Goal: Communication & Community: Answer question/provide support

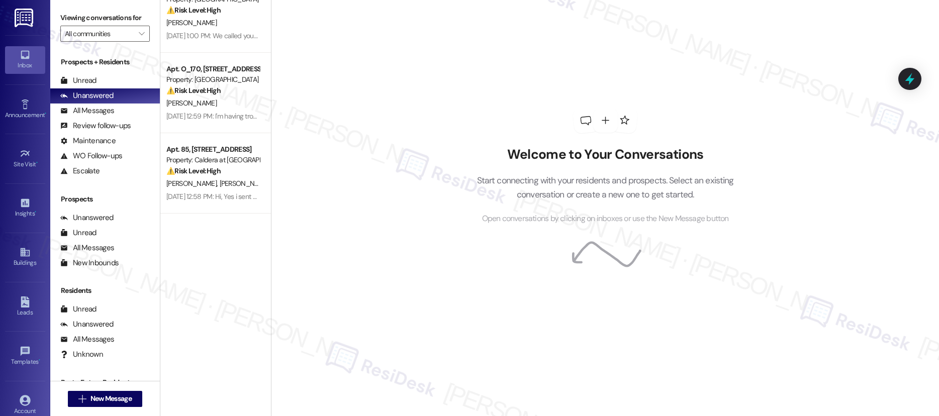
scroll to position [436, 0]
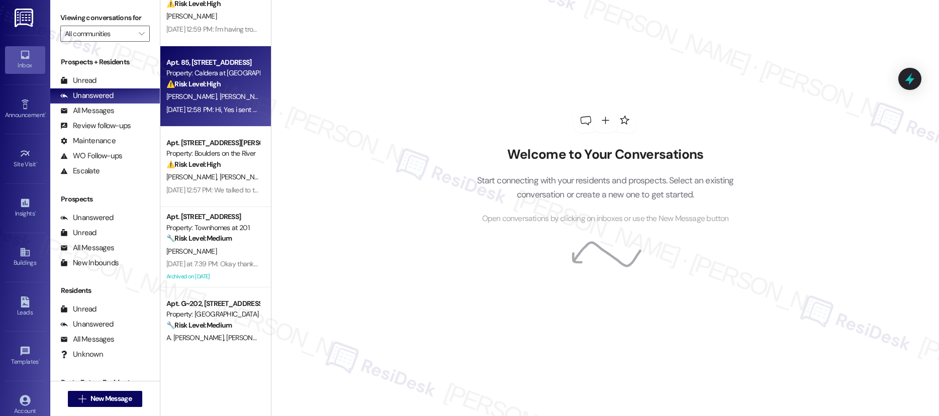
click at [238, 85] on div "⚠️ Risk Level: High The resident acknowledges the outstanding balance and refer…" at bounding box center [212, 84] width 93 height 11
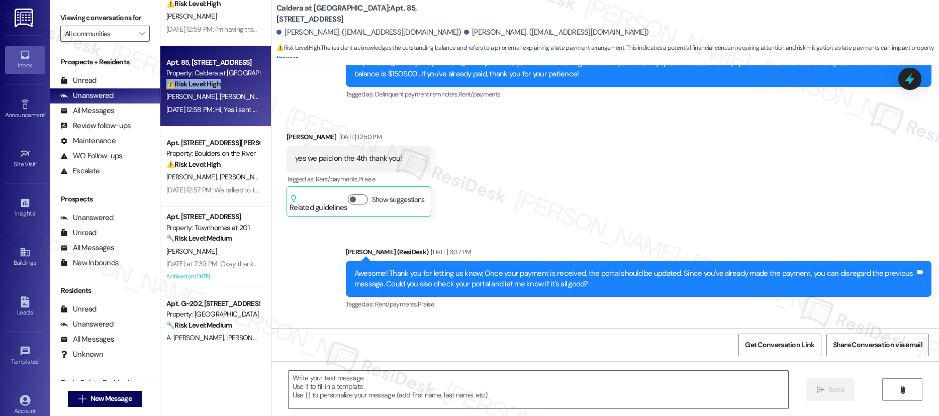
type textarea "Fetching suggested responses. Please feel free to read through the conversation…"
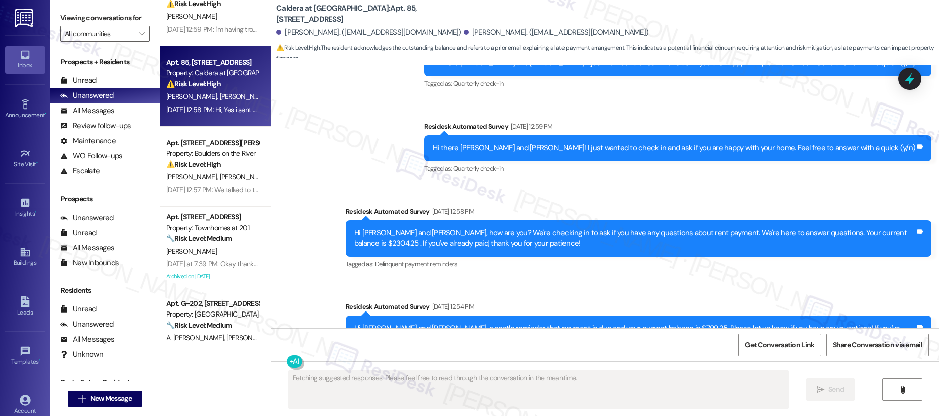
scroll to position [0, 0]
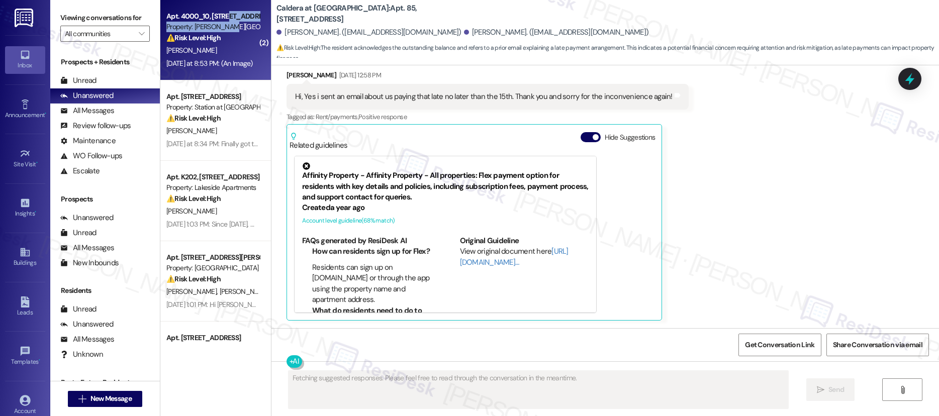
click at [222, 21] on div "Apt. 4000_10, [STREET_ADDRESS] Property: [PERSON_NAME] [PERSON_NAME] Oaks ⚠️ Ri…" at bounding box center [212, 27] width 95 height 34
click at [220, 24] on div "Property: [PERSON_NAME][GEOGRAPHIC_DATA][PERSON_NAME]" at bounding box center [212, 27] width 93 height 11
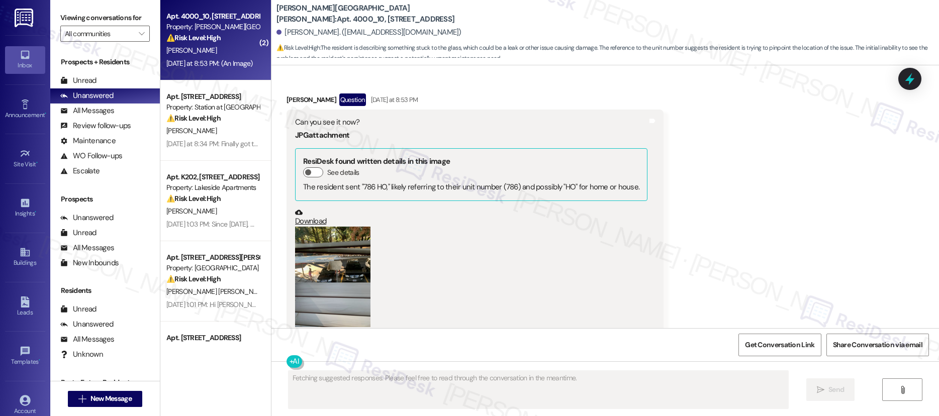
scroll to position [2376, 0]
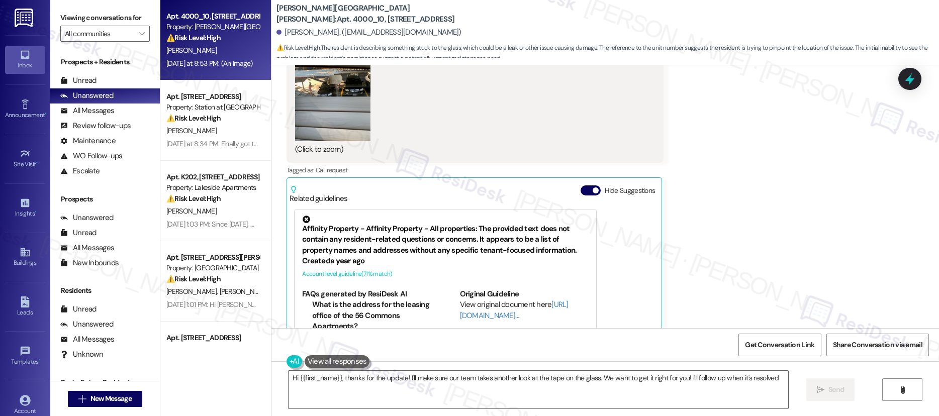
type textarea "Hi {{first_name}}, thanks for the update! I'll make sure our team takes another…"
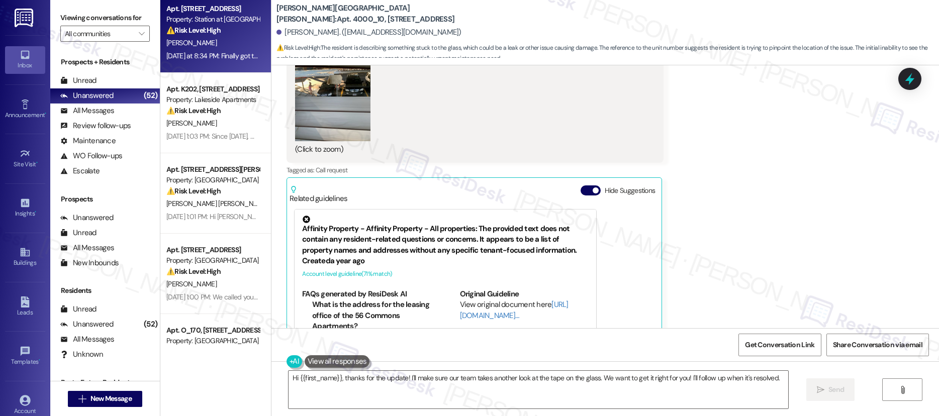
click at [241, 34] on div "Apt. 4000_10, 4275 NW Clubhouse Pl Property: Witham Hill Oaks ⚠️ Risk Level: Hi…" at bounding box center [215, 172] width 111 height 345
click at [241, 33] on div "Apt. 4000_10, 4275 NW Clubhouse Pl Property: Witham Hill Oaks ⚠️ Risk Level: Hi…" at bounding box center [215, 172] width 111 height 345
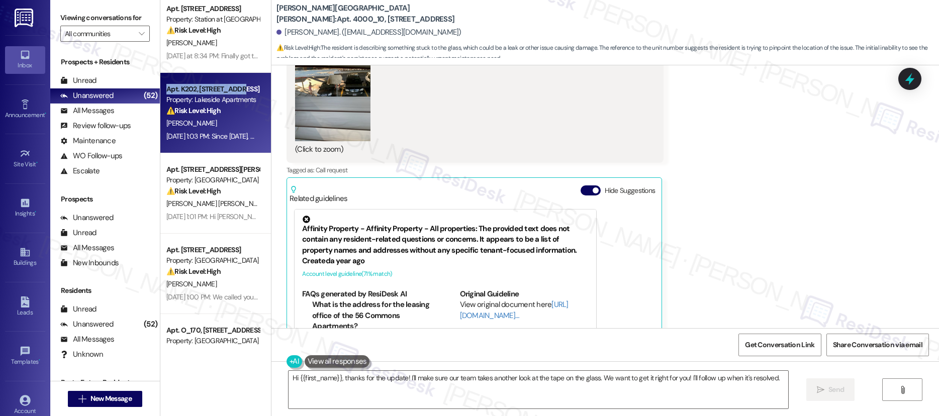
click at [233, 86] on div "Apt. K202, 5100 W Clearwater Ave Property: Lakeside Apartments ⚠️ Risk Level: H…" at bounding box center [215, 113] width 111 height 80
type textarea "Fetching suggested responses. Please feel free to read through the conversation…"
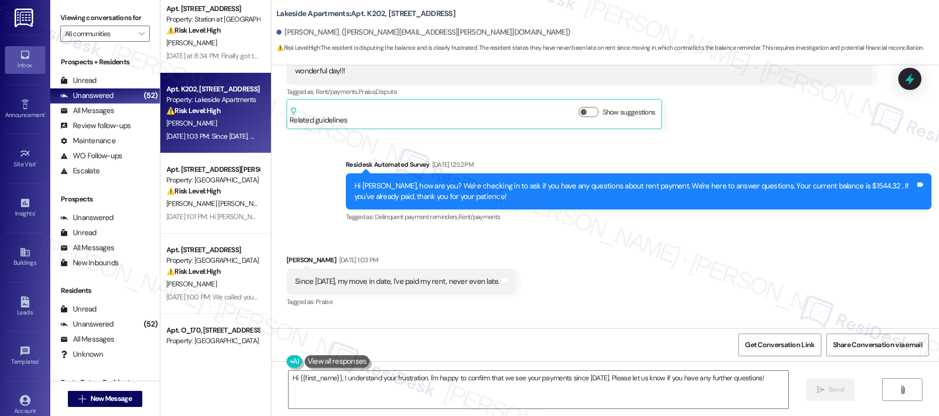
scroll to position [3509, 0]
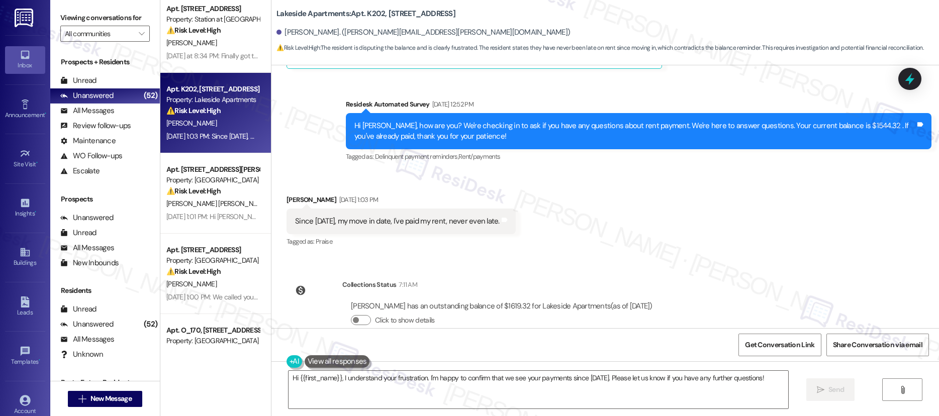
click at [407, 367] on div "Hi {{first_name}}, I understand your frustration. I'm happy to confirm that we …" at bounding box center [604, 398] width 667 height 75
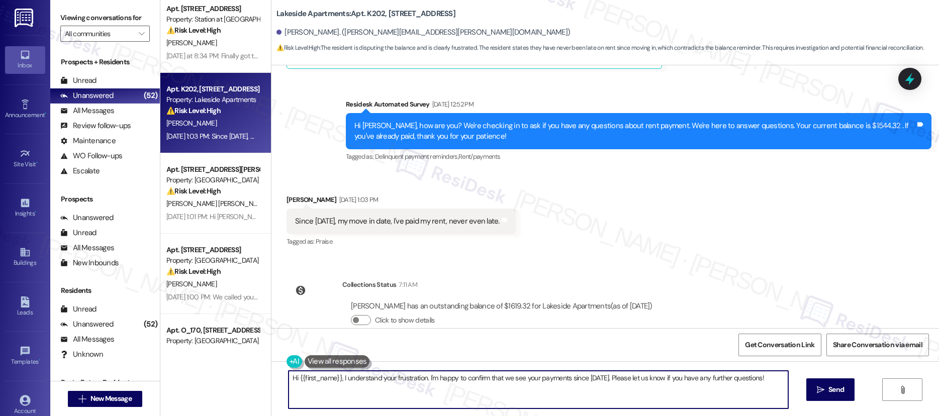
click at [413, 379] on textarea "Hi {{first_name}}, I understand your frustration. I'm happy to confirm that we …" at bounding box center [537, 390] width 499 height 38
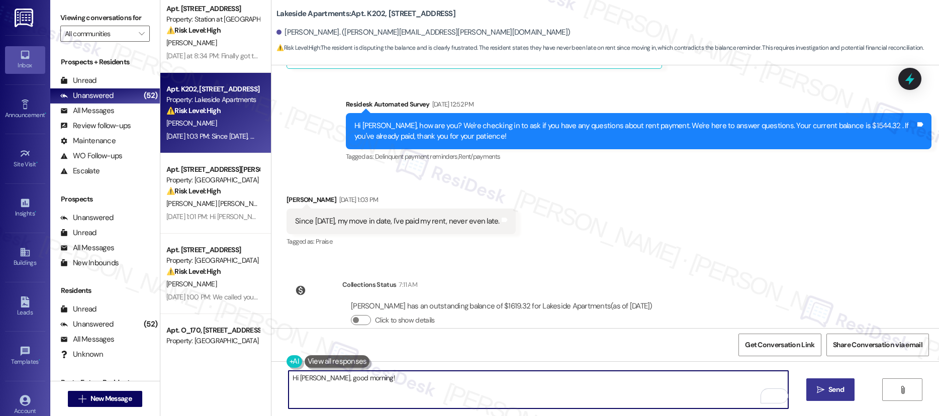
type textarea "Hi Ronnie, good morning!"
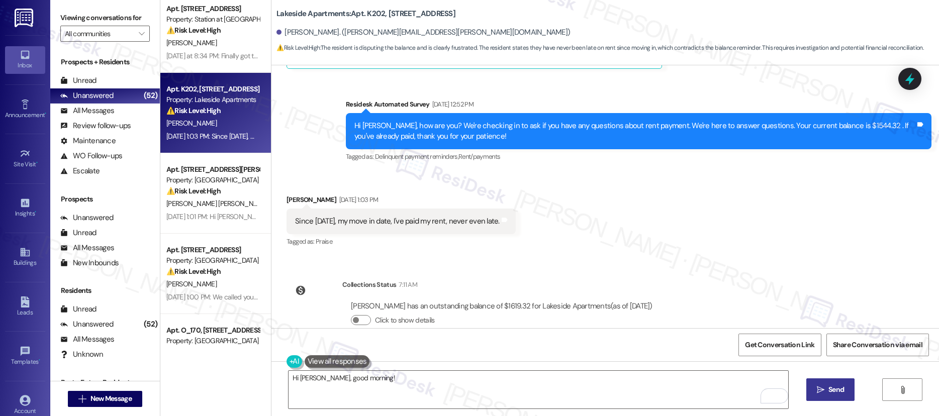
click at [821, 391] on icon "" at bounding box center [821, 390] width 8 height 8
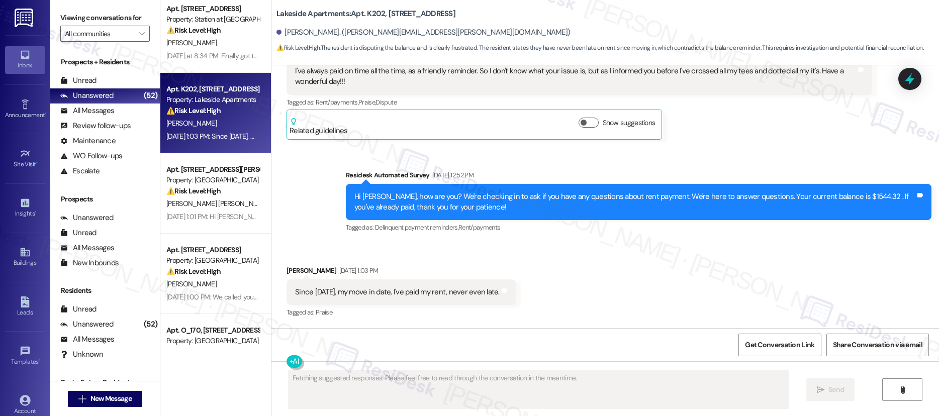
scroll to position [3416, 0]
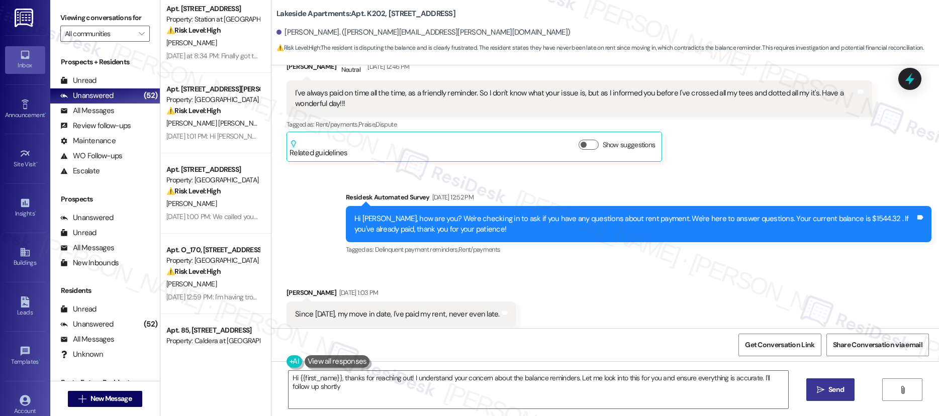
type textarea "Hi {{first_name}}, thanks for reaching out! I understand your concern about the…"
click at [645, 399] on textarea "Hi {{first_name}}, thanks for reaching out! I understand your concern about the…" at bounding box center [537, 390] width 499 height 38
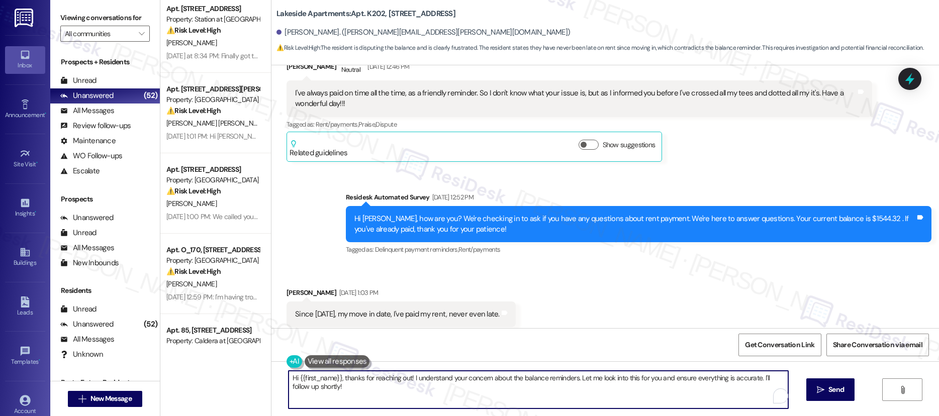
click at [645, 399] on textarea "Hi {{first_name}}, thanks for reaching out! I understand your concern about the…" at bounding box center [537, 390] width 499 height 38
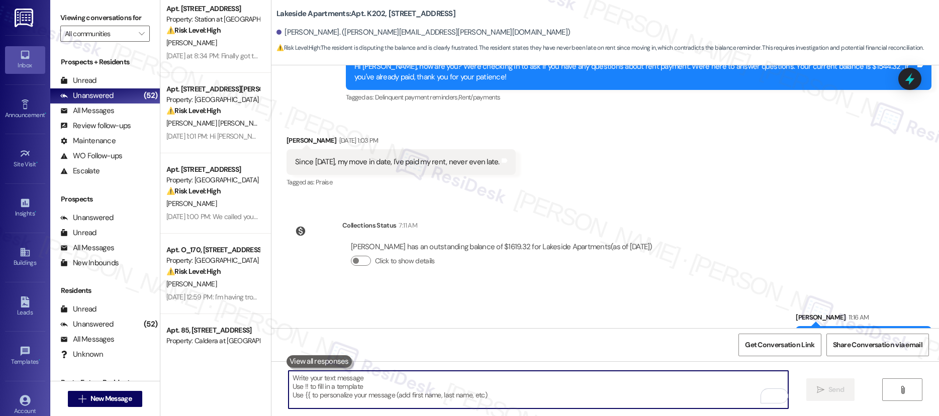
scroll to position [3579, 0]
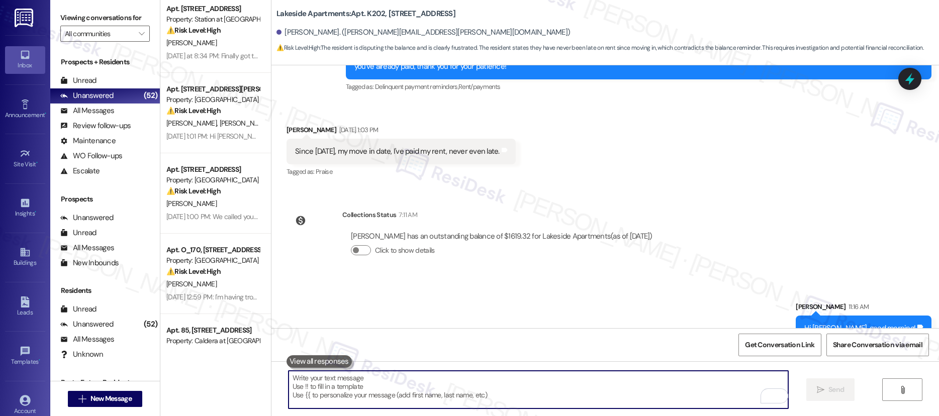
click at [498, 384] on textarea "To enrich screen reader interactions, please activate Accessibility in Grammarl…" at bounding box center [537, 390] width 499 height 38
click at [468, 375] on textarea "To enrich screen reader interactions, please activate Accessibility in Grammarl…" at bounding box center [537, 390] width 499 height 38
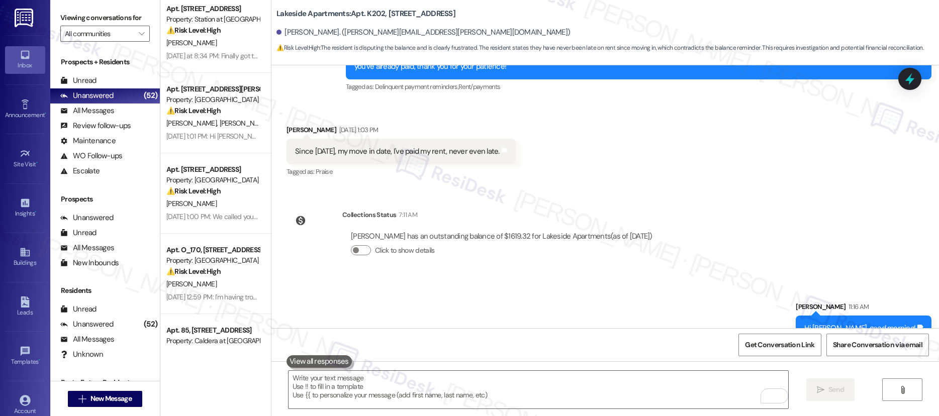
click at [499, 349] on div "Get Conversation Link Share Conversation via email" at bounding box center [604, 344] width 667 height 33
click at [499, 354] on div "Get Conversation Link Share Conversation via email" at bounding box center [604, 344] width 667 height 33
click at [498, 361] on div "Lease started Oct 02, 2023 at 8:00 PM Survey, sent via SMS Residesk Automated S…" at bounding box center [604, 273] width 667 height 416
click at [498, 362] on div " Send " at bounding box center [604, 398] width 667 height 75
click at [498, 363] on div " Send " at bounding box center [604, 398] width 667 height 75
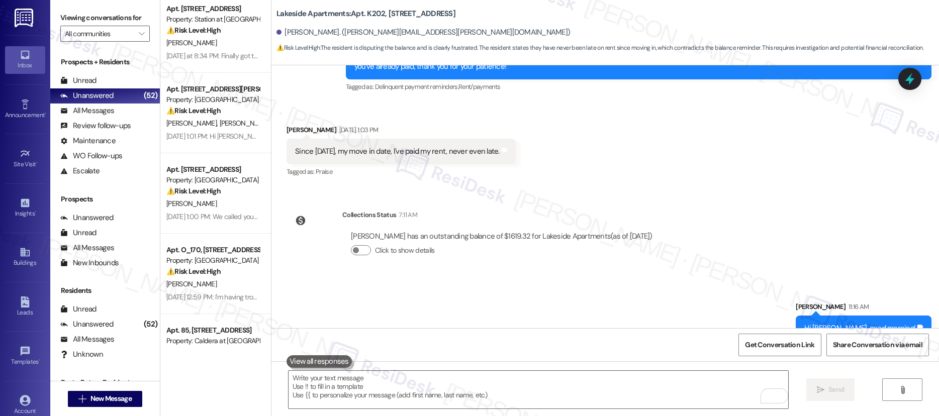
click at [498, 363] on div " Send " at bounding box center [604, 398] width 667 height 75
click at [497, 364] on div " Send " at bounding box center [604, 398] width 667 height 75
click at [498, 365] on div " Send " at bounding box center [604, 398] width 667 height 75
click at [499, 368] on div " Send " at bounding box center [604, 398] width 667 height 75
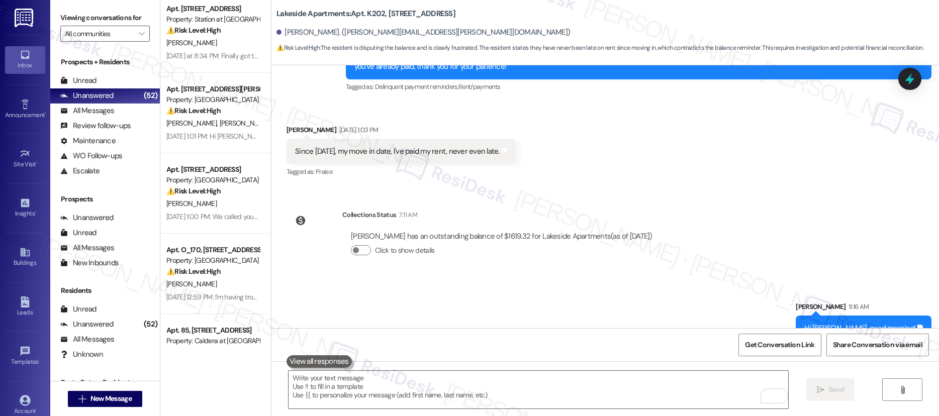
click at [499, 368] on div " Send " at bounding box center [604, 398] width 667 height 75
click at [673, 408] on textarea "To enrich screen reader interactions, please activate Accessibility in Grammarl…" at bounding box center [537, 390] width 499 height 38
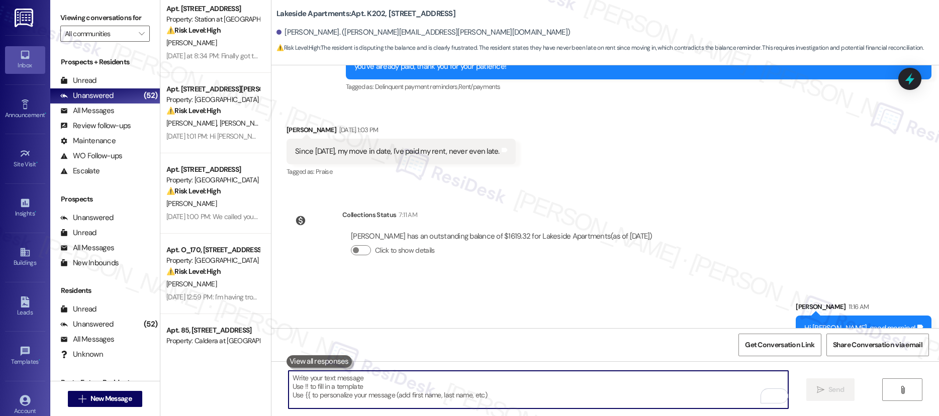
click at [673, 408] on textarea "To enrich screen reader interactions, please activate Accessibility in Grammarl…" at bounding box center [537, 390] width 499 height 38
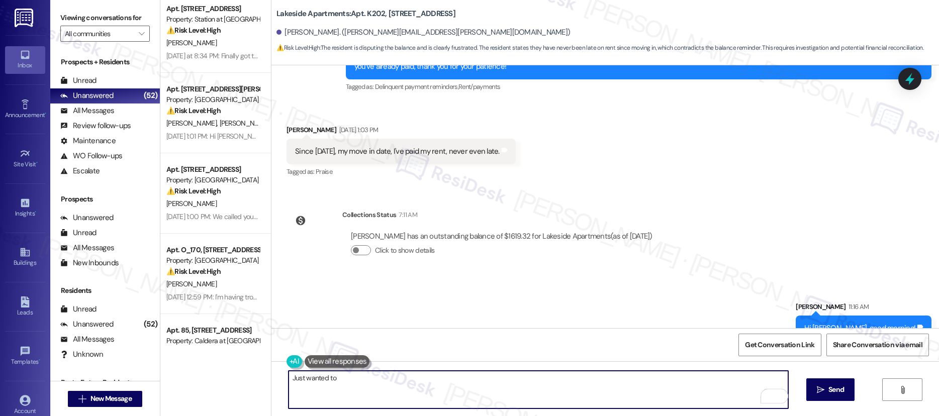
type textarea "Just wanted to"
click at [341, 381] on textarea "Just wanted to" at bounding box center [537, 390] width 499 height 38
drag, startPoint x: 341, startPoint y: 381, endPoint x: 276, endPoint y: 371, distance: 65.2
click at [283, 371] on div "Just wanted to" at bounding box center [533, 389] width 500 height 39
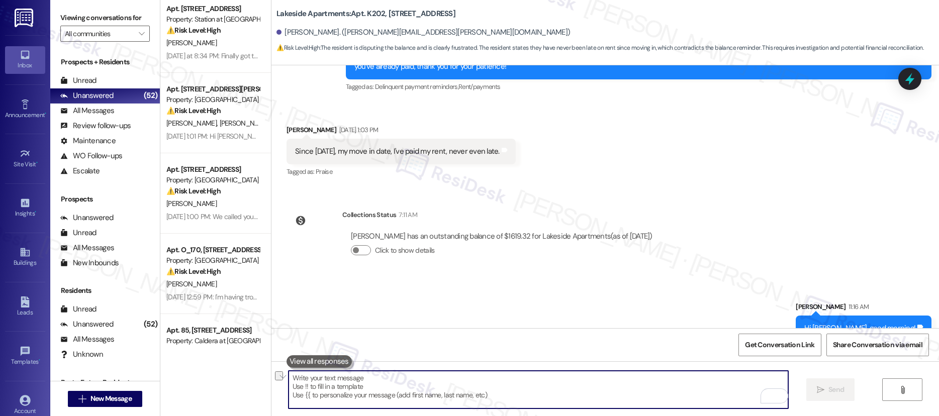
paste textarea "I hope you are doing well. Just wanted to thank you for acknowledging the rent …"
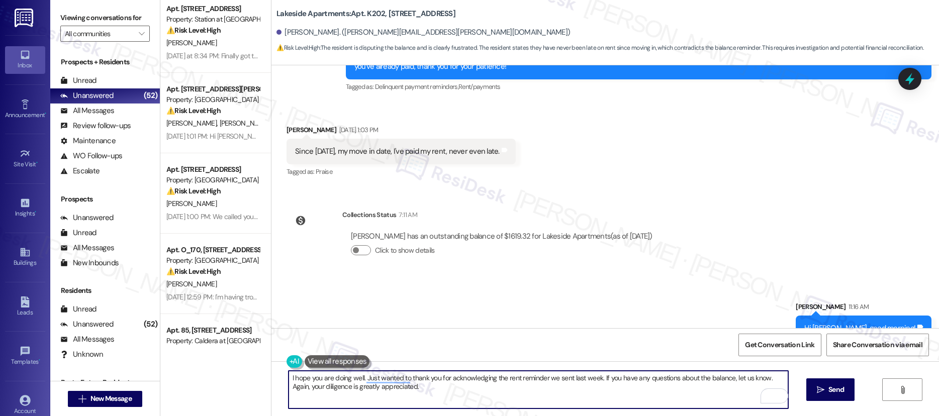
drag, startPoint x: 611, startPoint y: 380, endPoint x: 638, endPoint y: 402, distance: 34.7
click at [638, 402] on textarea "I hope you are doing well. Just wanted to thank you for acknowledging the rent …" at bounding box center [537, 390] width 499 height 38
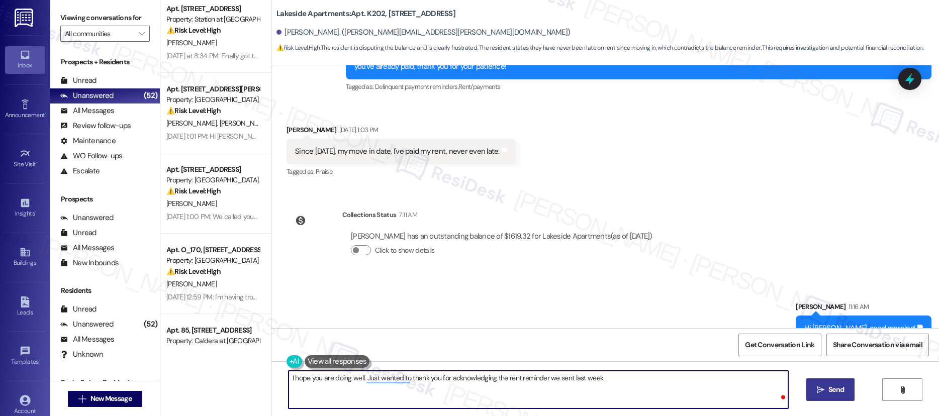
type textarea "I hope you are doing well. Just wanted to thank you for acknowledging the rent …"
drag, startPoint x: 852, startPoint y: 383, endPoint x: 845, endPoint y: 389, distance: 9.7
click at [851, 384] on button " Send" at bounding box center [830, 389] width 49 height 23
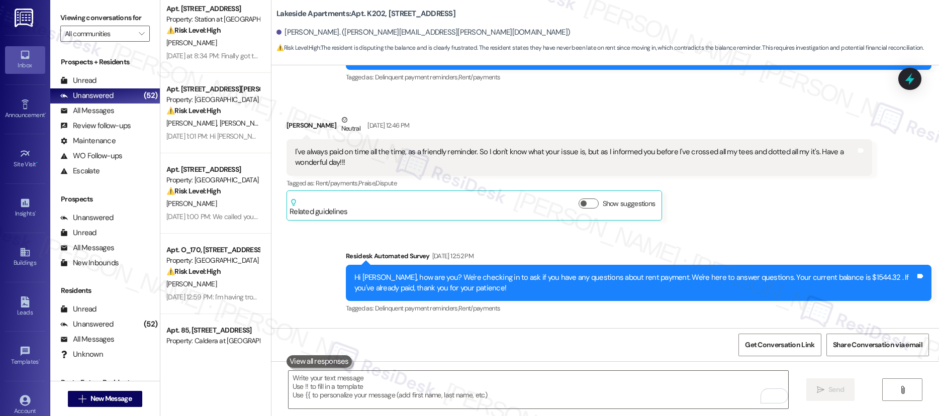
scroll to position [3649, 0]
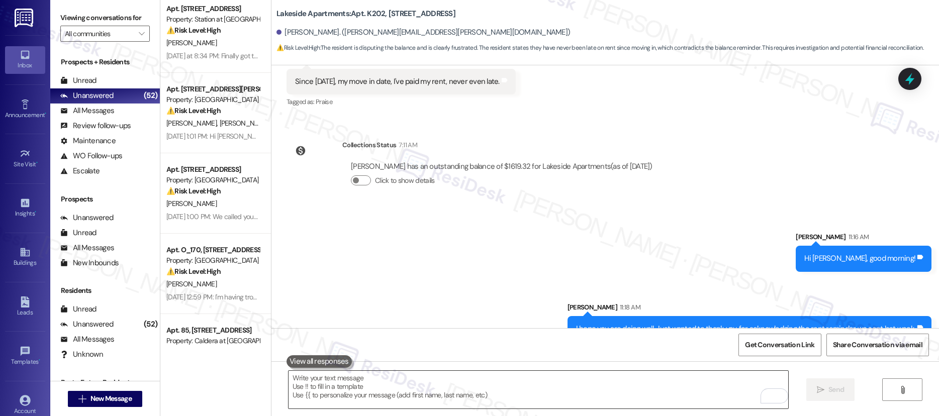
click at [383, 382] on textarea "To enrich screen reader interactions, please activate Accessibility in Grammarl…" at bounding box center [537, 390] width 499 height 38
paste textarea "Please note that depending on the payment method, it may take a little time for…"
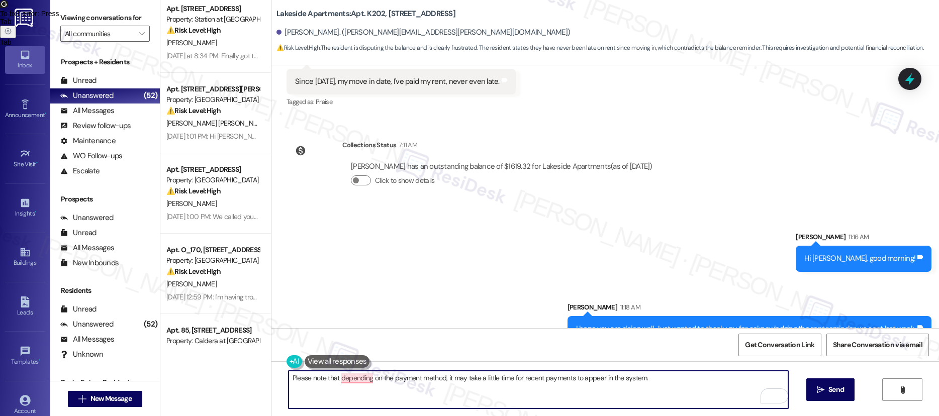
click at [448, 395] on textarea "Please note that depending on the payment method, it may take a little time for…" at bounding box center [537, 390] width 499 height 38
type textarea "Please note that depending on the payment method, it may take a little time for…"
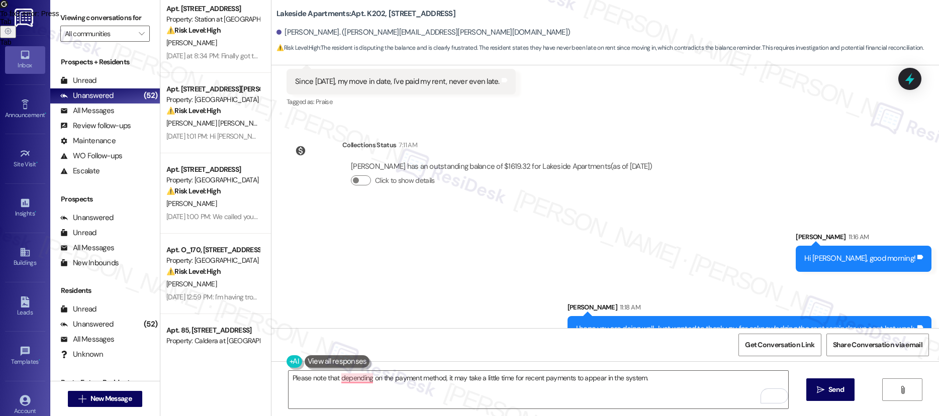
drag, startPoint x: 673, startPoint y: 385, endPoint x: 679, endPoint y: 385, distance: 6.1
click at [59, 18] on span "To fix 1 error : Press" at bounding box center [29, 14] width 59 height 8
drag, startPoint x: 811, startPoint y: 408, endPoint x: 814, endPoint y: 402, distance: 6.5
click at [814, 406] on div "Please note that depending on the payment method, it may take a little time for…" at bounding box center [604, 398] width 667 height 75
click at [814, 402] on div "Please note that depending on the payment method, it may take a little time for…" at bounding box center [604, 398] width 667 height 75
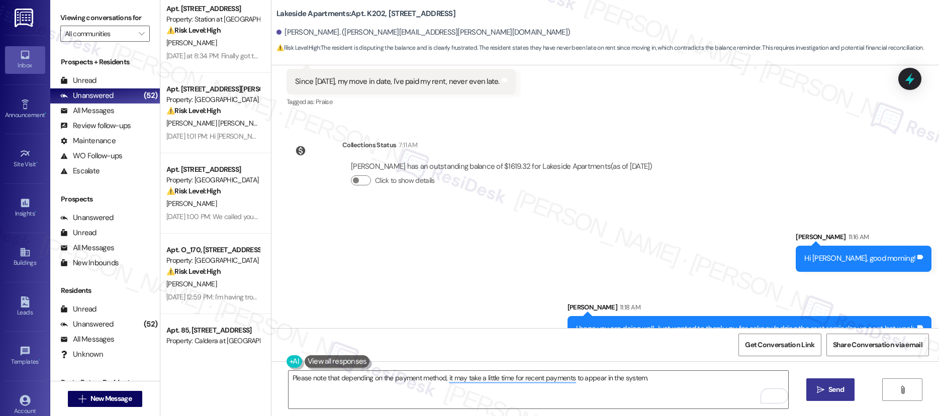
click at [818, 381] on button " Send" at bounding box center [830, 389] width 49 height 23
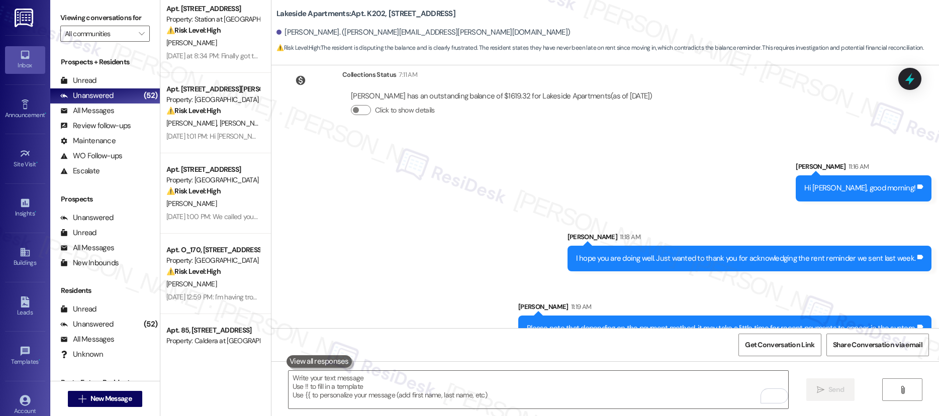
scroll to position [389, 0]
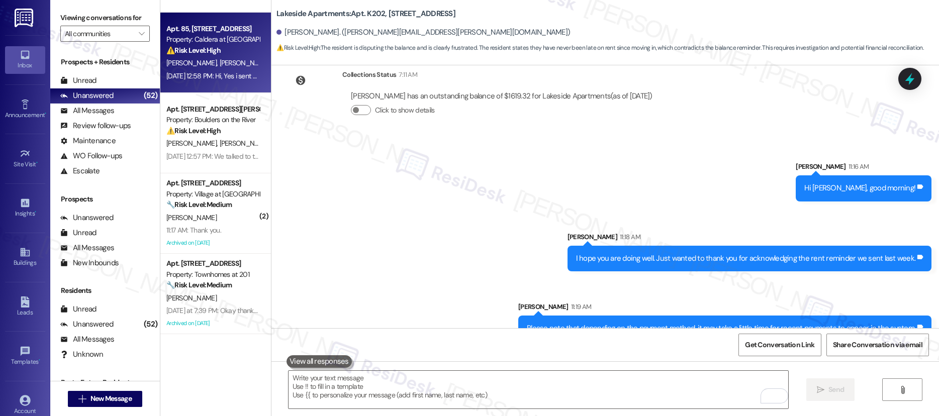
click at [217, 48] on div "⚠️ Risk Level: High The resident acknowledges the outstanding balance and refer…" at bounding box center [212, 50] width 93 height 11
type textarea "Fetching suggested responses. Please feel free to read through the conversation…"
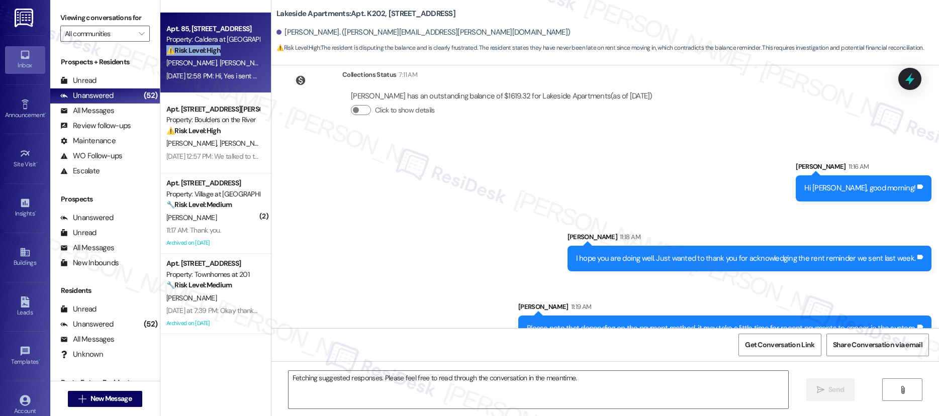
click at [217, 48] on div "⚠️ Risk Level: High The resident acknowledges the outstanding balance and refer…" at bounding box center [212, 50] width 93 height 11
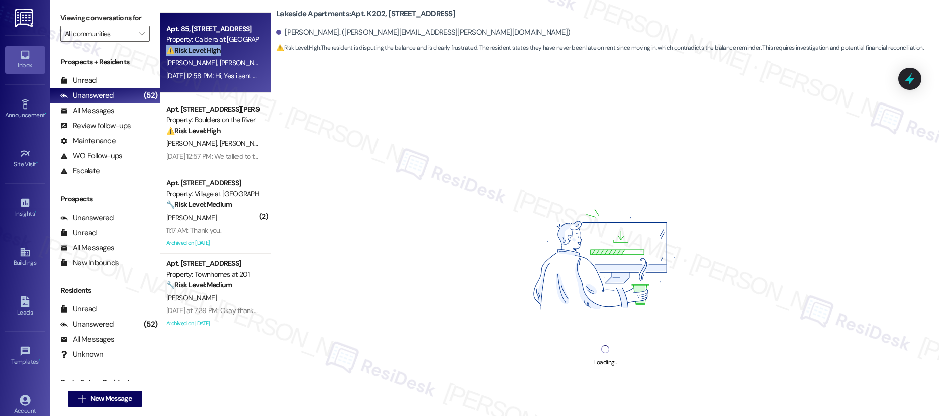
click at [217, 48] on div "⚠️ Risk Level: High The resident acknowledges the outstanding balance and refer…" at bounding box center [212, 50] width 93 height 11
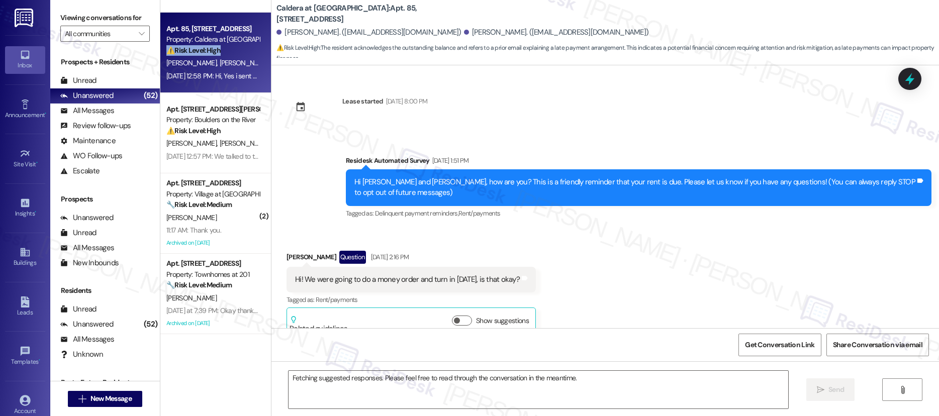
click at [217, 48] on div "⚠️ Risk Level: High The resident acknowledges the outstanding balance and refer…" at bounding box center [212, 50] width 93 height 11
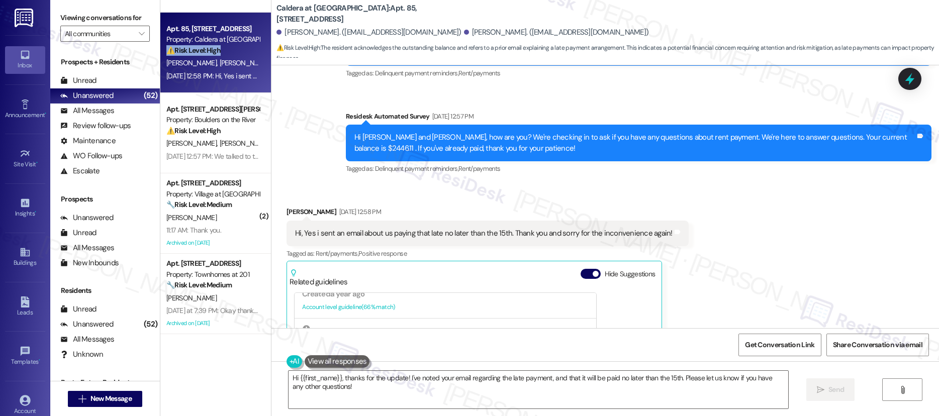
scroll to position [3506, 0]
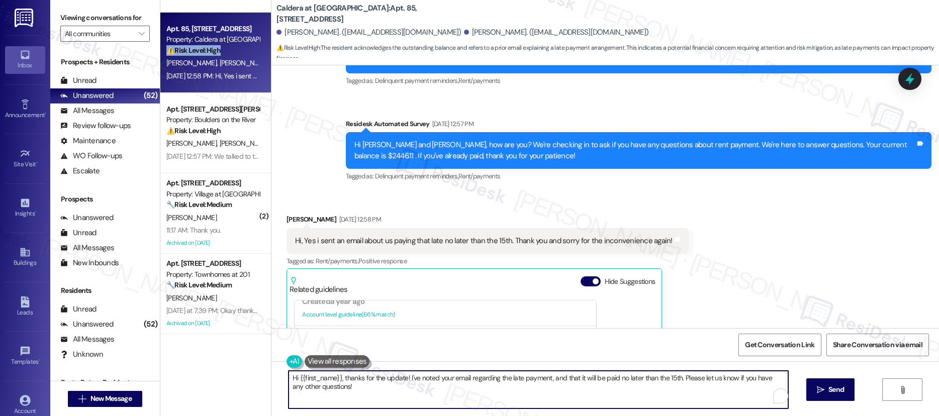
click at [634, 379] on textarea "Hi {{first_name}}, thanks for the update! I've noted your email regarding the l…" at bounding box center [537, 390] width 499 height 38
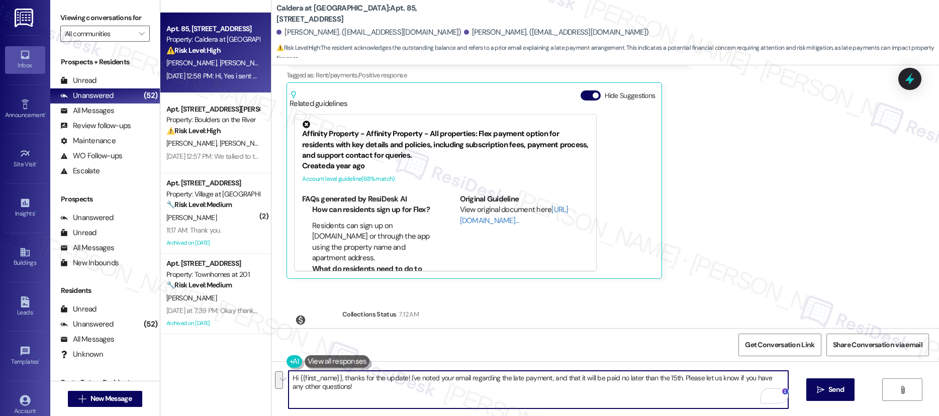
scroll to position [3743, 0]
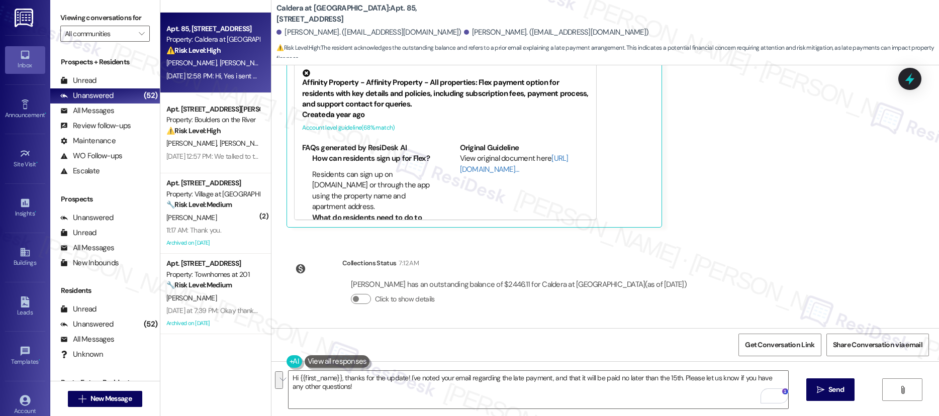
drag, startPoint x: 934, startPoint y: 317, endPoint x: 929, endPoint y: 320, distance: 5.4
click at [934, 317] on div "Lease started Aug 31, 2024 at 8:00 PM Survey, sent via SMS Residesk Automated S…" at bounding box center [604, 196] width 667 height 263
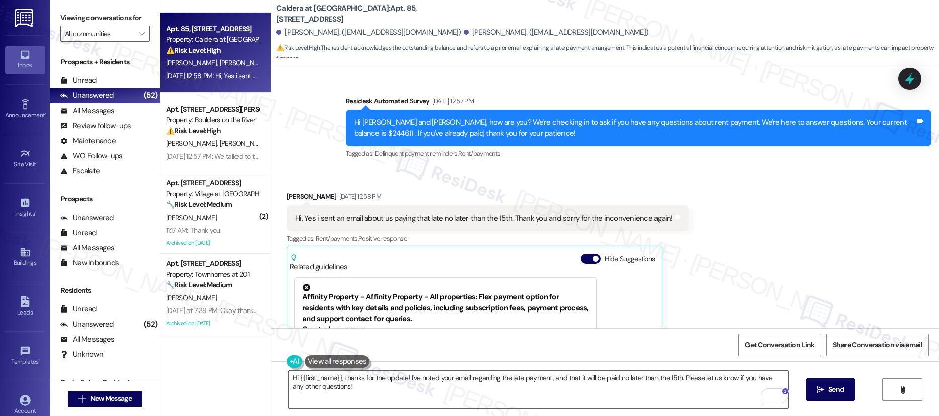
scroll to position [3521, 0]
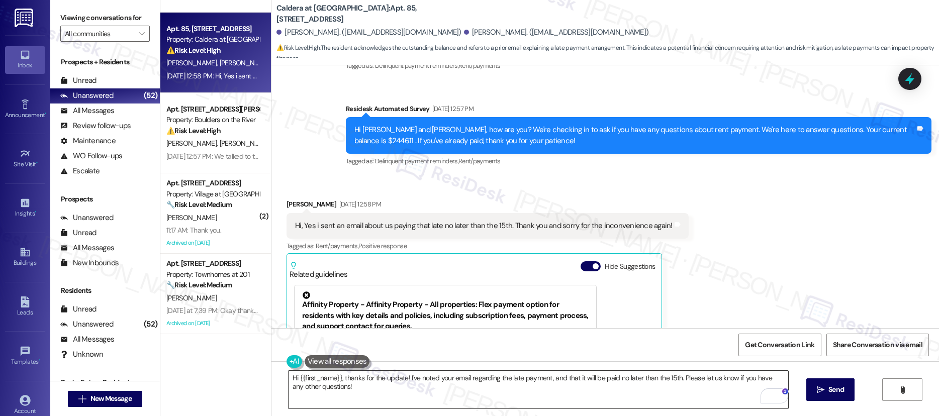
click at [458, 392] on textarea "Hi {{first_name}}, thanks for the update! I've noted your email regarding the l…" at bounding box center [537, 390] width 499 height 38
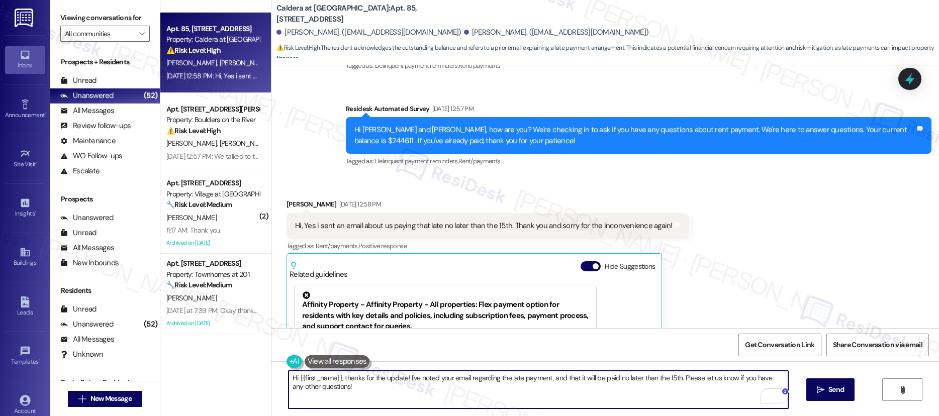
click at [458, 392] on textarea "Hi {{first_name}}, thanks for the update! I've noted your email regarding the l…" at bounding box center [537, 390] width 499 height 38
click at [469, 376] on textarea "Hi {{first_name}}, thanks for the update! I've noted your email regarding the l…" at bounding box center [537, 390] width 499 height 38
click at [469, 377] on textarea "Hi {{first_name}}, thanks for the update! I've noted your email regarding the l…" at bounding box center [537, 390] width 499 height 38
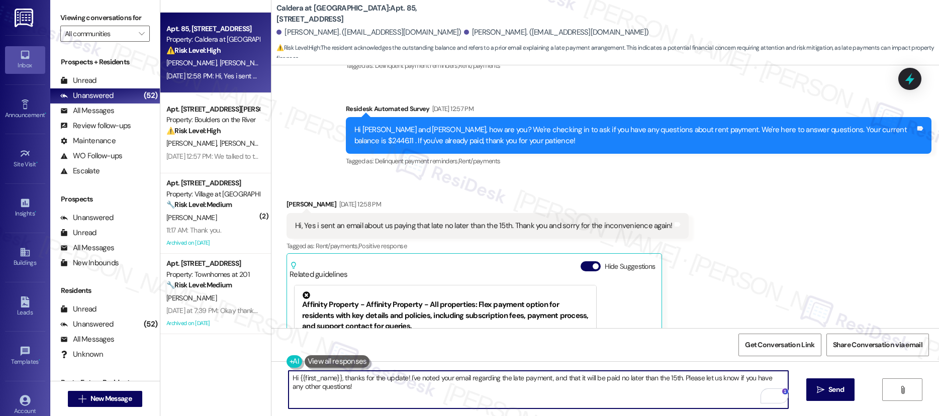
click at [284, 373] on div "Hi {{first_name}}, thanks for the update! I've noted your email regarding the l…" at bounding box center [604, 398] width 667 height 75
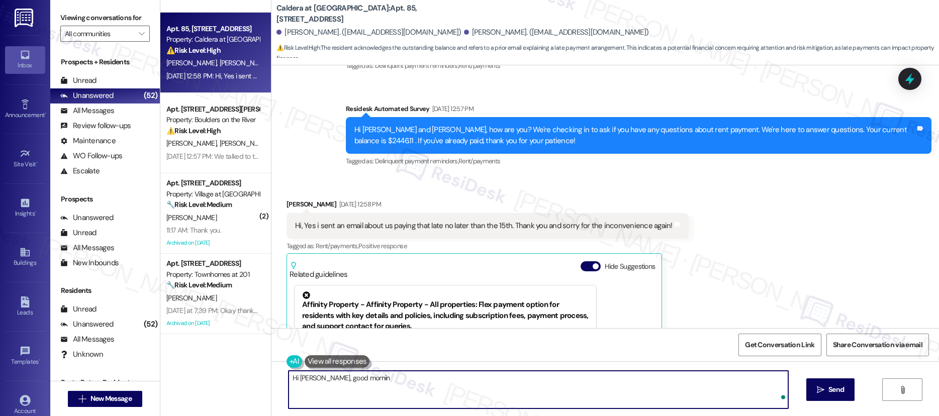
type textarea "Hi Jennessa, good morning"
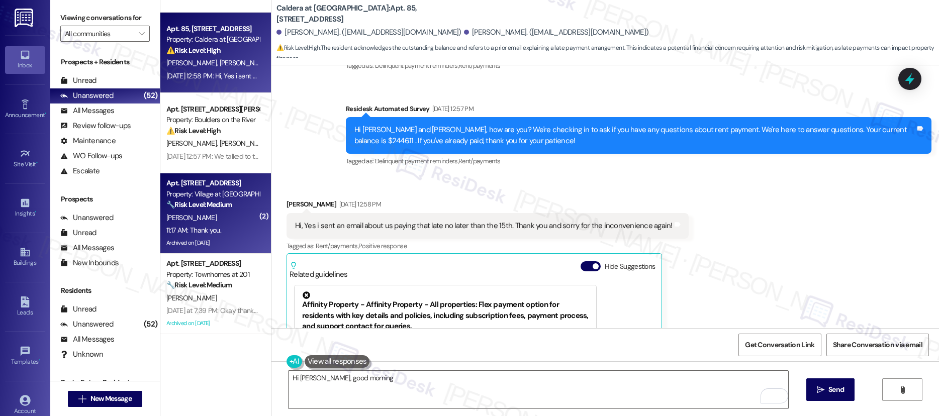
click at [207, 193] on div "Property: Village at [GEOGRAPHIC_DATA] I" at bounding box center [212, 194] width 93 height 11
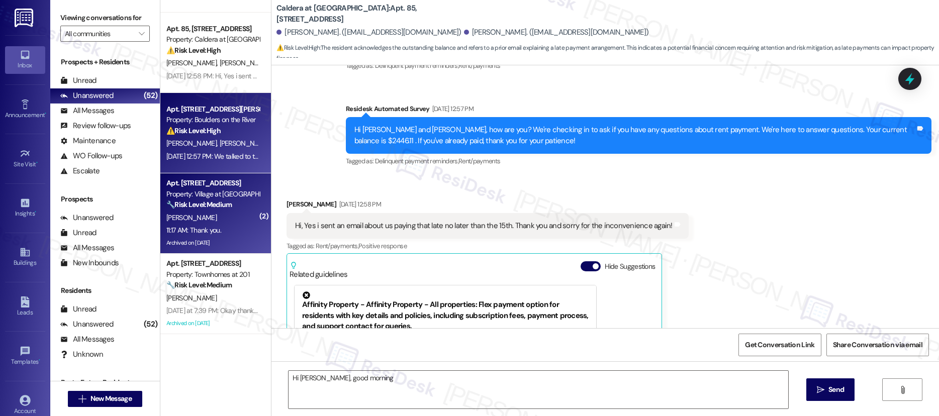
type textarea "Fetching suggested responses. Please feel free to read through the conversation…"
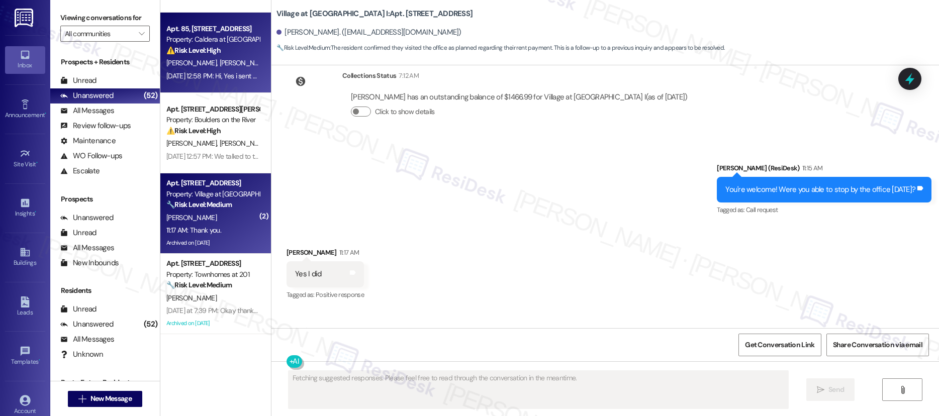
scroll to position [3001, 0]
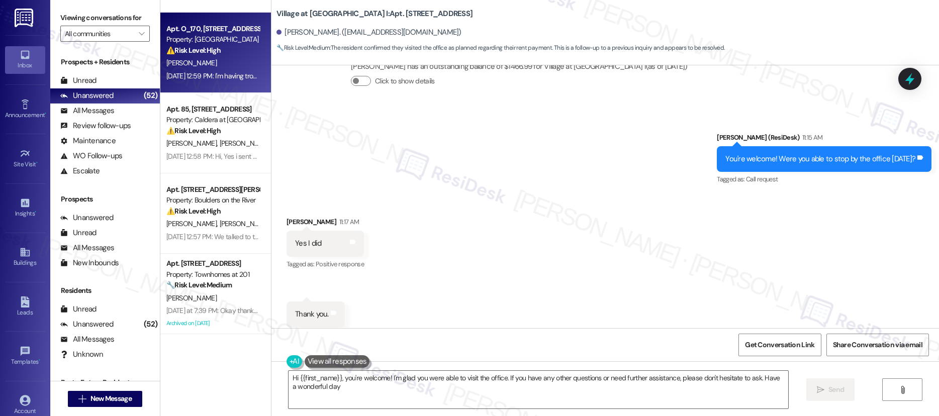
type textarea "Hi {{first_name}}, you're welcome! I'm glad you were able to visit the office. …"
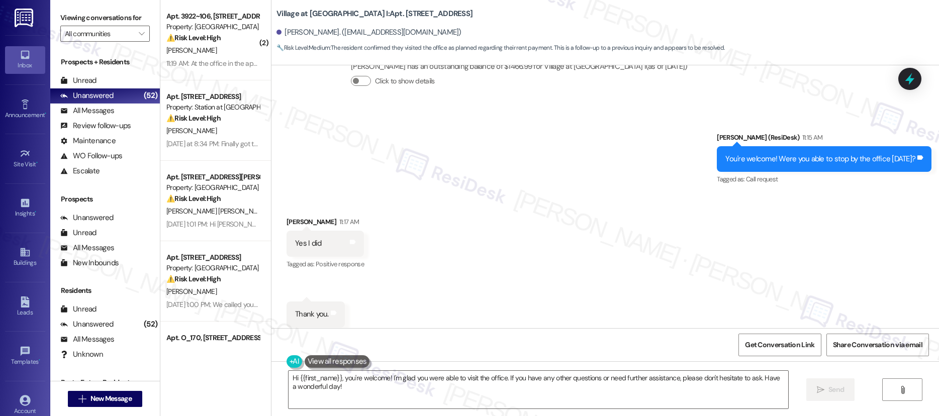
scroll to position [3001, 0]
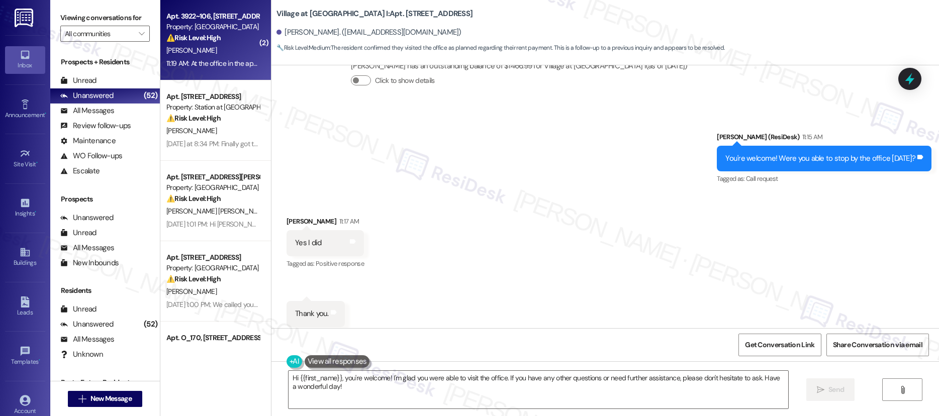
click at [234, 52] on div "A. Zarate" at bounding box center [212, 50] width 95 height 13
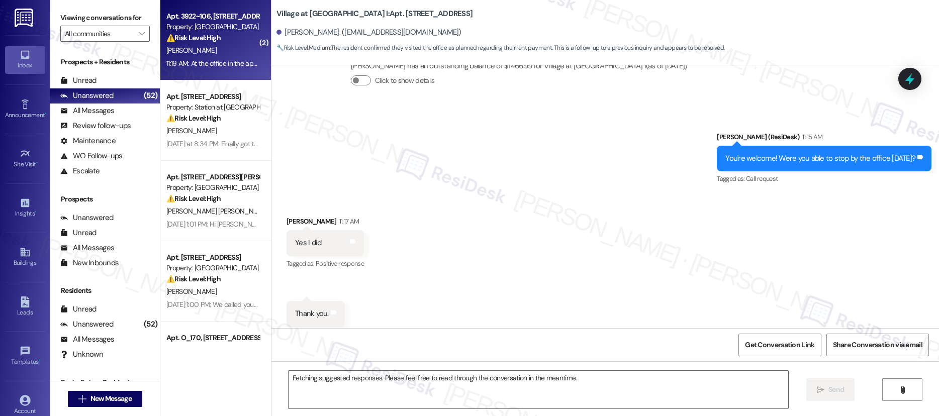
click at [234, 52] on div "A. Zarate" at bounding box center [212, 50] width 95 height 13
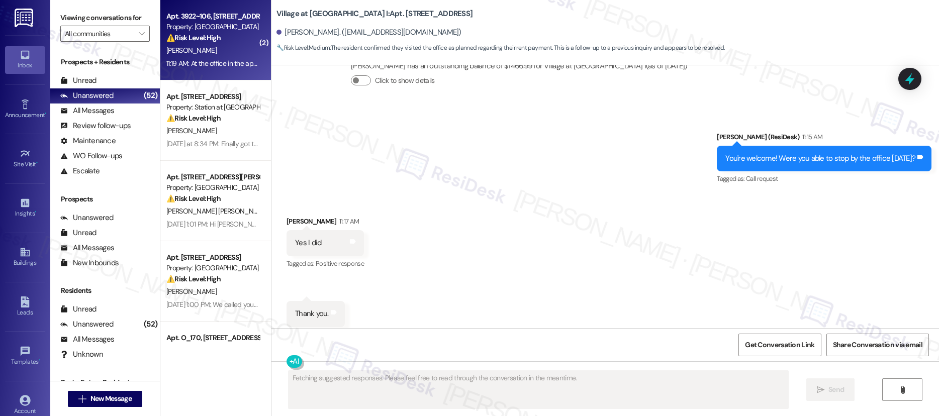
click at [234, 52] on div "A. Zarate" at bounding box center [212, 50] width 95 height 13
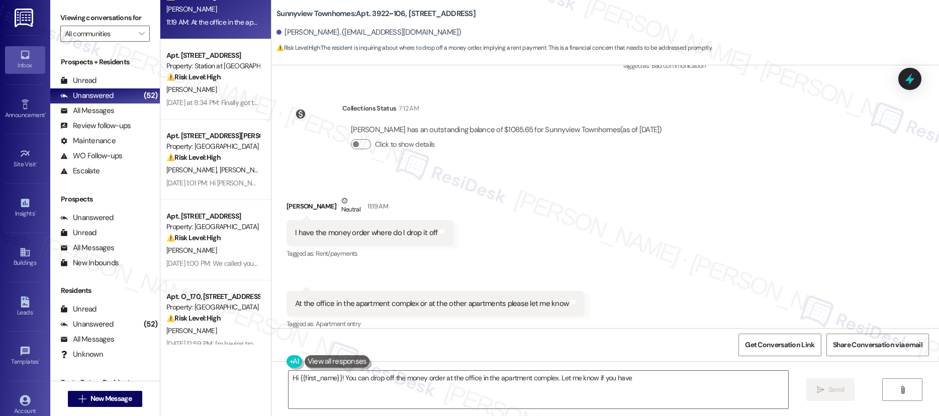
scroll to position [0, 0]
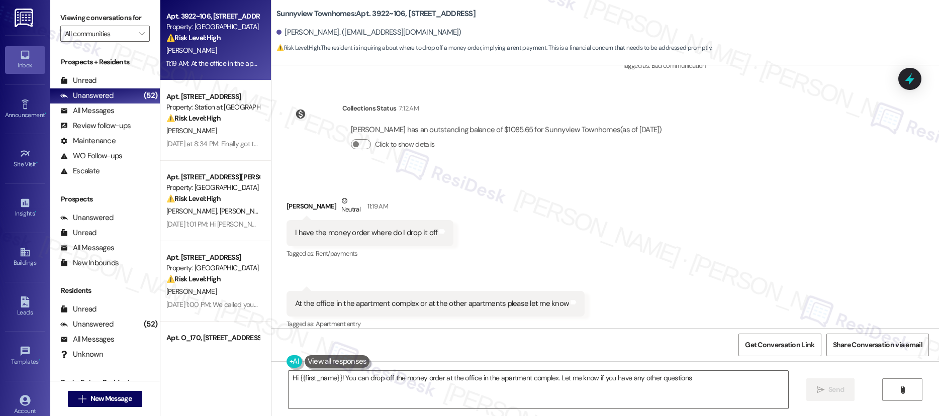
type textarea "Hi {{first_name}}! You can drop off the money order at the office in the apartm…"
click at [210, 36] on strong "⚠️ Risk Level: High" at bounding box center [193, 37] width 54 height 9
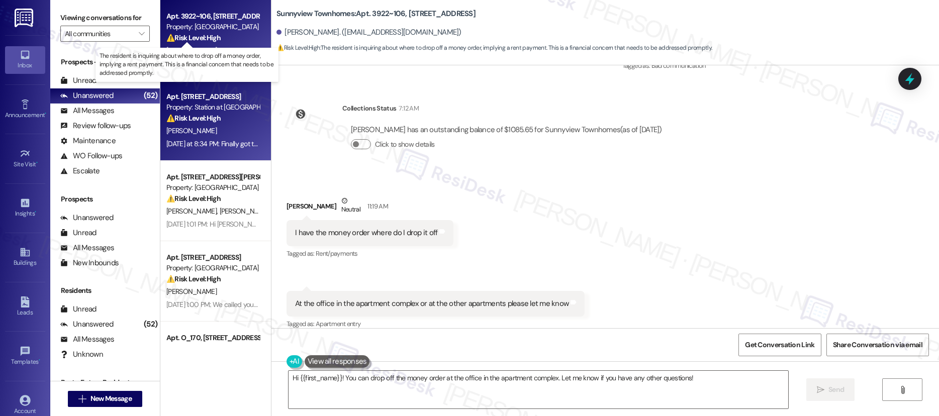
click at [208, 99] on div "Apt. 280A, 5050 Fredericksburg Rd Property: Station at Elm Creek ⚠️ Risk Level:…" at bounding box center [212, 107] width 95 height 34
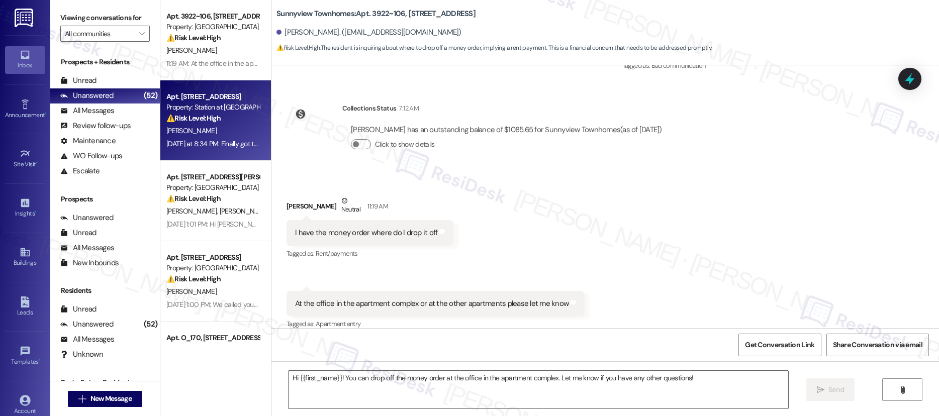
click at [208, 99] on div "Apt. 280A, 5050 Fredericksburg Rd" at bounding box center [212, 96] width 93 height 11
type textarea "Fetching suggested responses. Please feel free to read through the conversation…"
click at [208, 99] on div "Apt. 280A, 5050 Fredericksburg Rd" at bounding box center [212, 96] width 93 height 11
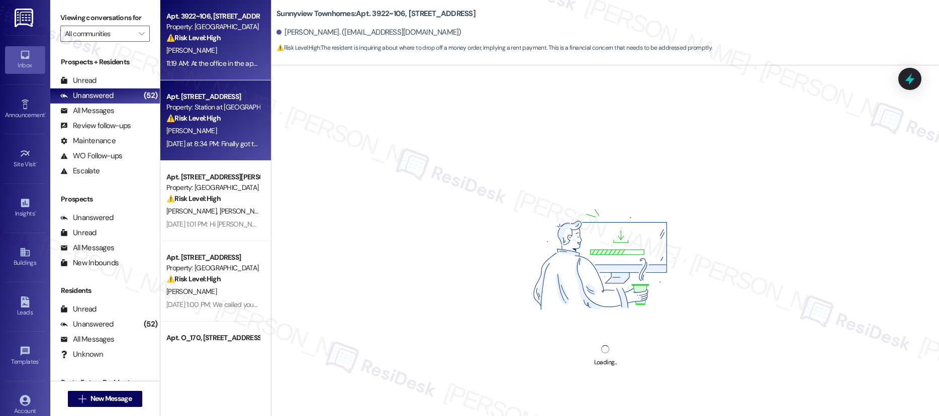
click at [215, 52] on div "A. Zarate" at bounding box center [212, 50] width 95 height 13
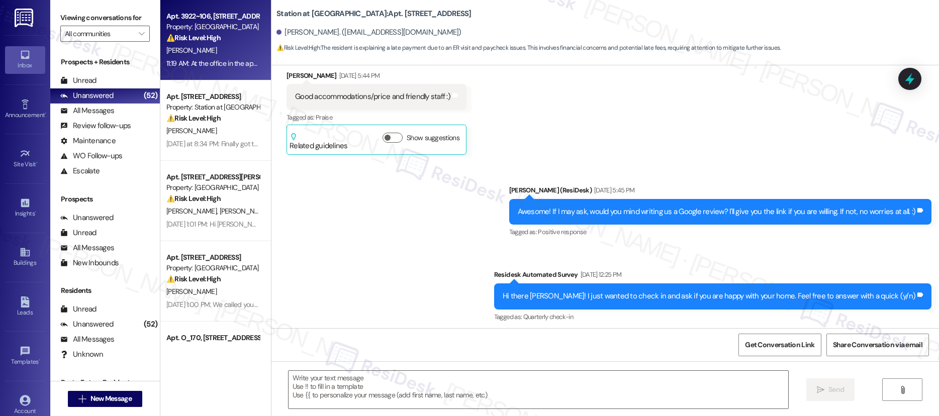
click at [215, 52] on div "A. Zarate" at bounding box center [212, 50] width 95 height 13
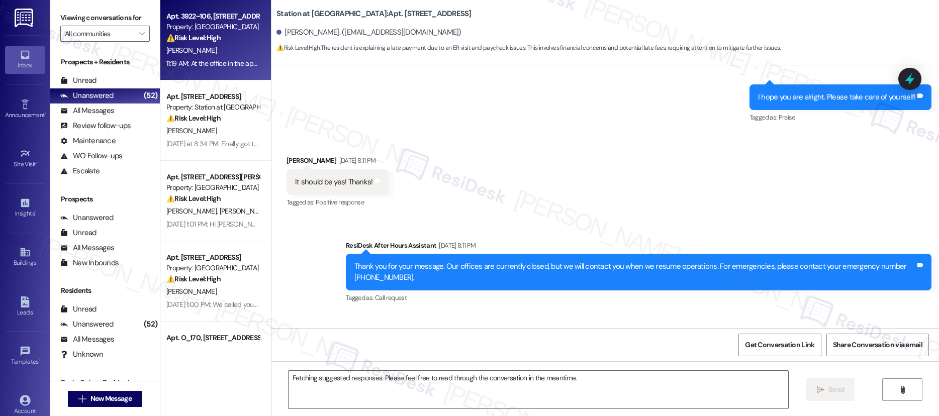
click at [215, 52] on div "A. Zarate" at bounding box center [212, 50] width 95 height 13
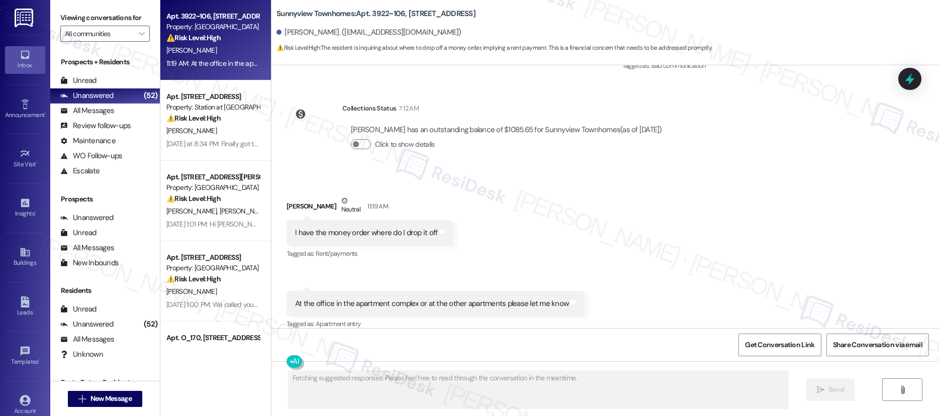
scroll to position [3167, 0]
click at [397, 382] on textarea "Fetching suggested responses. Please feel free to read through the conversation…" at bounding box center [537, 390] width 499 height 38
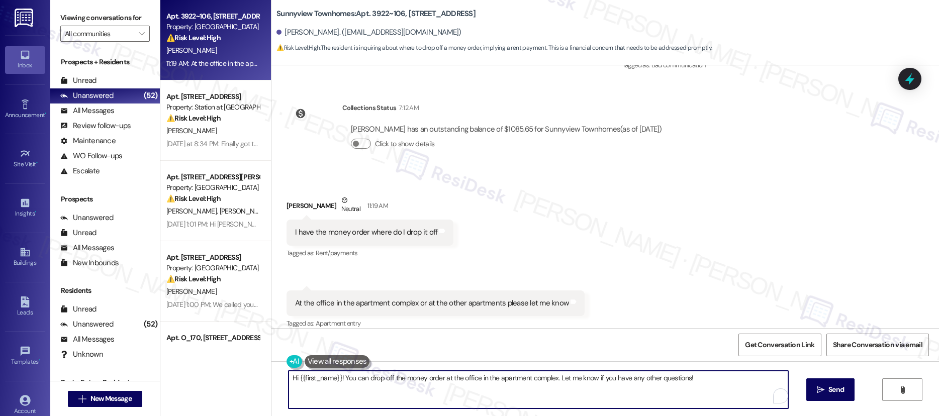
click at [396, 380] on textarea "Hi {{first_name}}! You can drop off the money order at the office in the apartm…" at bounding box center [537, 390] width 499 height 38
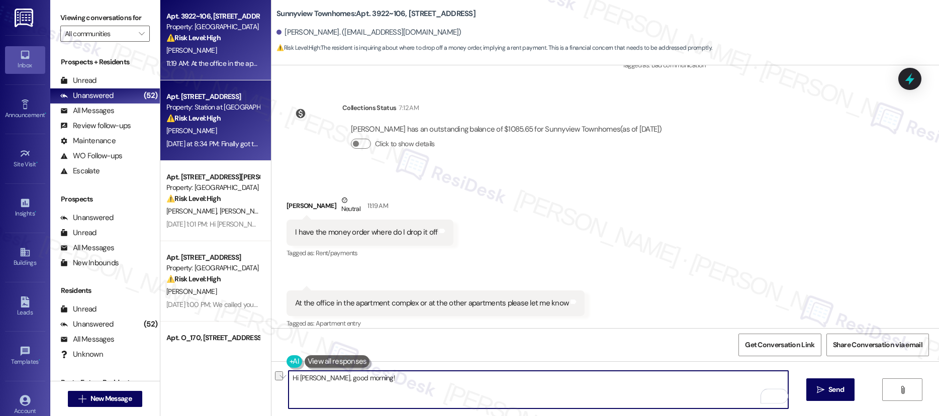
type textarea "Hi Adriana, good morning!"
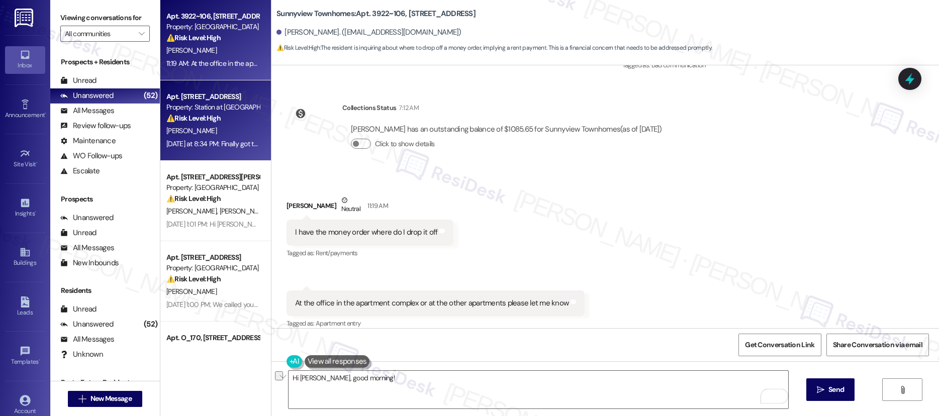
click at [202, 122] on strong "⚠️ Risk Level: High" at bounding box center [193, 118] width 54 height 9
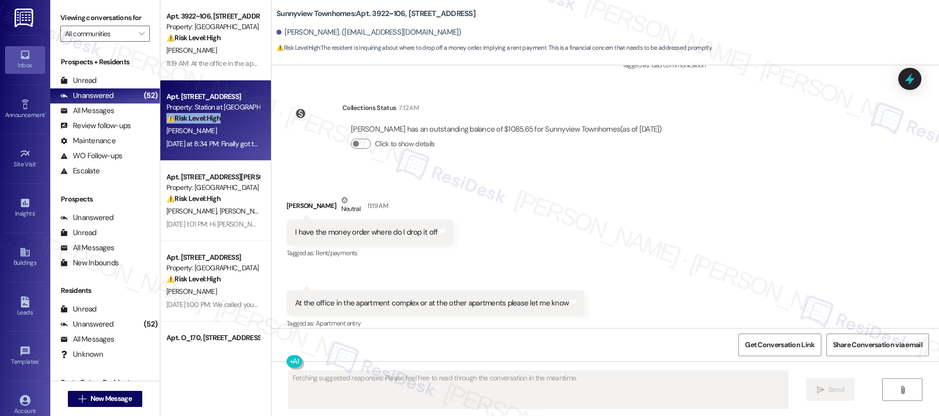
click at [202, 122] on strong "⚠️ Risk Level: High" at bounding box center [193, 118] width 54 height 9
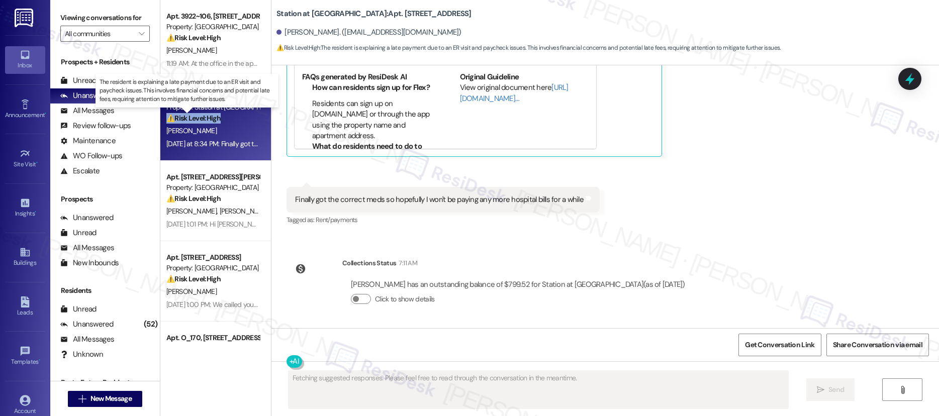
click at [202, 122] on strong "⚠️ Risk Level: High" at bounding box center [193, 118] width 54 height 9
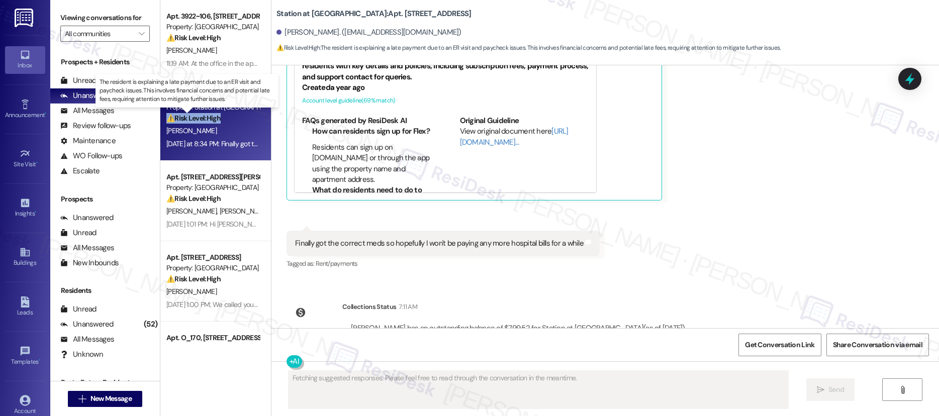
click at [202, 122] on strong "⚠️ Risk Level: High" at bounding box center [193, 118] width 54 height 9
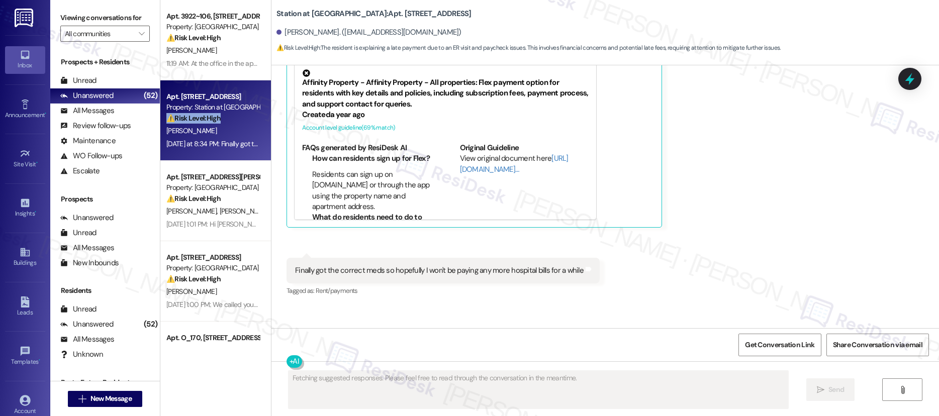
click at [202, 122] on strong "⚠️ Risk Level: High" at bounding box center [193, 118] width 54 height 9
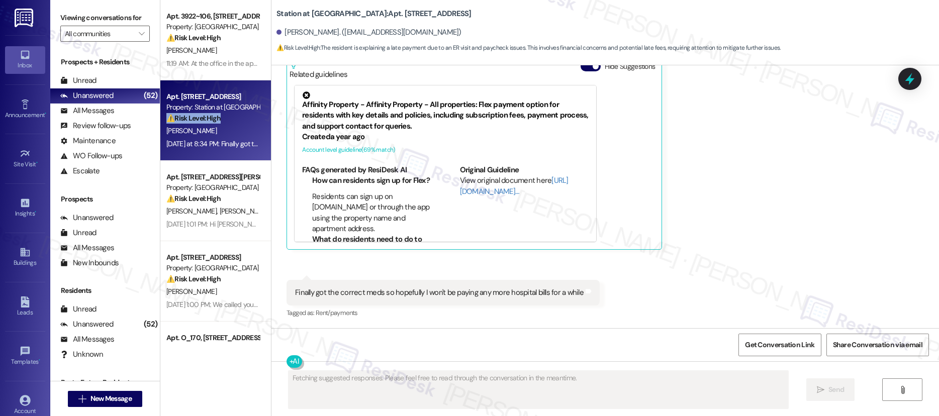
click at [202, 122] on strong "⚠️ Risk Level: High" at bounding box center [193, 118] width 54 height 9
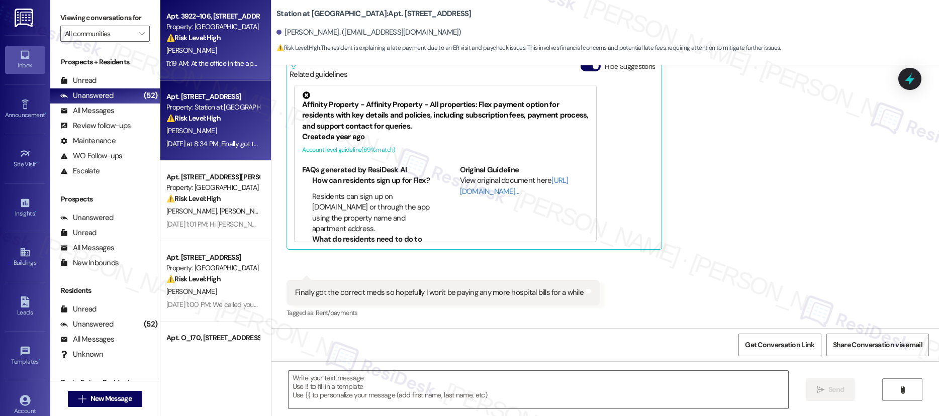
click at [250, 52] on div "Apt. 3922~106, 3930 Sunnyview Rd NE Property: Sunnyview Townhomes ⚠️ Risk Level…" at bounding box center [215, 40] width 111 height 80
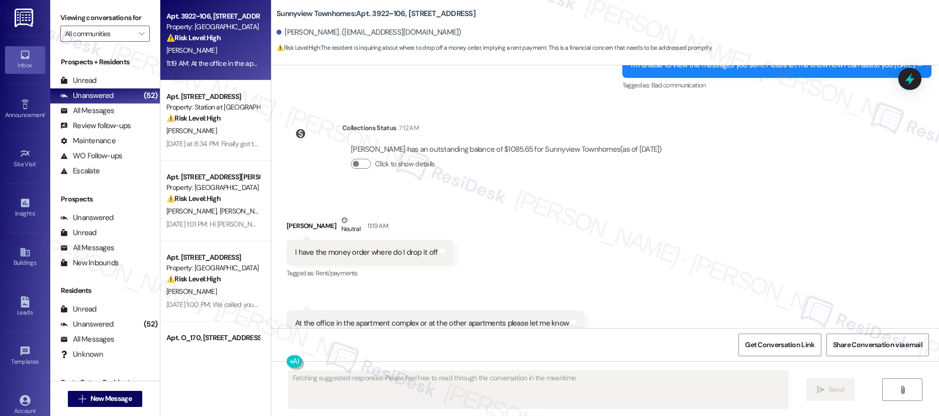
scroll to position [3166, 0]
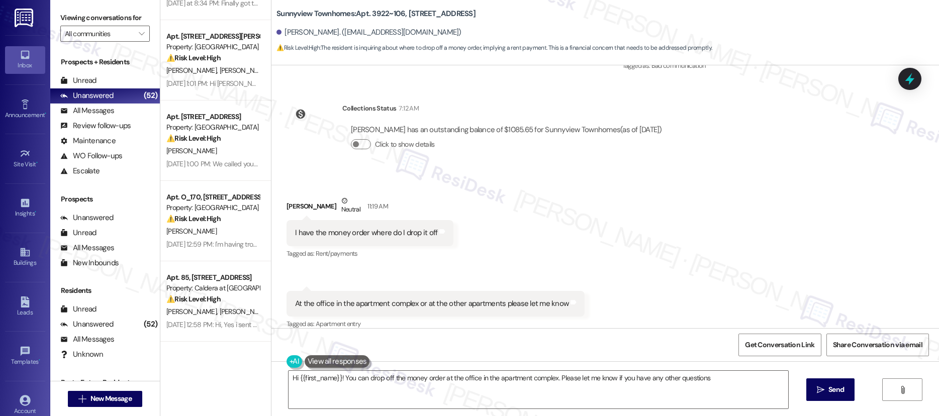
type textarea "Hi {{first_name}}! You can drop off the money order at the office in the apartm…"
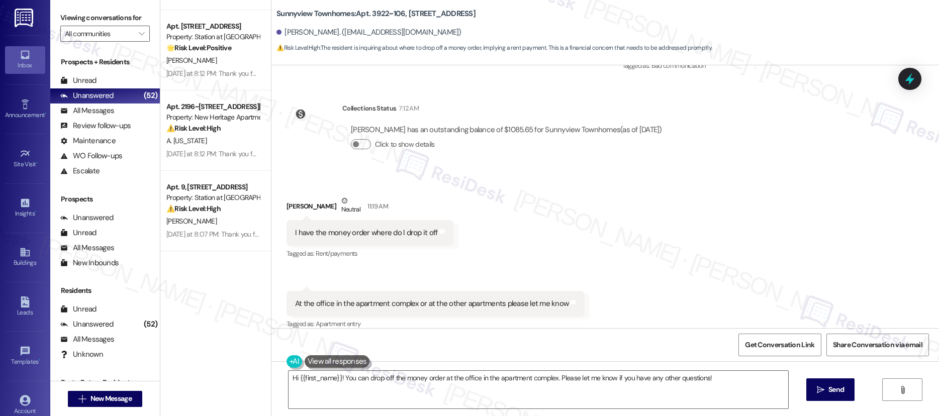
scroll to position [3095, 0]
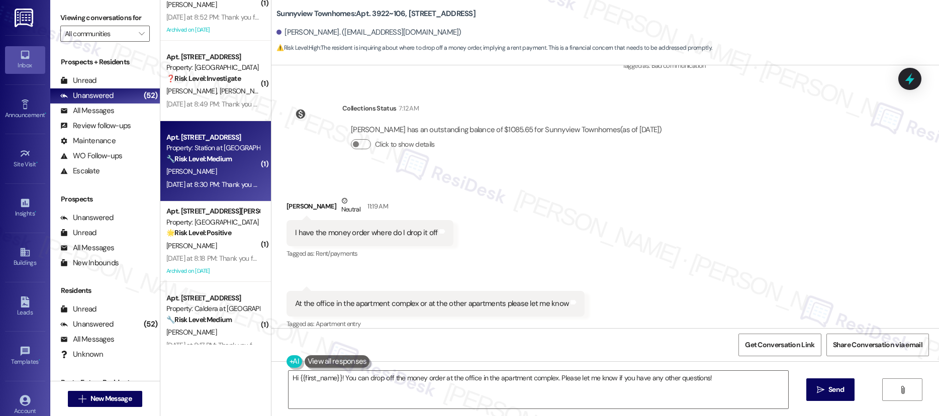
click at [216, 173] on div "S. Salas" at bounding box center [212, 171] width 95 height 13
type textarea "Fetching suggested responses. Please feel free to read through the conversation…"
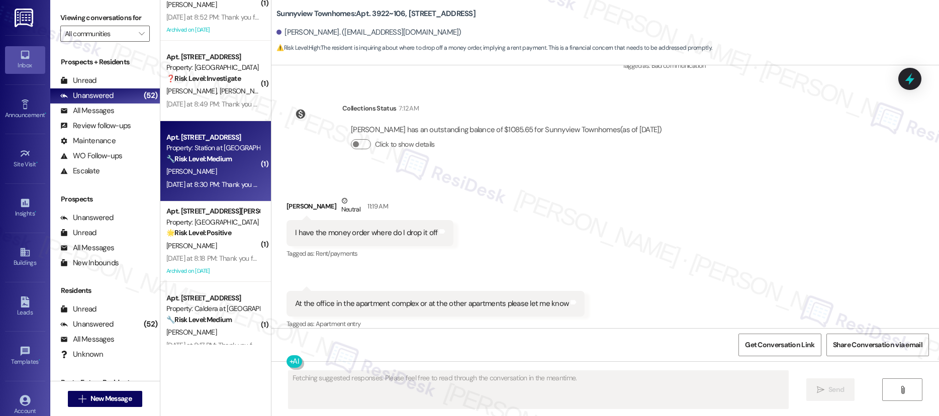
click at [216, 173] on div "S. Salas" at bounding box center [212, 171] width 95 height 13
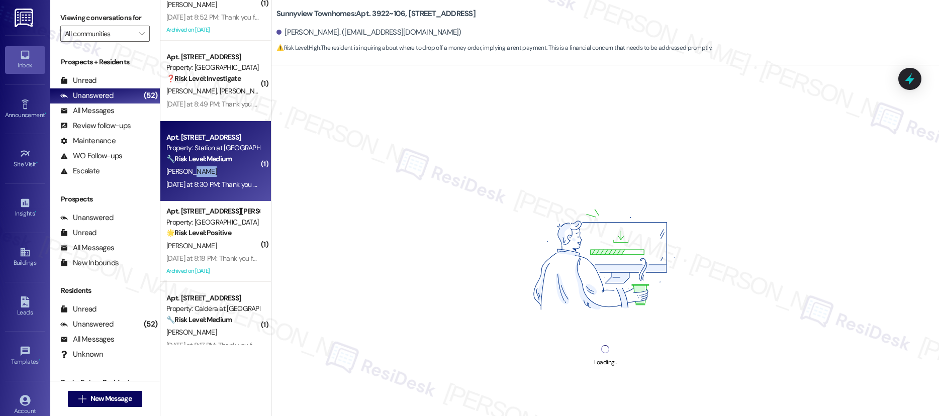
click at [216, 173] on div "S. Salas" at bounding box center [212, 171] width 95 height 13
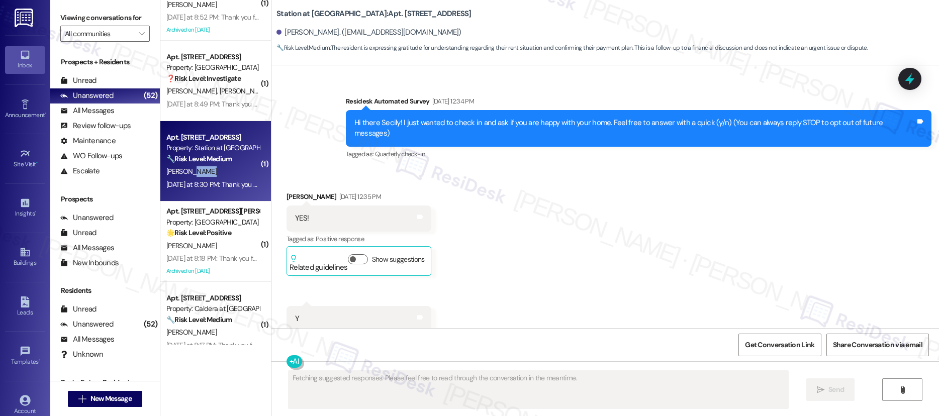
click at [216, 173] on div "S. Salas" at bounding box center [212, 171] width 95 height 13
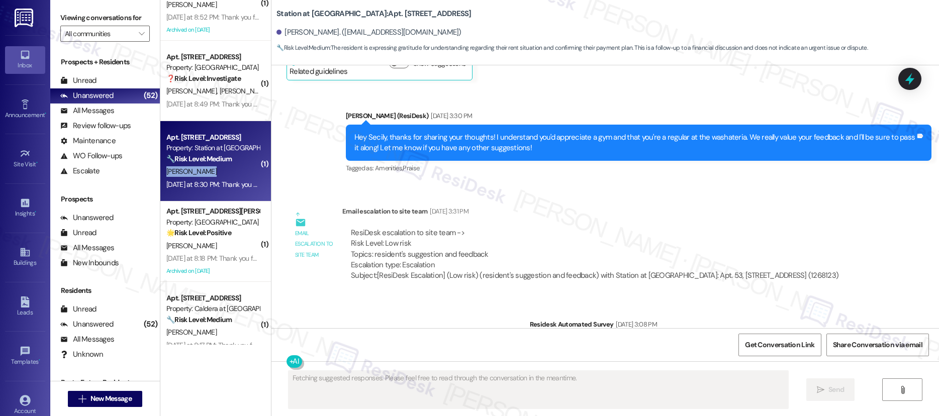
click at [216, 173] on div "S. Salas" at bounding box center [212, 171] width 95 height 13
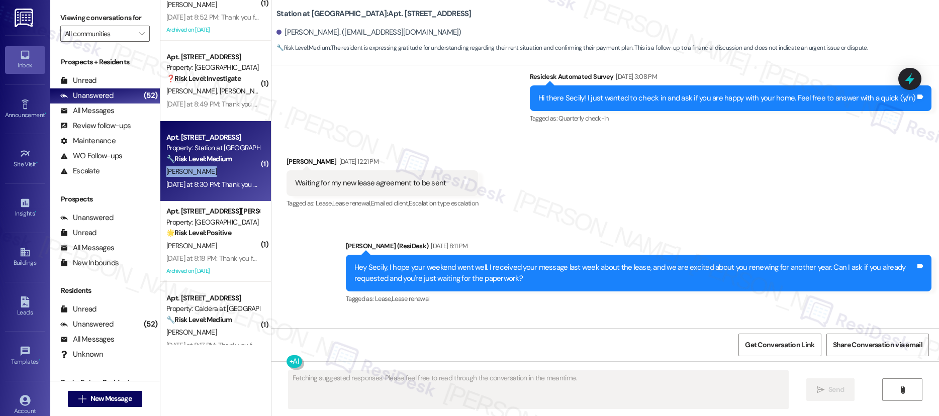
click at [216, 173] on div "S. Salas" at bounding box center [212, 171] width 95 height 13
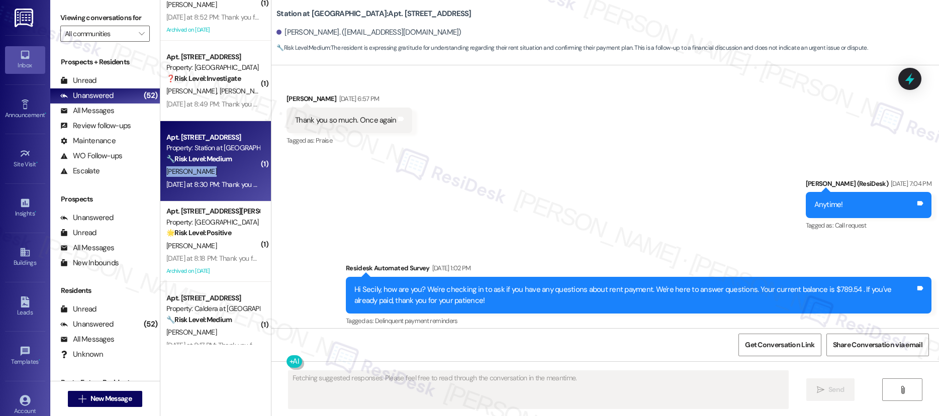
click at [216, 173] on div "S. Salas" at bounding box center [212, 171] width 95 height 13
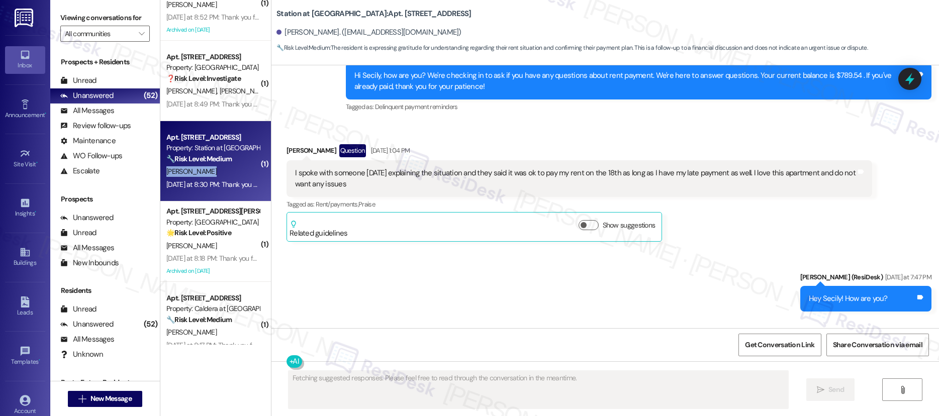
click at [216, 173] on div "S. Salas" at bounding box center [212, 171] width 95 height 13
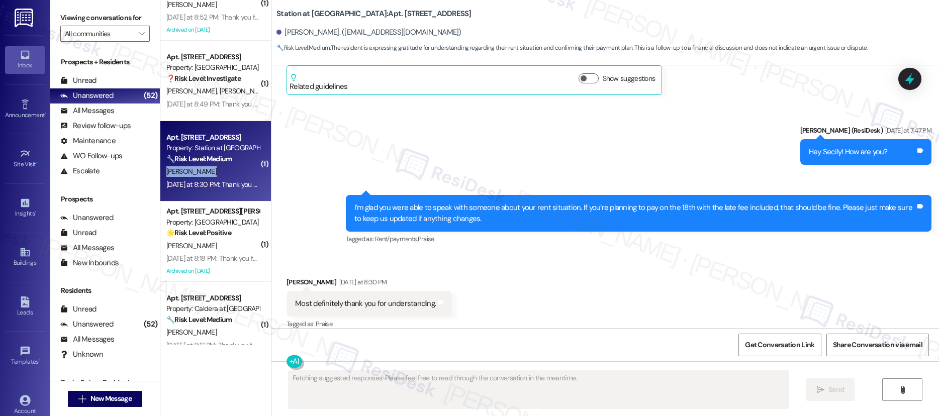
click at [216, 173] on div "S. Salas" at bounding box center [212, 171] width 95 height 13
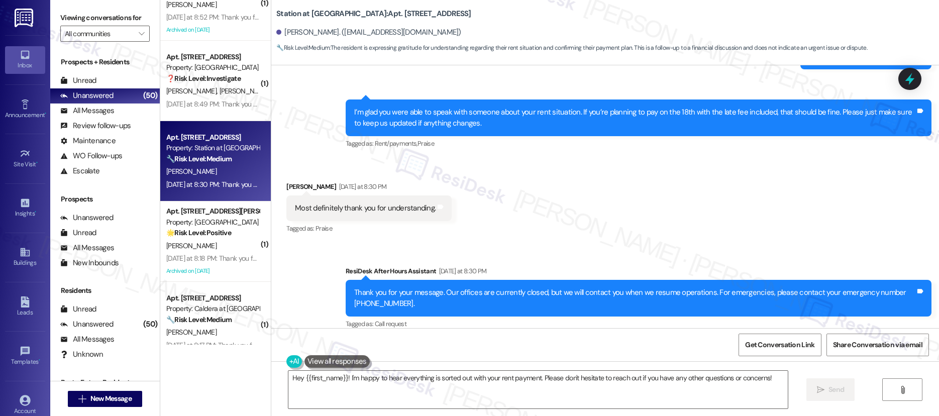
scroll to position [3697, 0]
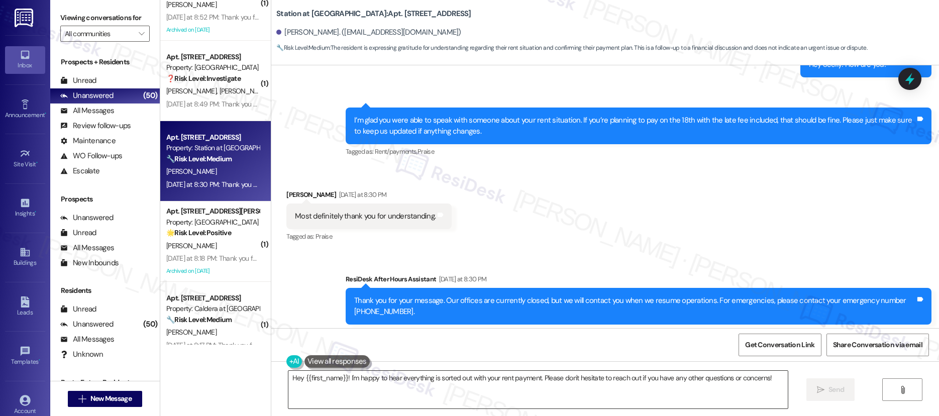
click at [604, 379] on textarea "Hey {{first_name}}! I'm happy to hear everything is sorted out with your rent p…" at bounding box center [538, 390] width 500 height 38
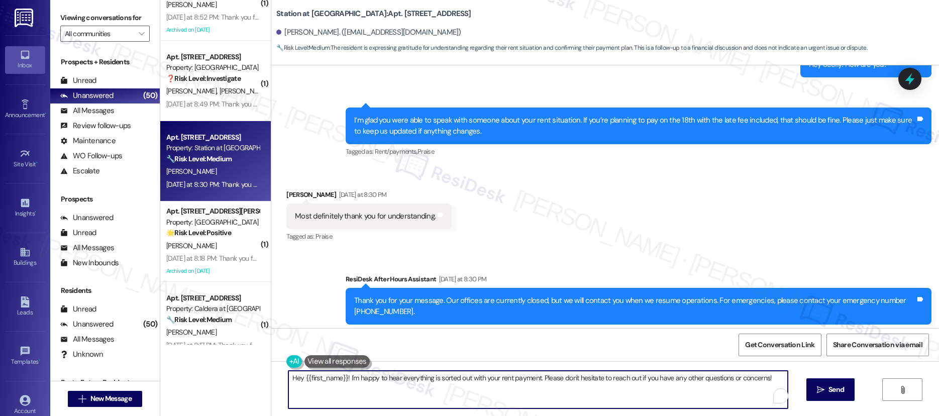
click at [604, 379] on textarea "Hey {{first_name}}! I'm happy to hear everything is sorted out with your rent p…" at bounding box center [538, 390] width 500 height 38
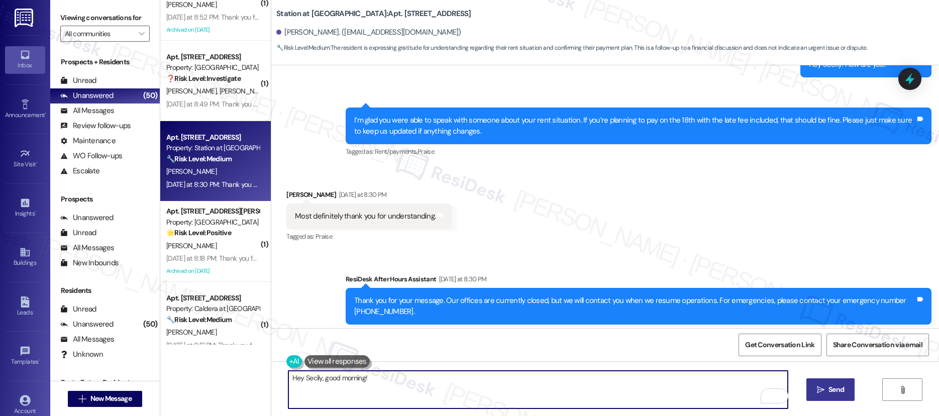
type textarea "Hey Secily, good morning!"
click at [822, 388] on icon "" at bounding box center [821, 390] width 8 height 8
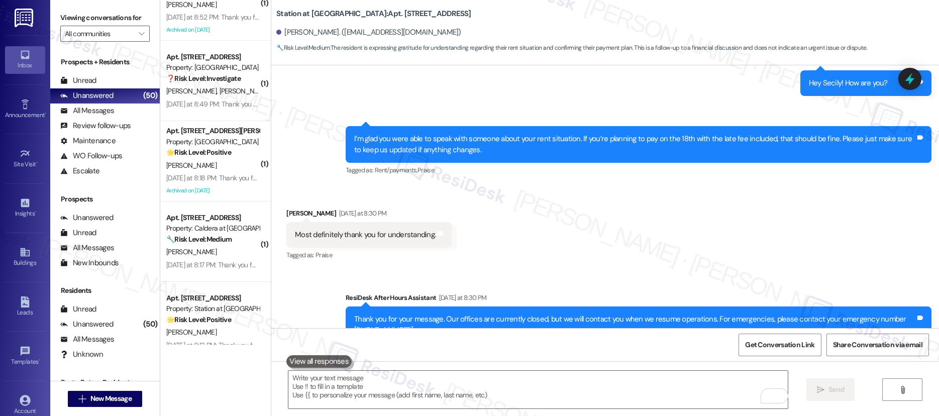
scroll to position [3868, 0]
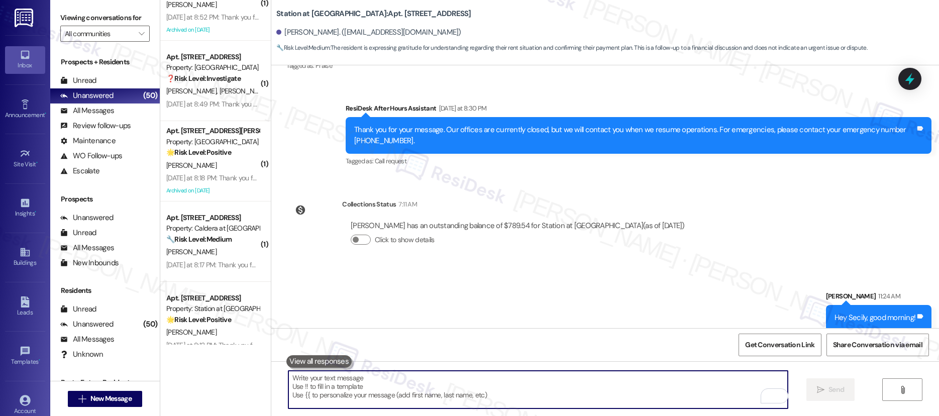
click at [702, 390] on textarea "To enrich screen reader interactions, please activate Accessibility in Grammarl…" at bounding box center [538, 390] width 500 height 38
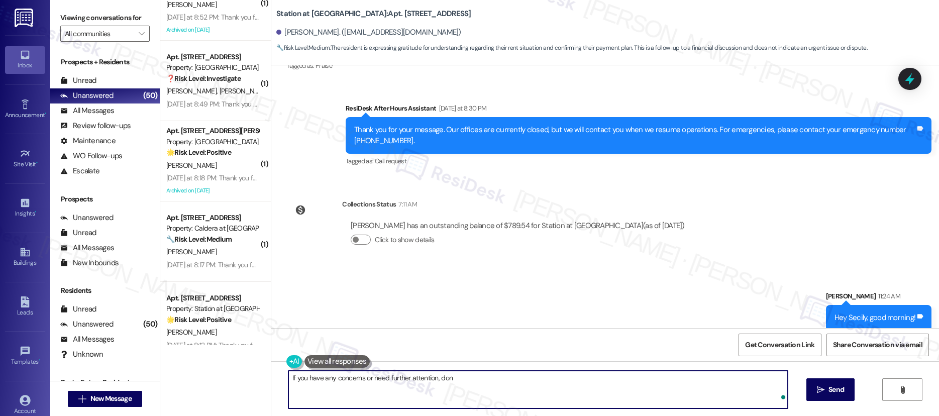
type textarea "If you have any concerns or need further attention, dont"
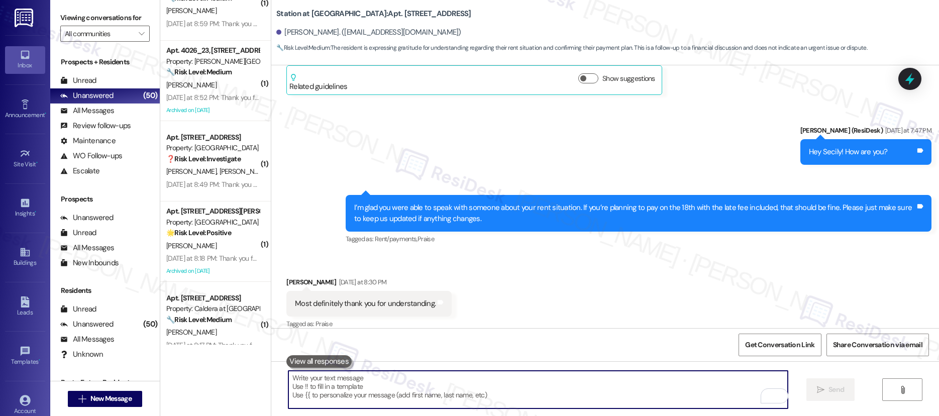
scroll to position [3938, 0]
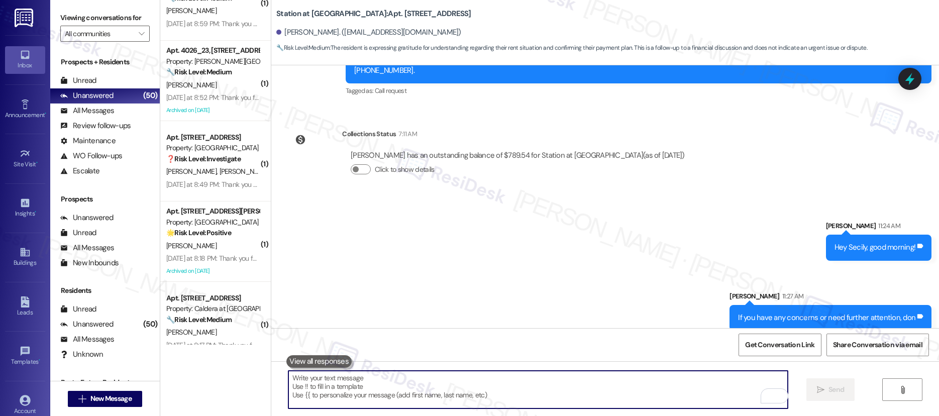
click at [775, 313] on div "If you have any concerns or need further attention, don" at bounding box center [826, 318] width 177 height 11
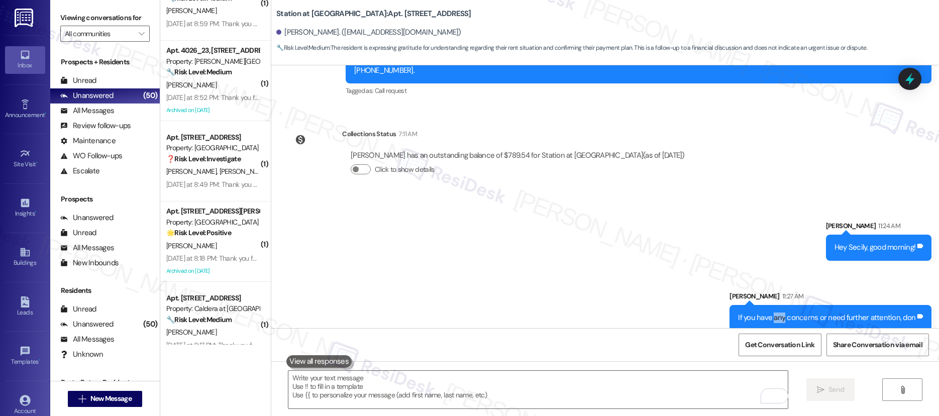
click at [775, 313] on div "If you have any concerns or need further attention, don" at bounding box center [826, 318] width 177 height 11
click at [776, 313] on div "If you have any concerns or need further attention, don" at bounding box center [826, 318] width 177 height 11
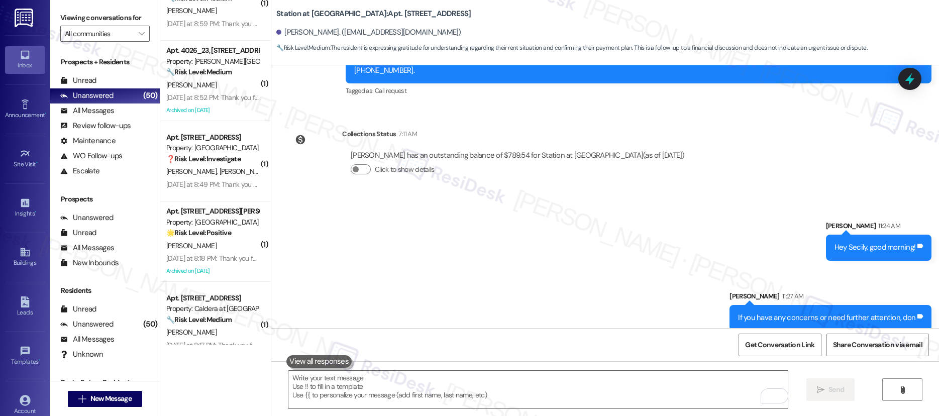
click at [776, 313] on div "If you have any concerns or need further attention, don" at bounding box center [826, 318] width 177 height 11
copy div "If you have any concerns or need further attention, don Tags and notes"
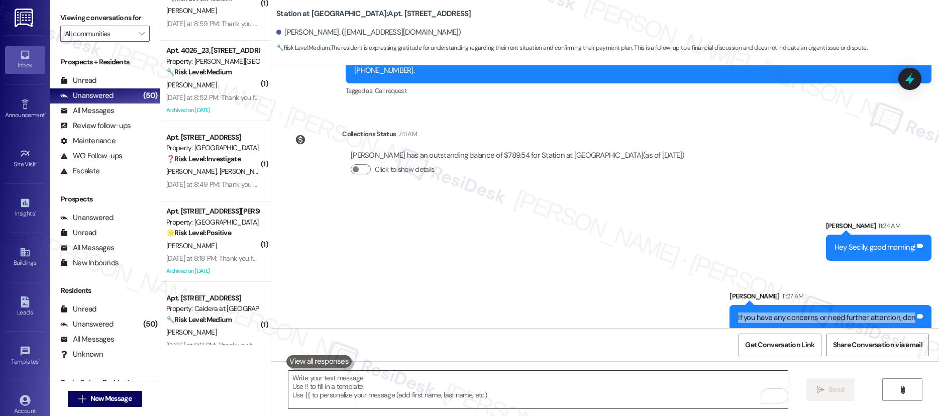
drag, startPoint x: 664, startPoint y: 369, endPoint x: 661, endPoint y: 377, distance: 8.4
click at [663, 371] on div " Send " at bounding box center [605, 398] width 668 height 75
click at [661, 378] on textarea "To enrich screen reader interactions, please activate Accessibility in Grammarl…" at bounding box center [538, 390] width 500 height 38
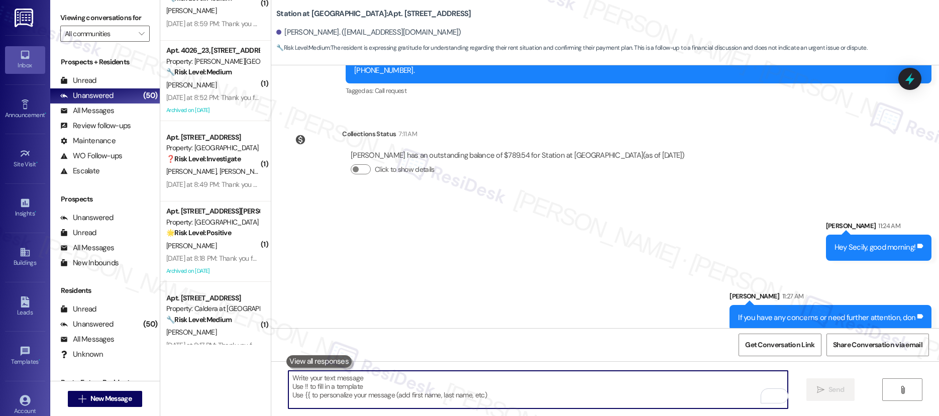
paste textarea "If you have any concerns or need further attention, don"
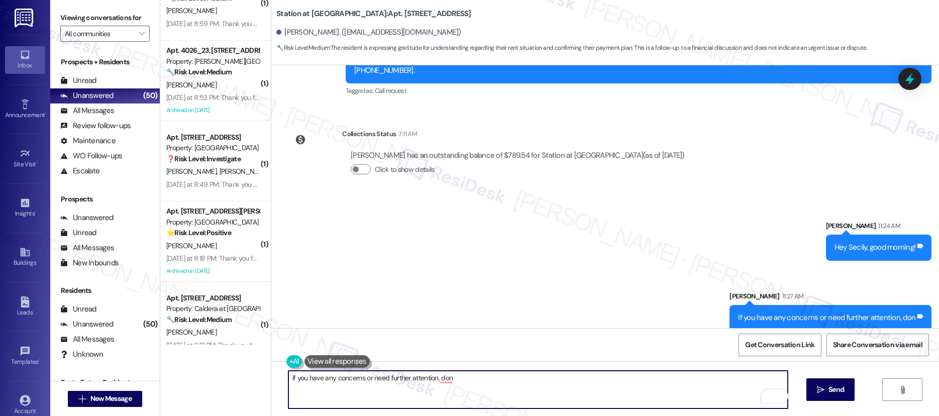
click at [619, 381] on textarea "If you have any concerns or need further attention, don" at bounding box center [538, 390] width 500 height 38
click at [568, 390] on textarea "If you have any concerns or need further attention, don't" at bounding box center [538, 390] width 500 height 38
click at [692, 394] on textarea "If you have any concerns or need further attention, don't hesitate to" at bounding box center [538, 390] width 500 height 38
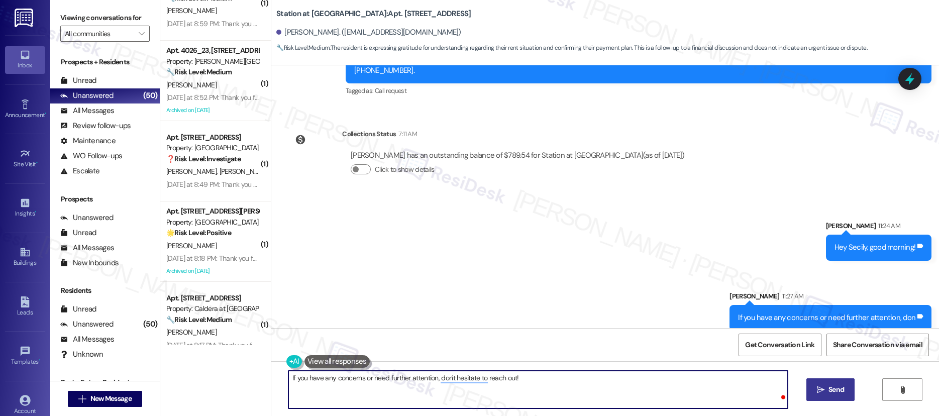
type textarea "If you have any concerns or need further attention, don't hesitate to reach out!"
click at [840, 387] on span "Send" at bounding box center [837, 389] width 16 height 11
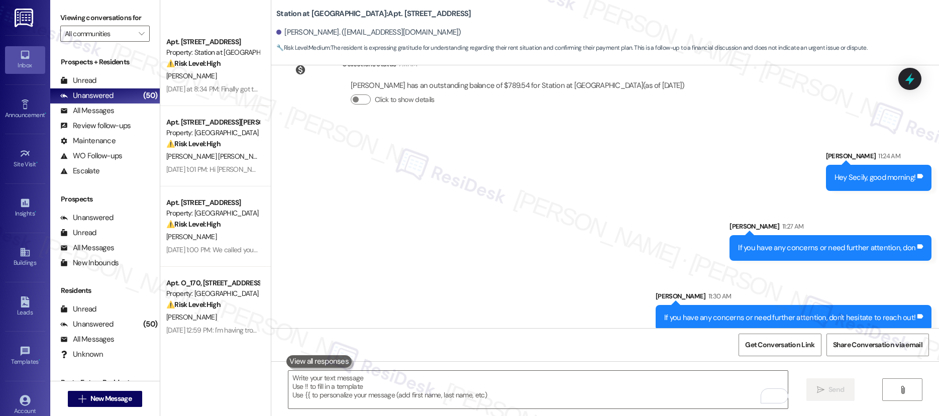
scroll to position [0, 0]
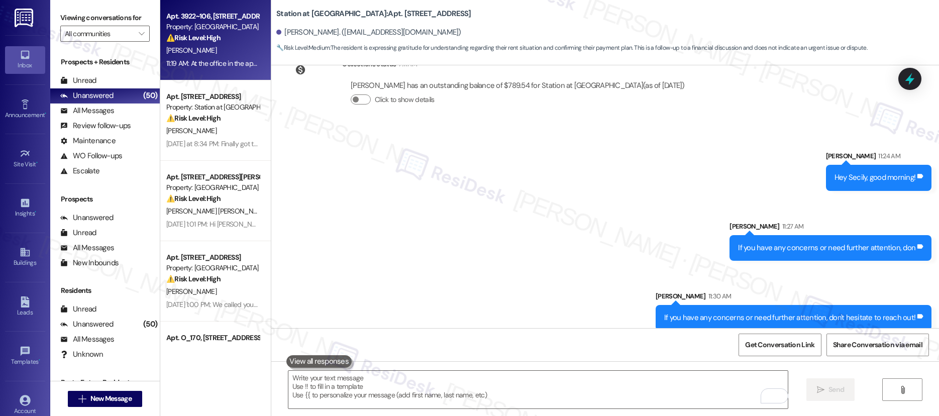
click at [230, 71] on div "Apt. 3922~106, 3930 Sunnyview Rd NE Property: Sunnyview Townhomes ⚠️ Risk Level…" at bounding box center [215, 40] width 111 height 80
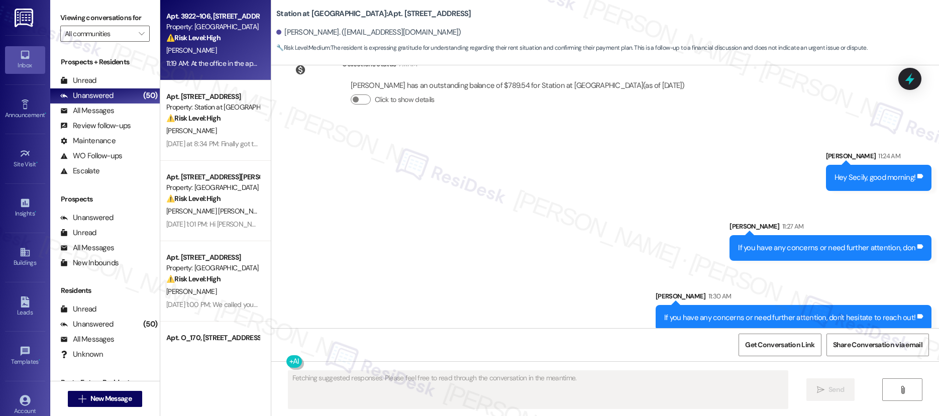
scroll to position [3166, 0]
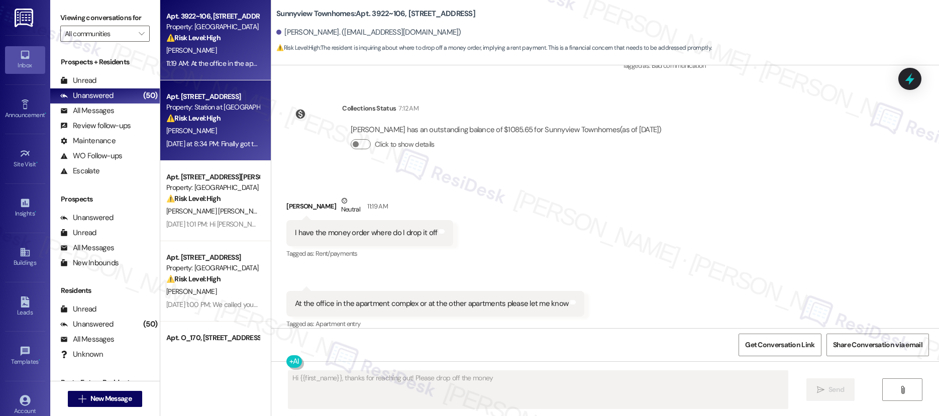
type textarea "Hi {{first_name}}, thanks for reaching out! Please drop off the money order"
click at [225, 97] on div "Apt. 280A, 5050 Fredericksburg Rd" at bounding box center [212, 96] width 93 height 11
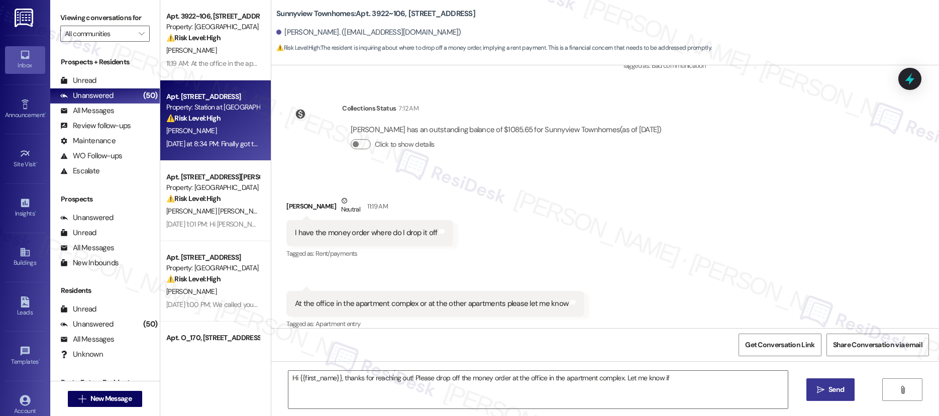
click at [225, 97] on div "Apt. 280A, 5050 Fredericksburg Rd" at bounding box center [212, 96] width 93 height 11
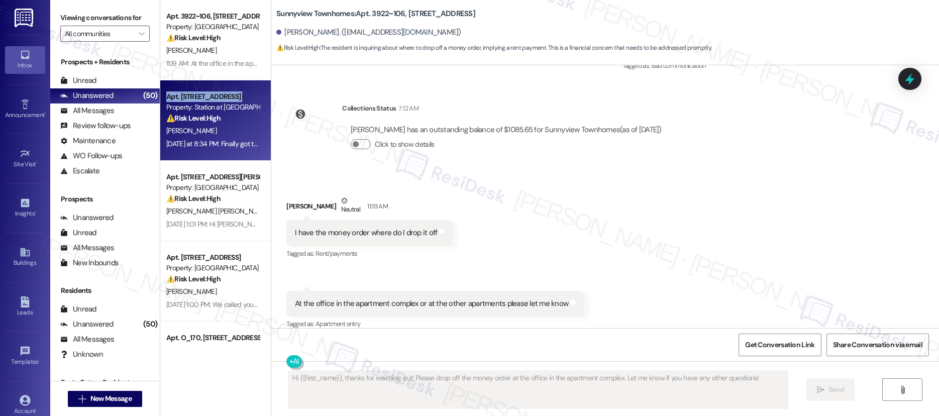
click at [225, 97] on div "Apt. 280A, 5050 Fredericksburg Rd" at bounding box center [212, 96] width 93 height 11
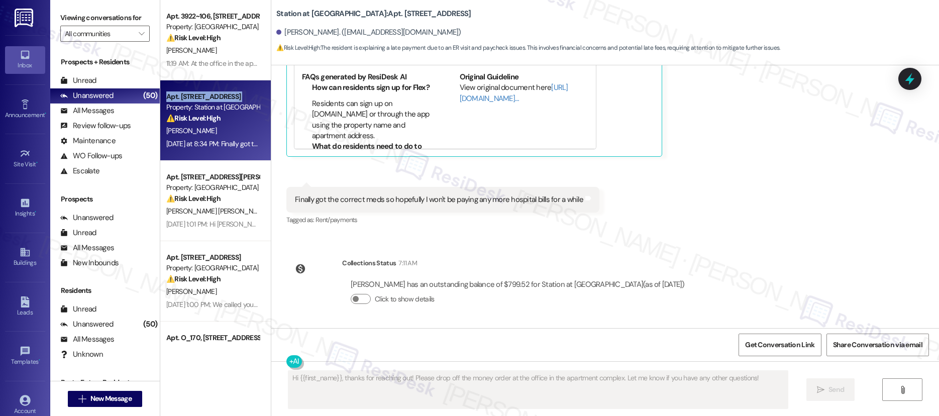
click at [225, 97] on div "Apt. 280A, 5050 Fredericksburg Rd" at bounding box center [212, 96] width 93 height 11
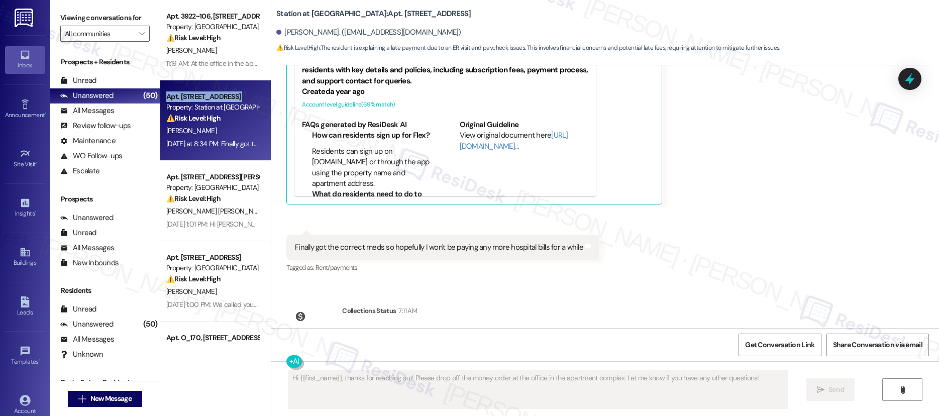
click at [225, 97] on div "Apt. 280A, 5050 Fredericksburg Rd" at bounding box center [212, 96] width 93 height 11
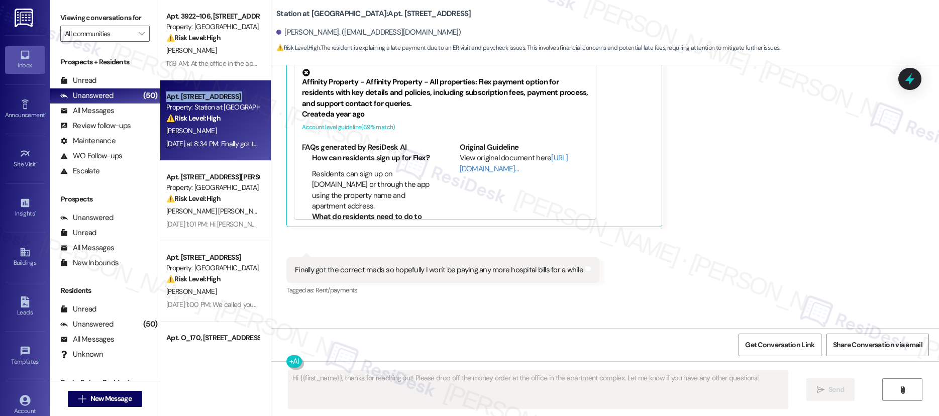
click at [225, 97] on div "Apt. 280A, 5050 Fredericksburg Rd" at bounding box center [212, 96] width 93 height 11
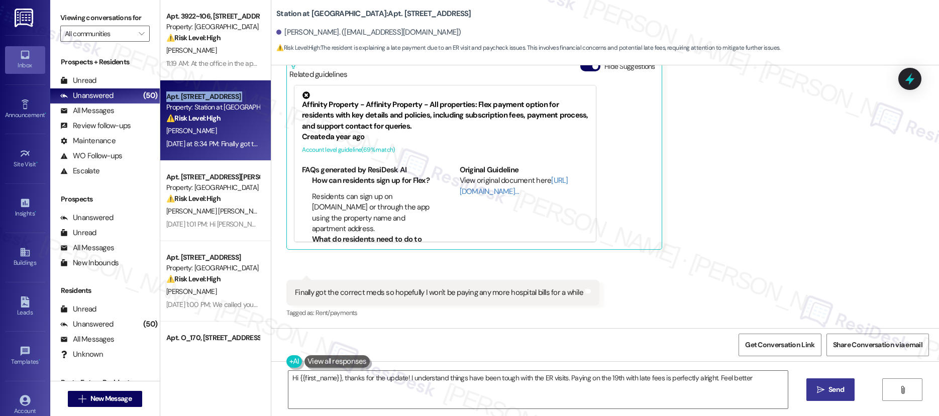
type textarea "Hi {{first_name}}, thanks for the update! I understand things have been tough w…"
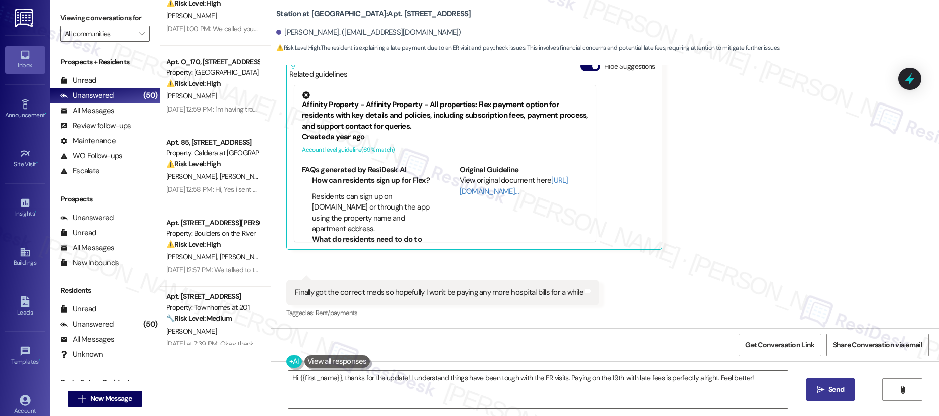
scroll to position [109, 0]
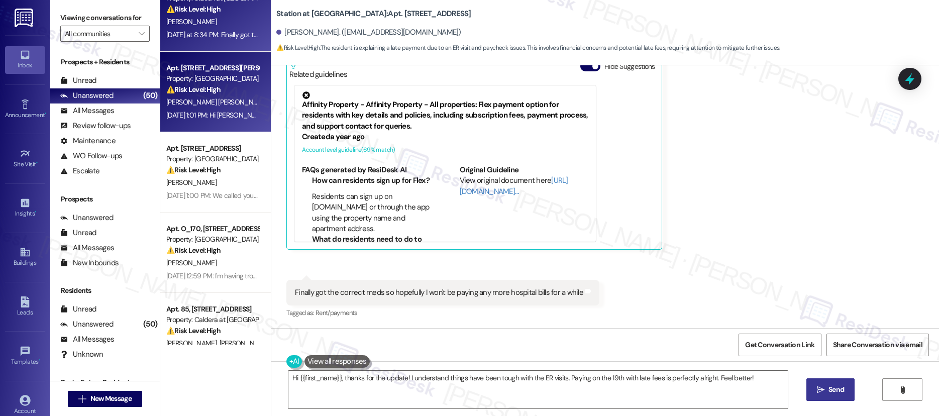
click at [221, 67] on div "Apt. 110, 4532 SE Roethe Road" at bounding box center [212, 68] width 93 height 11
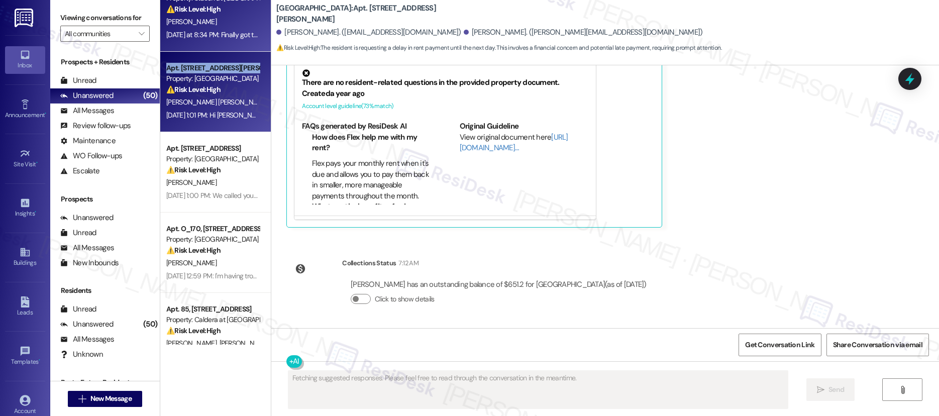
scroll to position [1725, 0]
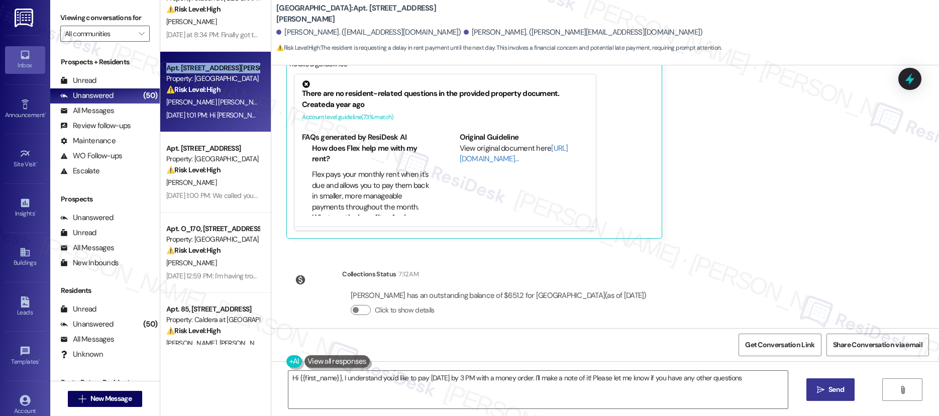
type textarea "Hi {{first_name}}, I understand you'd like to pay tomorrow by 3 PM with a money…"
click at [271, 15] on div "Oak Grove: Apt. 110, 4532 SE Roethe Road Judit Suarez. (judit2377@gmail.com) Jo…" at bounding box center [605, 208] width 668 height 416
click at [271, 13] on div "Oak Grove: Apt. 110, 4532 SE Roethe Road Judit Suarez. (judit2377@gmail.com) Jo…" at bounding box center [605, 208] width 668 height 416
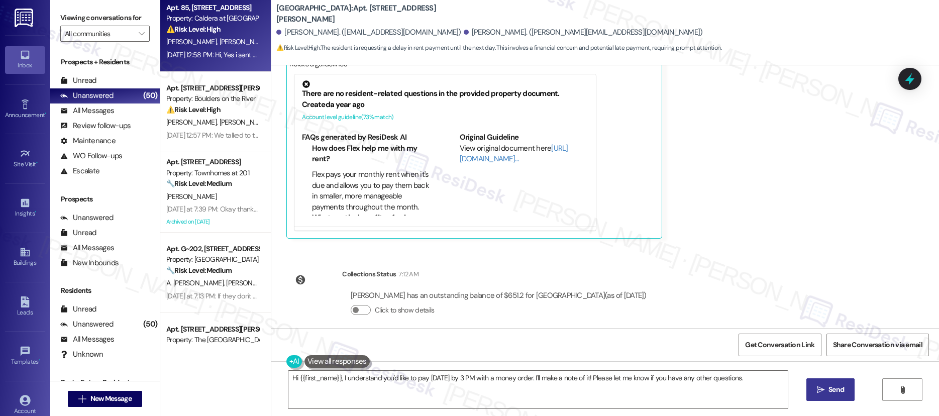
click at [240, 36] on div "T. Jackson J. Jackson" at bounding box center [212, 42] width 95 height 13
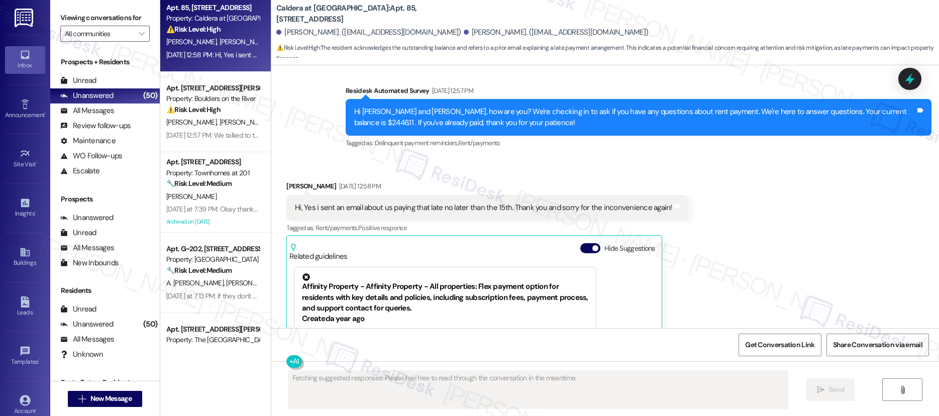
scroll to position [3650, 0]
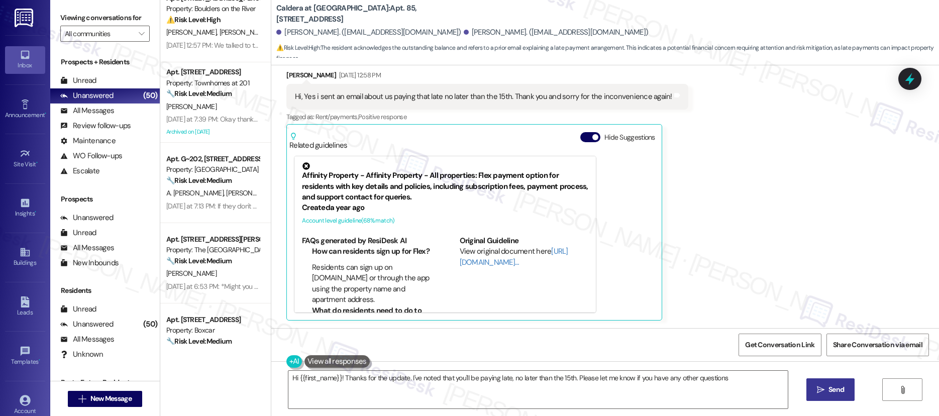
type textarea "Hi {{first_name}}! Thanks for the update. I've noted that you'll be paying late…"
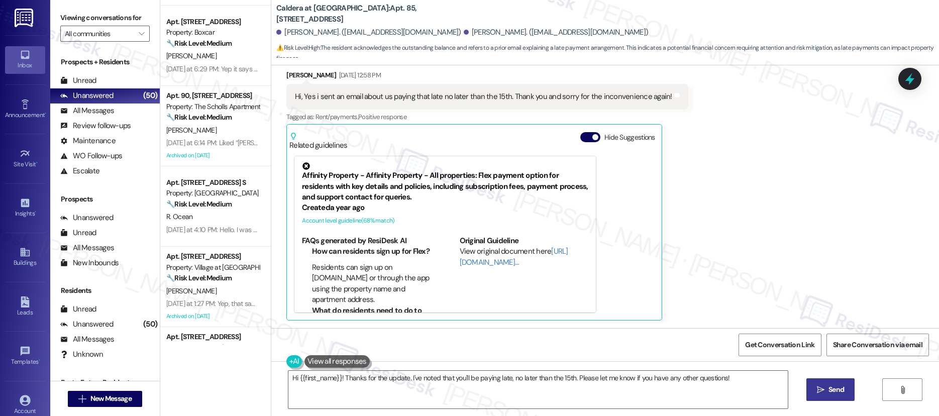
scroll to position [879, 0]
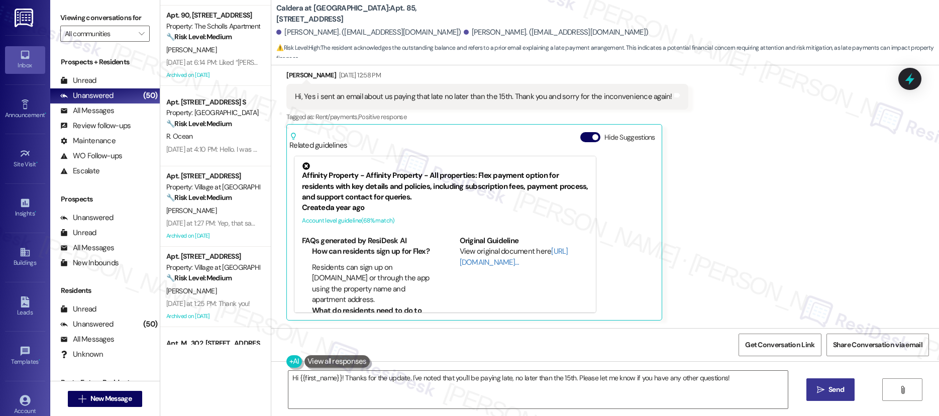
click at [271, 88] on div "Caldera at Sunnybrook: Apt. 85, 9900 SE Lawnfield Rd Jennessa Jackson. (jenness…" at bounding box center [605, 208] width 668 height 416
drag, startPoint x: 260, startPoint y: 47, endPoint x: 263, endPoint y: 92, distance: 44.8
click at [271, 92] on div "Caldera at Sunnybrook: Apt. 85, 9900 SE Lawnfield Rd Jennessa Jackson. (jenness…" at bounding box center [605, 208] width 668 height 416
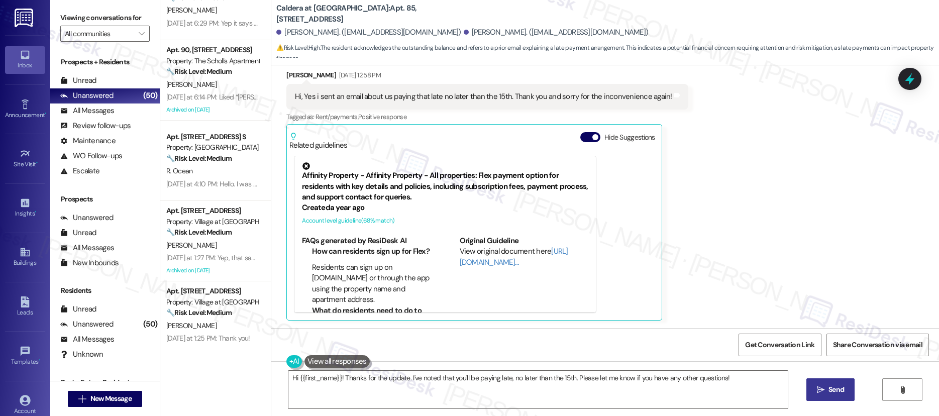
scroll to position [672, 0]
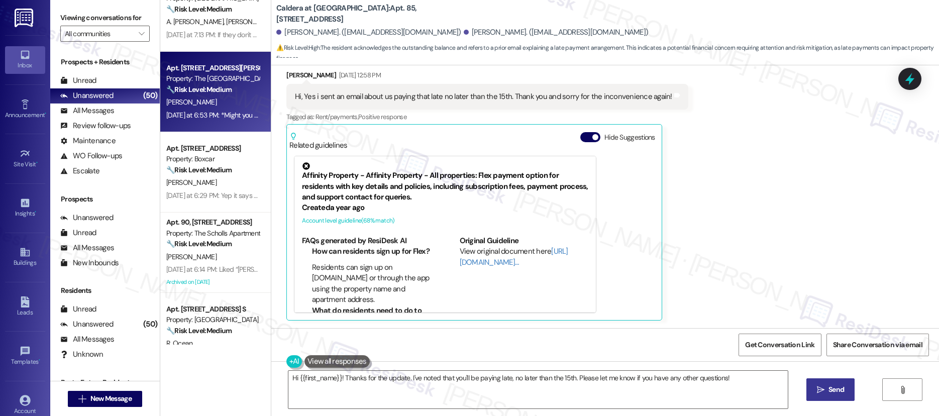
click at [224, 78] on div "Property: The Pearl Studios" at bounding box center [212, 78] width 93 height 11
type textarea "Fetching suggested responses. Please feel free to read through the conversation…"
click at [224, 78] on div "Property: The Pearl Studios" at bounding box center [212, 78] width 93 height 11
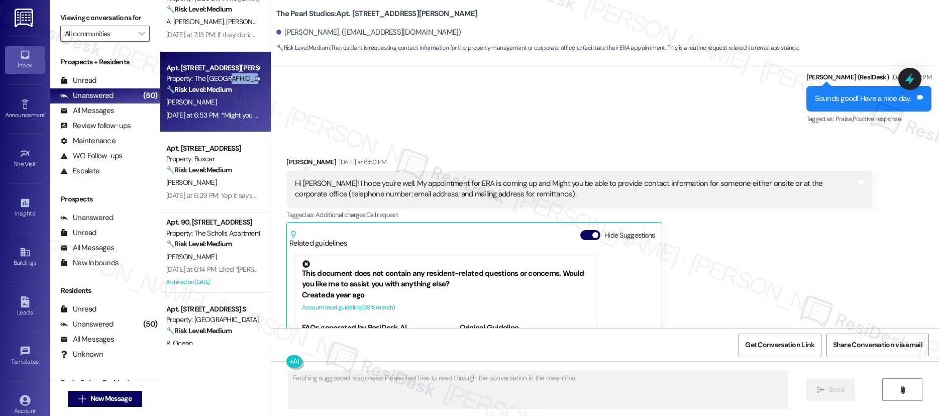
scroll to position [20559, 0]
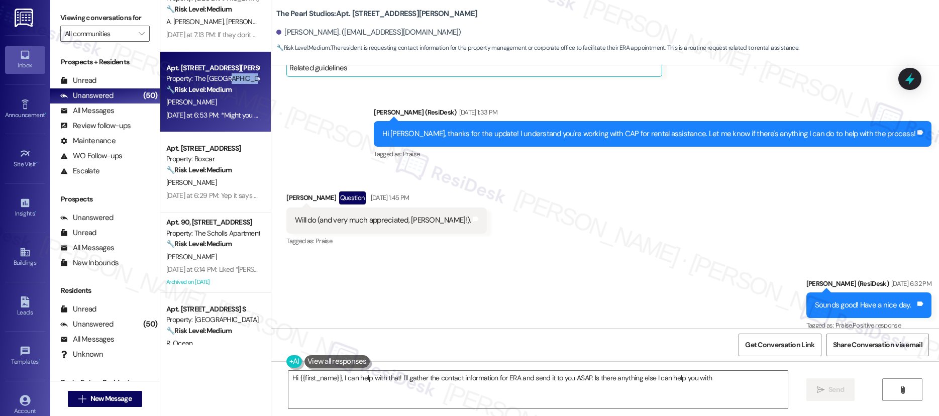
type textarea "Hi {{first_name}}, I can help with that! I'll gather the contact information fo…"
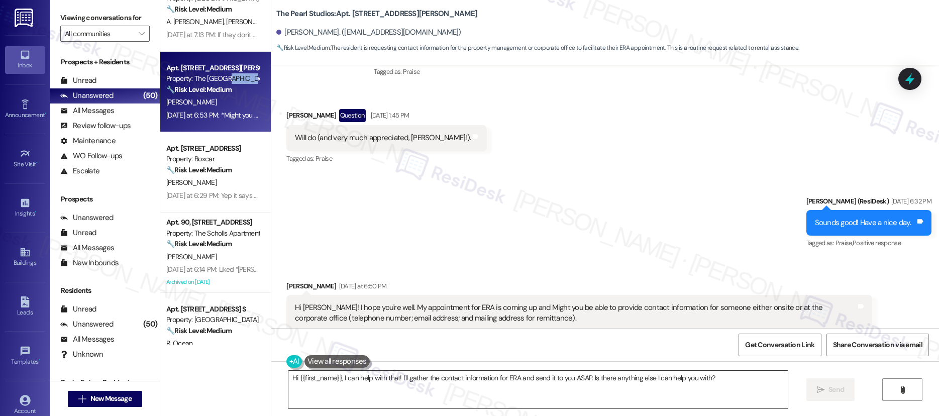
scroll to position [20643, 0]
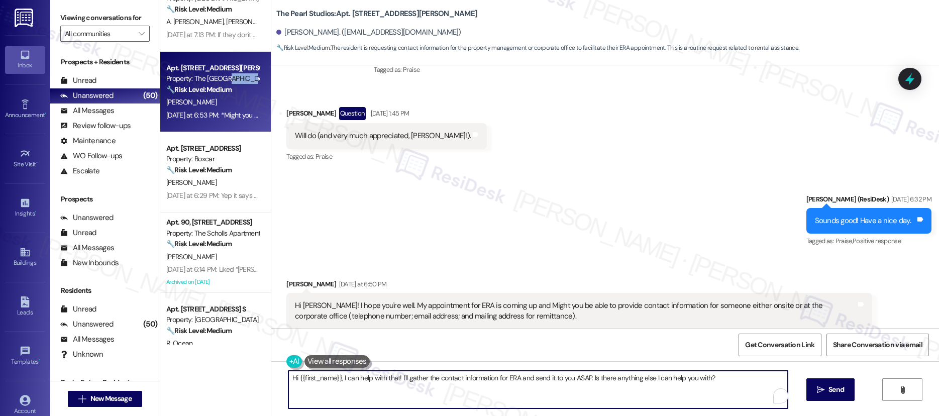
click at [716, 378] on textarea "Hi {{first_name}}, I can help with that! I'll gather the contact information fo…" at bounding box center [538, 390] width 500 height 38
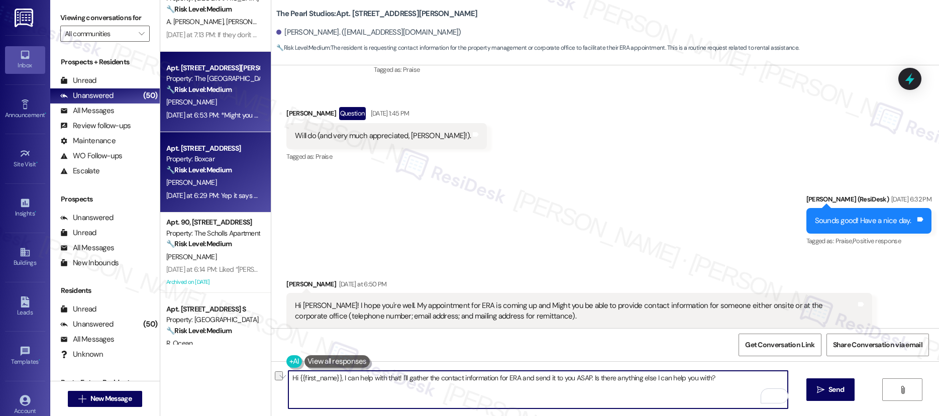
click at [215, 143] on div "Apt. 407, 15 N Grant St" at bounding box center [212, 148] width 93 height 11
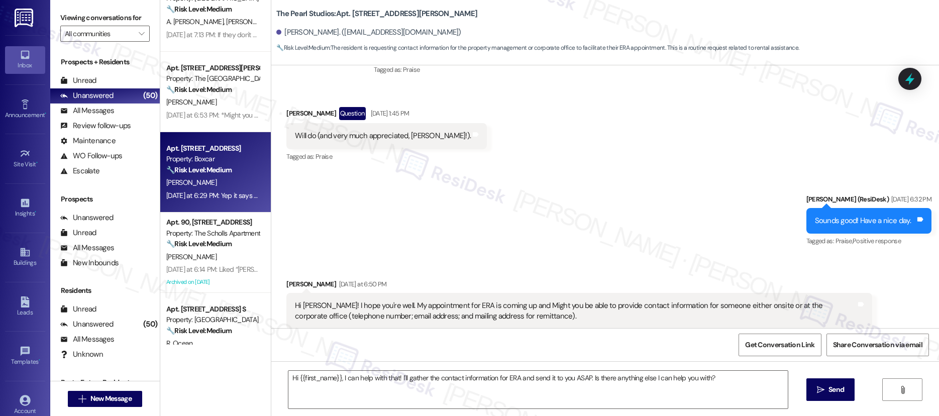
click at [215, 143] on div "Apt. 407, 15 N Grant St" at bounding box center [212, 148] width 93 height 11
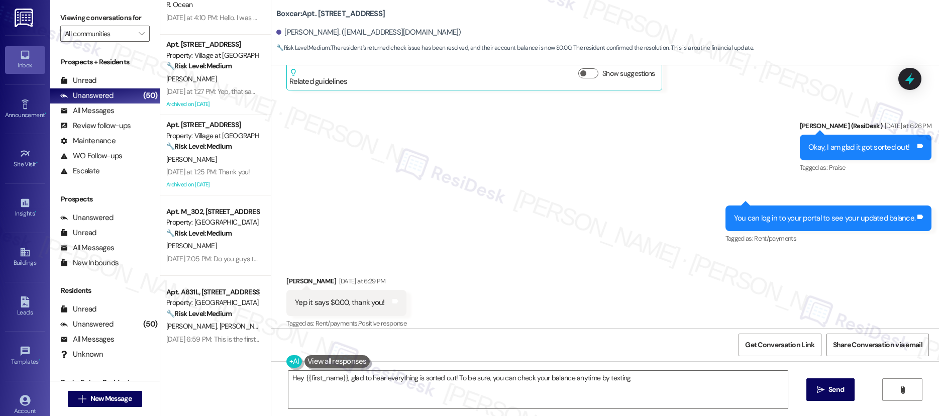
scroll to position [1338, 0]
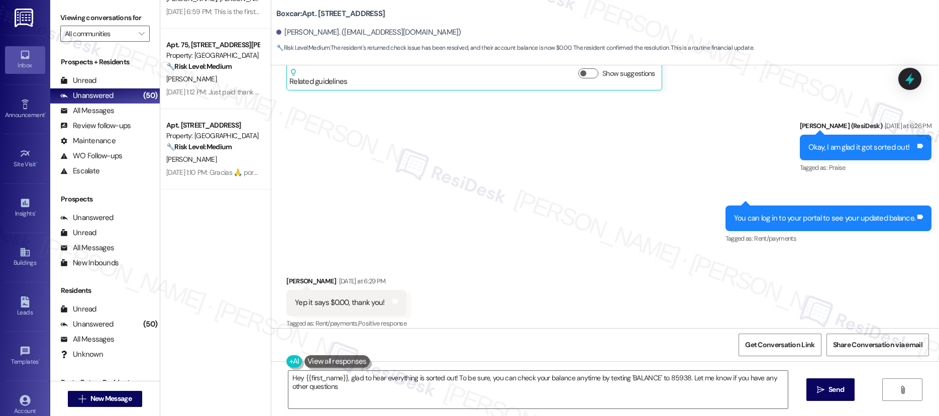
type textarea "Hey {{first_name}}, glad to hear everything is sorted out! To be sure, you can …"
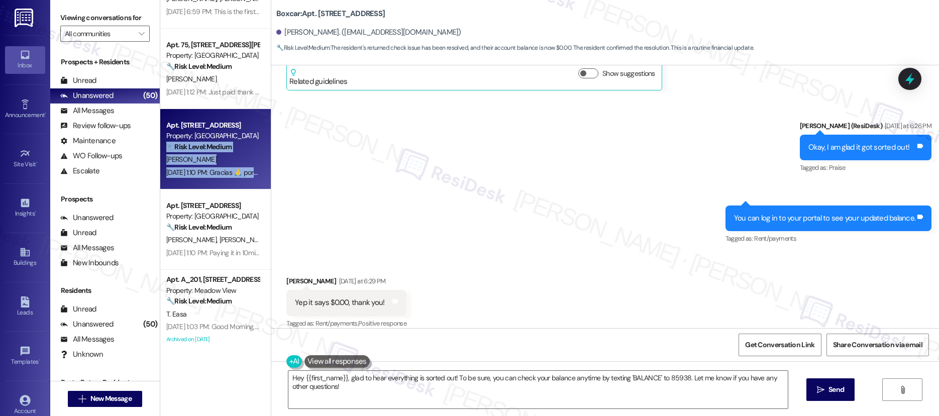
drag, startPoint x: 261, startPoint y: 74, endPoint x: 255, endPoint y: 169, distance: 95.1
click at [255, 169] on div "Apt. 2419B, 2489 Coral Ave NE Property: Lancaster Commons 🔧 Risk Level: Medium …" at bounding box center [215, 149] width 111 height 80
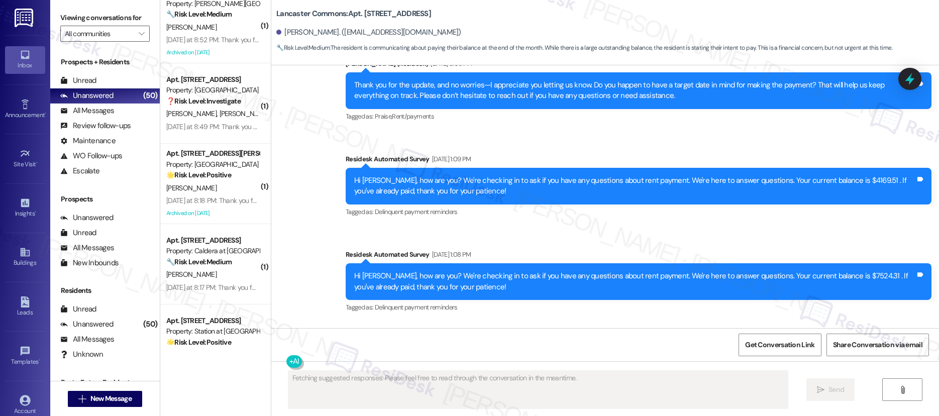
scroll to position [3199, 0]
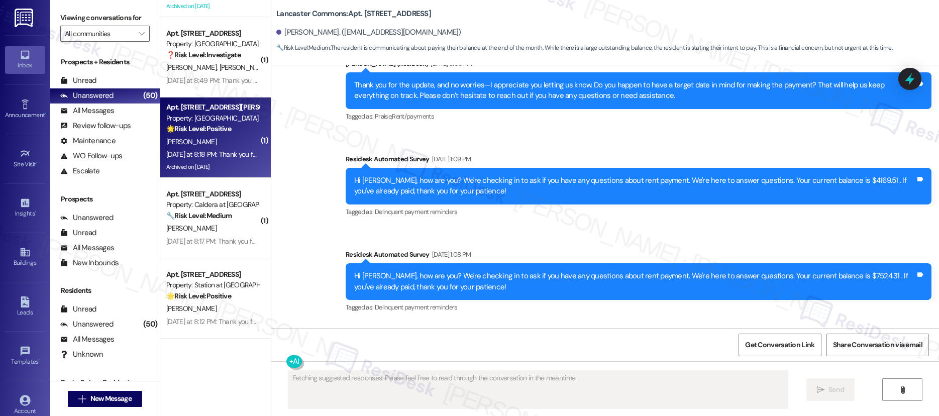
click at [229, 170] on div "Archived on 01/03/2024" at bounding box center [212, 167] width 95 height 13
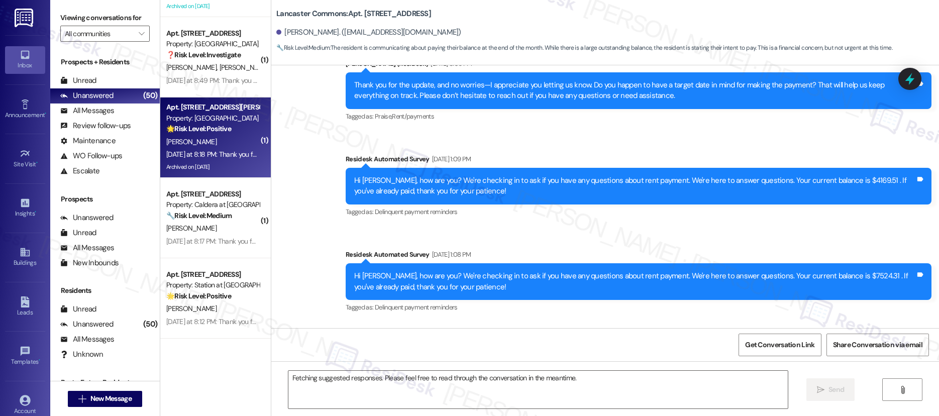
click at [229, 170] on div "Archived on 01/03/2024" at bounding box center [212, 167] width 95 height 13
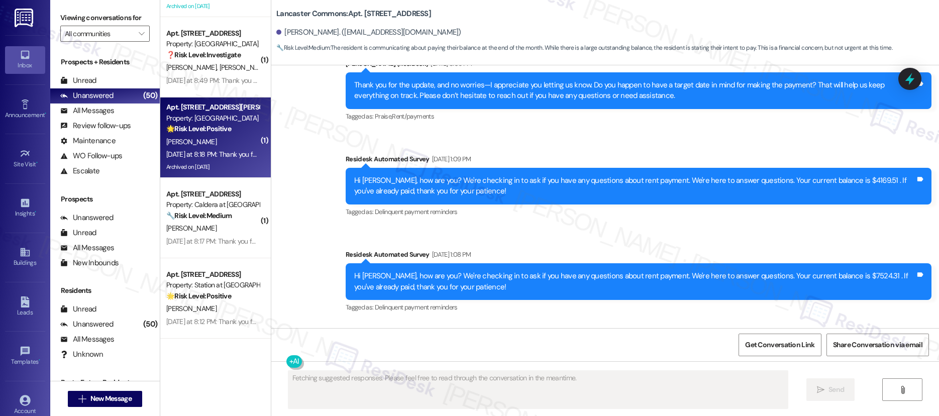
click at [229, 170] on div "Archived on 01/03/2024" at bounding box center [212, 167] width 95 height 13
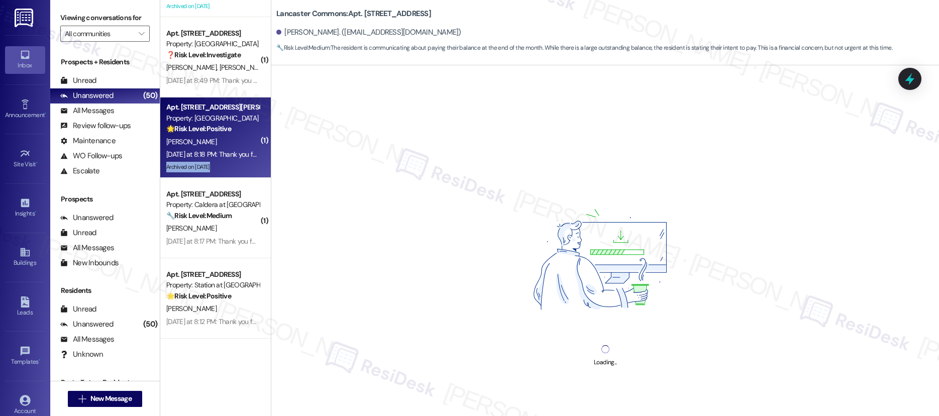
click at [229, 170] on div "Archived on 01/03/2024" at bounding box center [212, 167] width 95 height 13
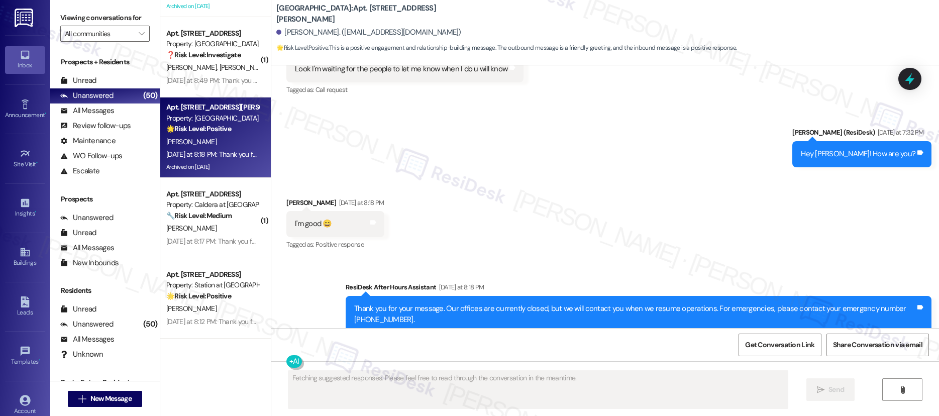
scroll to position [4285, 0]
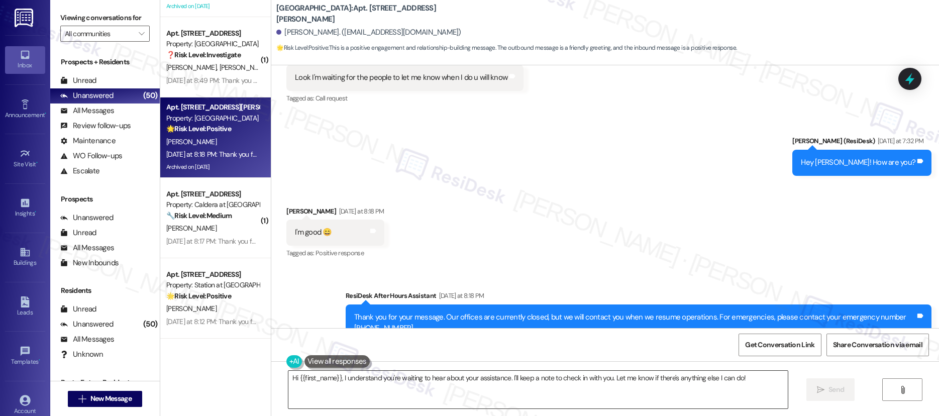
click at [552, 388] on textarea "Hi {{first_name}}, I understand you're waiting to hear about your assistance. I…" at bounding box center [538, 390] width 500 height 38
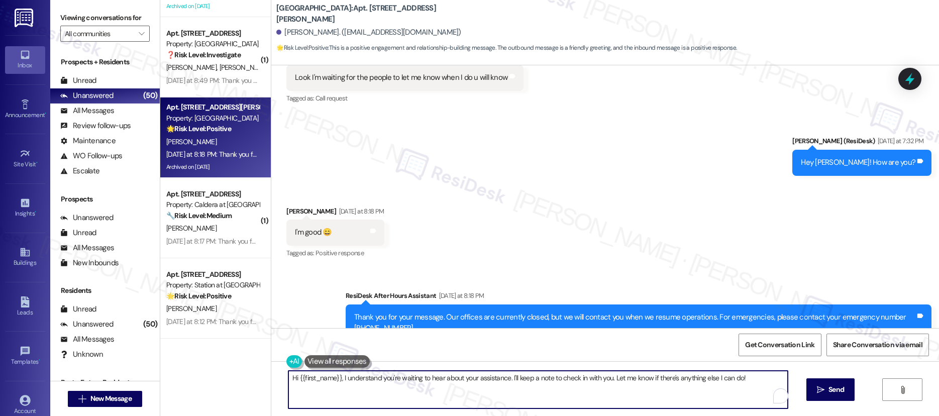
click at [552, 388] on textarea "Hi {{first_name}}, I understand you're waiting to hear about your assistance. I…" at bounding box center [538, 390] width 500 height 38
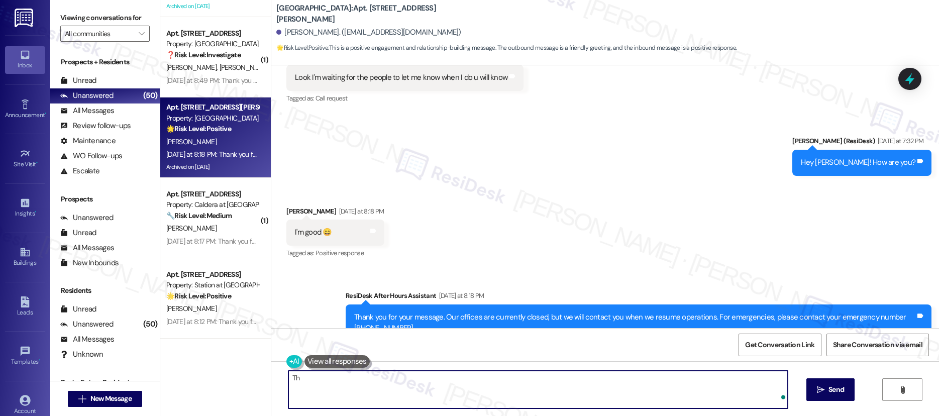
type textarea "T"
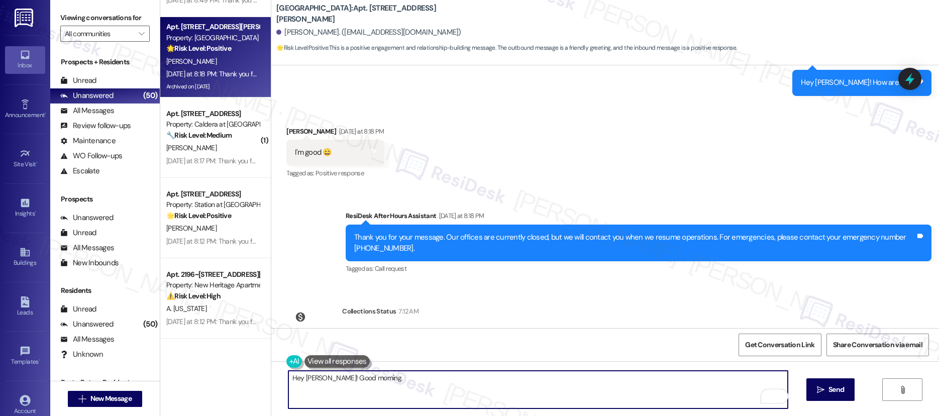
scroll to position [4392, 0]
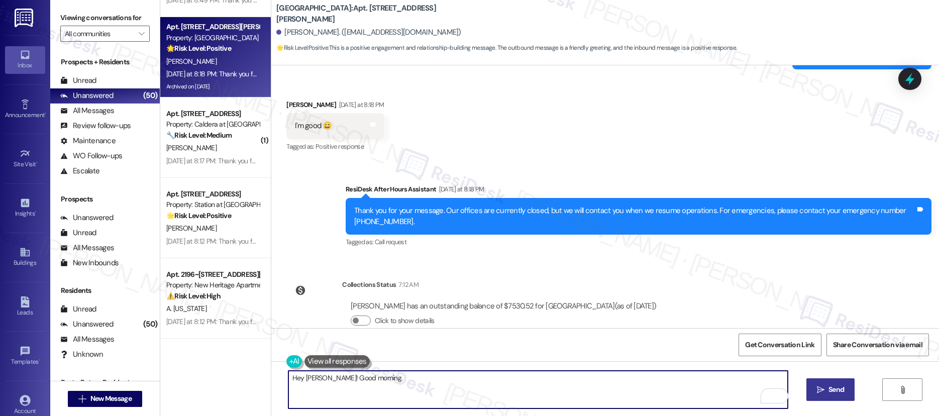
type textarea "Hey Felicia! Good morning."
click at [832, 390] on span "Send" at bounding box center [837, 389] width 16 height 11
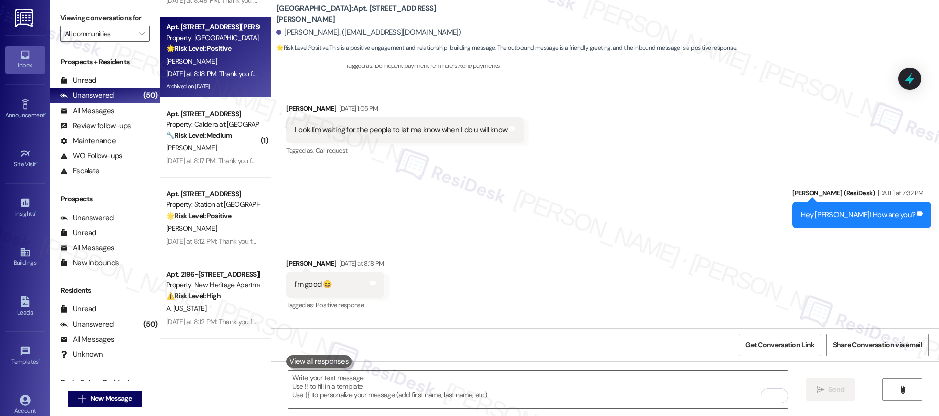
scroll to position [4203, 0]
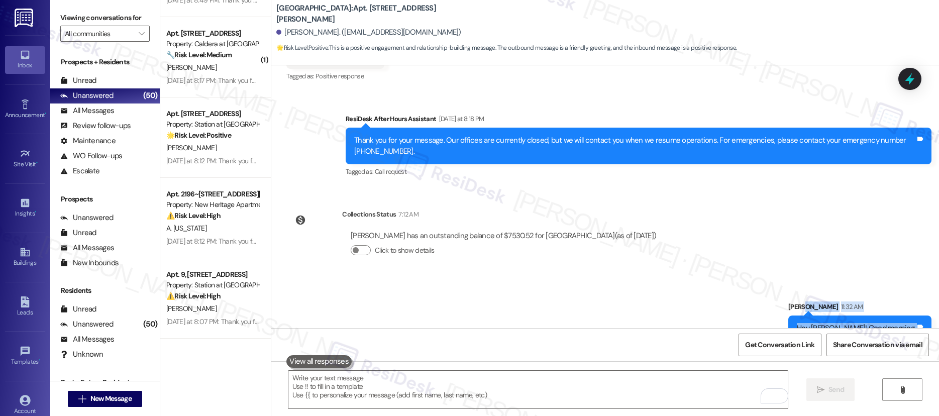
drag, startPoint x: 934, startPoint y: 323, endPoint x: 934, endPoint y: 328, distance: 5.5
click at [933, 331] on div "Survey, sent via SMS Residesk Automated Survey Aug 29, 2023 at 1:19 PM Hi Felic…" at bounding box center [605, 273] width 668 height 416
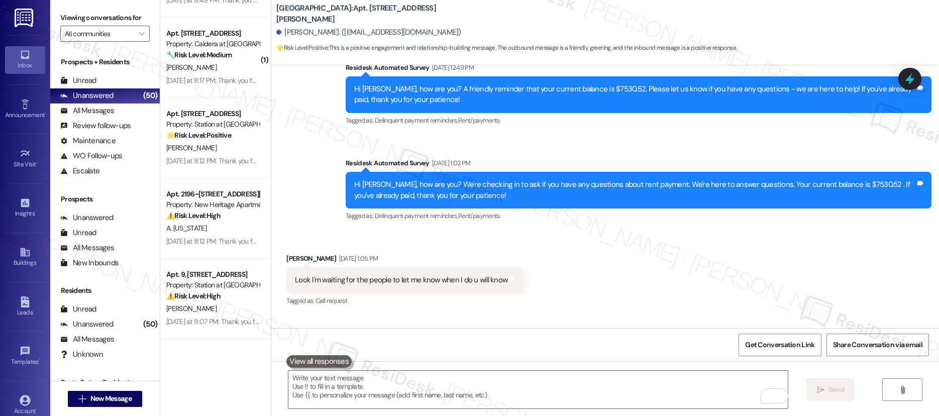
scroll to position [4462, 0]
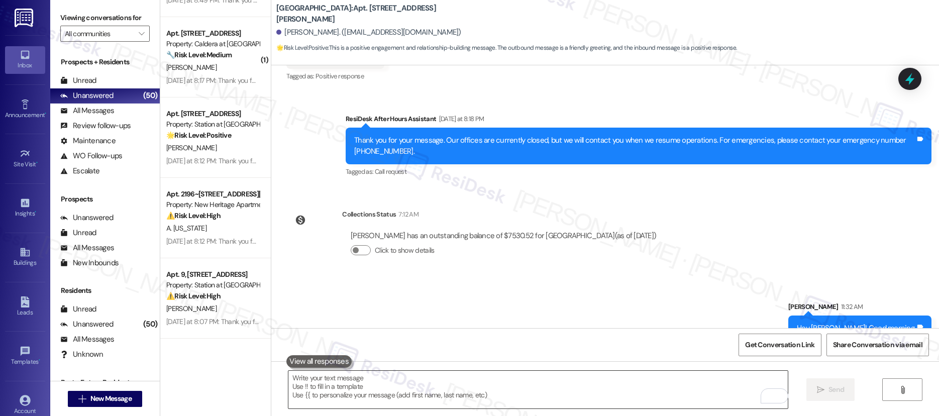
drag, startPoint x: 934, startPoint y: 361, endPoint x: 736, endPoint y: 407, distance: 203.8
click at [931, 370] on div "Survey, sent via SMS Residesk Automated Survey Aug 29, 2023 at 1:19 PM Hi Felic…" at bounding box center [605, 273] width 668 height 416
click at [708, 391] on textarea "To enrich screen reader interactions, please activate Accessibility in Grammarl…" at bounding box center [538, 390] width 500 height 38
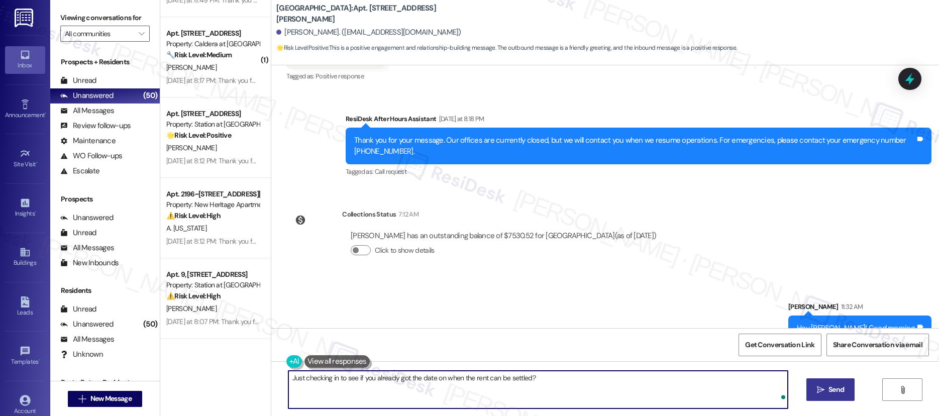
type textarea "Just checking in to see if you already got the date on when the rent can be set…"
click at [840, 389] on button " Send" at bounding box center [830, 389] width 49 height 23
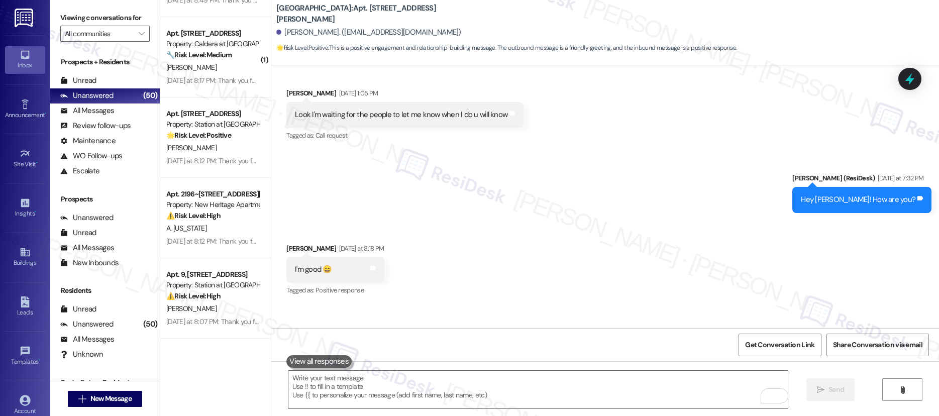
scroll to position [4532, 0]
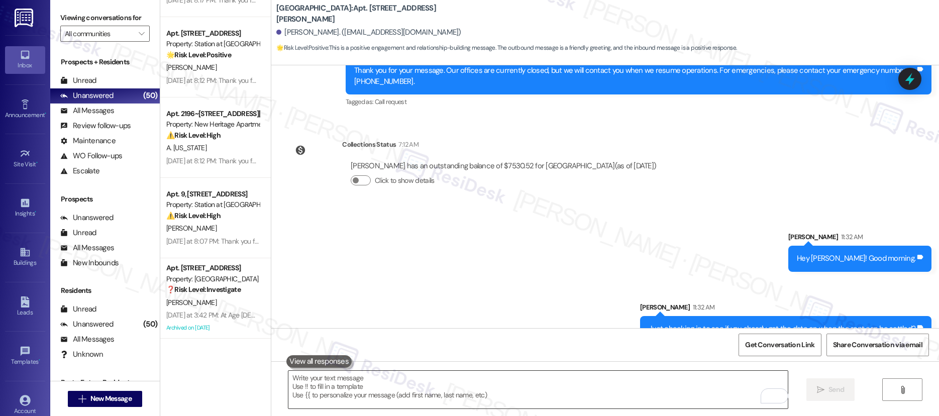
click at [563, 379] on textarea "To enrich screen reader interactions, please activate Accessibility in Grammarl…" at bounding box center [538, 390] width 500 height 38
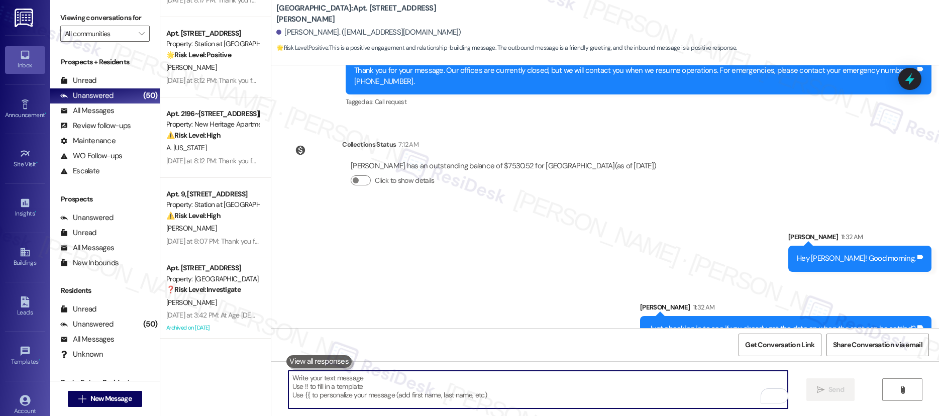
click at [563, 379] on textarea "To enrich screen reader interactions, please activate Accessibility in Grammarl…" at bounding box center [538, 390] width 500 height 38
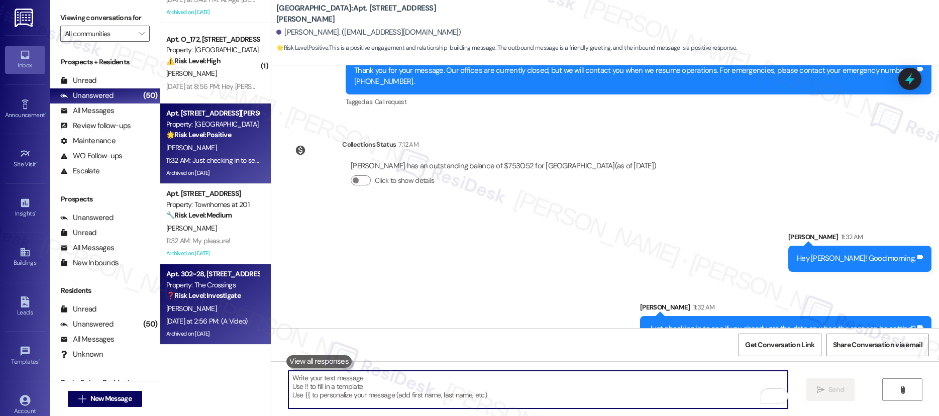
click at [235, 304] on div "A. Jacobson" at bounding box center [212, 308] width 95 height 13
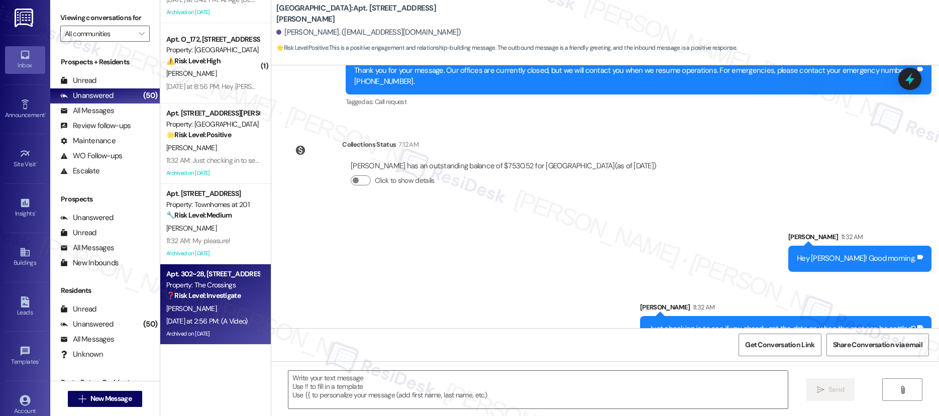
type textarea "Fetching suggested responses. Please feel free to read through the conversation…"
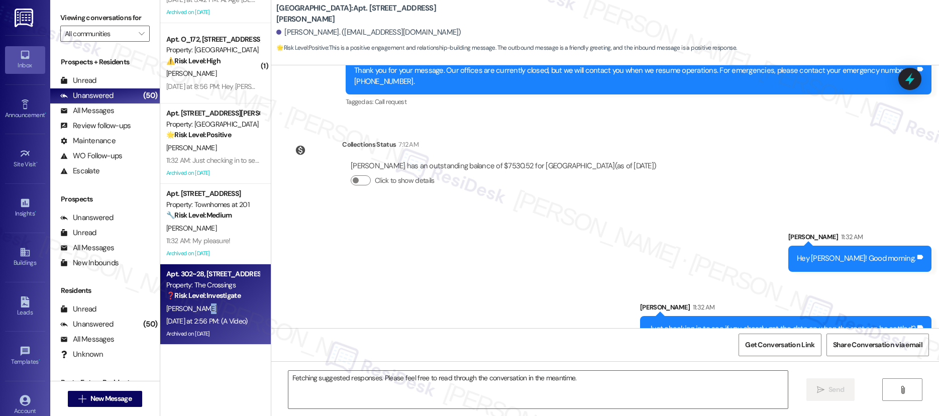
click at [235, 304] on div "A. Jacobson" at bounding box center [212, 308] width 95 height 13
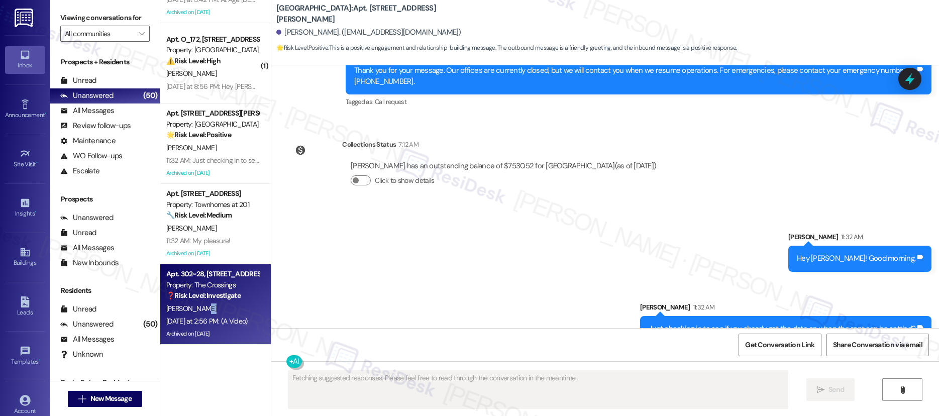
click at [235, 304] on div "A. Jacobson" at bounding box center [212, 308] width 95 height 13
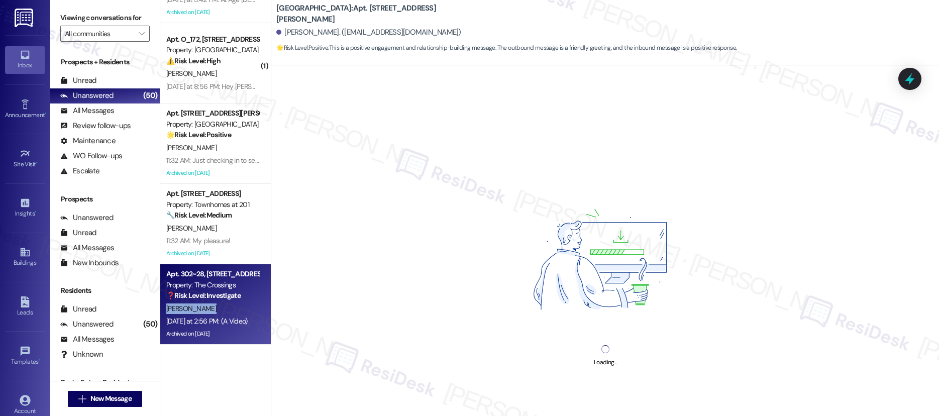
click at [235, 304] on div "A. Jacobson" at bounding box center [212, 308] width 95 height 13
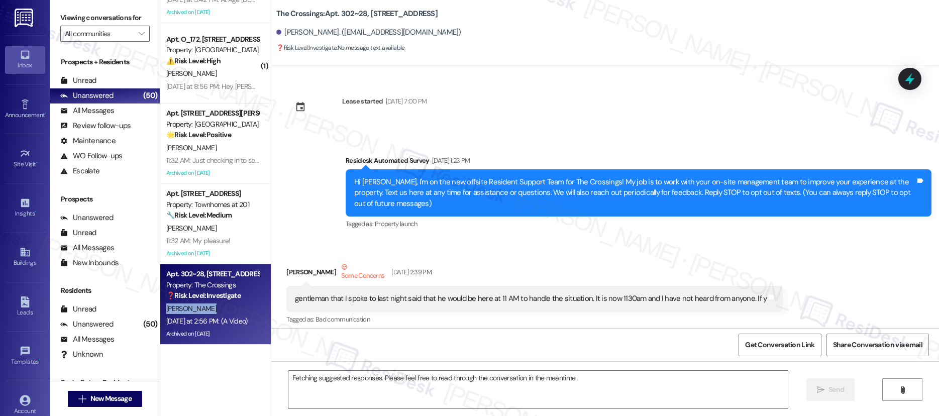
scroll to position [55596, 0]
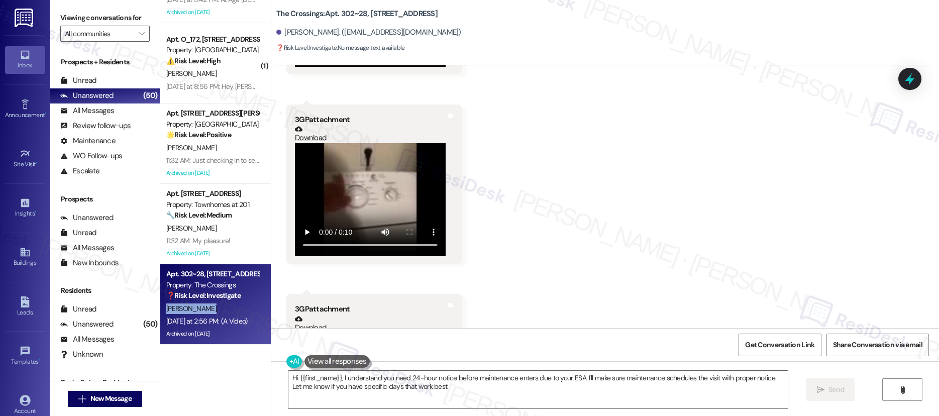
type textarea "Hi {{first_name}}, I understand you need 24-hour notice before maintenance ente…"
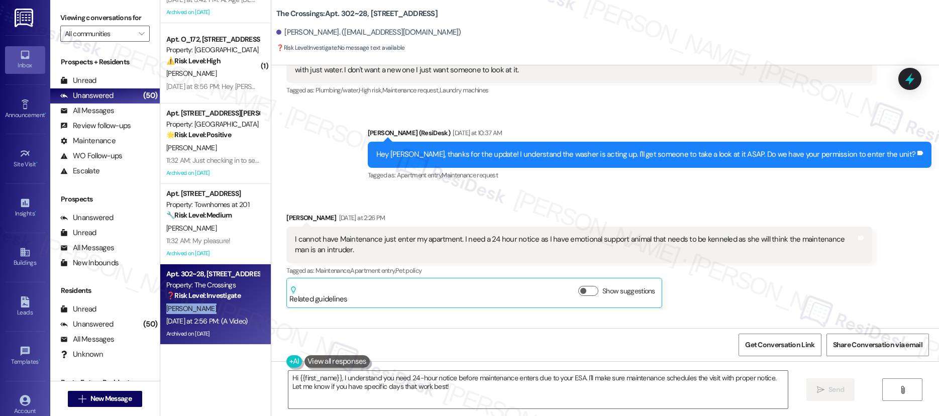
scroll to position [54939, 0]
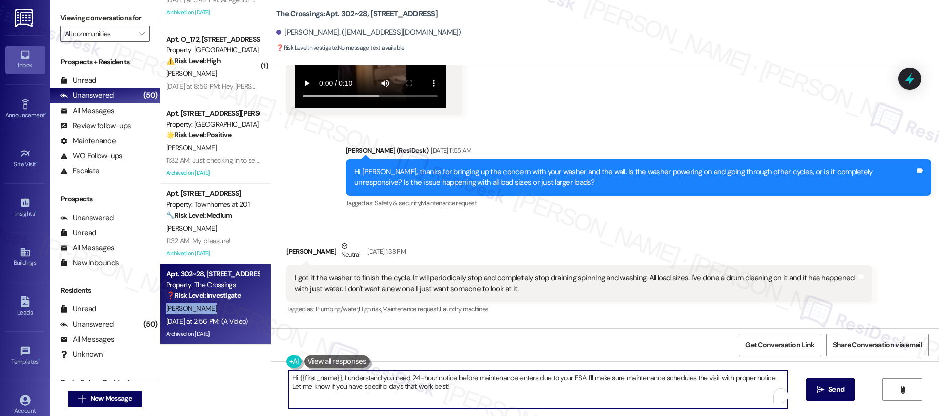
click at [492, 388] on textarea "Hi {{first_name}}, I understand you need 24-hour notice before maintenance ente…" at bounding box center [538, 390] width 500 height 38
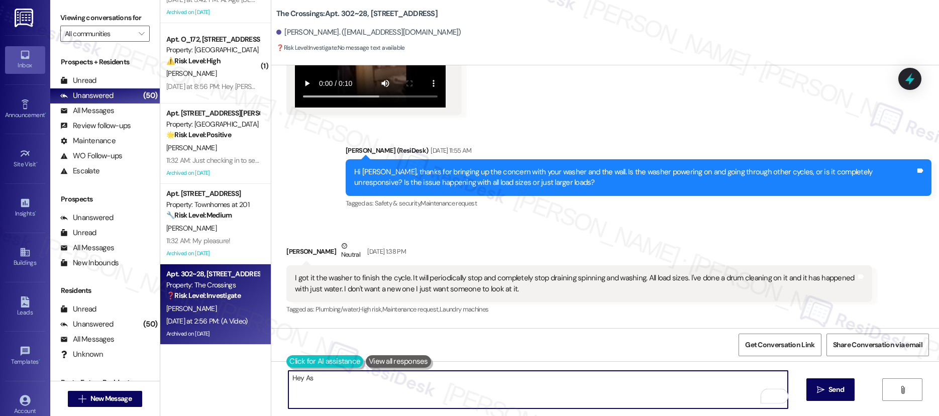
type textarea "Hey As"
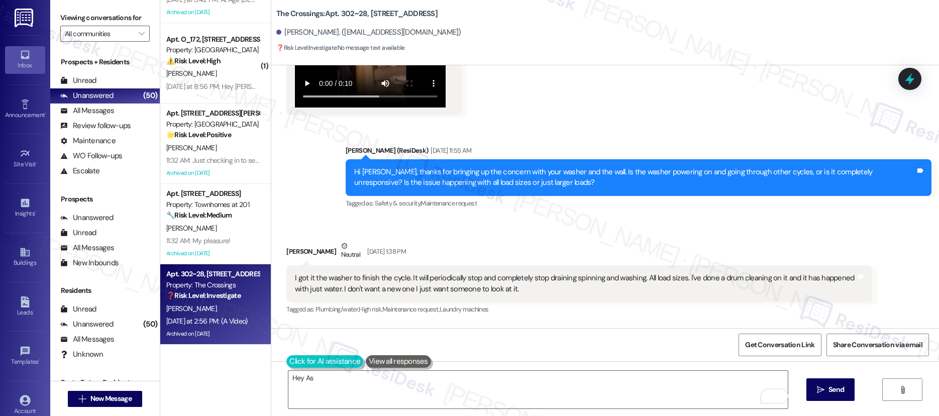
click at [293, 362] on button at bounding box center [324, 361] width 77 height 13
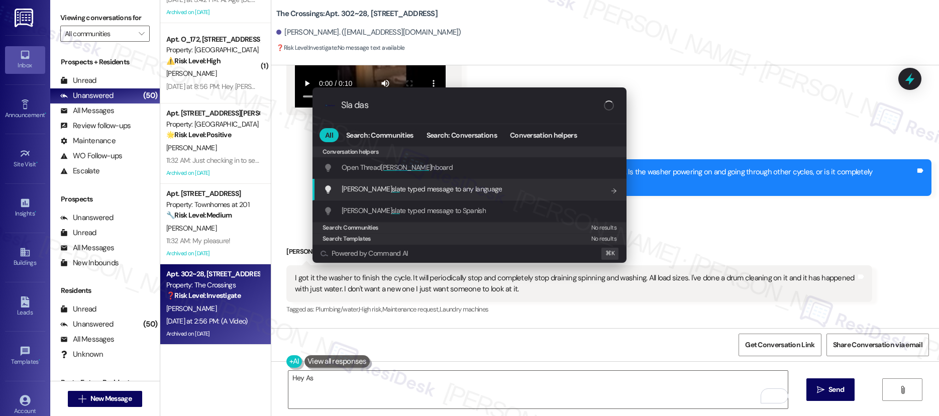
type input "Sla das"
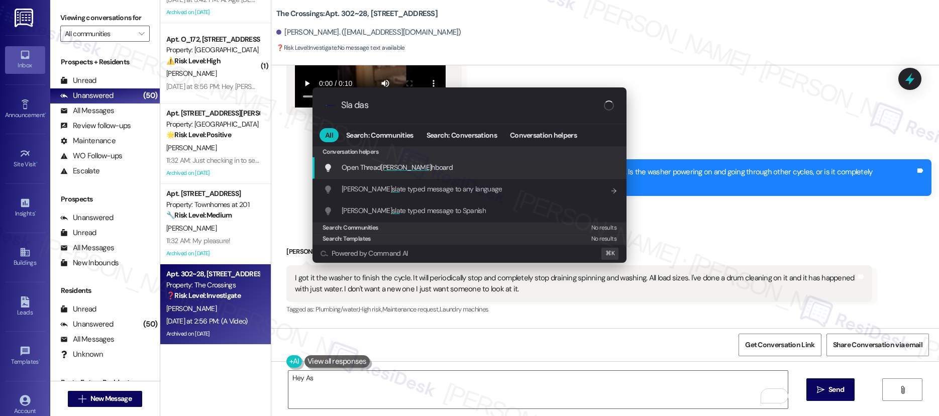
click at [383, 167] on span "SLA Das" at bounding box center [406, 167] width 50 height 9
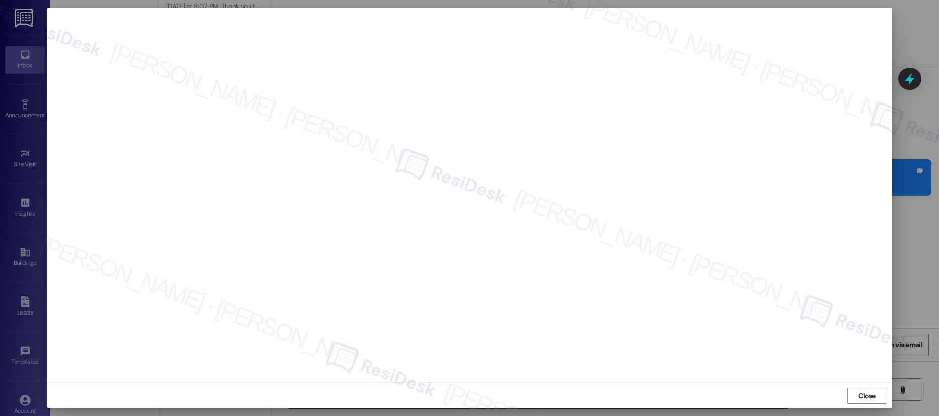
scroll to position [3032, 0]
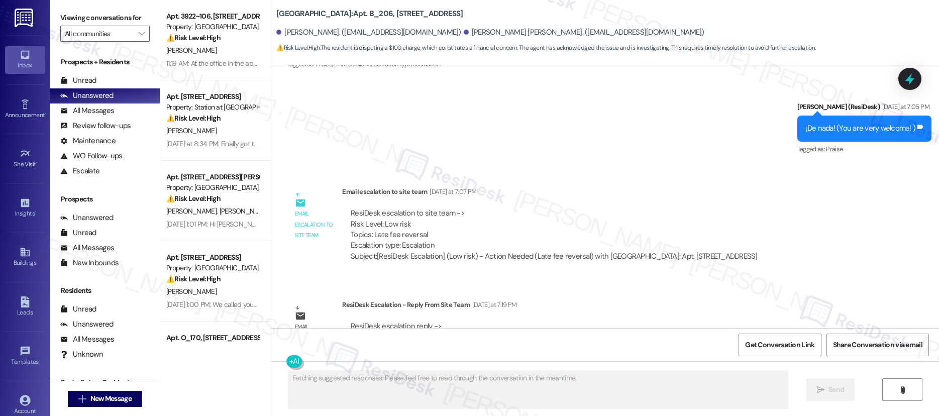
scroll to position [1368, 0]
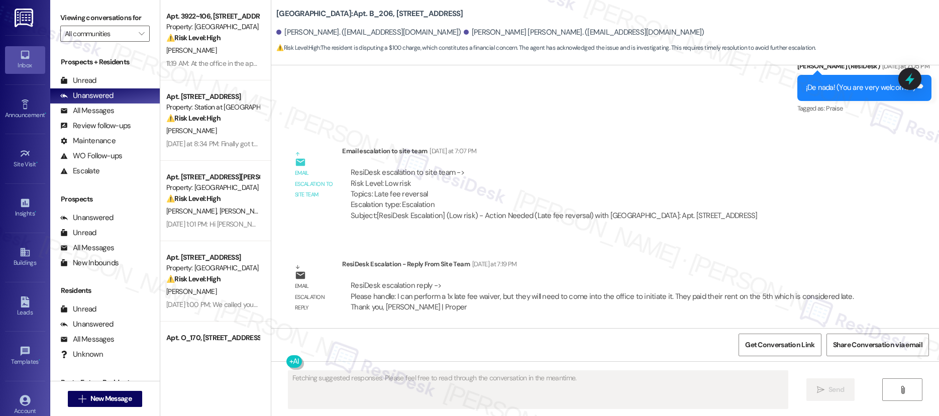
click at [405, 383] on textarea "Fetching suggested responses. Please feel free to read through the conversation…" at bounding box center [538, 390] width 500 height 38
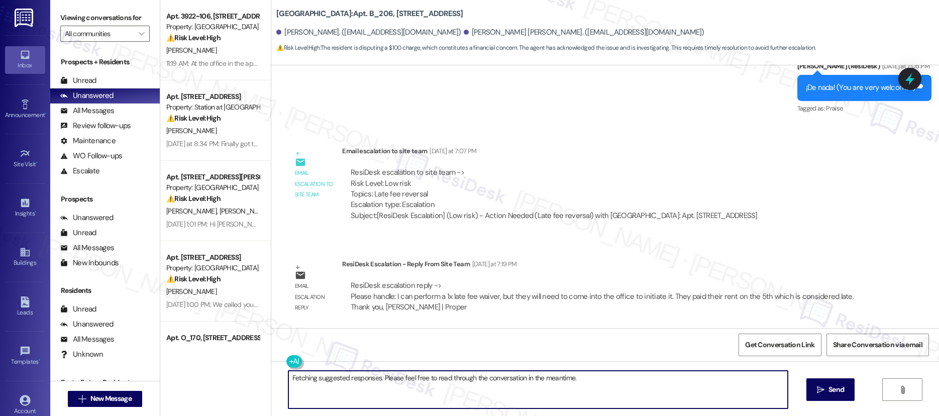
click at [405, 383] on textarea "Fetching suggested responses. Please feel free to read through the conversation…" at bounding box center [538, 390] width 500 height 38
click at [407, 374] on textarea "Fetching suggested responses. Please feel free to read through the conversation…" at bounding box center [538, 390] width 500 height 38
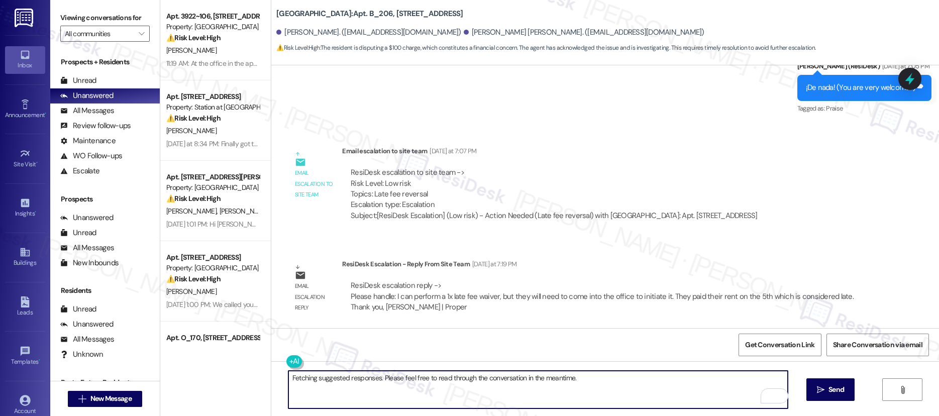
click at [407, 374] on textarea "Fetching suggested responses. Please feel free to read through the conversation…" at bounding box center [538, 390] width 500 height 38
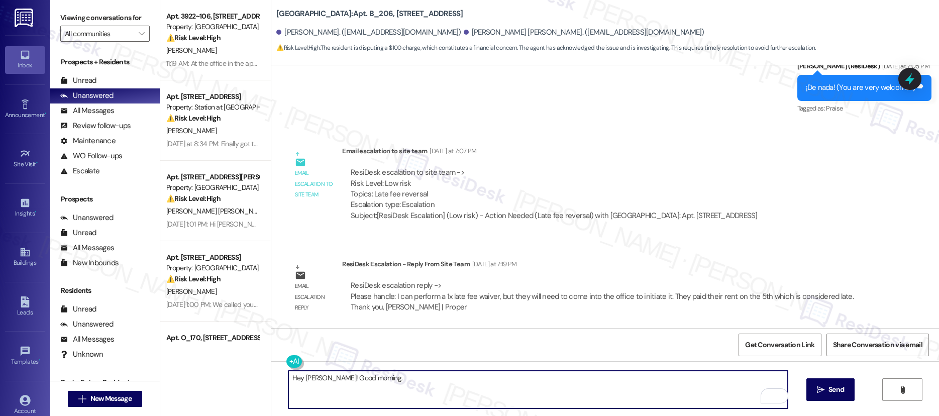
click at [438, 392] on textarea "Hey Teodoro! Good morning." at bounding box center [538, 390] width 500 height 38
click at [458, 386] on textarea "Hey Teodoro! Good morning." at bounding box center [538, 390] width 500 height 38
click at [465, 381] on textarea "Hey Teodoro! Good morning." at bounding box center [538, 390] width 500 height 38
click at [427, 377] on textarea "Hey Teodoro! Good morning." at bounding box center [538, 390] width 500 height 38
click at [427, 378] on textarea "Hey Teodoro! Good morning." at bounding box center [538, 390] width 500 height 38
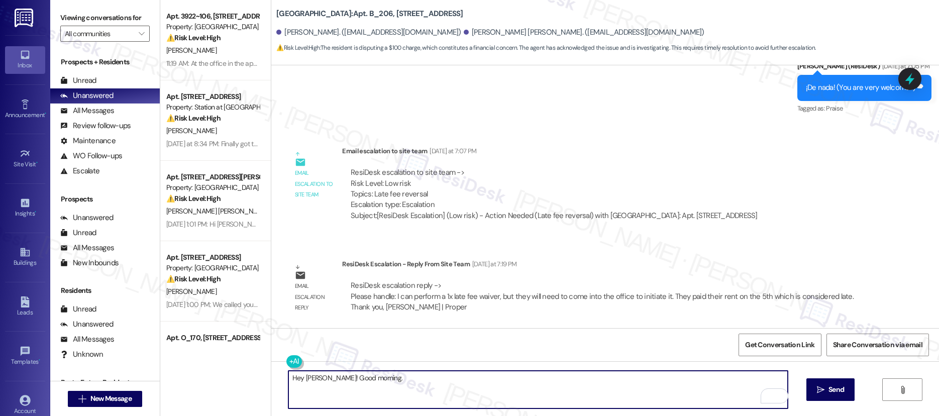
click at [439, 390] on textarea "Hey Teodoro! Good morning." at bounding box center [538, 390] width 500 height 38
click at [537, 392] on textarea "Hey Teodoro! Good morning." at bounding box center [538, 390] width 500 height 38
click at [525, 382] on textarea "Hey Teodoro! Good morning." at bounding box center [538, 390] width 500 height 38
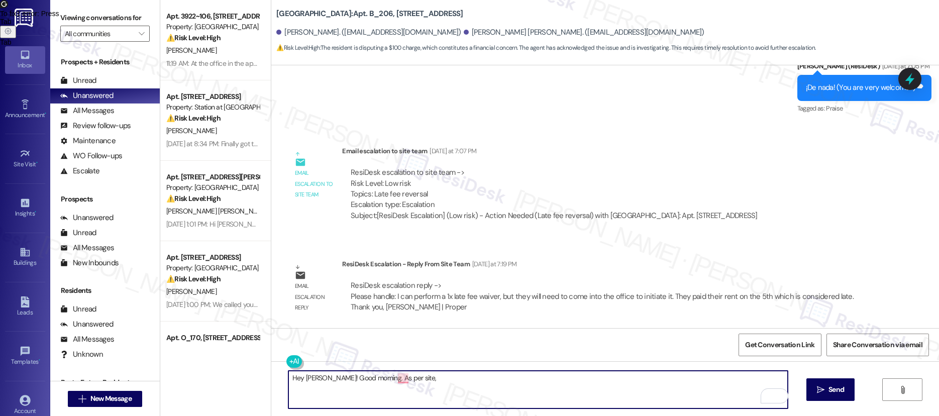
click at [532, 380] on textarea "Hey Teodoro! Good morning. As per site," at bounding box center [538, 390] width 500 height 38
click at [554, 387] on textarea "Hey Teodoro! Good morning. As per site team," at bounding box center [538, 390] width 500 height 38
paste textarea "I can perform a 1x late fee waiver, but they will need to come into the office …"
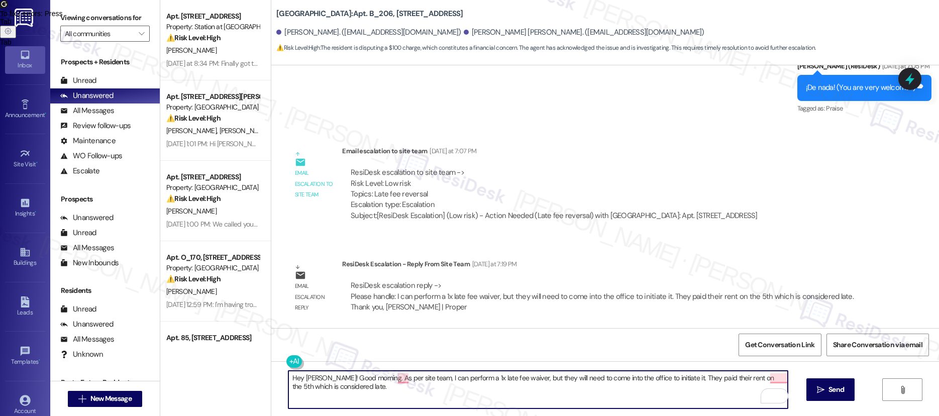
click at [488, 389] on textarea "Hey Teodoro! Good morning. As per site team, I can perform a 1x late fee waiver…" at bounding box center [538, 390] width 500 height 38
click at [424, 376] on textarea "Hey Teodoro! Good morning. As per site team, I can perform a 1x late fee waiver…" at bounding box center [538, 390] width 500 height 38
click at [424, 375] on textarea "Hey Teodoro! Good morning. As per site team, I can perform a 1x late fee waiver…" at bounding box center [538, 390] width 500 height 38
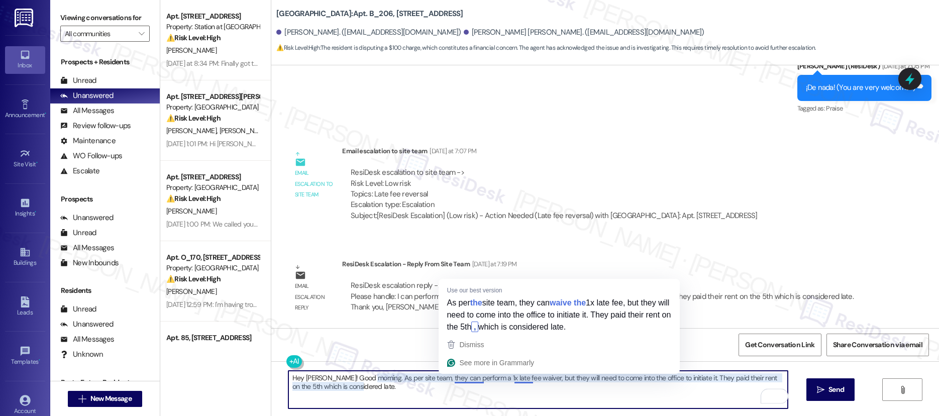
click at [477, 377] on textarea "Hey Teodoro! Good morning. As per site team, they can perform a 1x late fee wai…" at bounding box center [538, 390] width 500 height 38
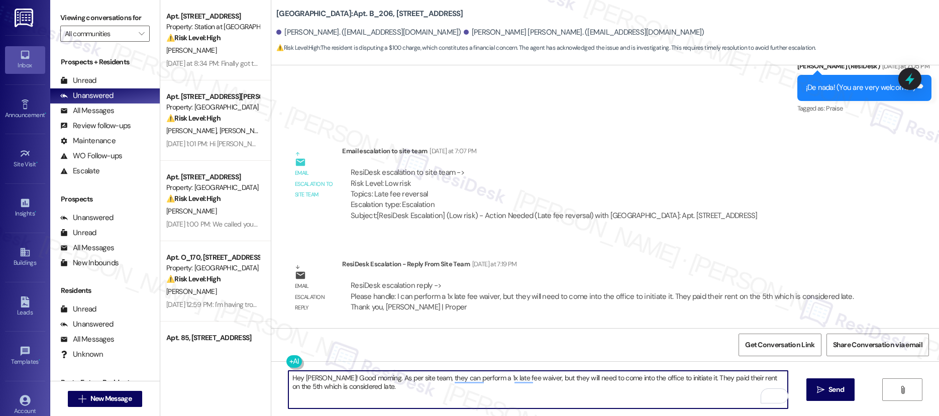
click at [545, 379] on textarea "Hey Teodoro! Good morning. As per site team, they can perform a 1x late fee wai…" at bounding box center [538, 390] width 500 height 38
click at [544, 377] on textarea "Hey Teodoro! Good morning. As per site team, they can perform a 1x late fee wai…" at bounding box center [538, 390] width 500 height 38
click at [653, 389] on textarea "Hey Teodoro! Good morning. As per site team, they can perform a 1x late fee wai…" at bounding box center [538, 390] width 500 height 38
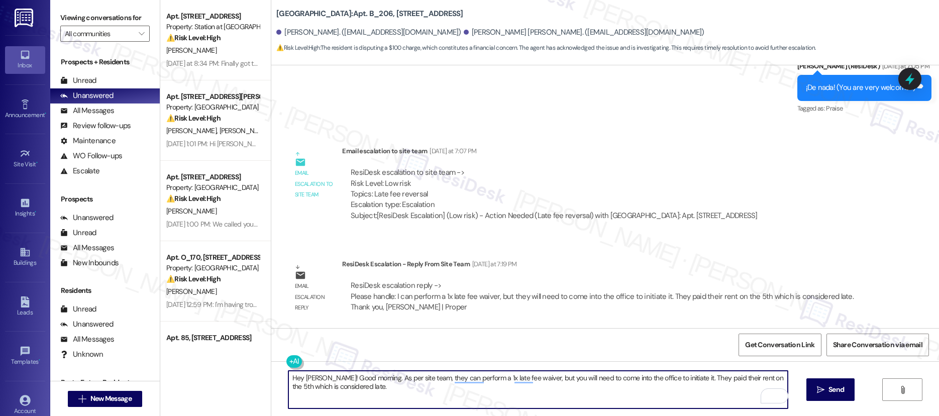
click at [687, 378] on textarea "Hey Teodoro! Good morning. As per site team, they can perform a 1x late fee wai…" at bounding box center [538, 390] width 500 height 38
click at [385, 387] on textarea "Hey Teodoro! Good morning. As per site team, they can perform a 1x late fee wai…" at bounding box center [538, 390] width 500 height 38
type textarea "Hey Teodoro! Good morning. As per site team, they can perform a 1x late fee wai…"
click at [845, 384] on span "Send" at bounding box center [837, 389] width 20 height 11
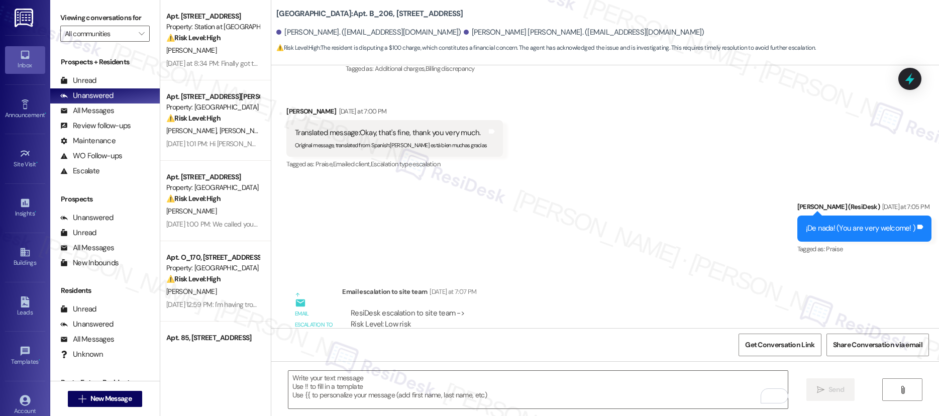
scroll to position [1449, 0]
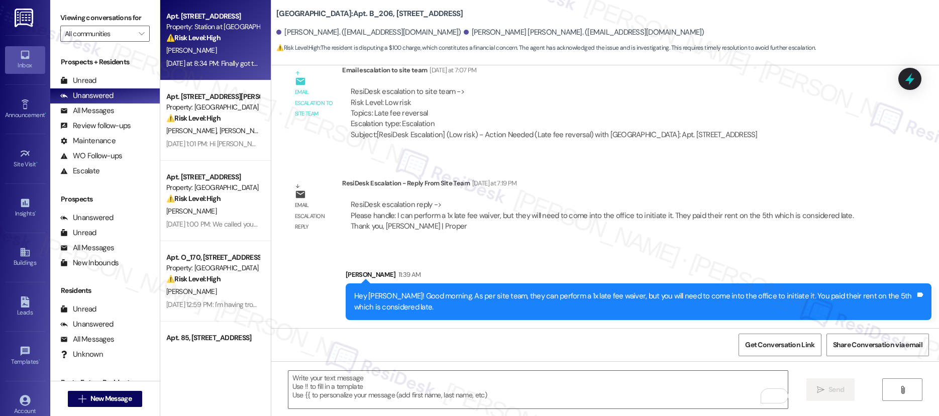
click at [227, 52] on div "K. Doolan" at bounding box center [212, 50] width 95 height 13
type textarea "Fetching suggested responses. Please feel free to read through the conversation…"
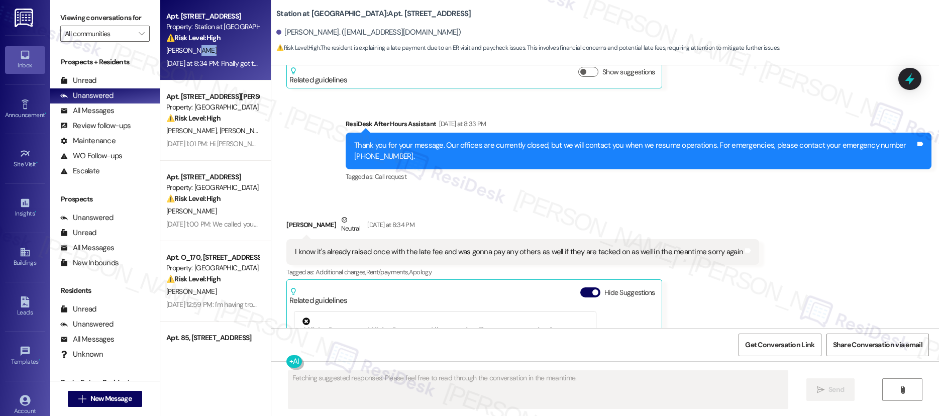
scroll to position [2384, 0]
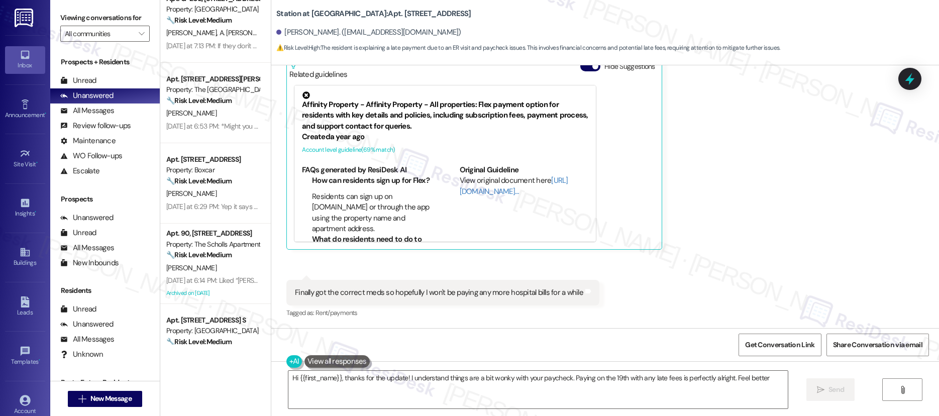
type textarea "Hi {{first_name}}, thanks for the update! I understand things are a bit wonky w…"
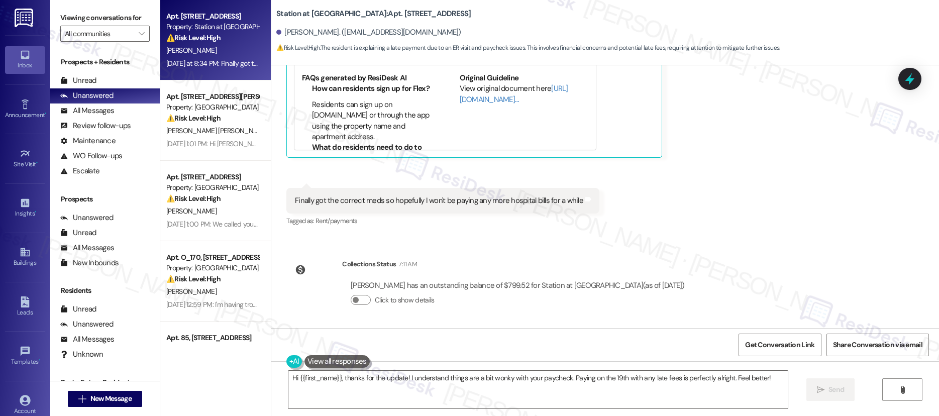
scroll to position [2477, 0]
click at [720, 384] on textarea "Hi {{first_name}}, thanks for the update! I understand things are a bit wonky w…" at bounding box center [538, 390] width 500 height 38
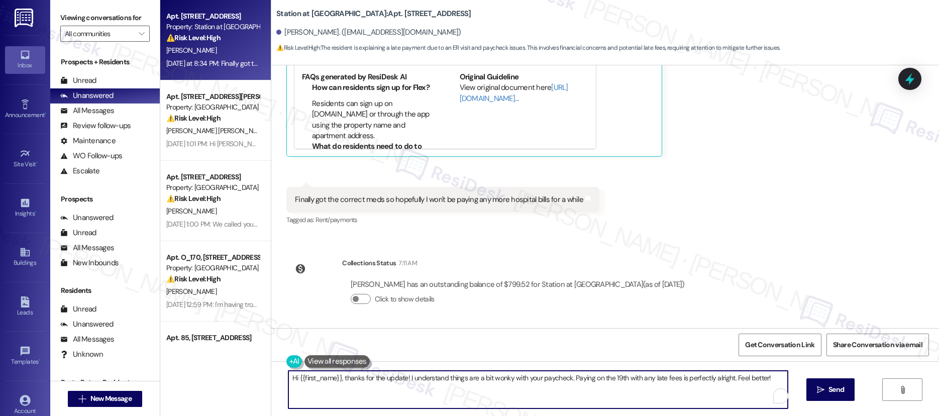
click at [720, 383] on textarea "Hi {{first_name}}, thanks for the update! I understand things are a bit wonky w…" at bounding box center [538, 390] width 500 height 38
click at [720, 382] on textarea "Hi {{first_name}}, thanks for the update! I understand things are a bit wonky w…" at bounding box center [538, 390] width 500 height 38
click at [625, 386] on textarea "Hi {{first_name}}, thanks for the update! I understand things are a bit wonky w…" at bounding box center [538, 390] width 500 height 38
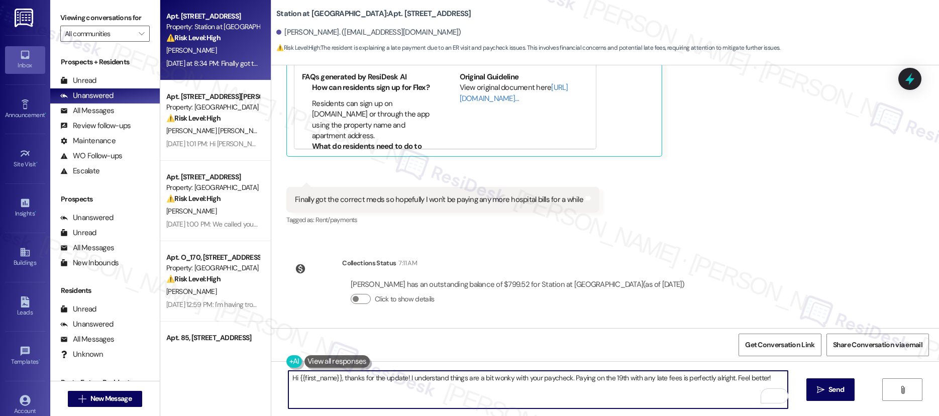
click at [628, 377] on textarea "Hi {{first_name}}, thanks for the update! I understand things are a bit wonky w…" at bounding box center [538, 390] width 500 height 38
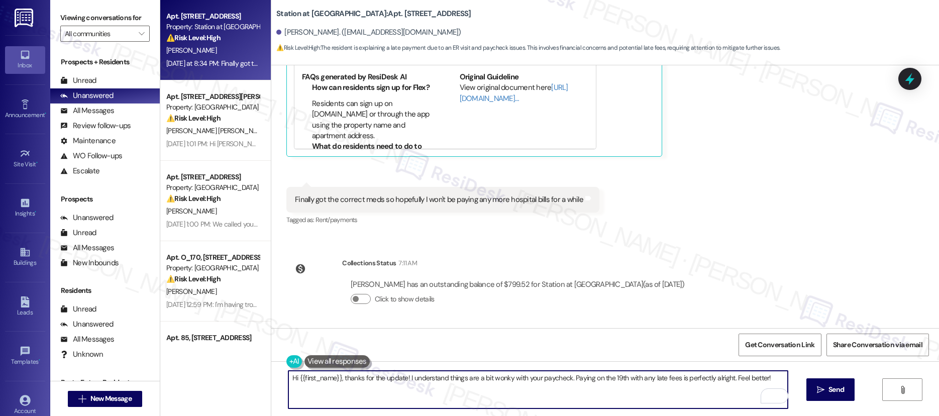
click at [628, 377] on textarea "Hi {{first_name}}, thanks for the update! I understand things are a bit wonky w…" at bounding box center [538, 390] width 500 height 38
click at [779, 242] on div "Survey, sent via SMS Residesk Automated Survey Oct 24, 2023 at 1:24 PM Hi Kelse…" at bounding box center [605, 196] width 668 height 263
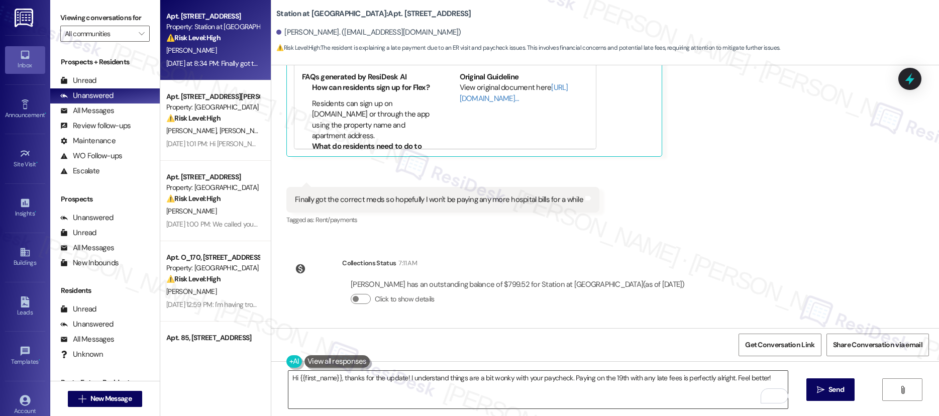
click at [648, 388] on textarea "Hi {{first_name}}, thanks for the update! I understand things are a bit wonky w…" at bounding box center [538, 390] width 500 height 38
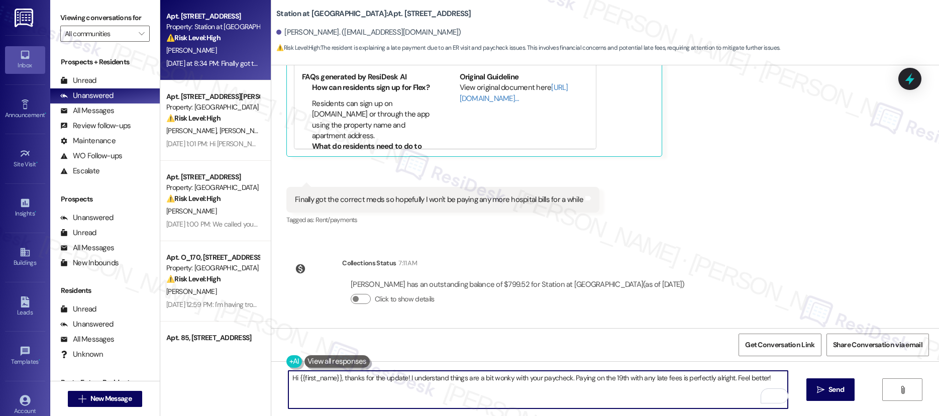
click at [648, 387] on textarea "Hi {{first_name}}, thanks for the update! I understand things are a bit wonky w…" at bounding box center [538, 390] width 500 height 38
click at [648, 386] on textarea "Hi {{first_name}}, thanks for the update! I understand things are a bit wonky w…" at bounding box center [538, 390] width 500 height 38
click at [648, 385] on textarea "Hi {{first_name}}, thanks for the update! I understand things are a bit wonky w…" at bounding box center [538, 390] width 500 height 38
click at [649, 385] on textarea "Hi {{first_name}}, thanks for the update! I understand things are a bit wonky w…" at bounding box center [538, 390] width 500 height 38
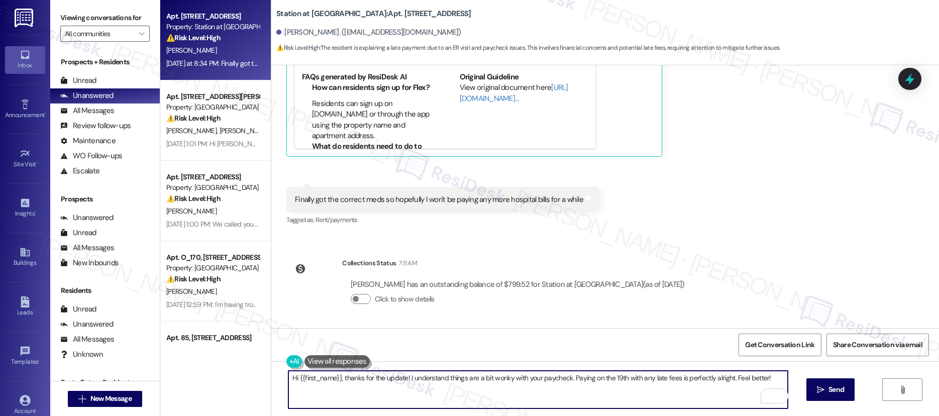
click at [650, 385] on textarea "Hi {{first_name}}, thanks for the update! I understand things are a bit wonky w…" at bounding box center [538, 390] width 500 height 38
click at [797, 147] on div "Received via SMS Kelsey Doolan Neutral Yesterday at 8:34 PM I know it's already…" at bounding box center [605, 54] width 668 height 362
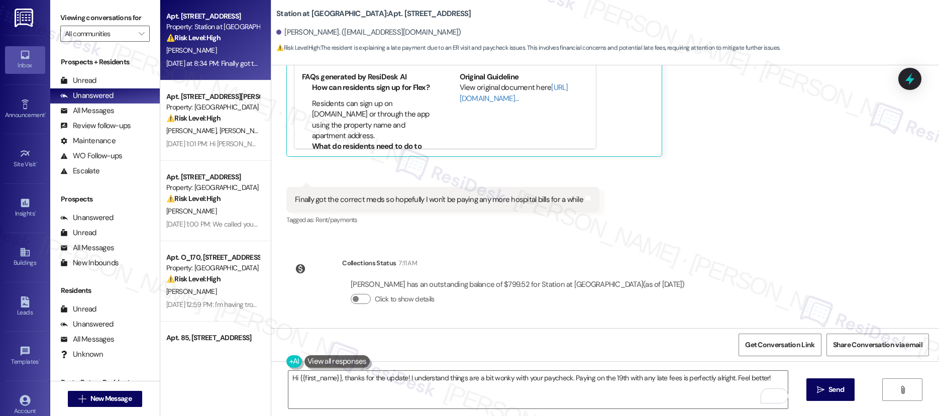
click at [797, 147] on div "Received via SMS Kelsey Doolan Neutral Yesterday at 8:34 PM I know it's already…" at bounding box center [605, 54] width 668 height 362
click at [411, 370] on div "Hi {{first_name}}, thanks for the update! I understand things are a bit wonky w…" at bounding box center [605, 398] width 668 height 75
click at [411, 371] on textarea "Hi {{first_name}}, thanks for the update! I understand things are a bit wonky w…" at bounding box center [538, 390] width 500 height 38
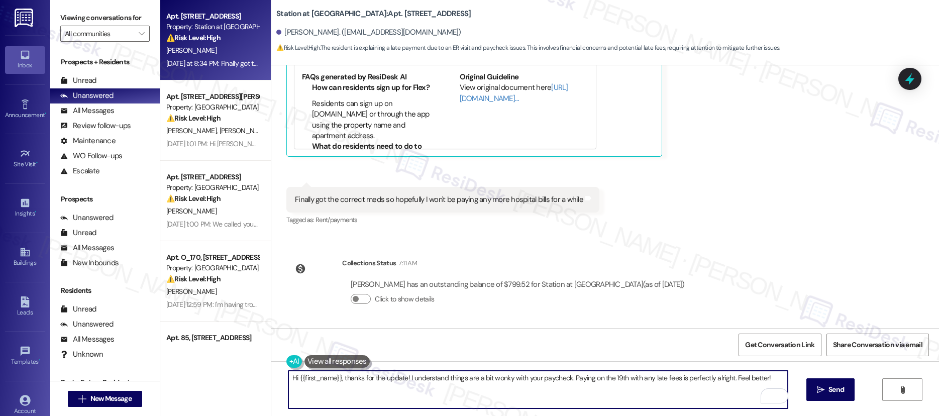
click at [410, 373] on textarea "Hi {{first_name}}, thanks for the update! I understand things are a bit wonky w…" at bounding box center [538, 390] width 500 height 38
click at [410, 374] on textarea "Hi {{first_name}}, thanks for the update! I understand things are a bit wonky w…" at bounding box center [538, 390] width 500 height 38
click at [567, 381] on textarea "Hi {{first_name}}, thanks for the update! I understand things are a bit wonky w…" at bounding box center [538, 390] width 500 height 38
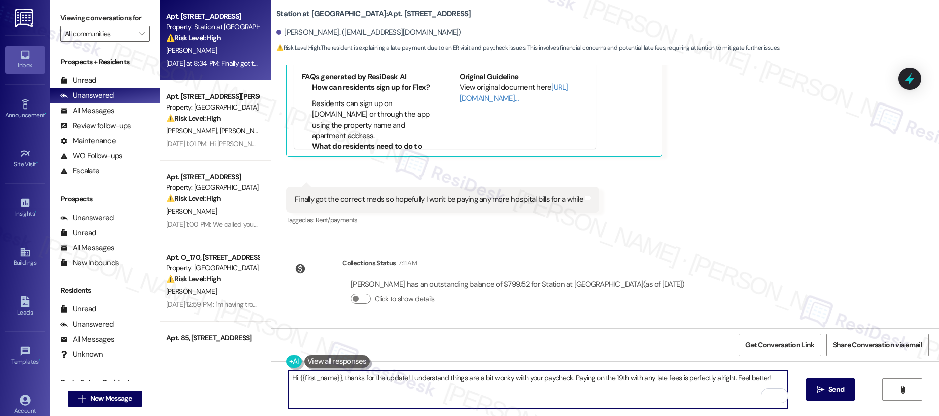
click at [567, 380] on textarea "Hi {{first_name}}, thanks for the update! I understand things are a bit wonky w…" at bounding box center [538, 390] width 500 height 38
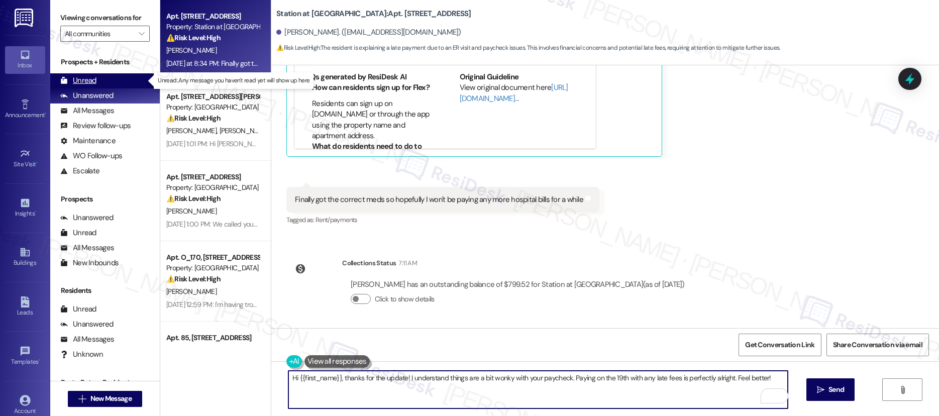
click at [98, 78] on div "Unread (0)" at bounding box center [105, 80] width 110 height 15
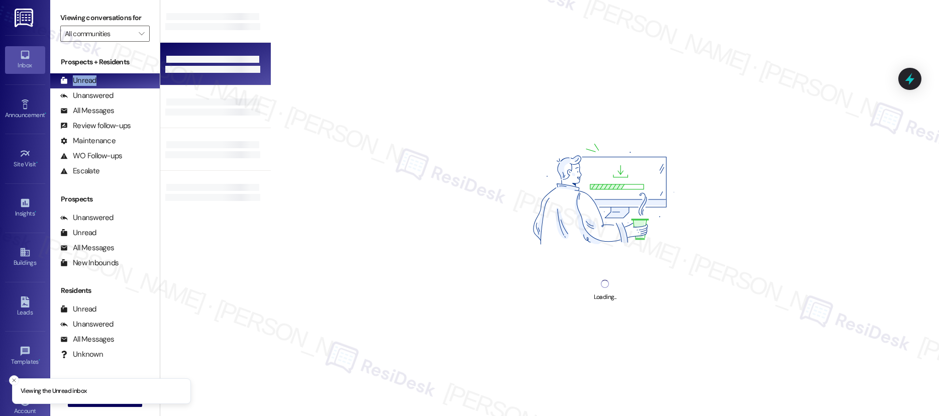
click at [188, 70] on div at bounding box center [212, 69] width 95 height 7
click at [207, 54] on div at bounding box center [215, 64] width 111 height 43
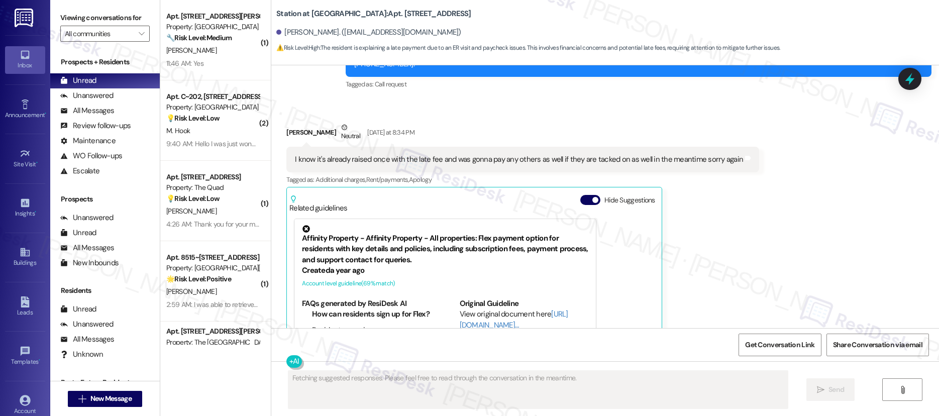
scroll to position [2384, 0]
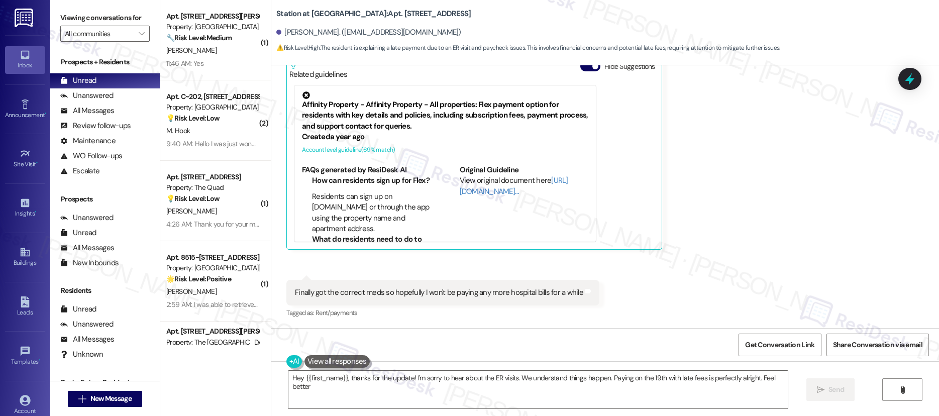
type textarea "Hey {{first_name}}, thanks for the update! I'm sorry to hear about the ER visit…"
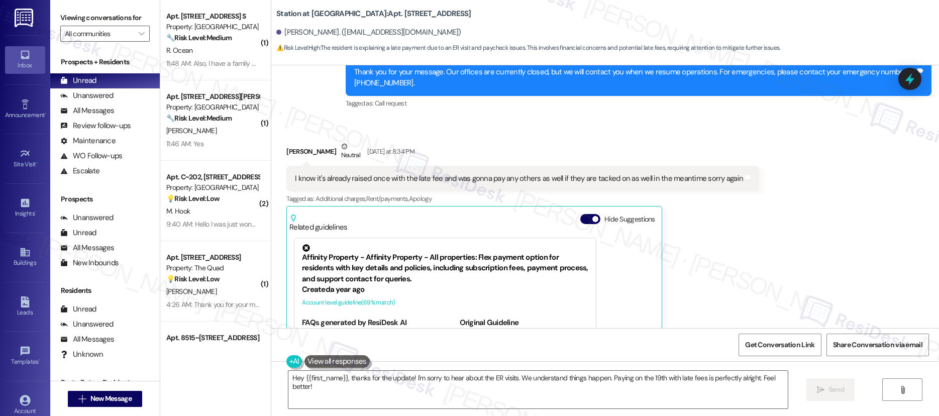
scroll to position [2226, 0]
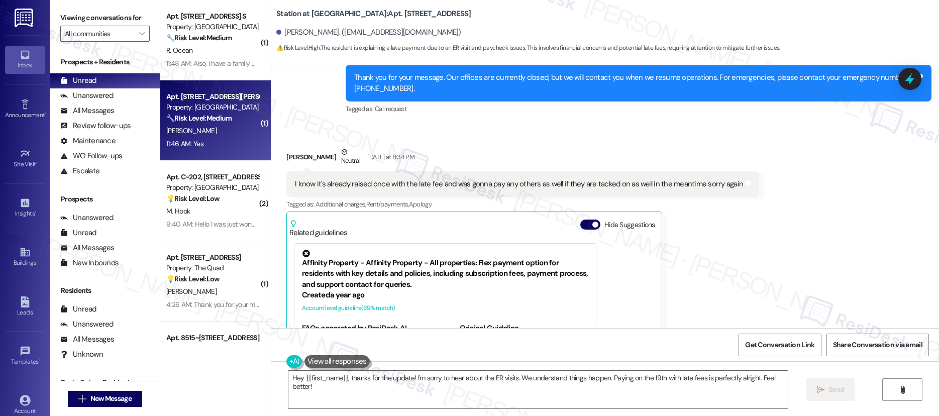
click at [235, 131] on div "K. Voss" at bounding box center [212, 131] width 95 height 13
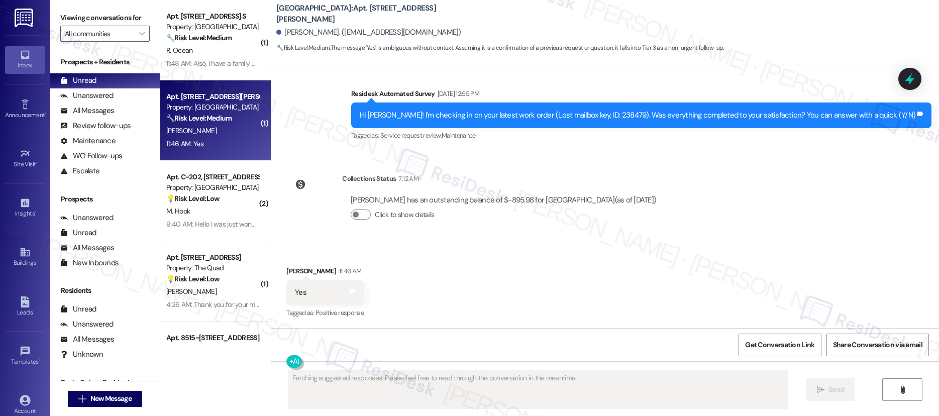
click at [235, 131] on div "K. Voss" at bounding box center [212, 131] width 95 height 13
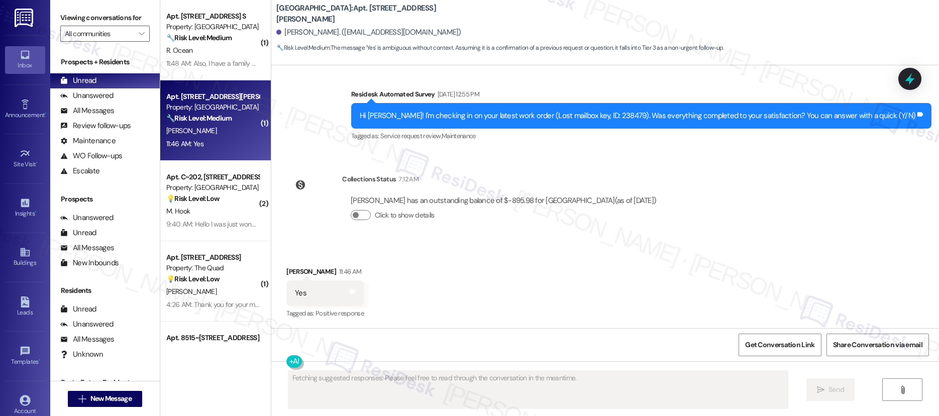
click at [235, 131] on div "K. Voss" at bounding box center [212, 131] width 95 height 13
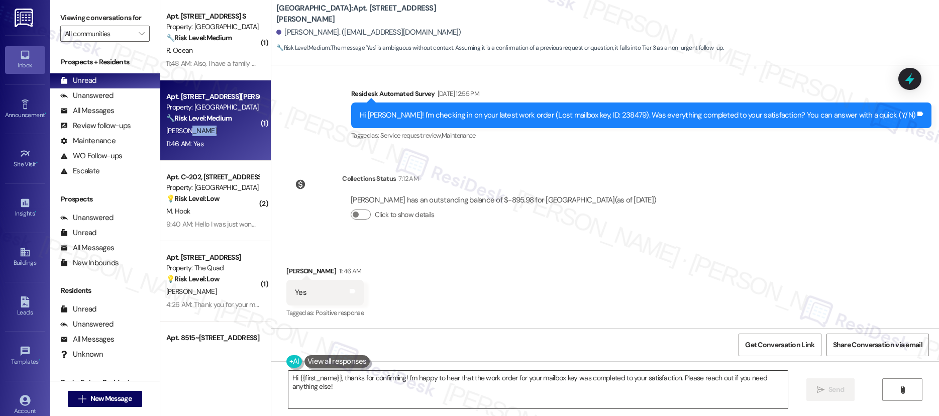
click at [427, 391] on textarea "Hi {{first_name}}, thanks for confirming! I'm happy to hear that the work order…" at bounding box center [538, 390] width 500 height 38
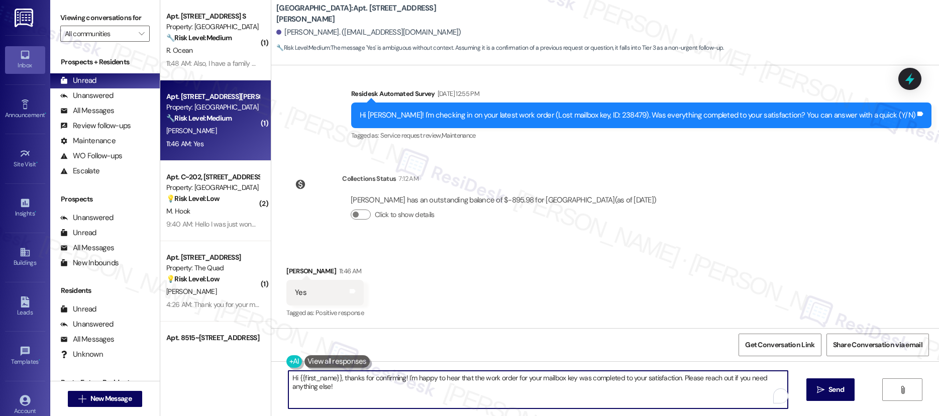
click at [429, 386] on textarea "Hi {{first_name}}, thanks for confirming! I'm happy to hear that the work order…" at bounding box center [538, 390] width 500 height 38
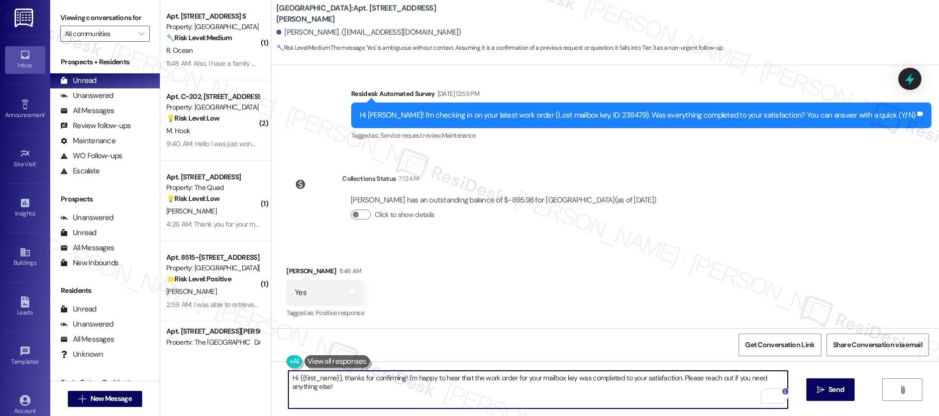
drag, startPoint x: 267, startPoint y: 360, endPoint x: 240, endPoint y: 356, distance: 28.0
click at [240, 356] on div "( 1 ) Apt. 2666F, 2844 River Rd. S Property: Forest Ridge 🔧 Risk Level: Medium …" at bounding box center [549, 208] width 779 height 416
click at [240, 356] on div "( 1 ) Apt. 2666F, 2844 River Rd. S Property: Forest Ridge 🔧 Risk Level: Medium …" at bounding box center [215, 208] width 111 height 416
drag, startPoint x: 333, startPoint y: 385, endPoint x: 276, endPoint y: 372, distance: 58.8
click at [283, 372] on div "Hi {{first_name}}, thanks for confirming! I'm happy to hear that the work order…" at bounding box center [533, 389] width 501 height 39
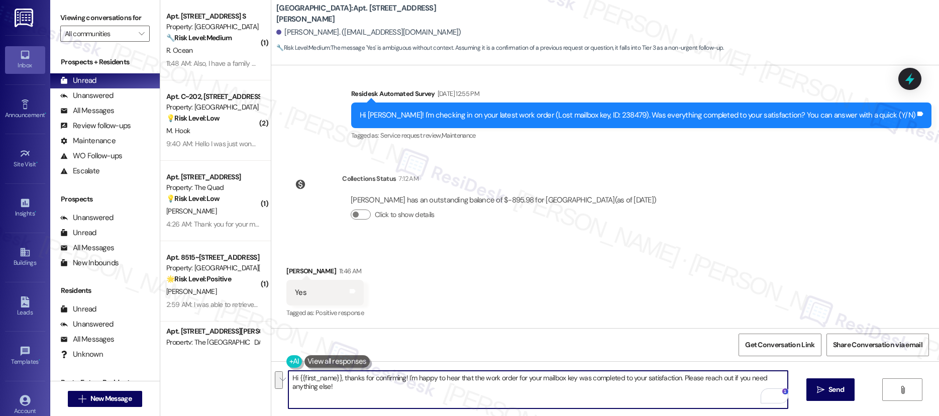
click at [283, 372] on div "Hi {{first_name}}, thanks for confirming! I'm happy to hear that the work order…" at bounding box center [533, 389] width 501 height 39
click at [280, 375] on div "Hi {{first_name}}, thanks for confirming! I'm happy to hear that the work order…" at bounding box center [605, 398] width 668 height 75
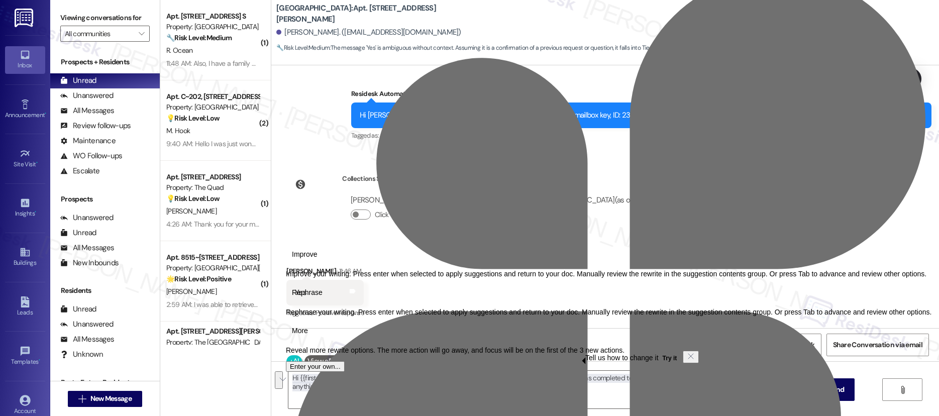
click at [282, 378] on button "See rewrite suggestions" at bounding box center [279, 380] width 8 height 18
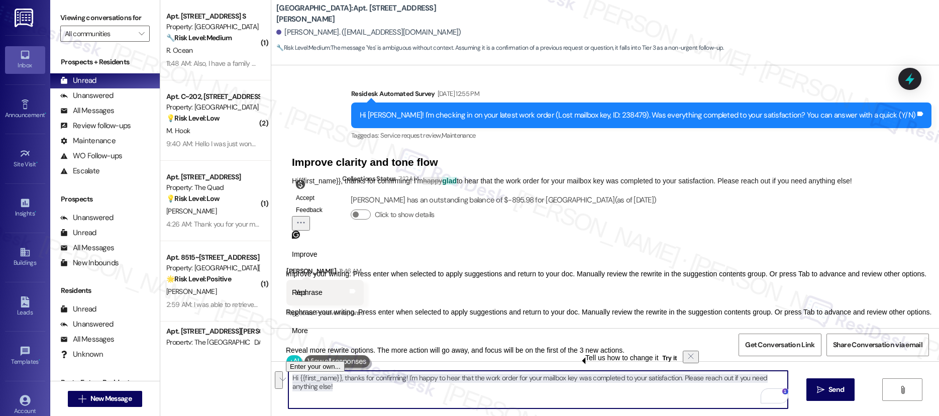
click at [281, 378] on div "Hi {{first_name}}, thanks for confirming! I'm happy to hear that the work order…" at bounding box center [605, 398] width 668 height 75
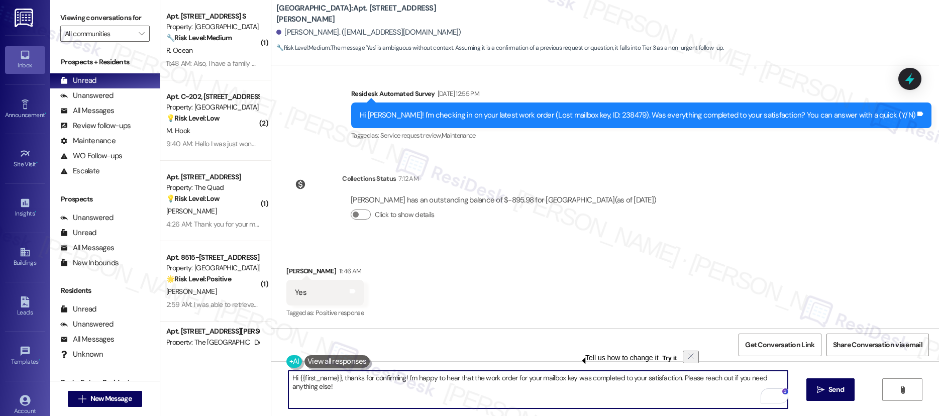
click at [332, 385] on textarea "Hi {{first_name}}, thanks for confirming! I'm happy to hear that the work order…" at bounding box center [538, 390] width 500 height 38
click at [311, 386] on textarea "Hi {{first_name}}, thanks for confirming! I'm happy to hear that the work order…" at bounding box center [538, 390] width 500 height 38
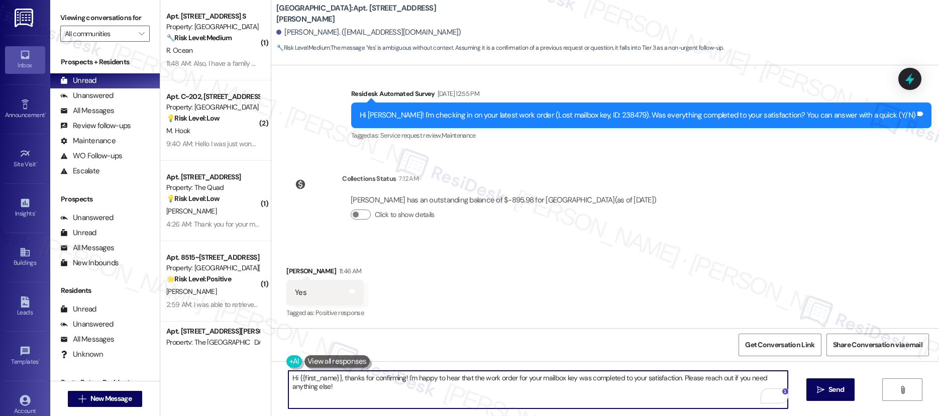
click at [311, 386] on textarea "Hi {{first_name}}, thanks for confirming! I'm happy to hear that the work order…" at bounding box center [538, 390] width 500 height 38
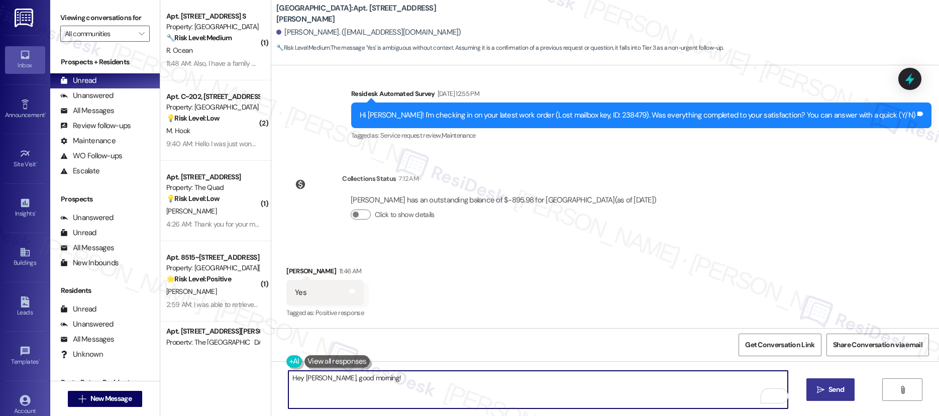
type textarea "Hey Kelsey, good morning!"
click at [830, 384] on button " Send" at bounding box center [830, 389] width 49 height 23
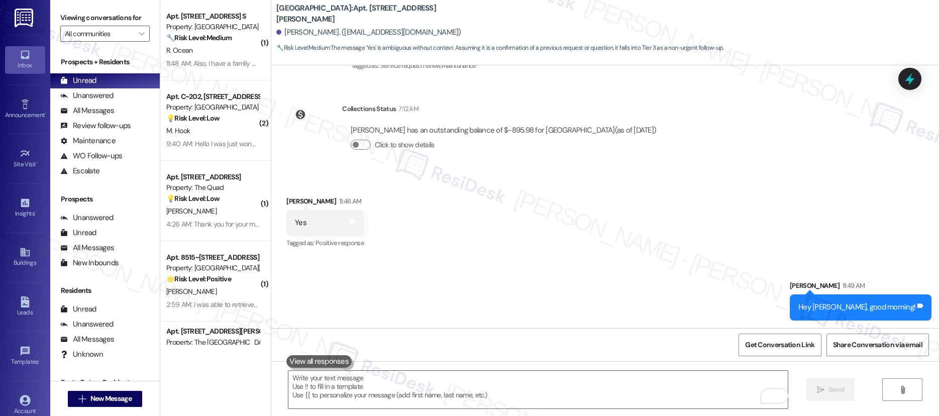
scroll to position [760, 0]
click at [627, 398] on textarea "To enrich screen reader interactions, please activate Accessibility in Grammarl…" at bounding box center [538, 390] width 500 height 38
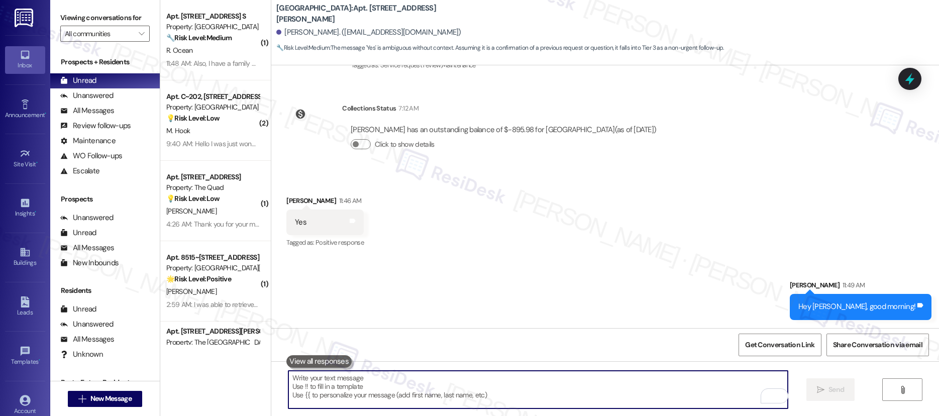
click at [627, 398] on textarea "To enrich screen reader interactions, please activate Accessibility in Grammarl…" at bounding box center [538, 390] width 500 height 38
click at [644, 380] on textarea "To enrich screen reader interactions, please activate Accessibility in Grammarl…" at bounding box center [538, 390] width 500 height 38
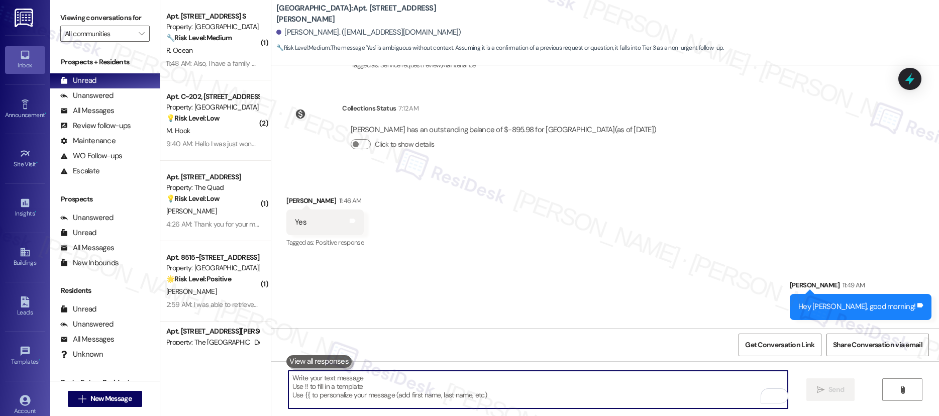
click at [644, 380] on textarea "To enrich screen reader interactions, please activate Accessibility in Grammarl…" at bounding box center [538, 390] width 500 height 38
drag, startPoint x: 644, startPoint y: 380, endPoint x: 628, endPoint y: 361, distance: 25.3
click at [644, 380] on textarea "To enrich screen reader interactions, please activate Accessibility in Grammarl…" at bounding box center [538, 390] width 500 height 38
click at [122, 28] on input "All communities" at bounding box center [99, 34] width 69 height 16
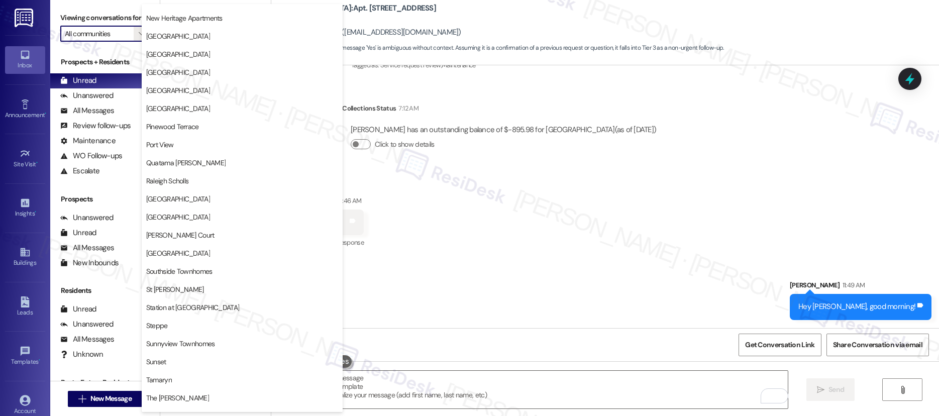
scroll to position [1355, 0]
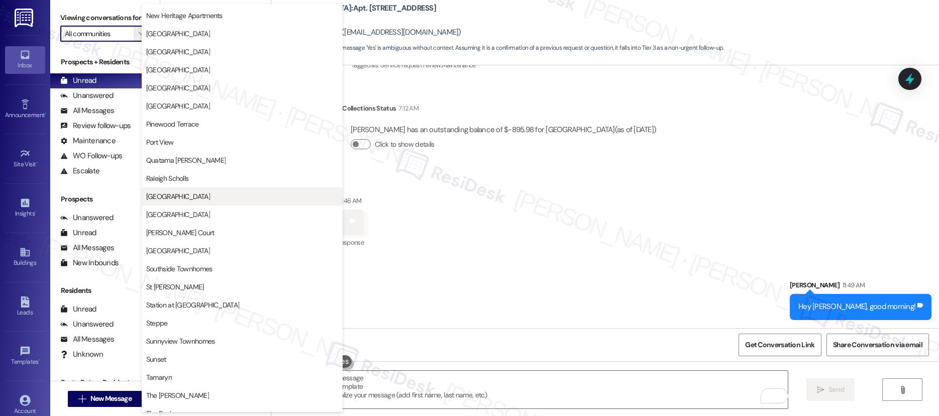
click at [225, 193] on span "River Run Village" at bounding box center [242, 196] width 192 height 10
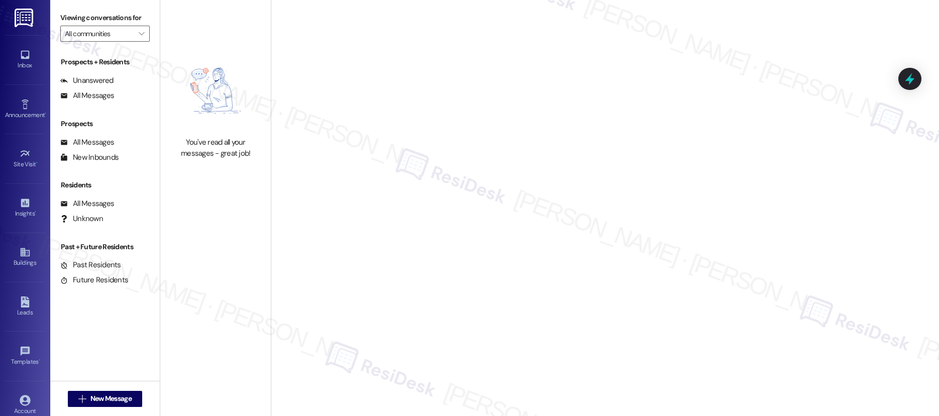
type input "River Run Village"
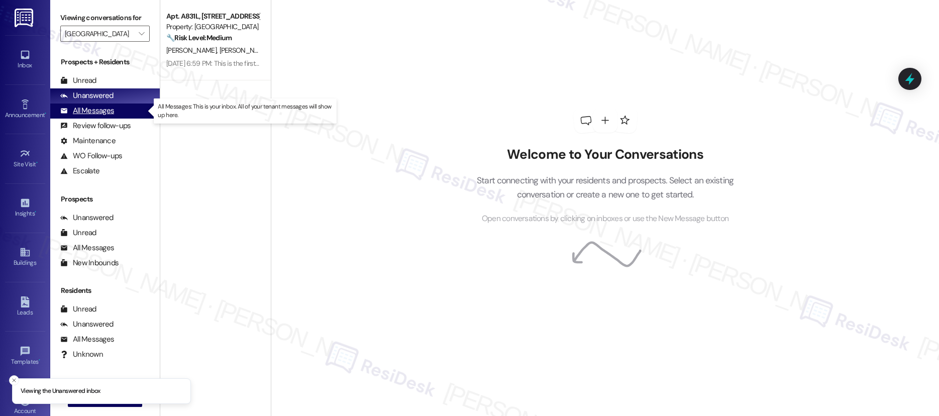
click at [101, 111] on div "All Messages" at bounding box center [87, 111] width 54 height 11
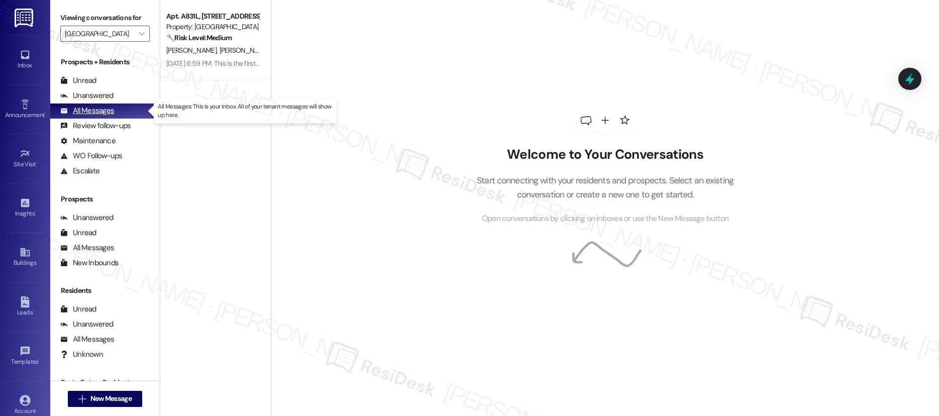
click at [101, 111] on div "All Messages" at bounding box center [87, 111] width 54 height 11
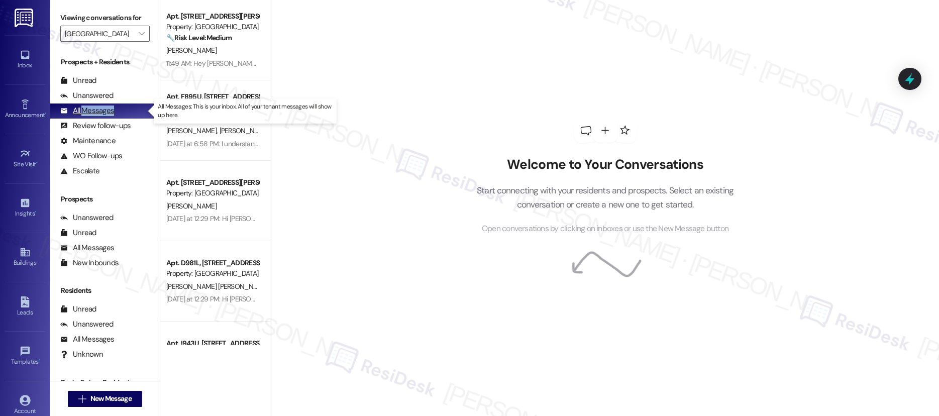
click at [101, 111] on div "All Messages" at bounding box center [87, 111] width 54 height 11
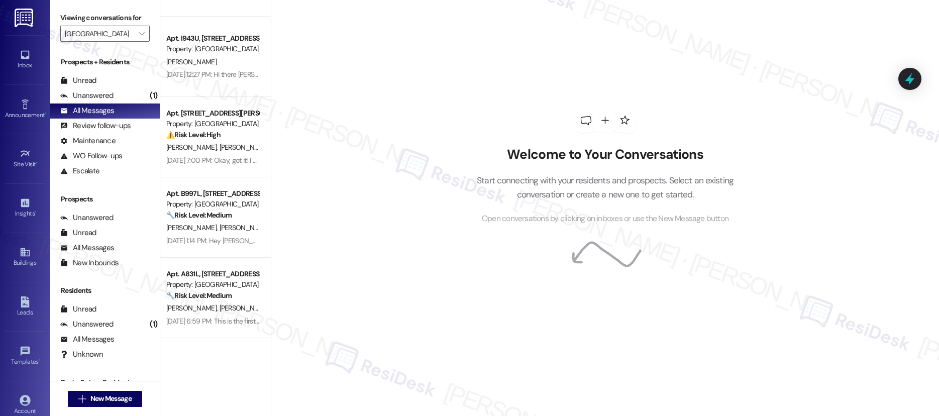
scroll to position [352, 0]
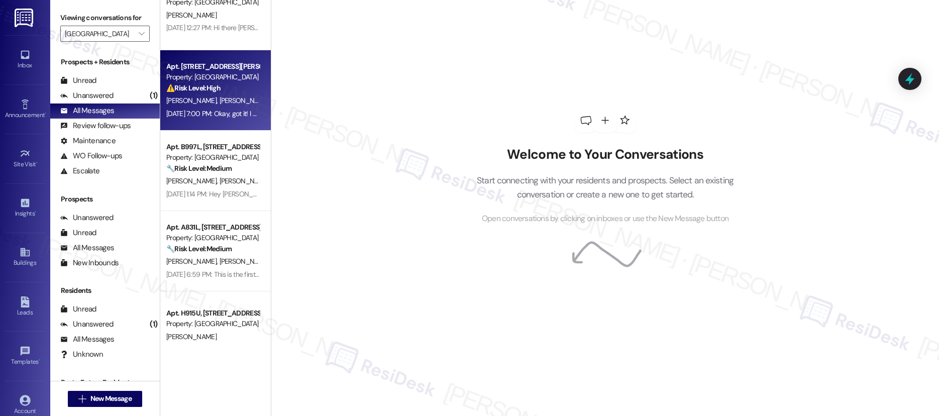
click at [229, 80] on div "Property: [GEOGRAPHIC_DATA]" at bounding box center [212, 77] width 93 height 11
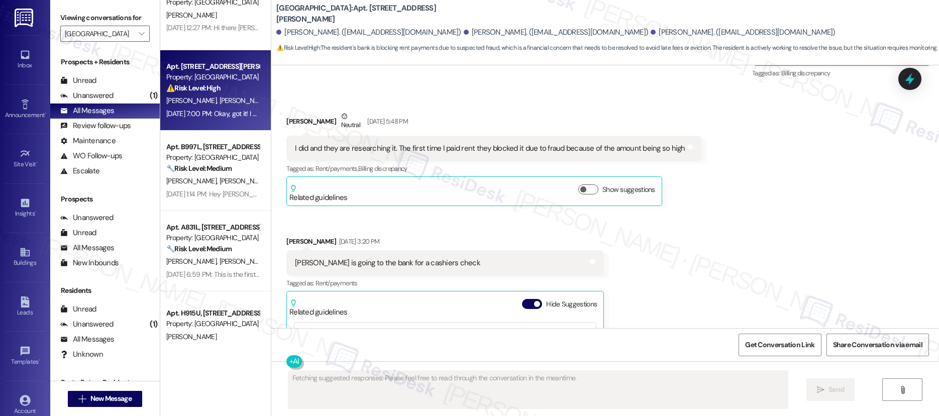
scroll to position [915, 0]
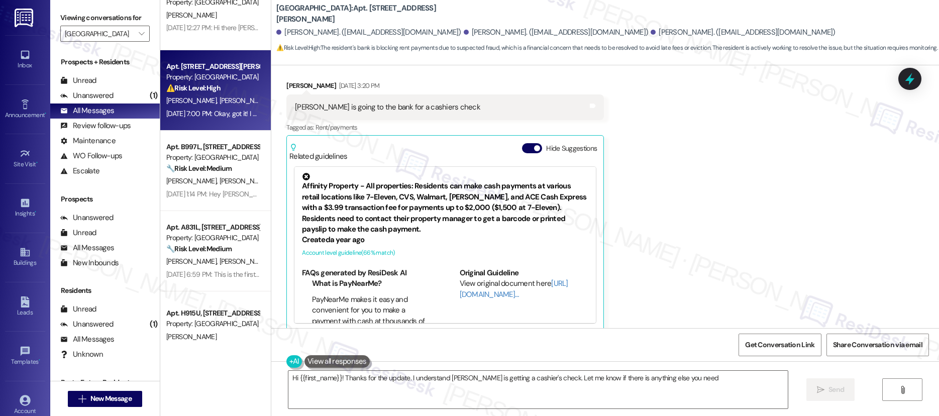
type textarea "Hi {{first_name}}! Thanks for the update. I understand Paige is getting a cashi…"
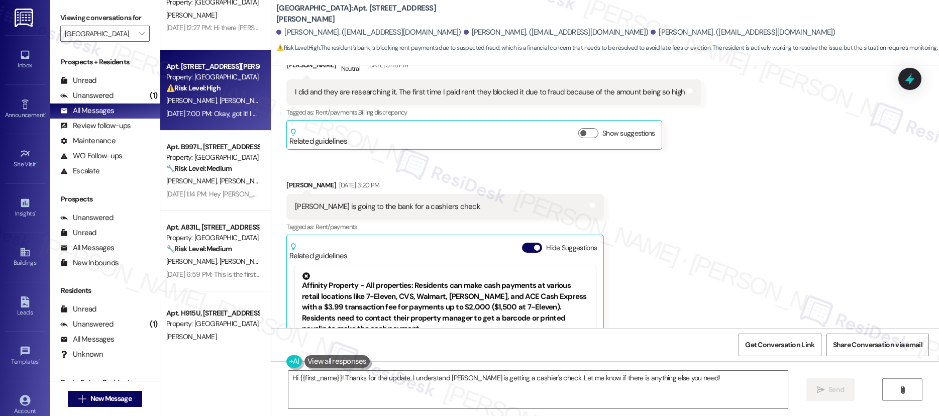
scroll to position [1092, 0]
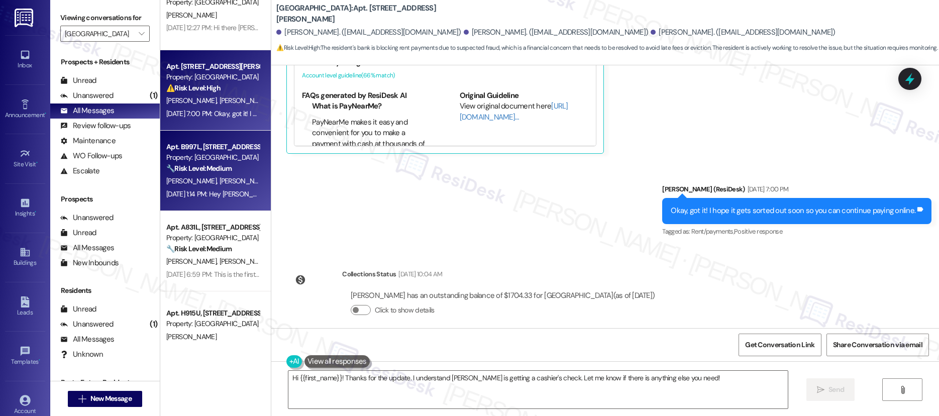
click at [231, 160] on div "Property: [GEOGRAPHIC_DATA]" at bounding box center [212, 157] width 93 height 11
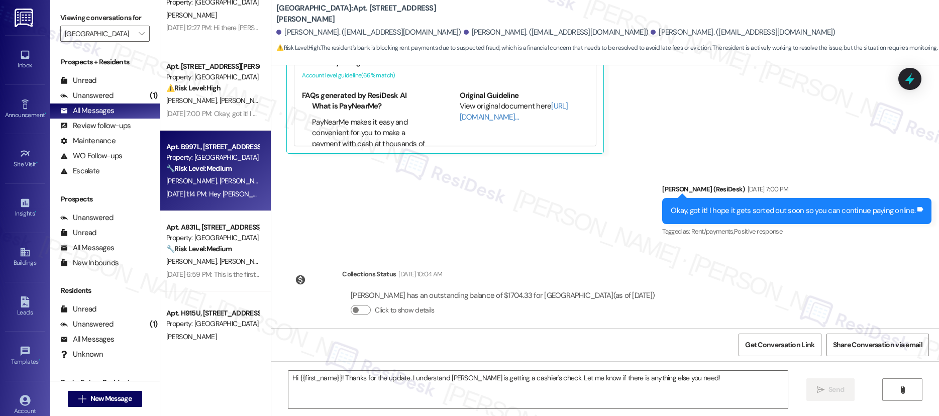
type textarea "Fetching suggested responses. Please feel free to read through the conversation…"
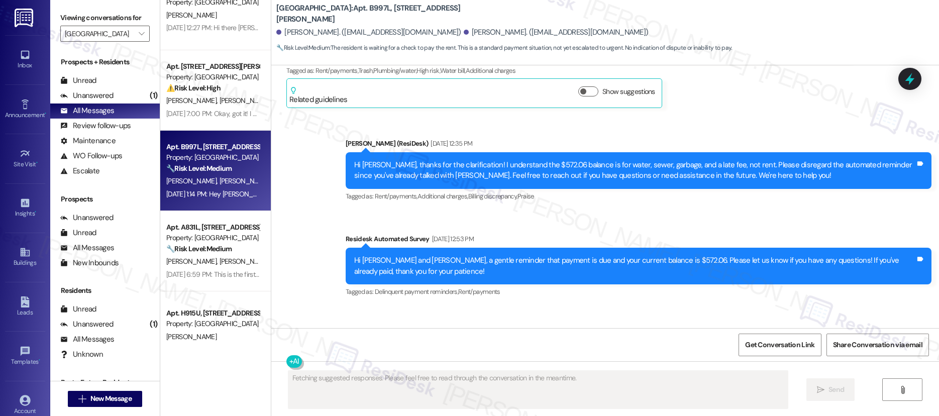
scroll to position [8010, 0]
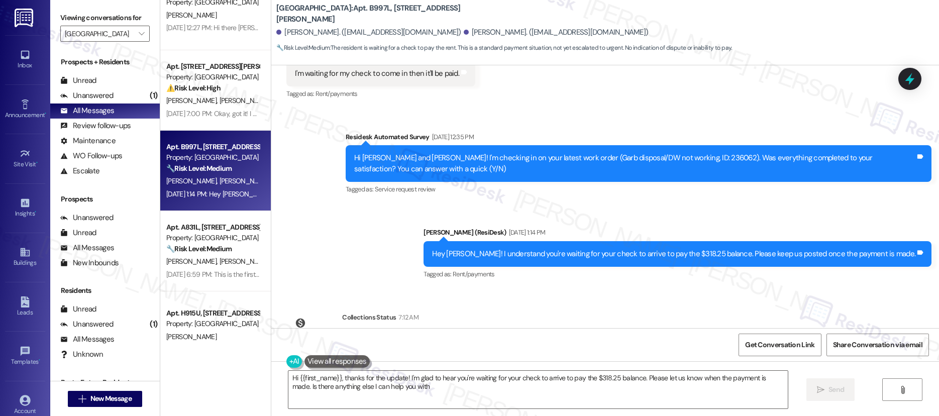
type textarea "Hi {{first_name}}, thanks for the update! I'm glad to hear you're waiting for y…"
click at [125, 91] on div "Unanswered (1)" at bounding box center [105, 95] width 110 height 15
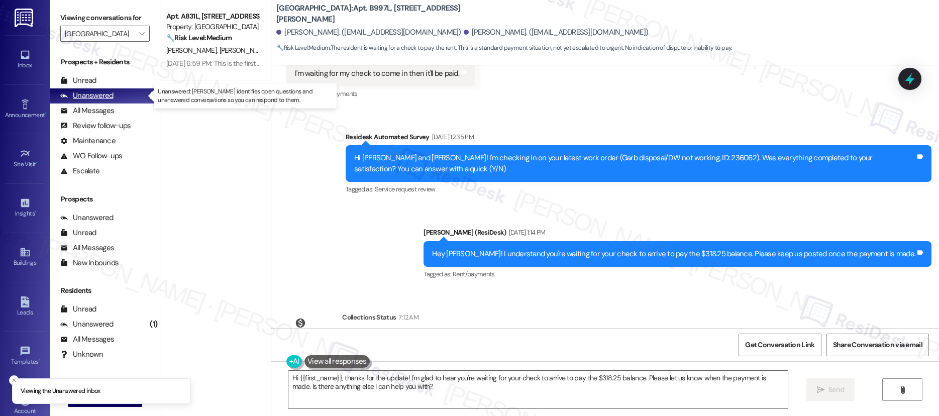
scroll to position [0, 0]
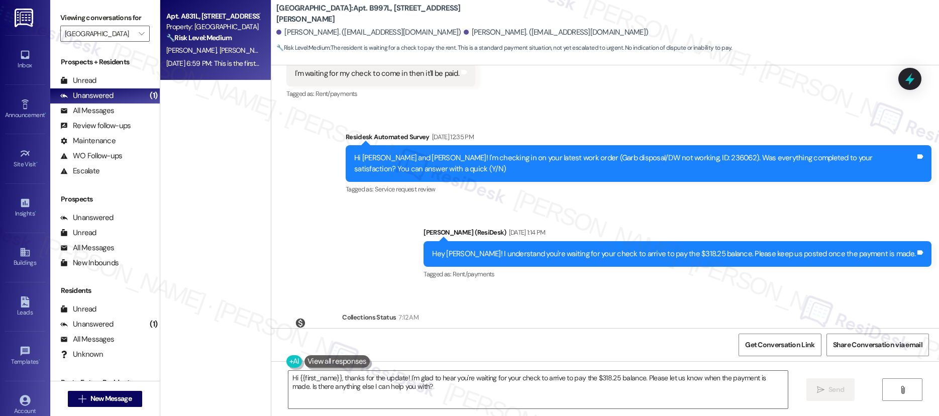
click at [220, 49] on span "[PERSON_NAME]" at bounding box center [245, 50] width 50 height 9
click at [220, 50] on span "[PERSON_NAME]" at bounding box center [245, 50] width 50 height 9
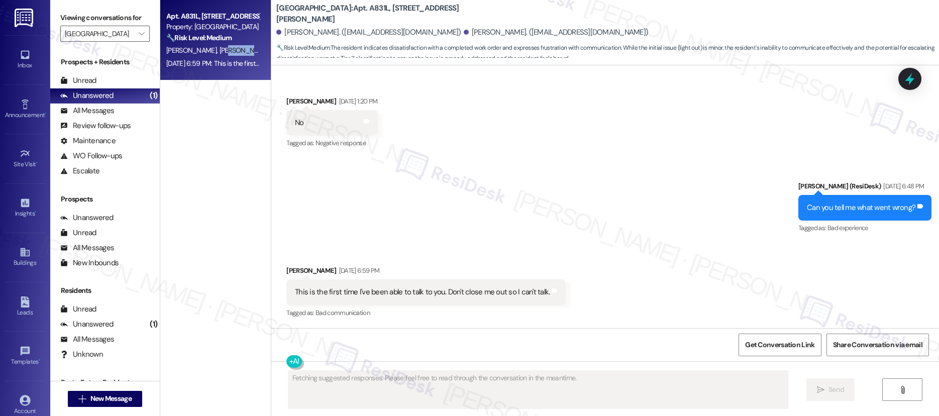
click at [220, 50] on span "[PERSON_NAME]" at bounding box center [245, 50] width 50 height 9
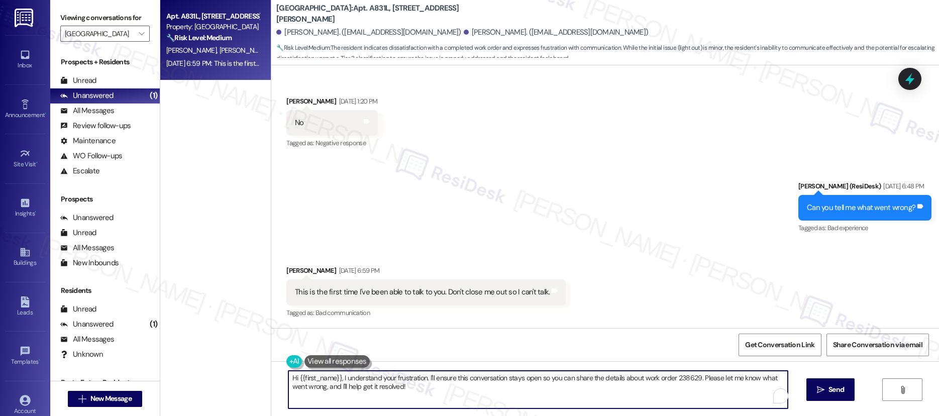
click at [430, 390] on textarea "Hi {{first_name}}, I understand your frustration. I'll ensure this conversation…" at bounding box center [538, 390] width 500 height 38
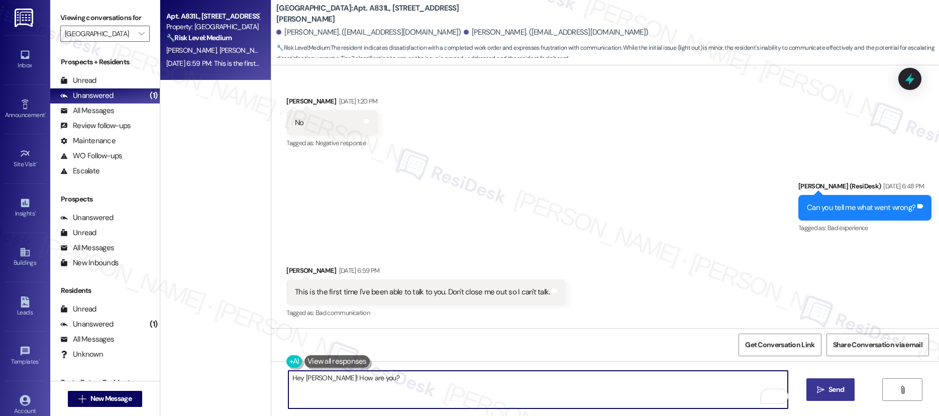
type textarea "Hey Honette! How are you?"
click at [809, 390] on button " Send" at bounding box center [830, 389] width 49 height 23
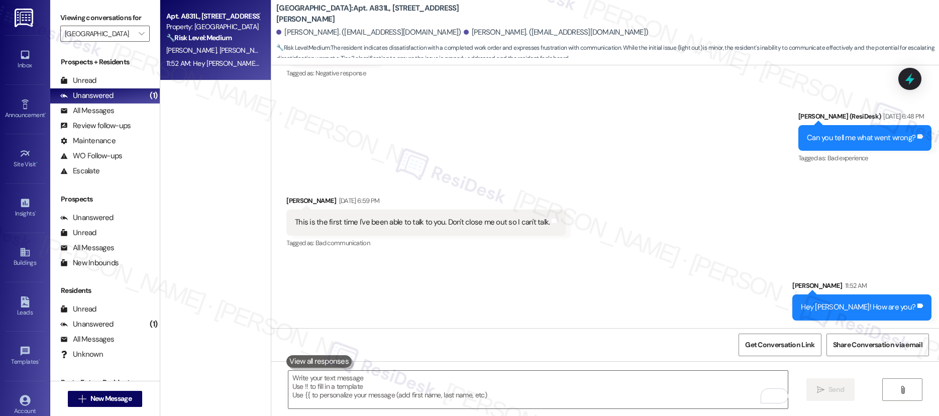
scroll to position [1043, 0]
click at [575, 393] on textarea "To enrich screen reader interactions, please activate Accessibility in Grammarl…" at bounding box center [538, 390] width 500 height 38
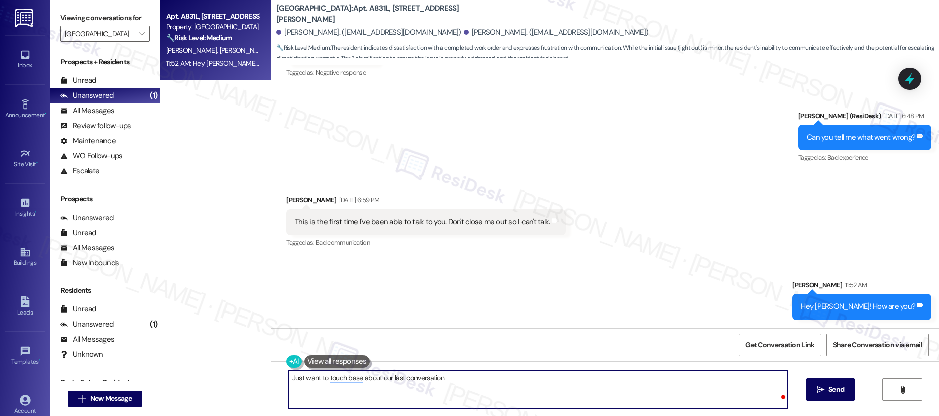
type textarea "Just want to touch base about our last conversation."
drag, startPoint x: 816, startPoint y: 374, endPoint x: 821, endPoint y: 383, distance: 9.7
click at [821, 383] on div "Just want to touch base about our last conversation.  Send " at bounding box center [605, 398] width 668 height 75
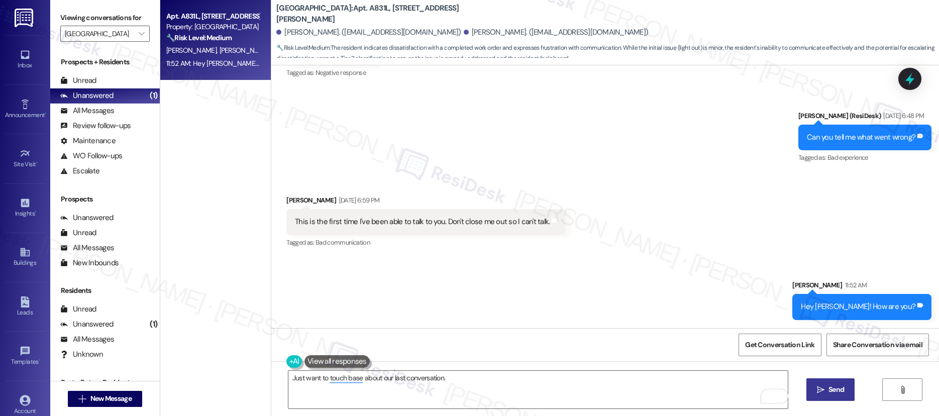
click at [821, 383] on button " Send" at bounding box center [830, 389] width 49 height 23
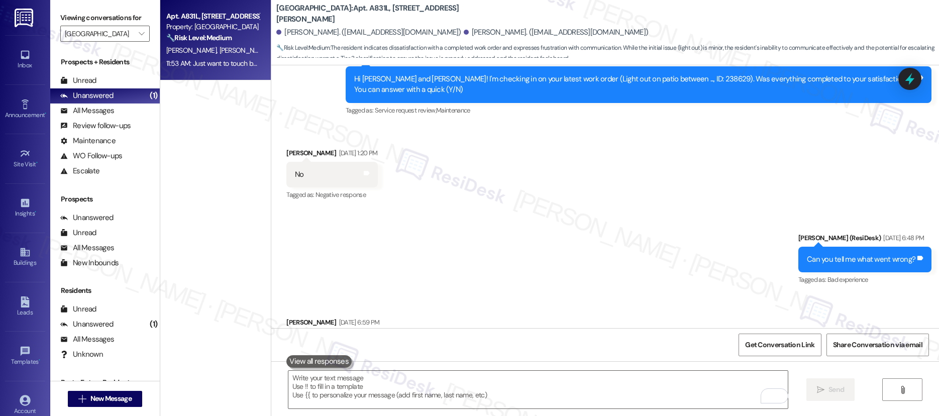
scroll to position [929, 0]
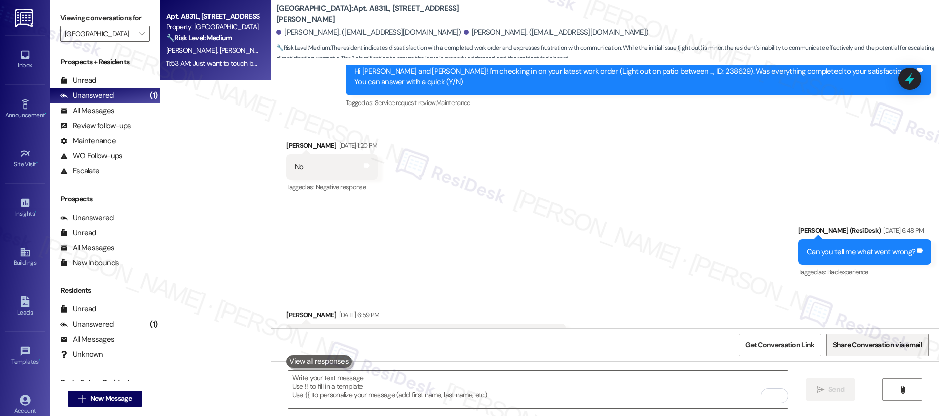
click at [919, 353] on span "Share Conversation via email" at bounding box center [877, 345] width 93 height 22
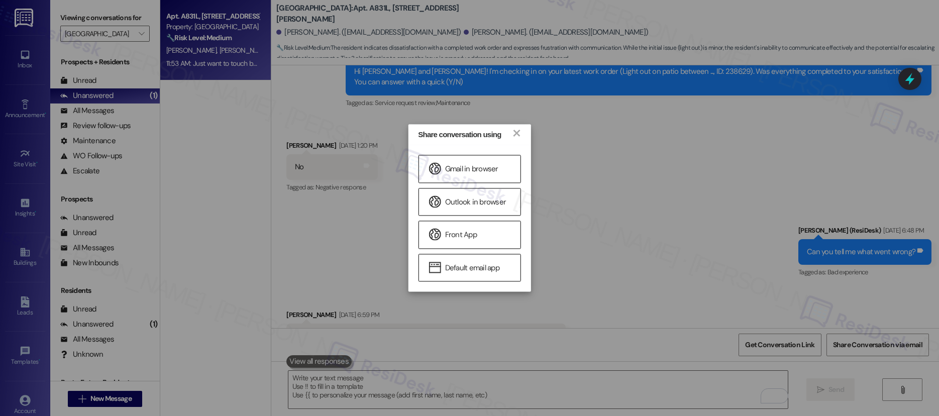
click at [696, 306] on div "Share conversation using × Gmail in browser Outlook in browser Front App Defaul…" at bounding box center [469, 208] width 939 height 416
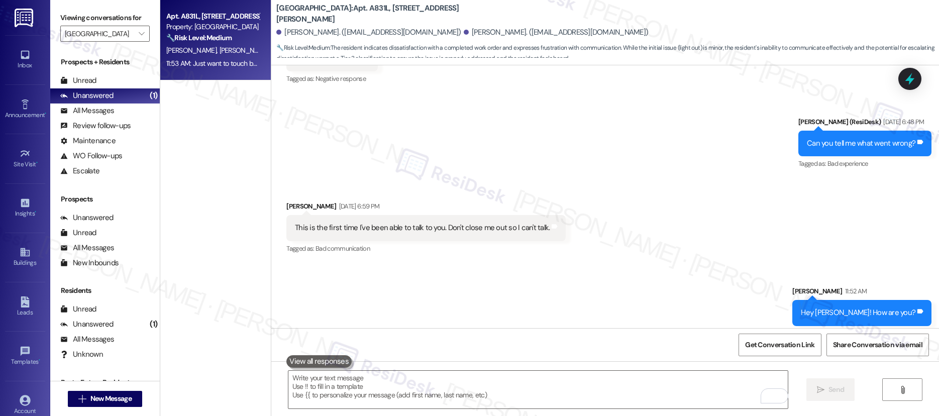
scroll to position [1113, 0]
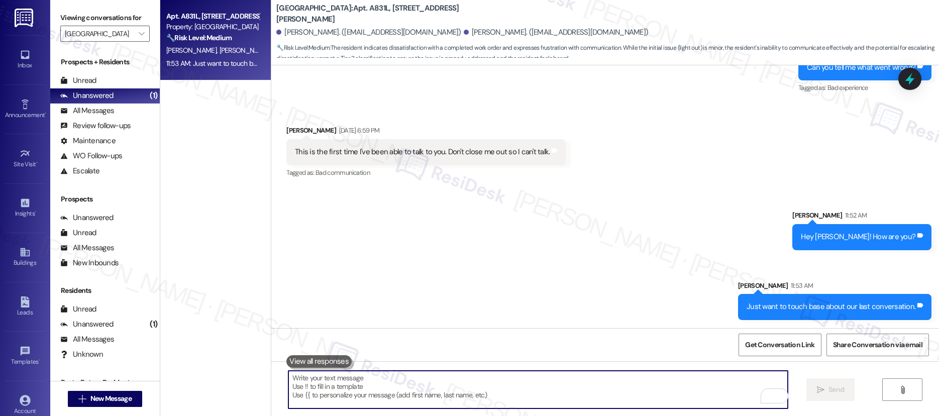
click at [698, 381] on textarea "To enrich screen reader interactions, please activate Accessibility in Grammarl…" at bounding box center [538, 390] width 500 height 38
click at [696, 384] on textarea "To enrich screen reader interactions, please activate Accessibility in Grammarl…" at bounding box center [538, 390] width 500 height 38
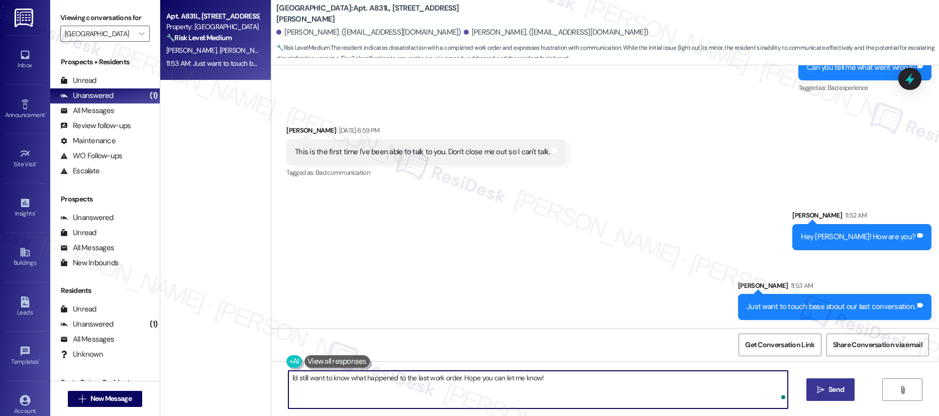
type textarea "I'd still want to know what happened to the last work order. Hope you can let m…"
click at [824, 385] on span " Send" at bounding box center [831, 389] width 32 height 11
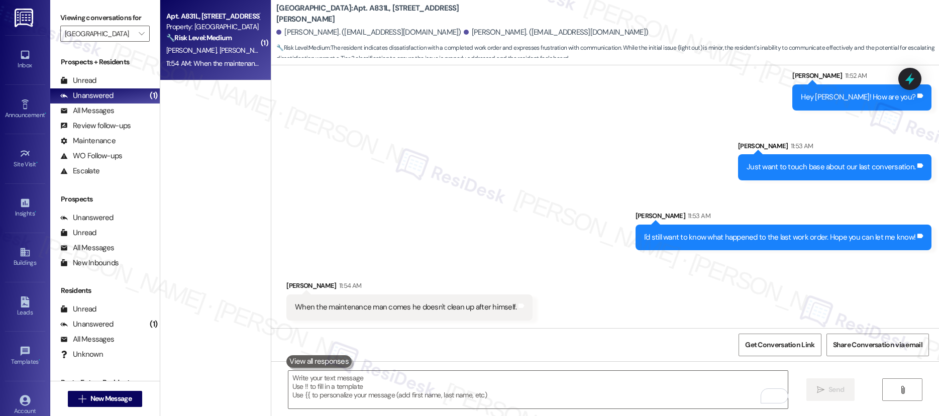
scroll to position [1253, 0]
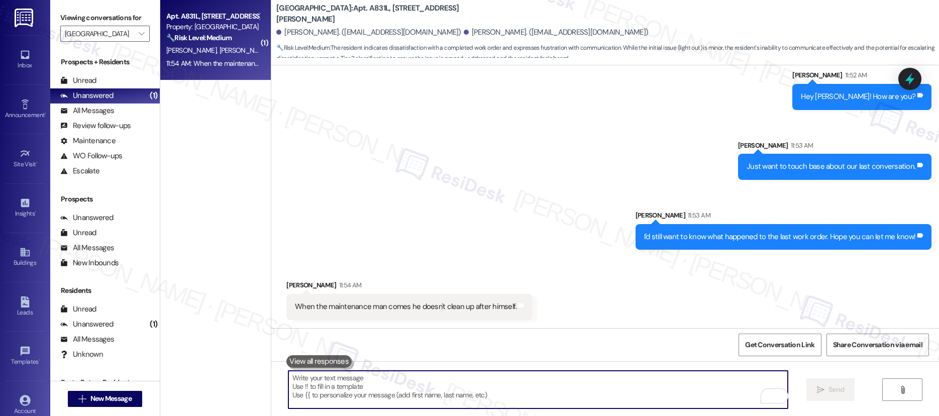
click at [500, 395] on textarea "To enrich screen reader interactions, please activate Accessibility in Grammarl…" at bounding box center [538, 390] width 500 height 38
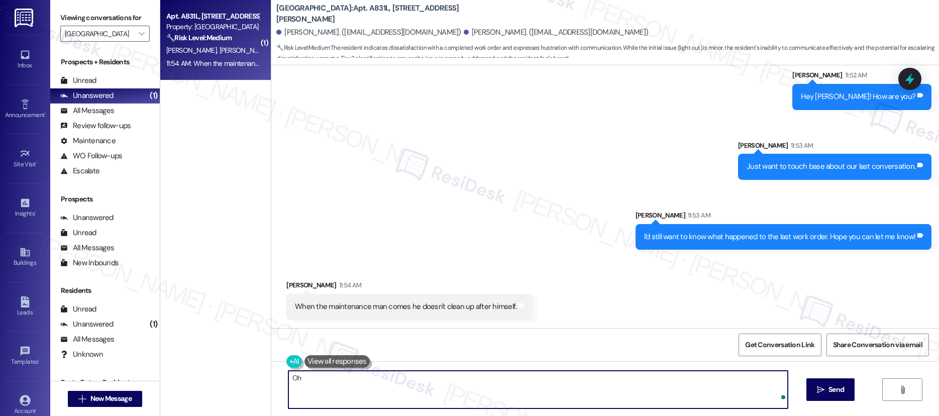
scroll to position [1253, 0]
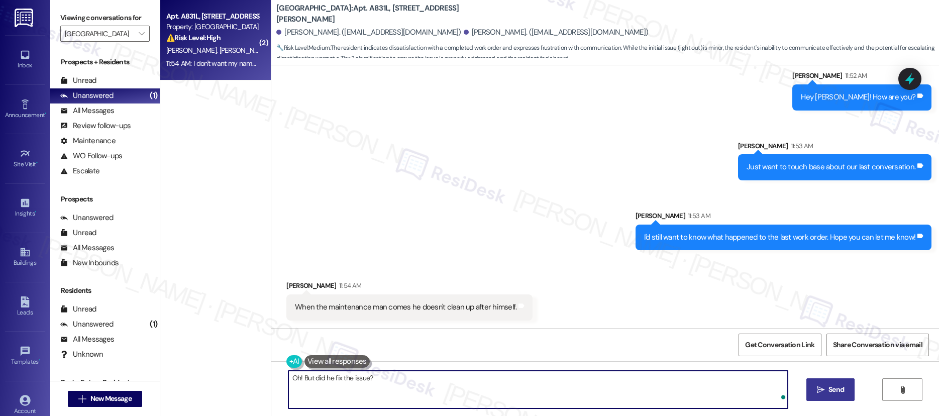
type textarea "Oh! But did he fix the issue?"
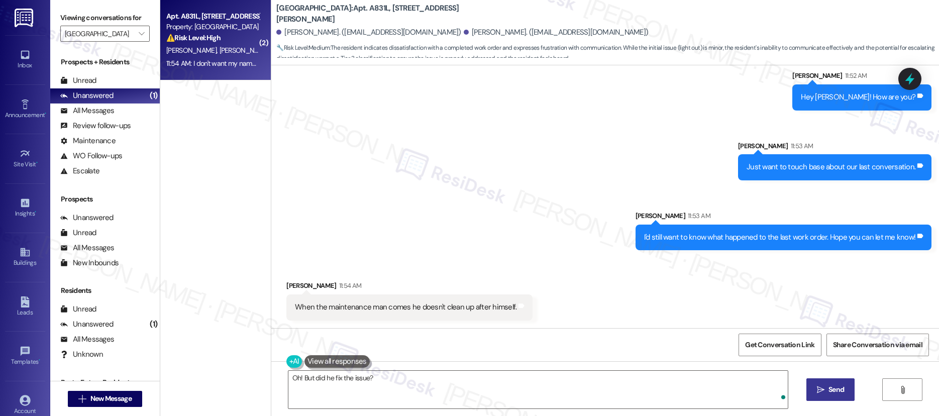
click at [848, 385] on button " Send" at bounding box center [830, 389] width 49 height 23
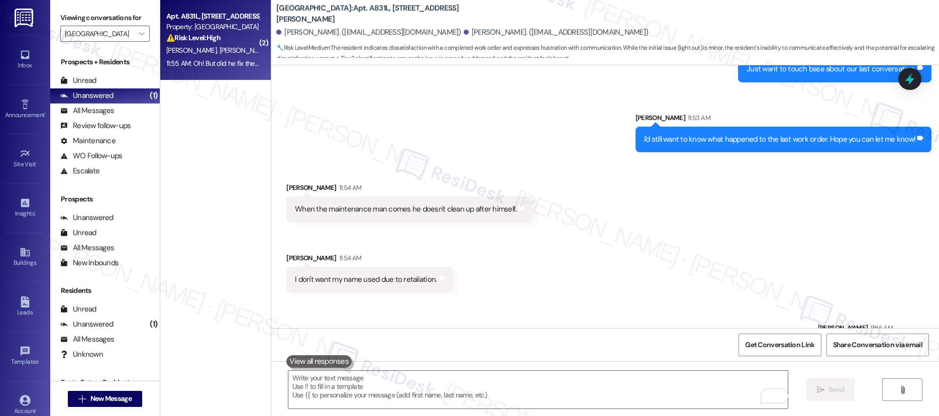
scroll to position [1393, 0]
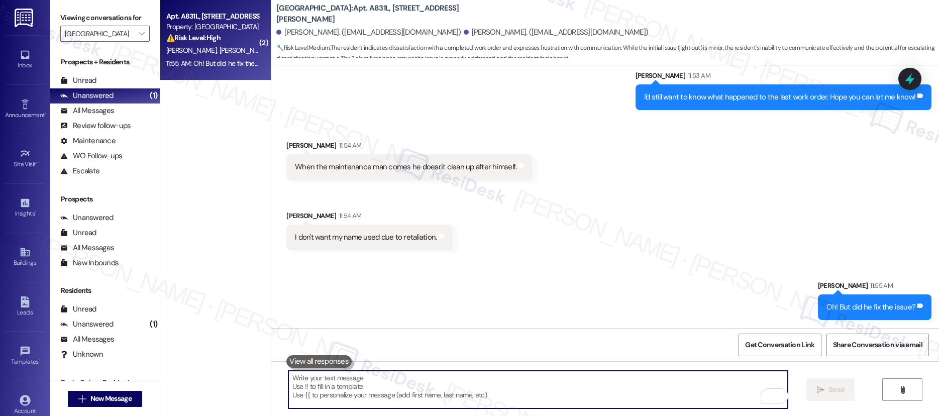
click at [640, 380] on textarea "To enrich screen reader interactions, please activate Accessibility in Grammarl…" at bounding box center [538, 390] width 500 height 38
click at [637, 390] on textarea "To enrich screen reader interactions, please activate Accessibility in Grammarl…" at bounding box center [538, 390] width 500 height 38
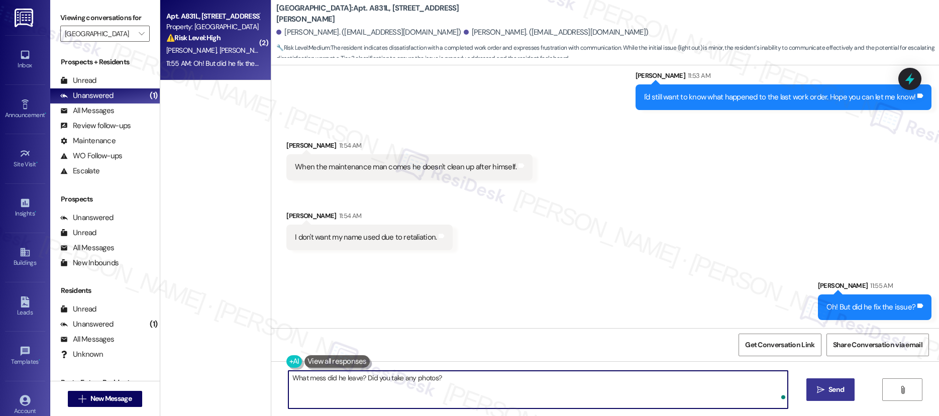
type textarea "What mess did he leave? Did you take any photos?"
click at [824, 399] on button " Send" at bounding box center [830, 389] width 49 height 23
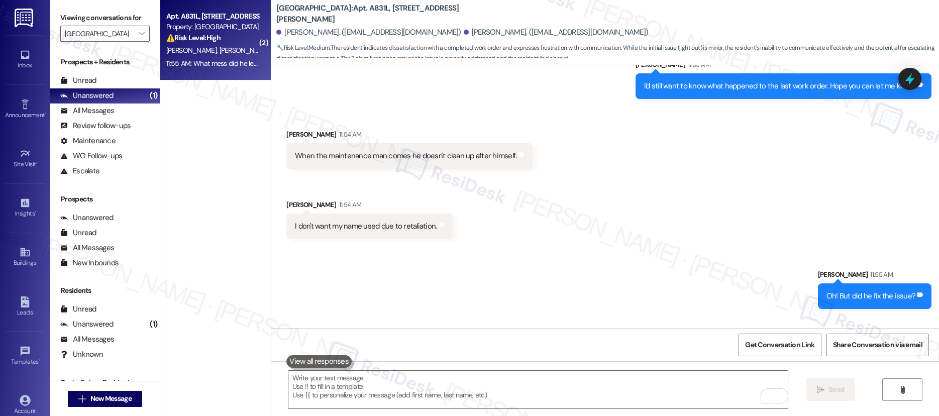
scroll to position [1463, 0]
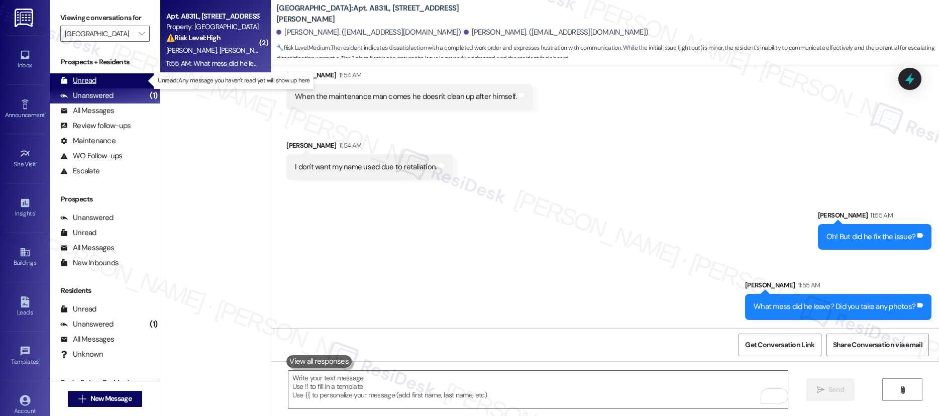
click at [82, 77] on div "Unread" at bounding box center [78, 80] width 36 height 11
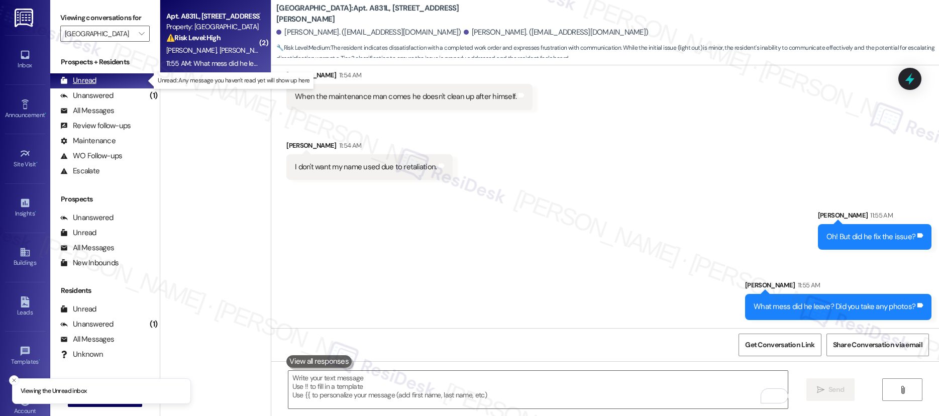
click at [82, 77] on div "Unread" at bounding box center [78, 80] width 36 height 11
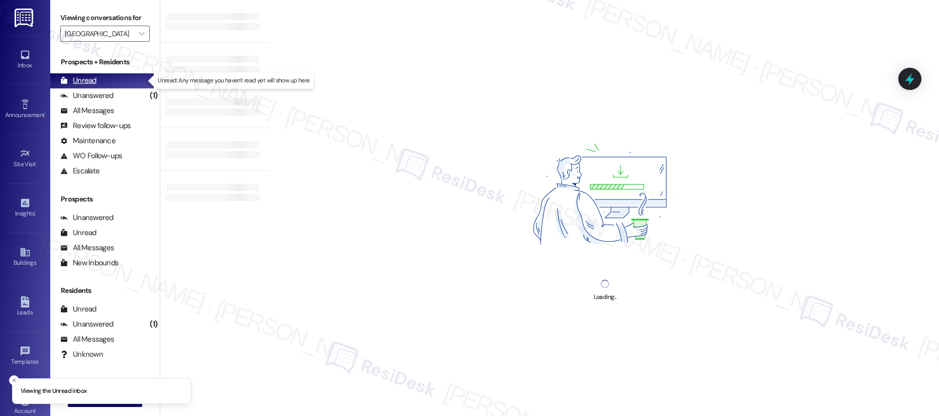
click at [82, 77] on div "Unread" at bounding box center [78, 80] width 36 height 11
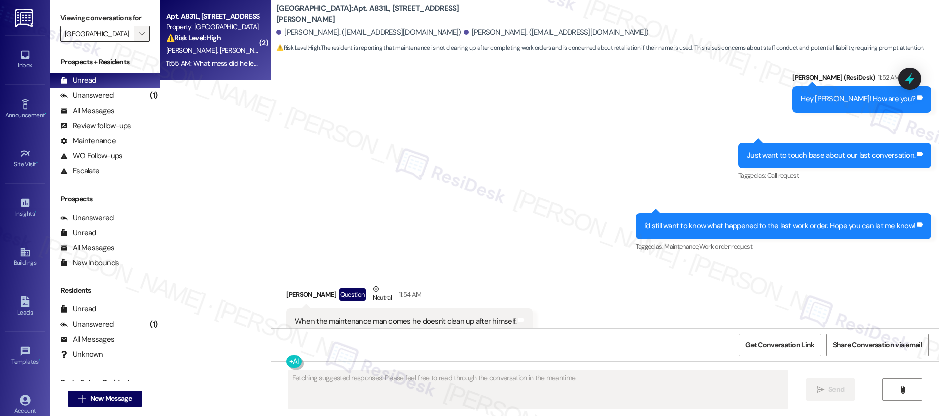
scroll to position [1350, 0]
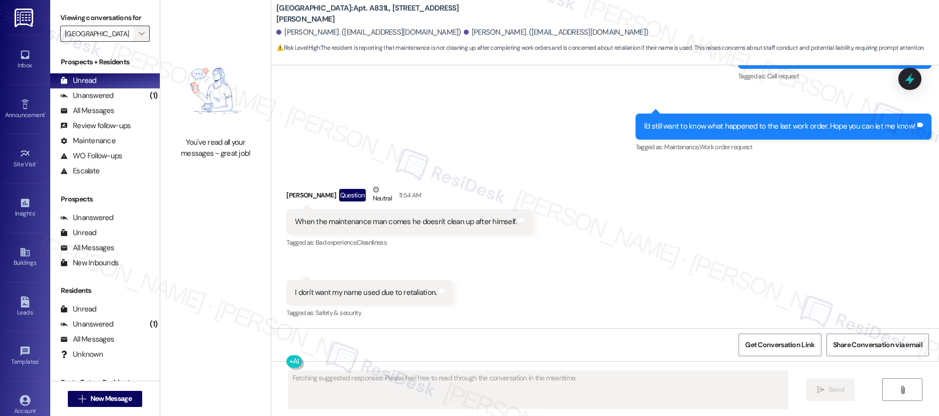
click at [139, 32] on icon "" at bounding box center [142, 34] width 6 height 8
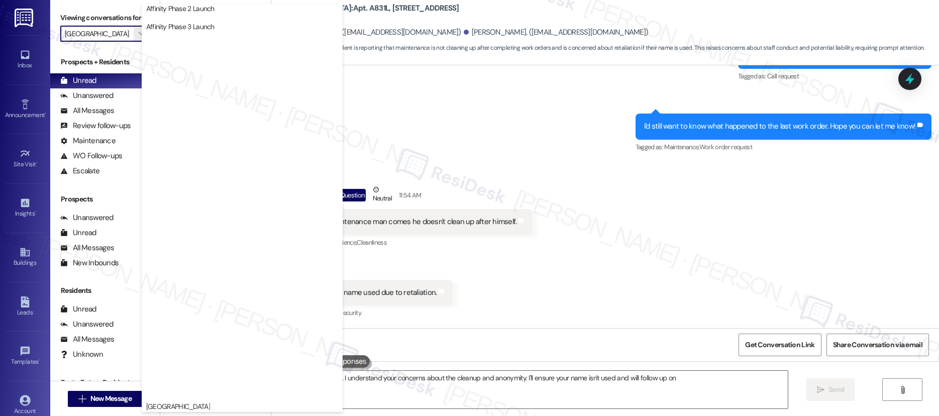
scroll to position [0, 0]
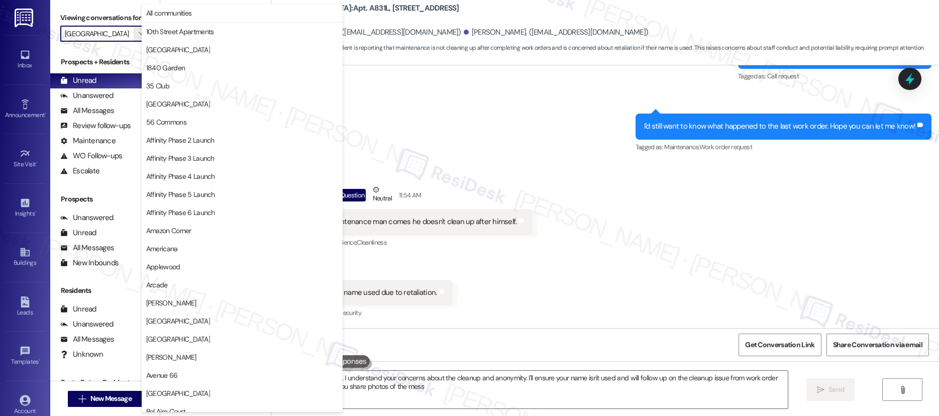
type textarea "Hi {{first_name}}, I understand your concerns about the cleanup and anonymity. …"
click at [228, 3] on div "You've read all your messages - great job!" at bounding box center [215, 104] width 111 height 208
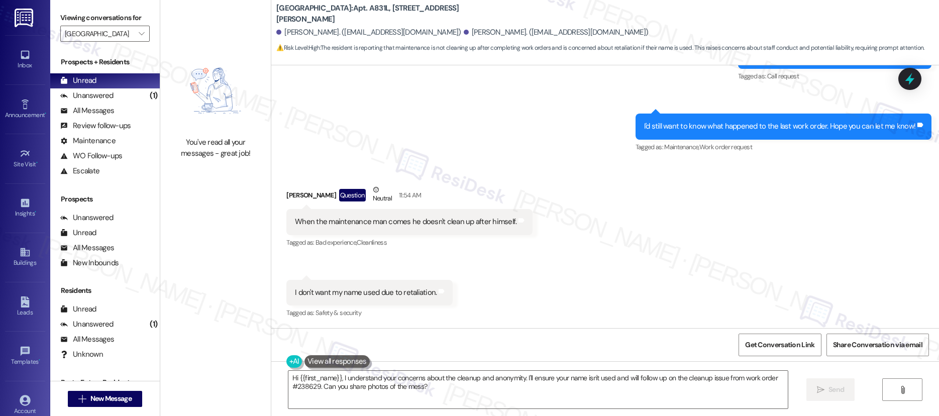
type input "Sunnyview Townhomes"
click at [221, 14] on div "You've read all your messages - great job!" at bounding box center [215, 104] width 111 height 208
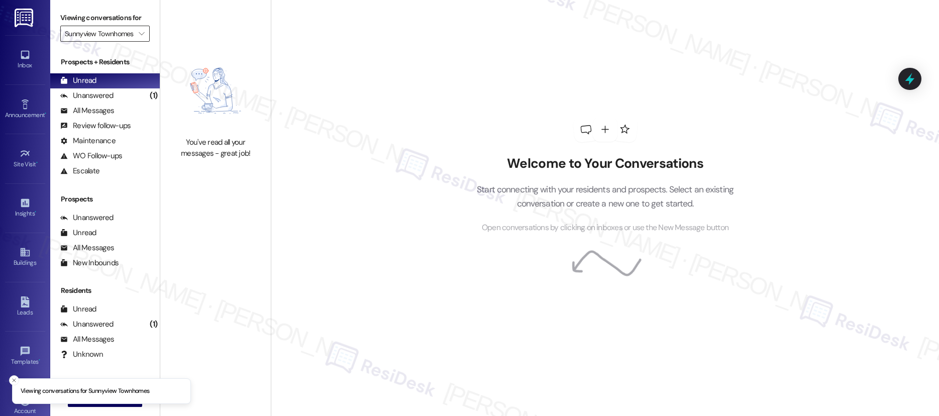
click at [101, 39] on input "Sunnyview Townhomes" at bounding box center [99, 34] width 69 height 16
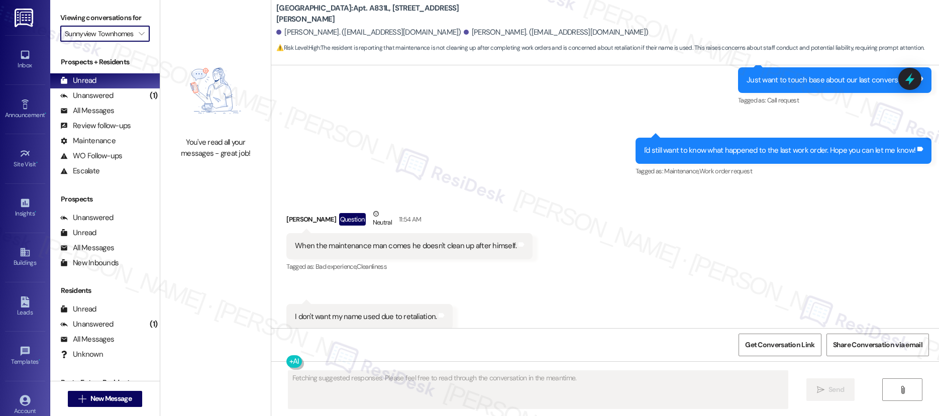
scroll to position [1350, 0]
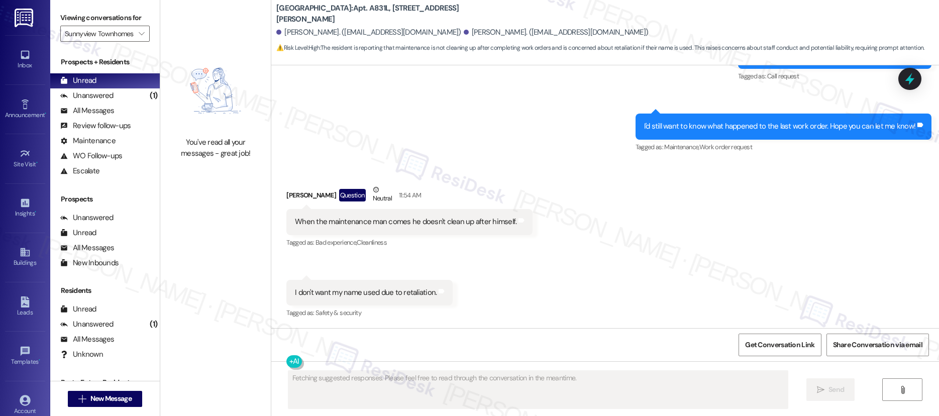
click at [141, 42] on div "Viewing conversations for Sunnyview Townhomes " at bounding box center [105, 26] width 110 height 52
click at [139, 36] on icon "" at bounding box center [142, 34] width 6 height 8
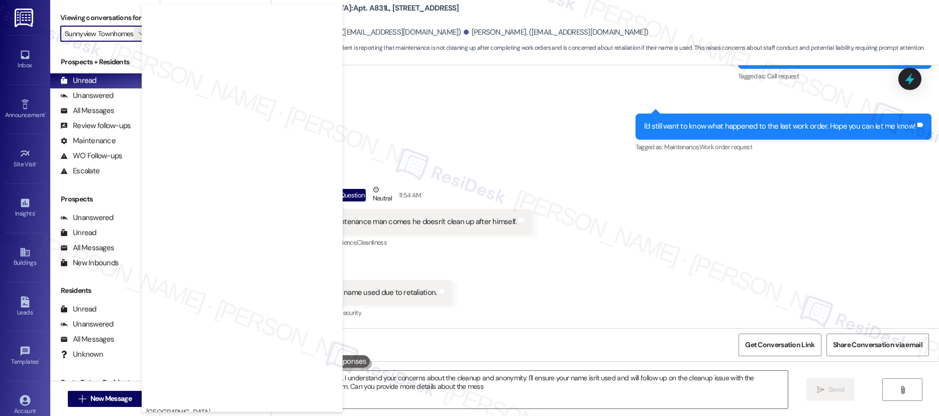
type textarea "Hi {{first_name}}, I understand your concerns about the cleanup and anonymity. …"
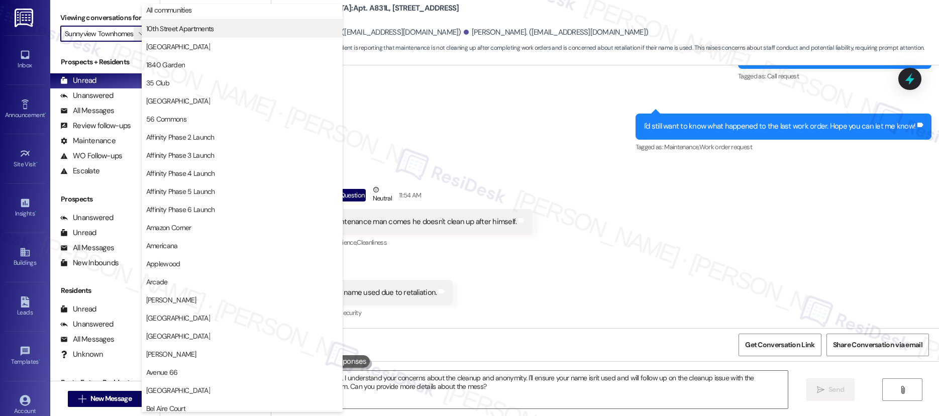
click at [277, 28] on span "10th Street Apartments" at bounding box center [242, 29] width 192 height 10
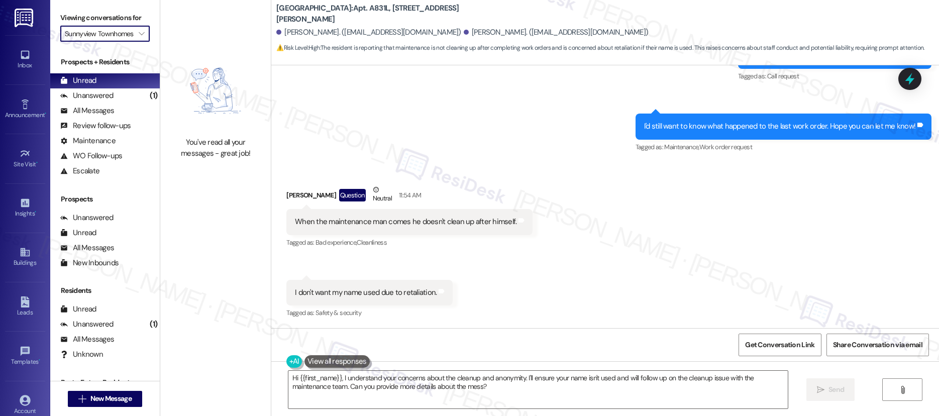
type input "10th Street Apartments"
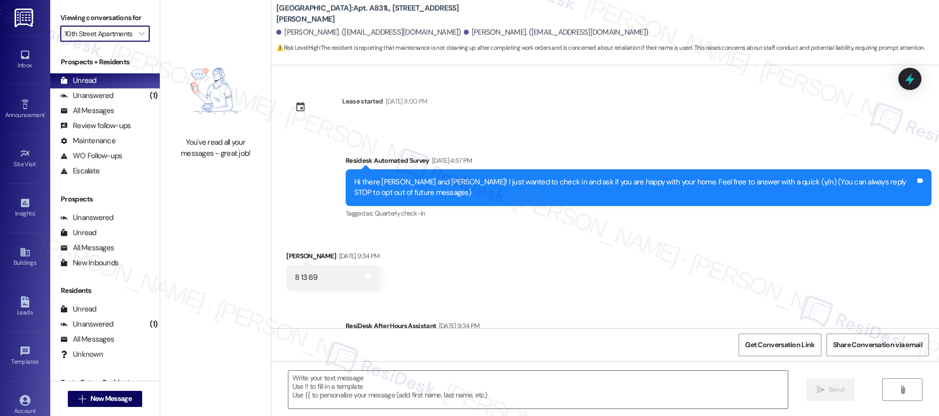
type textarea "Fetching suggested responses. Please feel free to read through the conversation…"
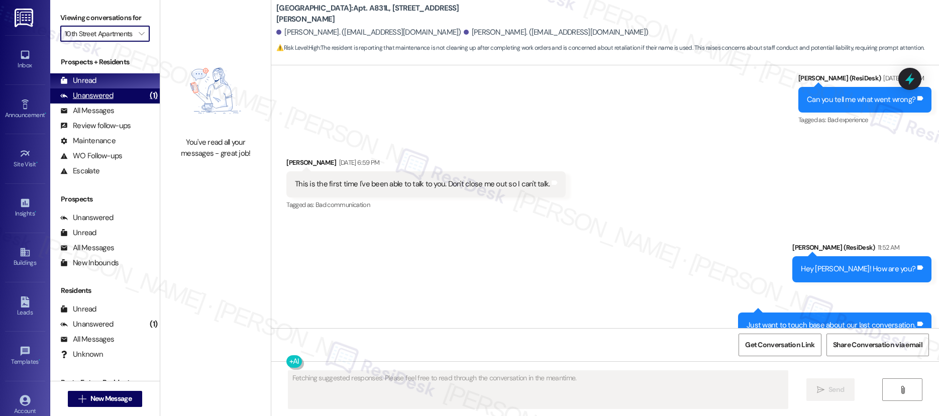
click at [128, 89] on div "Unanswered (1)" at bounding box center [105, 95] width 110 height 15
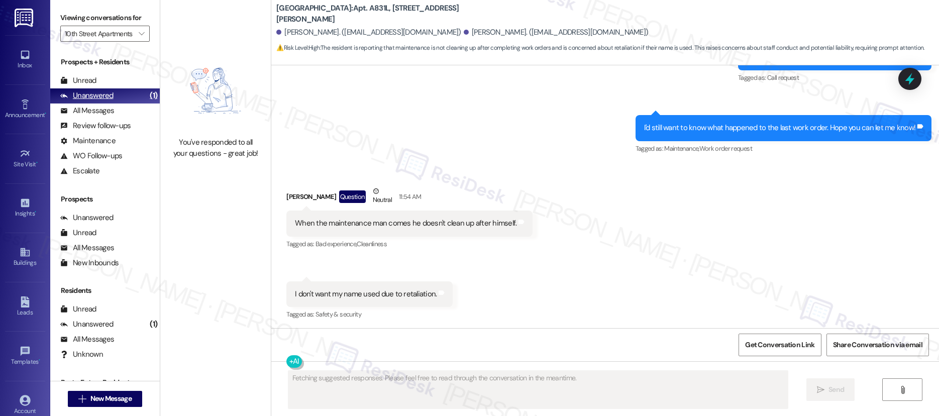
scroll to position [1350, 0]
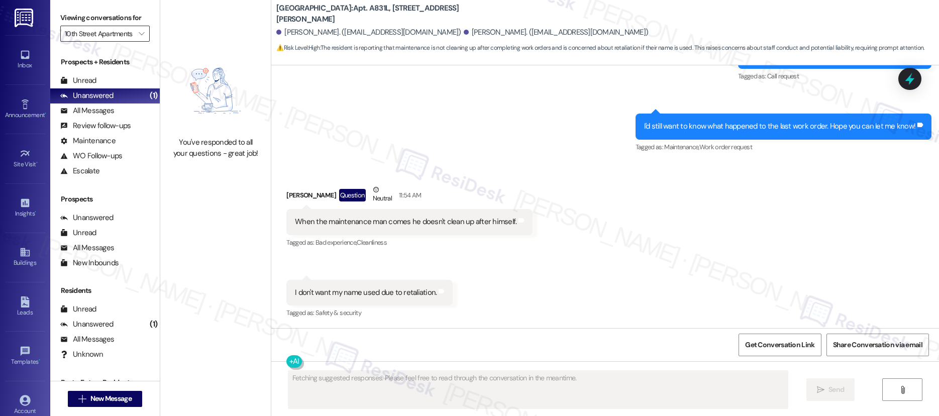
click at [121, 32] on input "10th Street Apartments" at bounding box center [99, 34] width 69 height 16
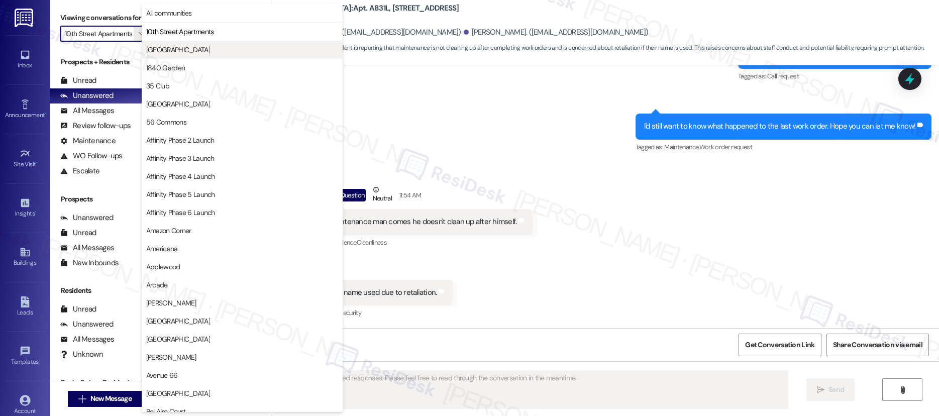
click at [209, 48] on span "134th Street Lofts" at bounding box center [242, 50] width 192 height 10
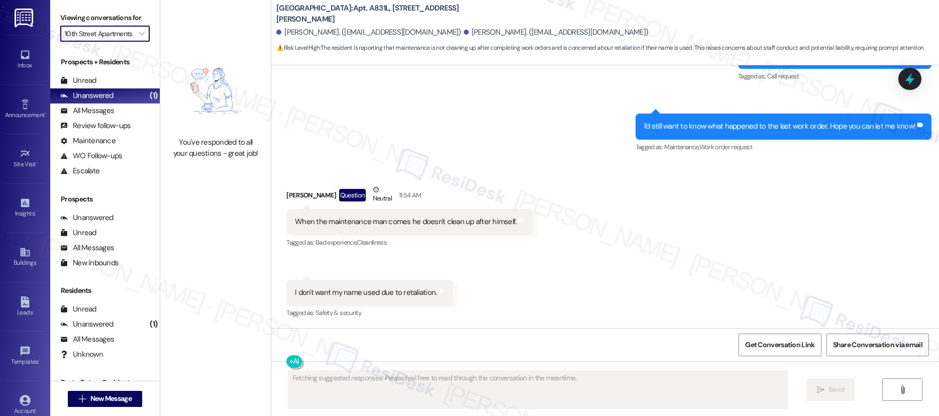
type input "134th Street Lofts"
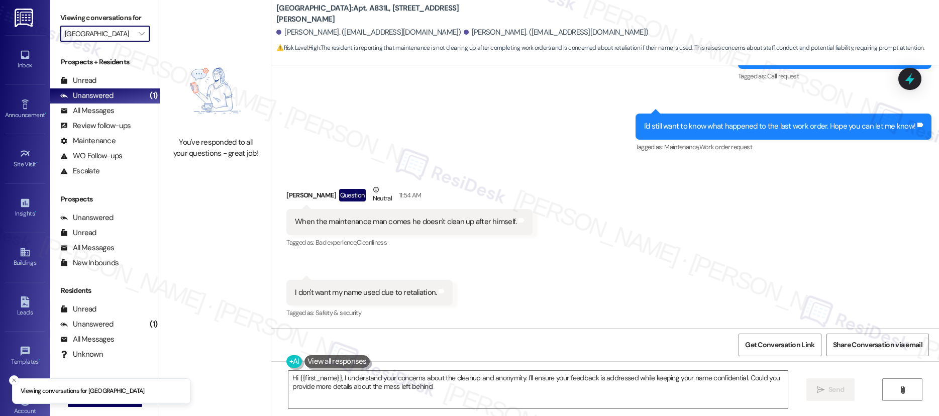
type textarea "Hi {{first_name}}, I understand your concerns about the cleanup and anonymity. …"
click at [137, 32] on span "" at bounding box center [142, 34] width 10 height 16
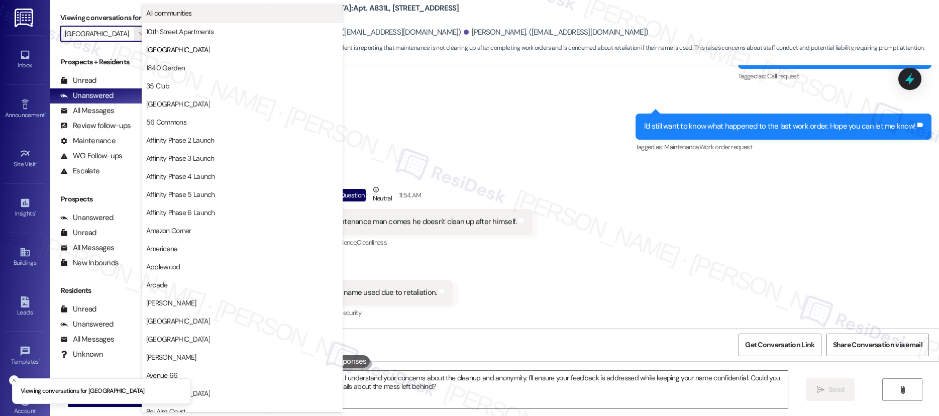
click at [199, 16] on span "All communities" at bounding box center [242, 13] width 192 height 10
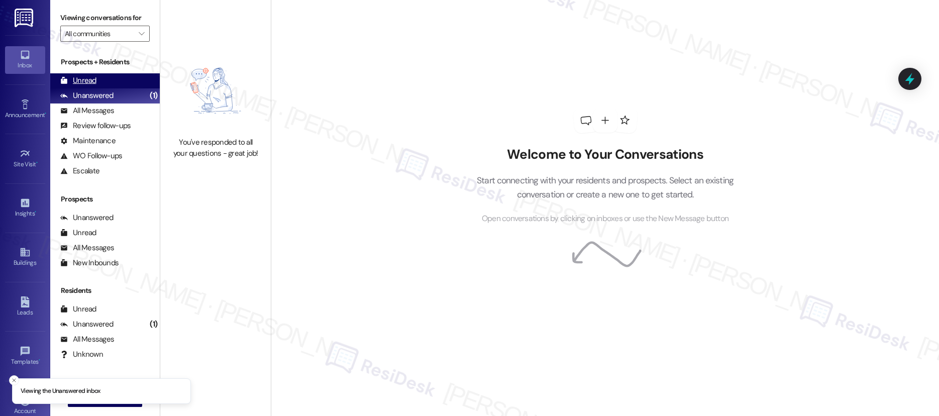
click at [89, 80] on div "Unread" at bounding box center [78, 80] width 36 height 11
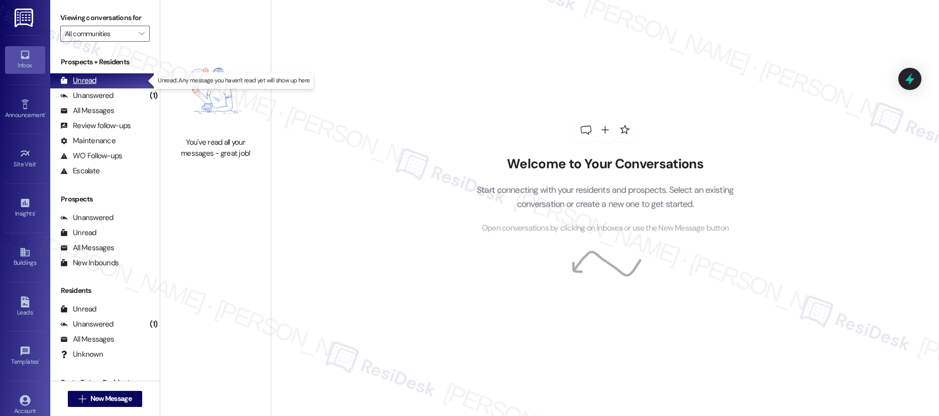
click at [89, 80] on div "Unread" at bounding box center [78, 80] width 36 height 11
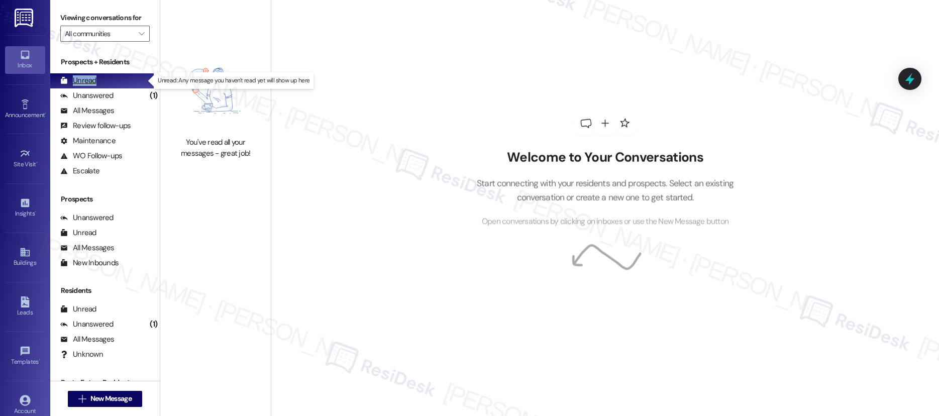
click at [89, 80] on div "Unread" at bounding box center [78, 80] width 36 height 11
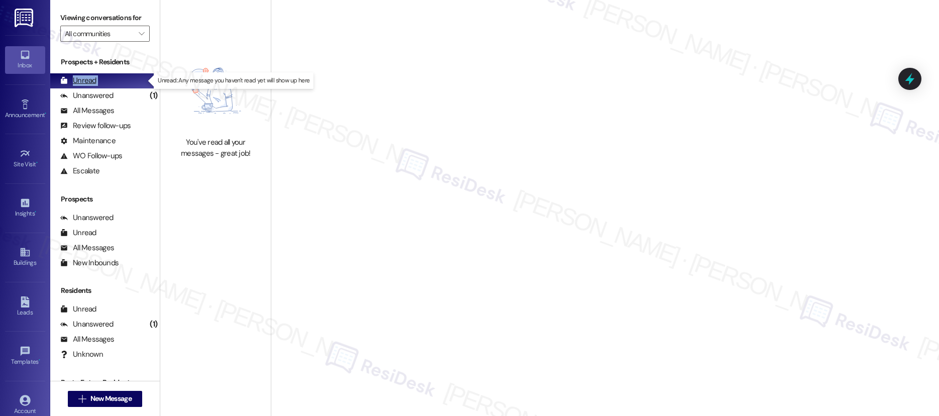
click at [89, 80] on div "Unread" at bounding box center [78, 80] width 36 height 11
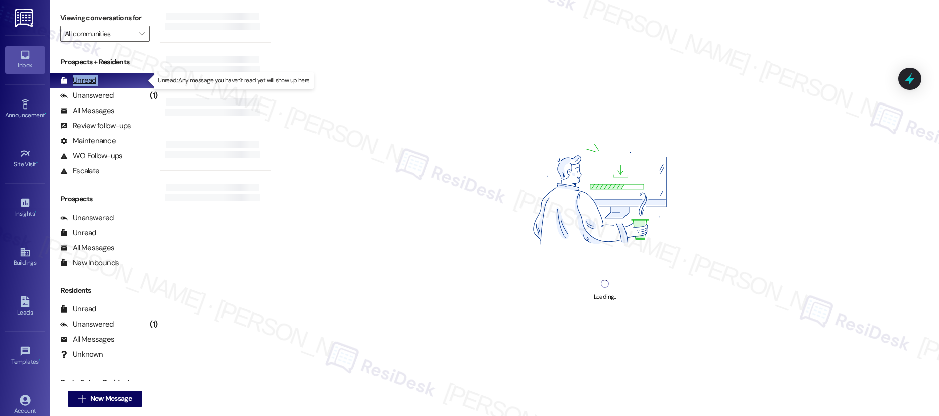
click at [89, 80] on div "Unread" at bounding box center [78, 80] width 36 height 11
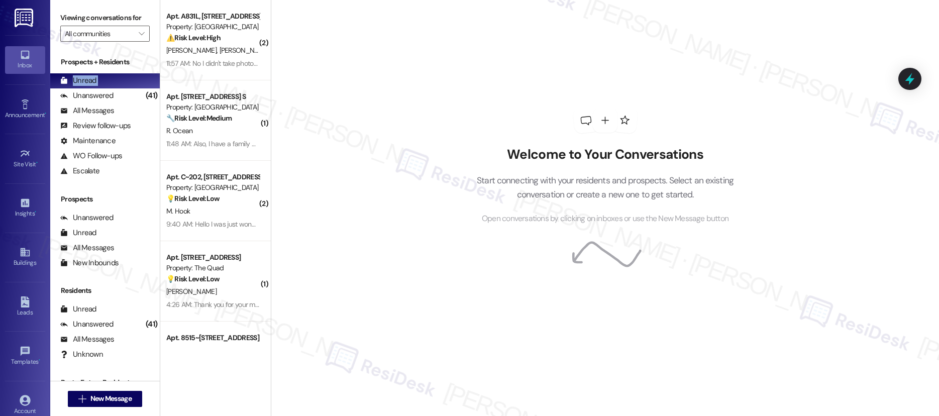
click at [281, 67] on div "Welcome to Your Conversations Start connecting with your residents and prospect…" at bounding box center [605, 208] width 668 height 416
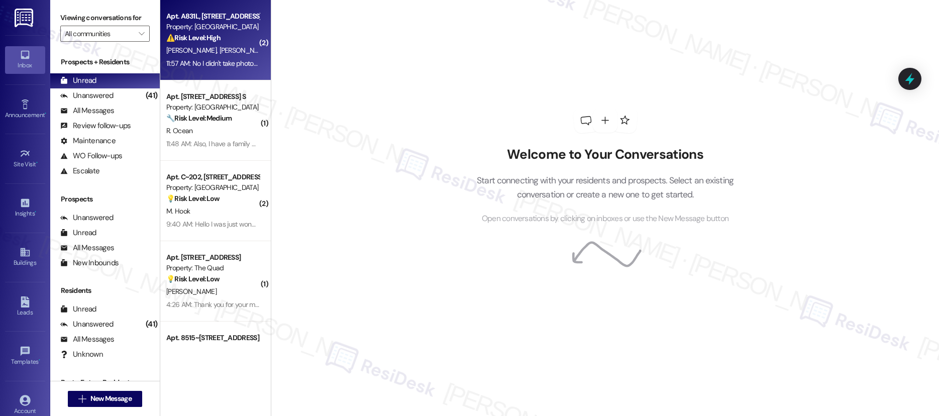
click at [239, 54] on div "H. Coughlin G. Adams" at bounding box center [212, 50] width 95 height 13
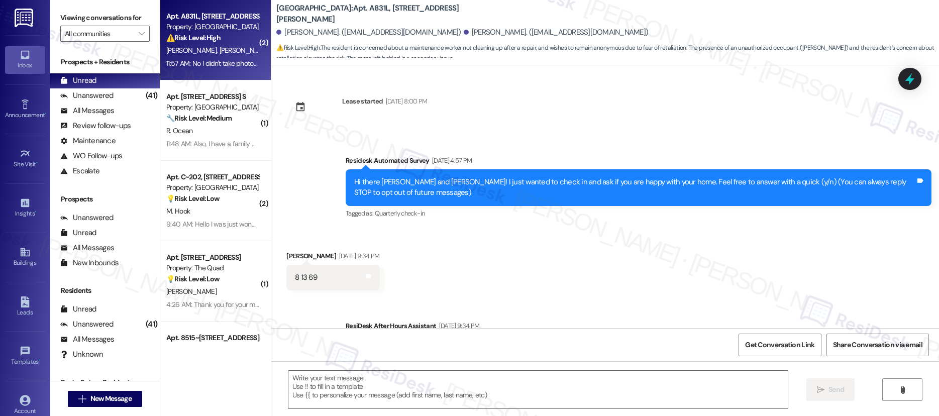
click at [239, 51] on div "H. Coughlin G. Adams" at bounding box center [212, 50] width 95 height 13
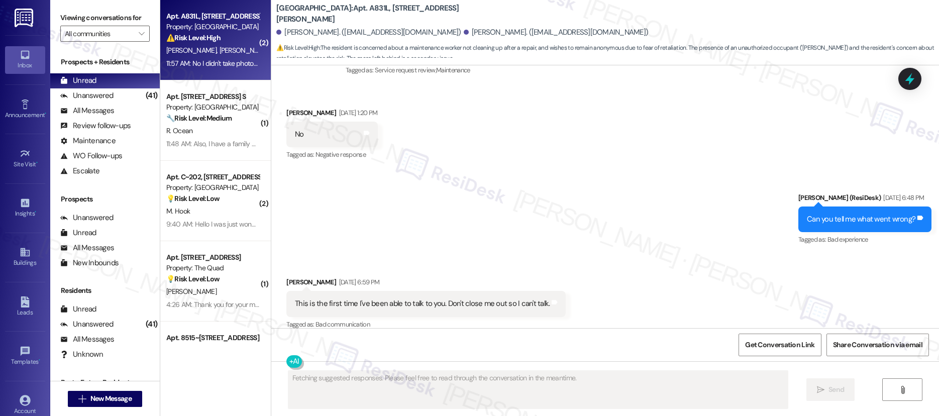
click at [240, 51] on div "H. Coughlin G. Adams" at bounding box center [212, 50] width 95 height 13
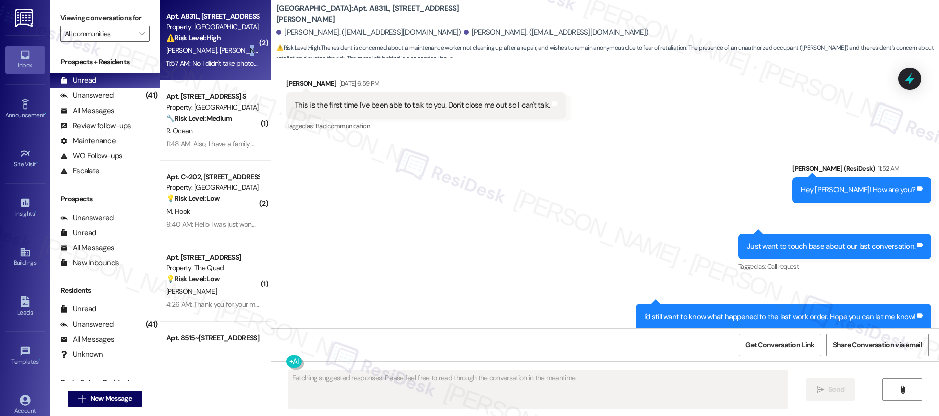
click at [240, 51] on div "H. Coughlin G. Adams" at bounding box center [212, 50] width 95 height 13
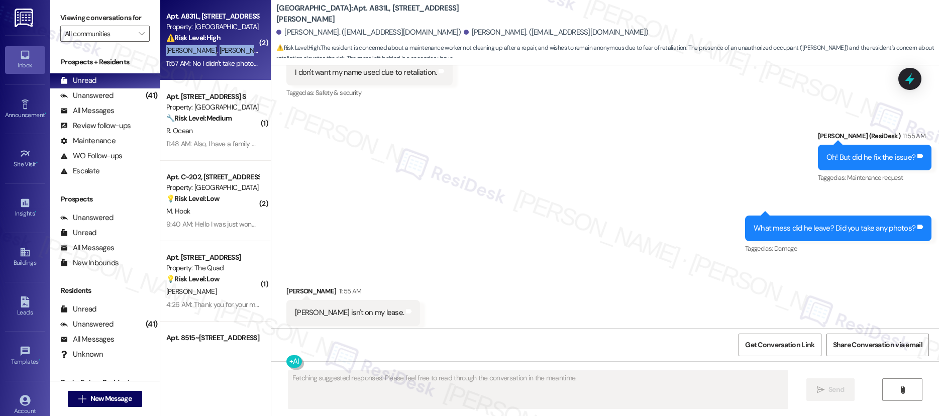
click at [240, 51] on div "H. Coughlin G. Adams" at bounding box center [212, 50] width 95 height 13
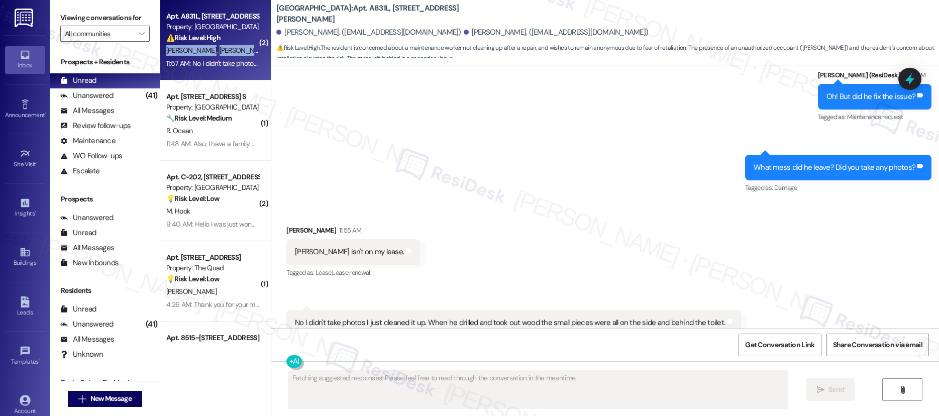
click at [240, 51] on div "H. Coughlin G. Adams" at bounding box center [212, 50] width 95 height 13
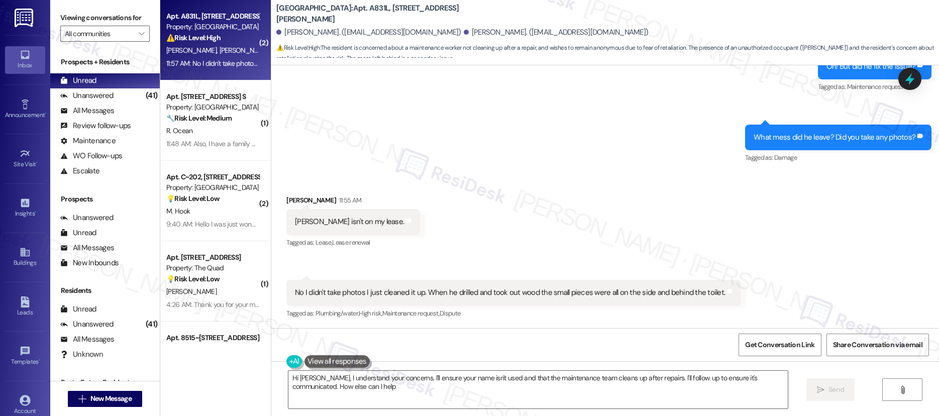
type textarea "Hi Honette, I understand your concerns. I'll ensure your name isn't used and th…"
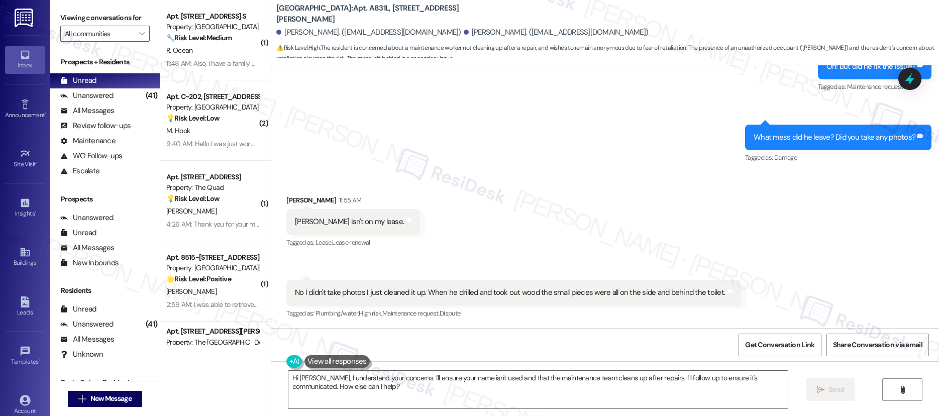
click at [239, 51] on div "R. Ocean" at bounding box center [212, 50] width 95 height 13
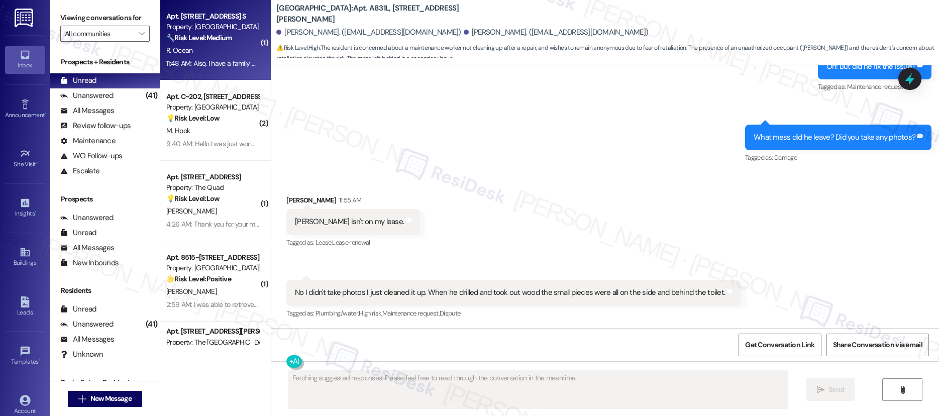
click at [239, 51] on div "R. Ocean" at bounding box center [212, 50] width 95 height 13
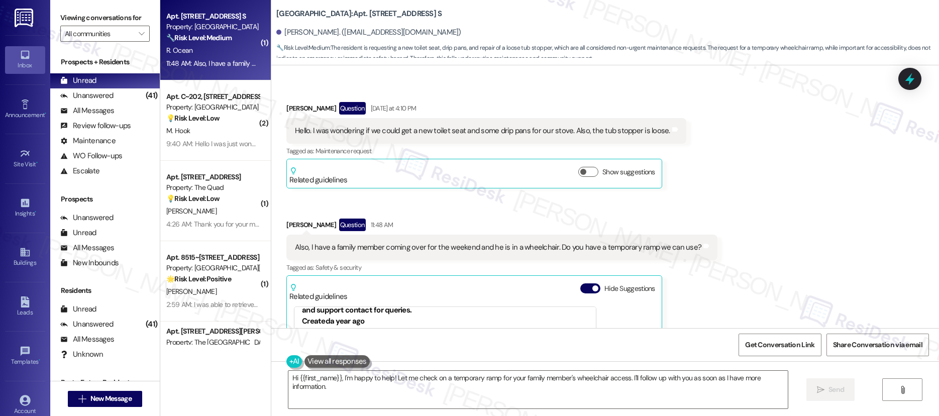
scroll to position [1125, 0]
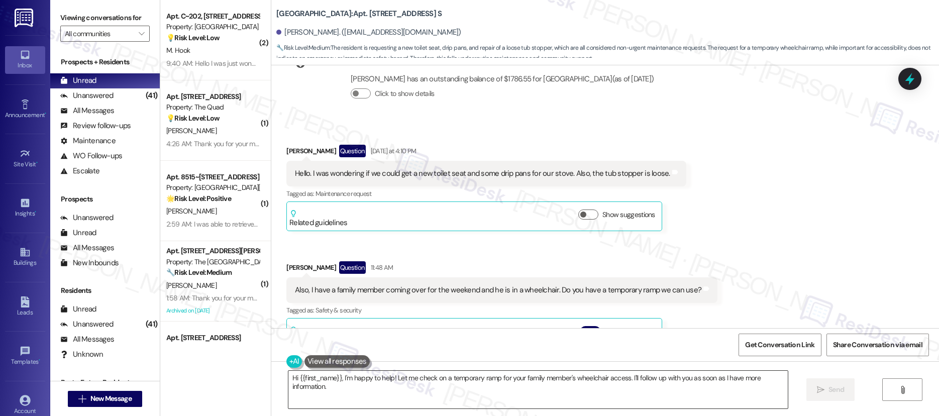
click at [551, 385] on textarea "Hi {{first_name}}, I'm happy to help! Let me check on a temporary ramp for your…" at bounding box center [538, 390] width 500 height 38
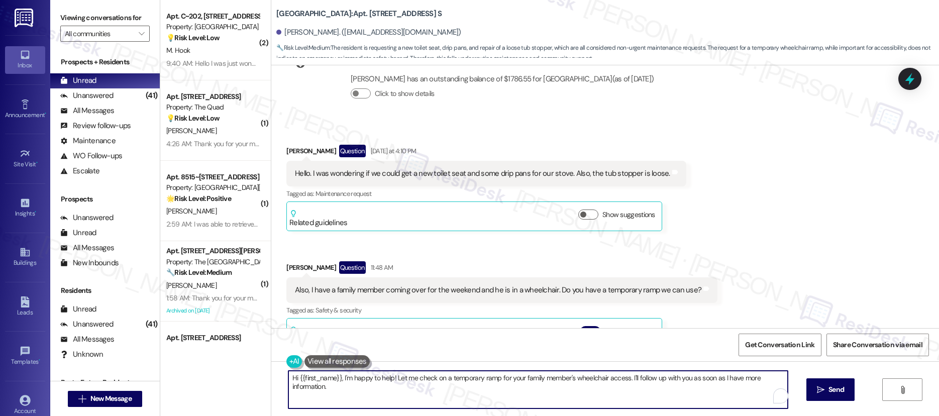
click at [551, 384] on textarea "Hi {{first_name}}, I'm happy to help! Let me check on a temporary ramp for your…" at bounding box center [538, 390] width 500 height 38
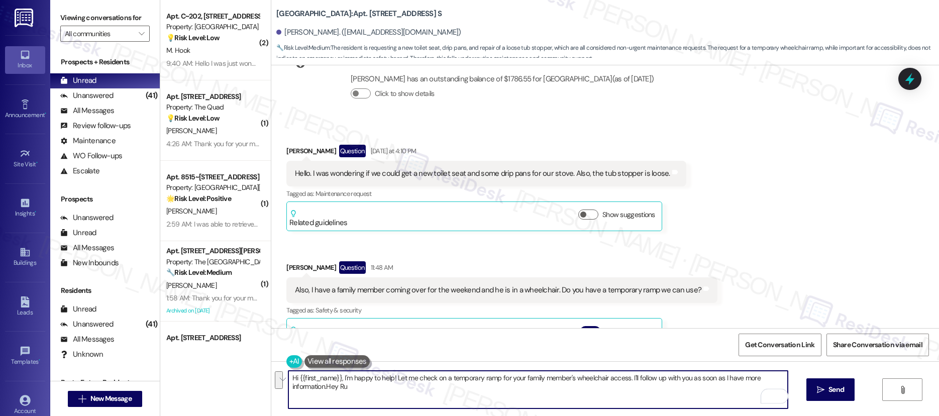
click at [606, 383] on textarea "Hi {{first_name}}, I'm happy to help! Let me check on a temporary ramp for your…" at bounding box center [538, 390] width 500 height 38
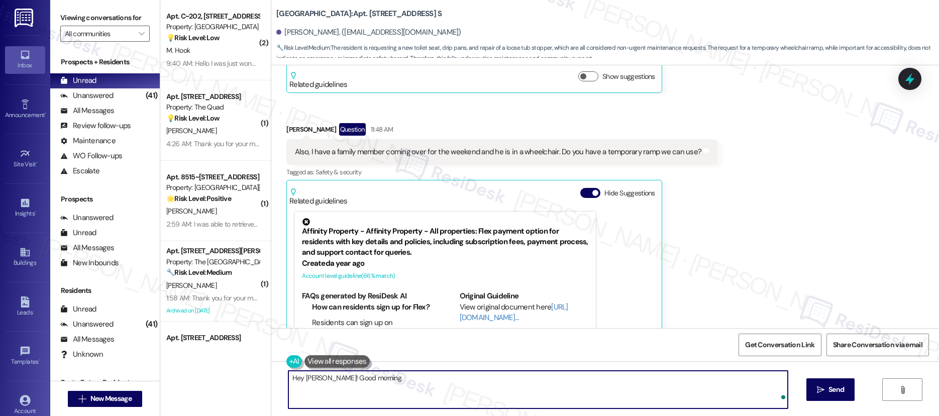
scroll to position [1319, 0]
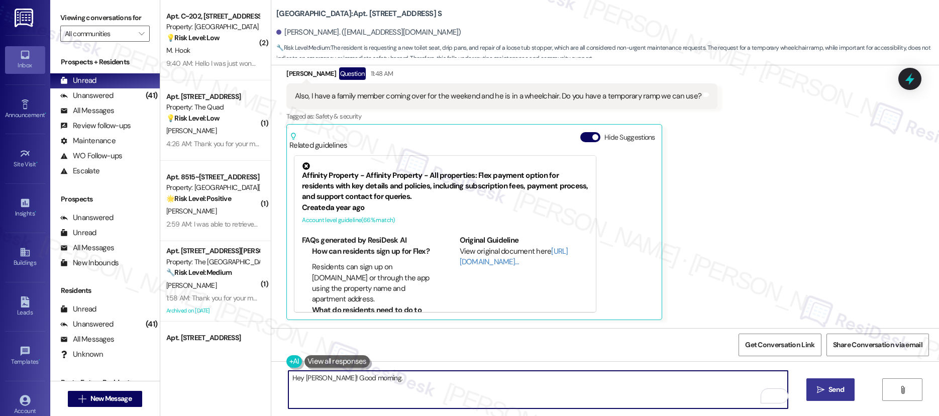
type textarea "Hey Ruth! Good morning."
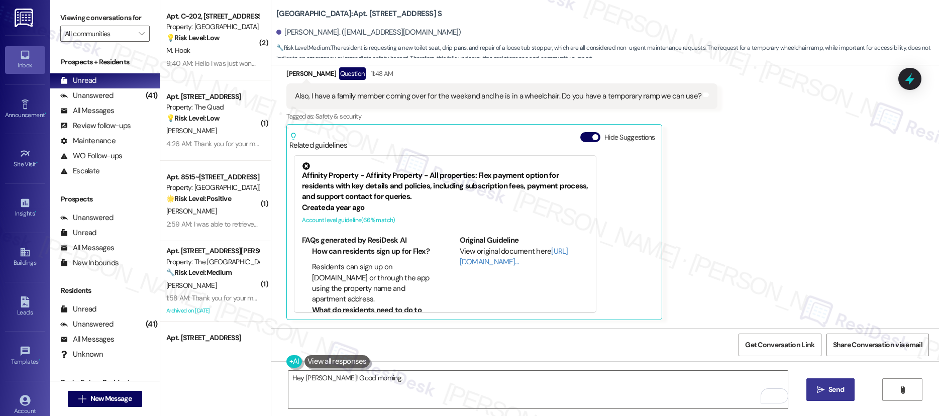
click at [832, 388] on span "Send" at bounding box center [837, 389] width 16 height 11
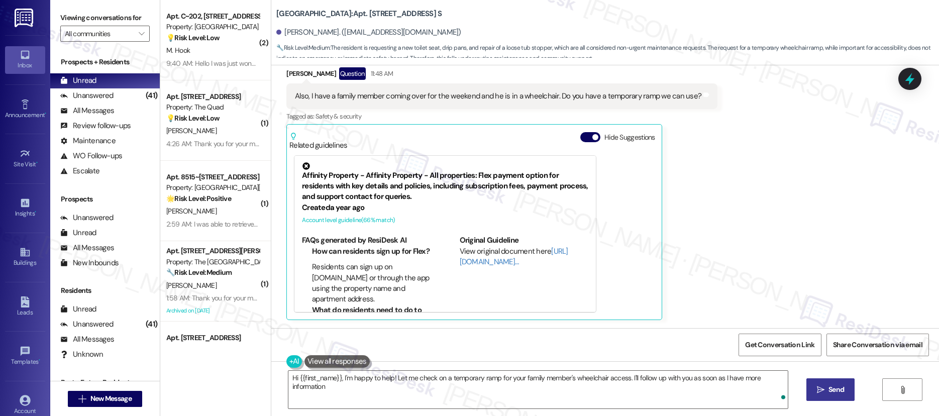
type textarea "Hi {{first_name}}, I'm happy to help! Let me check on a temporary ramp for your…"
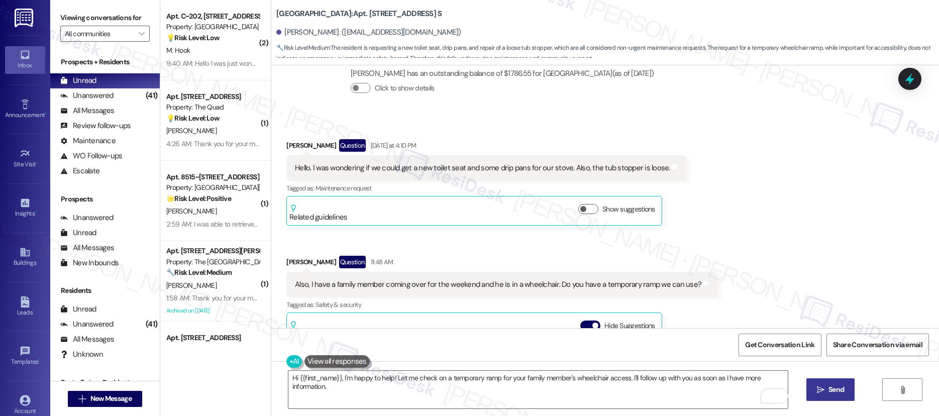
scroll to position [1114, 0]
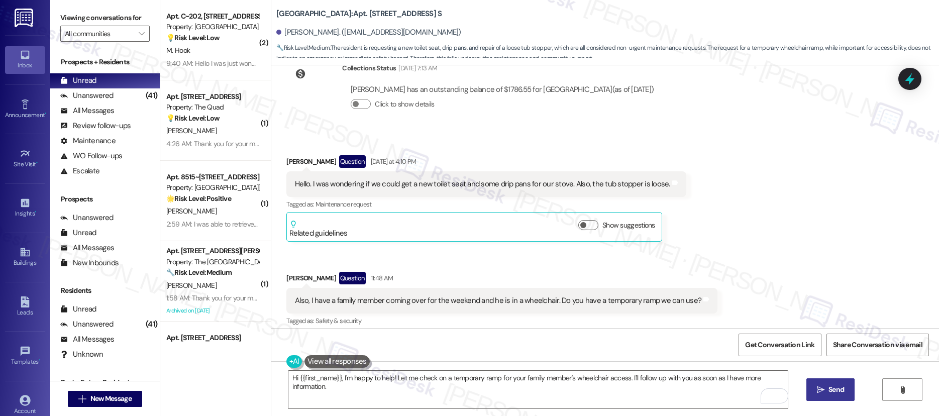
click at [456, 185] on div "Hello. I was wondering if we could get a new toilet seat and some drip pans for…" at bounding box center [482, 184] width 375 height 11
click at [456, 181] on div "Hello. I was wondering if we could get a new toilet seat and some drip pans for…" at bounding box center [482, 184] width 375 height 11
click at [452, 185] on div "Hello. I was wondering if we could get a new toilet seat and some drip pans for…" at bounding box center [482, 184] width 375 height 11
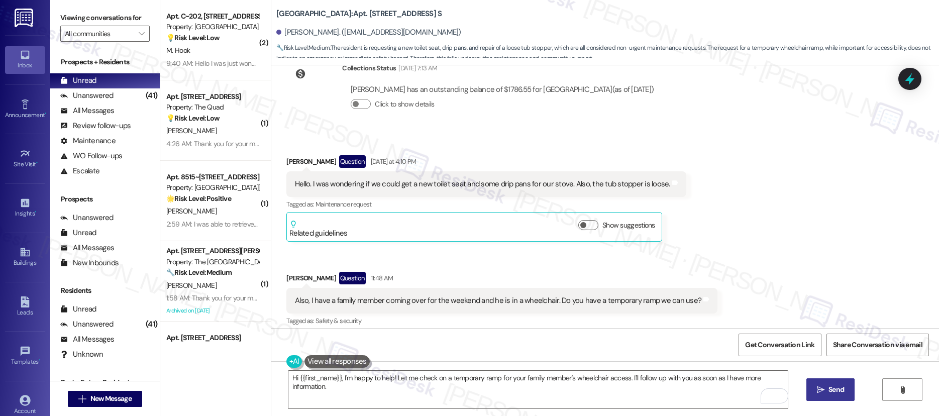
click at [452, 185] on div "Hello. I was wondering if we could get a new toilet seat and some drip pans for…" at bounding box center [482, 184] width 375 height 11
click at [451, 184] on div "Hello. I was wondering if we could get a new toilet seat and some drip pans for…" at bounding box center [482, 184] width 375 height 11
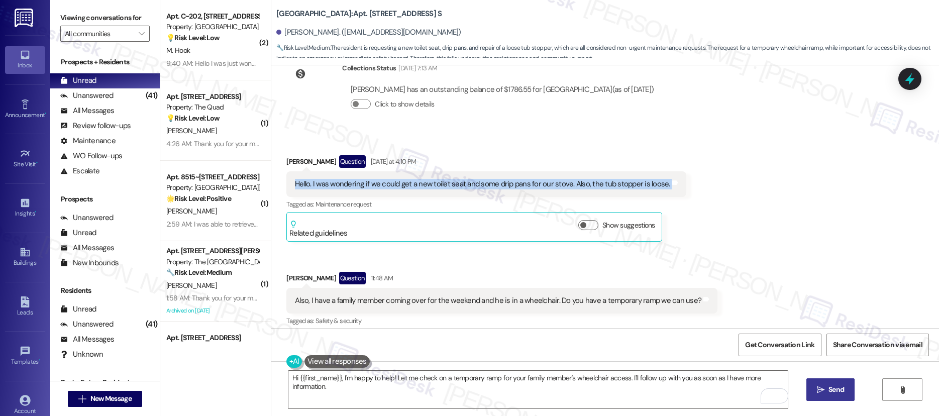
click at [451, 184] on div "Hello. I was wondering if we could get a new toilet seat and some drip pans for…" at bounding box center [482, 184] width 375 height 11
copy div "Hello. I was wondering if we could get a new toilet seat and some drip pans for…"
click at [286, 359] on button at bounding box center [324, 361] width 77 height 13
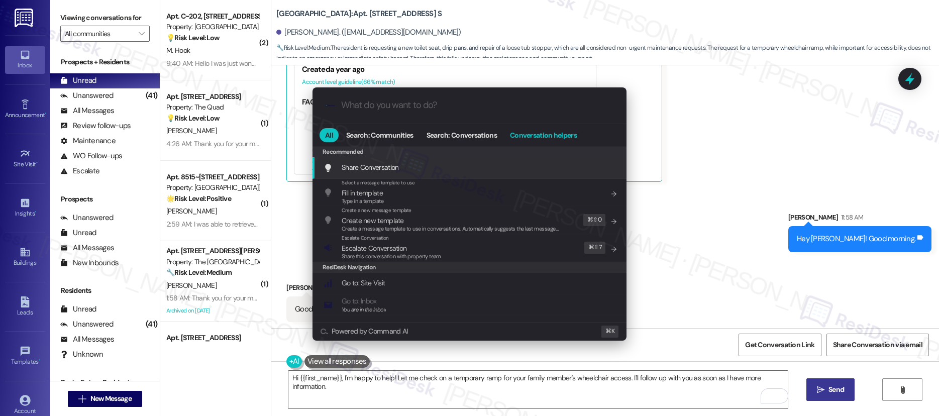
click at [536, 135] on span "Conversation helpers" at bounding box center [543, 135] width 67 height 7
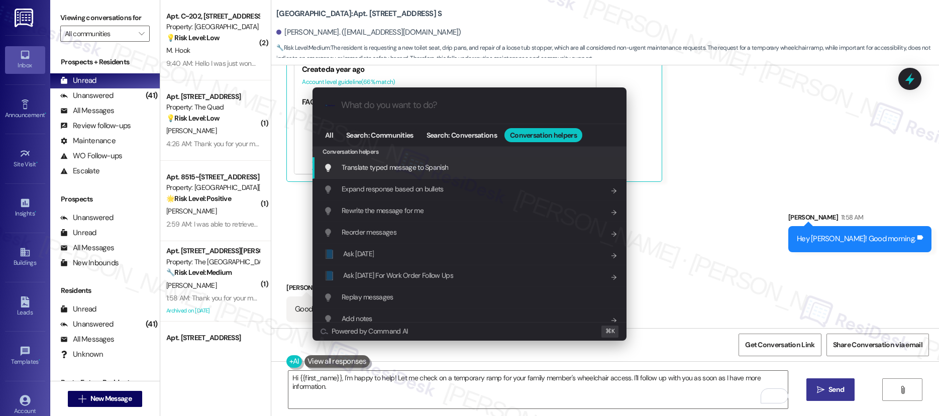
scroll to position [1459, 0]
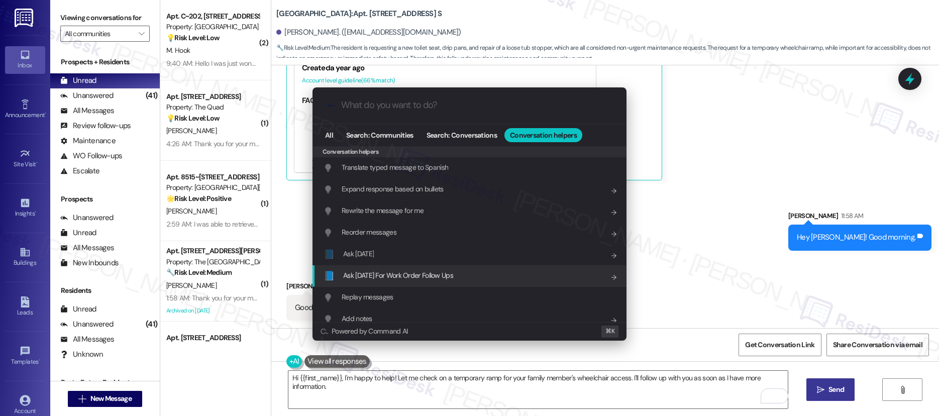
click at [450, 274] on span "Ask Friday For Work Order Follow Ups" at bounding box center [398, 275] width 110 height 9
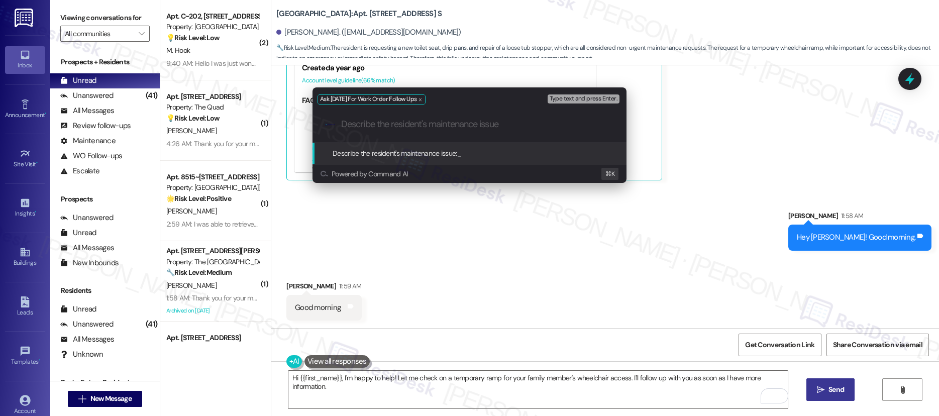
paste input "Hello. I was wondering if we could get a new toilet seat and some drip pans for…"
type input "Hello. I was wondering if we could get a new toilet seat and some drip pans for…"
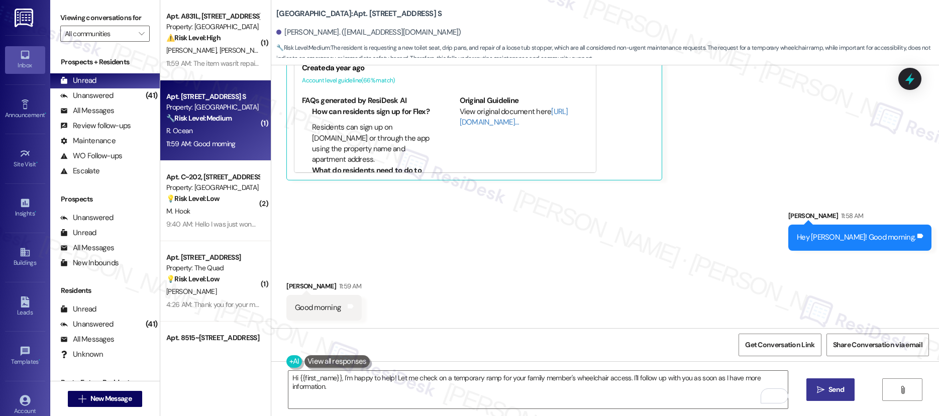
scroll to position [1459, 0]
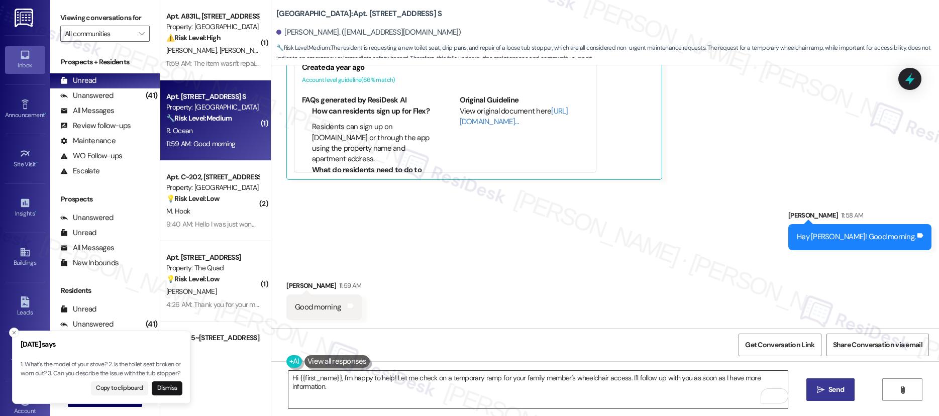
click at [359, 393] on textarea "Hi {{first_name}}, I'm happy to help! Let me check on a temporary ramp for your…" at bounding box center [538, 390] width 500 height 38
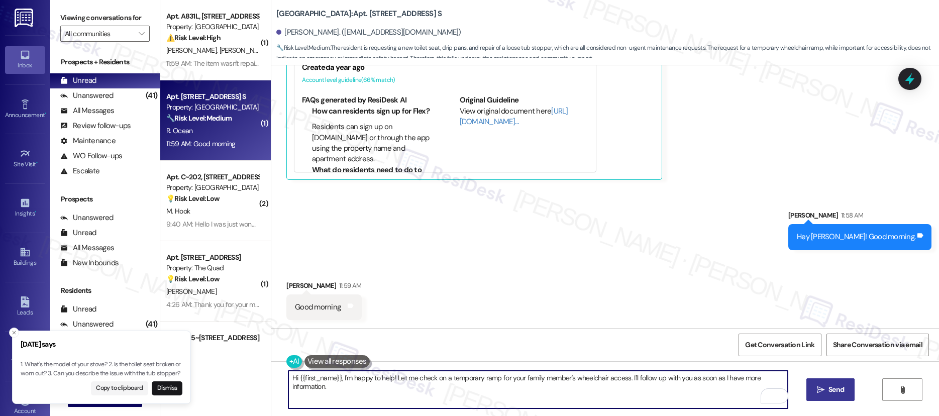
drag, startPoint x: 311, startPoint y: 380, endPoint x: 270, endPoint y: 366, distance: 42.4
click at [271, 367] on div "Hi {{first_name}}, I'm happy to help! Let me check on a temporary ramp for your…" at bounding box center [605, 398] width 668 height 75
click at [349, 373] on textarea "Hi {{first_name}}, I'm happy to help! Let me check on a temporary ramp for your…" at bounding box center [538, 390] width 500 height 38
drag, startPoint x: 336, startPoint y: 379, endPoint x: 278, endPoint y: 366, distance: 59.6
click at [278, 366] on div "Hi {{first_name}}, I'm happy to help! Let me check on a temporary ramp for your…" at bounding box center [605, 398] width 668 height 75
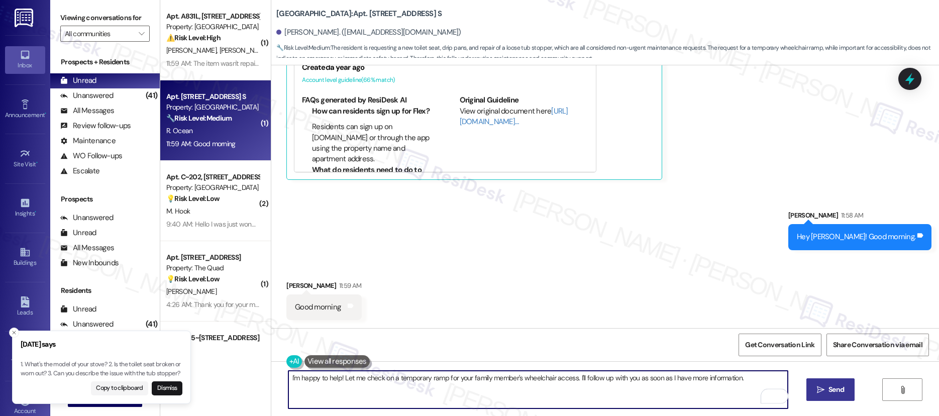
drag, startPoint x: 335, startPoint y: 379, endPoint x: 365, endPoint y: 390, distance: 31.6
click at [365, 390] on textarea "I'm happy to help! Let me check on a temporary ramp for your family member's wh…" at bounding box center [538, 390] width 500 height 38
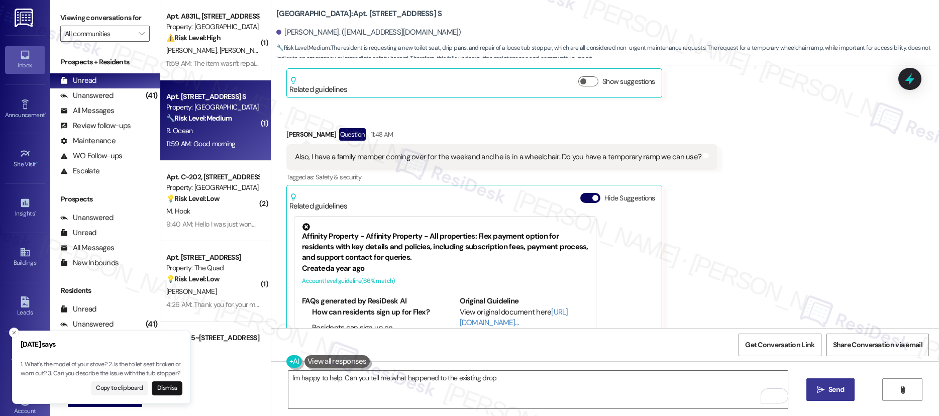
click at [934, 272] on div "Received via SMS Ruth Ocean Question Yesterday at 4:10 PM Hello. I was wonderin…" at bounding box center [605, 189] width 668 height 400
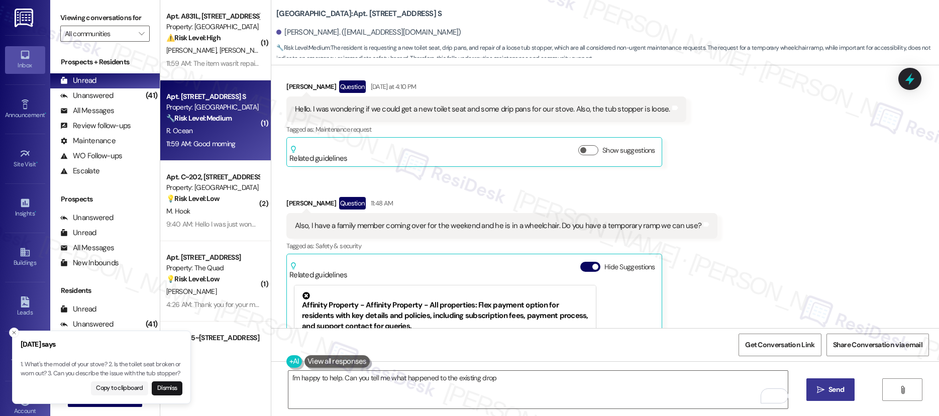
scroll to position [1182, 0]
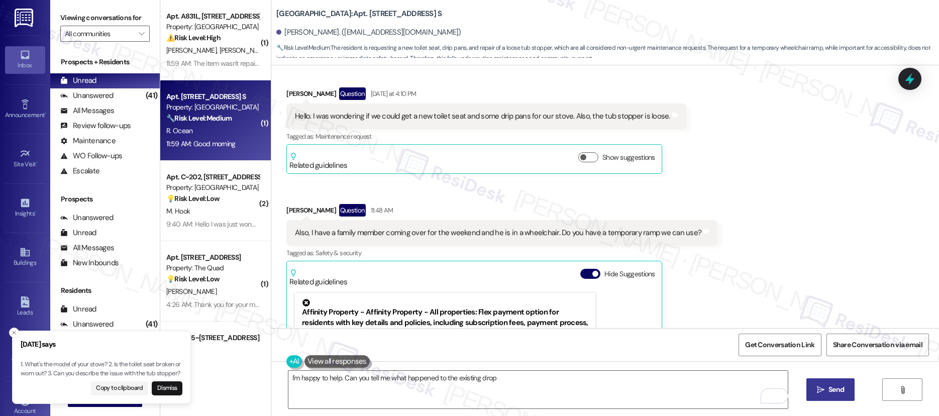
click at [591, 374] on textarea "I'm happy to help. Can you tell me what happened to the existing drop" at bounding box center [538, 390] width 500 height 38
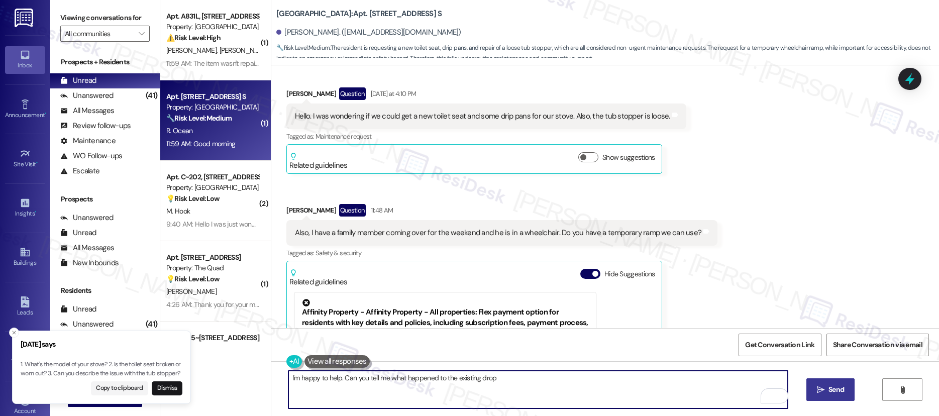
drag, startPoint x: 934, startPoint y: 272, endPoint x: 580, endPoint y: 382, distance: 370.5
click at [580, 382] on textarea "I'm happy to help. Can you tell me what happened to the existing drop" at bounding box center [538, 390] width 500 height 38
type textarea "I'm happy to help. Can you tell me what happened to the existing drip pans?"
drag, startPoint x: 580, startPoint y: 382, endPoint x: 826, endPoint y: 391, distance: 245.9
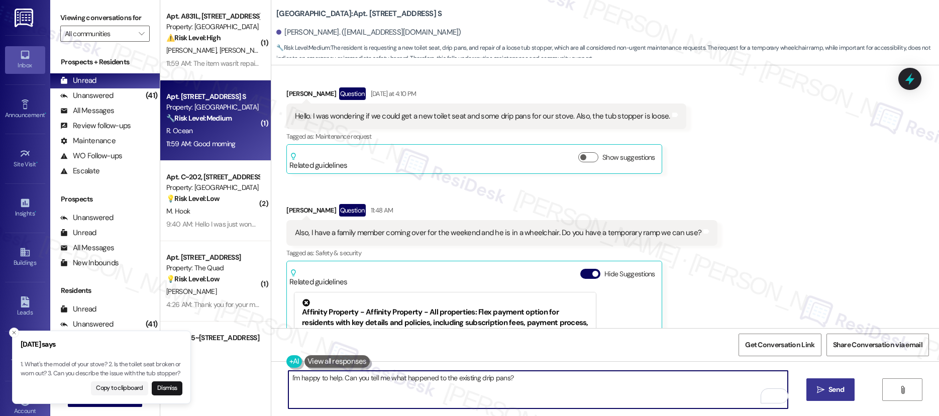
click at [827, 391] on span "Send" at bounding box center [837, 389] width 20 height 11
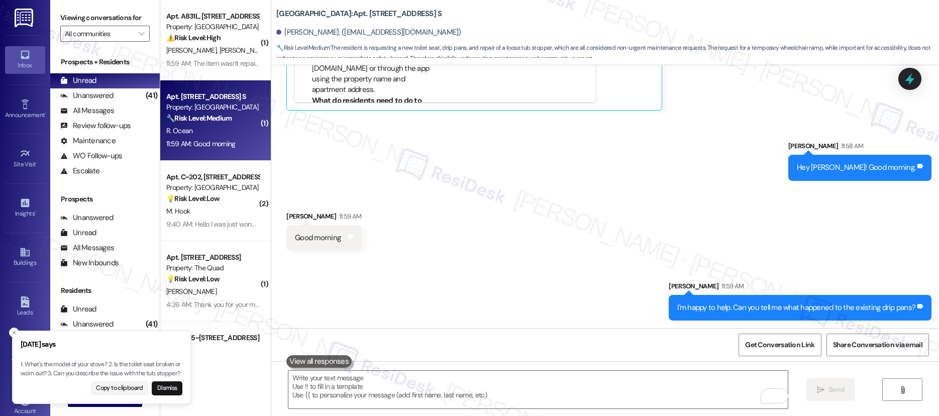
scroll to position [1529, 0]
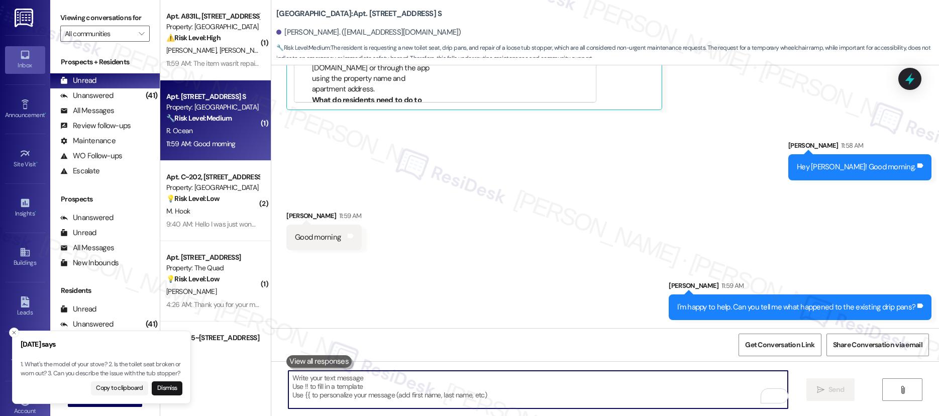
drag, startPoint x: 826, startPoint y: 391, endPoint x: 607, endPoint y: 387, distance: 218.6
click at [607, 387] on textarea "To enrich screen reader interactions, please activate Accessibility in Grammarl…" at bounding box center [538, 390] width 500 height 38
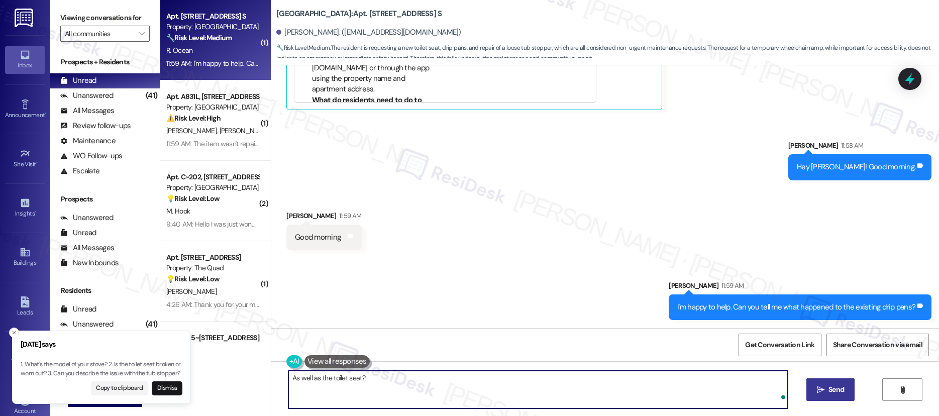
type textarea "As well as the toilet seat?"
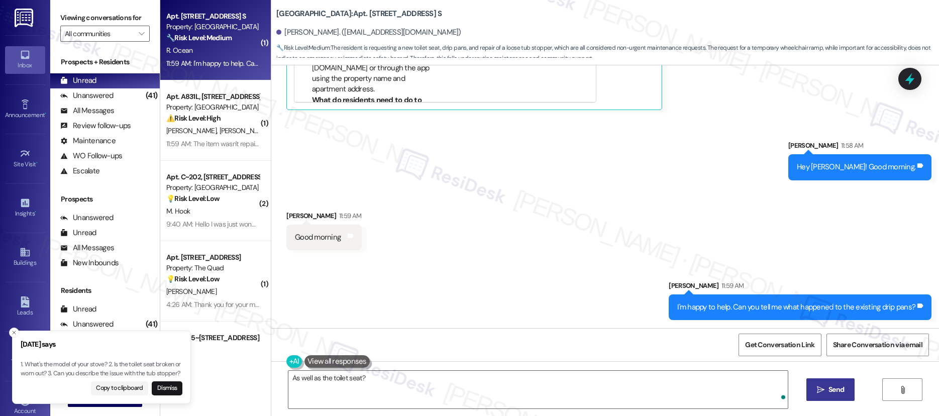
drag, startPoint x: 607, startPoint y: 387, endPoint x: 826, endPoint y: 390, distance: 218.1
click at [827, 390] on span "Send" at bounding box center [837, 389] width 20 height 11
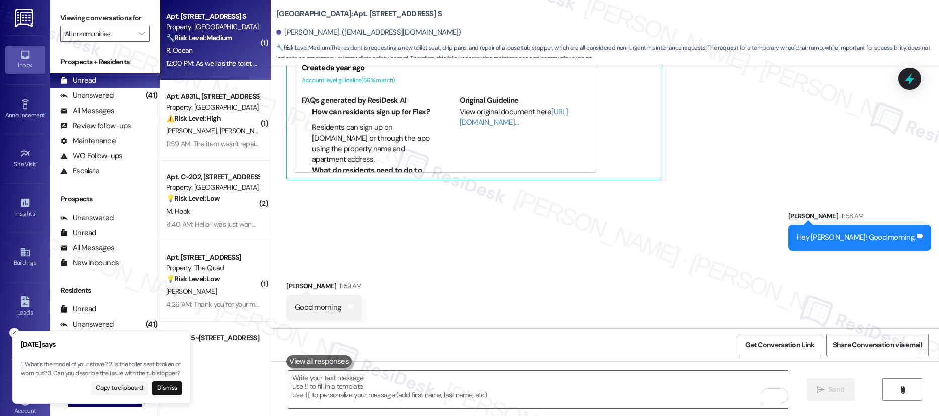
scroll to position [1599, 0]
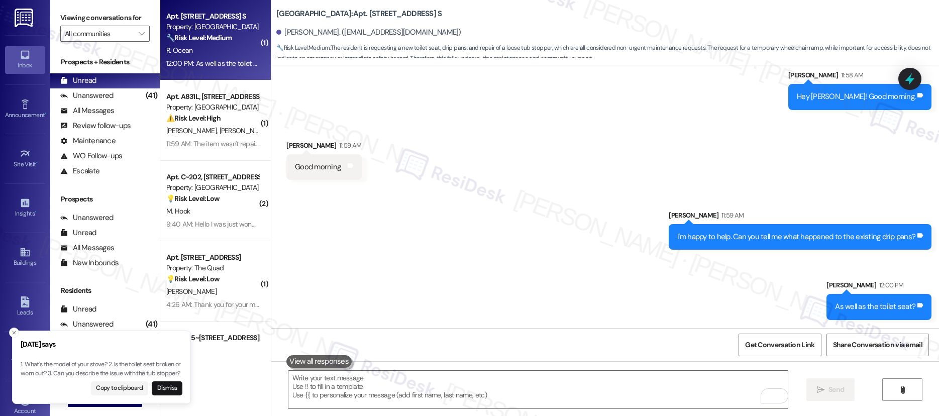
click at [545, 394] on textarea "To enrich screen reader interactions, please activate Accessibility in Grammarl…" at bounding box center [538, 390] width 500 height 38
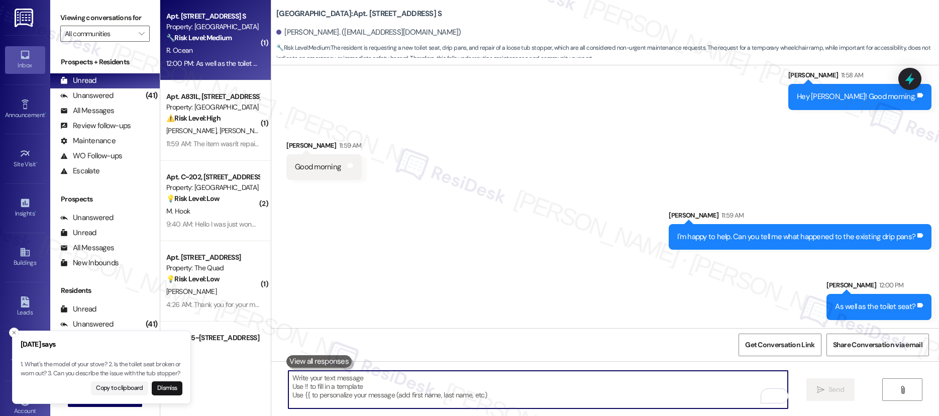
click at [546, 392] on textarea "To enrich screen reader interactions, please activate Accessibility in Grammarl…" at bounding box center [538, 390] width 500 height 38
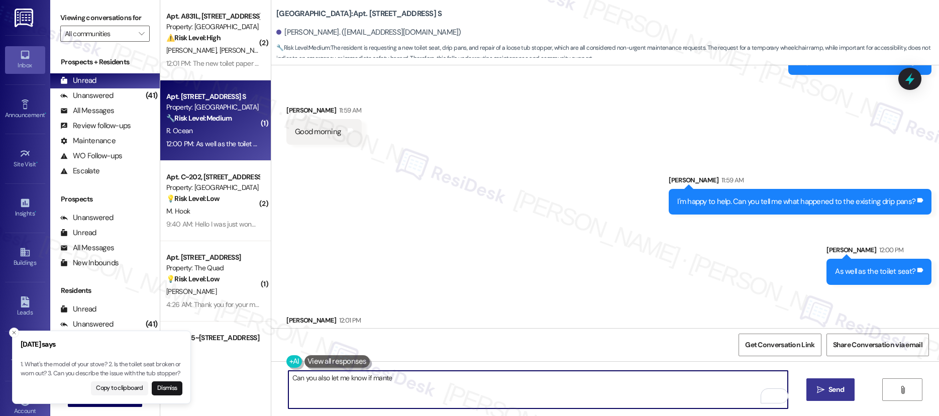
scroll to position [1669, 0]
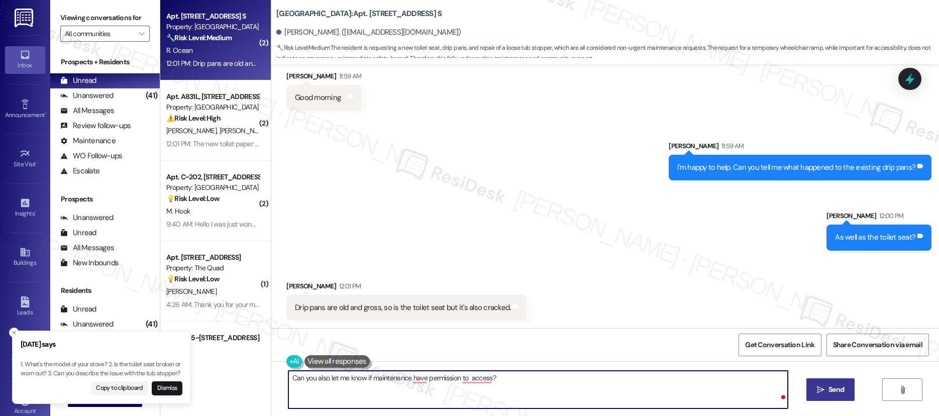
type textarea "Can you also let me know if maintenance have permission to access?"
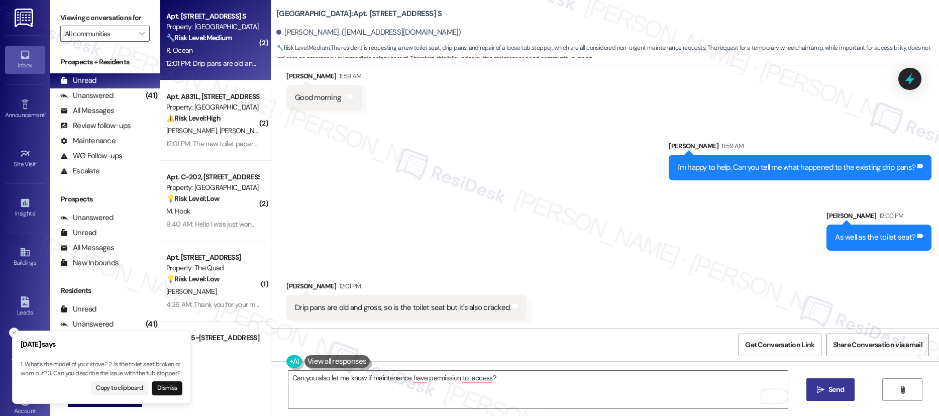
click at [829, 388] on span "Send" at bounding box center [837, 389] width 16 height 11
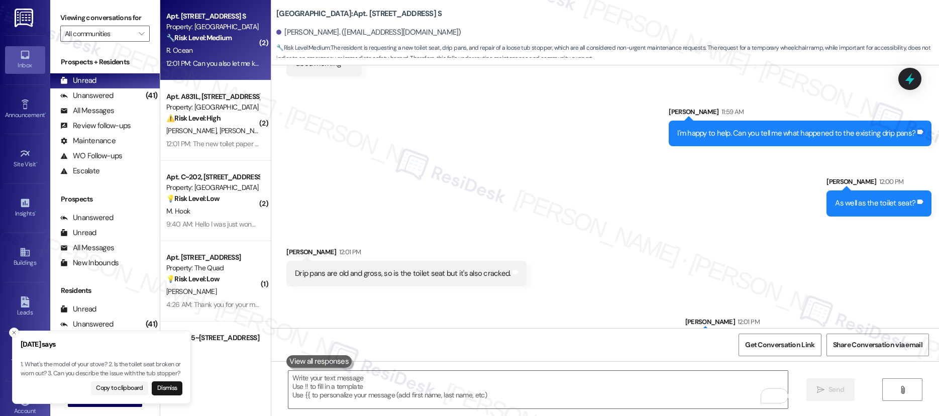
scroll to position [1740, 0]
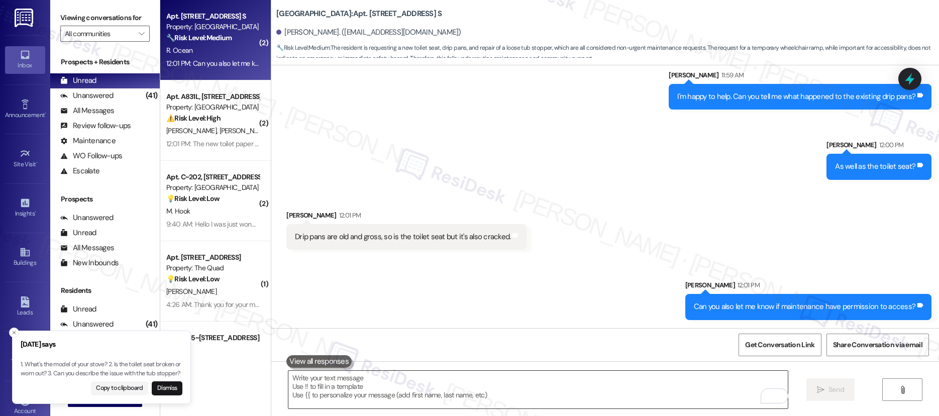
click at [487, 398] on textarea "To enrich screen reader interactions, please activate Accessibility in Grammarl…" at bounding box center [538, 390] width 500 height 38
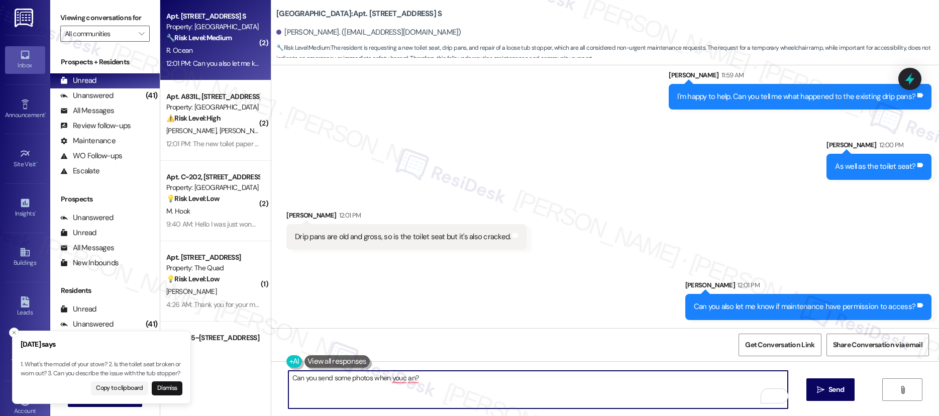
click at [532, 386] on textarea "Can you send some photos when youc an?" at bounding box center [538, 390] width 500 height 38
type textarea "Can you send some photos when you can?"
click at [811, 393] on button " Send" at bounding box center [830, 389] width 49 height 23
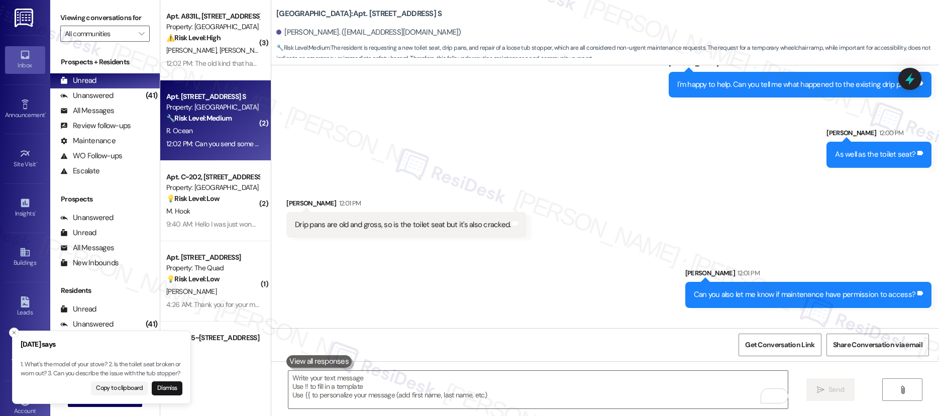
scroll to position [1809, 0]
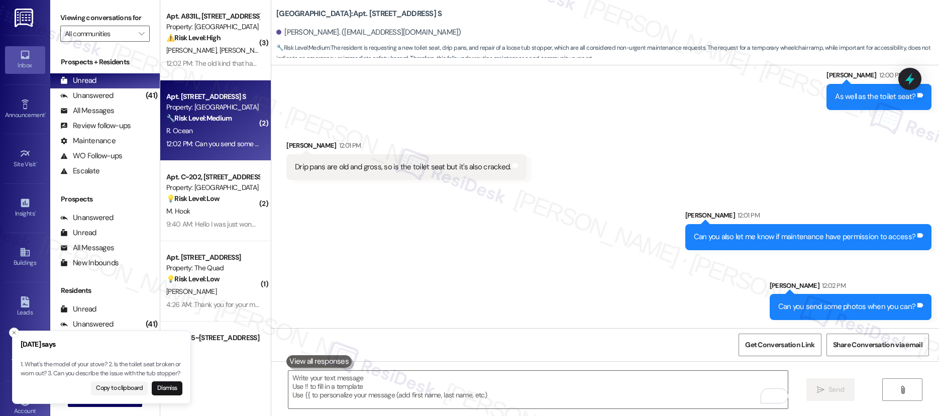
click at [212, 100] on div "Apt. 2666F, 2844 River Rd. S" at bounding box center [212, 96] width 93 height 11
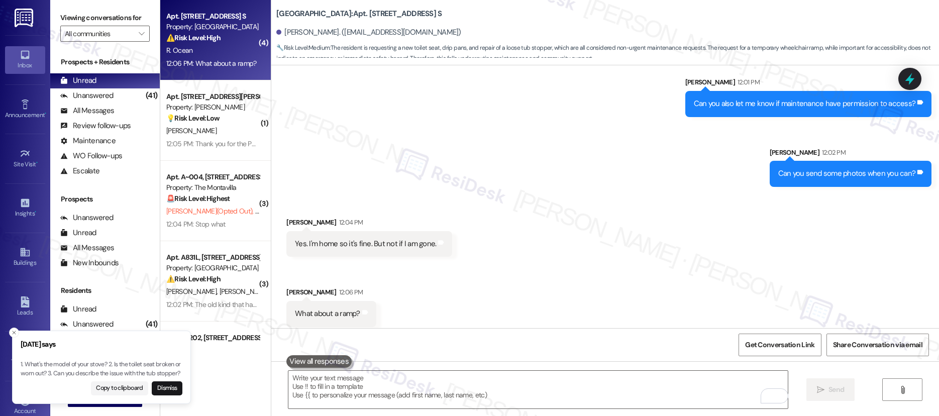
scroll to position [1950, 0]
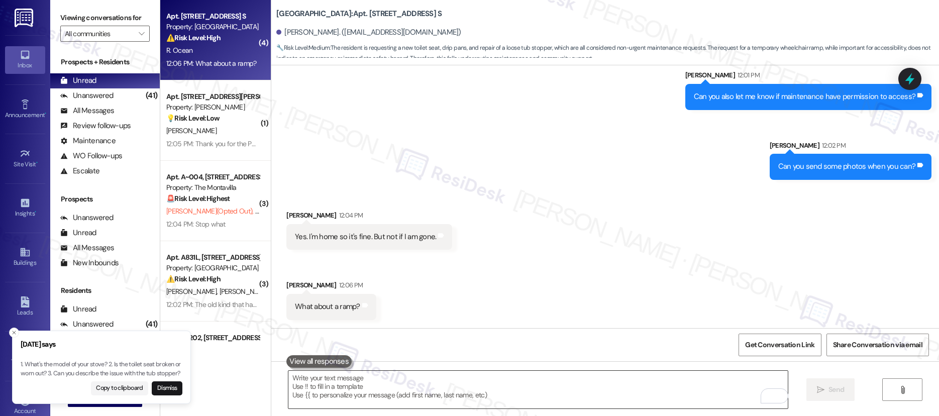
click at [468, 376] on textarea "To enrich screen reader interactions, please activate Accessibility in Grammarl…" at bounding box center [538, 390] width 500 height 38
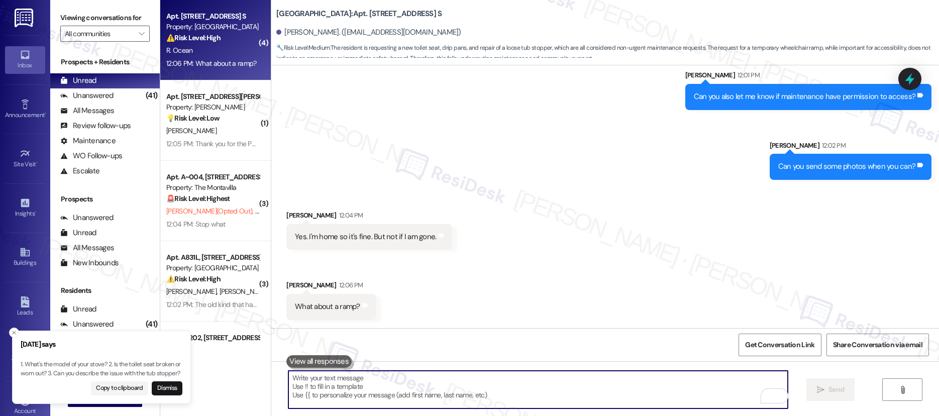
click at [468, 376] on textarea "To enrich screen reader interactions, please activate Accessibility in Grammarl…" at bounding box center [538, 390] width 500 height 38
click at [468, 377] on textarea "To enrich screen reader interactions, please activate Accessibility in Grammarl…" at bounding box center [538, 390] width 500 height 38
click at [468, 379] on textarea "To enrich screen reader interactions, please activate Accessibility in Grammarl…" at bounding box center [538, 390] width 500 height 38
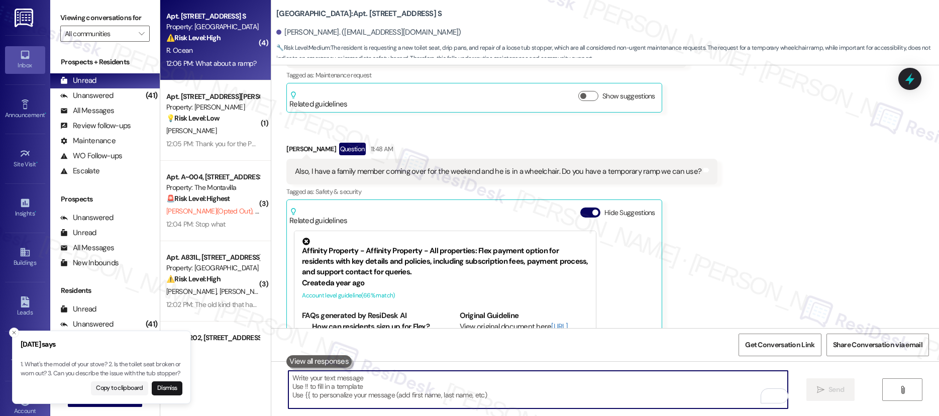
scroll to position [1214, 0]
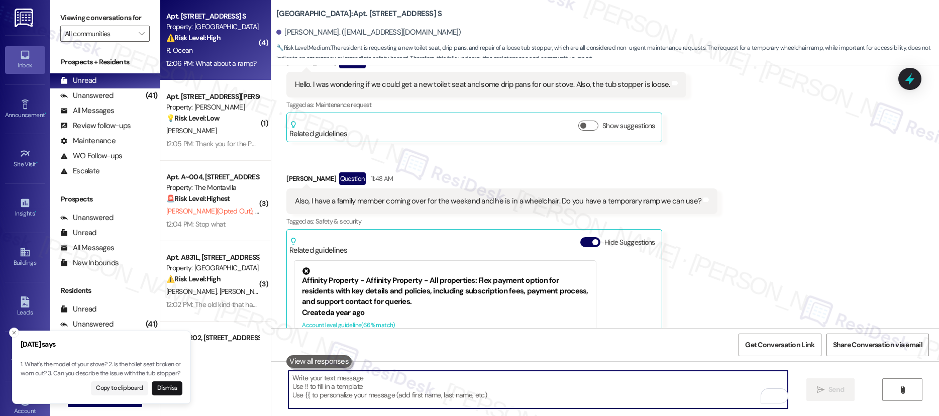
click at [576, 397] on textarea "To enrich screen reader interactions, please activate Accessibility in Grammarl…" at bounding box center [538, 390] width 500 height 38
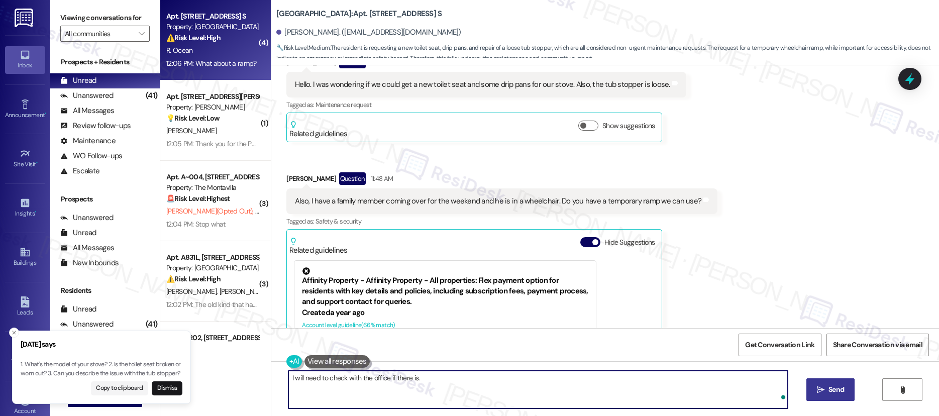
type textarea "I will need to check with the office if there is."
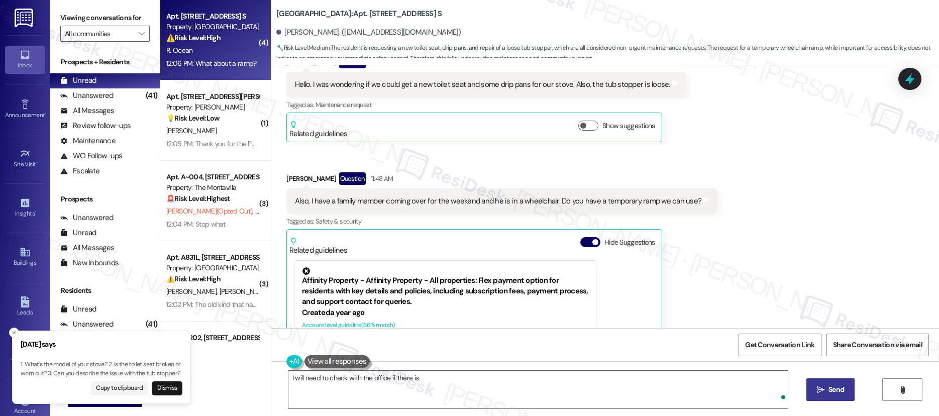
click at [833, 396] on button " Send" at bounding box center [830, 389] width 49 height 23
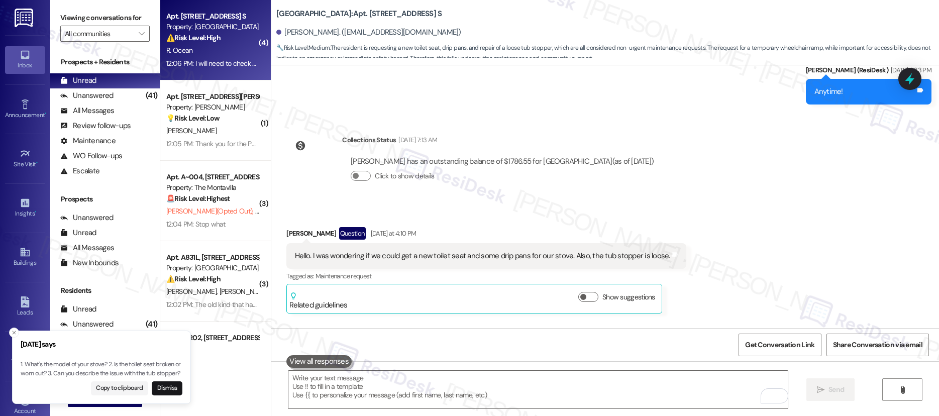
scroll to position [1121, 0]
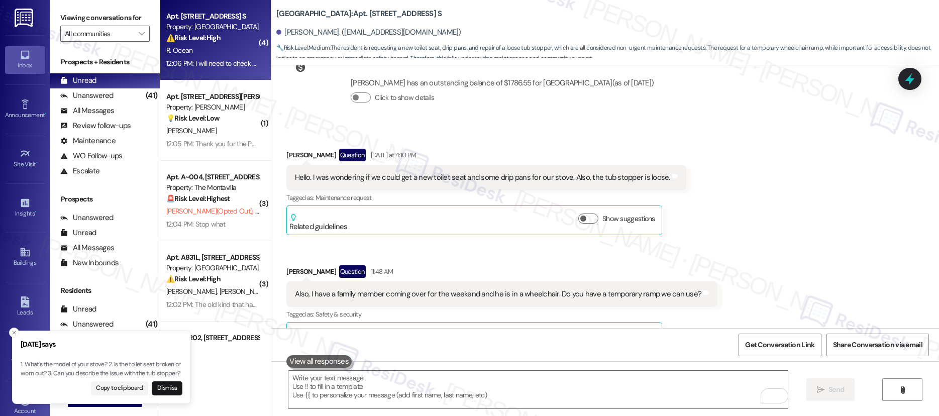
click at [553, 175] on div "Hello. I was wondering if we could get a new toilet seat and some drip pans for…" at bounding box center [482, 177] width 375 height 11
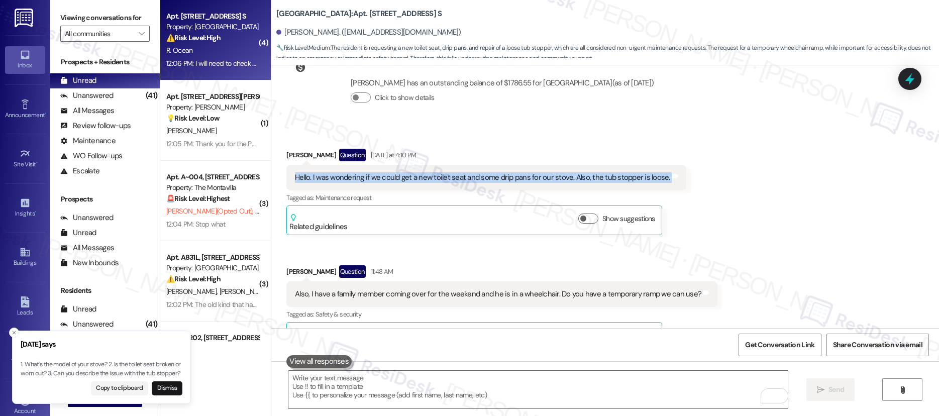
click at [553, 175] on div "Hello. I was wondering if we could get a new toilet seat and some drip pans for…" at bounding box center [482, 177] width 375 height 11
copy div "Hello. I was wondering if we could get a new toilet seat and some drip pans for…"
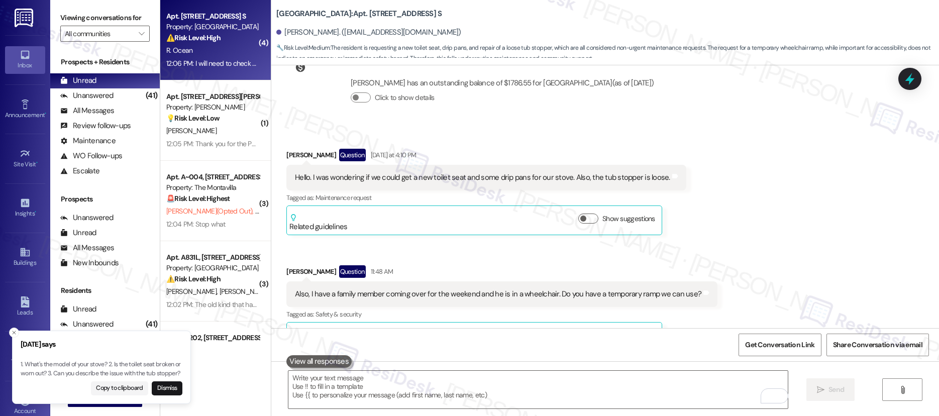
click at [481, 294] on div "Also, I have a family member coming over for the weekend and he is in a wheelch…" at bounding box center [498, 294] width 407 height 11
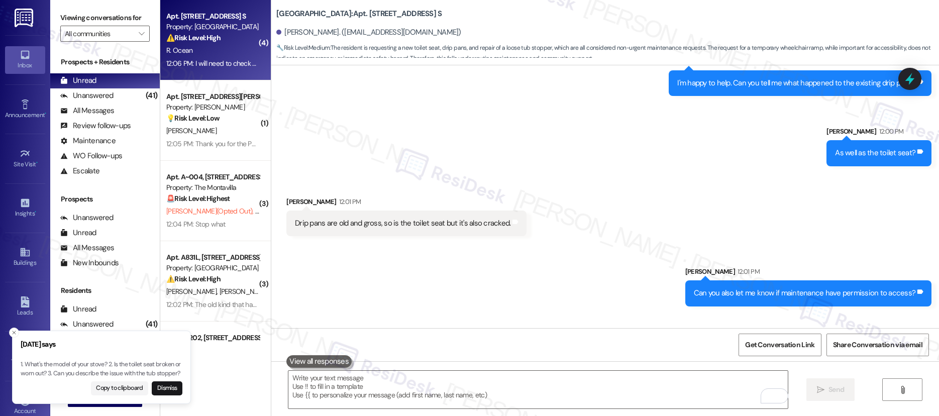
scroll to position [1754, 0]
click at [474, 225] on div "Drip pans are old and gross, so is the toilet seat but it's also cracked." at bounding box center [403, 223] width 216 height 11
click at [474, 224] on div "Drip pans are old and gross, so is the toilet seat but it's also cracked." at bounding box center [403, 223] width 216 height 11
click at [475, 222] on div "Drip pans are old and gross, so is the toilet seat but it's also cracked." at bounding box center [403, 223] width 216 height 11
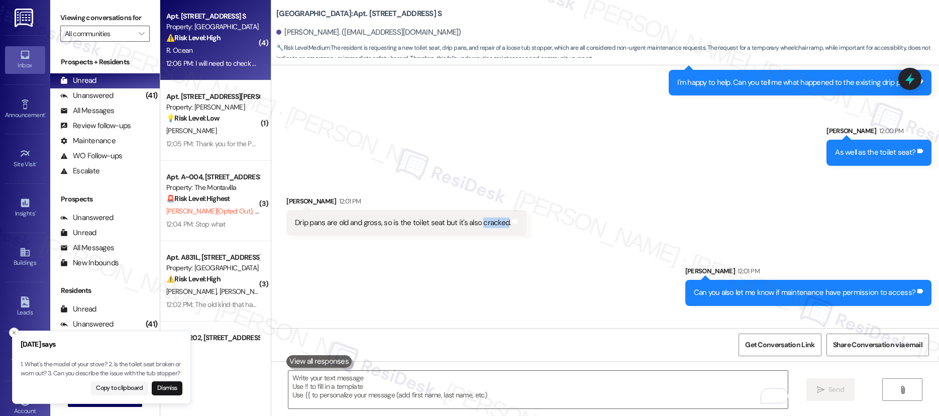
click at [475, 222] on div "Drip pans are old and gross, so is the toilet seat but it's also cracked." at bounding box center [403, 223] width 216 height 11
copy div "Drip pans are old and gross, so is the toilet seat but it's also cracked. Tags …"
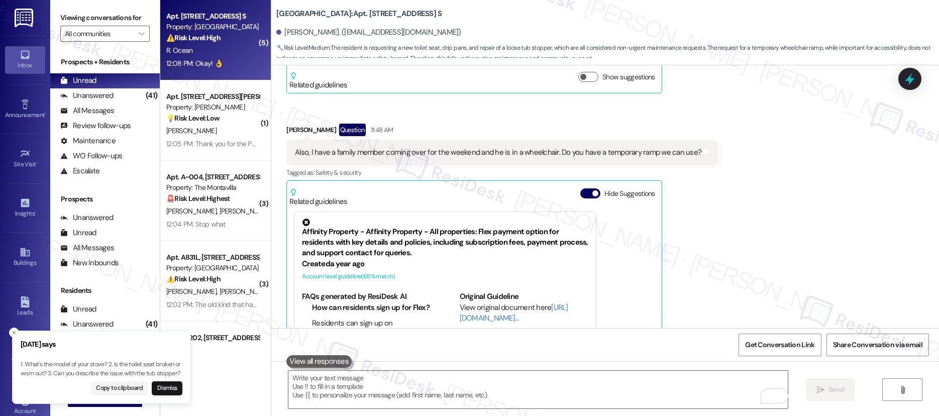
scroll to position [1128, 0]
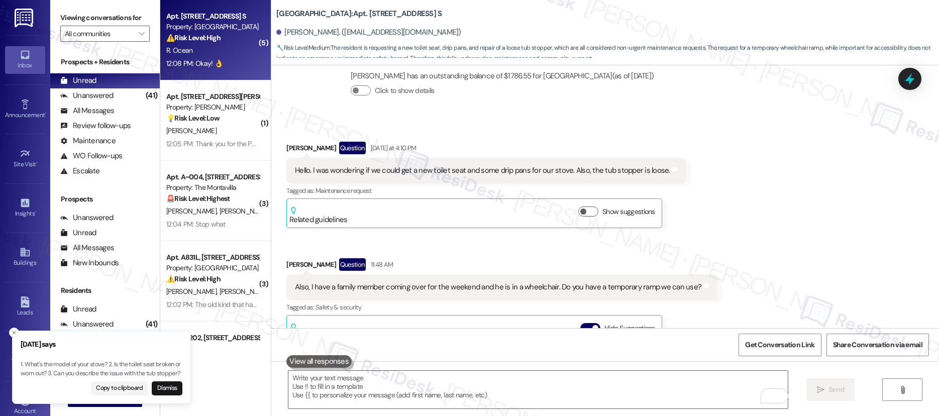
drag, startPoint x: 374, startPoint y: 169, endPoint x: 451, endPoint y: 164, distance: 77.1
click at [375, 169] on div "Hello. I was wondering if we could get a new toilet seat and some drip pans for…" at bounding box center [482, 170] width 375 height 11
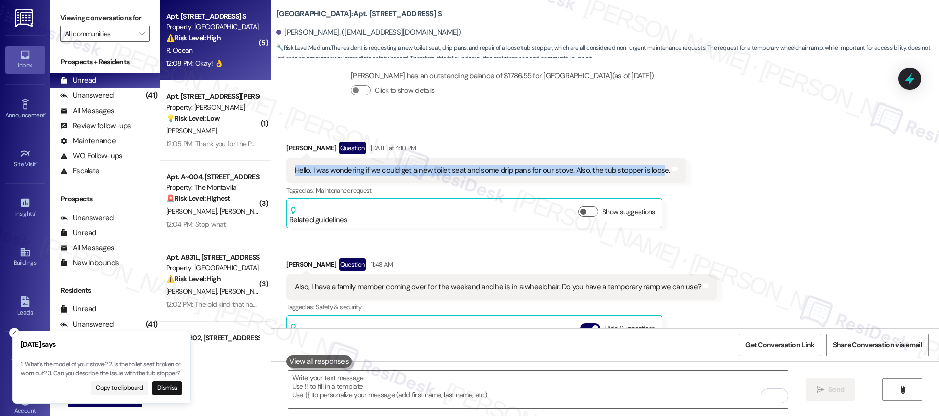
drag, startPoint x: 568, startPoint y: 162, endPoint x: 649, endPoint y: 173, distance: 81.2
click at [649, 173] on div "Hello. I was wondering if we could get a new toilet seat and some drip pans for…" at bounding box center [486, 171] width 400 height 26
copy div "Hello. I was wondering if we could get a new toilet seat and some drip pans for…"
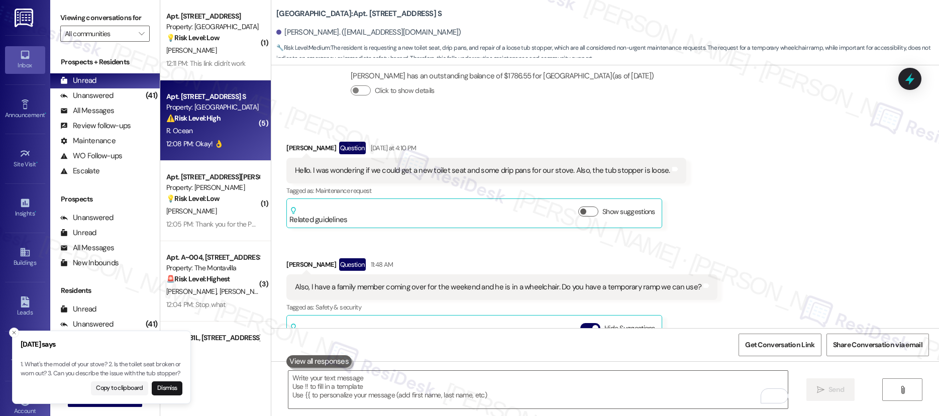
click at [344, 16] on b "Forest Ridge: Apt. 2666F, 2844 River Rd. S" at bounding box center [358, 14] width 165 height 11
click at [344, 14] on b "Forest Ridge: Apt. 2666F, 2844 River Rd. S" at bounding box center [358, 14] width 165 height 11
click at [343, 12] on b "Forest Ridge: Apt. 2666F, 2844 River Rd. S" at bounding box center [358, 14] width 165 height 11
click at [343, 11] on b "Forest Ridge: Apt. 2666F, 2844 River Rd. S" at bounding box center [358, 14] width 165 height 11
copy b "2666F"
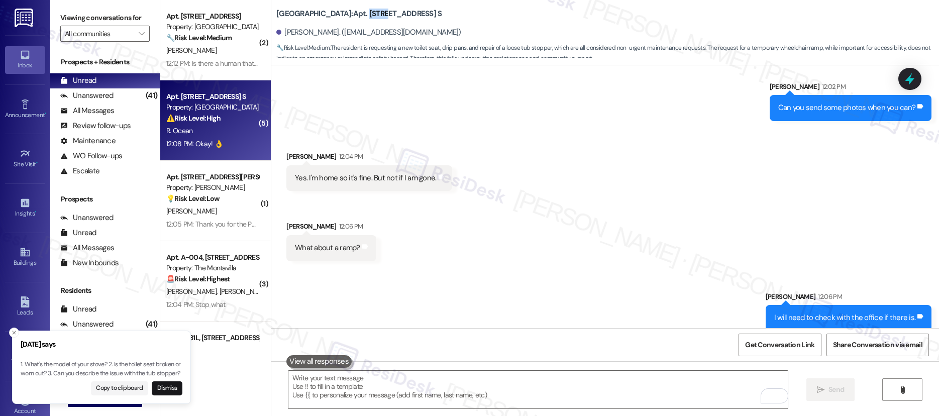
scroll to position [1995, 0]
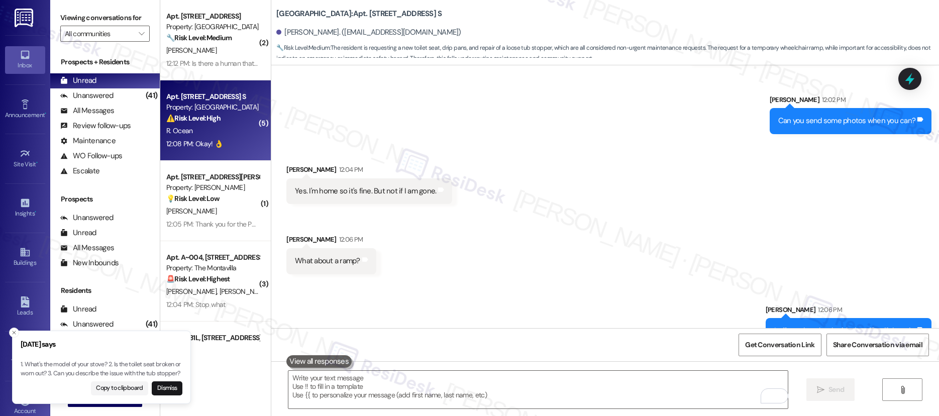
click at [359, 186] on div "Yes. I'm home so it's fine. But not if I am gone." at bounding box center [365, 191] width 141 height 11
copy div "Yes. I'm home so it's fine. But not if I am gone. Tags and notes Received via S…"
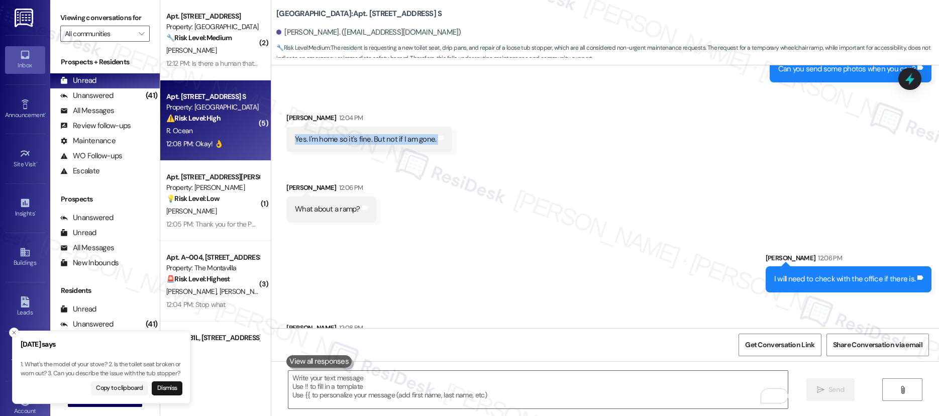
scroll to position [2089, 0]
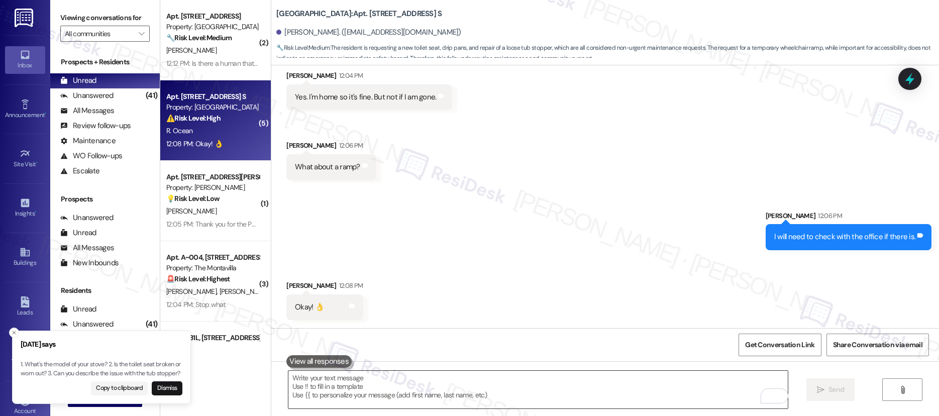
drag, startPoint x: 509, startPoint y: 378, endPoint x: 507, endPoint y: 386, distance: 7.7
click at [509, 378] on textarea "To enrich screen reader interactions, please activate Accessibility in Grammarl…" at bounding box center [538, 390] width 500 height 38
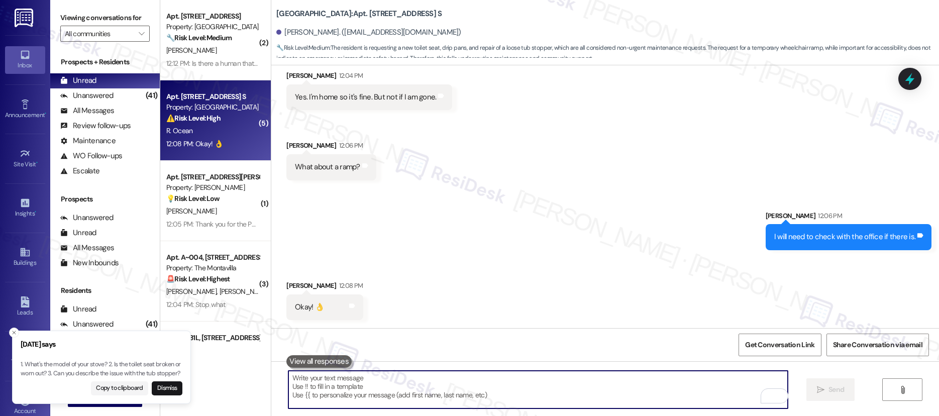
click at [508, 386] on textarea "To enrich screen reader interactions, please activate Accessibility in Grammarl…" at bounding box center [538, 390] width 500 height 38
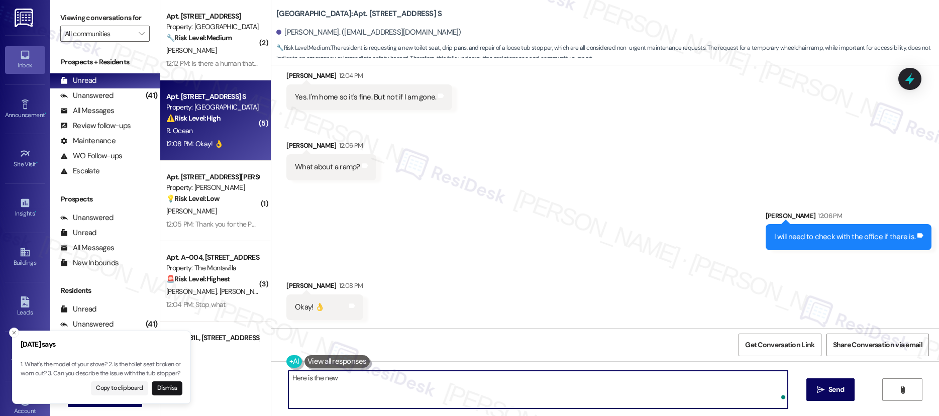
paste textarea "Work Order #239417"
type textarea "Here is the new Work Order #239417"
click at [827, 385] on span "Send" at bounding box center [837, 389] width 20 height 11
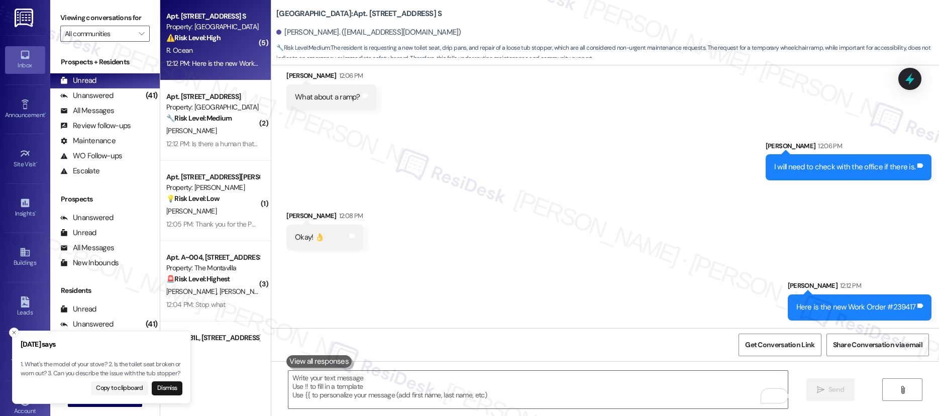
scroll to position [2160, 0]
click at [543, 351] on div "Get Conversation Link Share Conversation via email" at bounding box center [605, 344] width 668 height 33
click at [534, 381] on textarea "To enrich screen reader interactions, please activate Accessibility in Grammarl…" at bounding box center [538, 390] width 500 height 38
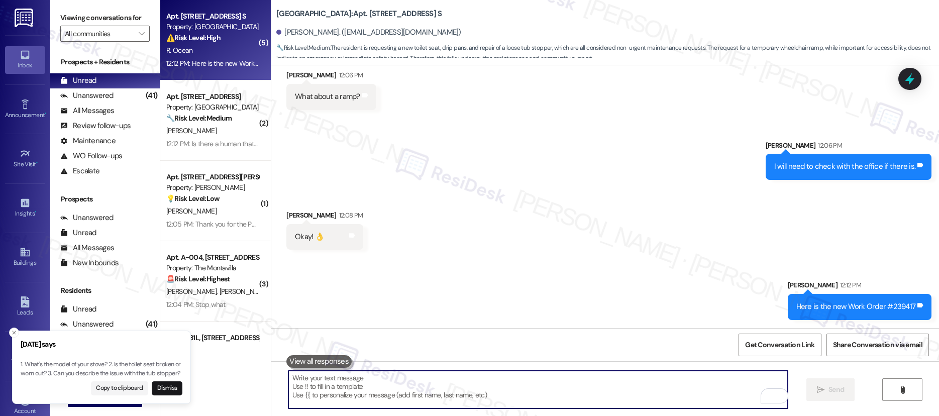
click at [544, 380] on textarea "To enrich screen reader interactions, please activate Accessibility in Grammarl…" at bounding box center [538, 390] width 500 height 38
click at [550, 380] on textarea "To enrich screen reader interactions, please activate Accessibility in Grammarl…" at bounding box center [538, 390] width 500 height 38
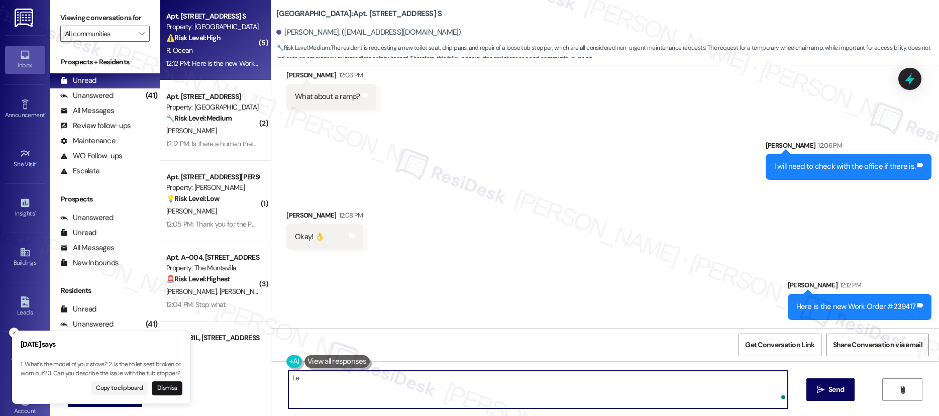
type textarea "L"
type textarea "Looking forward to receiving the photos!"
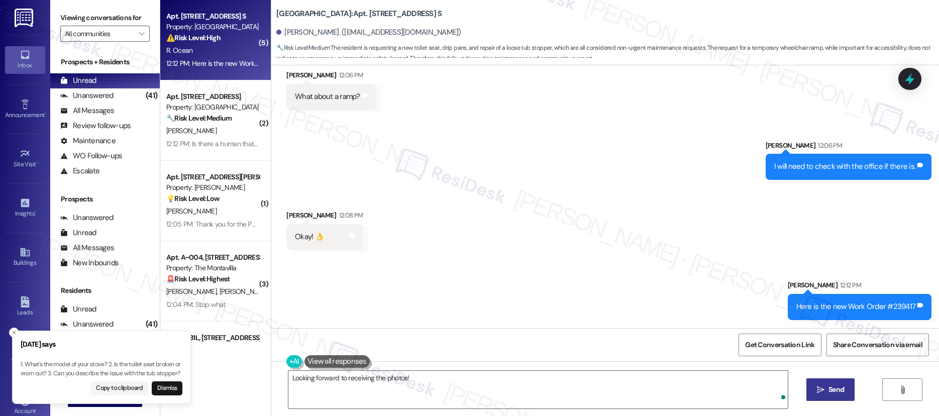
click at [822, 383] on button " Send" at bounding box center [830, 389] width 49 height 23
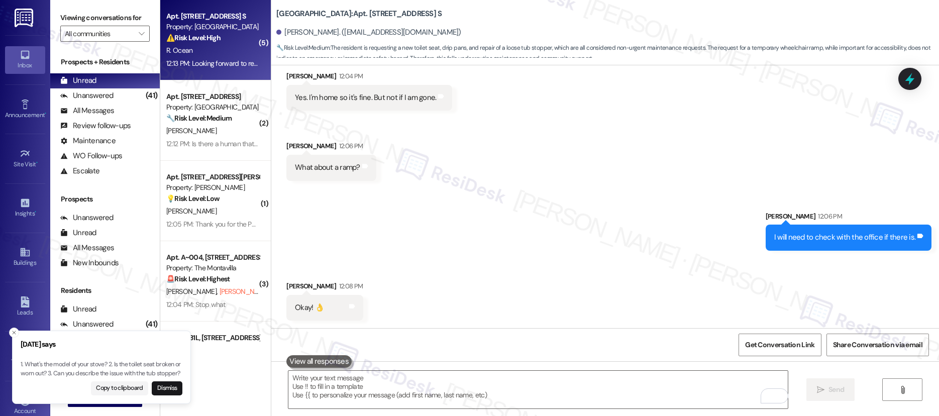
scroll to position [2229, 0]
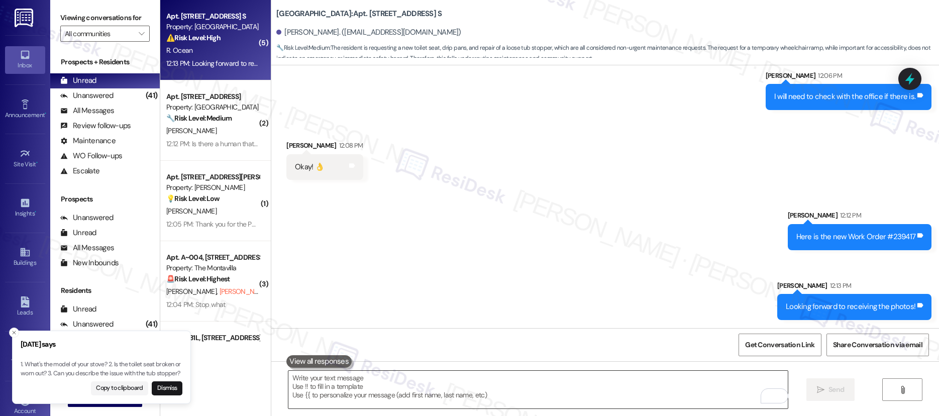
click at [353, 377] on textarea "To enrich screen reader interactions, please activate Accessibility in Grammarl…" at bounding box center [538, 390] width 500 height 38
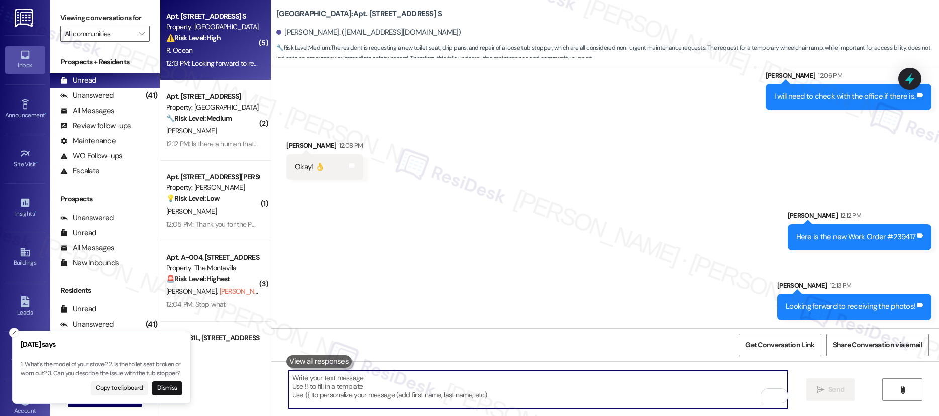
click at [352, 378] on textarea "To enrich screen reader interactions, please activate Accessibility in Grammarl…" at bounding box center [538, 390] width 500 height 38
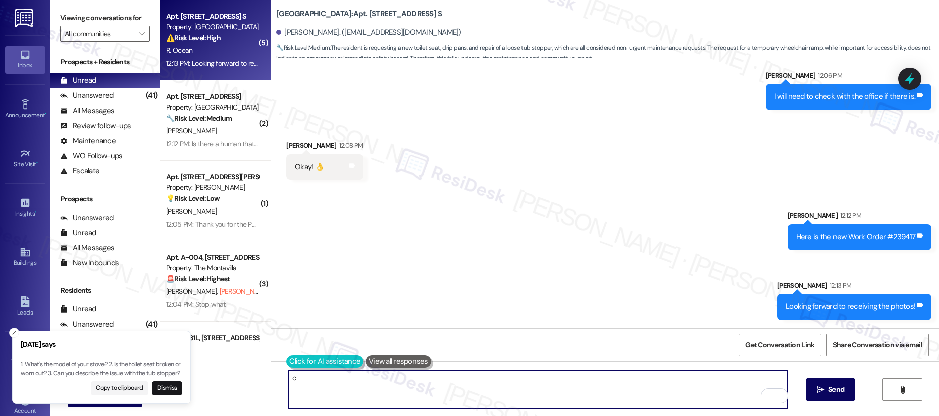
type textarea "c"
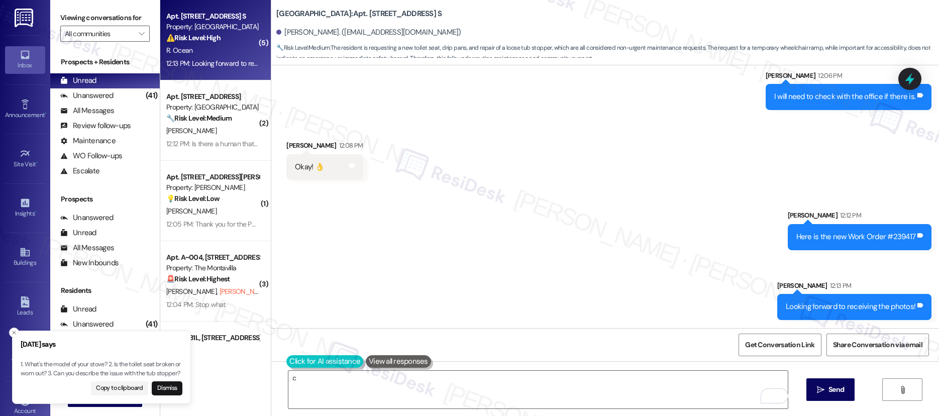
click at [286, 364] on button at bounding box center [324, 361] width 77 height 13
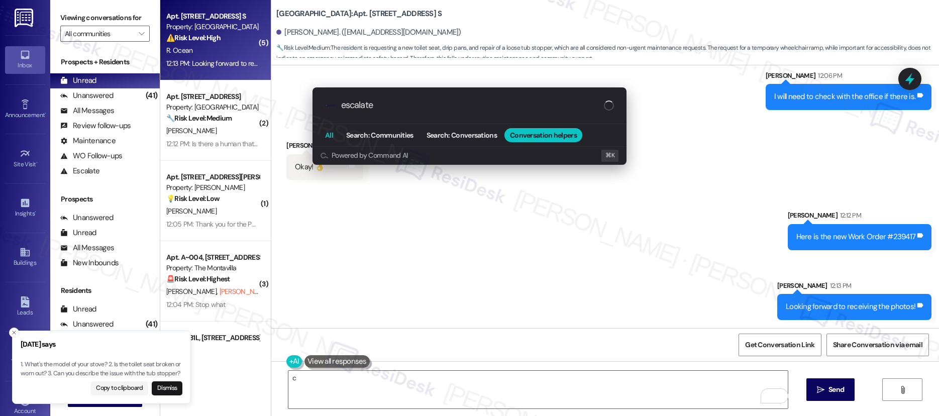
type input "escalate"
click at [335, 133] on button "All" at bounding box center [329, 135] width 19 height 14
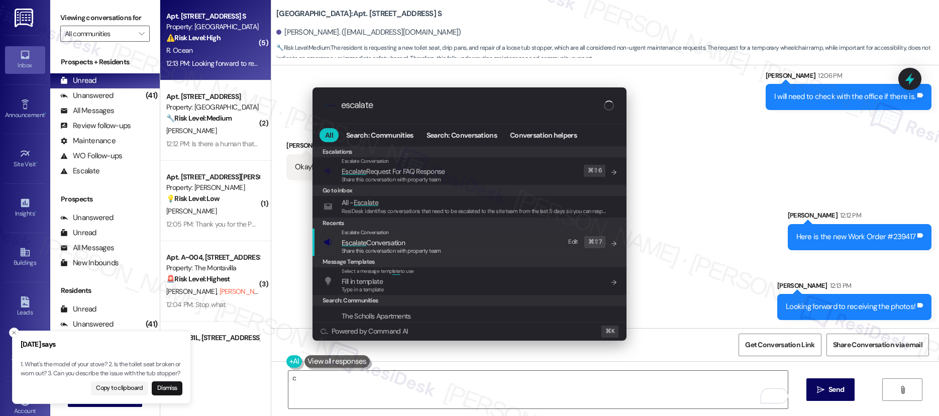
click at [403, 249] on span "Share this conversation with property team" at bounding box center [391, 250] width 99 height 7
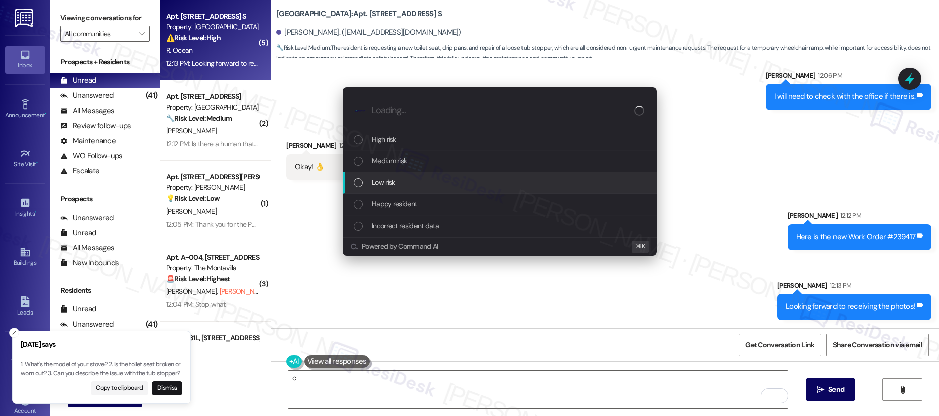
drag, startPoint x: 423, startPoint y: 164, endPoint x: 437, endPoint y: 185, distance: 25.4
click at [437, 187] on div "High risk Medium risk Low risk Happy resident Incorrect resident data" at bounding box center [500, 183] width 314 height 108
click at [437, 183] on div "Low risk" at bounding box center [501, 182] width 294 height 11
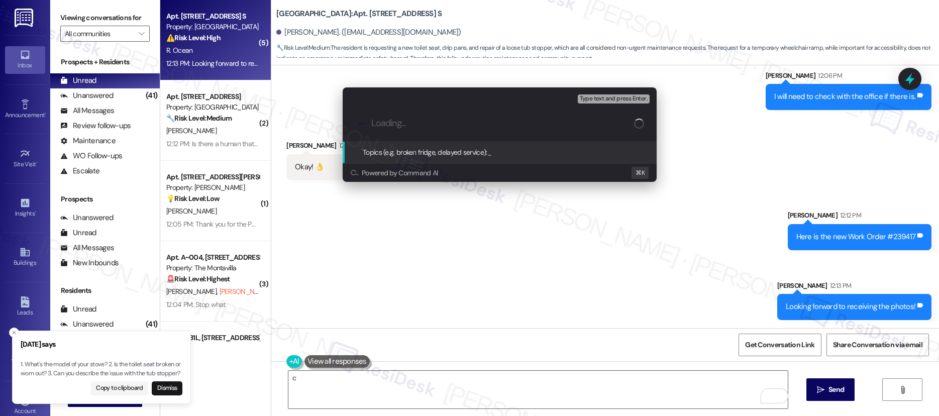
paste input "https://app.asana.com/1/442191381176203/project/1205327308296337/task/121075746…"
type input "https://app.asana.com/1/442191381176203/project/1205327308296337/task/121075746…"
click at [439, 120] on input "Topics (e.g. broken fridge, delayed service)" at bounding box center [507, 123] width 273 height 11
click at [438, 124] on input "Topics (e.g. broken fridge, delayed service)" at bounding box center [507, 123] width 273 height 11
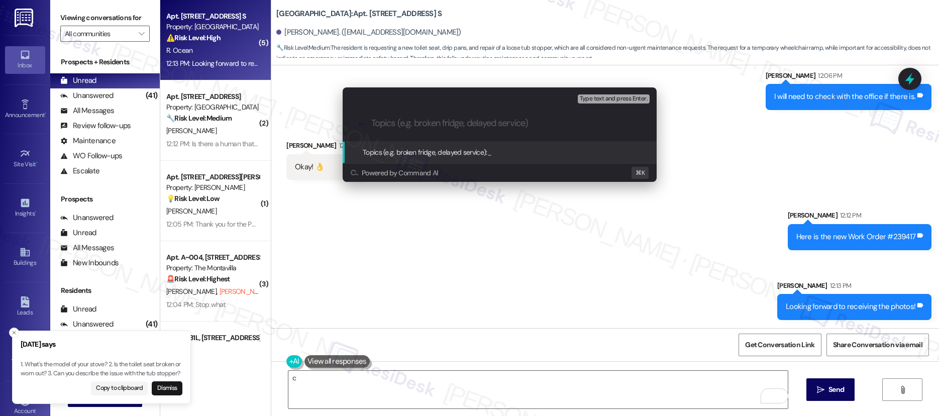
paste input "Work Order #239417"
type input "Work Order #239417 - Submitted by Residesk"
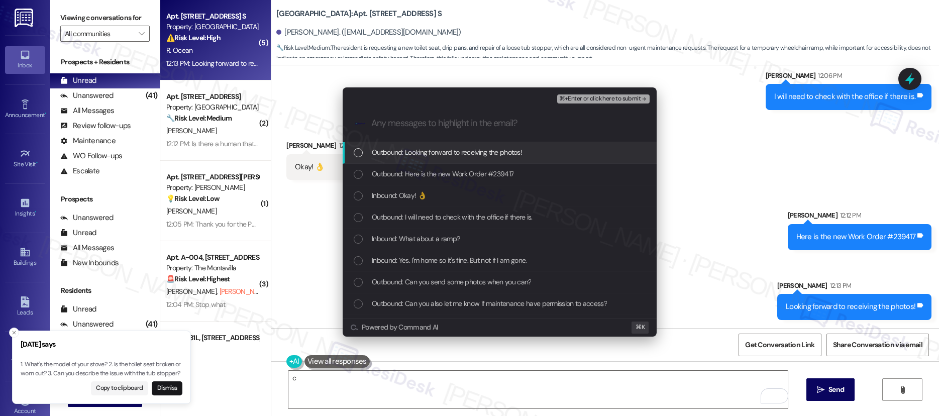
click at [573, 95] on span "⌘+Enter or click here to submit" at bounding box center [599, 98] width 81 height 7
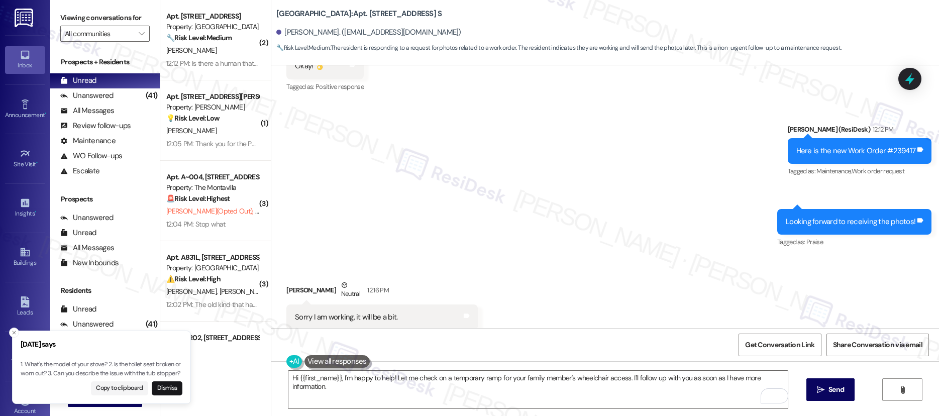
scroll to position [2286, 0]
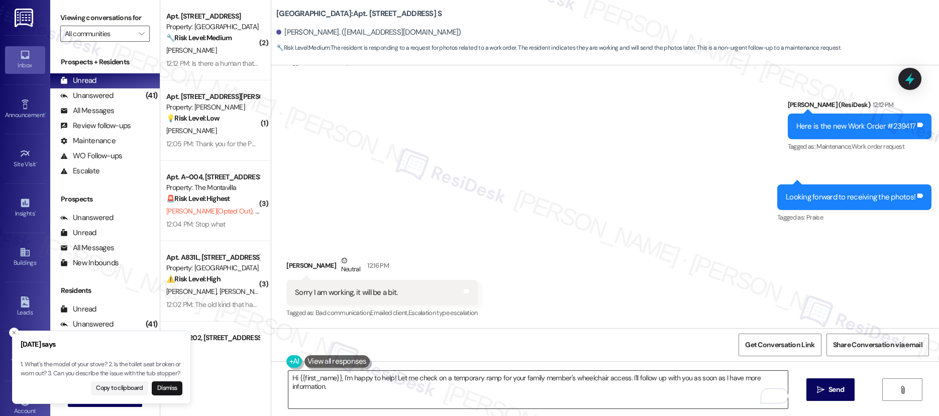
click at [465, 378] on textarea "Hi {{first_name}}, I'm happy to help! Let me check on a temporary ramp for your…" at bounding box center [538, 390] width 500 height 38
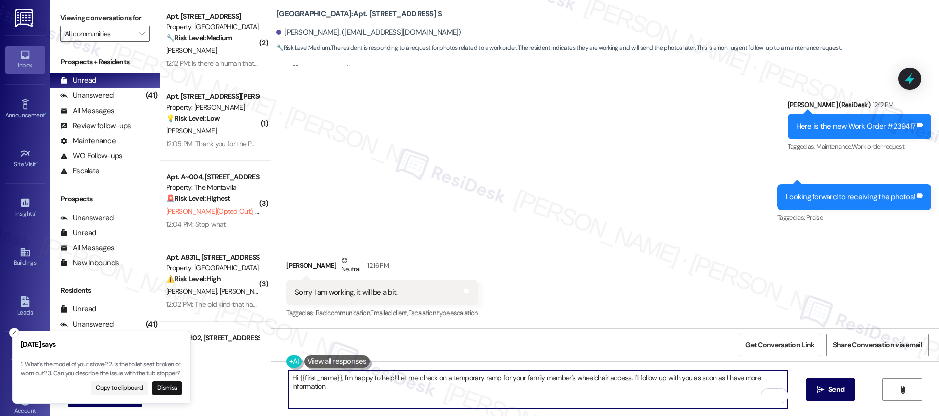
click at [465, 378] on textarea "Hi {{first_name}}, I'm happy to help! Let me check on a temporary ramp for your…" at bounding box center [538, 390] width 500 height 38
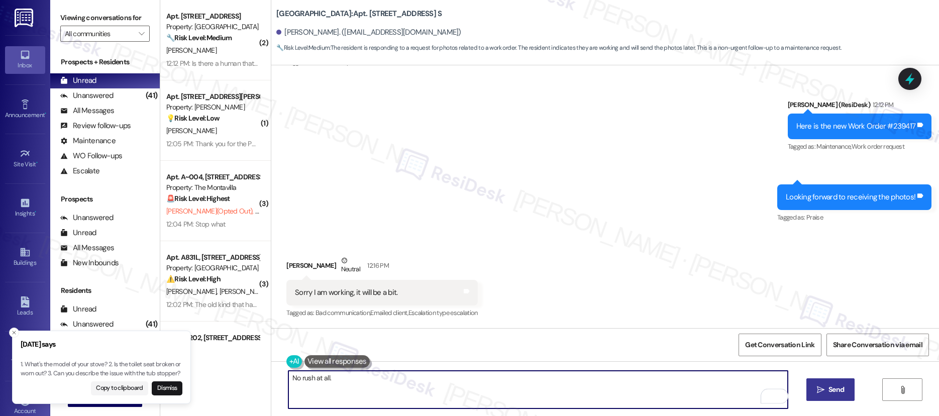
click at [820, 386] on icon "" at bounding box center [821, 390] width 8 height 8
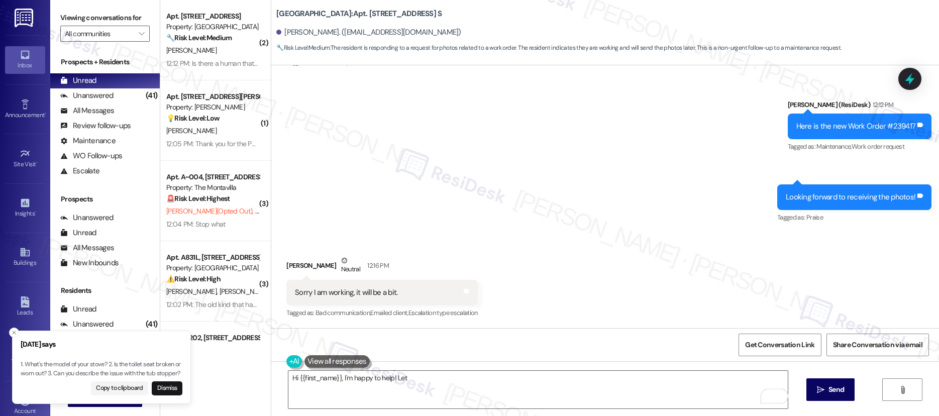
scroll to position [2285, 0]
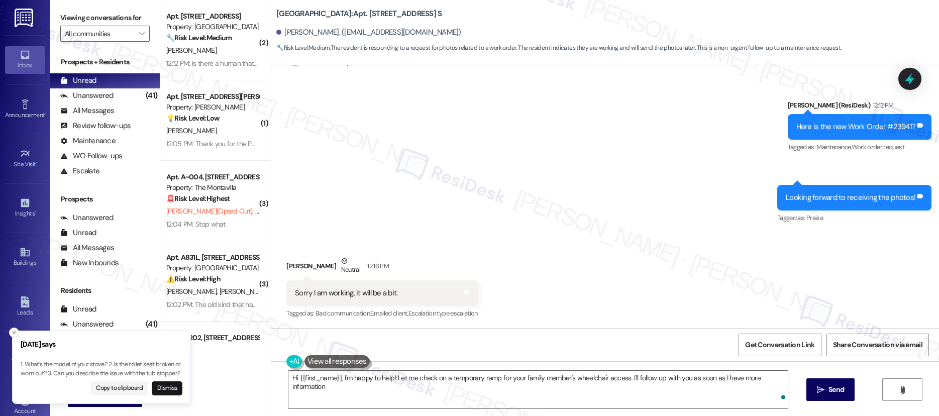
type textarea "Hi {{first_name}}, I'm happy to help! Let me check on a temporary ramp for your…"
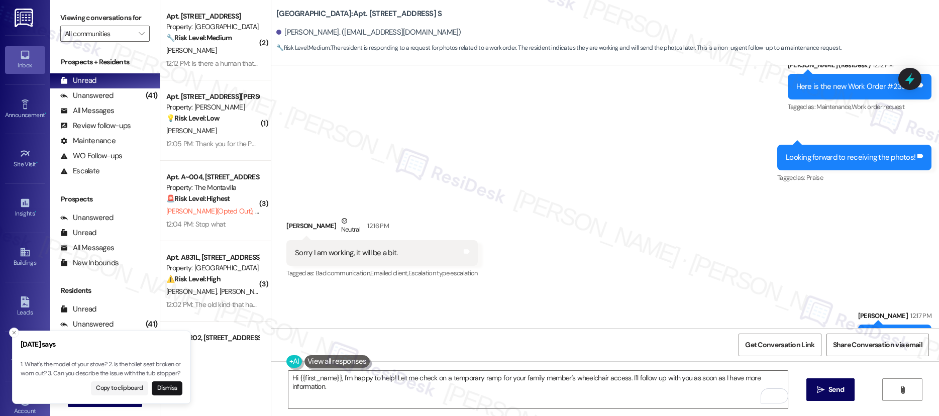
scroll to position [2356, 0]
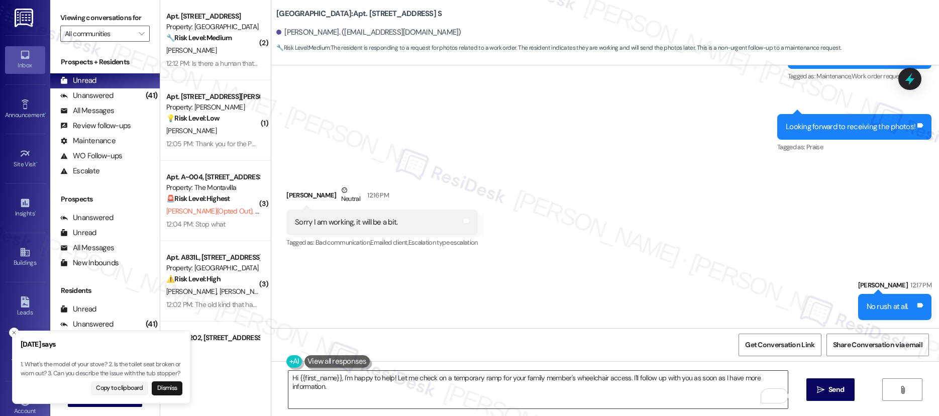
click at [555, 393] on textarea "Hi {{first_name}}, I'm happy to help! Let me check on a temporary ramp for your…" at bounding box center [538, 390] width 500 height 38
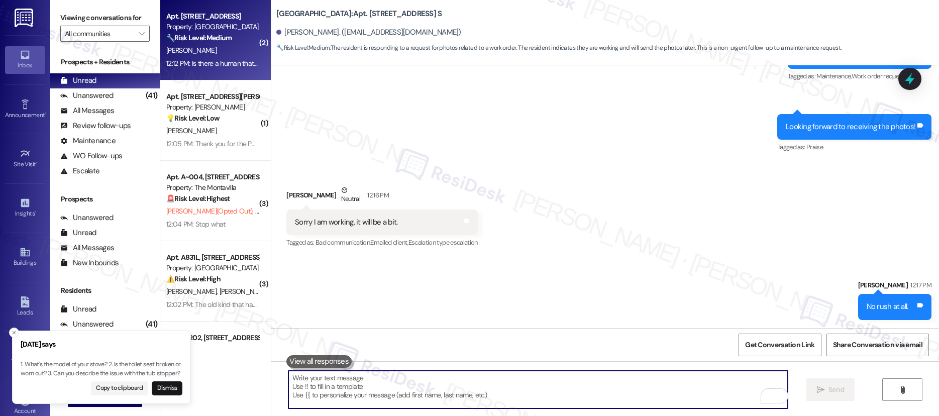
click at [223, 59] on div "12:12 PM: Is there a human that reads these text message? 12:12 PM: Is there a …" at bounding box center [250, 63] width 168 height 9
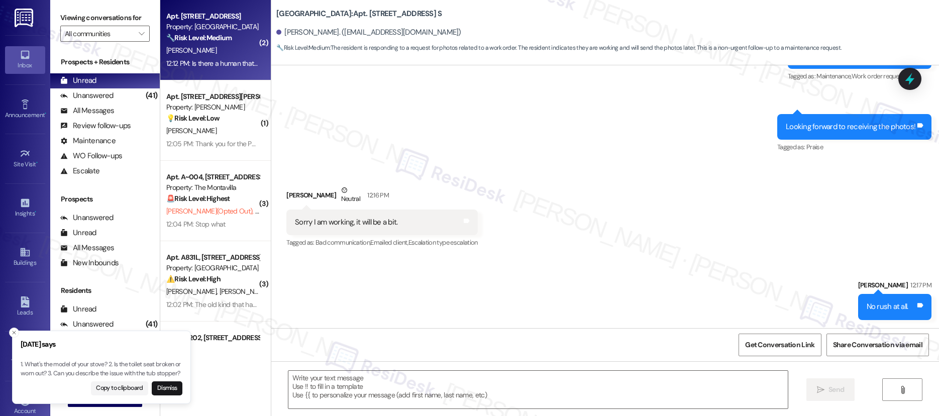
click at [223, 59] on div "12:12 PM: Is there a human that reads these text message? 12:12 PM: Is there a …" at bounding box center [250, 63] width 168 height 9
type textarea "Fetching suggested responses. Please feel free to read through the conversation…"
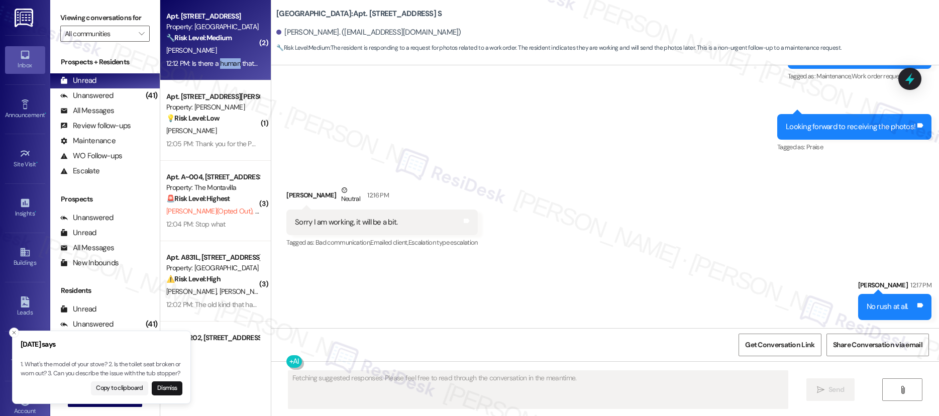
click at [223, 59] on div "12:12 PM: Is there a human that reads these text message? 12:12 PM: Is there a …" at bounding box center [250, 63] width 168 height 9
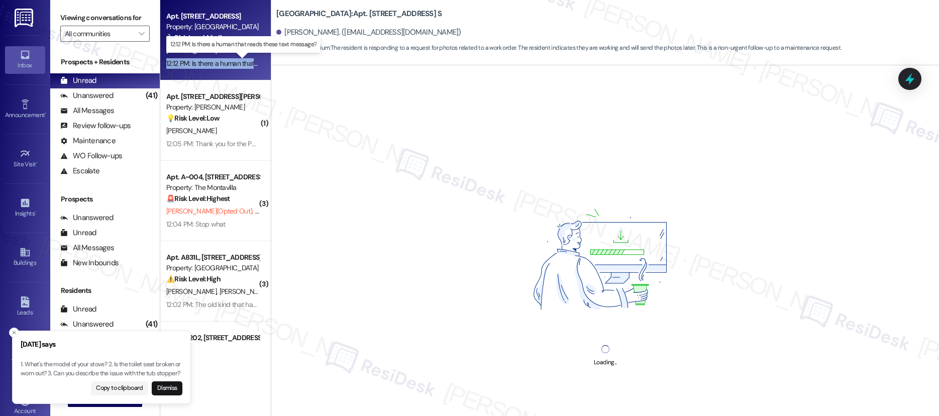
click at [223, 59] on div "12:12 PM: Is there a human that reads these text message? 12:12 PM: Is there a …" at bounding box center [250, 63] width 168 height 9
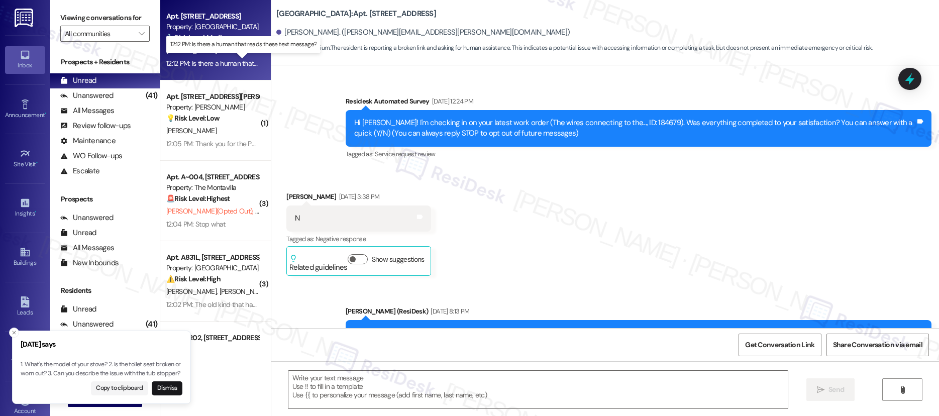
scroll to position [6664, 0]
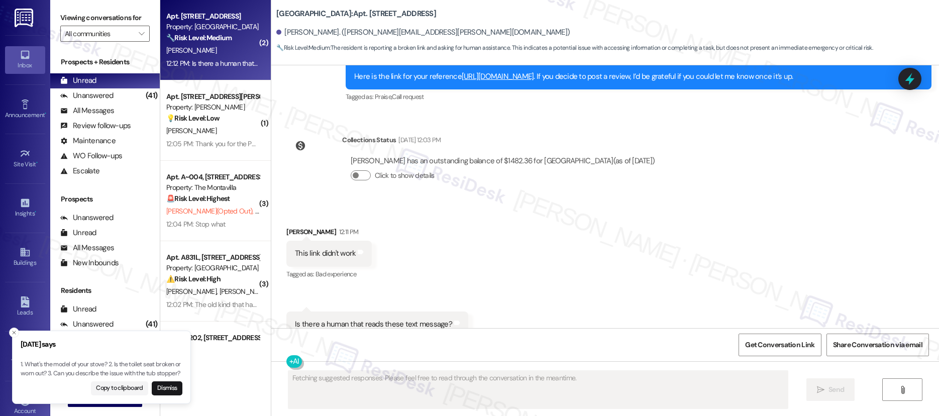
click at [223, 59] on div "12:12 PM: Is there a human that reads these text message? 12:12 PM: Is there a …" at bounding box center [250, 63] width 168 height 9
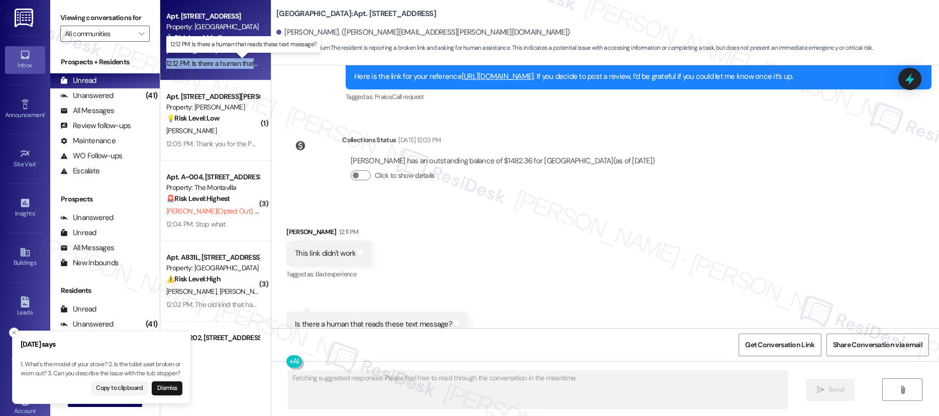
click at [223, 59] on div "12:12 PM: Is there a human that reads these text message? 12:12 PM: Is there a …" at bounding box center [250, 63] width 168 height 9
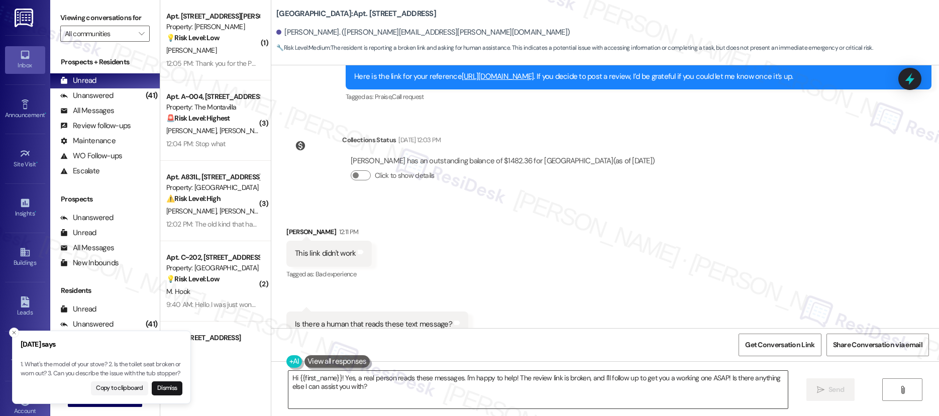
click at [459, 378] on textarea "Hi {{first_name}}! Yes, a real person reads these messages. I'm happy to help! …" at bounding box center [538, 390] width 500 height 38
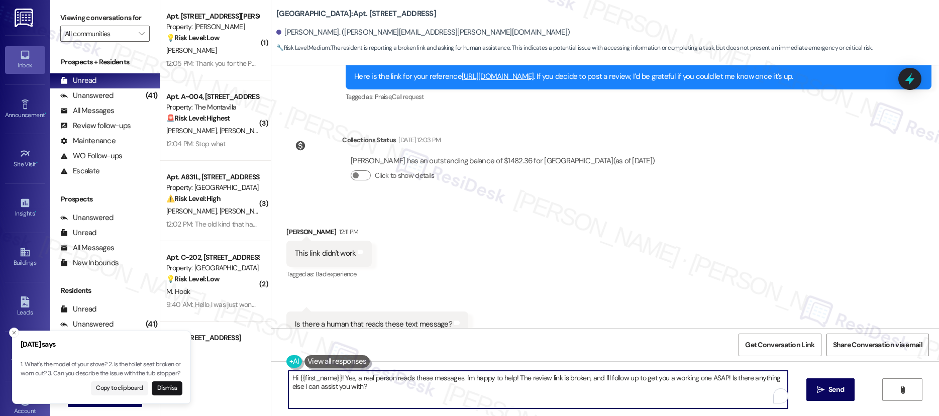
click at [459, 378] on textarea "Hi {{first_name}}! Yes, a real person reads these messages. I'm happy to help! …" at bounding box center [538, 390] width 500 height 38
click at [562, 385] on textarea "Hi {{first_name}}! Yes, a real person reads these messages. I'm happy to help! …" at bounding box center [538, 390] width 500 height 38
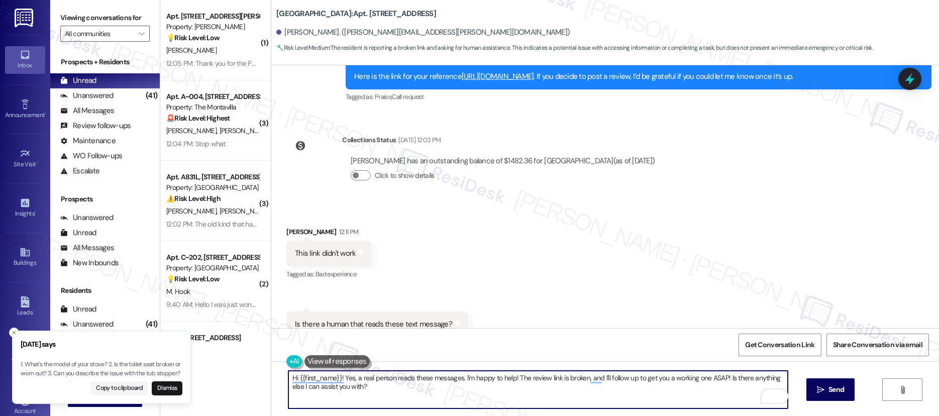
click at [562, 385] on textarea "Hi {{first_name}}! Yes, a real person reads these messages. I'm happy to help! …" at bounding box center [538, 390] width 500 height 38
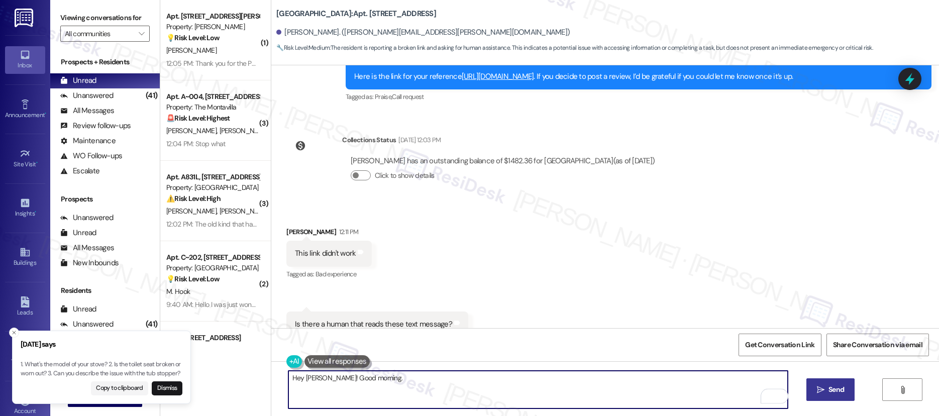
type textarea "Hey Kayci! Good morning."
click at [820, 386] on icon "" at bounding box center [821, 390] width 8 height 8
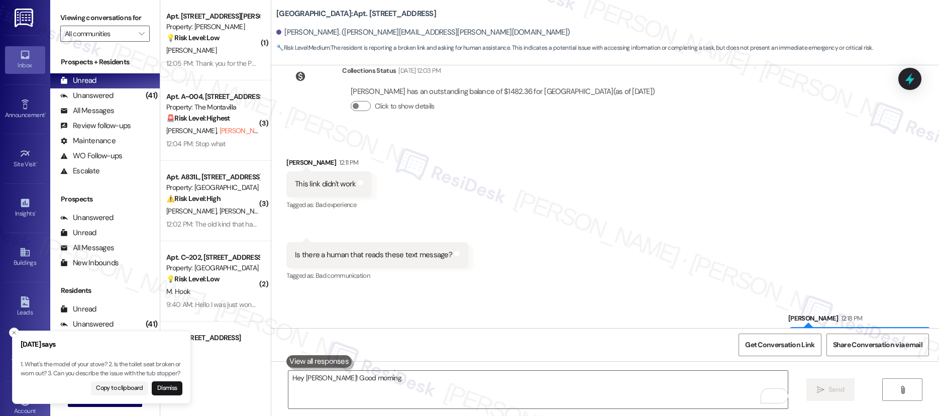
scroll to position [6734, 0]
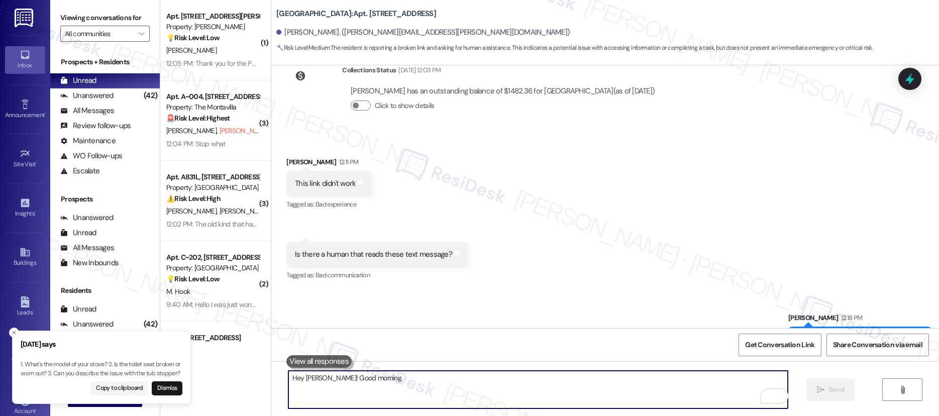
click at [644, 396] on textarea "Hey Kayci! Good morning." at bounding box center [538, 390] width 500 height 38
click at [606, 397] on textarea "Yes, I am a real human. Let me know" at bounding box center [538, 390] width 500 height 38
type textarea "Yes, I am a real human. Can you try this link? {{"
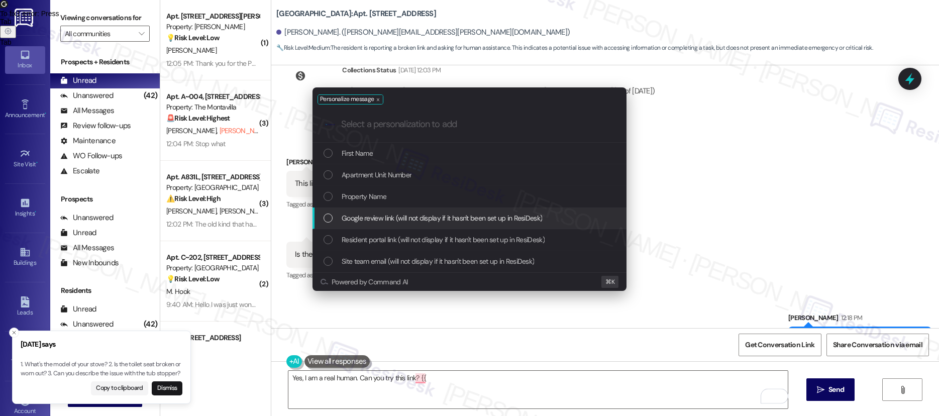
click at [549, 215] on div "Google review link (will not display if it hasn't been set up in ResiDesk)" at bounding box center [471, 218] width 294 height 11
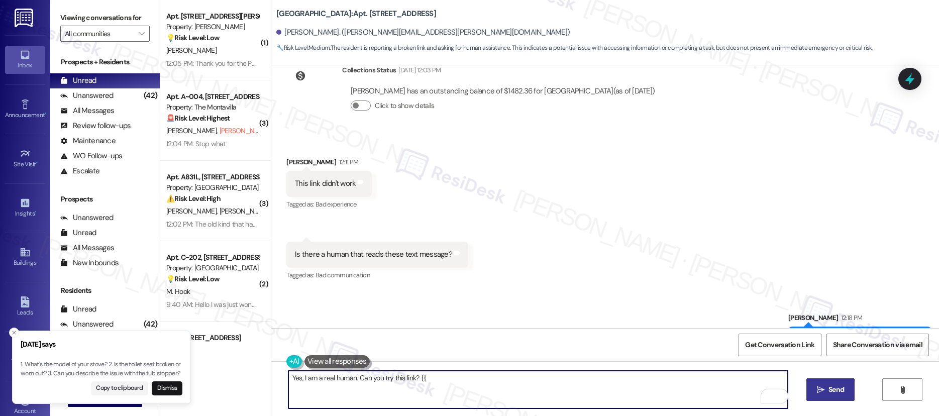
click at [816, 385] on span " Send" at bounding box center [831, 389] width 32 height 11
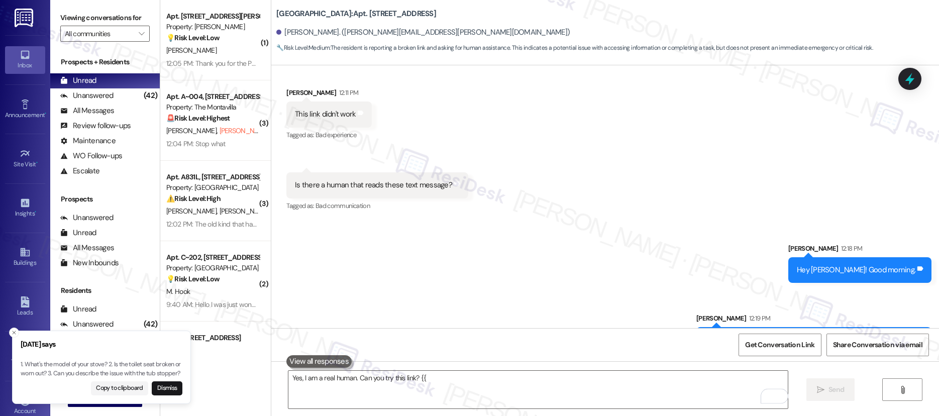
scroll to position [6804, 0]
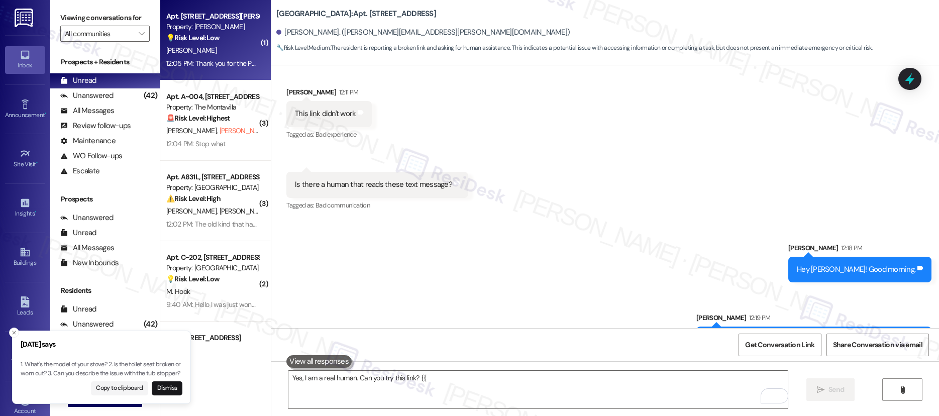
click at [218, 75] on div "Apt. 308, 20220 NE Glisan St. Property: Douglas Grove 💡 Risk Level: Low The res…" at bounding box center [215, 40] width 111 height 80
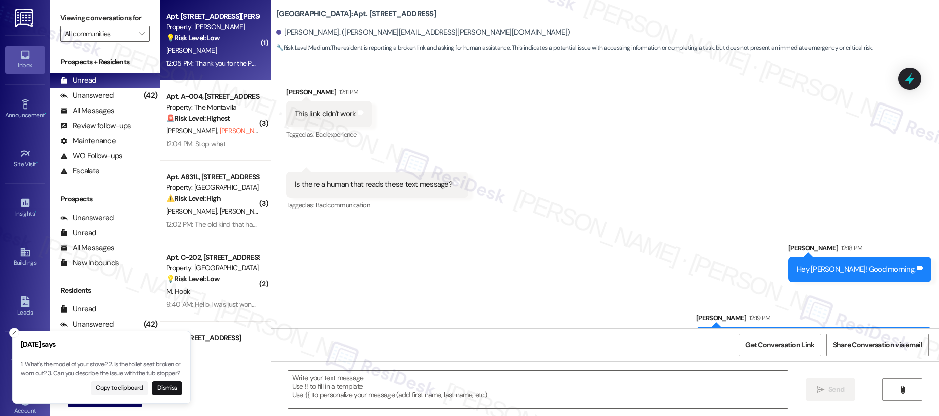
click at [217, 72] on div "Apt. 308, 20220 NE Glisan St. Property: Douglas Grove 💡 Risk Level: Low The res…" at bounding box center [215, 40] width 111 height 80
type textarea "Fetching suggested responses. Please feel free to read through the conversation…"
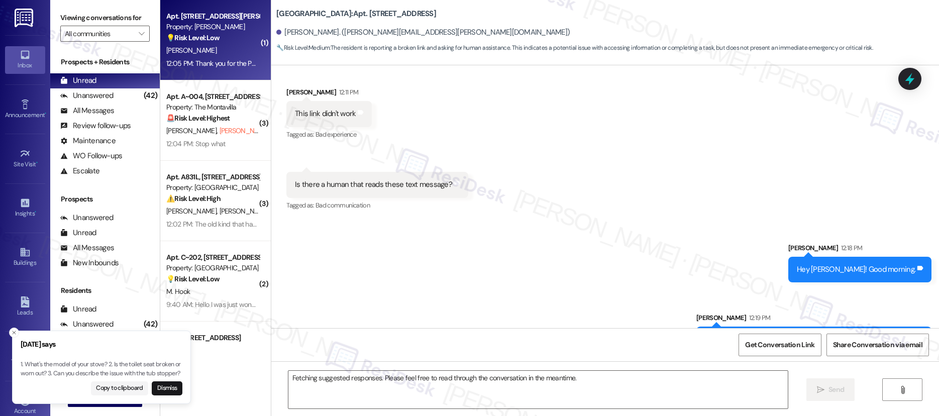
click at [217, 72] on div "Apt. 308, 20220 NE Glisan St. Property: Douglas Grove 💡 Risk Level: Low The res…" at bounding box center [215, 40] width 111 height 80
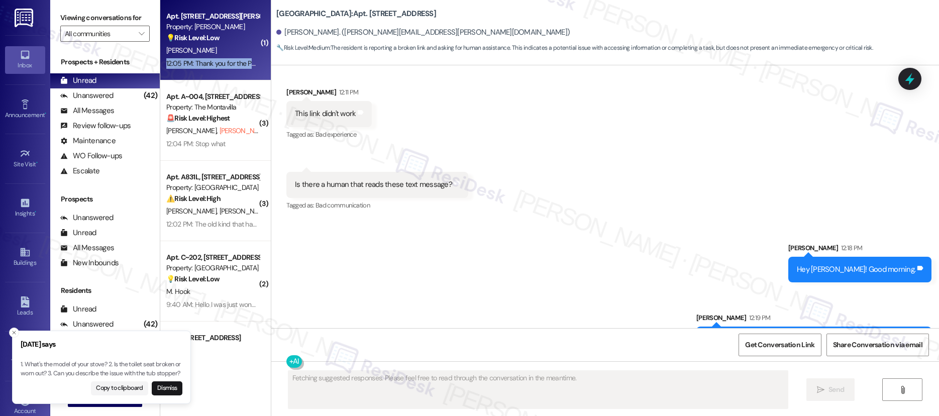
click at [217, 72] on div "Apt. 308, 20220 NE Glisan St. Property: Douglas Grove 💡 Risk Level: Low The res…" at bounding box center [215, 40] width 111 height 80
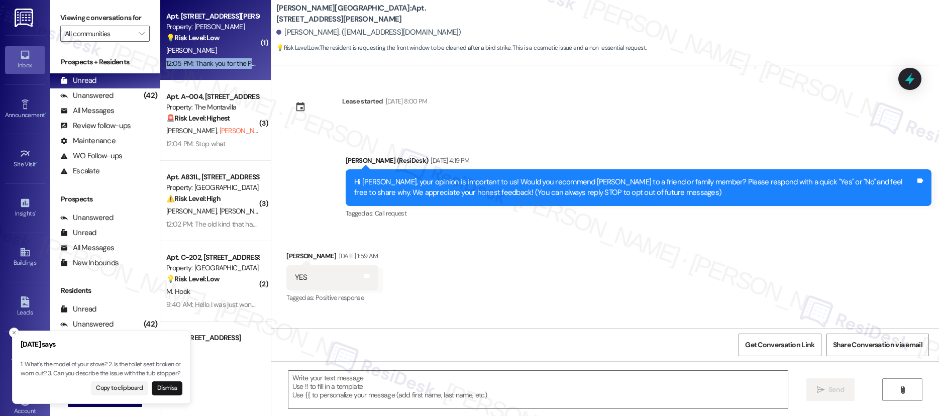
scroll to position [3301, 0]
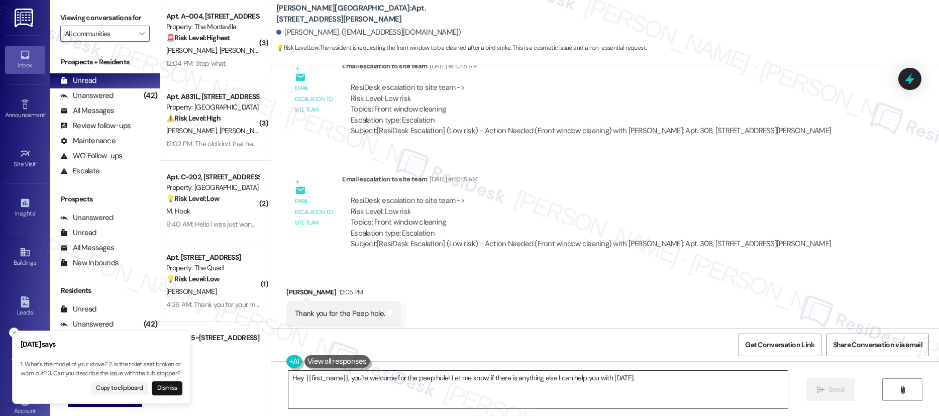
click at [554, 377] on textarea "Hey {{first_name}}, you're welcome for the peep hole! Let me know if there is a…" at bounding box center [538, 390] width 500 height 38
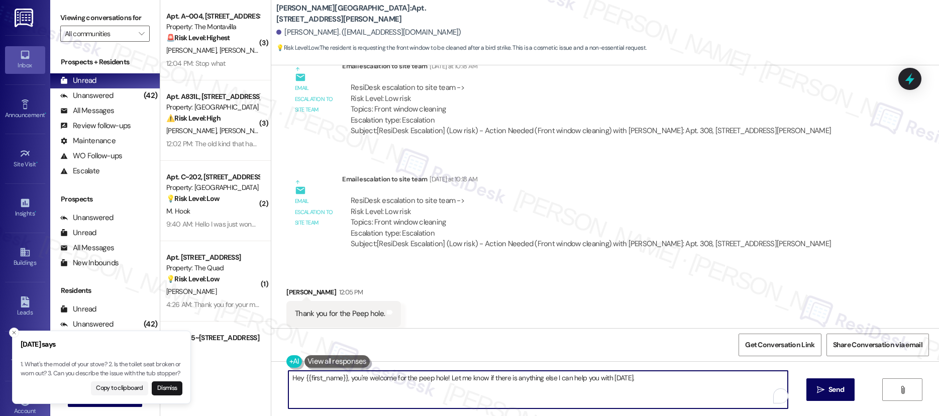
click at [554, 377] on textarea "Hey {{first_name}}, you're welcome for the peep hole! Let me know if there is a…" at bounding box center [538, 390] width 500 height 38
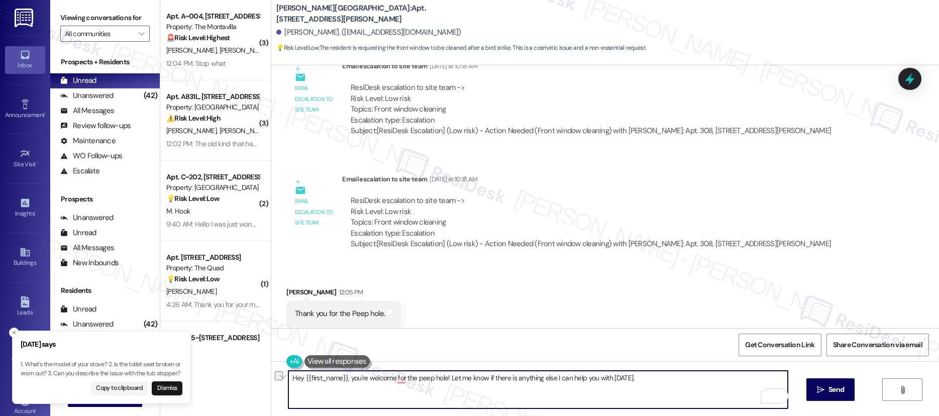
click at [518, 396] on textarea "Hey {{first_name}}, you're welcome for the peep hole! Let me know if there is a…" at bounding box center [538, 390] width 500 height 38
click at [520, 394] on textarea "Hey {{first_name}}, you're welcome for the peep hole! Let me know if there is a…" at bounding box center [538, 390] width 500 height 38
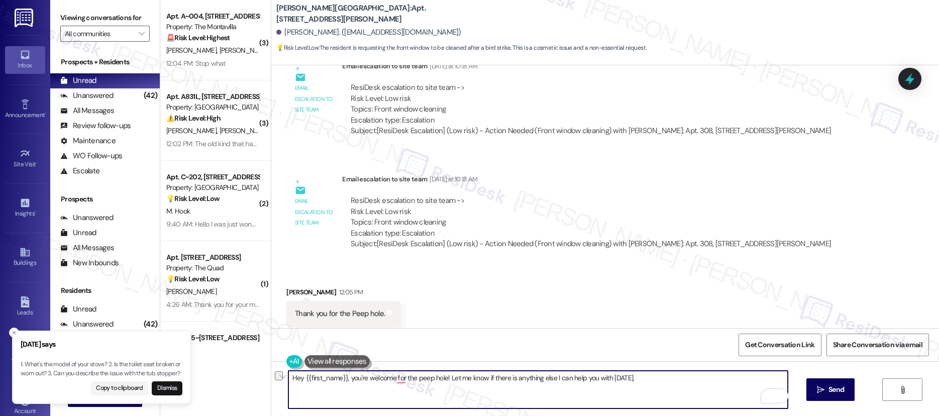
click at [520, 394] on textarea "Hey {{first_name}}, you're welcome for the peep hole! Let me know if there is a…" at bounding box center [538, 390] width 500 height 38
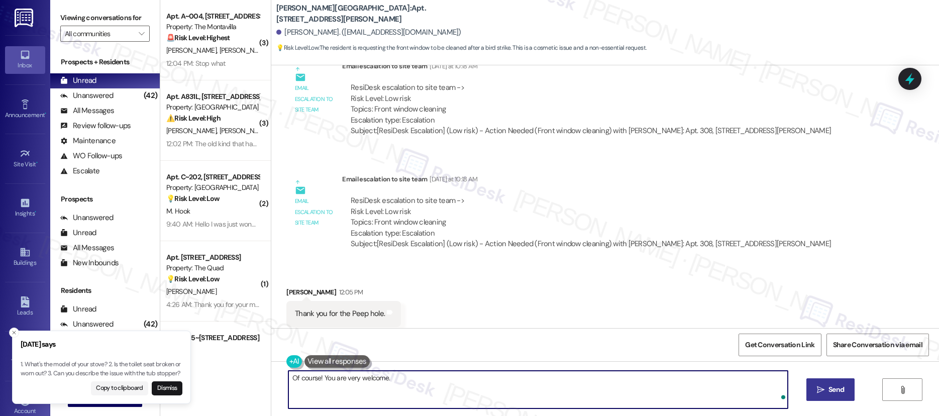
type textarea "Of course! You are very welcome."
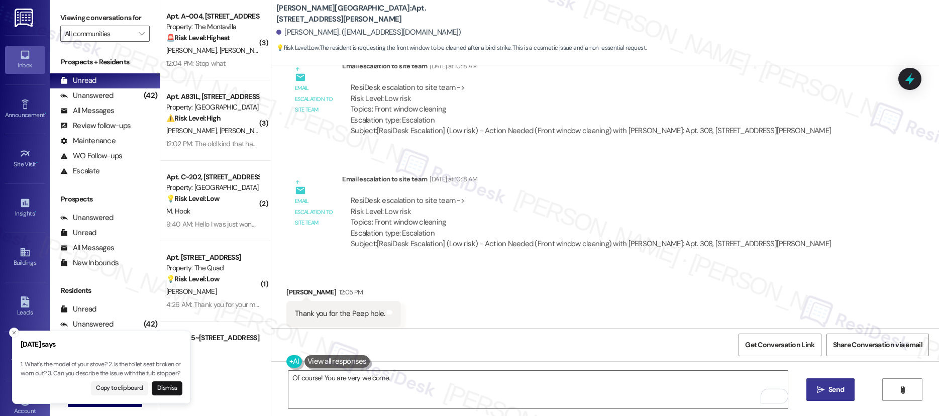
click at [829, 388] on span "Send" at bounding box center [837, 389] width 16 height 11
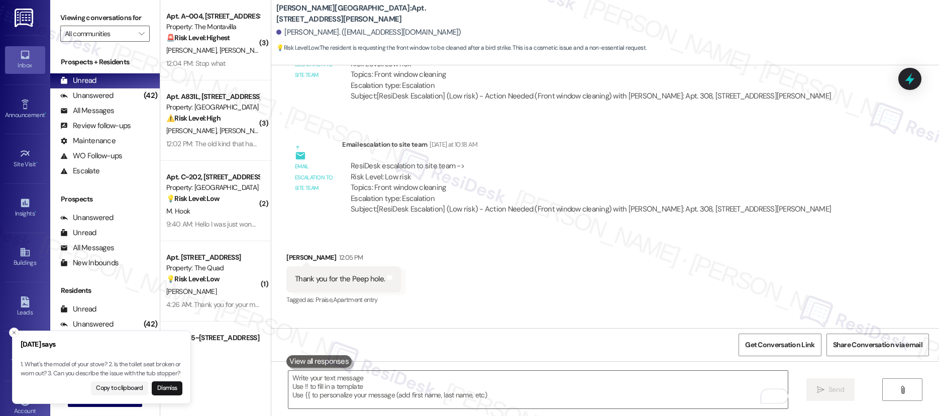
scroll to position [3372, 0]
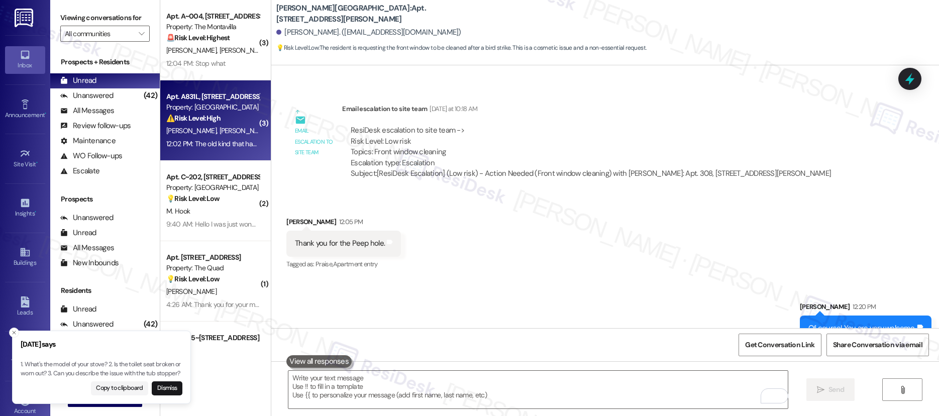
click at [220, 128] on span "[PERSON_NAME]" at bounding box center [245, 130] width 50 height 9
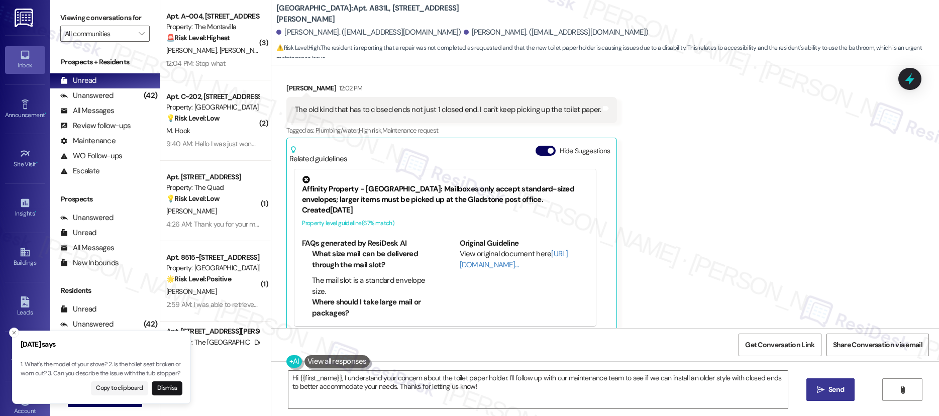
scroll to position [2114, 0]
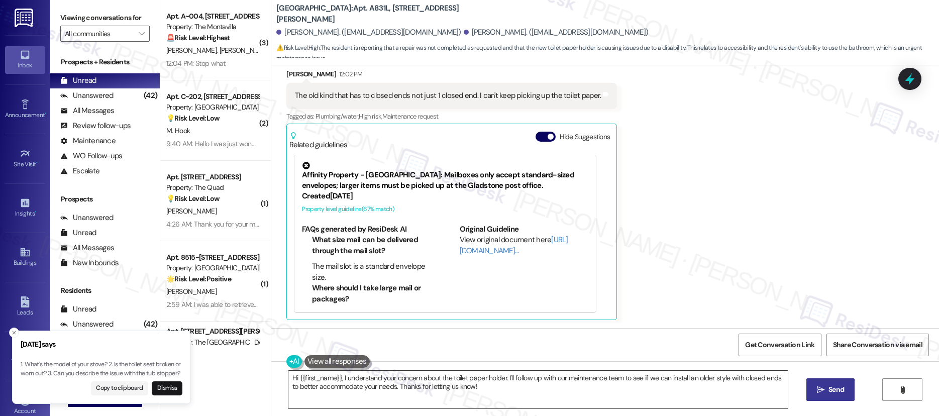
click at [588, 391] on textarea "Hi {{first_name}}, I understand your concern about the toilet paper holder. I'l…" at bounding box center [538, 390] width 500 height 38
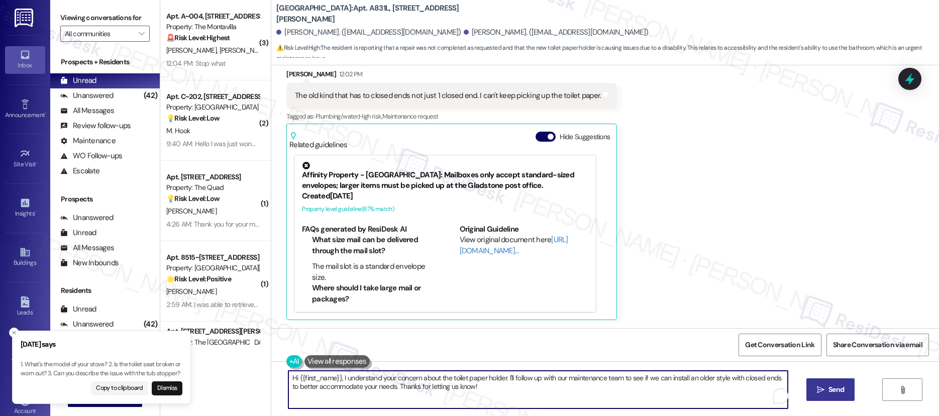
click at [588, 391] on textarea "Hi {{first_name}}, I understand your concern about the toilet paper holder. I'l…" at bounding box center [538, 390] width 500 height 38
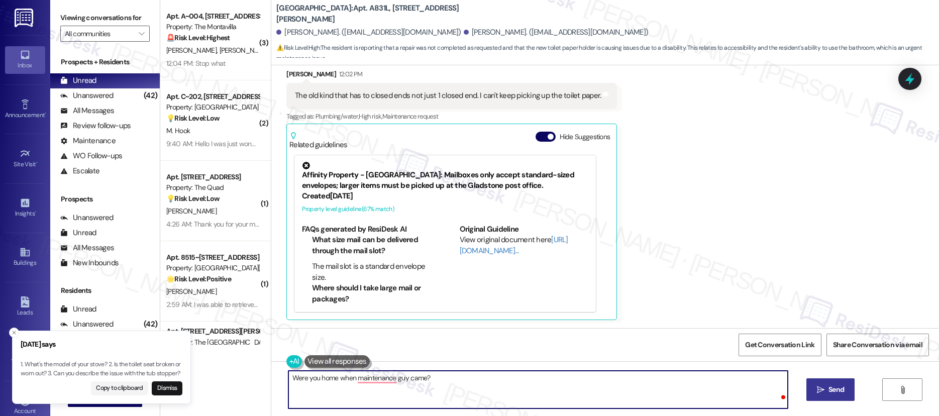
type textarea "Were you home when maintenance guy came?"
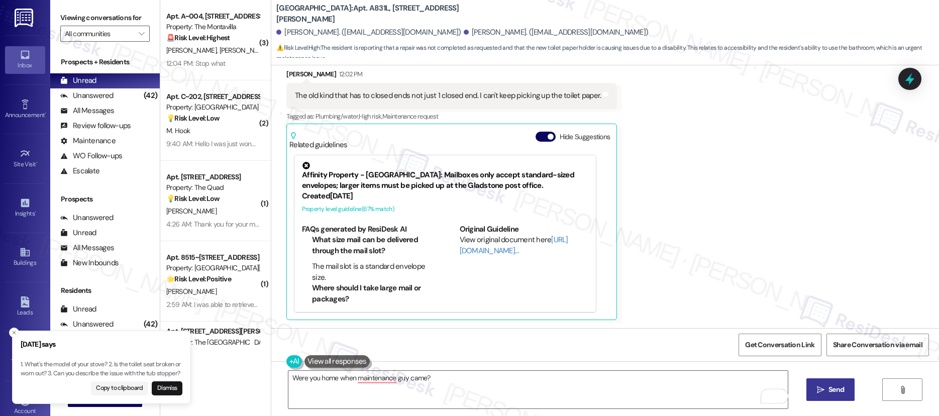
click at [849, 394] on button " Send" at bounding box center [830, 389] width 49 height 23
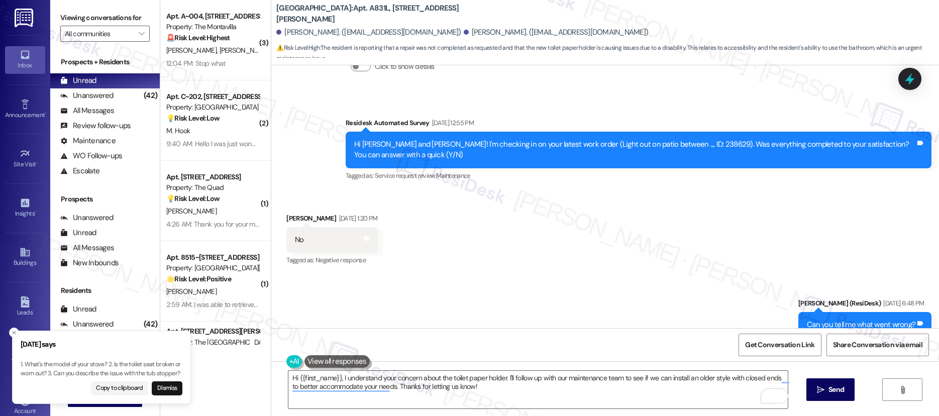
scroll to position [842, 0]
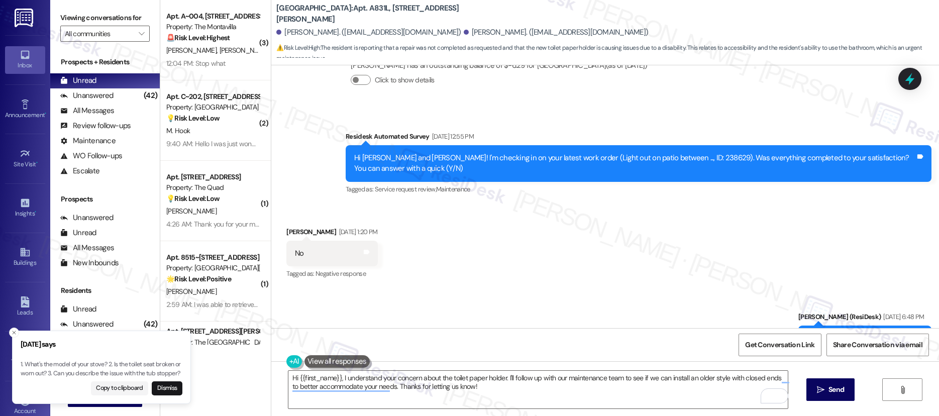
click at [658, 156] on div "Hi Greg and Honette! I'm checking in on your latest work order (Light out on pa…" at bounding box center [634, 164] width 561 height 22
click at [660, 155] on div "Hi Greg and Honette! I'm checking in on your latest work order (Light out on pa…" at bounding box center [634, 164] width 561 height 22
copy div "238629"
click at [643, 157] on div "Hi Greg and Honette! I'm checking in on your latest work order (Light out on pa…" at bounding box center [634, 164] width 561 height 22
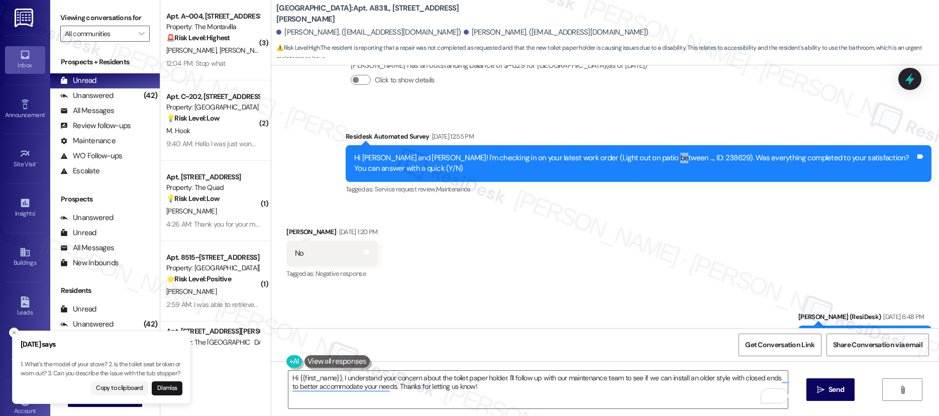
click at [653, 159] on div "Hi Greg and Honette! I'm checking in on your latest work order (Light out on pa…" at bounding box center [634, 164] width 561 height 22
drag, startPoint x: 653, startPoint y: 159, endPoint x: 674, endPoint y: 206, distance: 51.3
click at [655, 158] on div "Hi Greg and Honette! I'm checking in on your latest work order (Light out on pa…" at bounding box center [634, 164] width 561 height 22
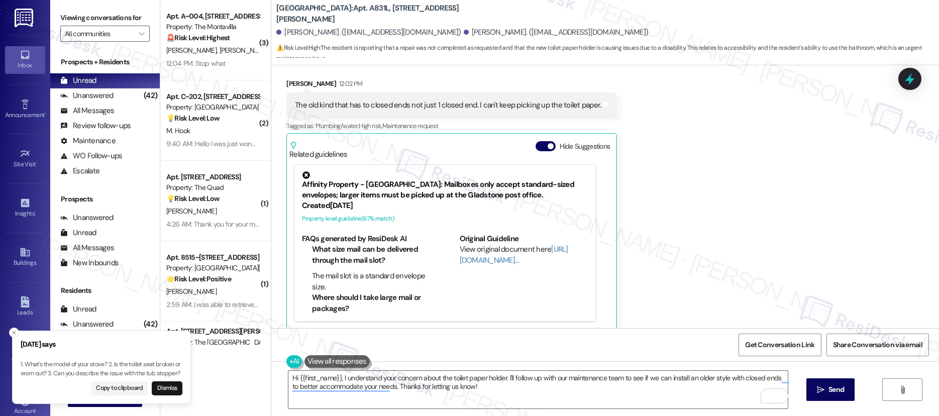
scroll to position [2184, 0]
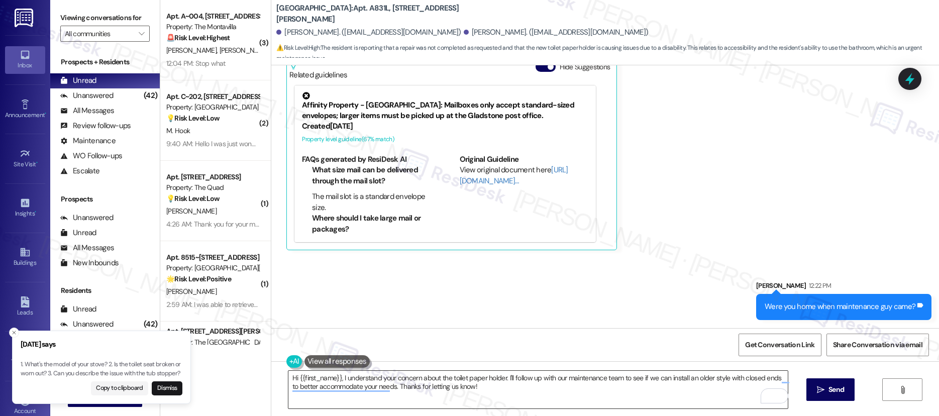
click at [536, 396] on textarea "Hi {{first_name}}, I understand your concern about the toilet paper holder. I'l…" at bounding box center [538, 390] width 500 height 38
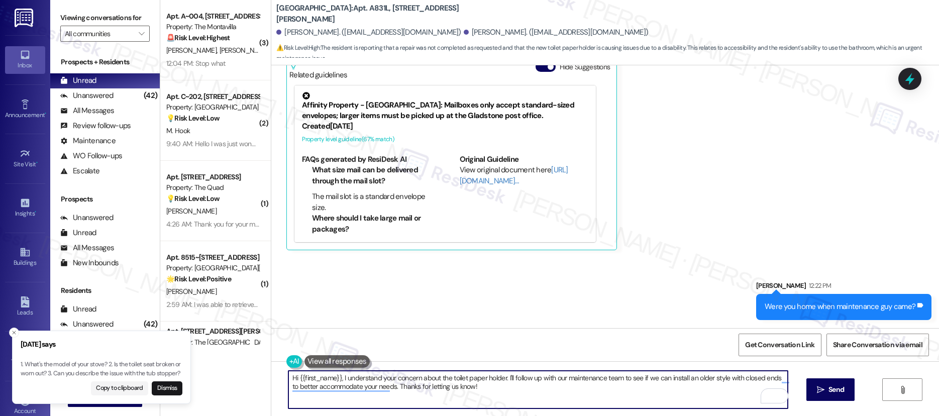
click at [536, 397] on textarea "Hi {{first_name}}, I understand your concern about the toilet paper holder. I'l…" at bounding box center [538, 390] width 500 height 38
click at [535, 397] on textarea "Hi {{first_name}}, I understand your concern about the toilet paper holder. I'l…" at bounding box center [538, 390] width 500 height 38
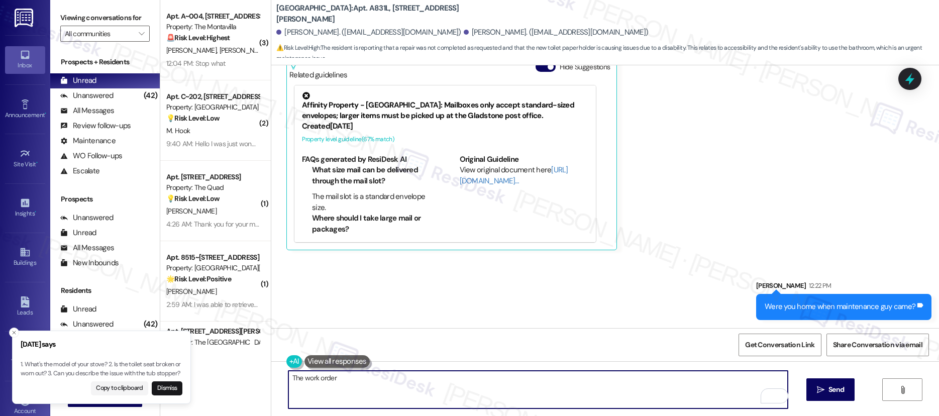
click at [627, 379] on textarea "The work order" at bounding box center [538, 390] width 500 height 38
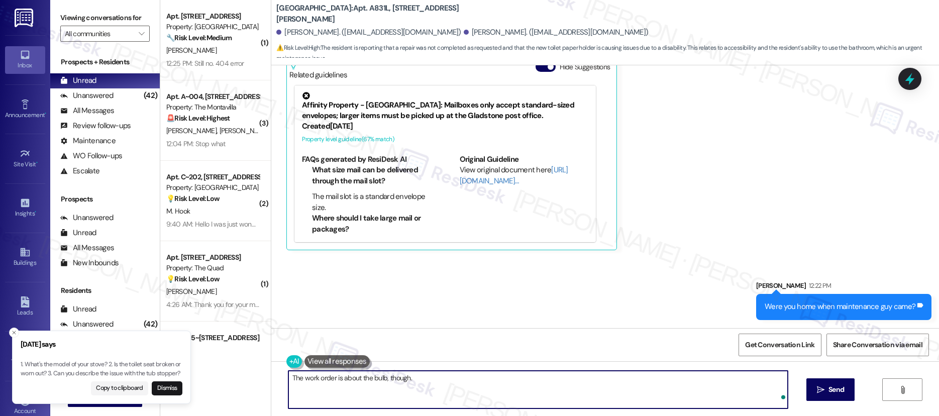
type textarea "The work order is about the bulb, though."
click at [829, 385] on span "Send" at bounding box center [837, 389] width 16 height 11
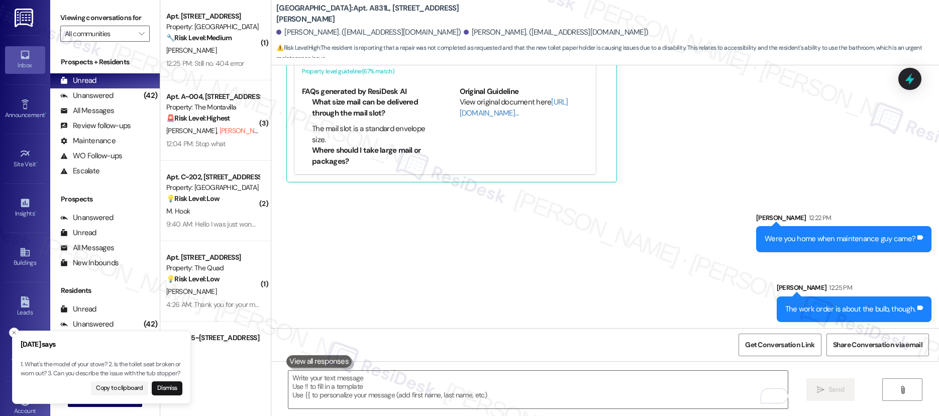
scroll to position [2254, 0]
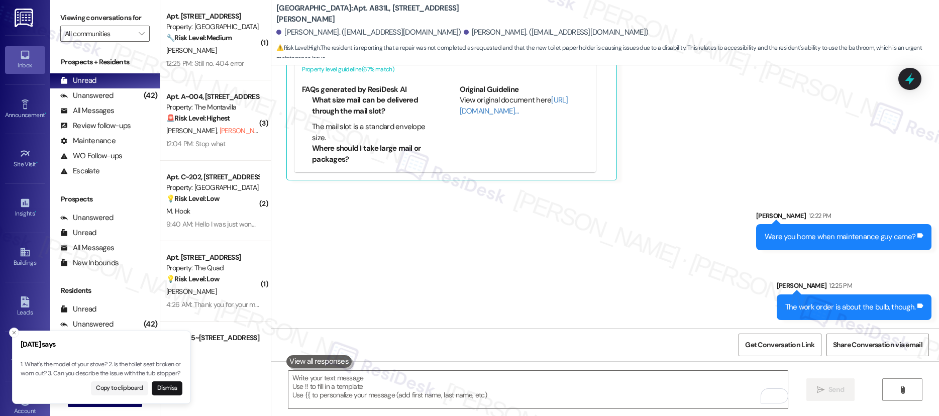
click at [353, 11] on b "River Run Village: Apt. A831L, 847 Risley Ave" at bounding box center [376, 14] width 201 height 22
click at [352, 12] on b "River Run Village: Apt. A831L, 847 Risley Ave" at bounding box center [376, 14] width 201 height 22
copy b "A831L"
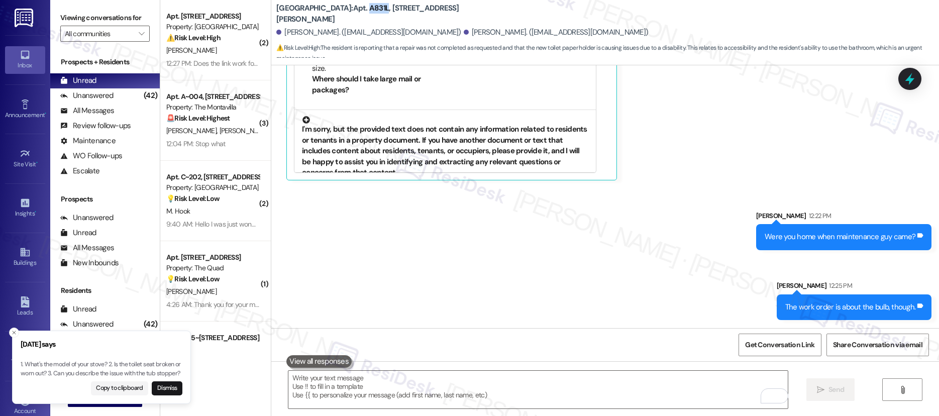
scroll to position [105, 0]
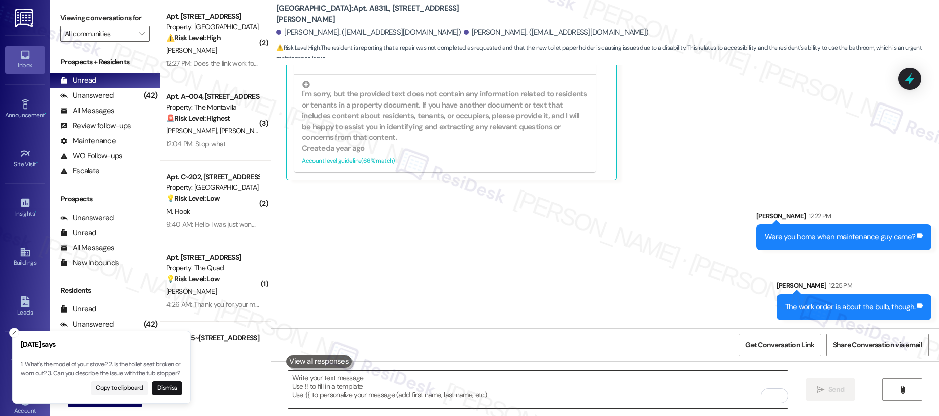
click at [499, 376] on textarea "To enrich screen reader interactions, please activate Accessibility in Grammarl…" at bounding box center [538, 390] width 500 height 38
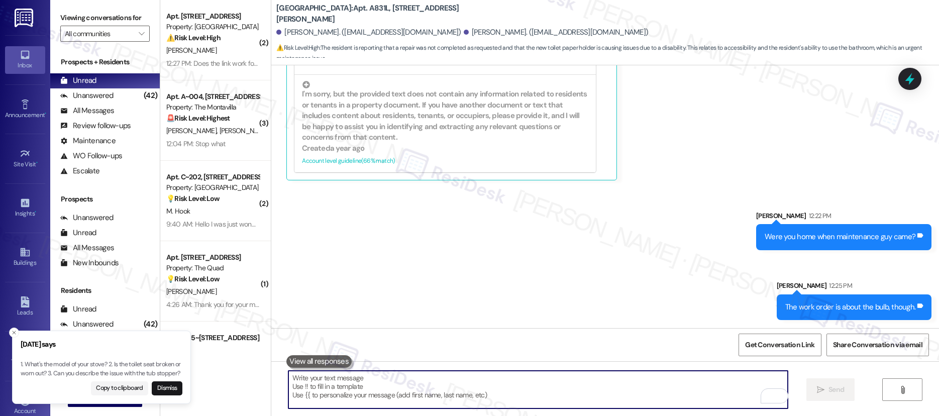
click at [499, 377] on textarea "To enrich screen reader interactions, please activate Accessibility in Grammarl…" at bounding box center [538, 390] width 500 height 38
click at [519, 383] on textarea "To enrich screen reader interactions, please activate Accessibility in Grammarl…" at bounding box center [538, 390] width 500 height 38
click at [520, 384] on textarea "To enrich screen reader interactions, please activate Accessibility in Grammarl…" at bounding box center [538, 390] width 500 height 38
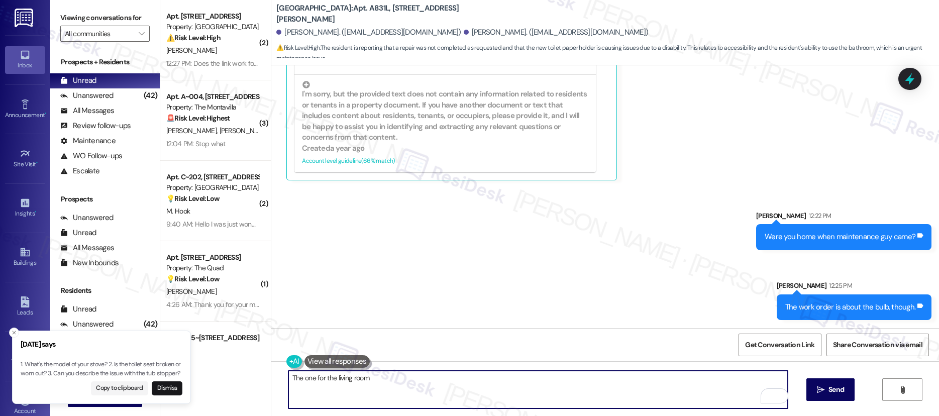
click at [400, 388] on textarea "The one for the living room" at bounding box center [538, 390] width 500 height 38
click at [399, 382] on textarea "The one for the living room is still active and we just need until the maintena…" at bounding box center [538, 390] width 500 height 38
click at [525, 378] on textarea "The one for the living room is still active, and we just need until the mainten…" at bounding box center [538, 390] width 500 height 38
click at [551, 382] on textarea "The one for the living room is still active, and we just need until the mainten…" at bounding box center [538, 390] width 500 height 38
type textarea "The one for the living room is still active, and we just need until the mainten…"
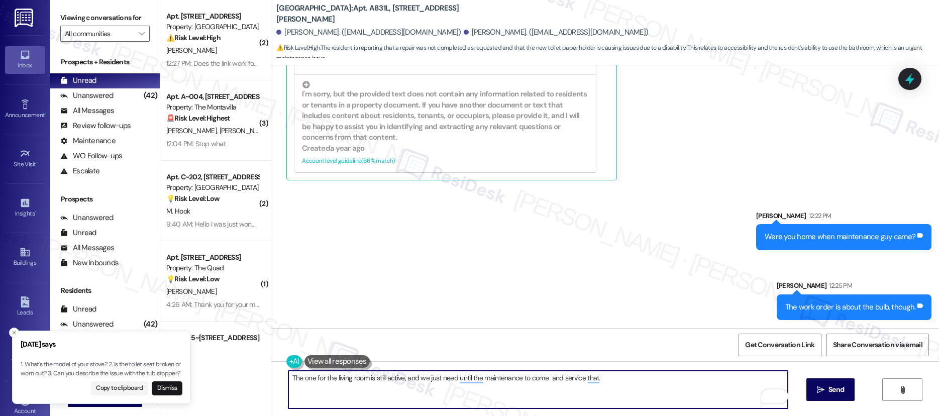
click at [834, 391] on span "Send" at bounding box center [837, 389] width 16 height 11
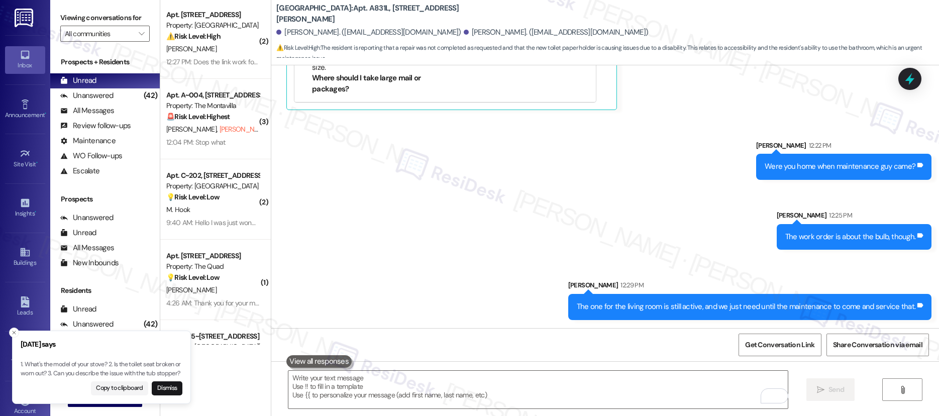
scroll to position [2, 0]
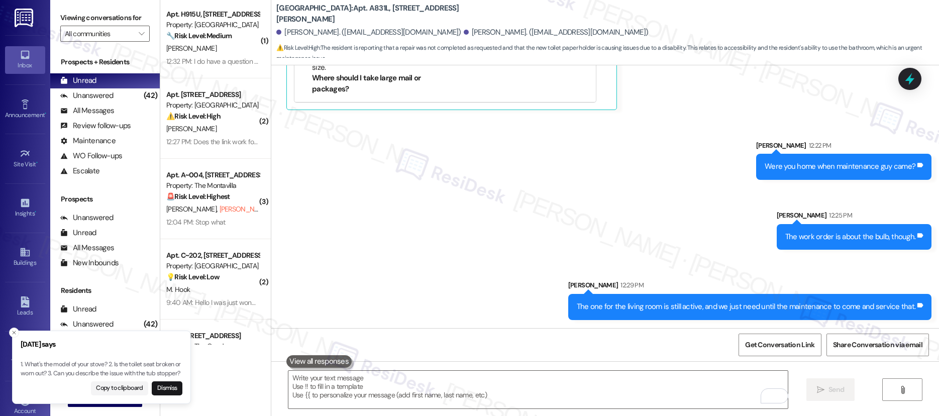
click at [221, 57] on div "12:32 PM: I do have a question about rent payment. 12:32 PM: I do have a questi…" at bounding box center [240, 61] width 148 height 9
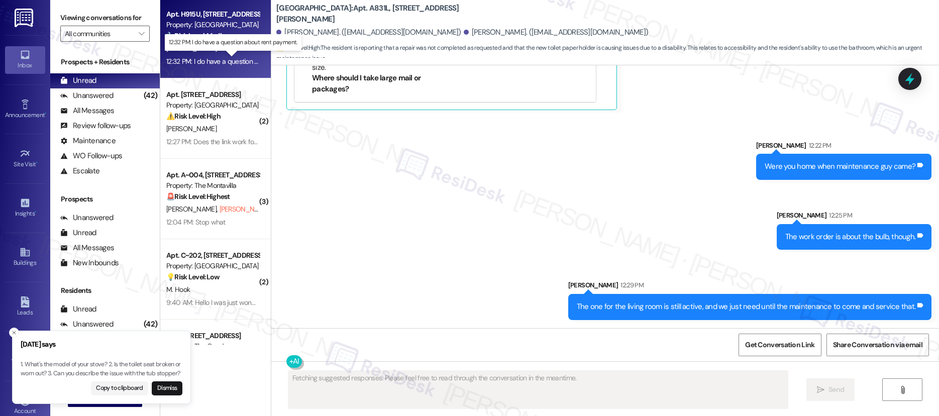
scroll to position [645, 0]
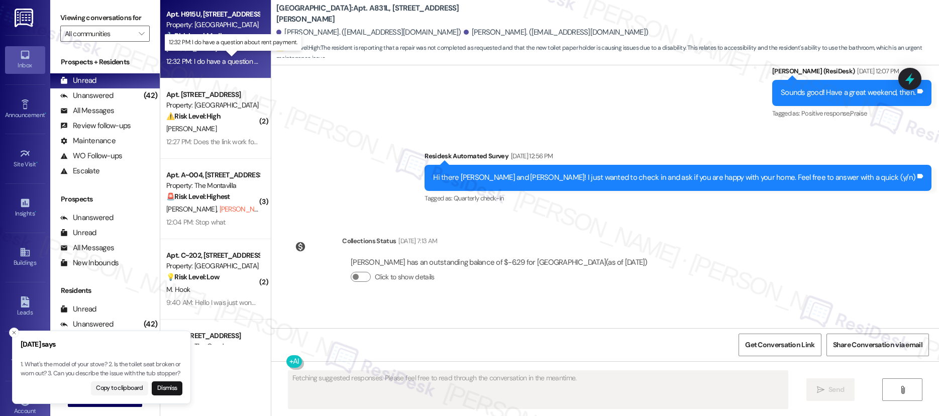
click at [221, 57] on div "12:32 PM: I do have a question about rent payment. 12:32 PM: I do have a questi…" at bounding box center [240, 61] width 148 height 9
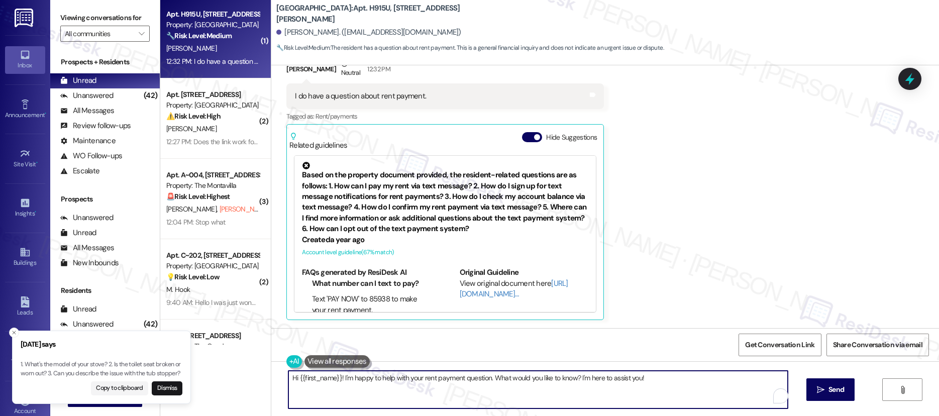
click at [571, 381] on textarea "Hi {{first_name}}! I'm happy to help with your rent payment question. What woul…" at bounding box center [538, 390] width 500 height 38
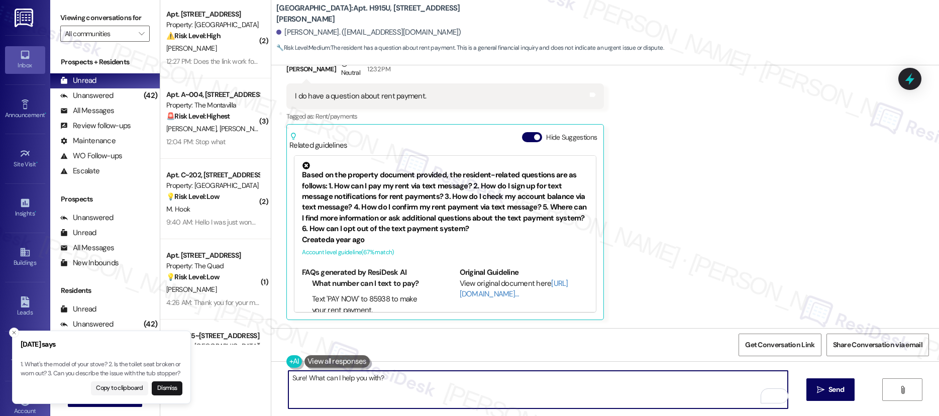
type textarea "Sure! What can I help you with?"
click at [834, 384] on span "Send" at bounding box center [837, 389] width 16 height 11
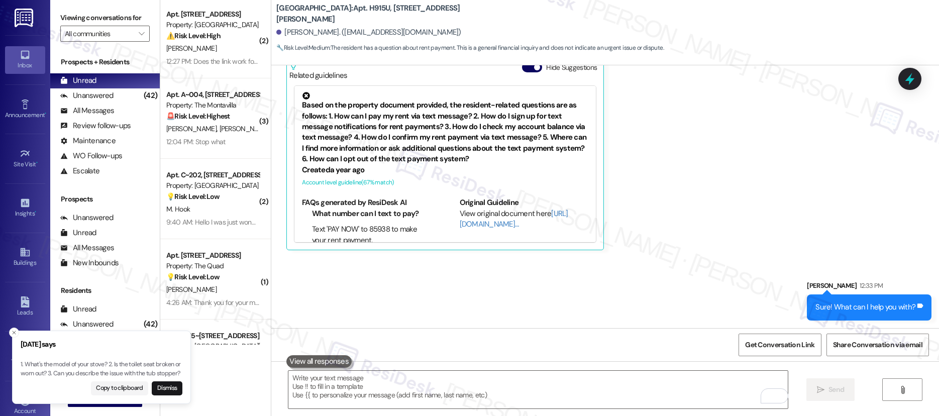
scroll to position [716, 0]
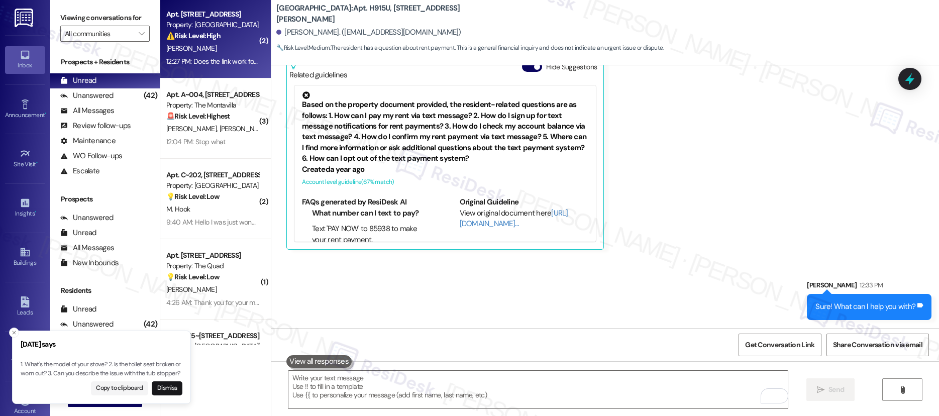
click at [230, 64] on div "12:27 PM: Does the link work for you? 12:27 PM: Does the link work for you?" at bounding box center [218, 61] width 105 height 9
type textarea "Fetching suggested responses. Please feel free to read through the conversation…"
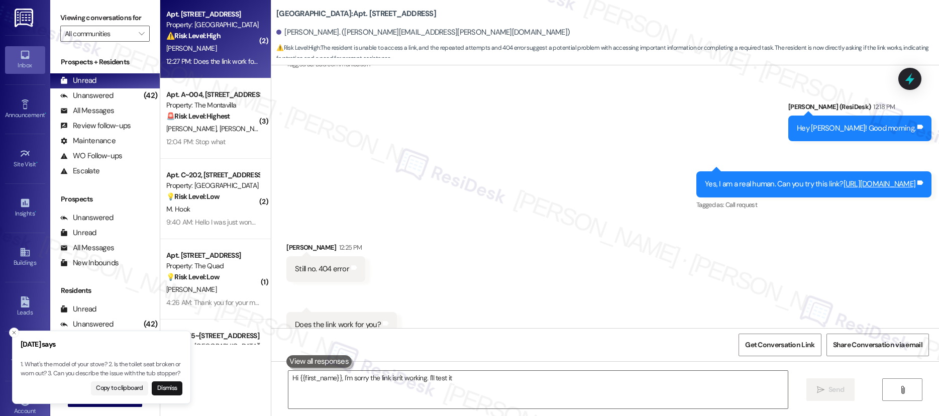
click at [230, 64] on div "12:27 PM: Does the link work for you? 12:27 PM: Does the link work for you?" at bounding box center [218, 61] width 105 height 9
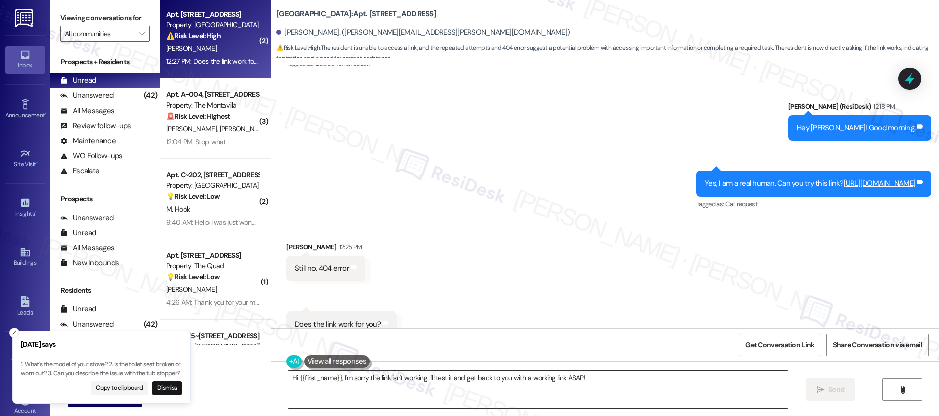
click at [598, 386] on textarea "Hi {{first_name}}, I'm sorry the link isn't working. I'll test it and get back …" at bounding box center [538, 390] width 500 height 38
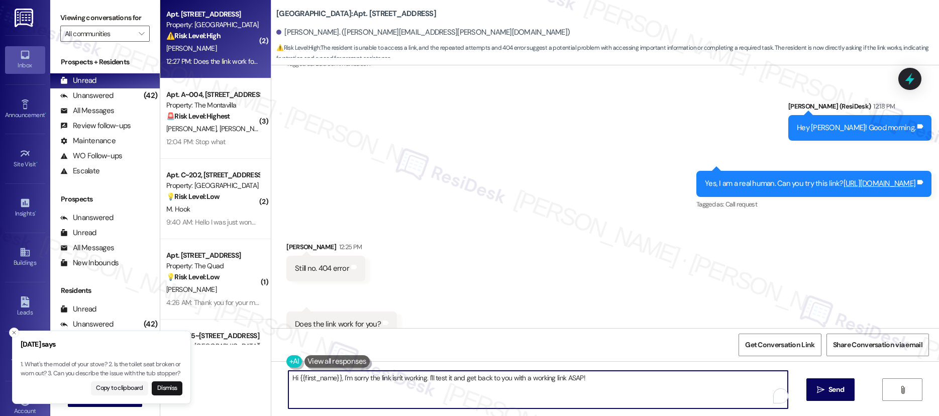
click at [598, 386] on textarea "Hi {{first_name}}, I'm sorry the link isn't working. I'll test it and get back …" at bounding box center [538, 390] width 500 height 38
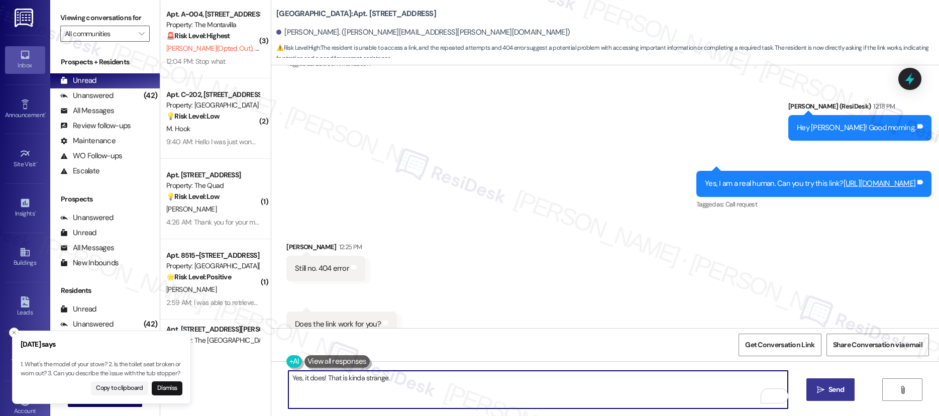
type textarea "Yes, it does! That is kinda strange."
click at [822, 392] on icon "" at bounding box center [821, 390] width 8 height 8
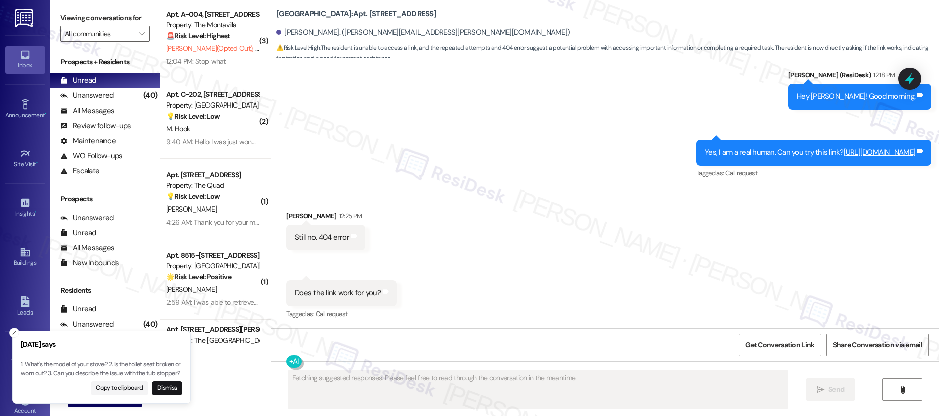
scroll to position [7016, 0]
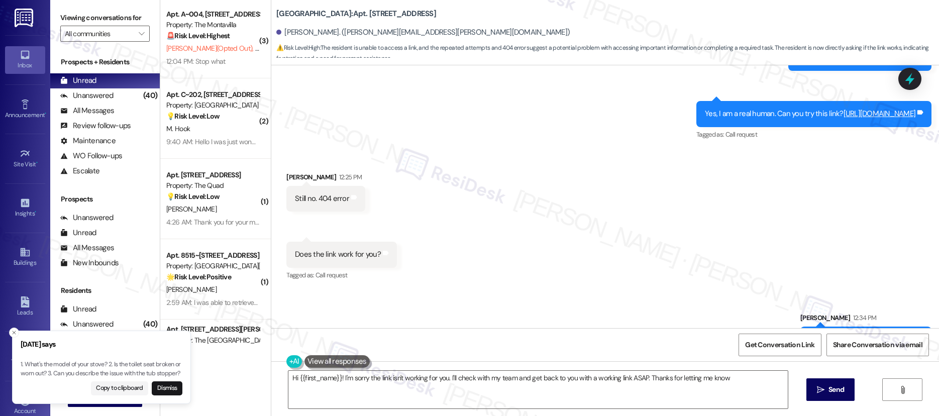
type textarea "Hi {{first_name}}! I'm sorry the link isn't working for you. I'll check with my…"
click at [717, 379] on textarea "Hi {{first_name}}! I'm sorry the link isn't working for you. I'll check with my…" at bounding box center [538, 390] width 500 height 38
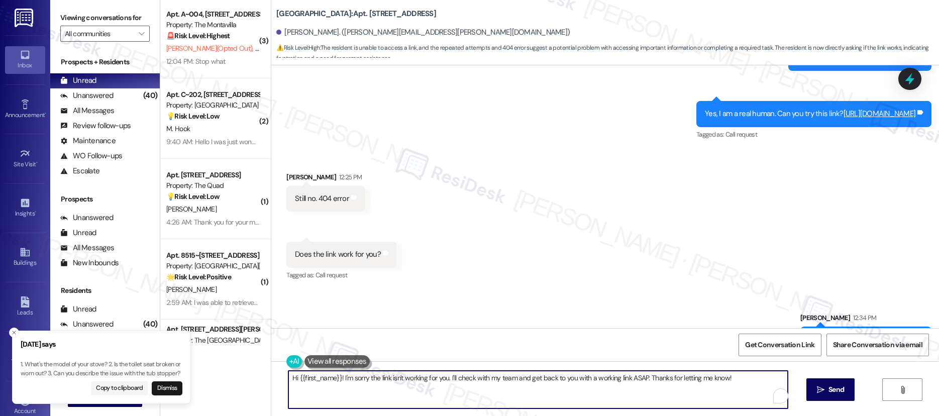
click at [717, 379] on textarea "Hi {{first_name}}! I'm sorry the link isn't working for you. I'll check with my…" at bounding box center [538, 390] width 500 height 38
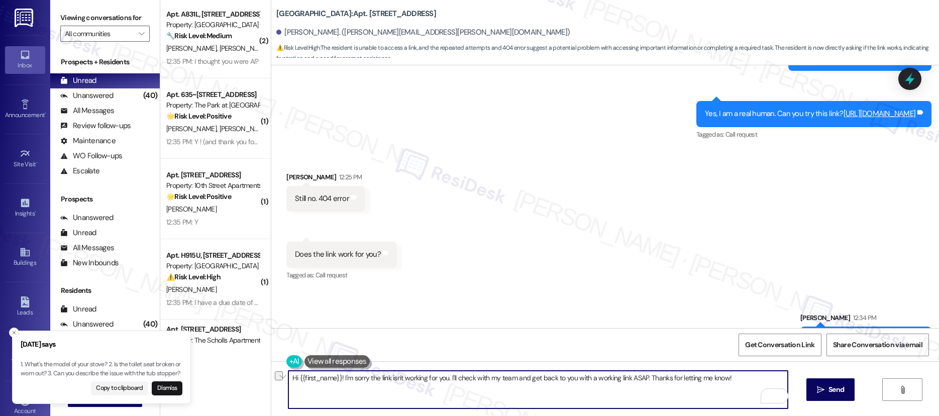
scroll to position [7014, 0]
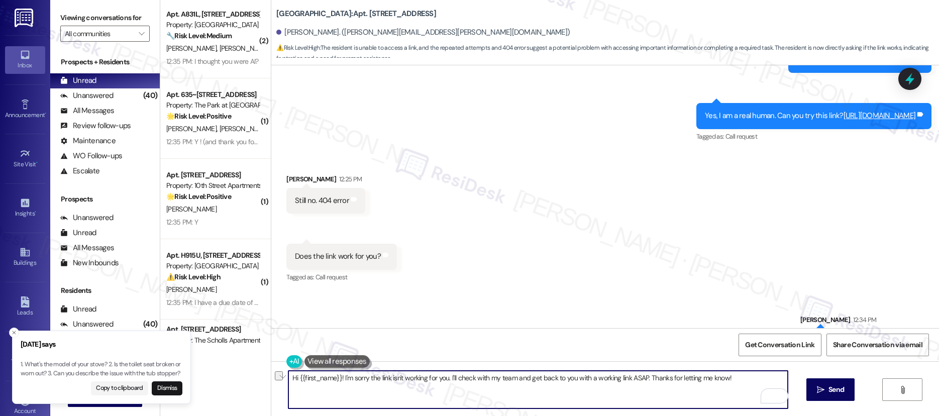
click at [593, 368] on div "Hi {{first_name}}! I'm sorry the link isn't working for you. I'll check with my…" at bounding box center [605, 398] width 668 height 75
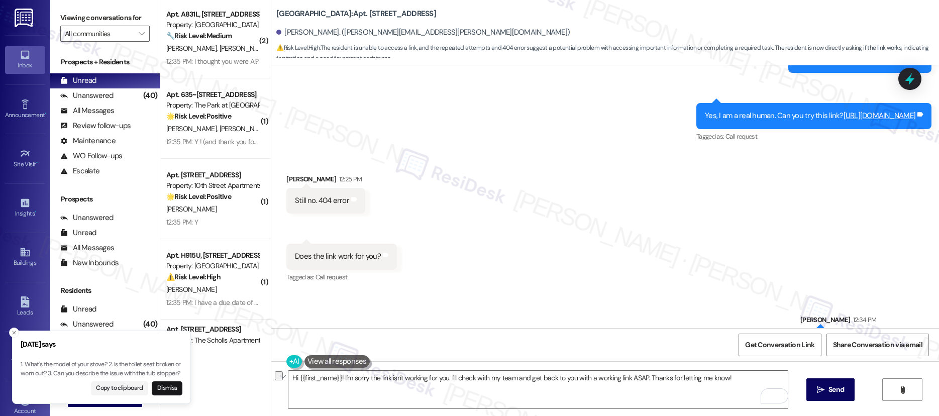
click at [593, 368] on div "Hi {{first_name}}! I'm sorry the link isn't working for you. I'll check with my…" at bounding box center [605, 398] width 668 height 75
click at [593, 373] on textarea "Hi {{first_name}}! I'm sorry the link isn't working for you. I'll check with my…" at bounding box center [538, 390] width 500 height 38
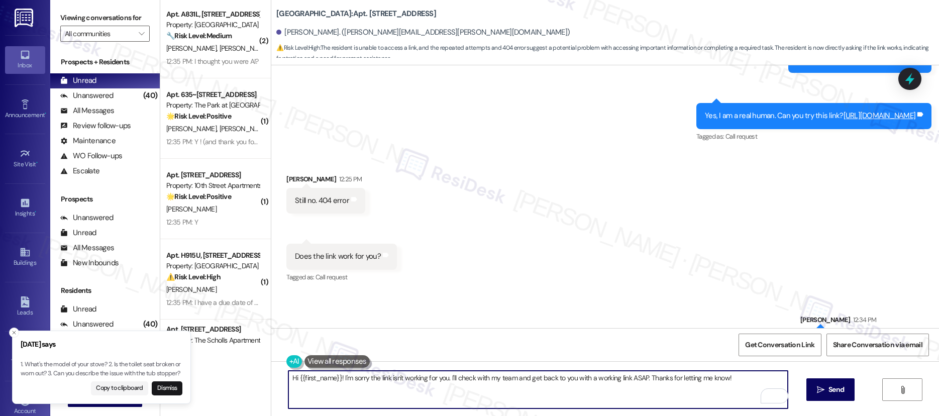
click at [593, 372] on textarea "Hi {{first_name}}! I'm sorry the link isn't working for you. I'll check with my…" at bounding box center [538, 390] width 500 height 38
click at [593, 375] on textarea "Hi {{first_name}}! I'm sorry the link isn't working for you. I'll check with my…" at bounding box center [538, 390] width 500 height 38
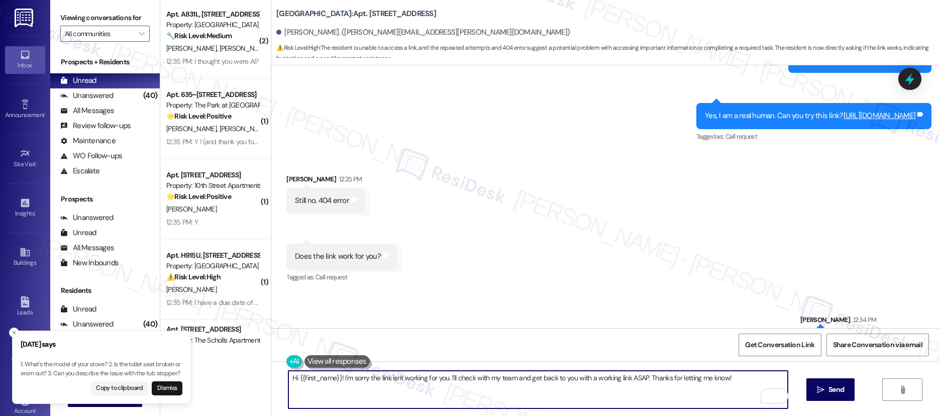
click at [592, 376] on textarea "Hi {{first_name}}! I'm sorry the link isn't working for you. I'll check with my…" at bounding box center [538, 390] width 500 height 38
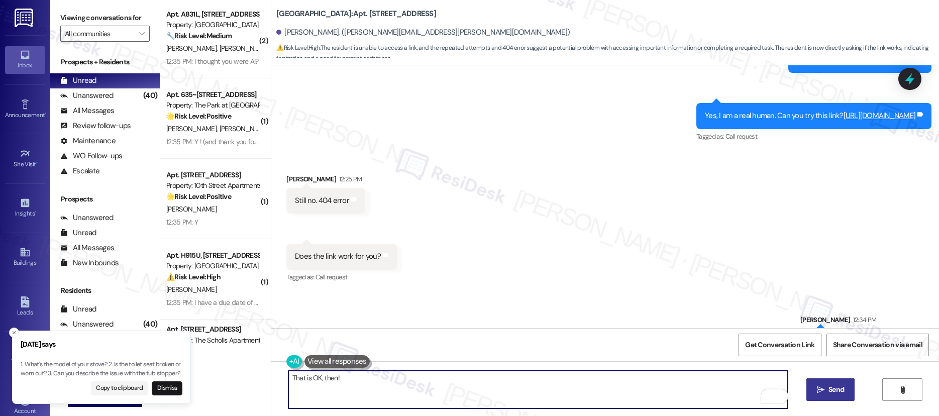
type textarea "That is OK, then!"
click at [828, 388] on span "Send" at bounding box center [837, 389] width 20 height 11
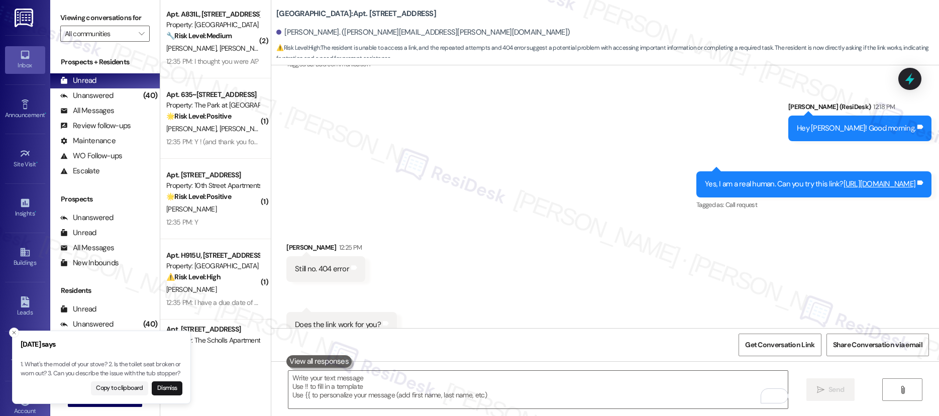
scroll to position [7086, 0]
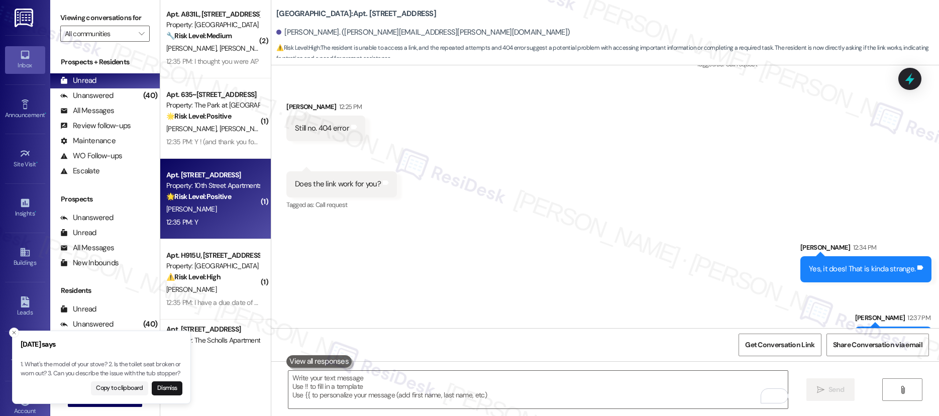
click at [210, 185] on div "Property: 10th Street Apartments" at bounding box center [212, 185] width 93 height 11
type textarea "Fetching suggested responses. Please feel free to read through the conversation…"
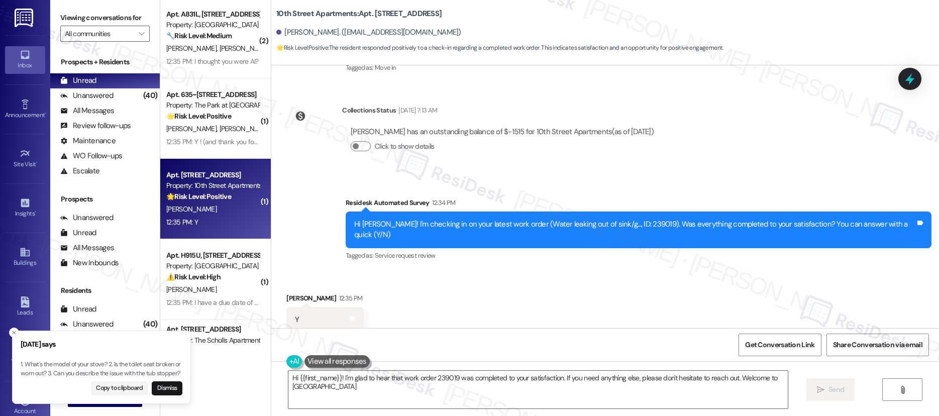
scroll to position [162, 0]
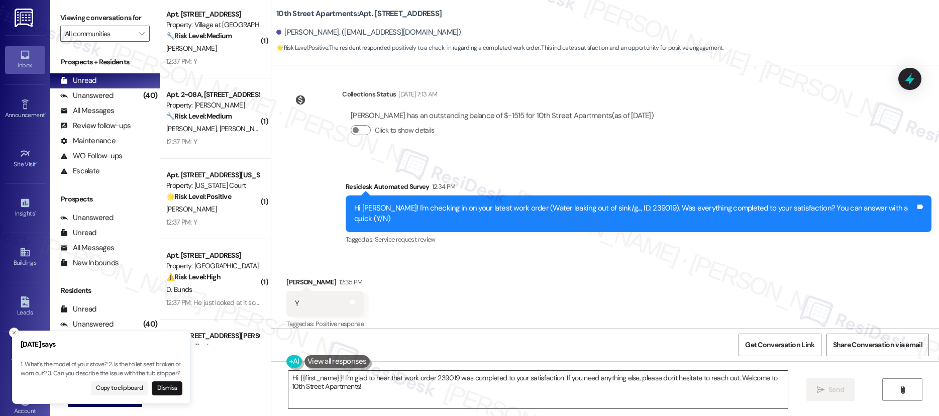
click at [340, 399] on textarea "Hi {{first_name}}! I'm glad to hear that work order 239019 was completed to you…" at bounding box center [538, 390] width 500 height 38
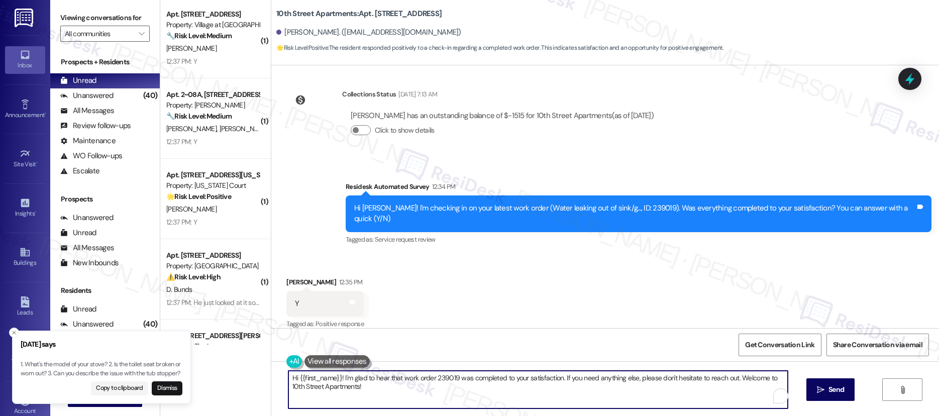
click at [342, 393] on textarea "Hi {{first_name}}! I'm glad to hear that work order 239019 was completed to you…" at bounding box center [538, 390] width 500 height 38
drag, startPoint x: 328, startPoint y: 385, endPoint x: 282, endPoint y: 375, distance: 46.9
click at [288, 375] on textarea "Hi {{first_name}}! I'm glad to hear that work order 239019 was completed to you…" at bounding box center [538, 390] width 500 height 38
click at [288, 374] on textarea "Hi {{first_name}}! I'm glad to hear that work order 239019 was completed to you…" at bounding box center [538, 390] width 500 height 38
paste textarea "I’m so glad to hear you were pleased with how maintenance handled everything. I…"
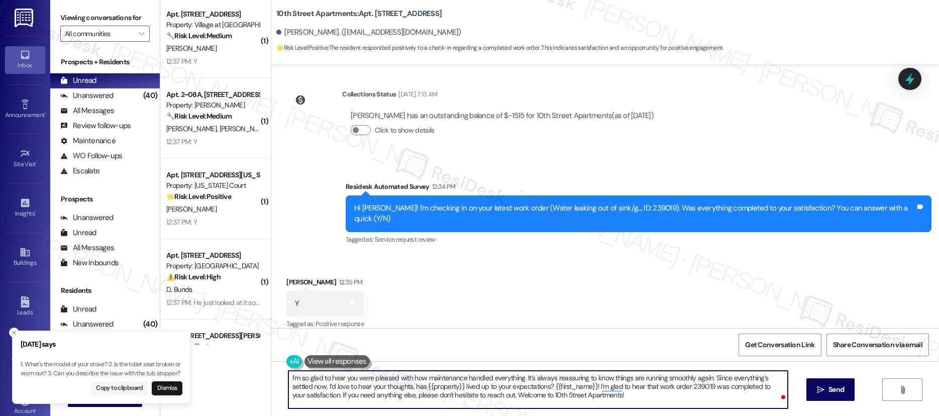
click at [488, 394] on textarea "I’m so glad to hear you were pleased with how maintenance handled everything. I…" at bounding box center [538, 390] width 500 height 38
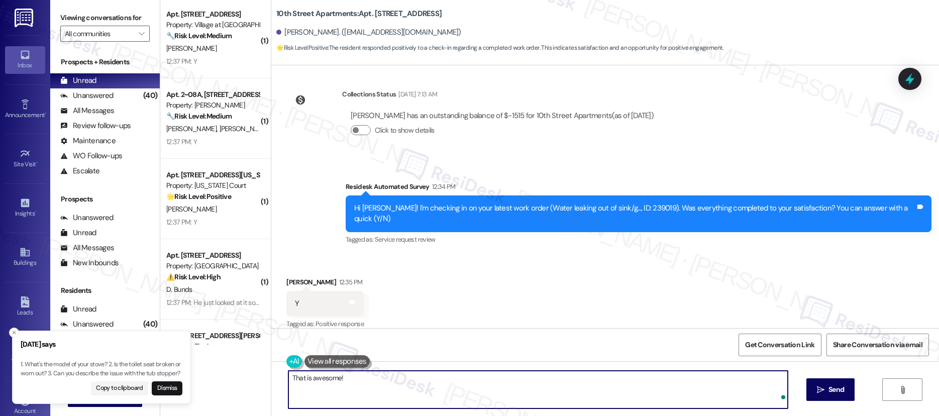
paste textarea "I’m so glad to hear you were pleased with how maintenance handled everything. I…"
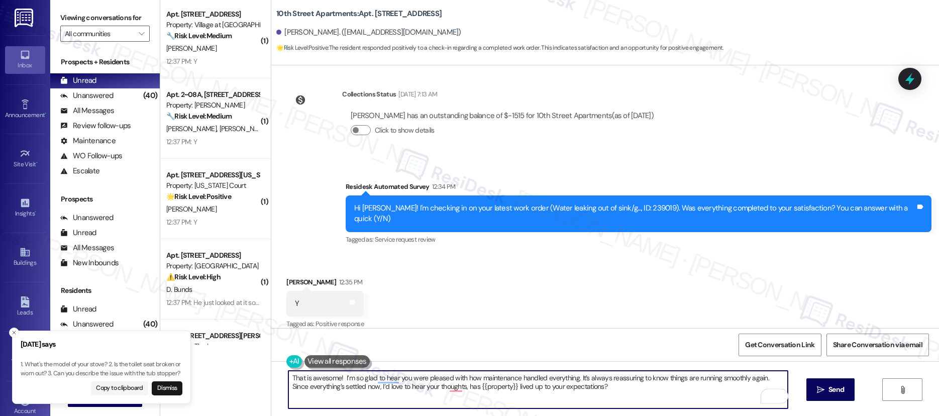
click at [336, 374] on textarea "That is awesome! I’m so glad to hear you were pleased with how maintenance hand…" at bounding box center [538, 390] width 500 height 38
type textarea "That is awesome! I’m so glad to hear you were pleased with how maintenance hand…"
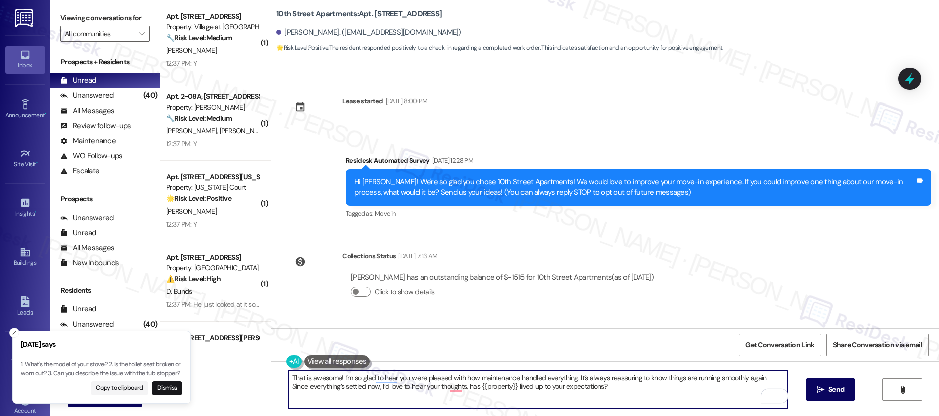
scroll to position [162, 0]
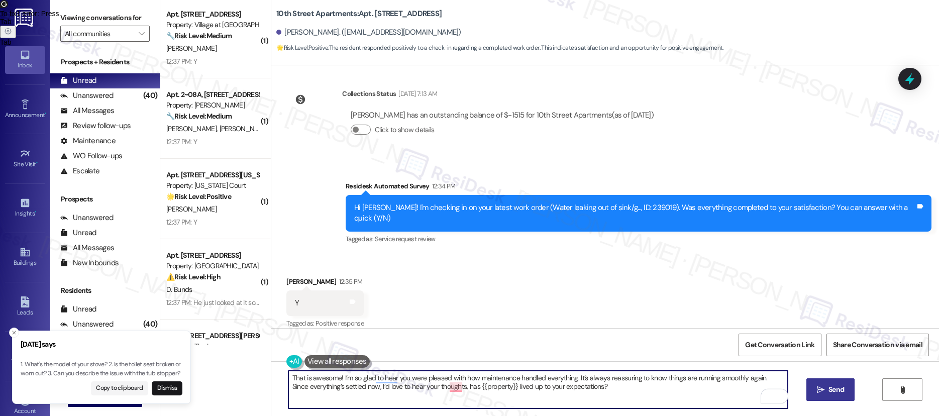
type textarea "That is awesome! I’m so glad to hear you were pleased with how maintenance hand…"
click at [829, 395] on button " Send" at bounding box center [830, 389] width 49 height 23
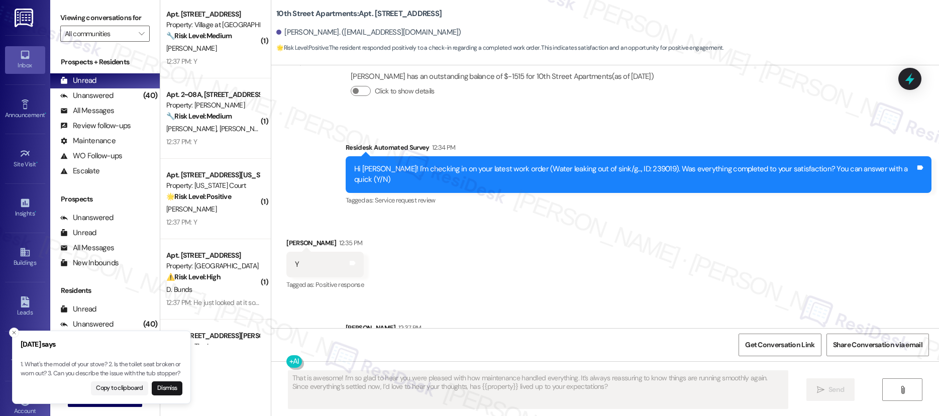
scroll to position [243, 0]
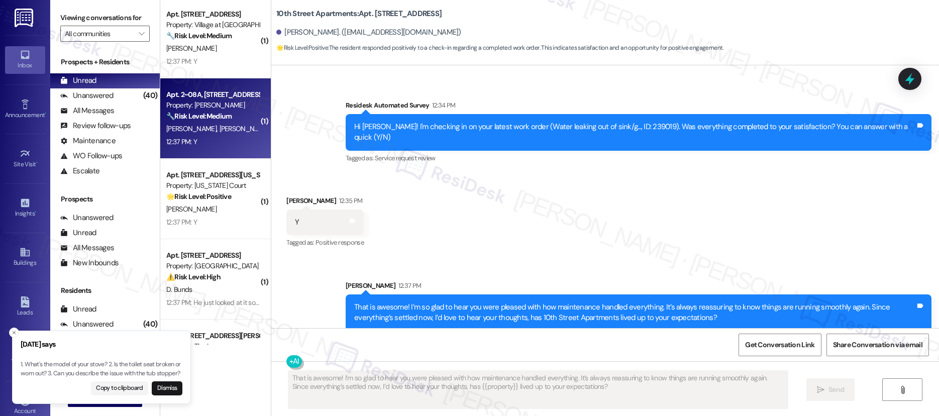
click at [239, 138] on div "12:37 PM: Y 12:37 PM: Y" at bounding box center [212, 142] width 95 height 13
click at [239, 136] on div "12:37 PM: Y 12:37 PM: Y" at bounding box center [212, 142] width 95 height 13
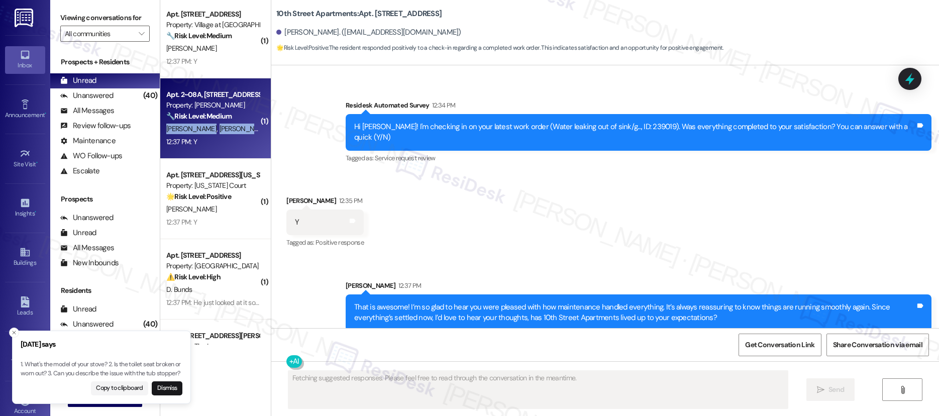
click at [238, 135] on div "[PERSON_NAME] [PERSON_NAME]" at bounding box center [212, 129] width 95 height 13
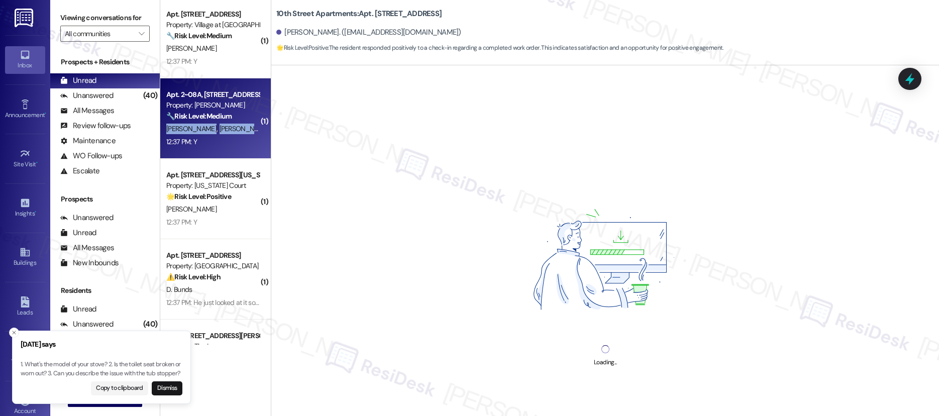
click at [238, 134] on div "[PERSON_NAME] [PERSON_NAME]" at bounding box center [212, 129] width 95 height 13
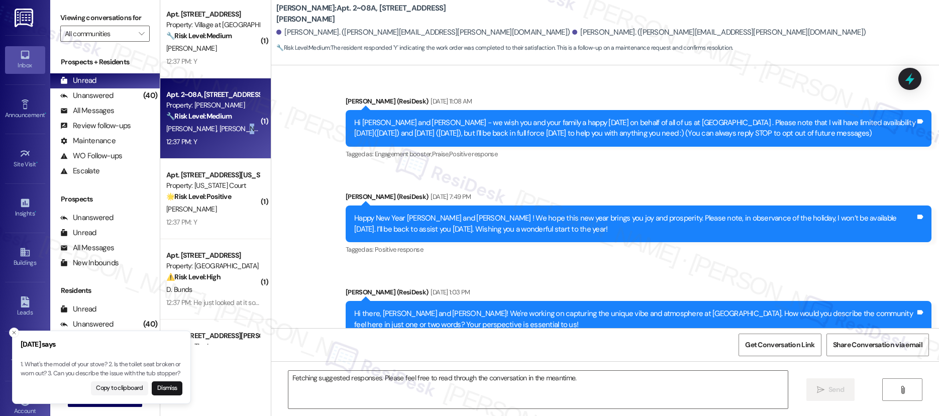
scroll to position [14127, 0]
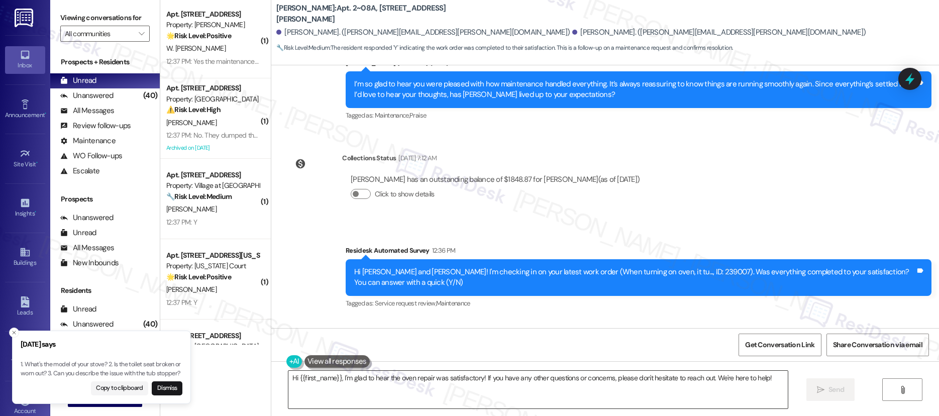
click at [372, 379] on textarea "Hi {{first_name}}, I'm glad to hear the oven repair was satisfactory! If you ha…" at bounding box center [538, 390] width 500 height 38
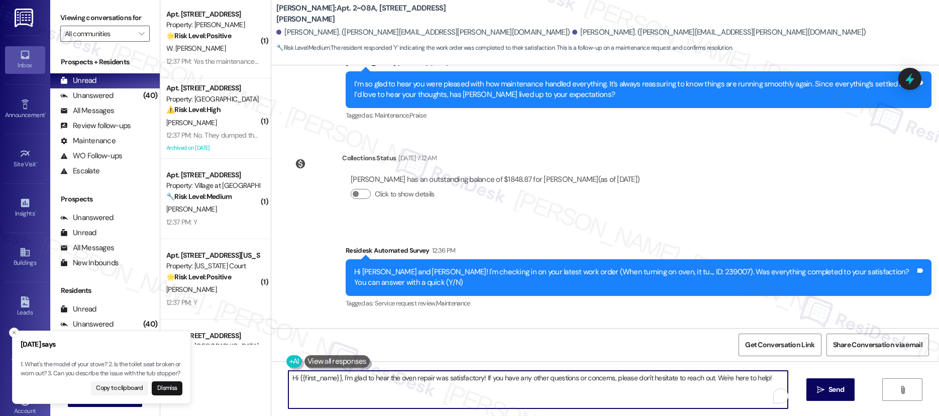
click at [372, 379] on textarea "Hi {{first_name}}, I'm glad to hear the oven repair was satisfactory! If you ha…" at bounding box center [538, 390] width 500 height 38
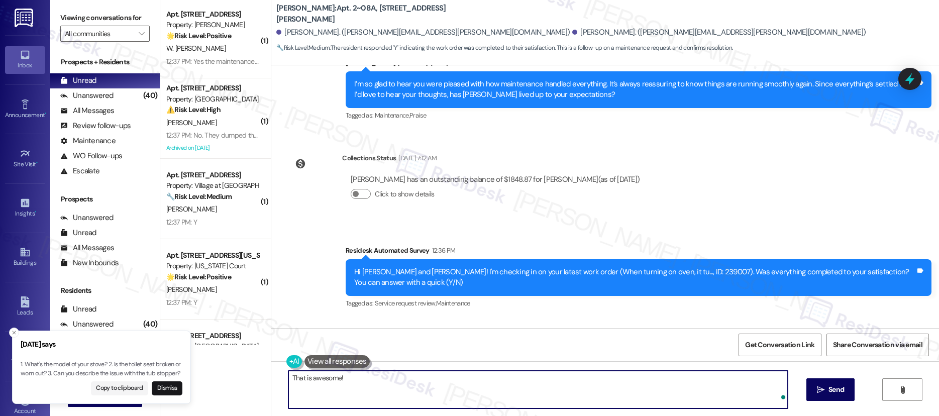
paste textarea "I’m so glad to hear you were pleased with how maintenance handled everything. I…"
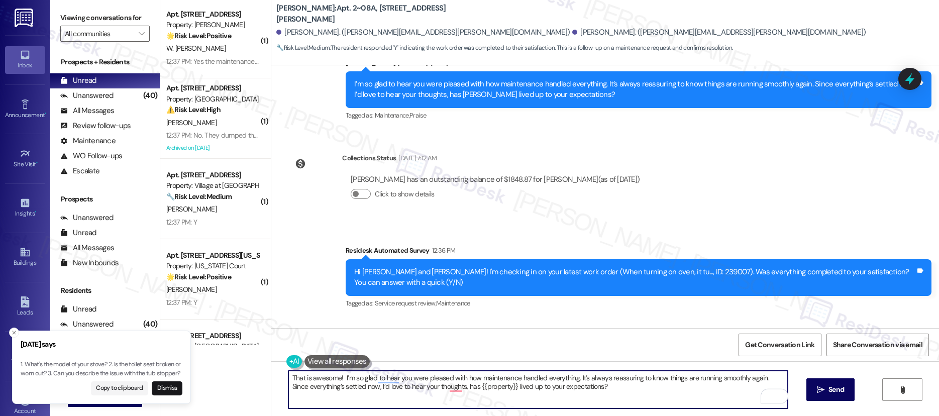
click at [337, 378] on textarea "That is awesome! I’m so glad to hear you were pleased with how maintenance hand…" at bounding box center [538, 390] width 500 height 38
type textarea "That is awesome! I’m so glad to hear you were pleased with how maintenance hand…"
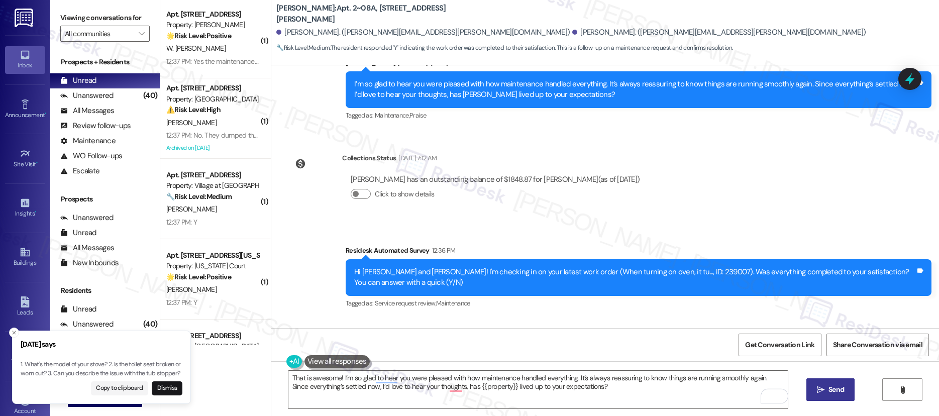
drag, startPoint x: 829, startPoint y: 405, endPoint x: 824, endPoint y: 395, distance: 10.6
click at [830, 405] on div "That is awesome! I’m so glad to hear you were pleased with how maintenance hand…" at bounding box center [605, 398] width 668 height 75
click at [824, 395] on button " Send" at bounding box center [830, 389] width 49 height 23
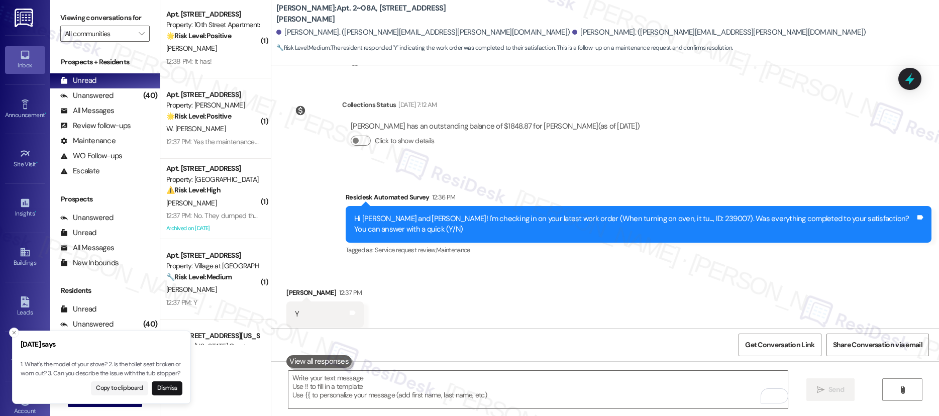
scroll to position [14154, 0]
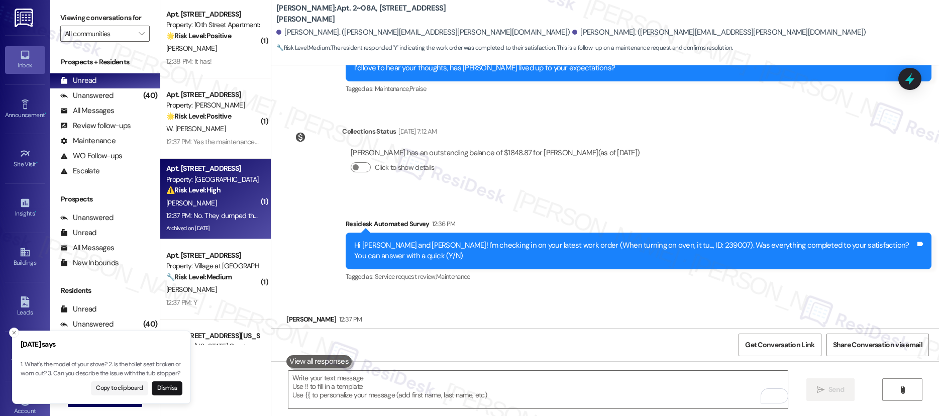
click at [218, 198] on div "[PERSON_NAME]" at bounding box center [212, 203] width 95 height 13
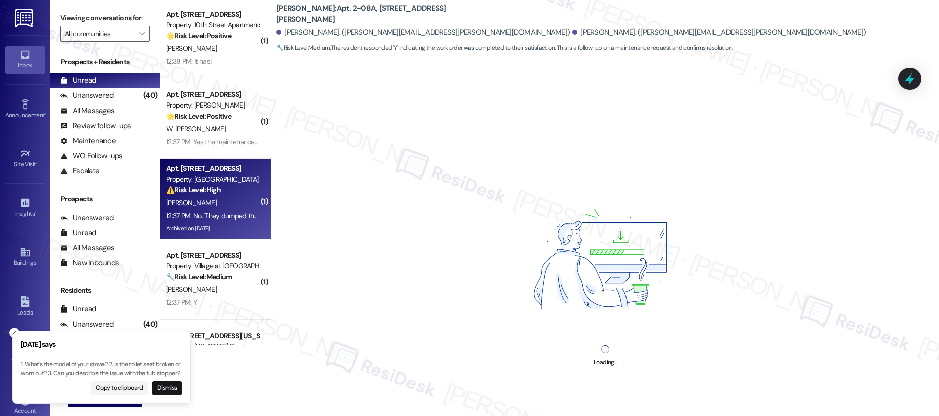
click at [218, 198] on div "[PERSON_NAME]" at bounding box center [212, 203] width 95 height 13
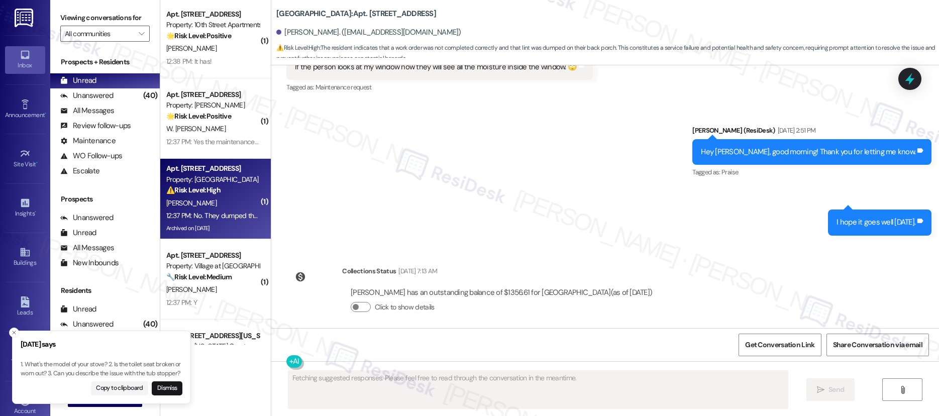
scroll to position [12519, 0]
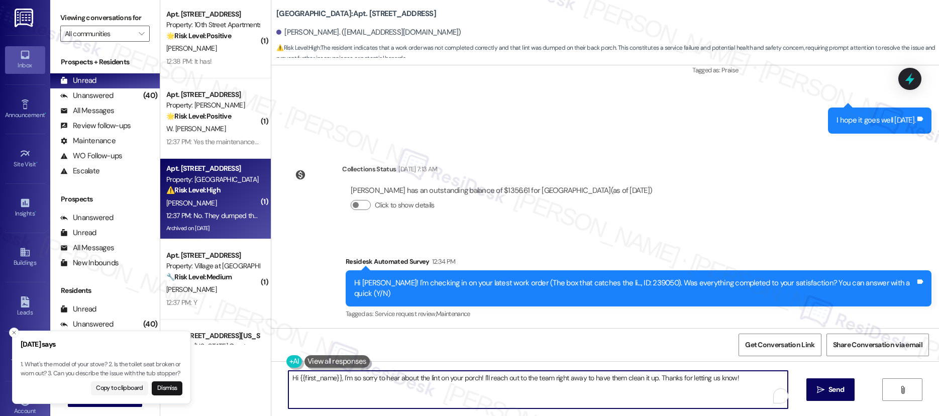
click at [477, 381] on textarea "Hi {{first_name}}, I'm so sorry to hear about the lint on your porch! I'll reac…" at bounding box center [538, 390] width 500 height 38
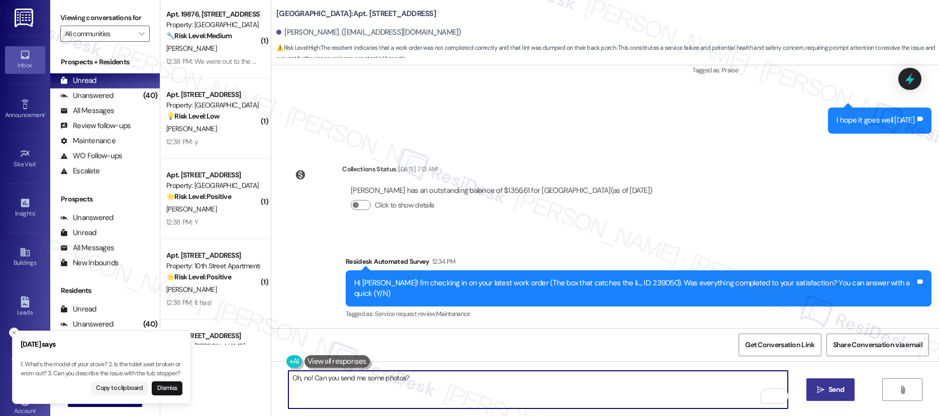
type textarea "Oh, no! Can you send me some photos?"
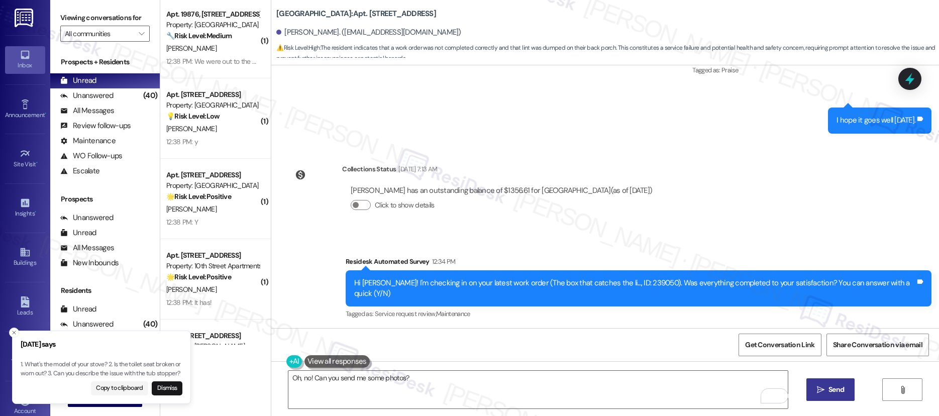
click at [831, 394] on span "Send" at bounding box center [837, 389] width 16 height 11
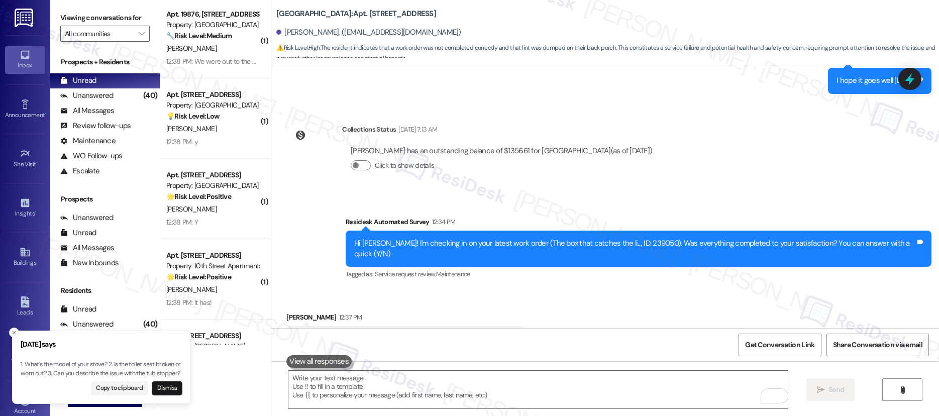
scroll to position [12589, 0]
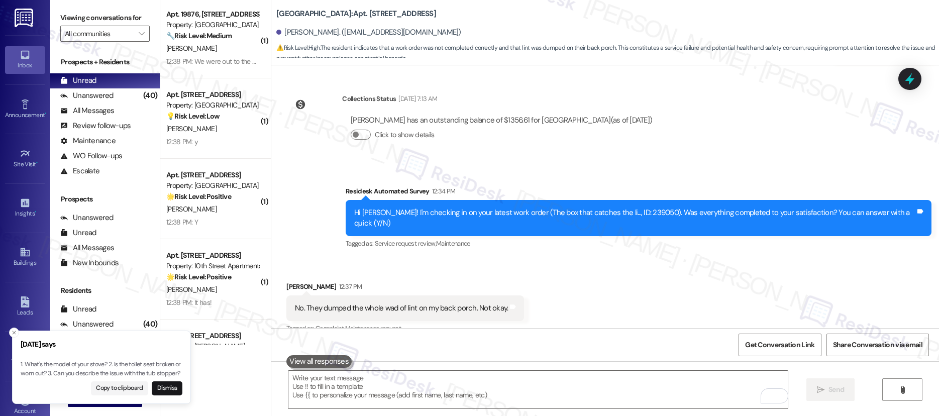
click at [244, 195] on div "🌟 Risk Level: Positive The resident confirmed the work order was completed to t…" at bounding box center [212, 196] width 93 height 11
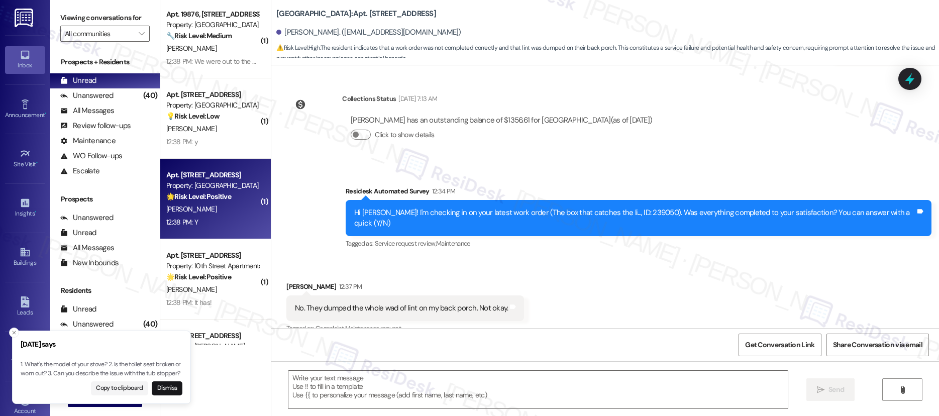
click at [244, 195] on div "🌟 Risk Level: Positive The resident confirmed the work order was completed to t…" at bounding box center [212, 196] width 93 height 11
type textarea "Fetching suggested responses. Please feel free to read through the conversation…"
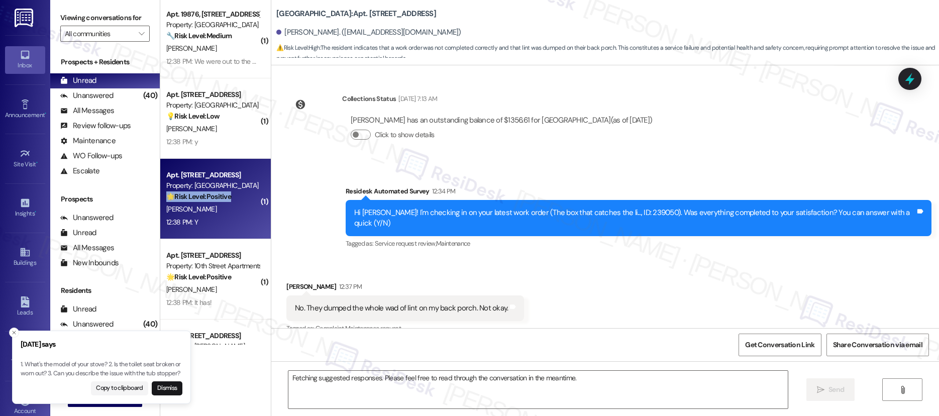
click at [244, 195] on div "🌟 Risk Level: Positive The resident confirmed the work order was completed to t…" at bounding box center [212, 196] width 93 height 11
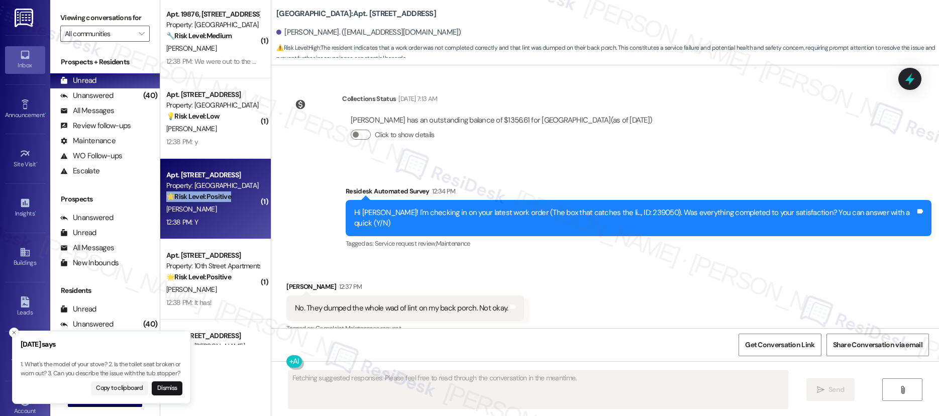
click at [244, 195] on div "🌟 Risk Level: Positive The resident confirmed the work order was completed to t…" at bounding box center [212, 196] width 93 height 11
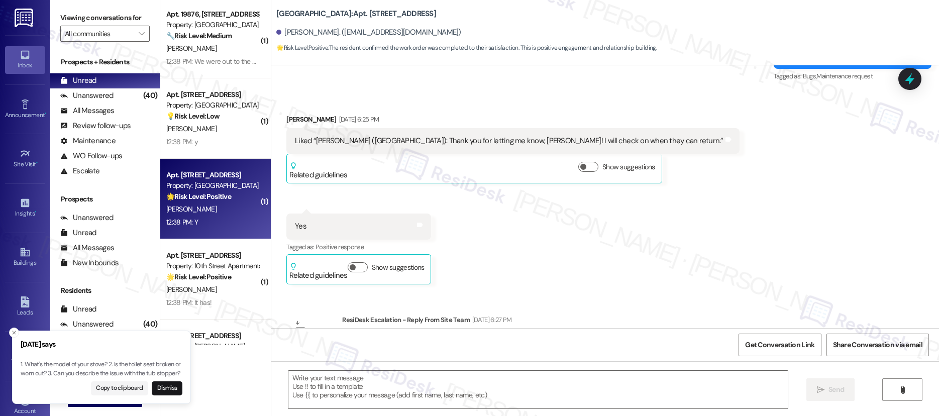
type textarea "Fetching suggested responses. Please feel free to read through the conversation…"
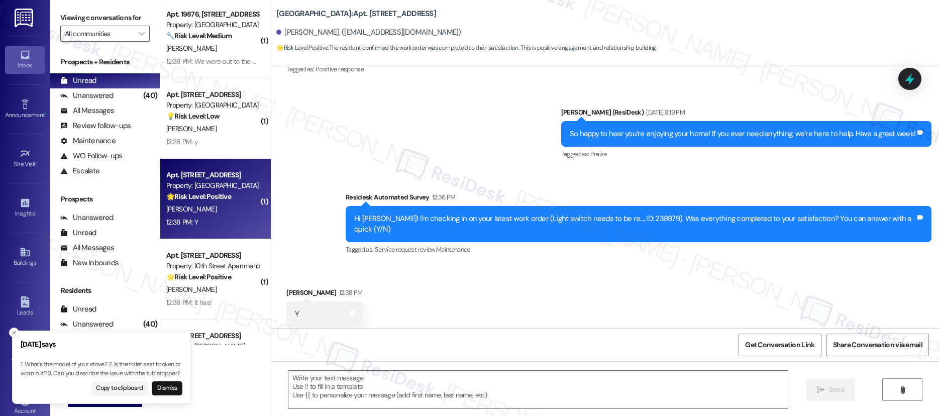
scroll to position [3932, 0]
click at [430, 377] on textarea at bounding box center [538, 390] width 500 height 38
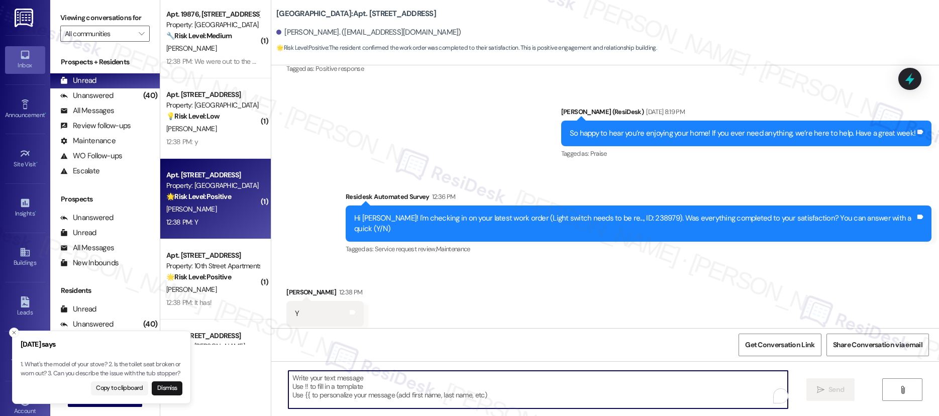
click at [430, 377] on textarea "To enrich screen reader interactions, please activate Accessibility in Grammarl…" at bounding box center [538, 390] width 500 height 38
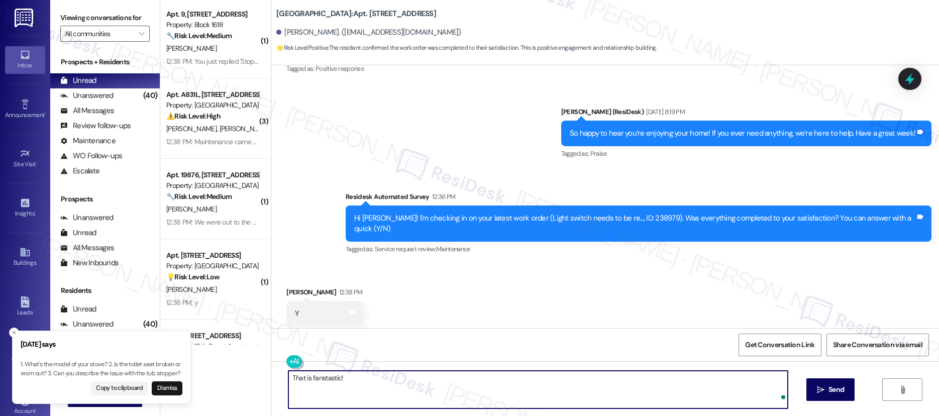
paste textarea "I’m so glad to hear you were pleased with how maintenance handled everything. I…"
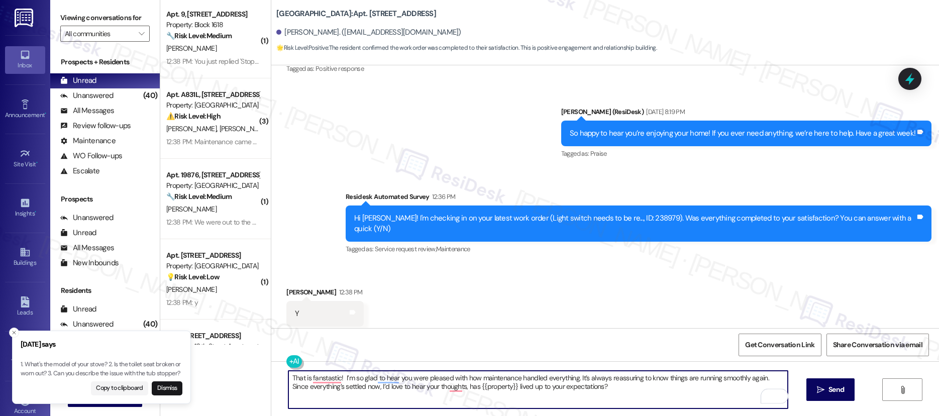
click at [336, 379] on textarea "That is fanstastic! I’m so glad to hear you were pleased with how maintenance h…" at bounding box center [538, 390] width 500 height 38
type textarea "That is fanstastic! I’m so glad to hear you were pleased with how maintenance h…"
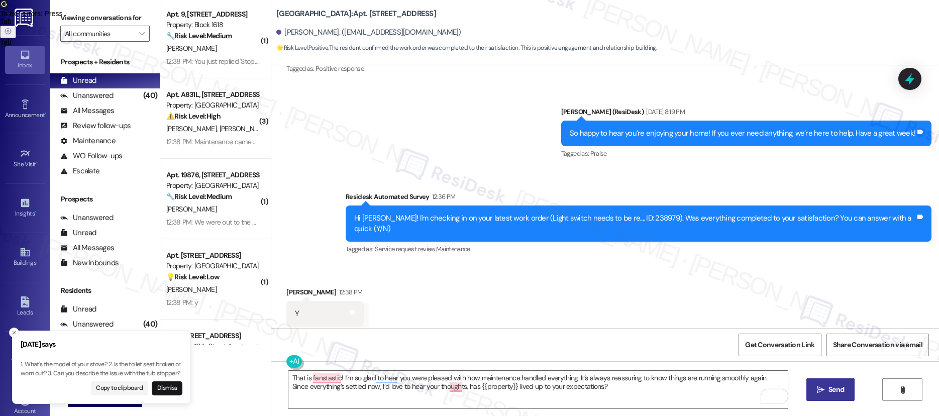
click at [839, 385] on span "Send" at bounding box center [837, 389] width 16 height 11
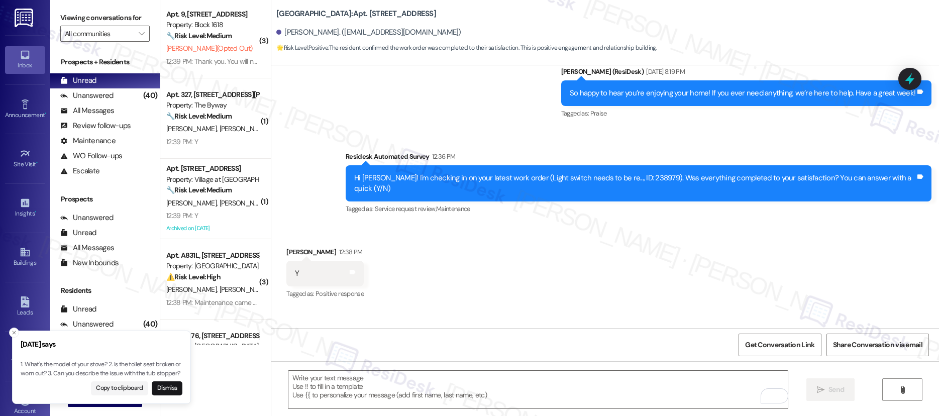
scroll to position [4013, 0]
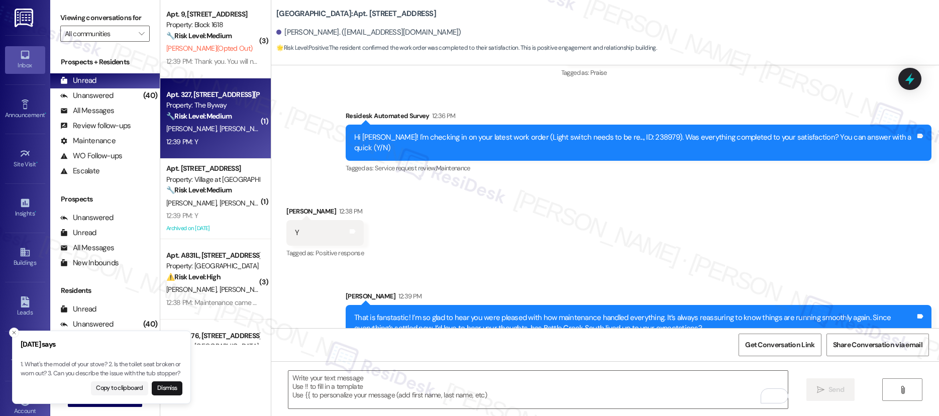
click at [235, 138] on div "12:39 PM: Y 12:39 PM: Y" at bounding box center [212, 142] width 95 height 13
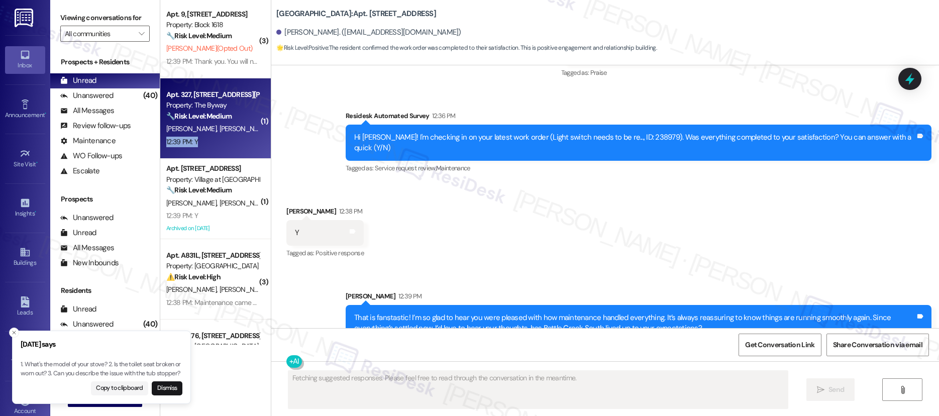
click at [235, 138] on div "12:39 PM: Y 12:39 PM: Y" at bounding box center [212, 142] width 95 height 13
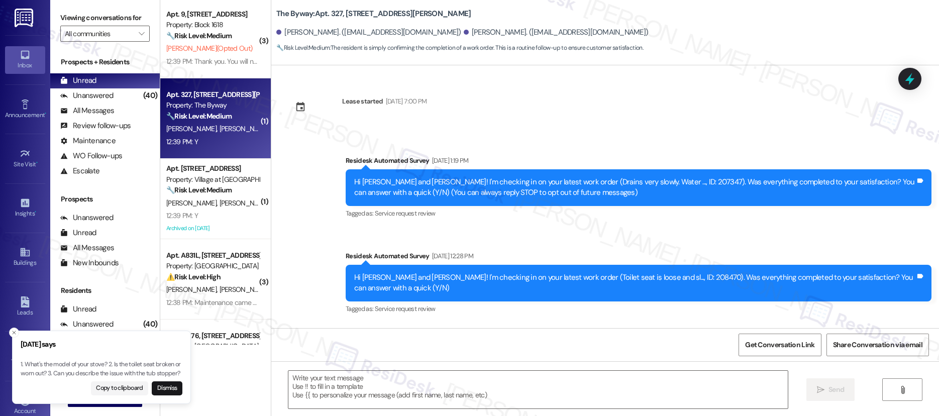
click at [235, 138] on div "12:39 PM: Y 12:39 PM: Y" at bounding box center [212, 142] width 95 height 13
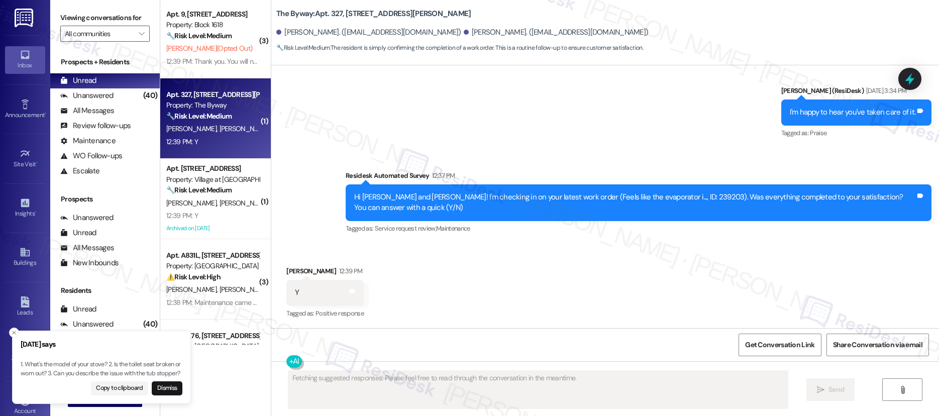
scroll to position [2414, 0]
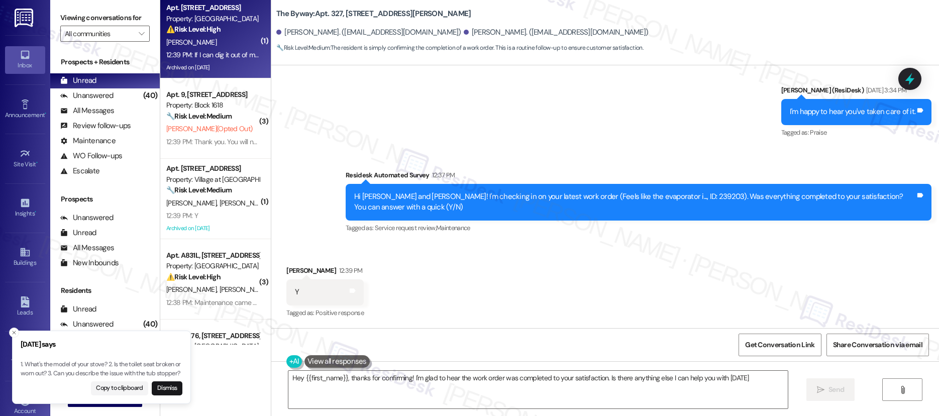
type textarea "Hey {{first_name}}, thanks for confirming! I'm glad to hear the work order was …"
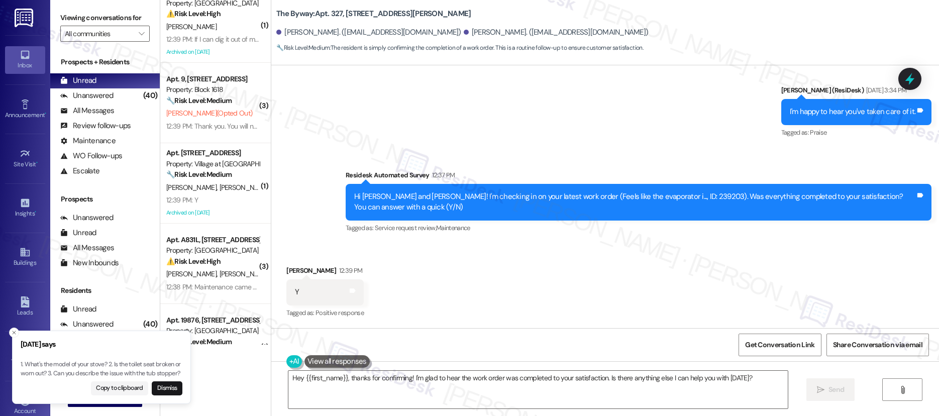
scroll to position [0, 0]
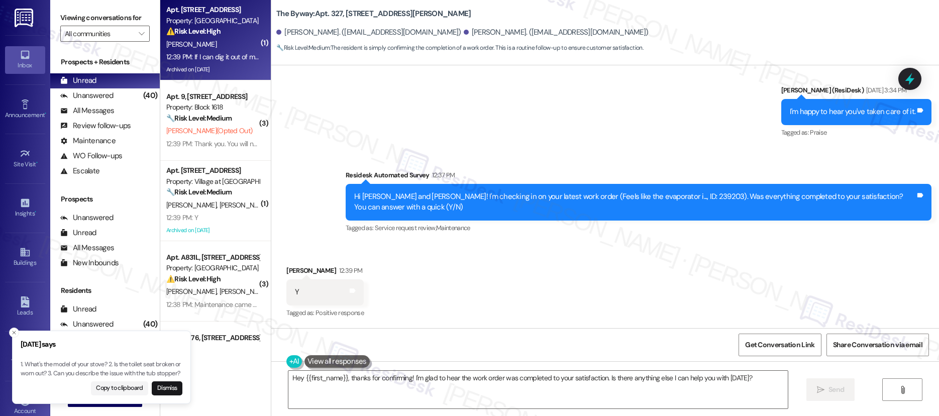
click at [238, 25] on div "Property: [GEOGRAPHIC_DATA]" at bounding box center [212, 21] width 93 height 11
type textarea "Fetching suggested responses. Please feel free to read through the conversation…"
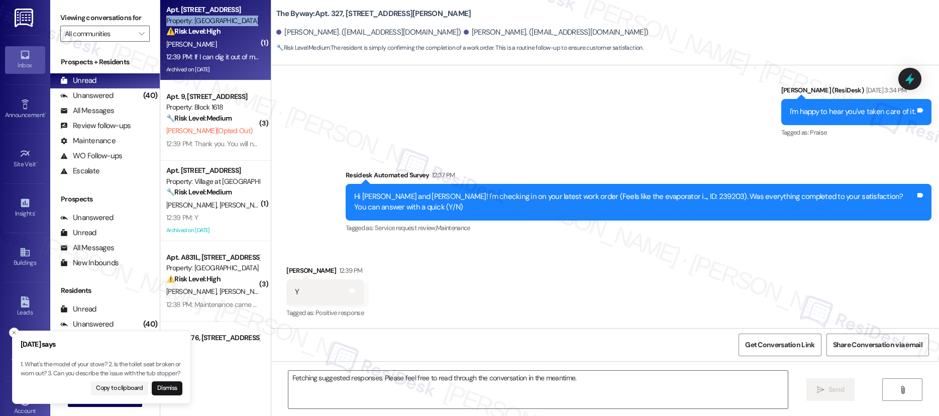
click at [238, 25] on div "Property: [GEOGRAPHIC_DATA]" at bounding box center [212, 21] width 93 height 11
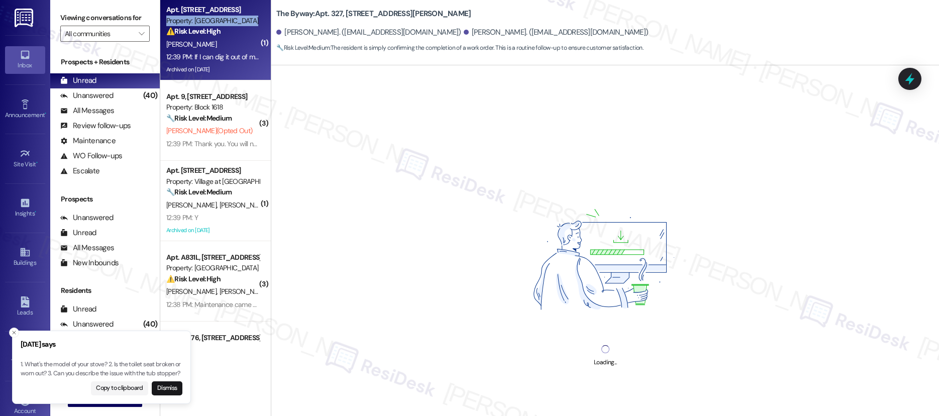
click at [238, 25] on div "Property: [GEOGRAPHIC_DATA]" at bounding box center [212, 21] width 93 height 11
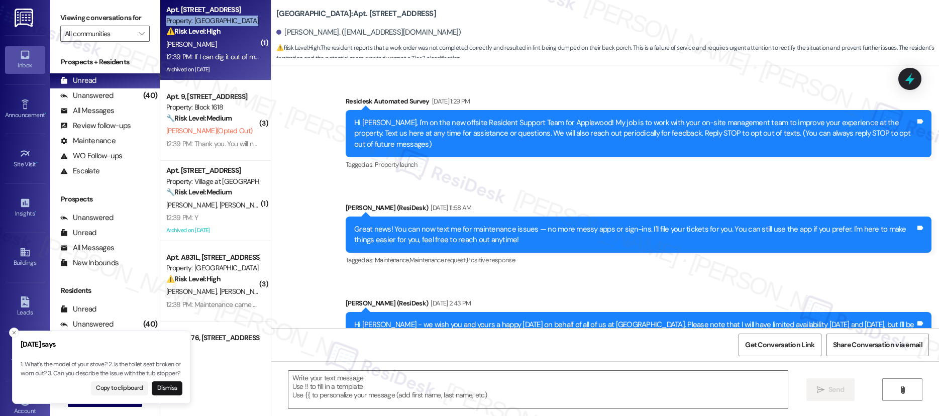
click at [238, 25] on div "Property: [GEOGRAPHIC_DATA]" at bounding box center [212, 21] width 93 height 11
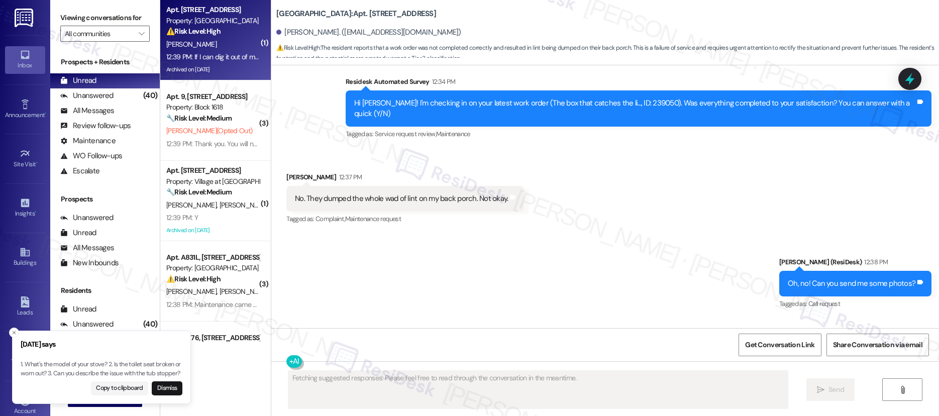
scroll to position [12699, 0]
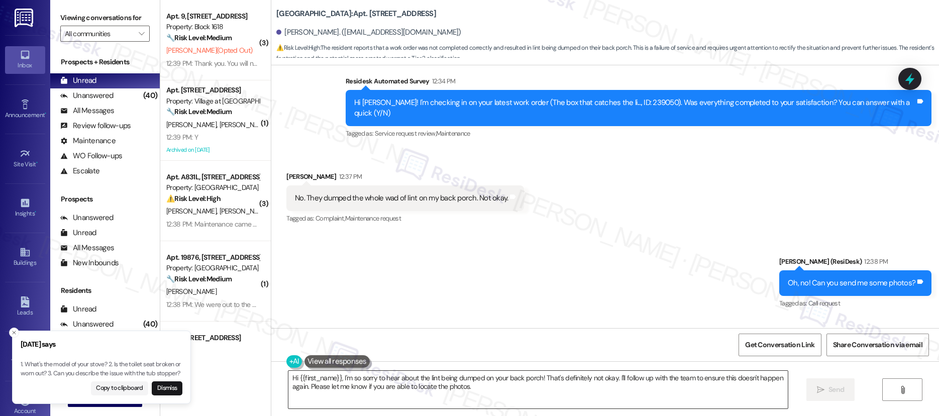
drag, startPoint x: 479, startPoint y: 391, endPoint x: 484, endPoint y: 391, distance: 5.0
click at [480, 390] on textarea "Hi {{first_name}}, I'm so sorry to hear about the lint being dumped on your bac…" at bounding box center [538, 390] width 500 height 38
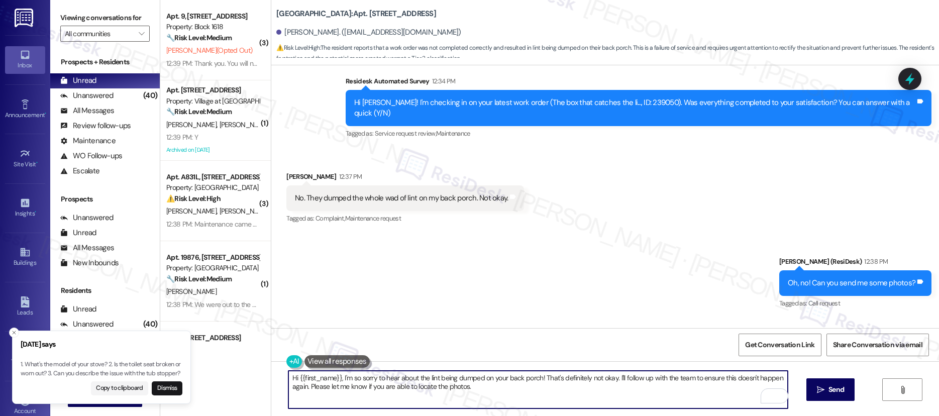
drag, startPoint x: 361, startPoint y: 375, endPoint x: 386, endPoint y: 389, distance: 28.4
click at [271, 374] on div "Hi {{first_name}}, I'm so sorry to hear about the lint being dumped on your bac…" at bounding box center [605, 398] width 668 height 75
click at [425, 392] on textarea "Hi {{first_name}}, I'm so sorry to hear about the lint being dumped on your bac…" at bounding box center [538, 390] width 500 height 38
drag, startPoint x: 475, startPoint y: 392, endPoint x: 444, endPoint y: 387, distance: 31.6
click at [476, 391] on textarea "Hi {{first_name}}, I'm so sorry to hear about the lint being dumped on your bac…" at bounding box center [538, 390] width 500 height 38
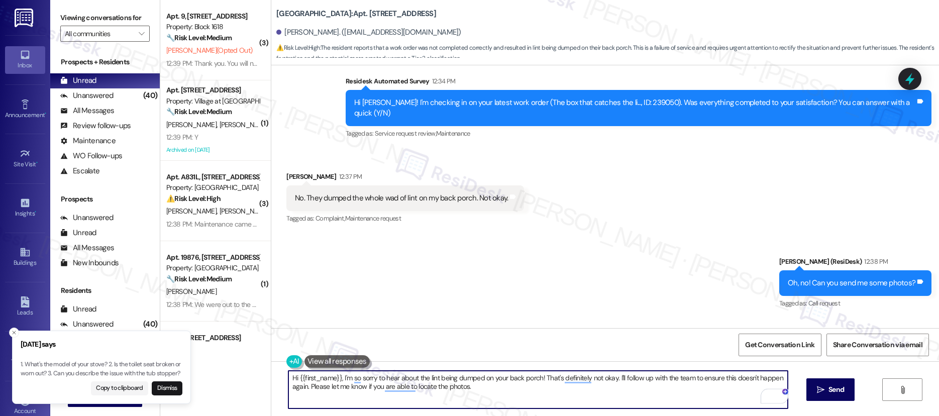
drag, startPoint x: 444, startPoint y: 387, endPoint x: 312, endPoint y: 373, distance: 132.9
click at [313, 373] on textarea "Hi {{first_name}}, I'm so sorry to hear about the lint being dumped on your bac…" at bounding box center [538, 390] width 500 height 38
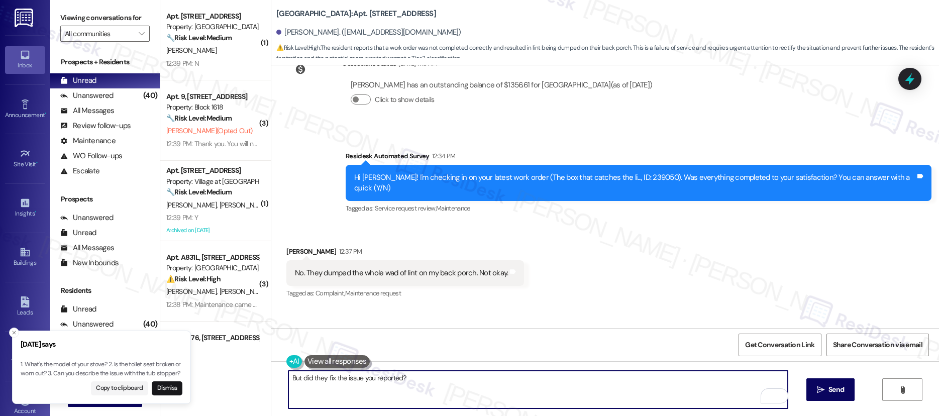
scroll to position [12599, 0]
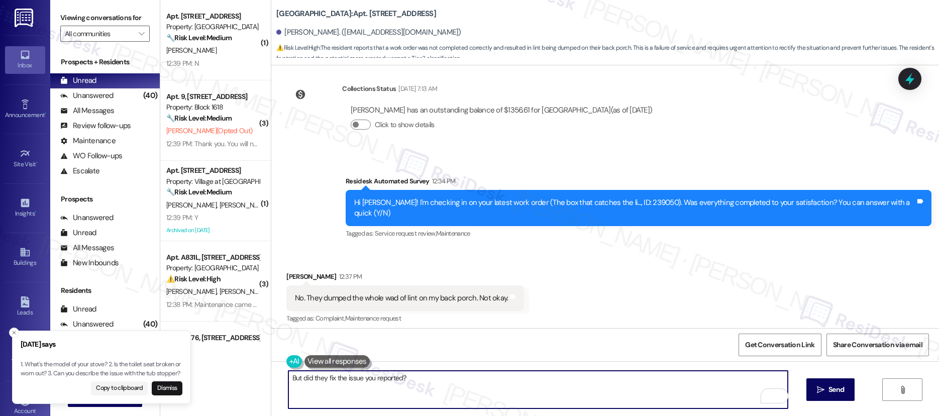
type textarea "But did they fix the issue you reported?"
click at [811, 407] on div "But did they fix the issue you reported?  Send " at bounding box center [605, 398] width 668 height 75
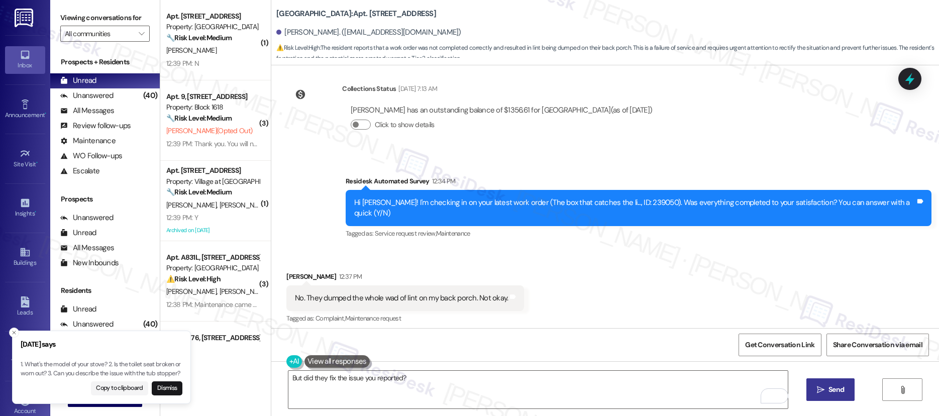
click at [823, 398] on button " Send" at bounding box center [830, 389] width 49 height 23
click at [638, 197] on div "Hi Sandra! I'm checking in on your latest work order (The box that catches the …" at bounding box center [634, 208] width 561 height 22
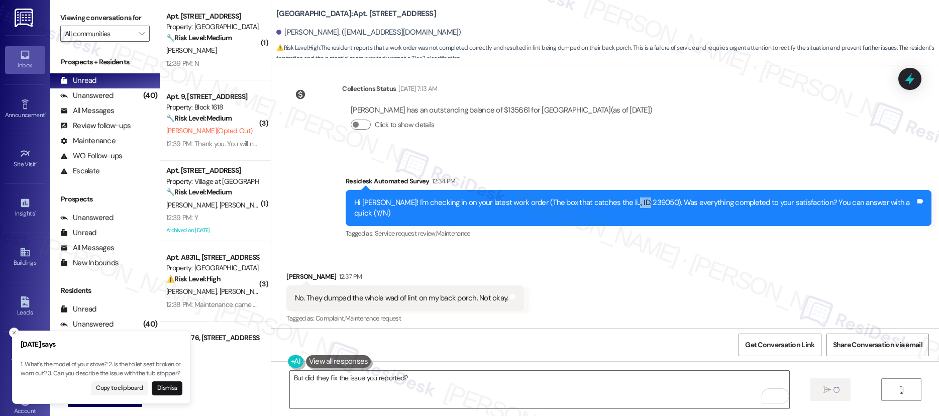
copy div "239050"
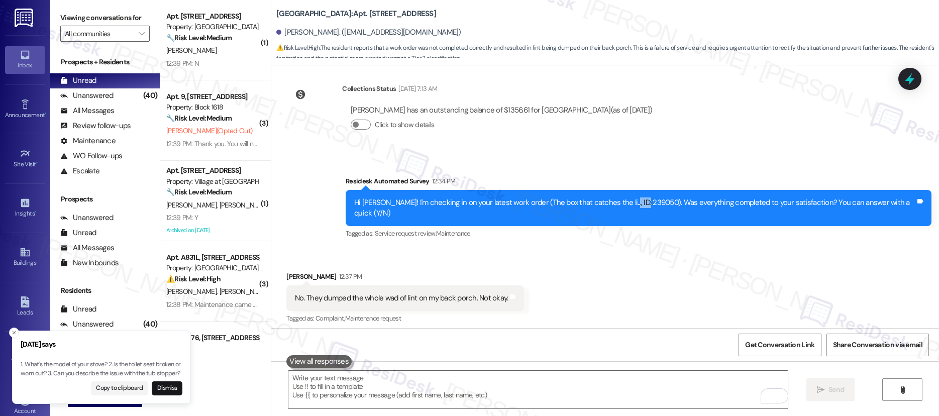
scroll to position [12699, 0]
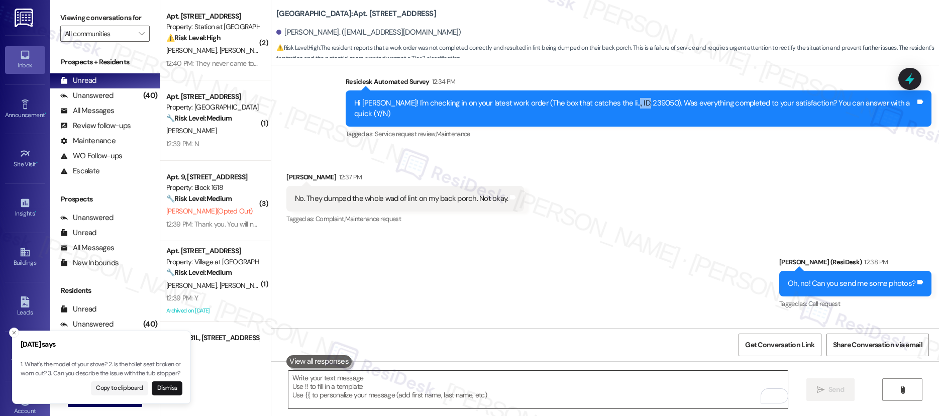
click at [487, 389] on textarea "To enrich screen reader interactions, please activate Accessibility in Grammarl…" at bounding box center [538, 390] width 500 height 38
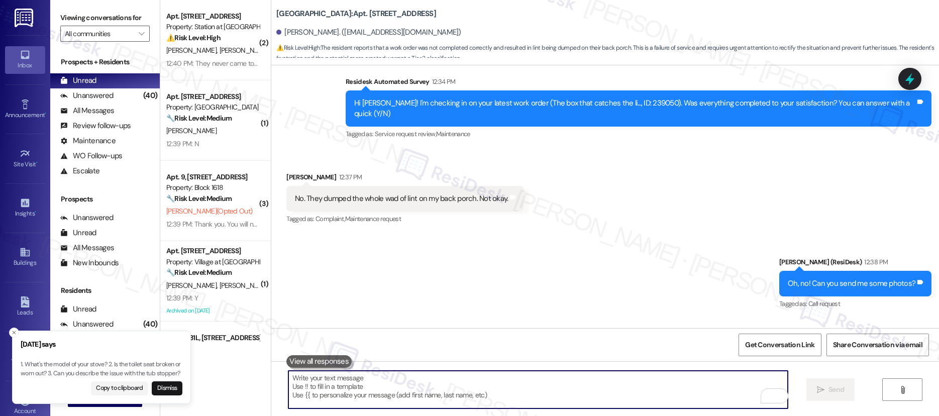
click at [487, 389] on textarea "To enrich screen reader interactions, please activate Accessibility in Grammarl…" at bounding box center [538, 390] width 500 height 38
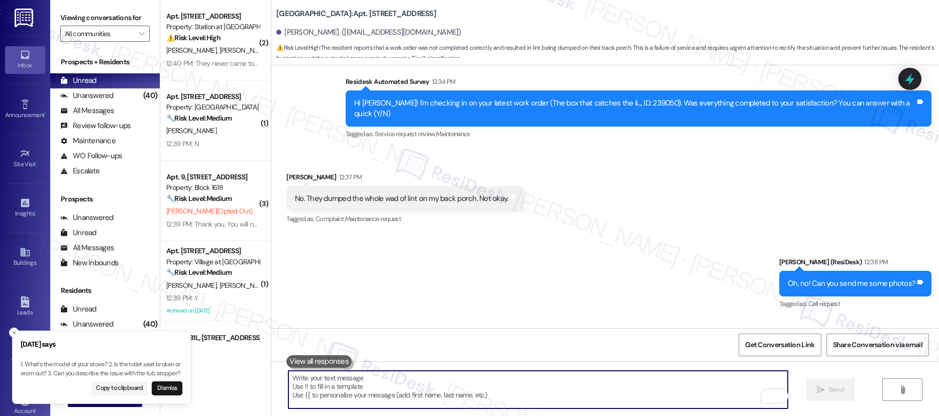
click at [487, 389] on textarea "To enrich screen reader interactions, please activate Accessibility in Grammarl…" at bounding box center [538, 390] width 500 height 38
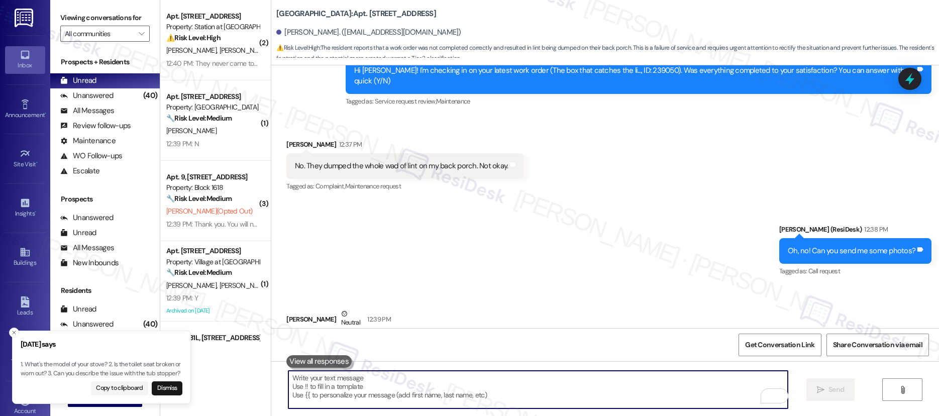
scroll to position [12769, 0]
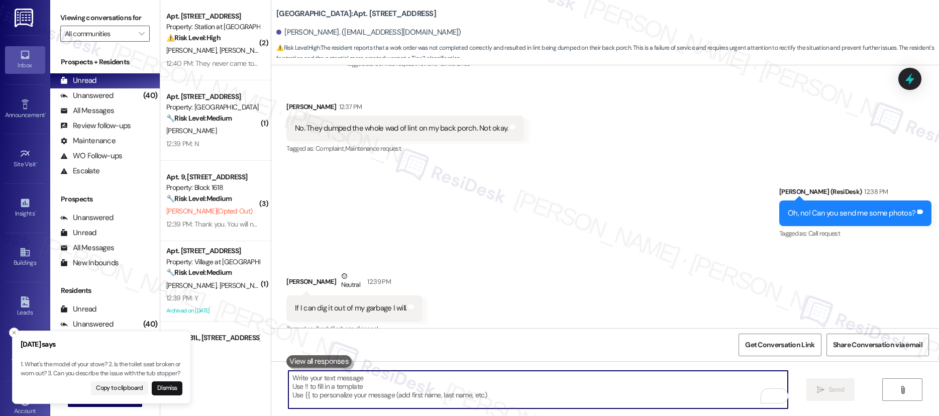
click at [533, 403] on textarea "To enrich screen reader interactions, please activate Accessibility in Grammarl…" at bounding box center [538, 390] width 500 height 38
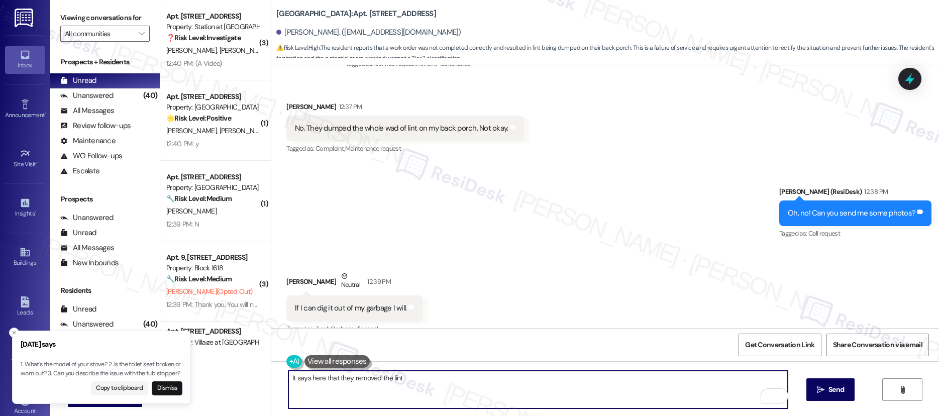
click at [470, 382] on textarea "It says here that they removed the lint" at bounding box center [538, 390] width 500 height 38
type textarea "It says here that they removed the lint from the dryer box per your request."
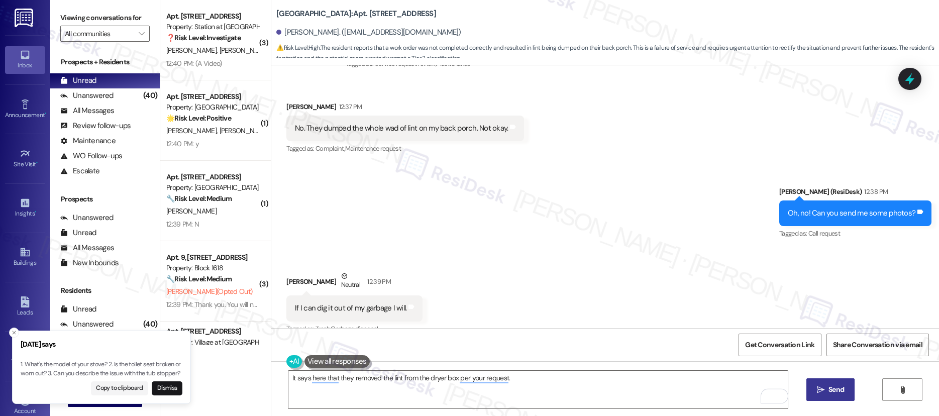
click at [829, 388] on span "Send" at bounding box center [837, 389] width 16 height 11
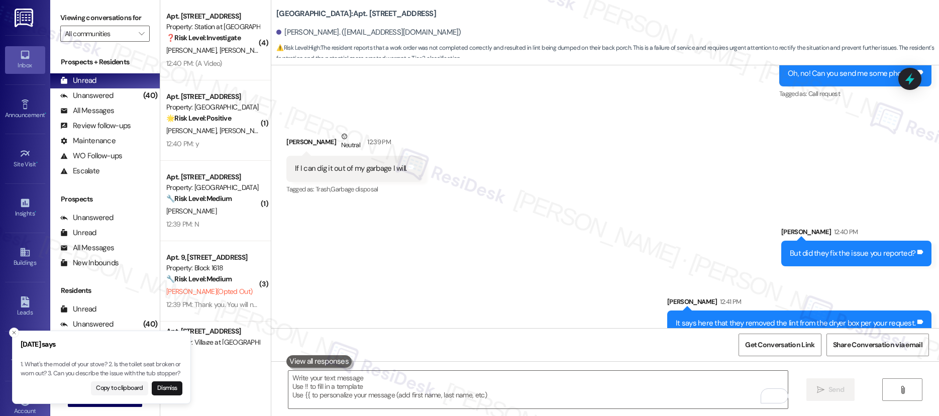
scroll to position [12909, 0]
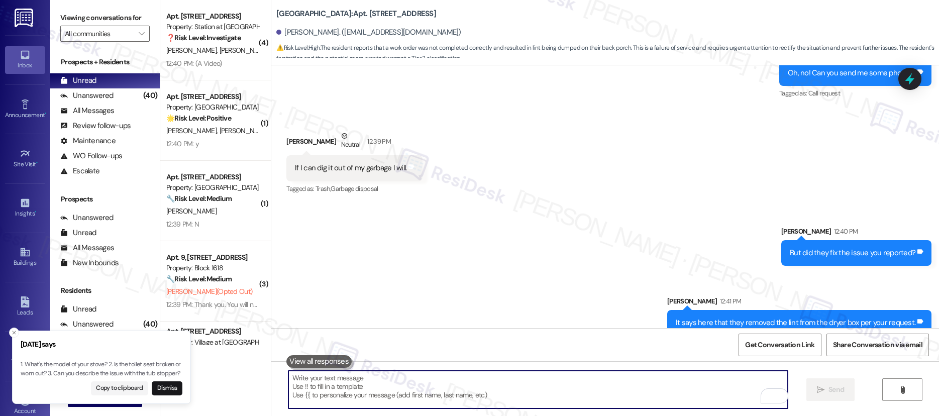
click at [543, 378] on textarea "To enrich screen reader interactions, please activate Accessibility in Grammarl…" at bounding box center [538, 390] width 500 height 38
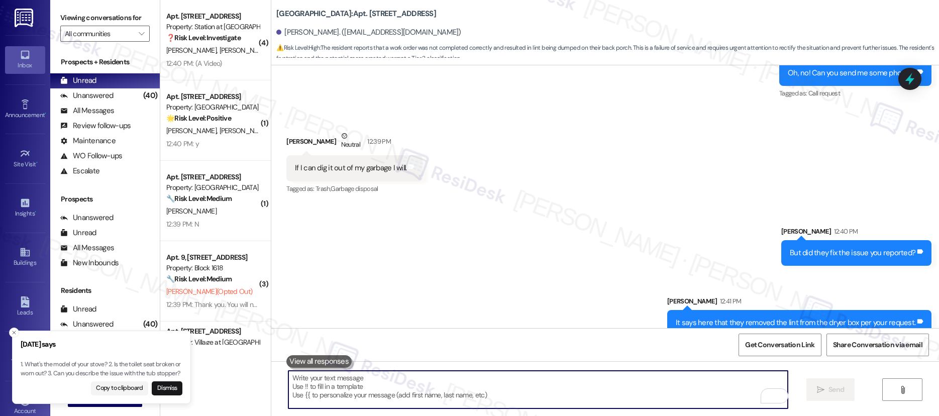
click at [543, 378] on textarea "To enrich screen reader interactions, please activate Accessibility in Grammarl…" at bounding box center [538, 390] width 500 height 38
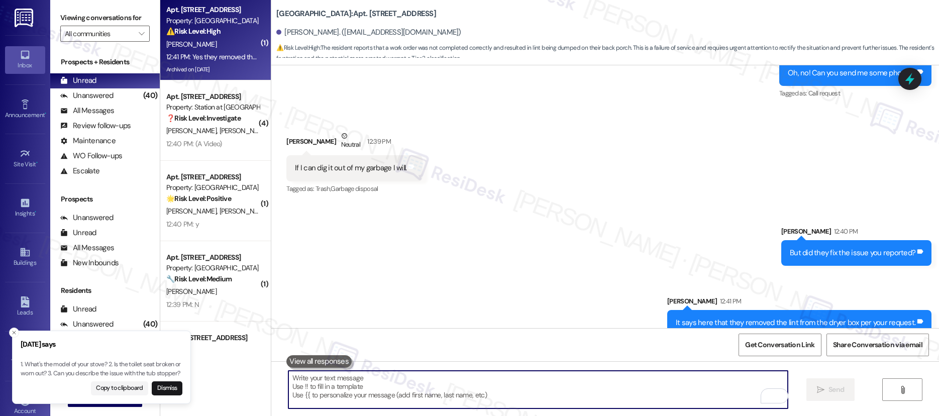
click at [543, 378] on textarea "To enrich screen reader interactions, please activate Accessibility in Grammarl…" at bounding box center [538, 390] width 500 height 38
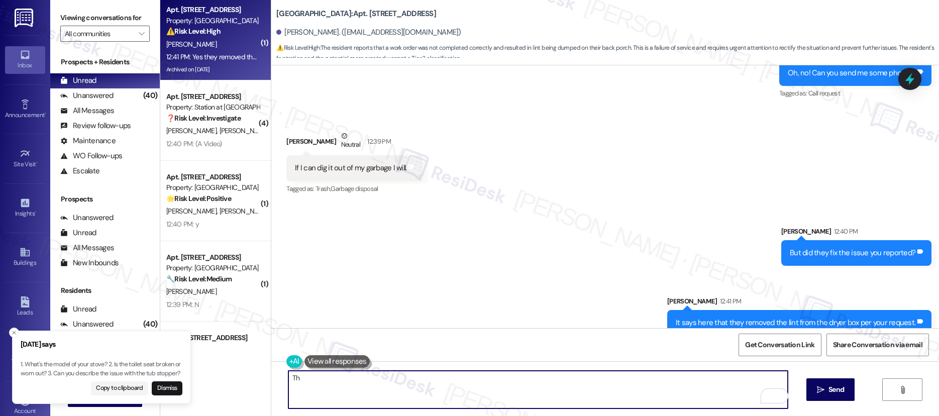
type textarea "T"
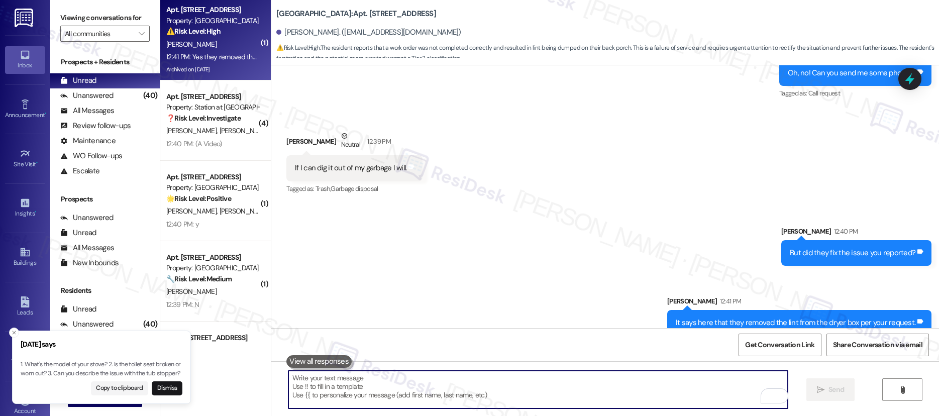
drag, startPoint x: 599, startPoint y: 382, endPoint x: 599, endPoint y: 389, distance: 7.5
click at [599, 383] on textarea "To enrich screen reader interactions, please activate Accessibility in Grammarl…" at bounding box center [538, 390] width 500 height 38
click at [599, 389] on textarea "To enrich screen reader interactions, please activate Accessibility in Grammarl…" at bounding box center [538, 390] width 500 height 38
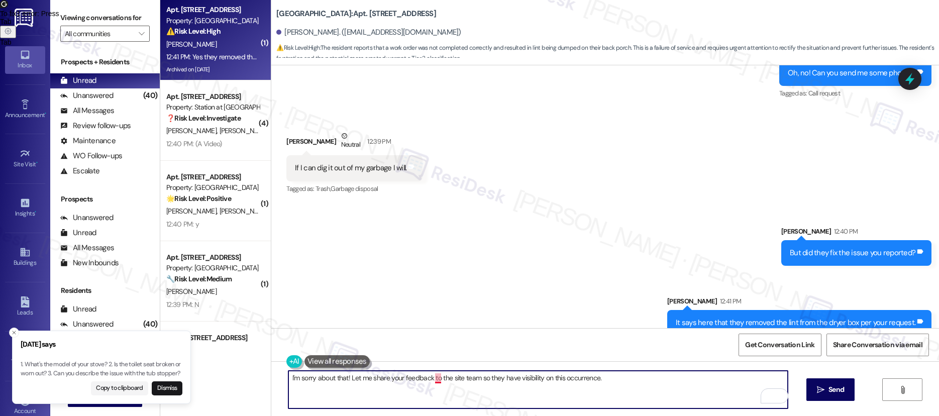
click at [432, 379] on textarea "I'm sorry about that! Let me share your feedback to the site team so they have …" at bounding box center [538, 390] width 500 height 38
click at [429, 376] on textarea "I'm sorry about that! Let me share your feedback to the site team so they have …" at bounding box center [538, 390] width 500 height 38
click at [618, 388] on textarea "I'm sorry about that! Let me share your feedback with the site team so they can…" at bounding box center [538, 390] width 500 height 38
type textarea "I'm sorry about that! Let me share your feedback with the site team so they can…"
click at [858, 386] on div "I'm sorry about that! Let me share your feedback with the site team so they can…" at bounding box center [605, 398] width 668 height 75
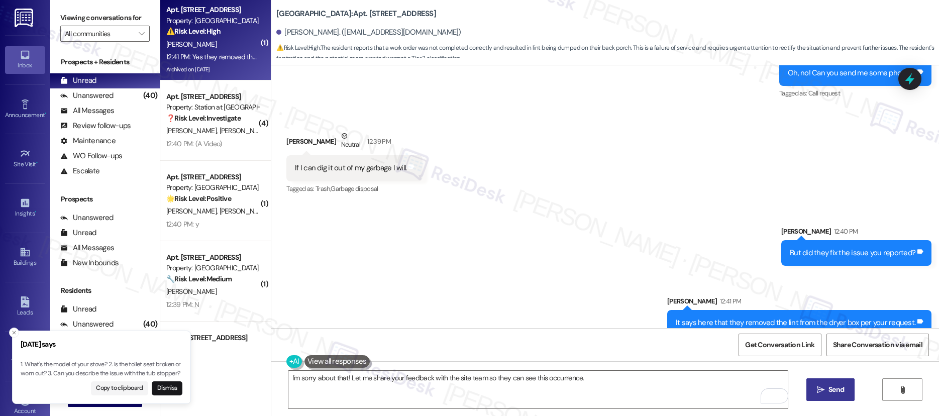
click at [832, 386] on span "Send" at bounding box center [837, 389] width 16 height 11
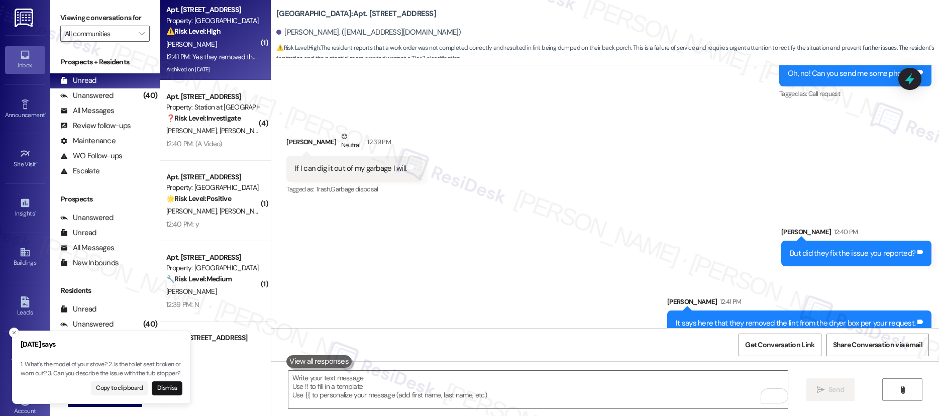
scroll to position [12979, 0]
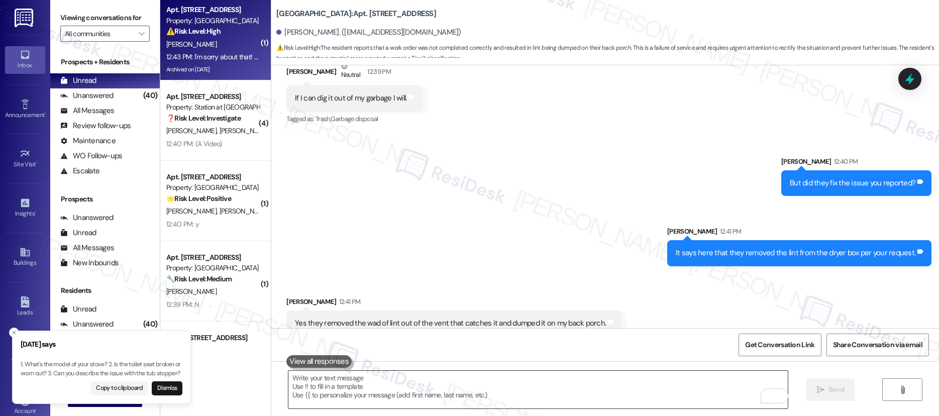
click at [436, 387] on textarea "To enrich screen reader interactions, please activate Accessibility in Grammarl…" at bounding box center [538, 390] width 500 height 38
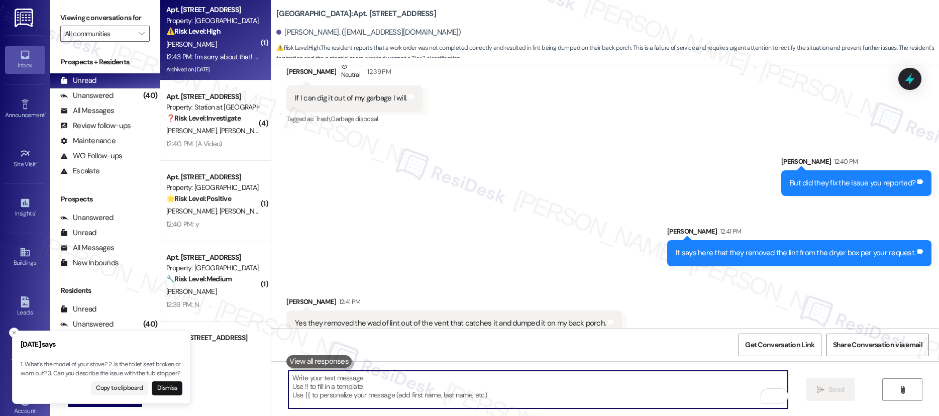
click at [436, 387] on textarea "To enrich screen reader interactions, please activate Accessibility in Grammarl…" at bounding box center [538, 390] width 500 height 38
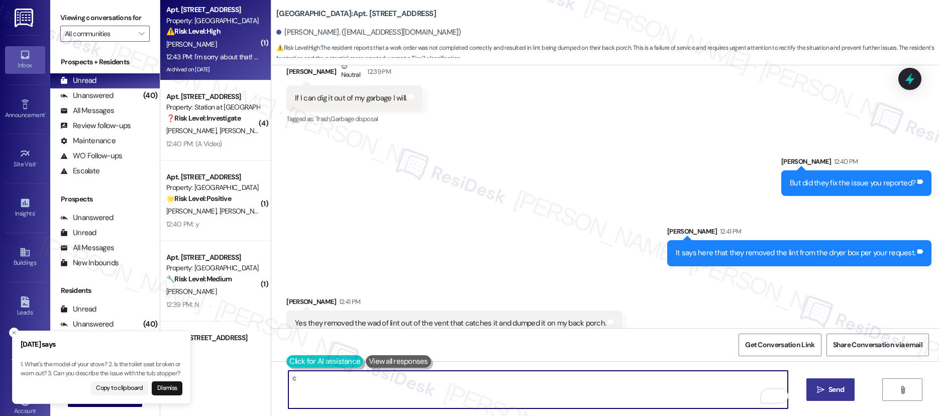
type textarea "c"
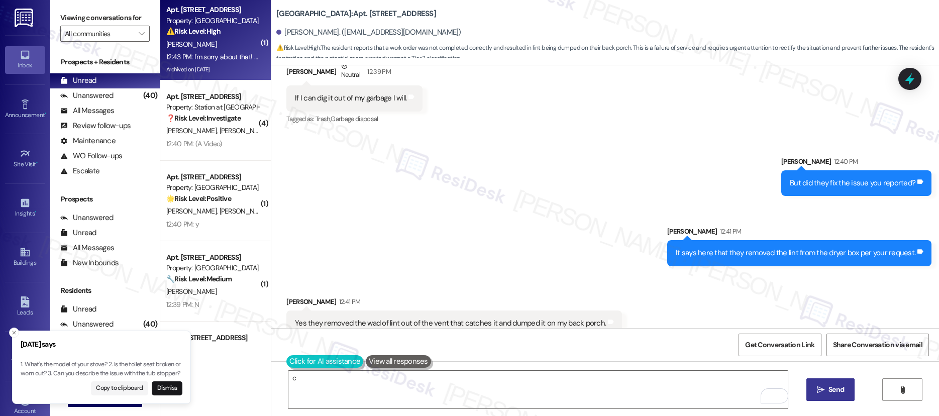
click at [286, 366] on button at bounding box center [324, 361] width 77 height 13
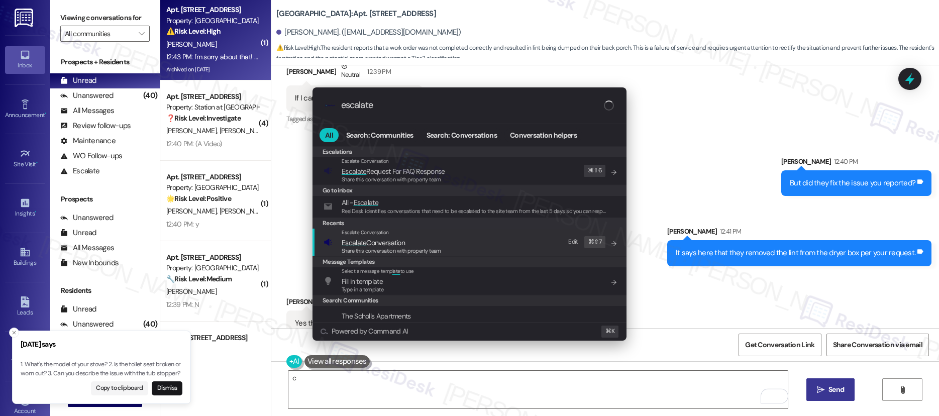
type input "escalate"
click at [363, 246] on span "Escalate" at bounding box center [354, 242] width 25 height 9
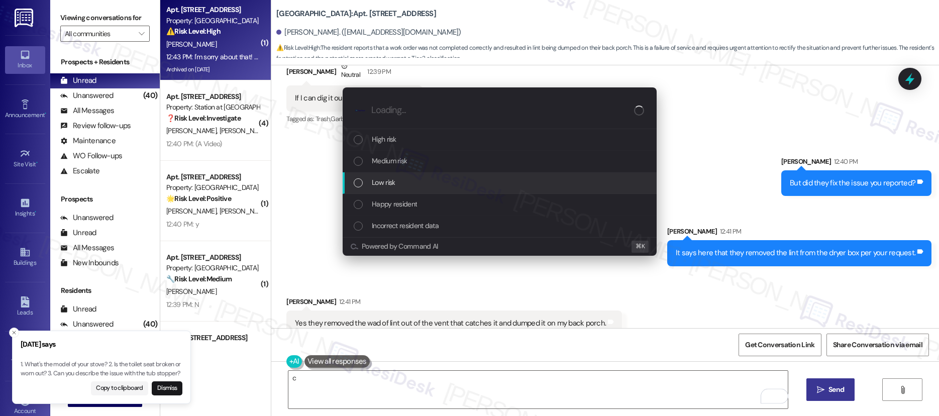
click at [393, 184] on span "Low risk" at bounding box center [383, 182] width 23 height 11
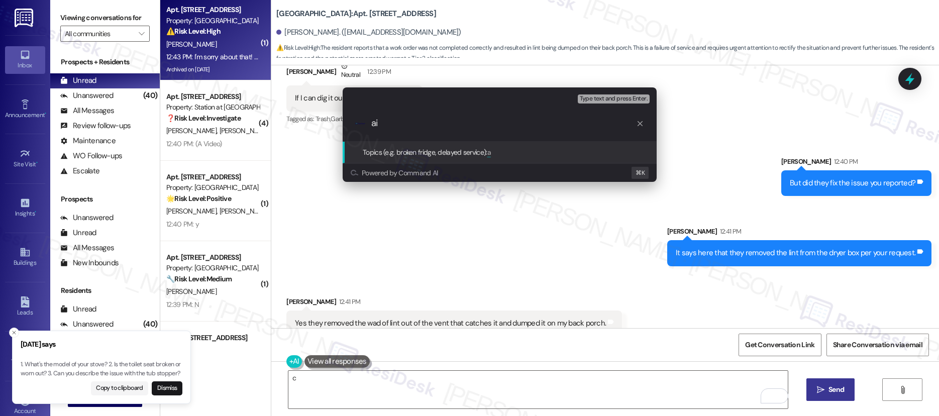
type input "a"
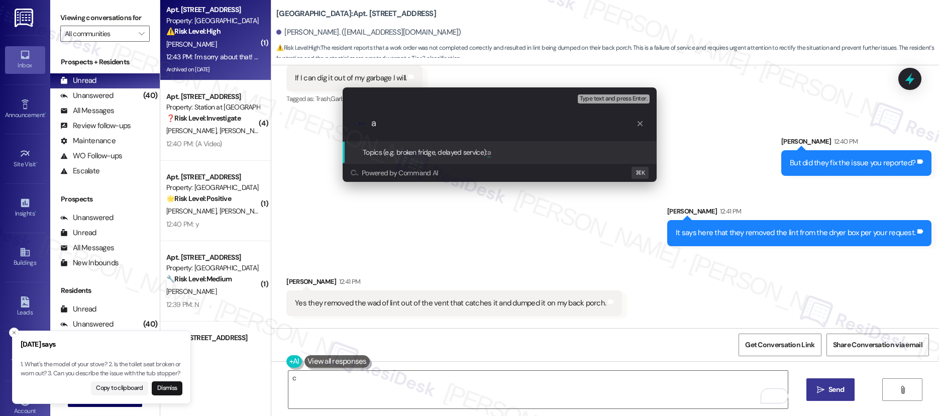
scroll to position [13048, 0]
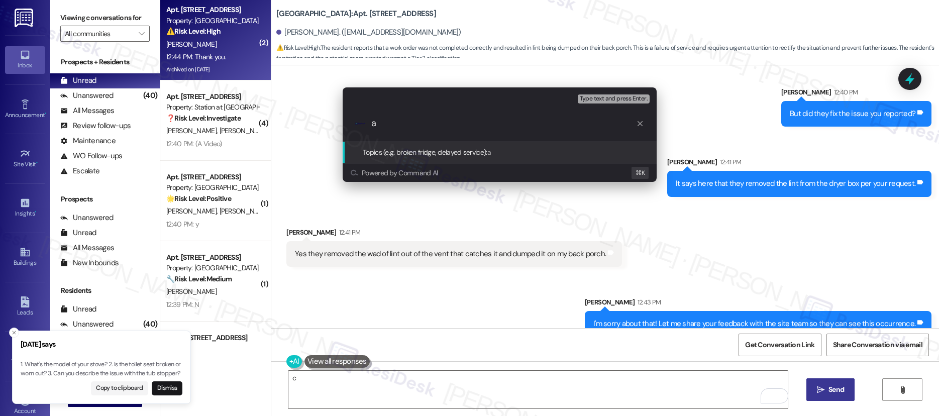
click at [477, 128] on input "a" at bounding box center [503, 123] width 265 height 11
type input "Maintenance feedback"
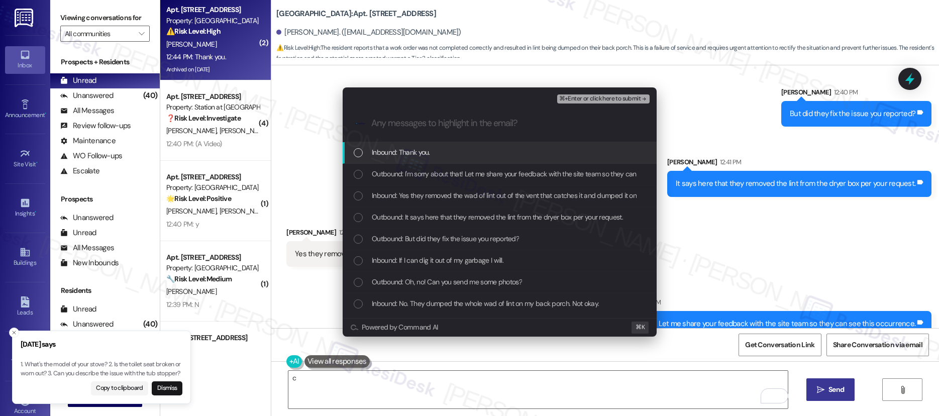
click at [575, 98] on span "⌘+Enter or click here to submit" at bounding box center [599, 98] width 81 height 7
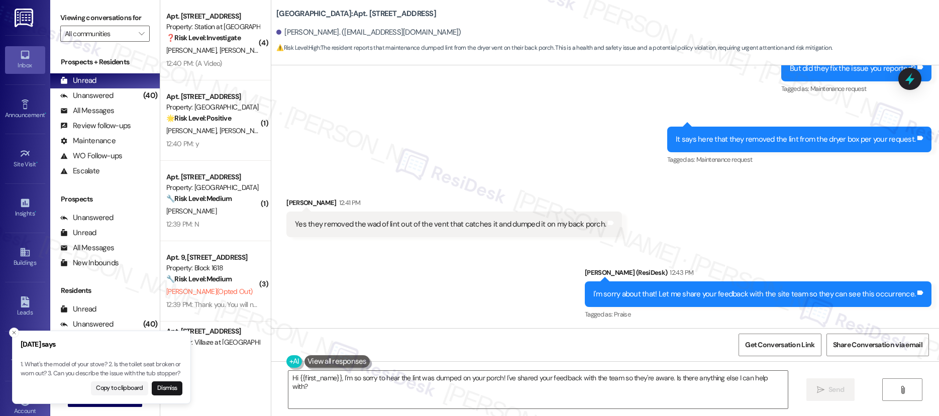
scroll to position [13094, 0]
click at [670, 379] on textarea "Hi {{first_name}}, I'm so sorry to hear the lint was dumped on your porch! I've…" at bounding box center [538, 390] width 500 height 38
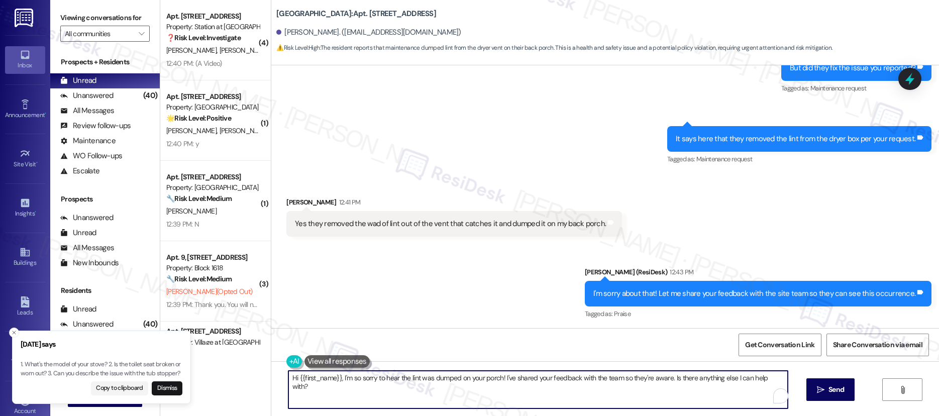
click at [670, 379] on textarea "Hi {{first_name}}, I'm so sorry to hear the lint was dumped on your porch! I've…" at bounding box center [538, 390] width 500 height 38
type textarea "M"
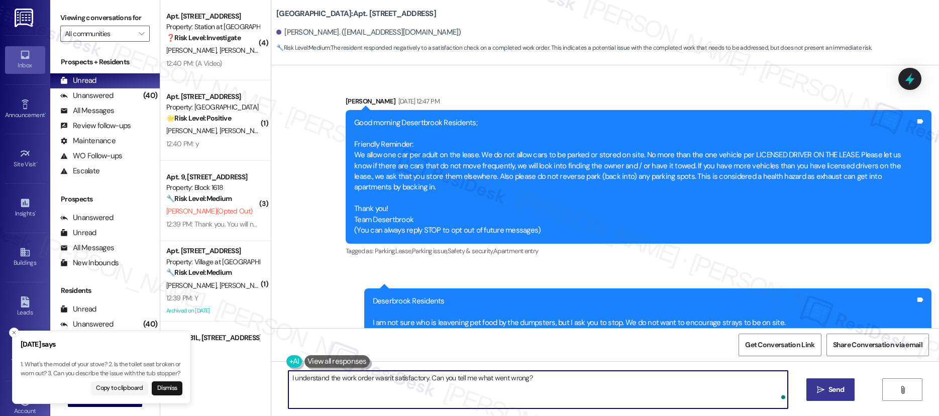
scroll to position [5334, 0]
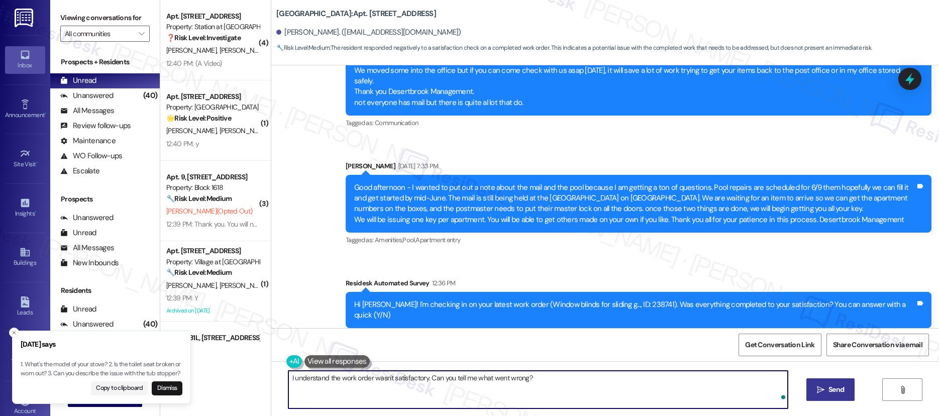
click at [811, 385] on button " Send" at bounding box center [830, 389] width 49 height 23
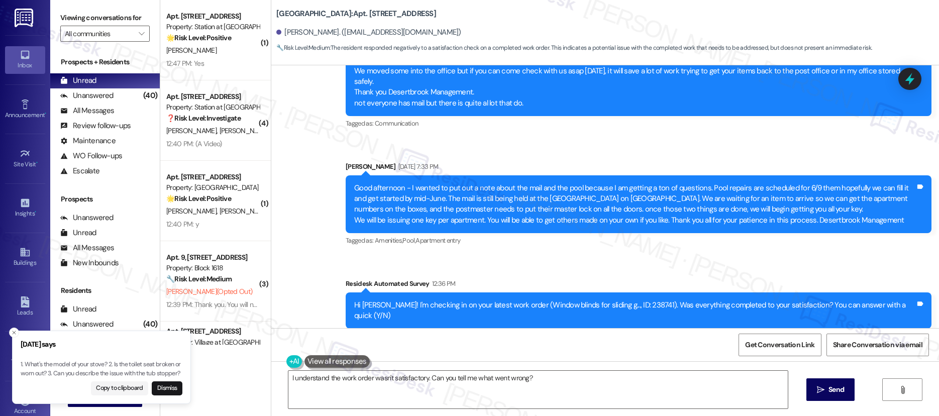
scroll to position [5405, 0]
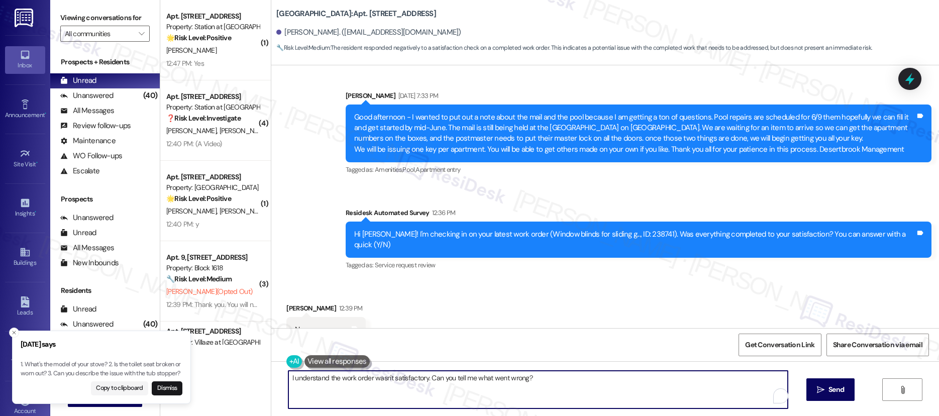
click at [672, 381] on textarea "Hi {{first_name}}, I'm sorry to hear the work order wasn't satisfactory. I want…" at bounding box center [538, 390] width 500 height 38
type textarea "Hi {{first_name}}, I'm sorry to hear the work order wasn't satisfactory. I want…"
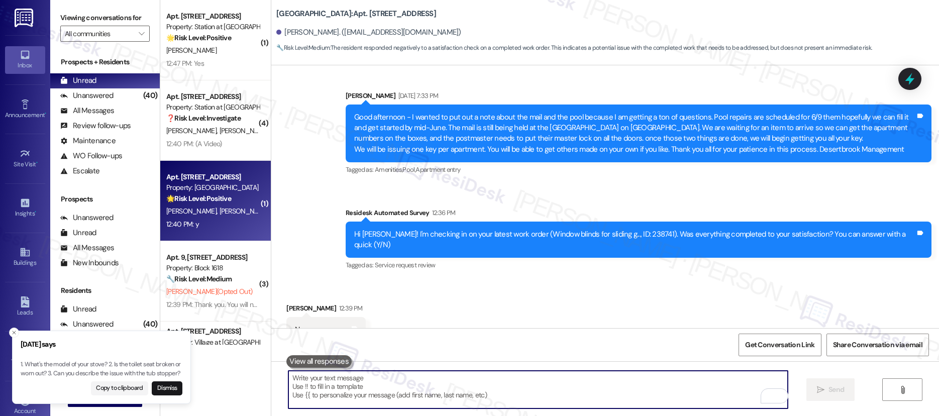
click at [225, 194] on strong "🌟 Risk Level: Positive" at bounding box center [198, 198] width 65 height 9
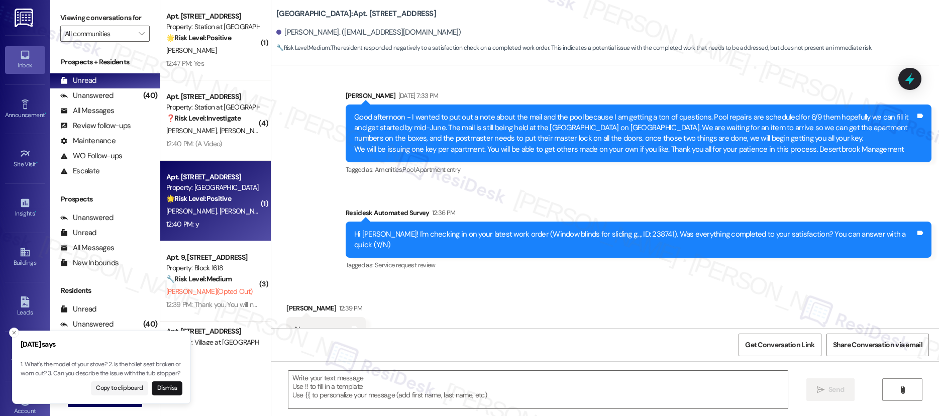
click at [225, 194] on strong "🌟 Risk Level: Positive" at bounding box center [198, 198] width 65 height 9
type textarea "Fetching suggested responses. Please feel free to read through the conversation…"
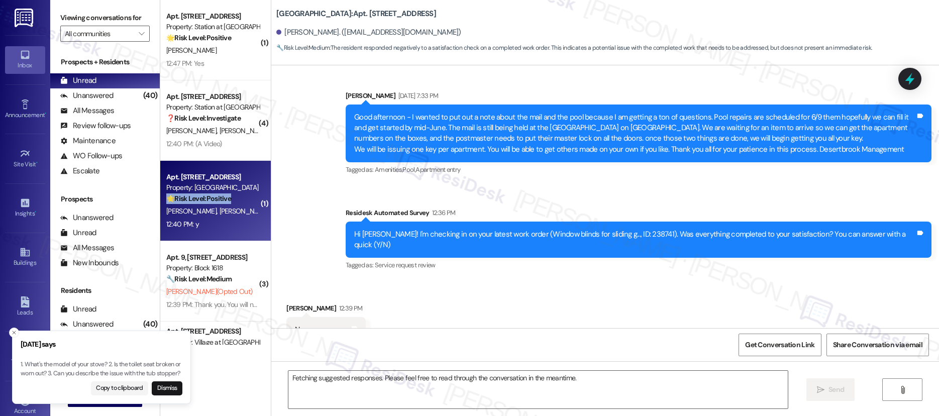
click at [225, 194] on strong "🌟 Risk Level: Positive" at bounding box center [198, 198] width 65 height 9
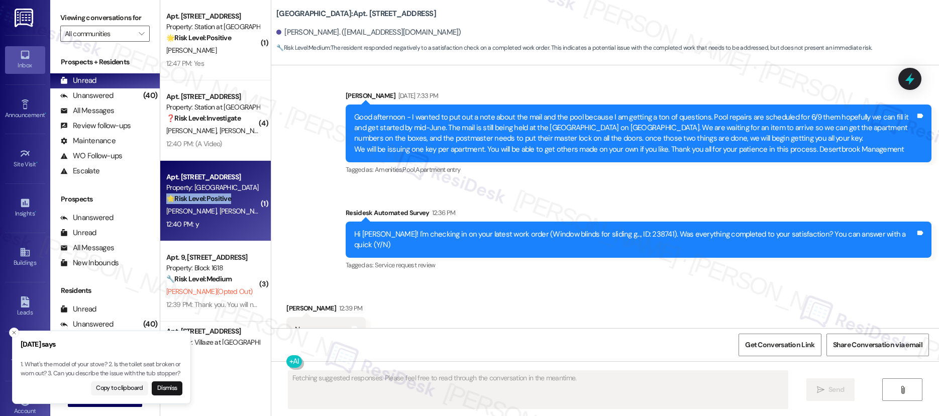
click at [225, 194] on strong "🌟 Risk Level: Positive" at bounding box center [198, 198] width 65 height 9
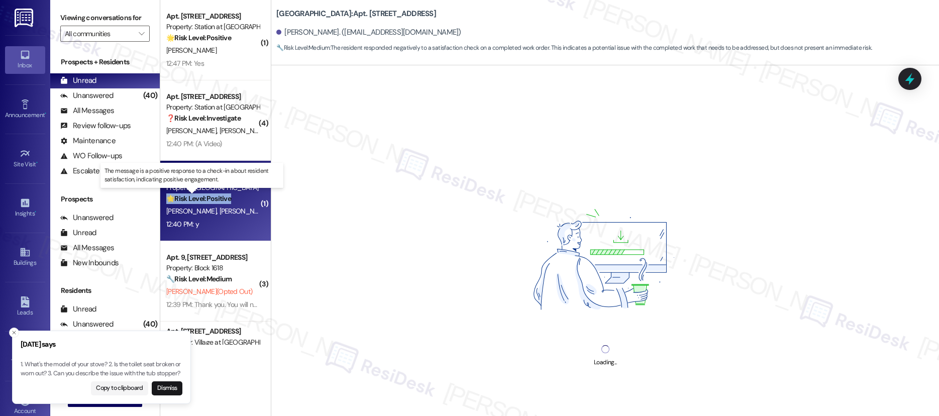
click at [225, 194] on strong "🌟 Risk Level: Positive" at bounding box center [198, 198] width 65 height 9
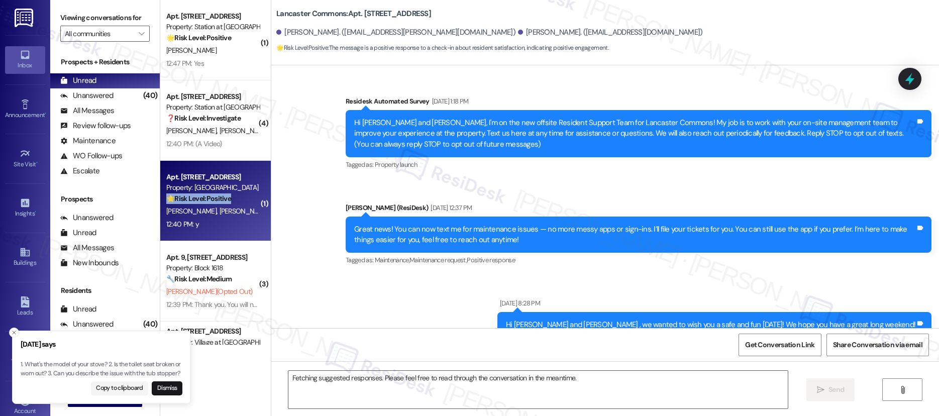
click at [225, 194] on strong "🌟 Risk Level: Positive" at bounding box center [198, 198] width 65 height 9
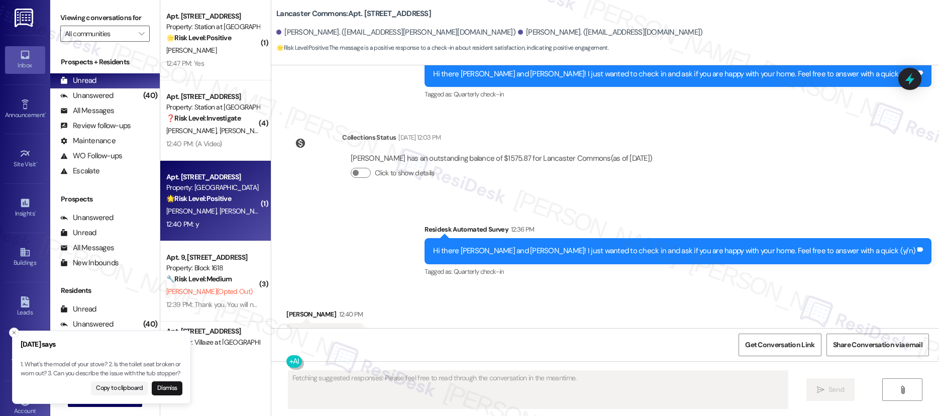
scroll to position [3248, 0]
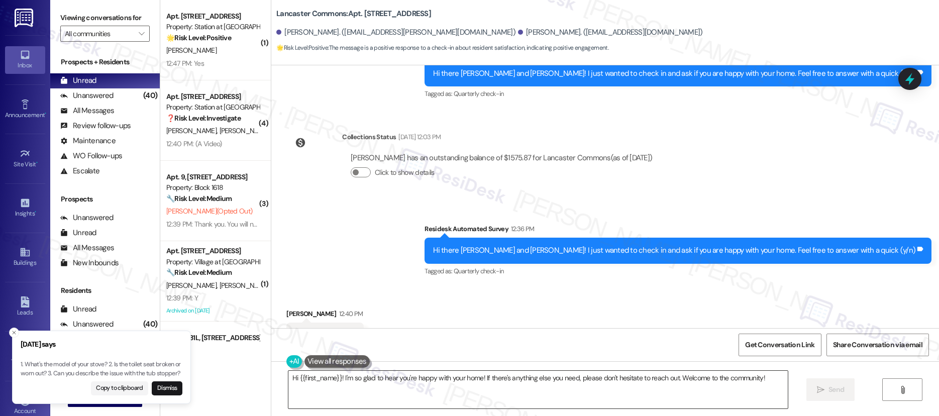
click at [431, 375] on textarea "Hi {{first_name}}! I'm so glad to hear you're happy with your home! If there's …" at bounding box center [538, 390] width 500 height 38
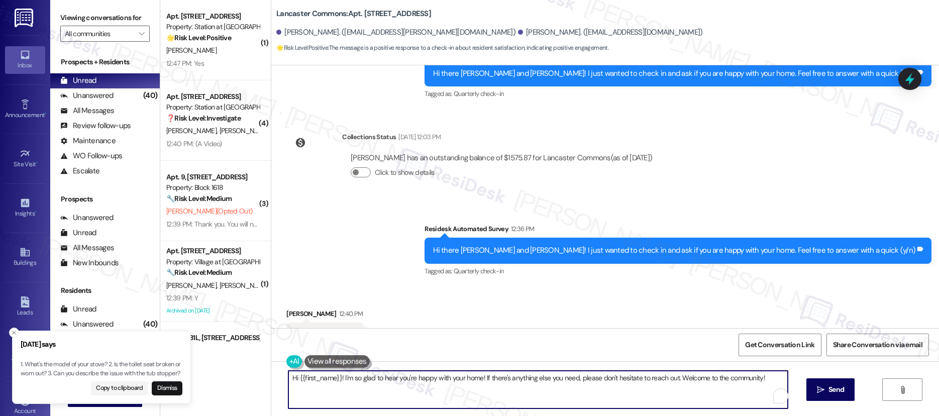
click at [431, 375] on textarea "Hi {{first_name}}! I'm so glad to hear you're happy with your home! If there's …" at bounding box center [538, 390] width 500 height 38
click at [432, 377] on textarea "Hi {{first_name}}! I'm so glad to hear you're happy with your home! If there's …" at bounding box center [538, 390] width 500 height 38
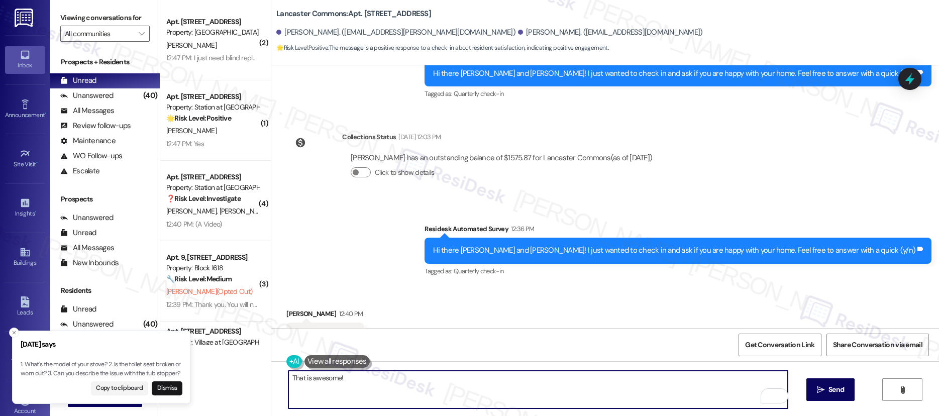
paste textarea "I’m so glad to hear you were pleased with how maintenance handled everything. I…"
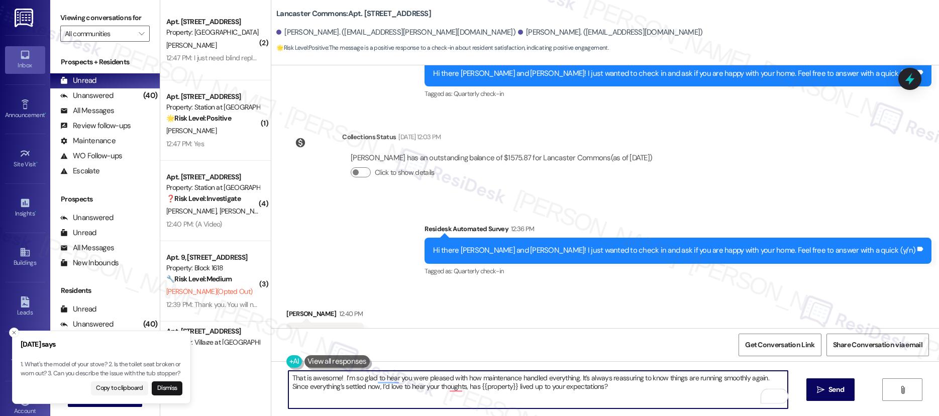
click at [338, 375] on textarea "That is awesome! I’m so glad to hear you were pleased with how maintenance hand…" at bounding box center [538, 390] width 500 height 38
type textarea "That is awesome! I’m so glad to hear you were pleased with how maintenance hand…"
click at [819, 386] on icon "" at bounding box center [821, 390] width 8 height 8
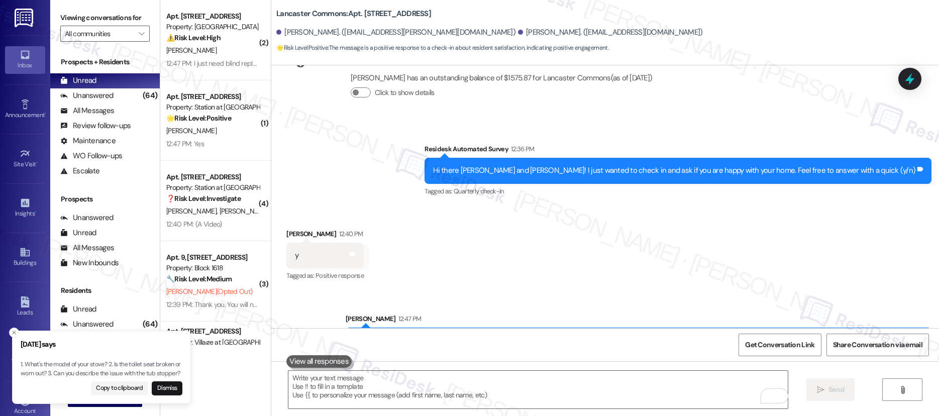
scroll to position [3329, 0]
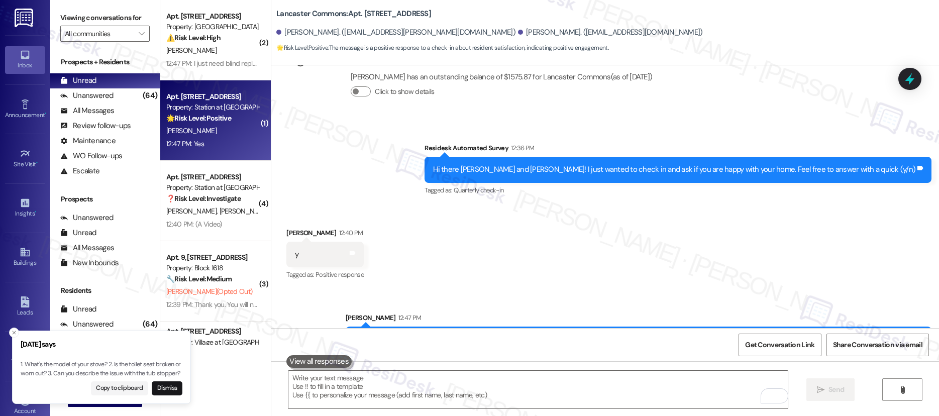
click at [207, 135] on div "[PERSON_NAME]" at bounding box center [212, 131] width 95 height 13
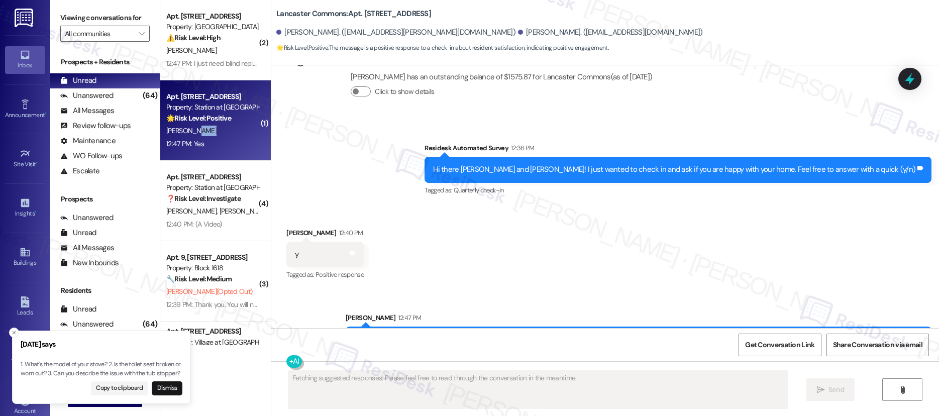
click at [207, 135] on div "[PERSON_NAME]" at bounding box center [212, 131] width 95 height 13
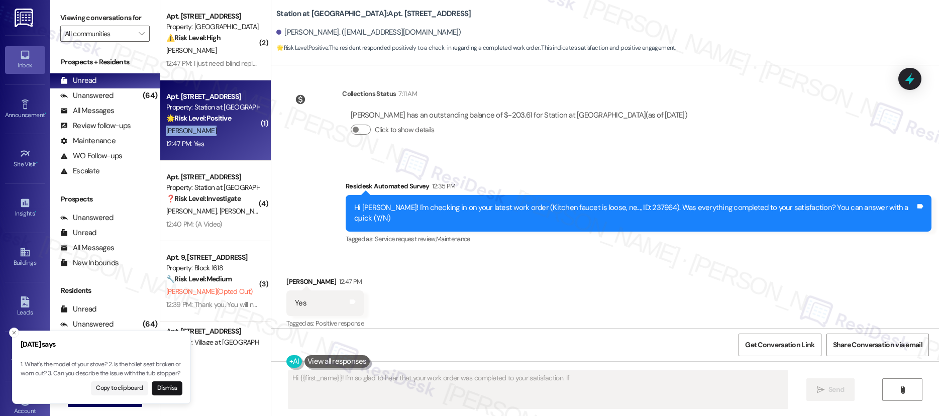
click at [207, 135] on div "[PERSON_NAME]" at bounding box center [212, 131] width 95 height 13
click at [463, 374] on textarea "Hi {{first_name}}! I'm so glad to hear that your work order was completed to yo…" at bounding box center [538, 390] width 500 height 38
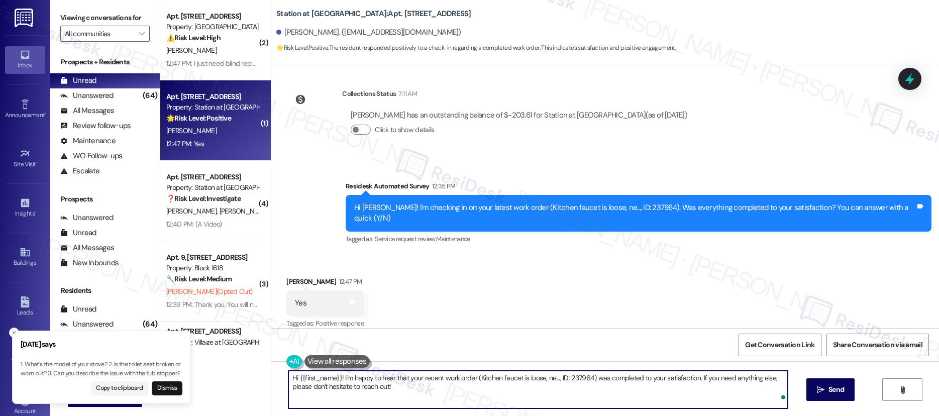
click at [462, 377] on textarea "Hi {{first_name}}! I'm happy to hear that your recent work order (Kitchen fauce…" at bounding box center [538, 390] width 500 height 38
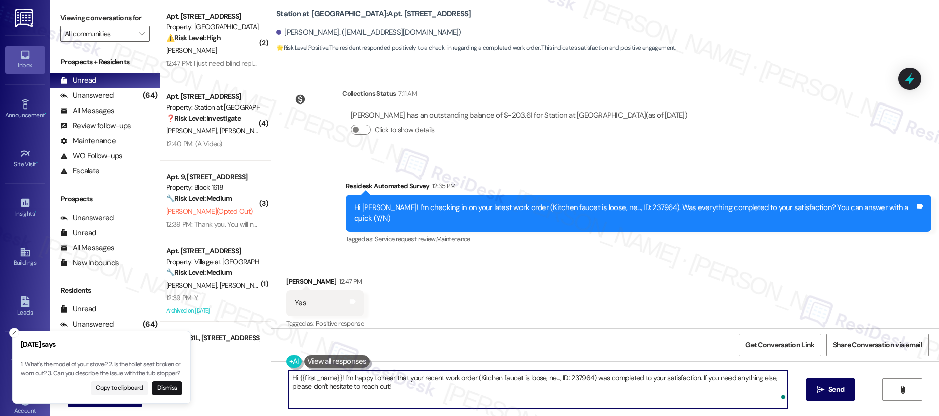
click at [462, 376] on textarea "Hi {{first_name}}! I'm happy to hear that your recent work order (Kitchen fauce…" at bounding box center [538, 390] width 500 height 38
click at [462, 379] on textarea "Hi {{first_name}}! I'm happy to hear that your recent work order (Kitchen fauce…" at bounding box center [538, 390] width 500 height 38
click at [461, 379] on textarea "Hi {{first_name}}! I'm happy to hear that your recent work order (Kitchen fauce…" at bounding box center [538, 390] width 500 height 38
click at [461, 378] on textarea "Hi {{first_name}}! I'm happy to hear that your recent work order (Kitchen fauce…" at bounding box center [538, 390] width 500 height 38
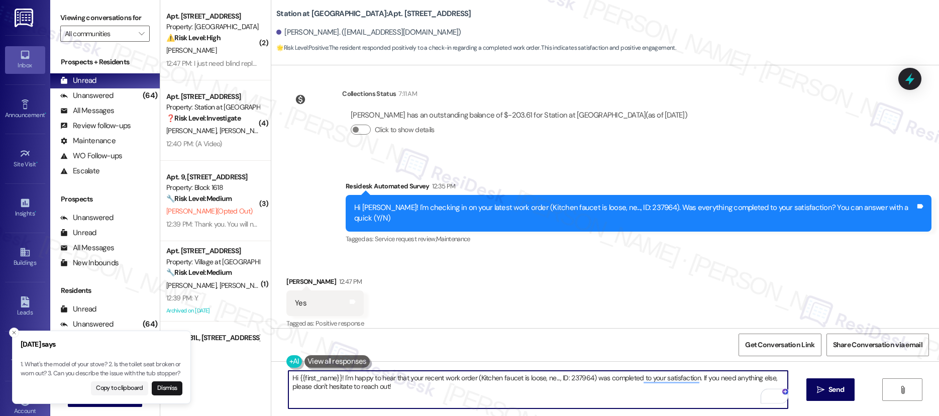
click at [461, 378] on textarea "Hi {{first_name}}! I'm happy to hear that your recent work order (Kitchen fauce…" at bounding box center [538, 390] width 500 height 38
click at [461, 382] on textarea "Hi {{first_name}}! I'm happy to hear that your recent work order (Kitchen fauce…" at bounding box center [538, 390] width 500 height 38
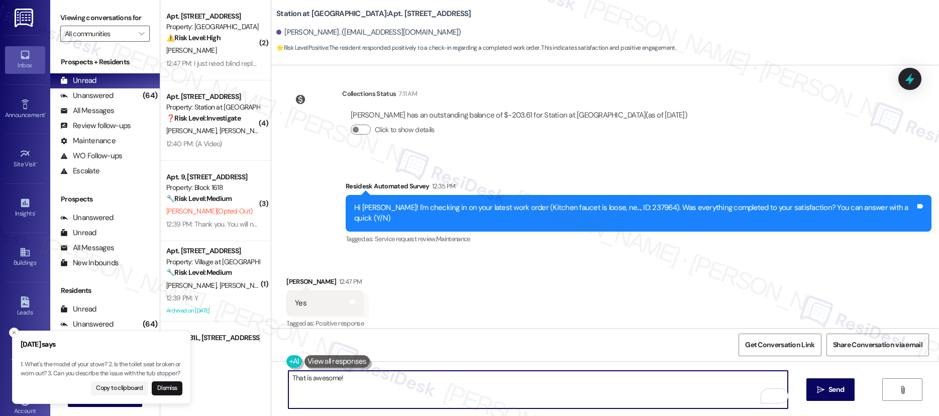
paste textarea "I’m so glad to hear you were pleased with how maintenance handled everything. I…"
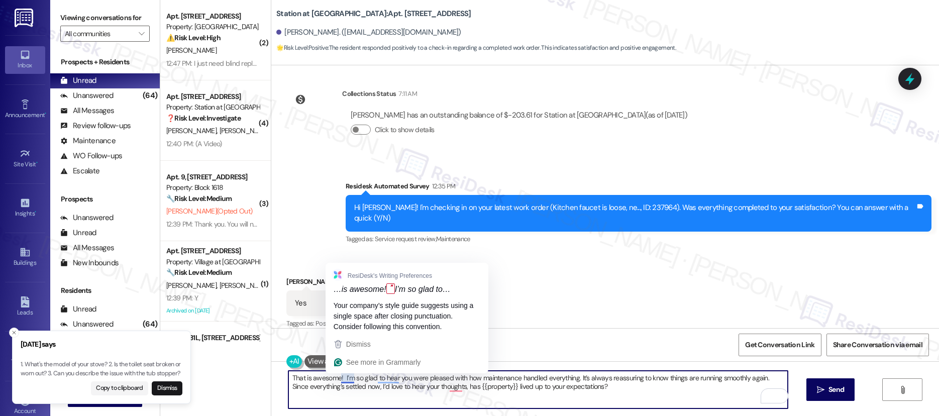
click at [337, 379] on textarea "That is awesome! I’m so glad to hear you were pleased with how maintenance hand…" at bounding box center [538, 390] width 500 height 38
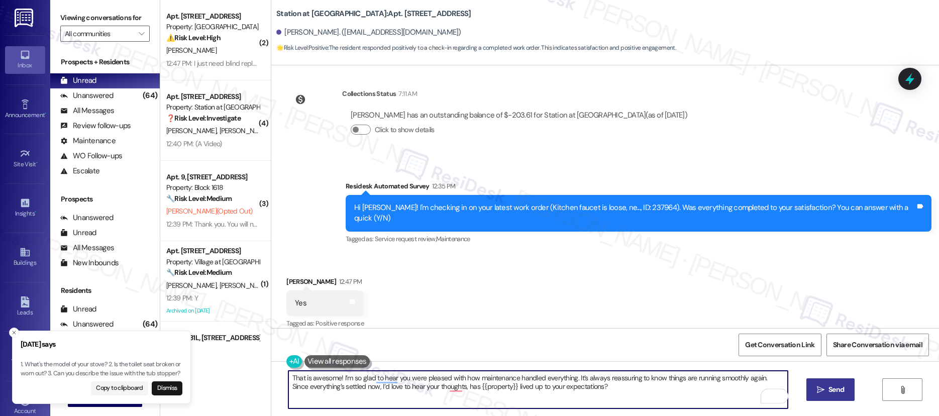
type textarea "That is awesome! I’m so glad to hear you were pleased with how maintenance hand…"
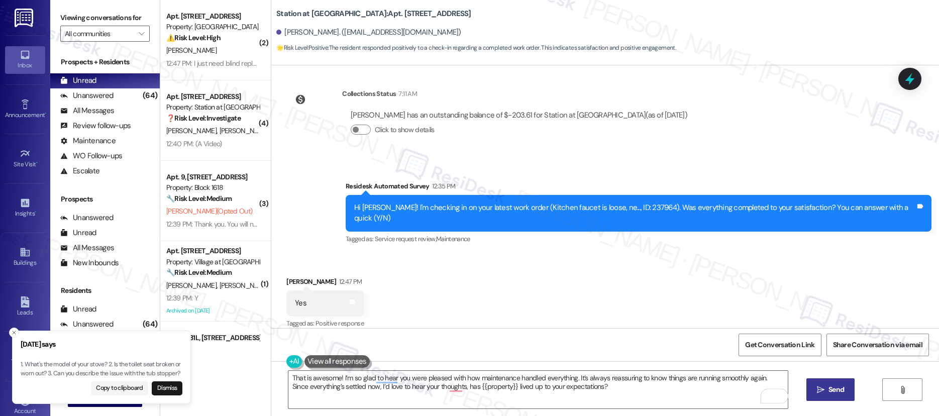
click at [836, 387] on span "Send" at bounding box center [837, 389] width 16 height 11
type textarea "Hi {{first_name}}! I'm happy to hear that your recent work order (Kitchen fauce…"
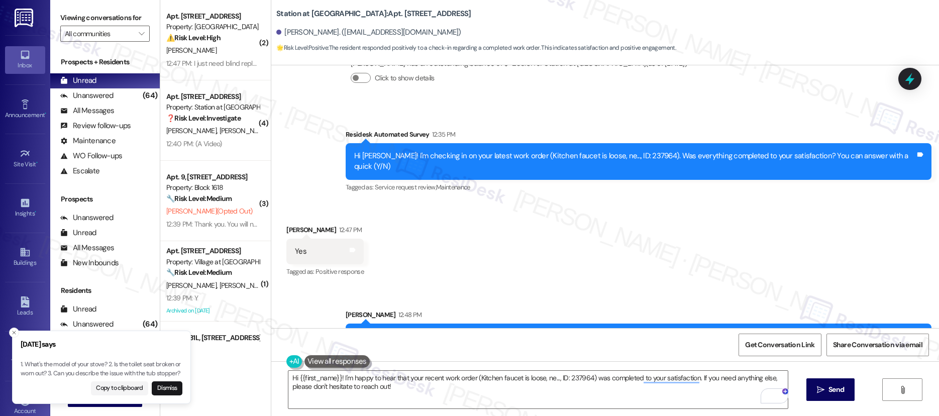
scroll to position [243, 0]
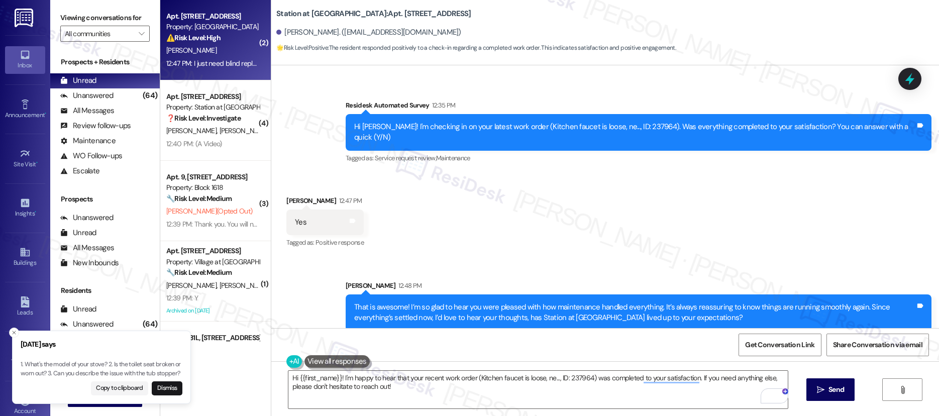
click at [239, 50] on div "[PERSON_NAME]" at bounding box center [212, 50] width 95 height 13
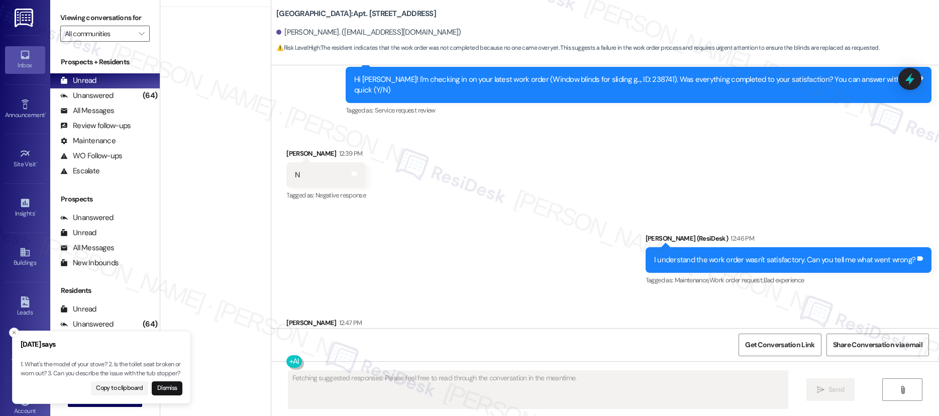
scroll to position [905, 0]
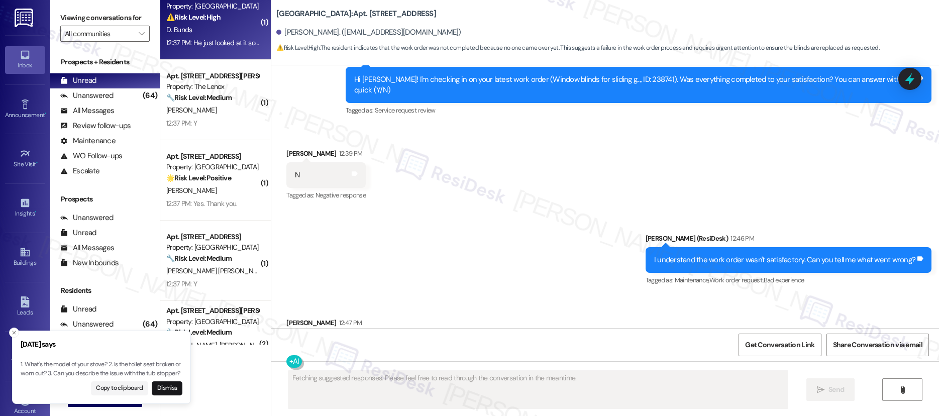
click at [218, 45] on div "12:37 PM: He just looked at it so nothing has been done yet. 12:37 PM: He just …" at bounding box center [251, 42] width 170 height 9
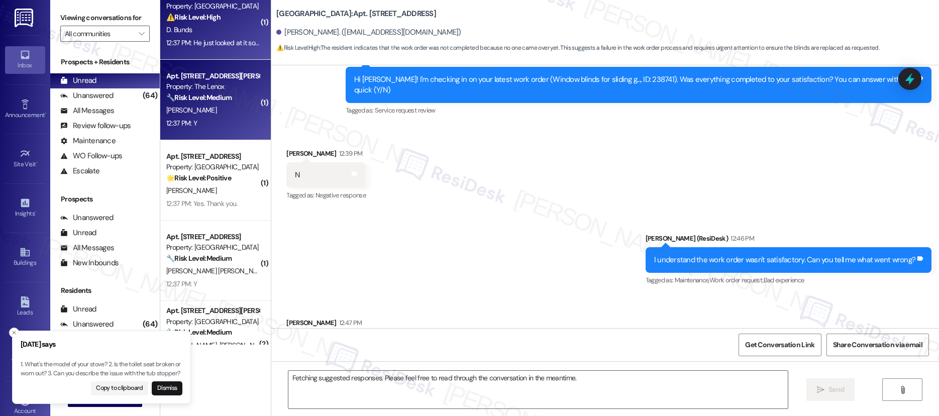
click at [200, 94] on strong "🔧 Risk Level: Medium" at bounding box center [198, 97] width 65 height 9
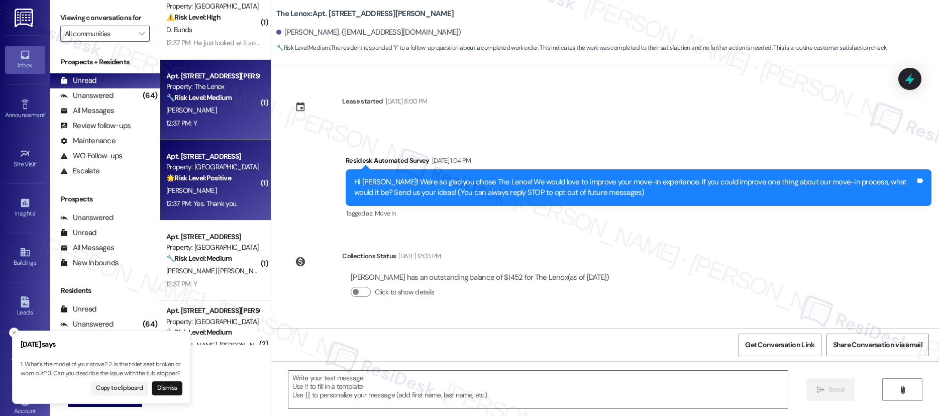
click at [188, 168] on div "Property: [GEOGRAPHIC_DATA]" at bounding box center [212, 167] width 93 height 11
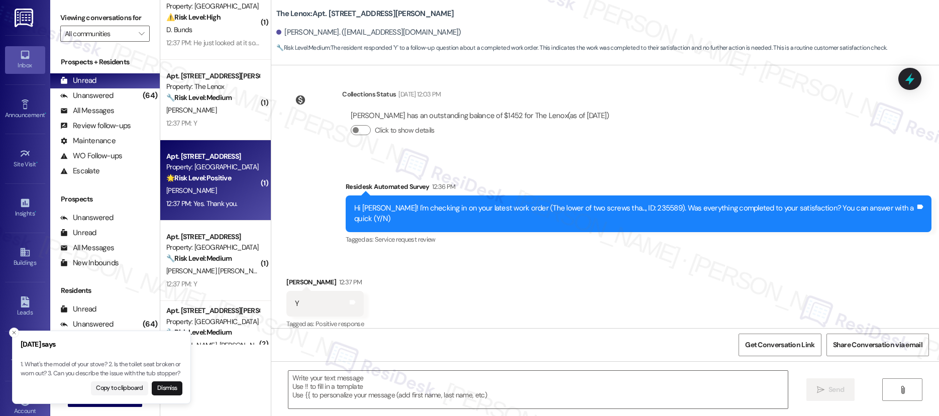
click at [188, 168] on div "Property: [GEOGRAPHIC_DATA]" at bounding box center [212, 167] width 93 height 11
type textarea "Fetching suggested responses. Please feel free to read through the conversation…"
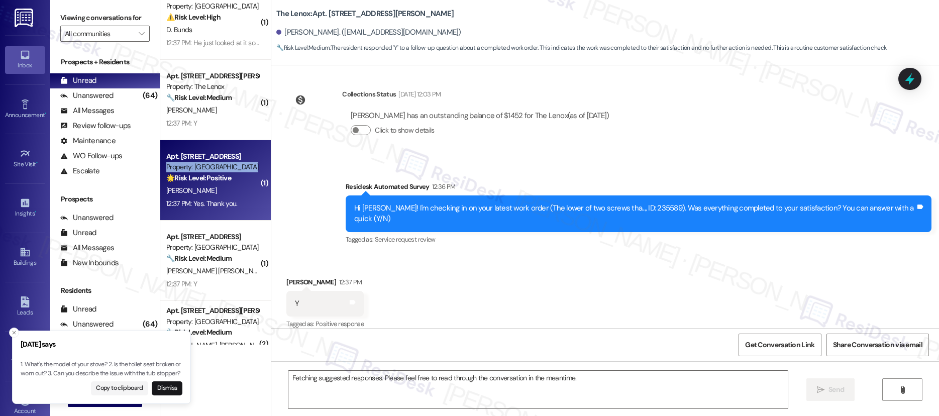
click at [188, 168] on div "Property: [GEOGRAPHIC_DATA]" at bounding box center [212, 167] width 93 height 11
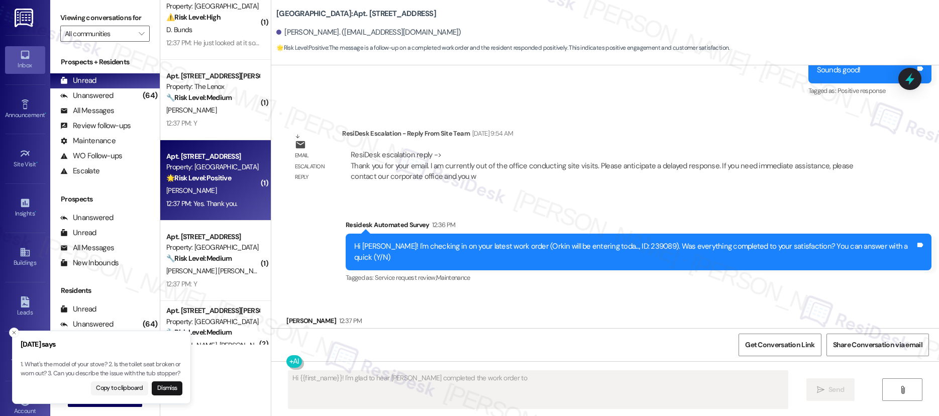
scroll to position [3529, 0]
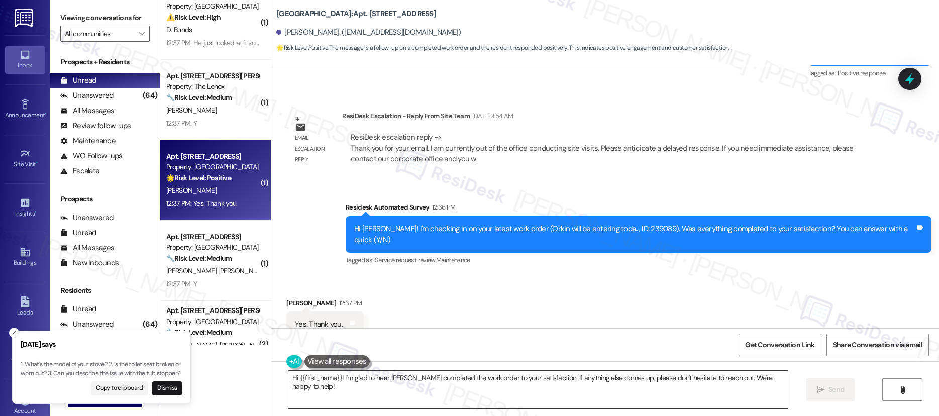
click at [431, 377] on textarea "Hi {{first_name}}! I'm glad to hear [PERSON_NAME] completed the work order to y…" at bounding box center [538, 390] width 500 height 38
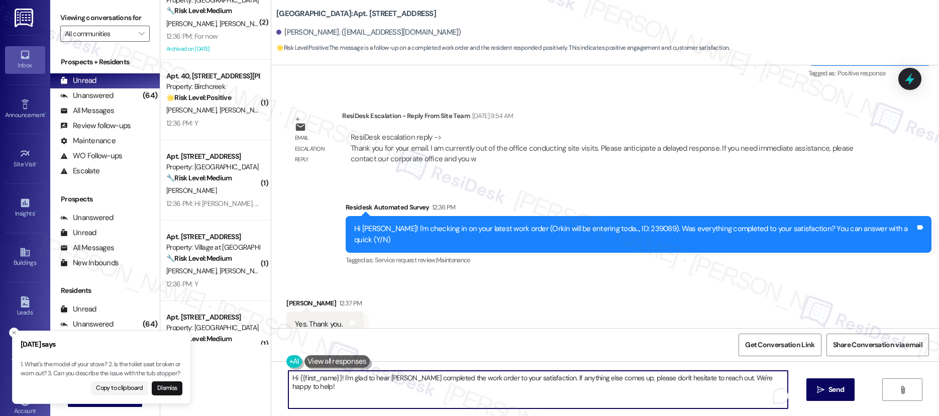
click at [431, 377] on textarea "Hi {{first_name}}! I'm glad to hear [PERSON_NAME] completed the work order to y…" at bounding box center [538, 390] width 500 height 38
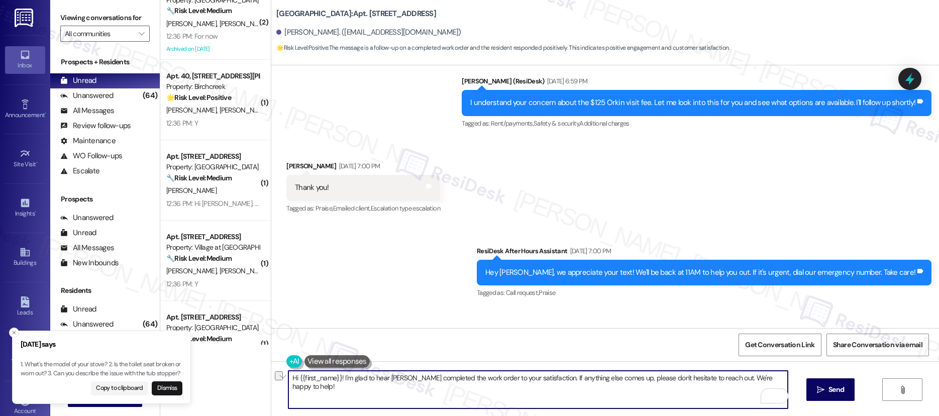
scroll to position [2544, 0]
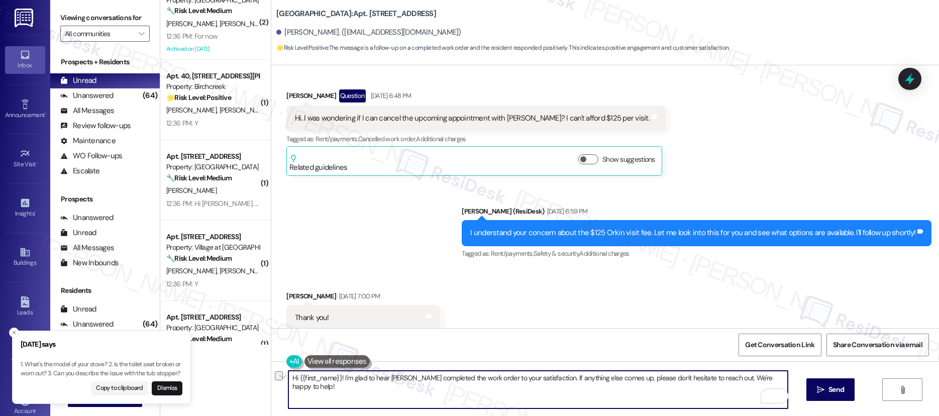
click at [618, 373] on textarea "Hi {{first_name}}! I'm glad to hear [PERSON_NAME] completed the work order to y…" at bounding box center [538, 390] width 500 height 38
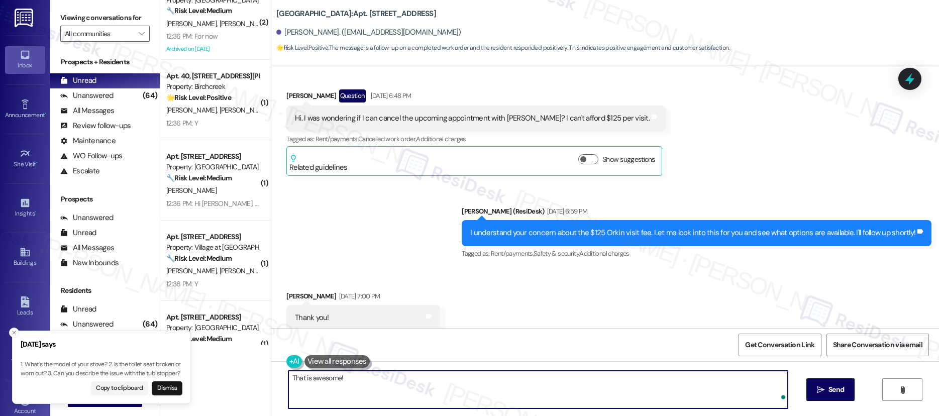
paste textarea "I’m so glad to hear you were pleased with how maintenance handled everything. I…"
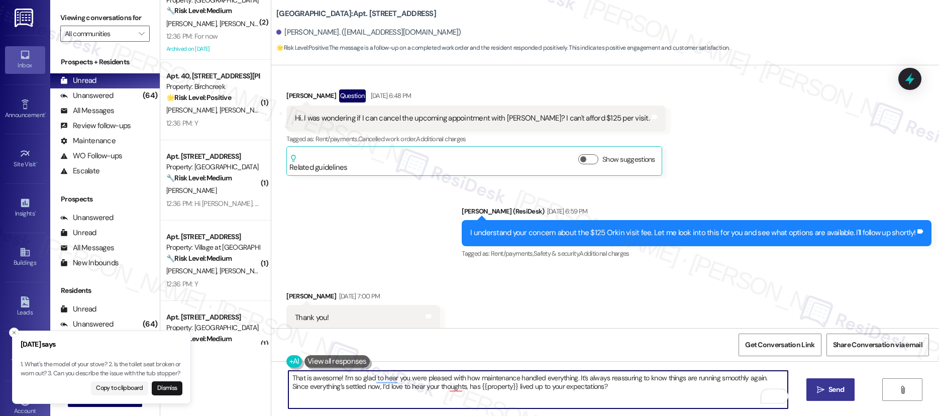
type textarea "That is awesome! I’m so glad to hear you were pleased with how maintenance hand…"
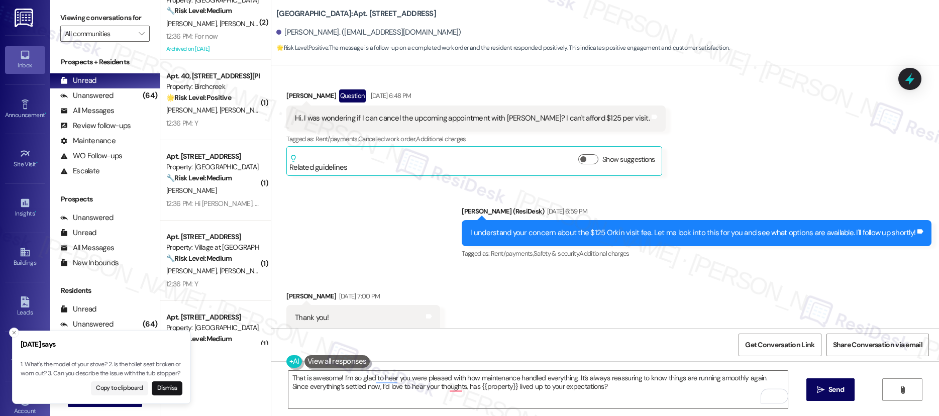
drag, startPoint x: 828, startPoint y: 388, endPoint x: 756, endPoint y: 298, distance: 115.8
click at [817, 373] on div "That is awesome! I’m so glad to hear you were pleased with how maintenance hand…" at bounding box center [605, 398] width 668 height 75
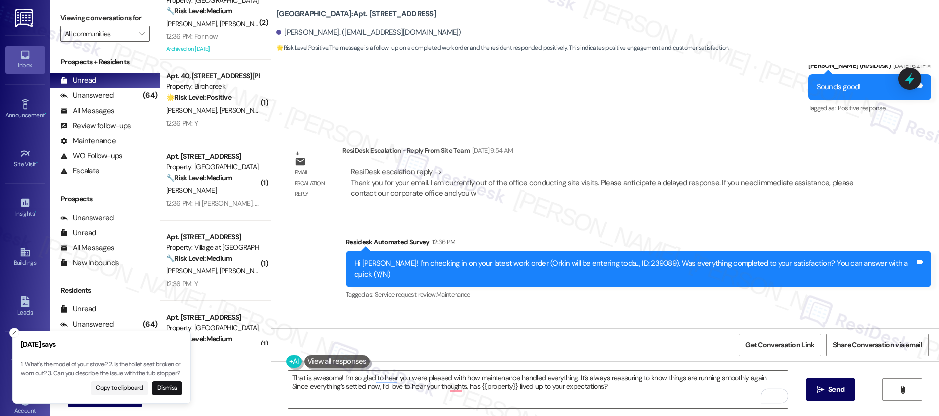
scroll to position [3529, 0]
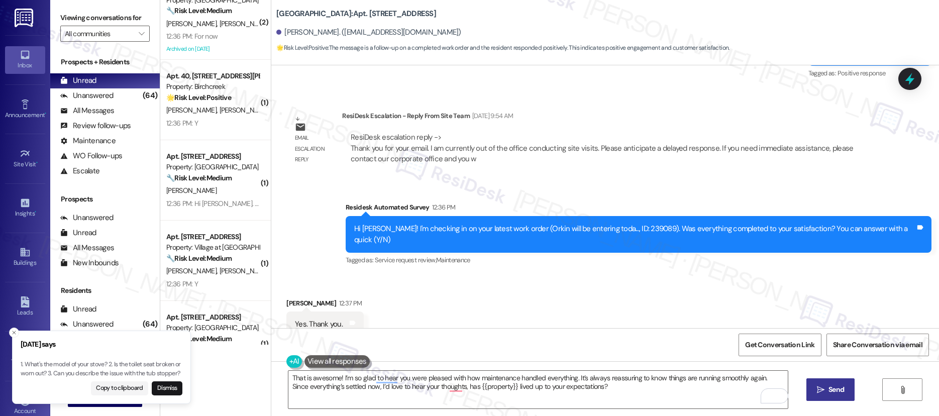
click at [821, 380] on button " Send" at bounding box center [830, 389] width 49 height 23
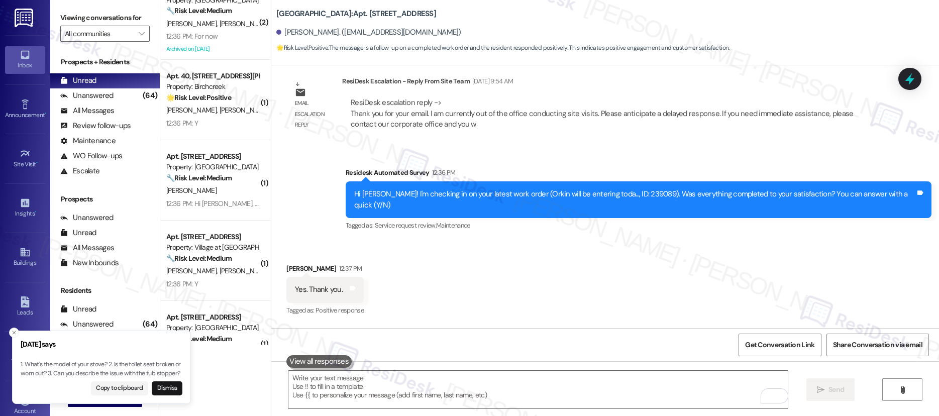
scroll to position [3610, 0]
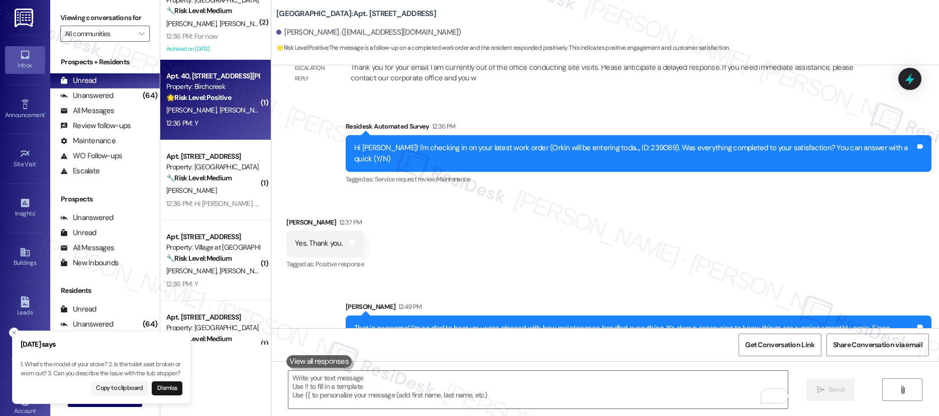
click at [227, 126] on div "12:36 PM: Y 12:36 PM: Y" at bounding box center [212, 123] width 95 height 13
type textarea "Fetching suggested responses. Please feel free to read through the conversation…"
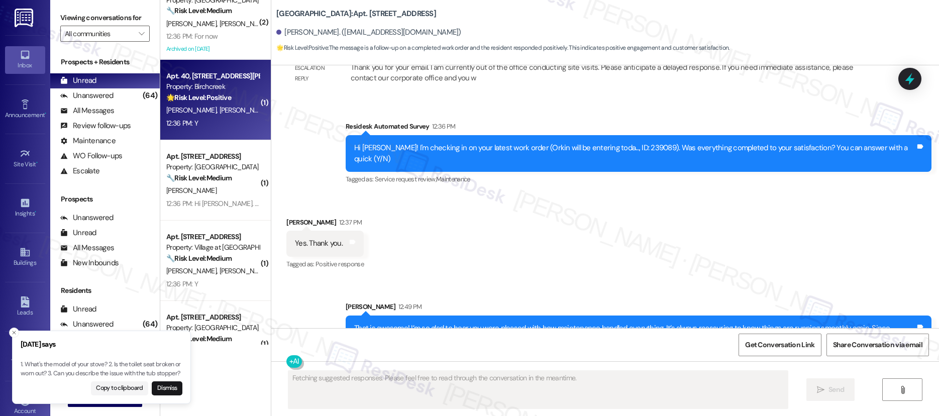
click at [227, 126] on div "12:36 PM: Y 12:36 PM: Y" at bounding box center [212, 123] width 95 height 13
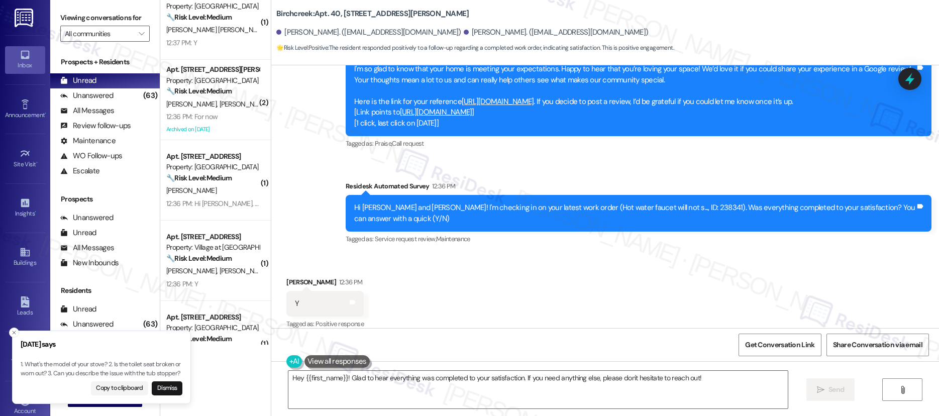
scroll to position [1462, 0]
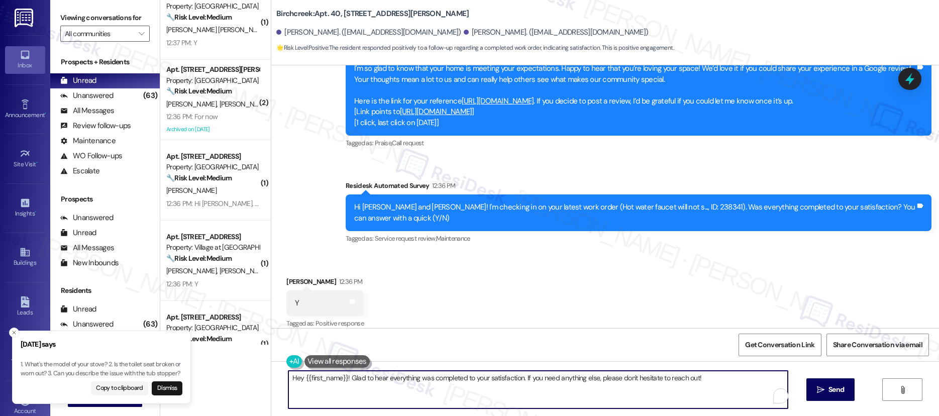
click at [418, 378] on textarea "Hey {{first_name}}! Glad to hear everything was completed to your satisfaction.…" at bounding box center [538, 390] width 500 height 38
click at [417, 379] on textarea "Hey {{first_name}}! Glad to hear everything was completed to your satisfaction.…" at bounding box center [538, 390] width 500 height 38
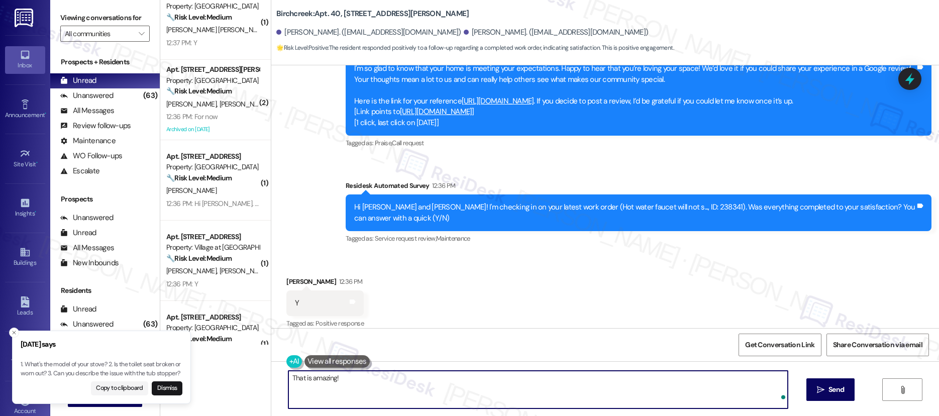
paste textarea "I’m so glad to hear you were pleased with how maintenance handled everything. I…"
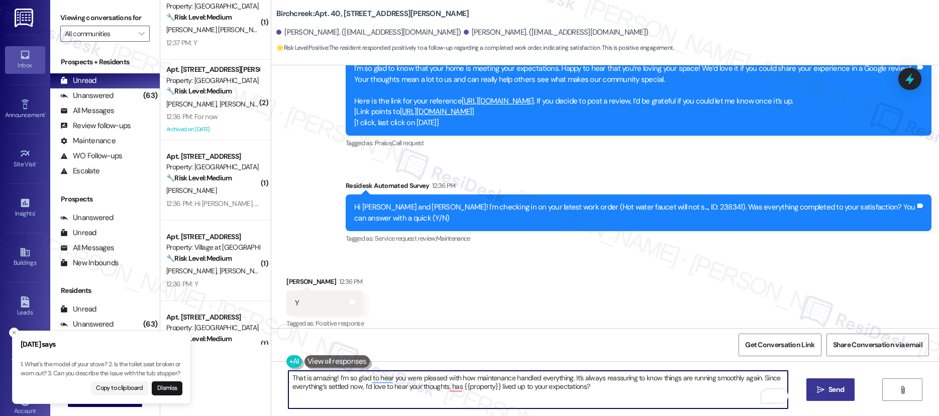
type textarea "That is amazing! I’m so glad to hear you were pleased with how maintenance hand…"
click at [823, 381] on button " Send" at bounding box center [830, 389] width 49 height 23
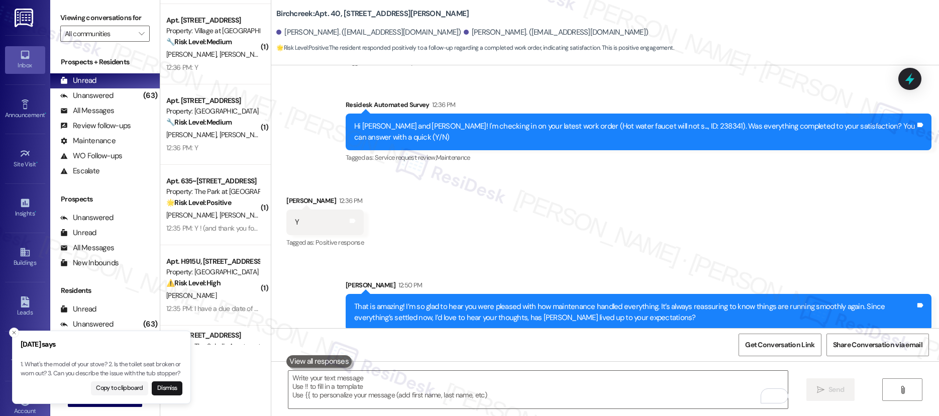
scroll to position [1122, 0]
click at [227, 146] on div "( 2 ) Apt. [STREET_ADDRESS][PERSON_NAME] Property: [GEOGRAPHIC_DATA] 🔧 Risk Lev…" at bounding box center [215, 172] width 111 height 345
click at [227, 146] on div "12:36 PM: Y 12:36 PM: Y" at bounding box center [212, 147] width 95 height 13
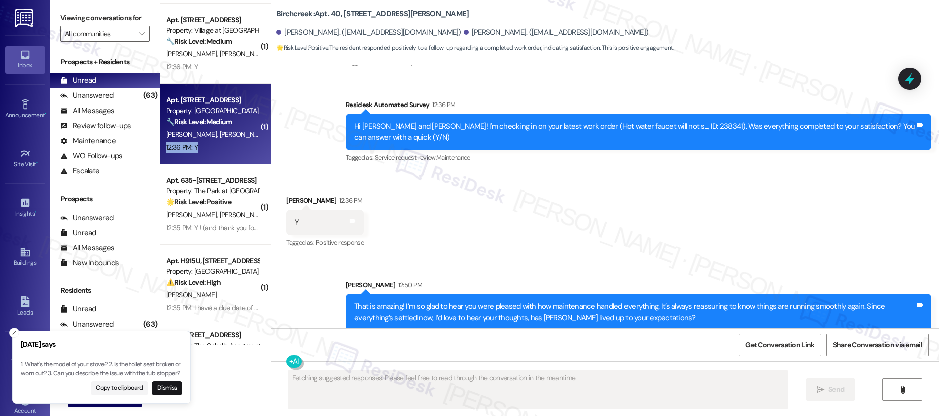
click at [227, 146] on div "12:36 PM: Y 12:36 PM: Y" at bounding box center [212, 147] width 95 height 13
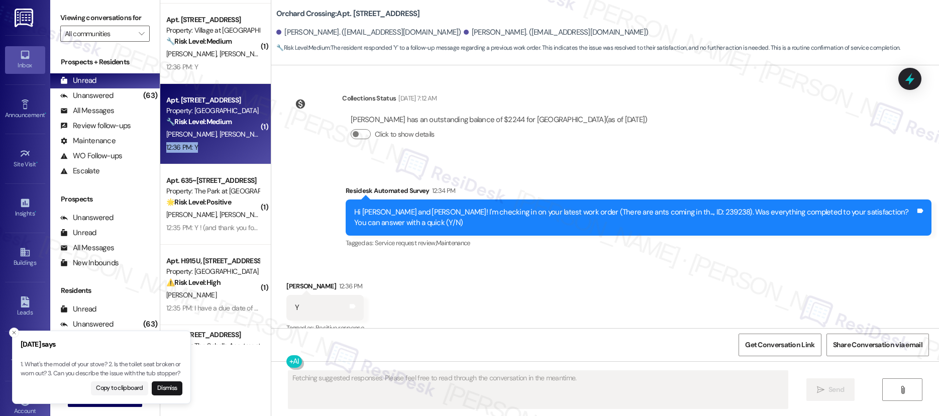
scroll to position [1558, 0]
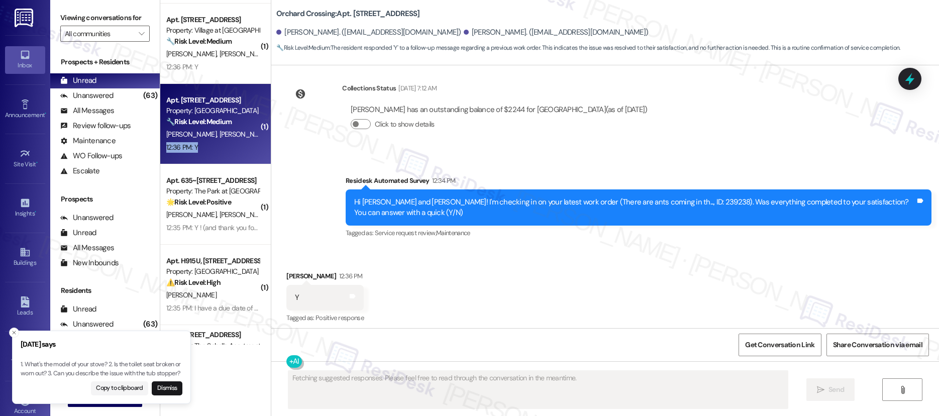
click at [227, 146] on div "12:36 PM: Y 12:36 PM: Y" at bounding box center [212, 147] width 95 height 13
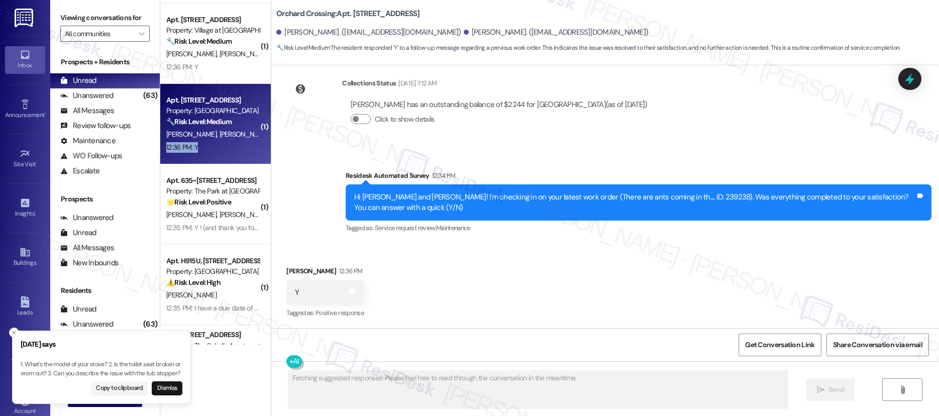
click at [227, 146] on div "12:36 PM: Y 12:36 PM: Y" at bounding box center [212, 147] width 95 height 13
click at [228, 146] on div "12:36 PM: Y 12:36 PM: Y" at bounding box center [212, 147] width 95 height 13
click at [228, 145] on div "12:36 PM: Y 12:36 PM: Y" at bounding box center [212, 147] width 95 height 13
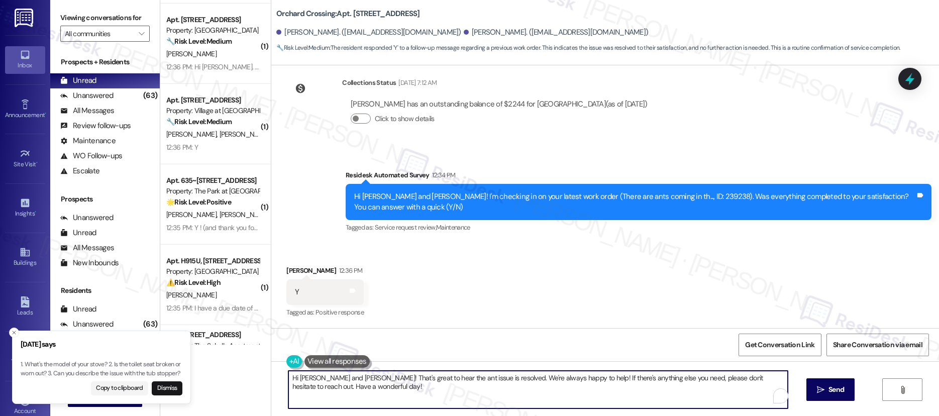
click at [430, 381] on textarea "Hi [PERSON_NAME] and [PERSON_NAME]! That's great to hear the ant issue is resol…" at bounding box center [538, 390] width 500 height 38
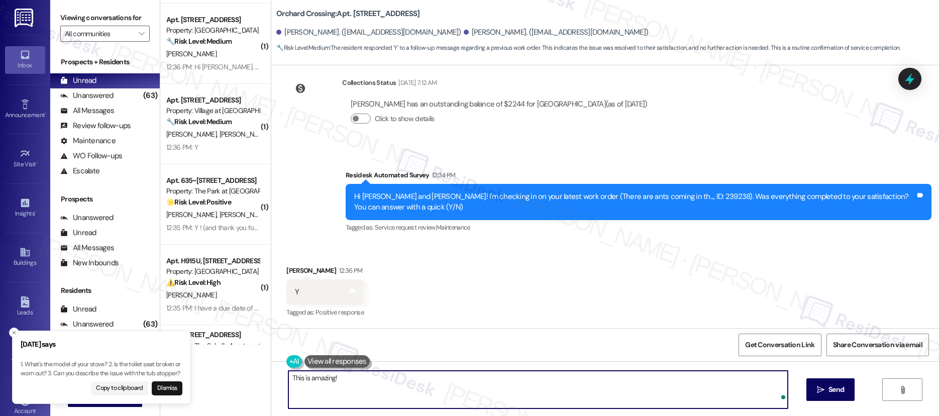
paste textarea "I’m so glad to hear you were pleased with how maintenance handled everything. I…"
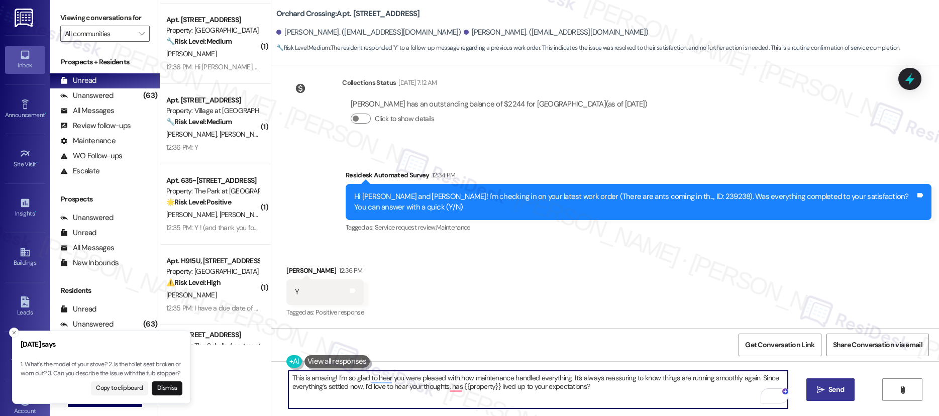
type textarea "This is amazing! I’m so glad to hear you were pleased with how maintenance hand…"
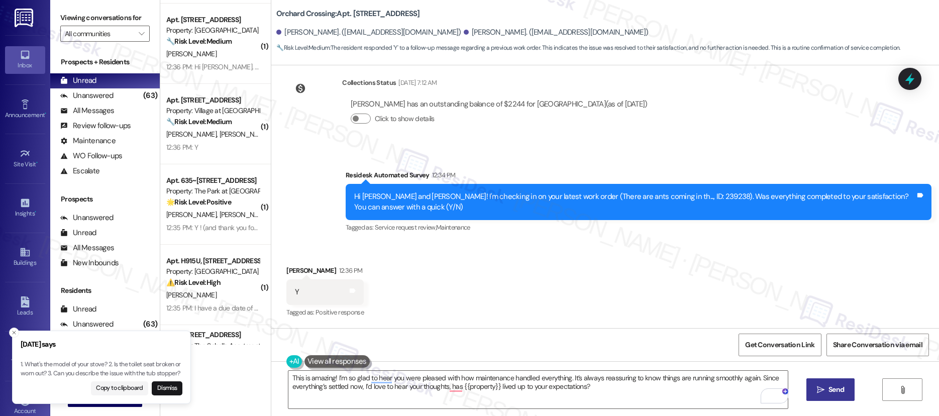
click at [832, 392] on span "Send" at bounding box center [837, 389] width 16 height 11
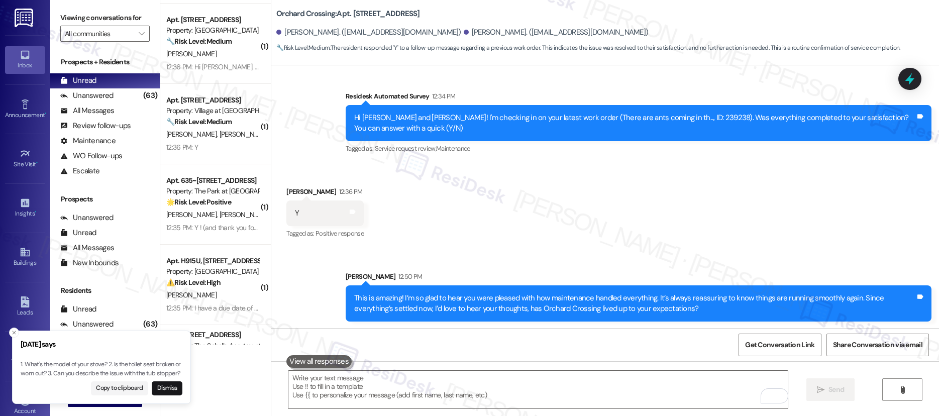
scroll to position [1639, 0]
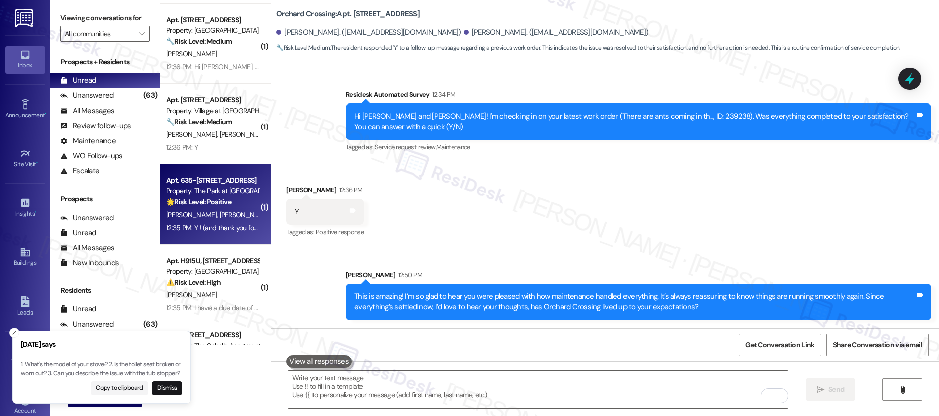
click at [208, 194] on div "Property: The Park at [GEOGRAPHIC_DATA]" at bounding box center [212, 191] width 93 height 11
type textarea "Fetching suggested responses. Please feel free to read through the conversation…"
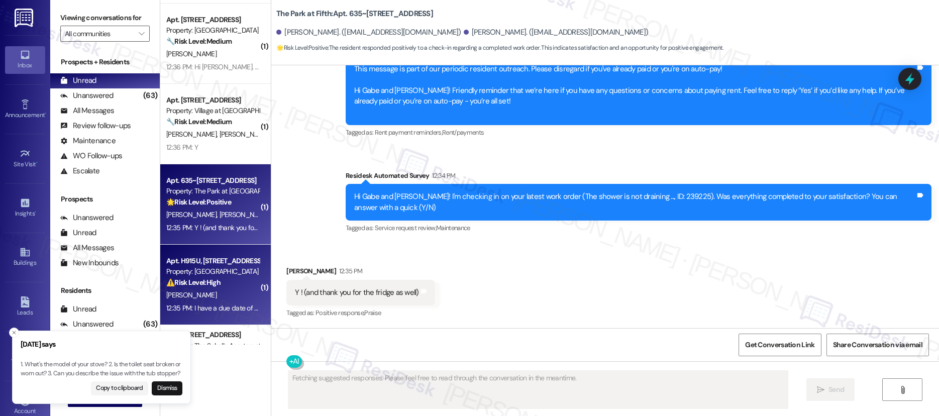
drag, startPoint x: 208, startPoint y: 194, endPoint x: 216, endPoint y: 254, distance: 60.4
click at [216, 254] on div "Apt. H915U, [STREET_ADDRESS][PERSON_NAME] Property: [GEOGRAPHIC_DATA] ⚠️ Risk L…" at bounding box center [215, 285] width 111 height 80
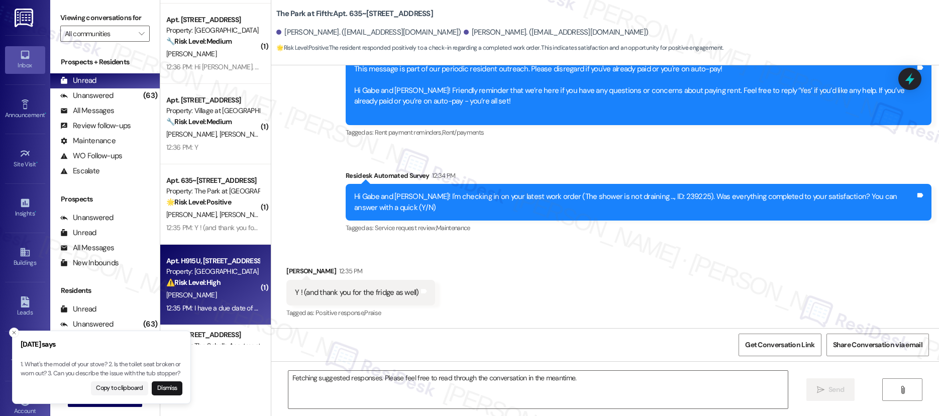
click at [215, 269] on div "Property: [GEOGRAPHIC_DATA]" at bounding box center [212, 271] width 93 height 11
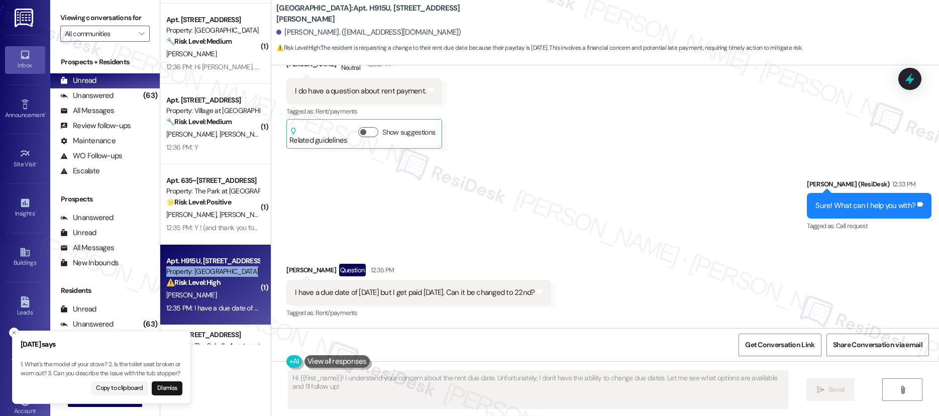
scroll to position [651, 0]
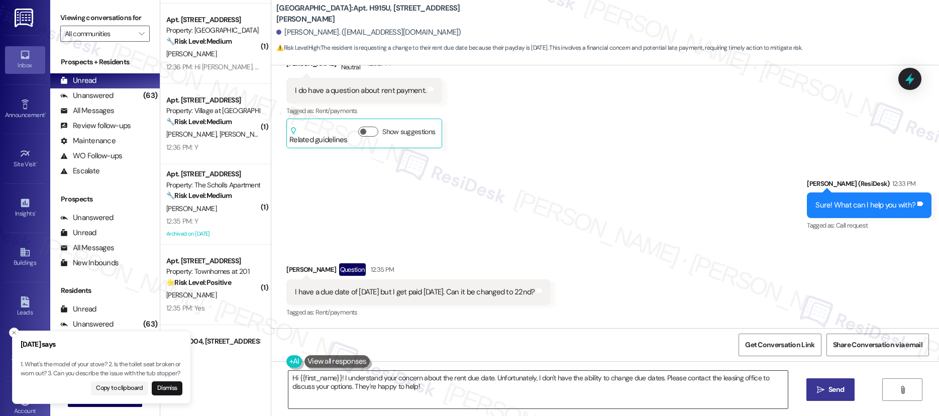
click at [458, 388] on textarea "Hi {{first_name}}! I understand your concern about the rent due date. Unfortuna…" at bounding box center [538, 390] width 500 height 38
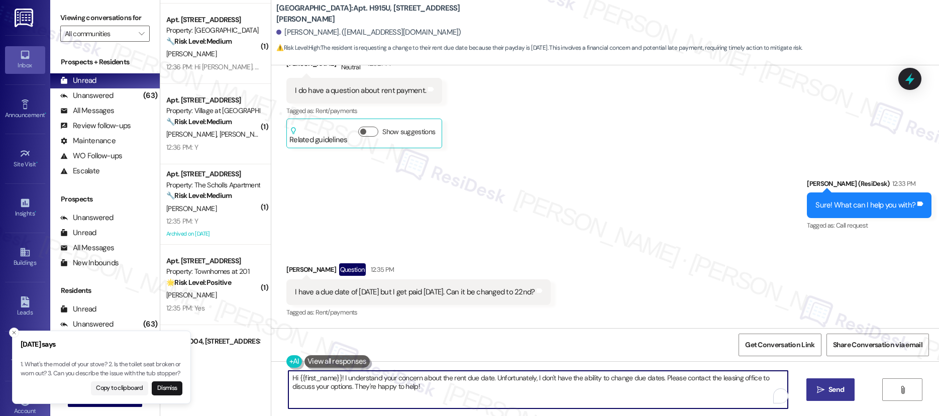
click at [458, 388] on textarea "Hi {{first_name}}! I understand your concern about the rent due date. Unfortuna…" at bounding box center [538, 390] width 500 height 38
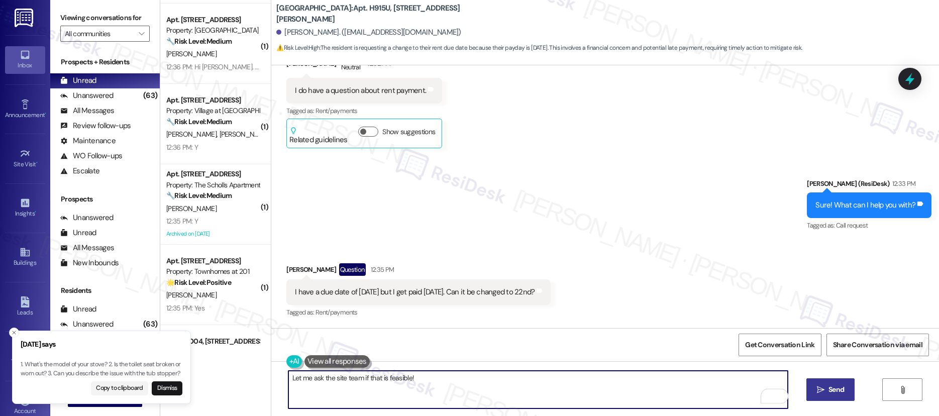
click at [832, 387] on span "Send" at bounding box center [837, 389] width 16 height 11
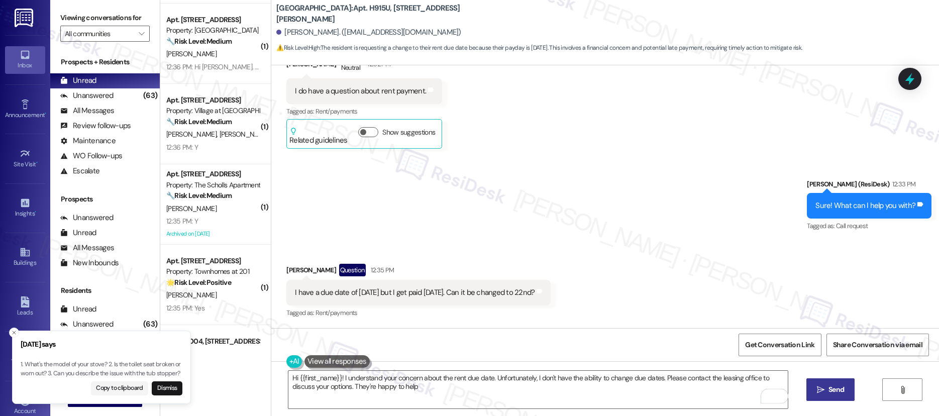
type textarea "Hi {{first_name}}! I understand your concern about the rent due date. Unfortuna…"
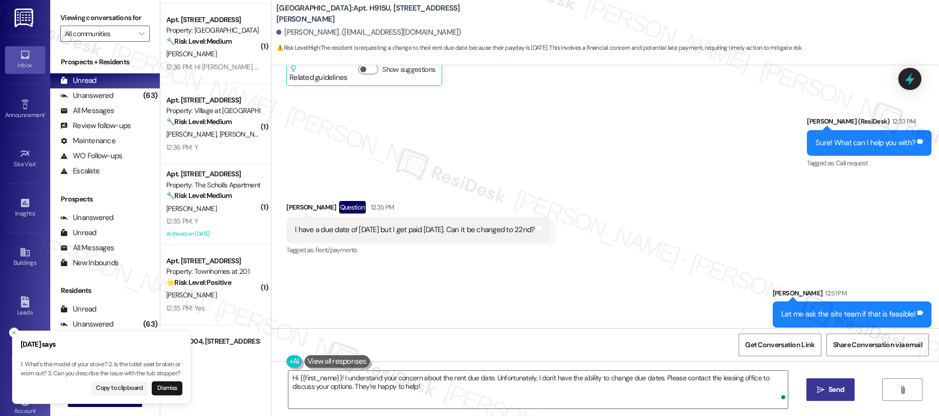
scroll to position [721, 0]
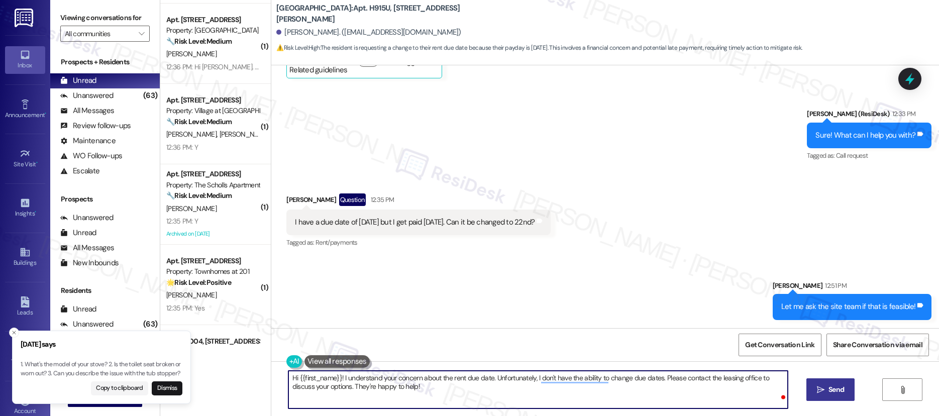
click at [504, 386] on textarea "Hi {{first_name}}! I understand your concern about the rent due date. Unfortuna…" at bounding box center [538, 390] width 500 height 38
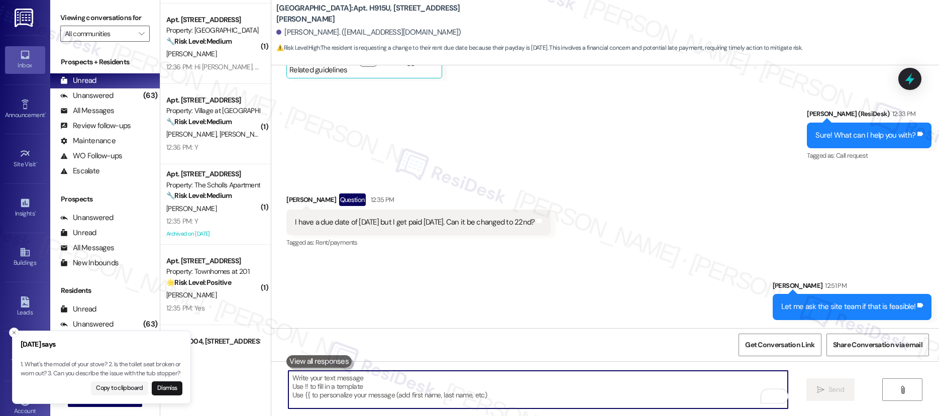
click at [471, 389] on textarea "To enrich screen reader interactions, please activate Accessibility in Grammarl…" at bounding box center [538, 390] width 500 height 38
click at [471, 388] on textarea "To enrich screen reader interactions, please activate Accessibility in Grammarl…" at bounding box center [538, 390] width 500 height 38
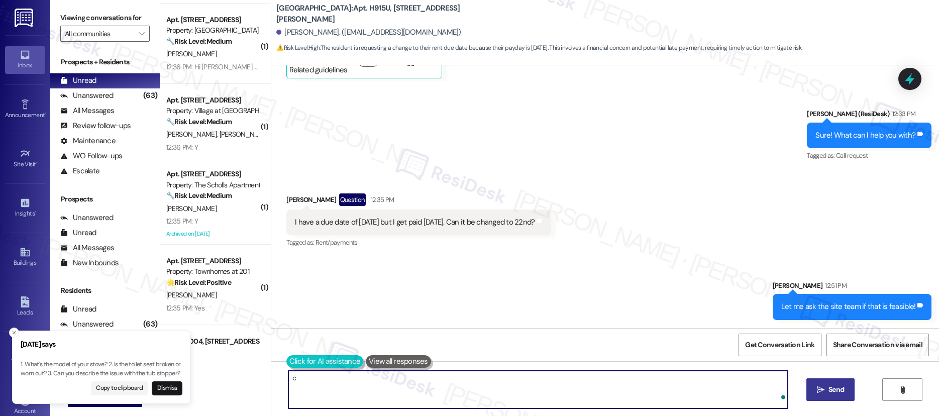
type textarea "c"
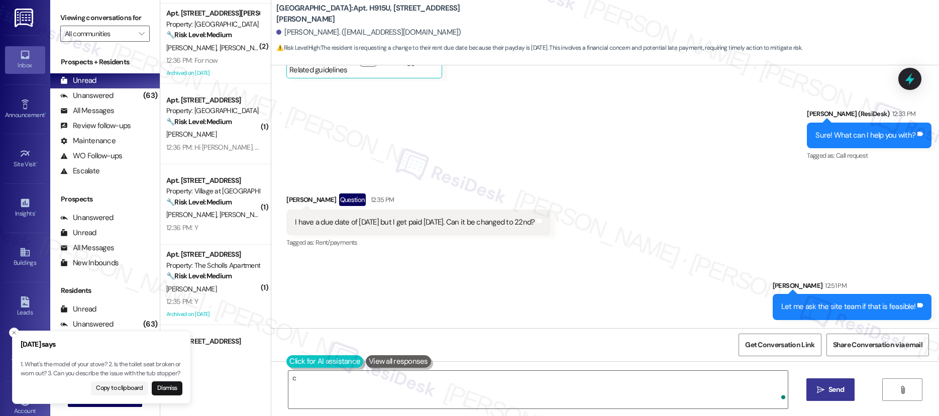
click at [289, 363] on button at bounding box center [324, 361] width 77 height 13
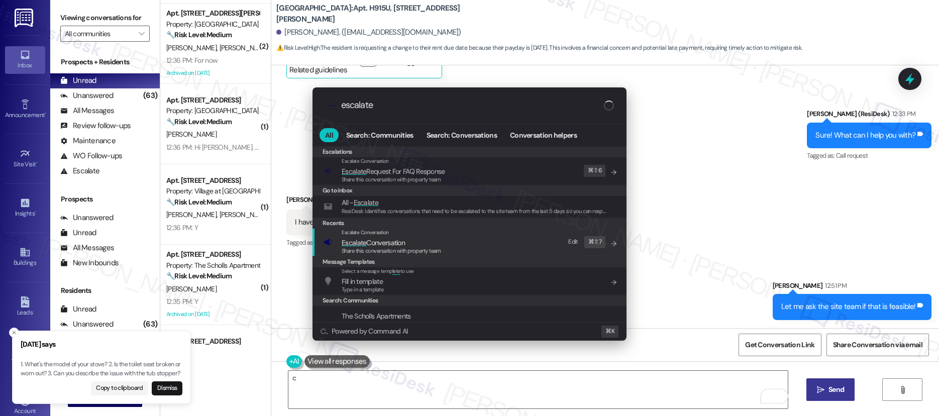
type input "escalate"
click at [373, 243] on span "Escalate Conversation" at bounding box center [373, 242] width 63 height 9
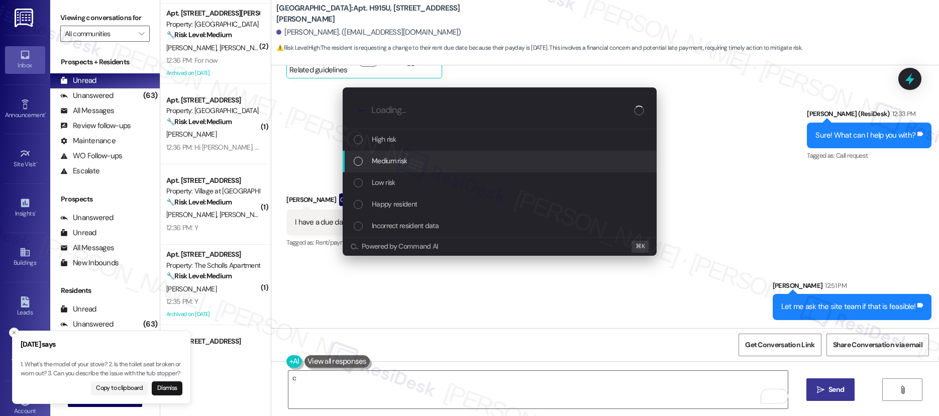
click at [424, 162] on div "Medium risk" at bounding box center [501, 160] width 294 height 11
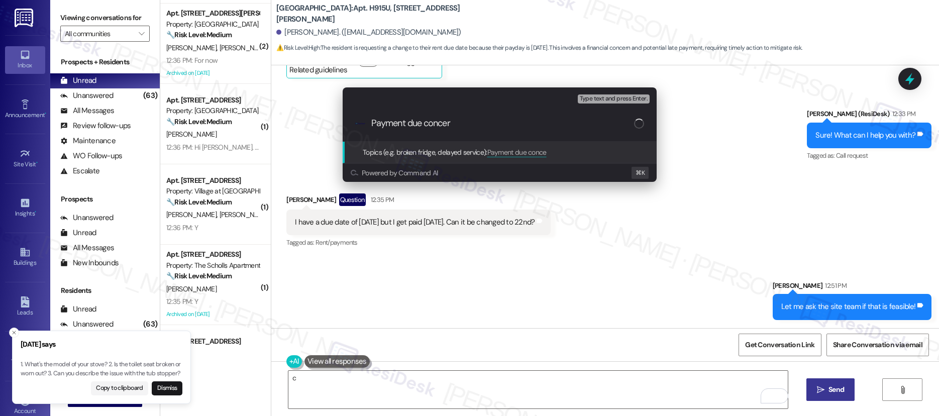
type input "Payment due concern"
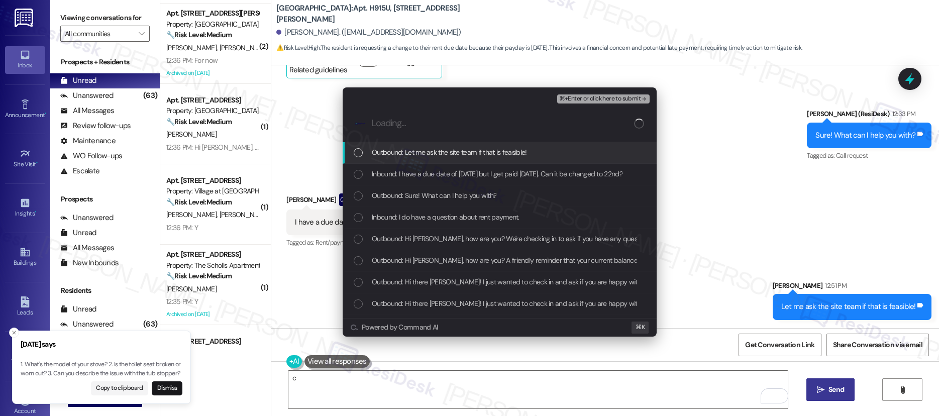
click at [589, 102] on span "⌘+Enter or click here to submit" at bounding box center [599, 98] width 81 height 7
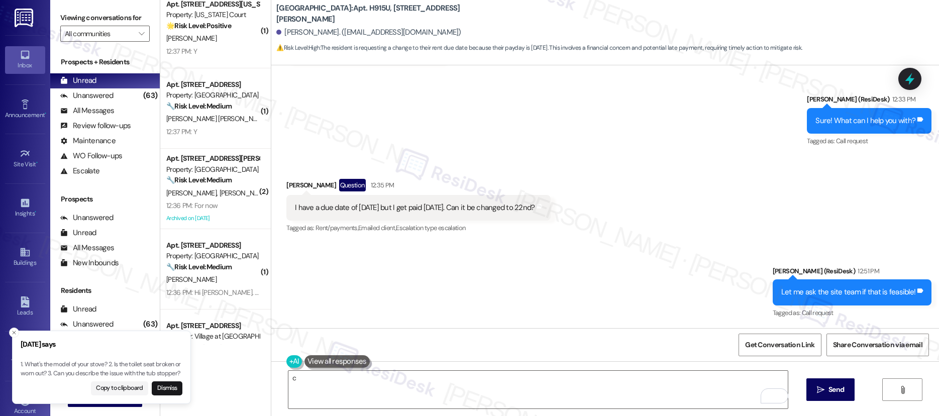
scroll to position [875, 0]
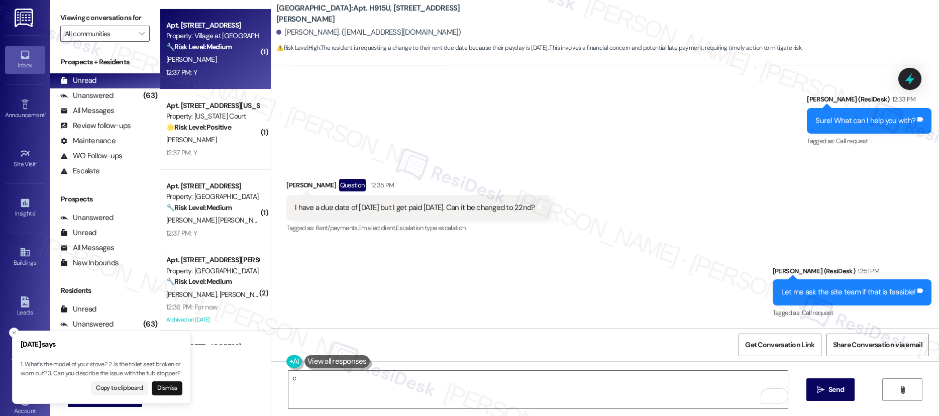
click at [216, 65] on div "[PERSON_NAME]" at bounding box center [212, 59] width 95 height 13
type textarea "Fetching suggested responses. Please feel free to read through the conversation…"
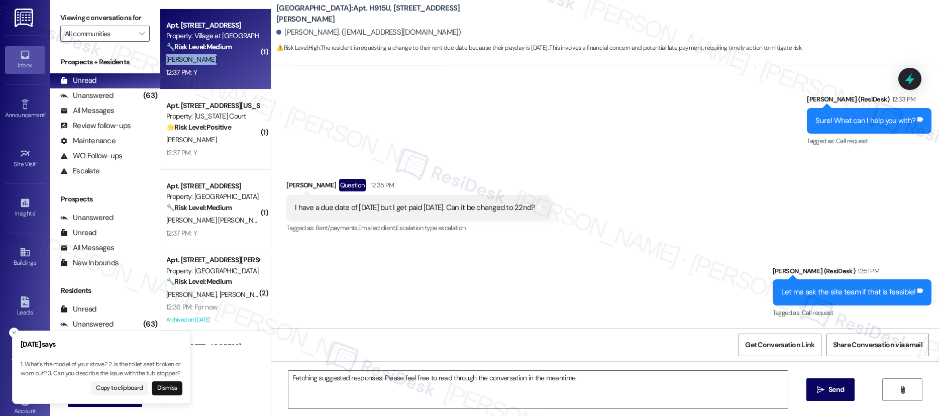
click at [216, 65] on div "[PERSON_NAME]" at bounding box center [212, 59] width 95 height 13
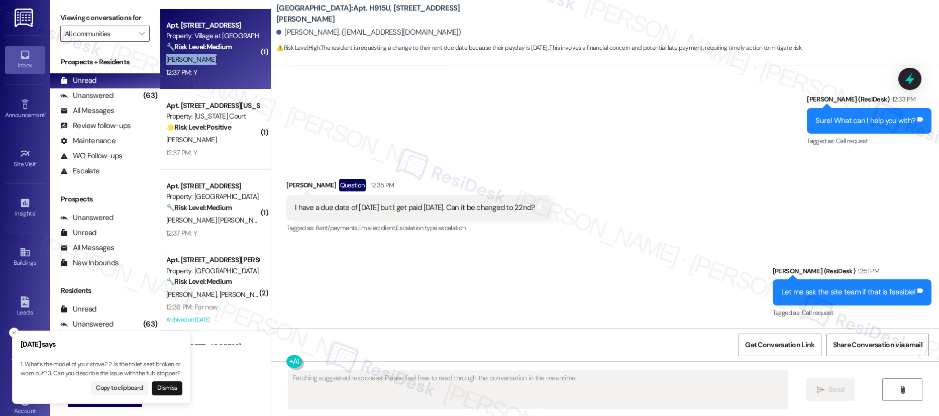
scroll to position [328, 0]
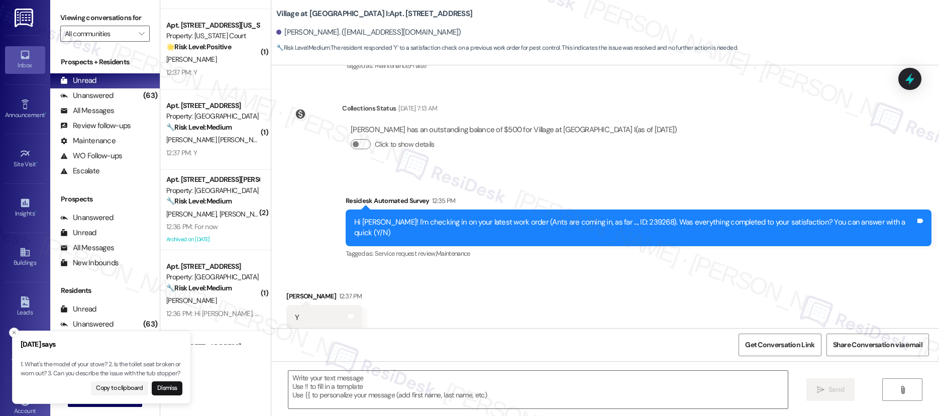
click at [216, 65] on div "[PERSON_NAME]" at bounding box center [212, 59] width 95 height 13
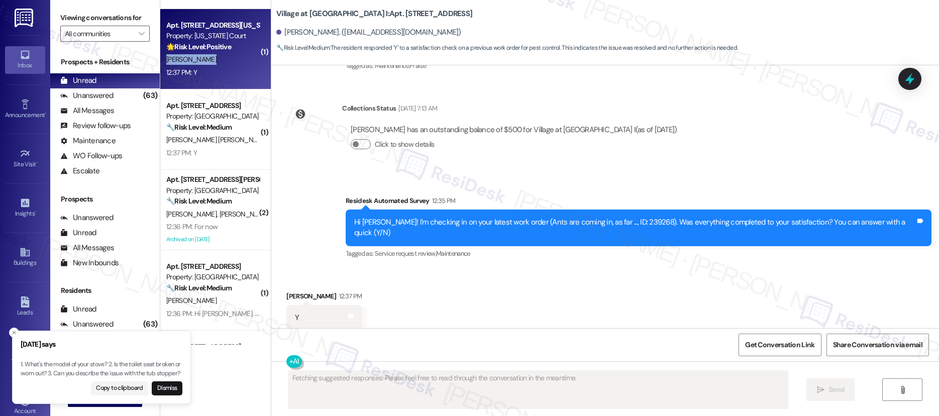
click at [216, 65] on div "[PERSON_NAME]" at bounding box center [212, 59] width 95 height 13
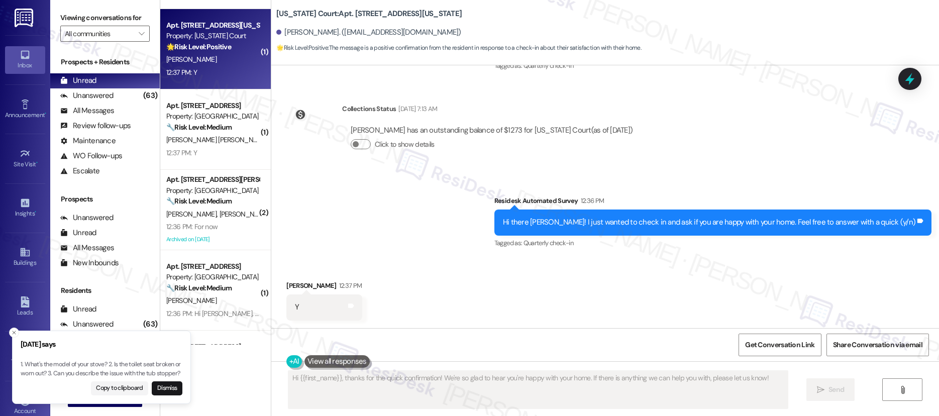
click at [215, 64] on div "[PERSON_NAME]" at bounding box center [212, 59] width 95 height 13
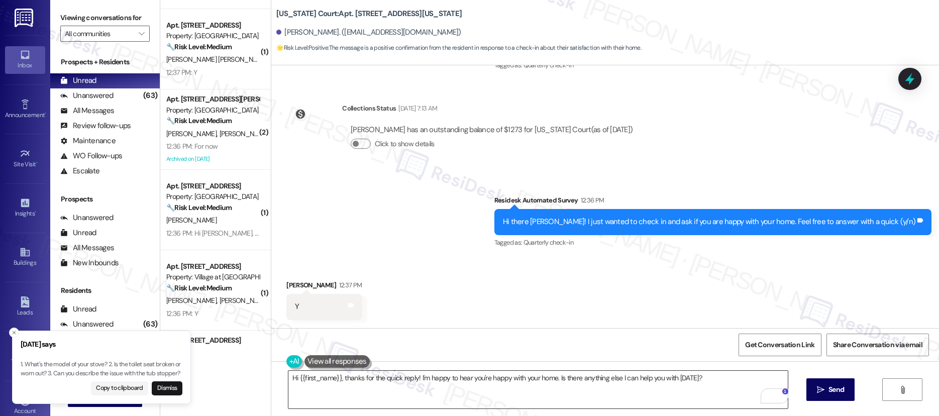
click at [607, 380] on textarea "Hi {{first_name}}, thanks for the quick reply! I'm happy to hear you're happy w…" at bounding box center [538, 390] width 500 height 38
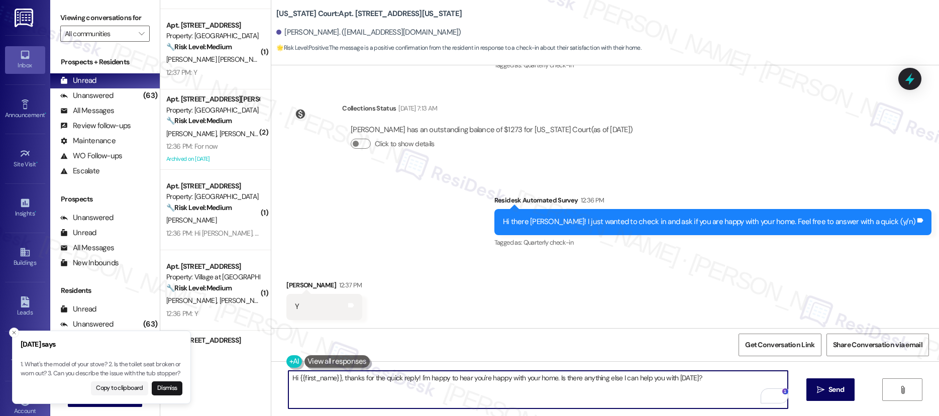
click at [607, 380] on textarea "Hi {{first_name}}, thanks for the quick reply! I'm happy to hear you're happy w…" at bounding box center [538, 390] width 500 height 38
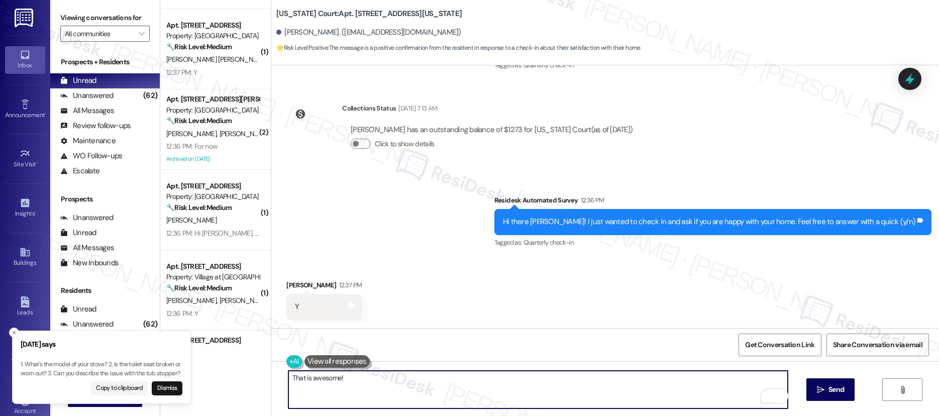
paste textarea "Happy to hear that you’re loving your space! We’d love it if you could share yo…"
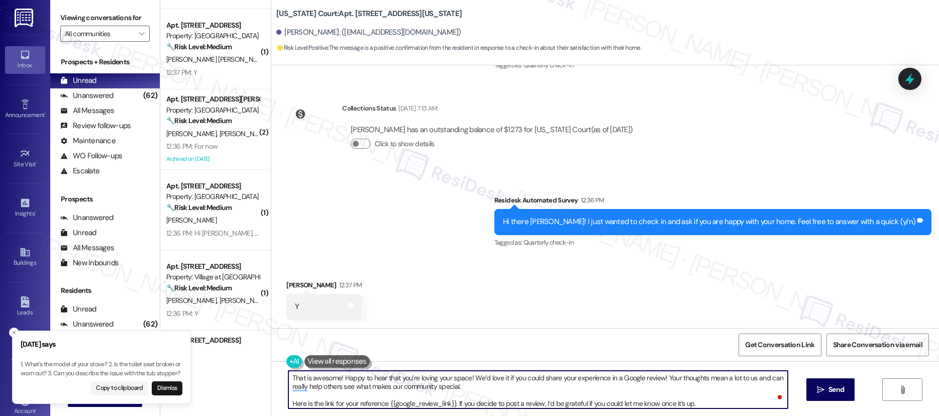
scroll to position [0, 0]
type textarea "That is awesome! Happy to hear that you’re loving your space! We’d love it if y…"
click at [820, 386] on icon "" at bounding box center [821, 390] width 8 height 8
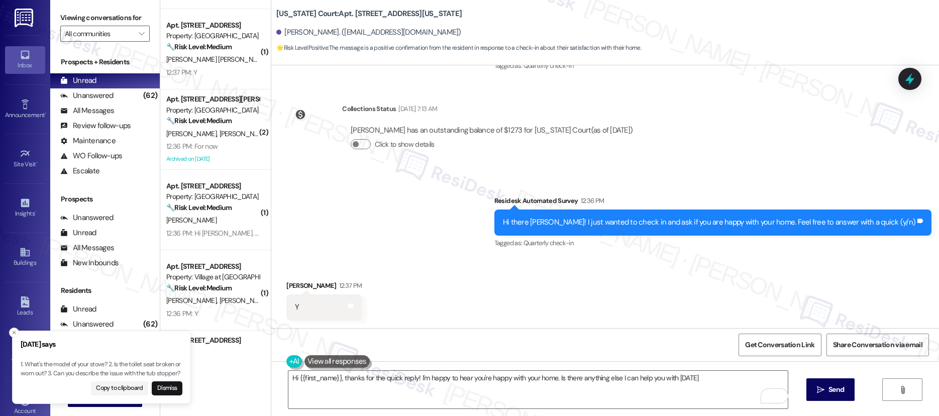
type textarea "Hi {{first_name}}, thanks for the quick reply! I'm happy to hear you're happy w…"
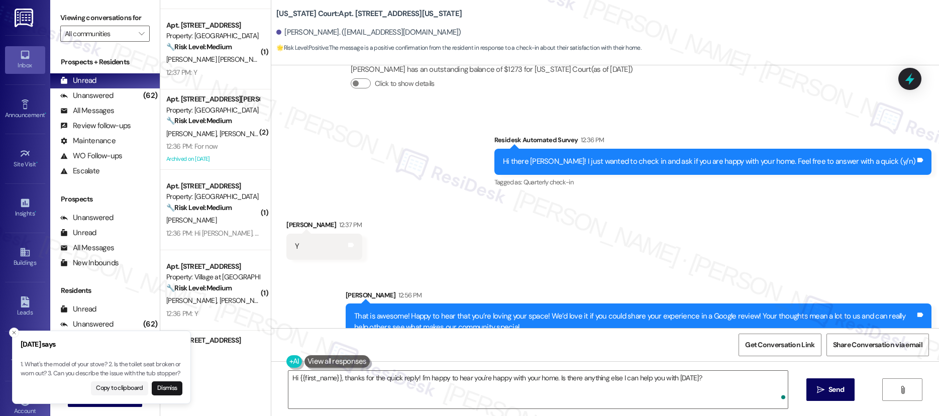
scroll to position [420, 0]
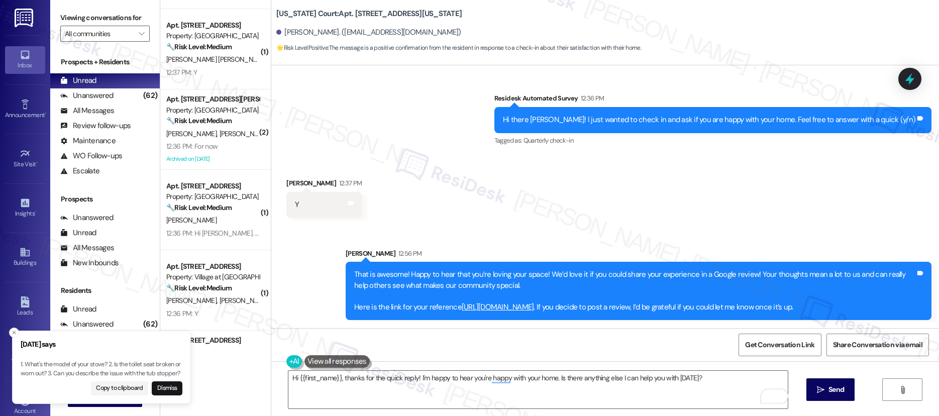
click at [216, 157] on div "Archived on 08/23/2024" at bounding box center [212, 159] width 95 height 13
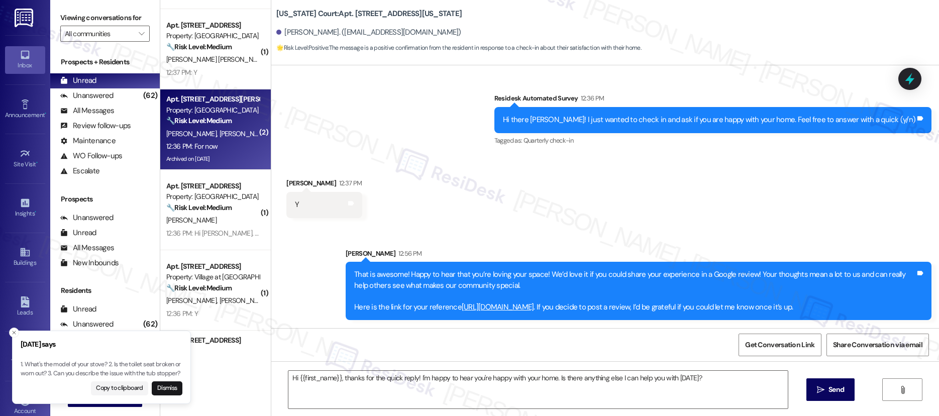
type textarea "Fetching suggested responses. Please feel free to read through the conversation…"
click at [216, 157] on div "Archived on 08/23/2024" at bounding box center [212, 159] width 95 height 13
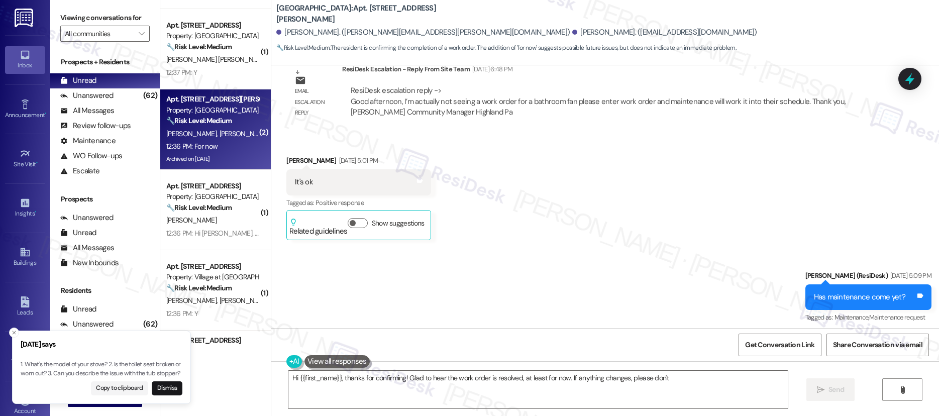
scroll to position [10796, 0]
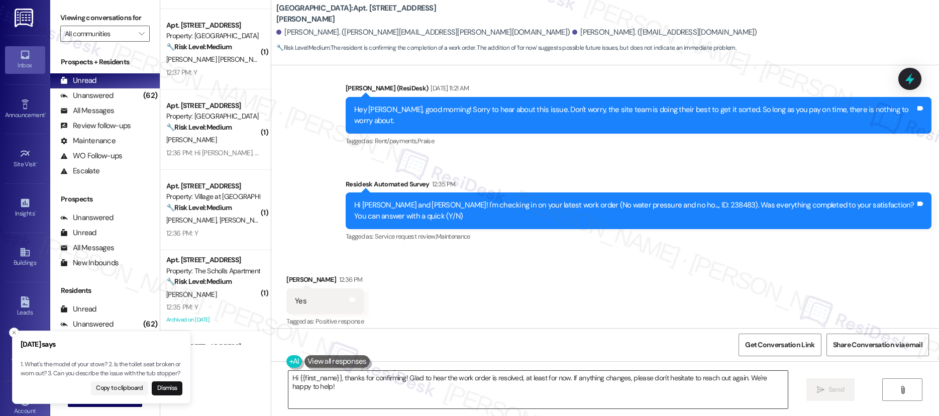
click at [461, 379] on textarea "Hi {{first_name}}, thanks for confirming! Glad to hear the work order is resolv…" at bounding box center [538, 390] width 500 height 38
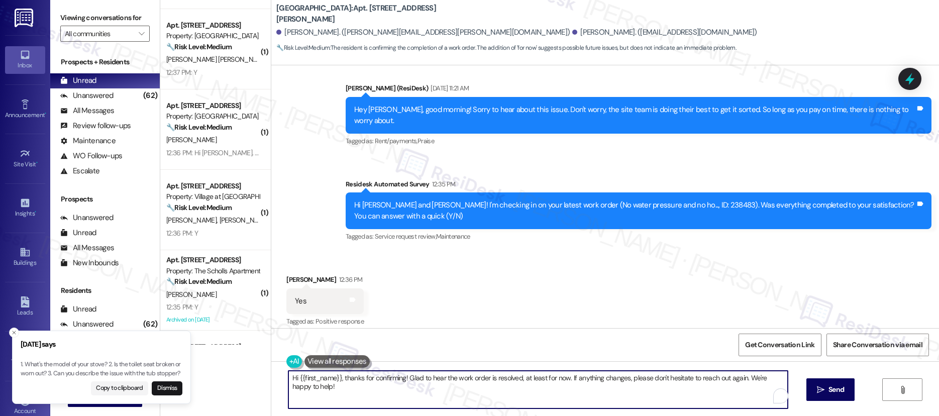
click at [461, 379] on textarea "Hi {{first_name}}, thanks for confirming! Glad to hear the work order is resolv…" at bounding box center [538, 390] width 500 height 38
click at [461, 378] on textarea "Hi {{first_name}}, thanks for confirming! Glad to hear the work order is resolv…" at bounding box center [538, 390] width 500 height 38
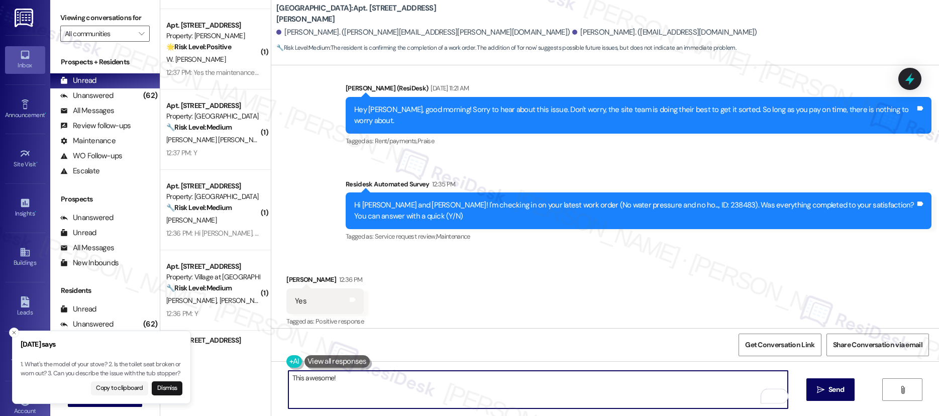
click at [297, 377] on textarea "This awesome!" at bounding box center [538, 390] width 500 height 38
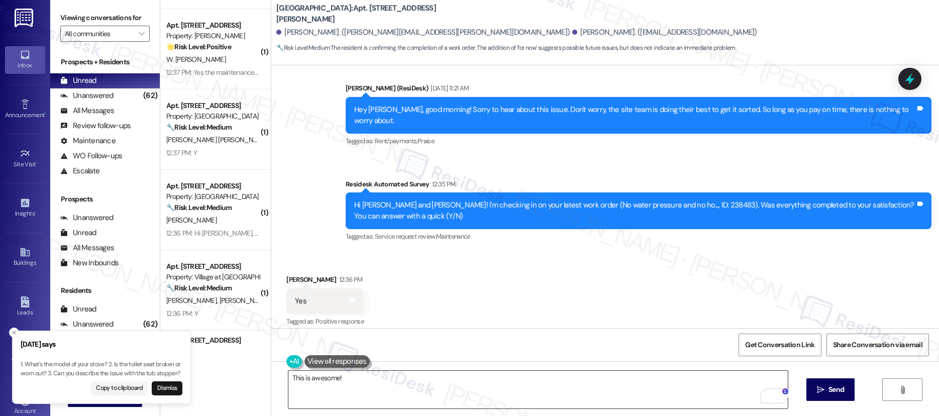
click at [373, 389] on textarea "This is awesome!" at bounding box center [538, 390] width 500 height 38
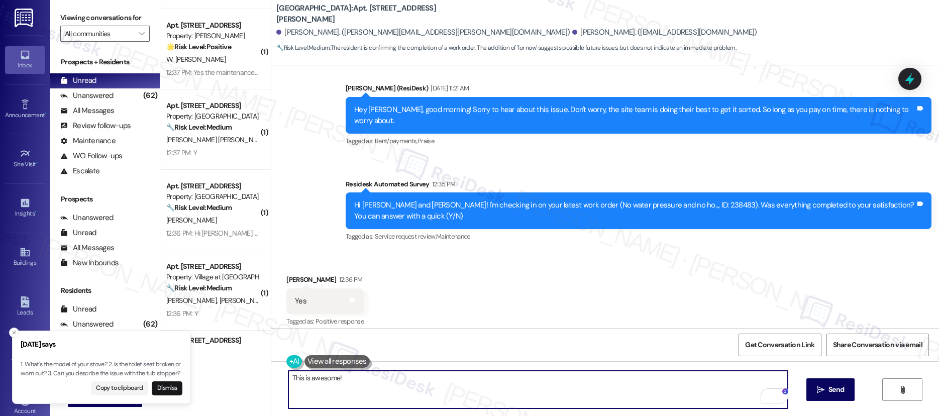
paste textarea "I’m so glad to hear you were pleased with how maintenance handled everything. I…"
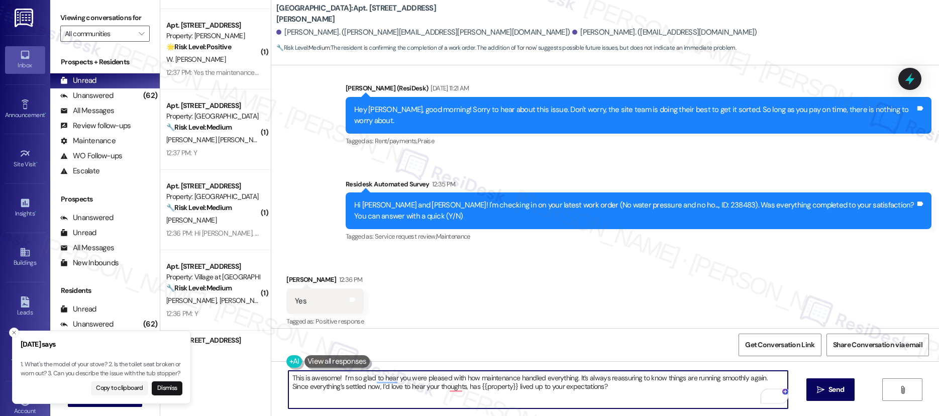
click at [336, 380] on textarea "This is awesome! I’m so glad to hear you were pleased with how maintenance hand…" at bounding box center [538, 390] width 500 height 38
click at [464, 386] on textarea "This is awesome! I’m so glad to hear you were pleased with how maintenance hand…" at bounding box center [538, 390] width 500 height 38
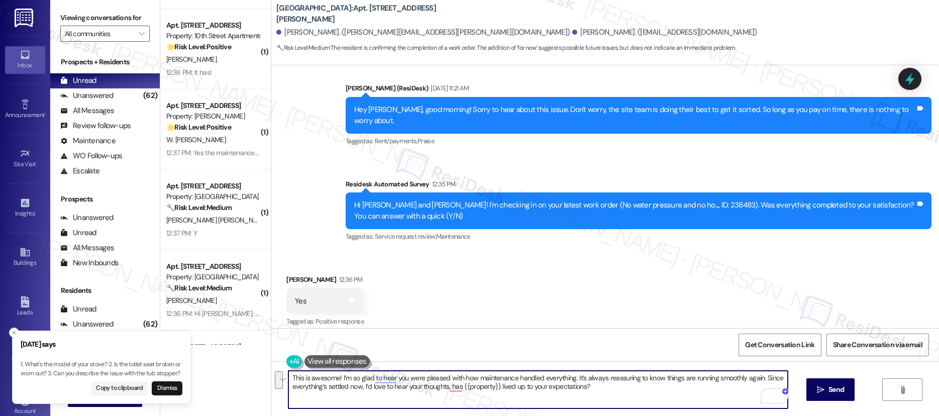
click at [434, 395] on textarea "This is awesome! I’m so glad to hear you were pleased with how maintenance hand…" at bounding box center [538, 390] width 500 height 38
click at [444, 390] on textarea "This is awesome! I’m so glad to hear you were pleased with how maintenance hand…" at bounding box center [538, 390] width 500 height 38
type textarea "This is awesome! I’m so glad to hear you were pleased with how maintenance hand…"
click at [529, 252] on div "Received via SMS Kyla Bynum 12:36 PM Yes Tags and notes Tagged as: Positive res…" at bounding box center [605, 322] width 668 height 141
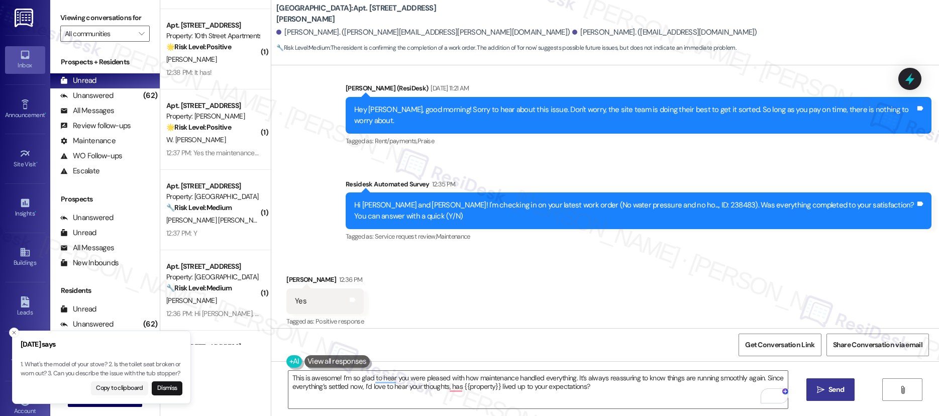
click at [823, 388] on icon "" at bounding box center [821, 390] width 8 height 8
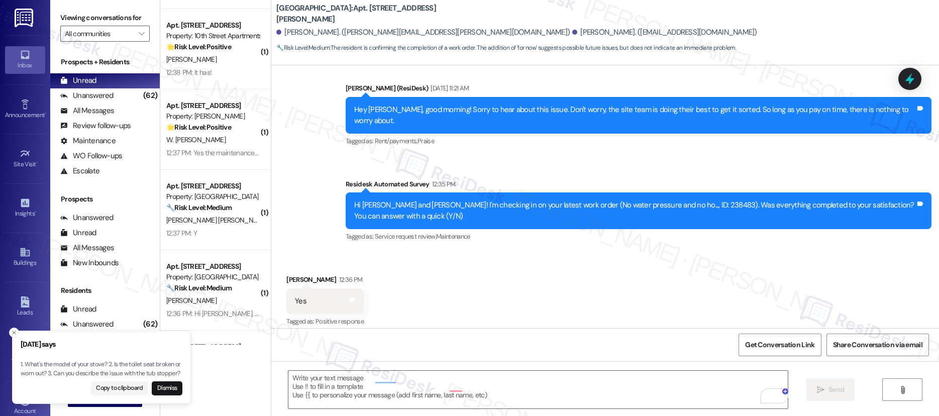
type textarea "Fetching suggested responses. Please feel free to read through the conversation…"
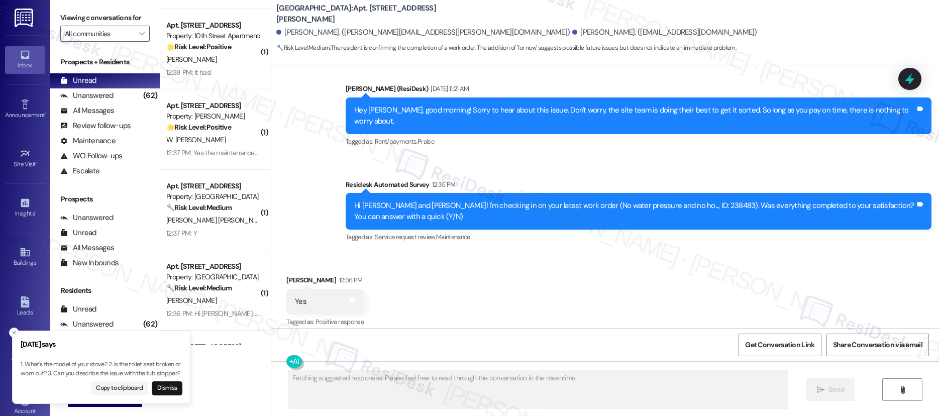
scroll to position [10877, 0]
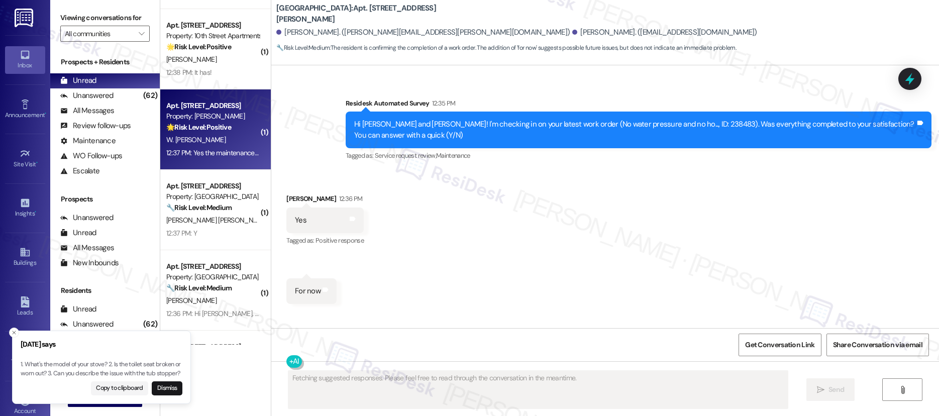
click at [234, 147] on div "12:37 PM: Yes the maintenance team is great 12:37 PM: Yes the maintenance team …" at bounding box center [212, 153] width 95 height 13
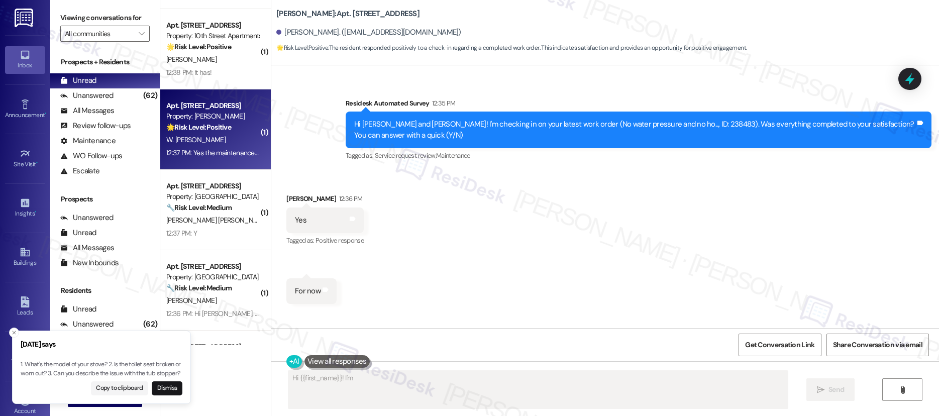
scroll to position [1264, 0]
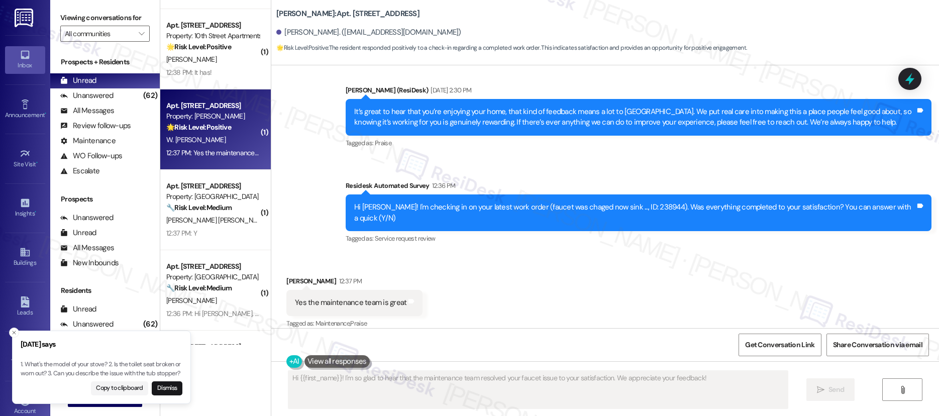
click at [236, 143] on div "W. Van Daele" at bounding box center [212, 140] width 95 height 13
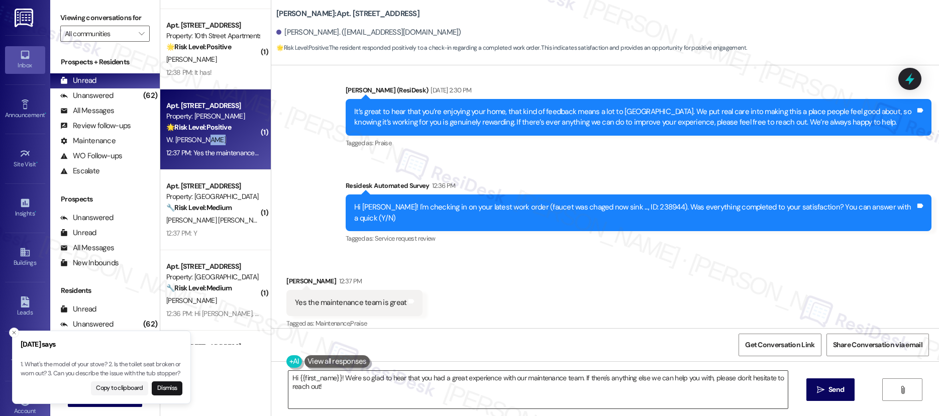
click at [384, 379] on textarea "Hi {{first_name}}! We're so glad to hear that you had a great experience with o…" at bounding box center [538, 390] width 500 height 38
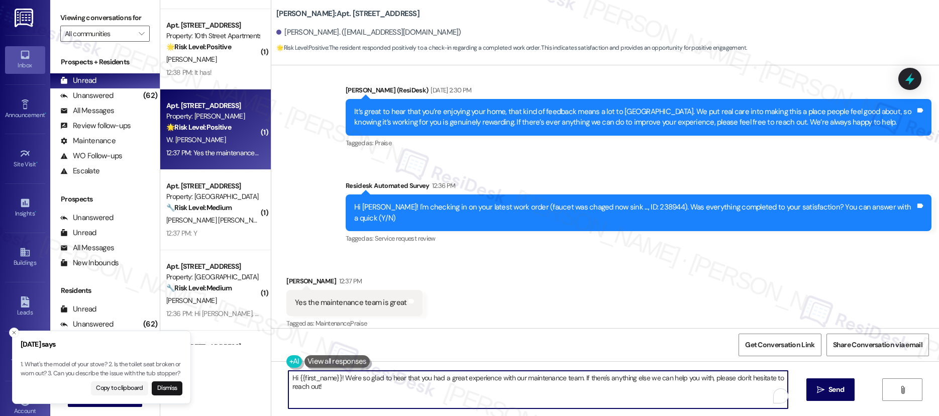
click at [384, 379] on textarea "Hi {{first_name}}! We're so glad to hear that you had a great experience with o…" at bounding box center [538, 390] width 500 height 38
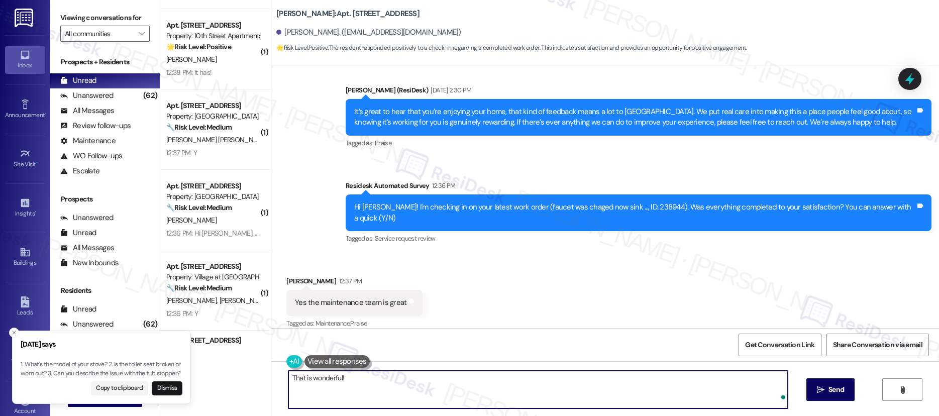
paste textarea "I’m so glad to hear you were pleased with how maintenance handled everything. I…"
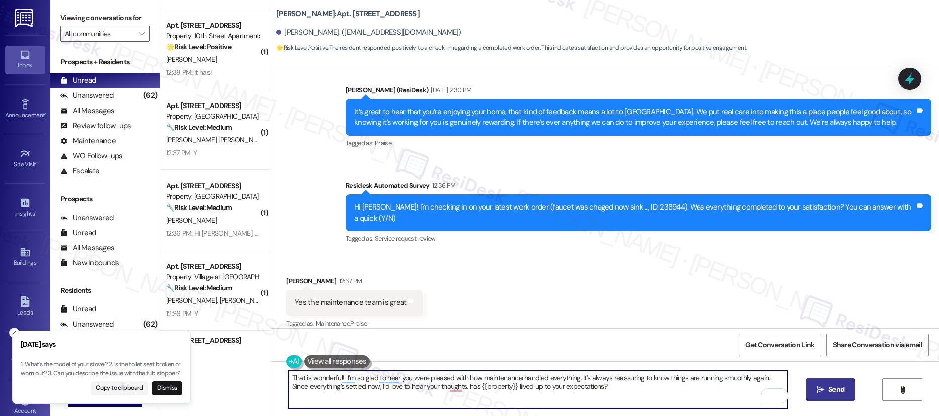
type textarea "That is wonderful! I’m so glad to hear you were pleased with how maintenance ha…"
click at [829, 391] on span "Send" at bounding box center [837, 389] width 16 height 11
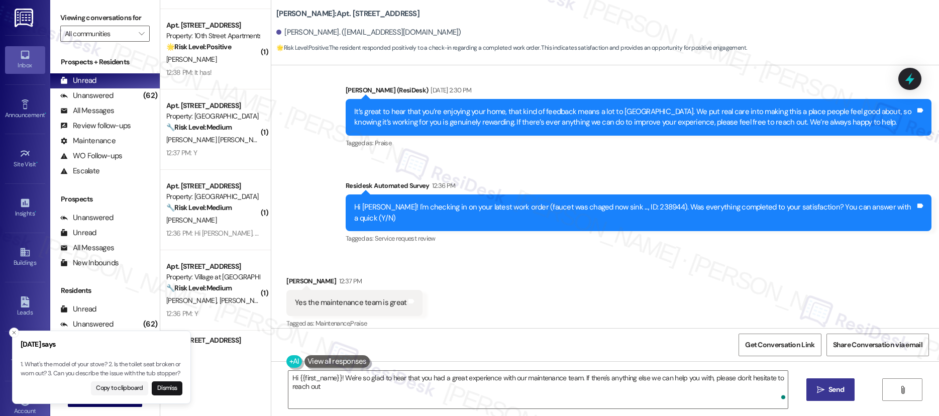
type textarea "Hi {{first_name}}! We're so glad to hear that you had a great experience with o…"
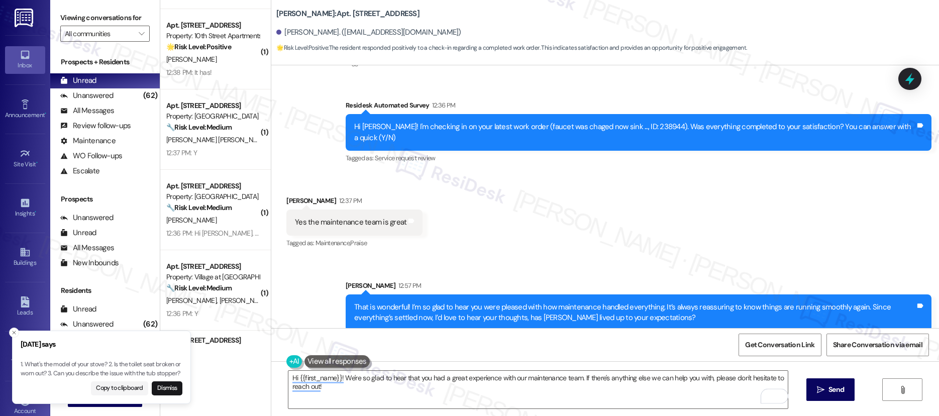
scroll to position [877, 0]
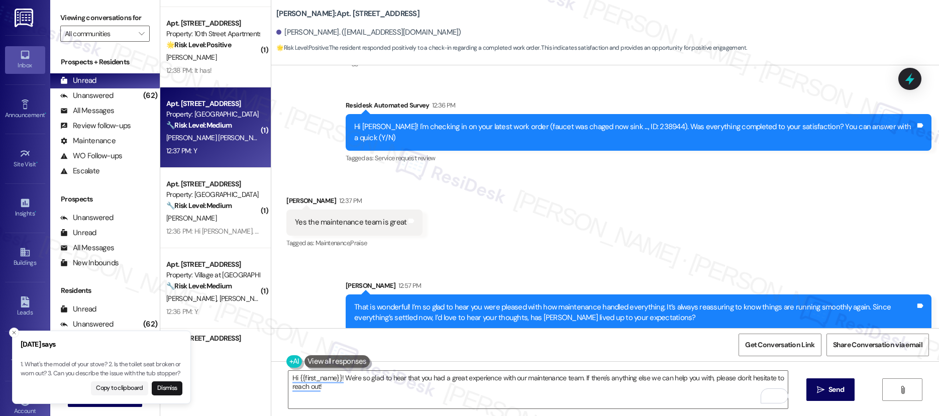
click at [226, 146] on div "12:37 PM: Y 12:37 PM: Y" at bounding box center [212, 151] width 95 height 13
type textarea "Fetching suggested responses. Please feel free to read through the conversation…"
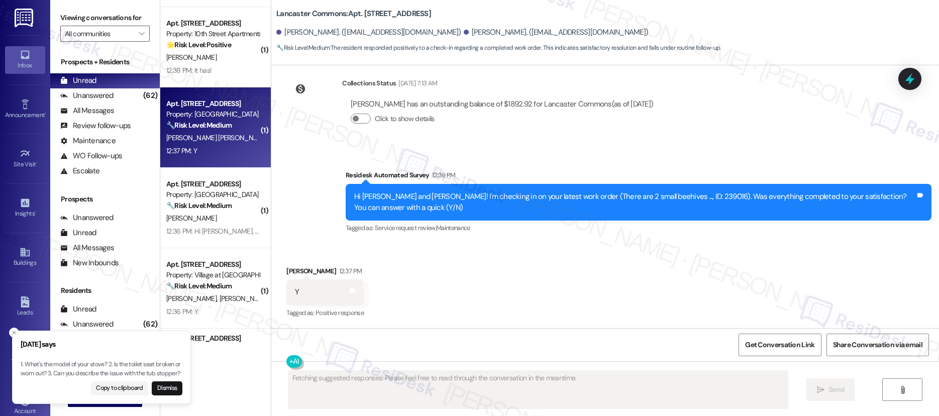
scroll to position [1002, 0]
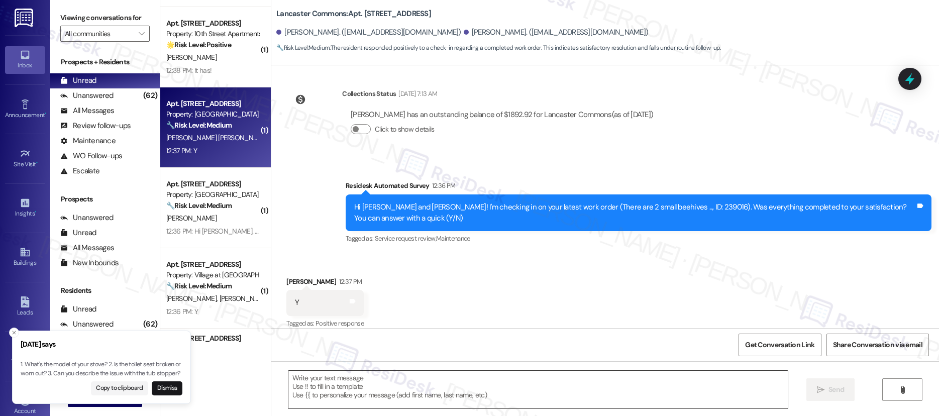
click at [348, 392] on textarea at bounding box center [538, 390] width 500 height 38
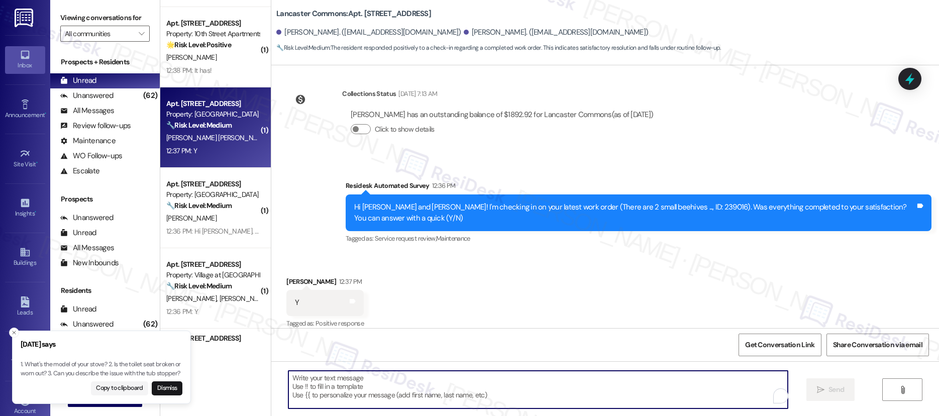
click at [348, 392] on textarea "To enrich screen reader interactions, please activate Accessibility in Grammarl…" at bounding box center [538, 390] width 500 height 38
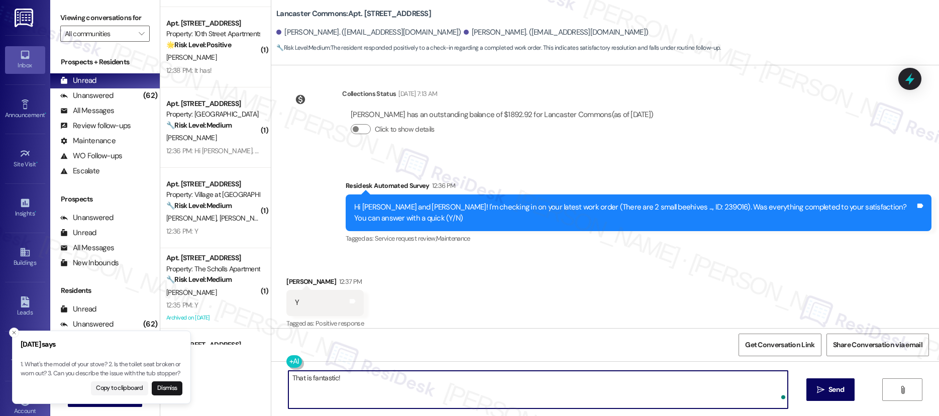
paste textarea "I’m so glad to hear you were pleased with how maintenance handled everything. I…"
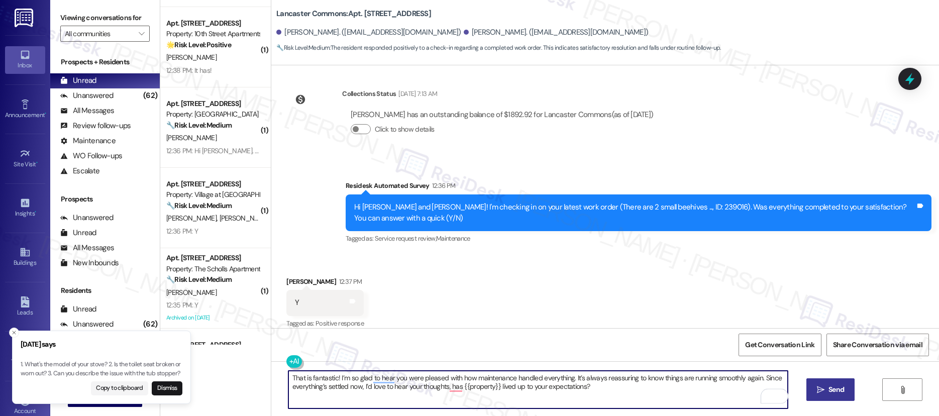
type textarea "That is fantastic! I’m so glad to hear you were pleased with how maintenance ha…"
click at [829, 394] on span "Send" at bounding box center [837, 389] width 16 height 11
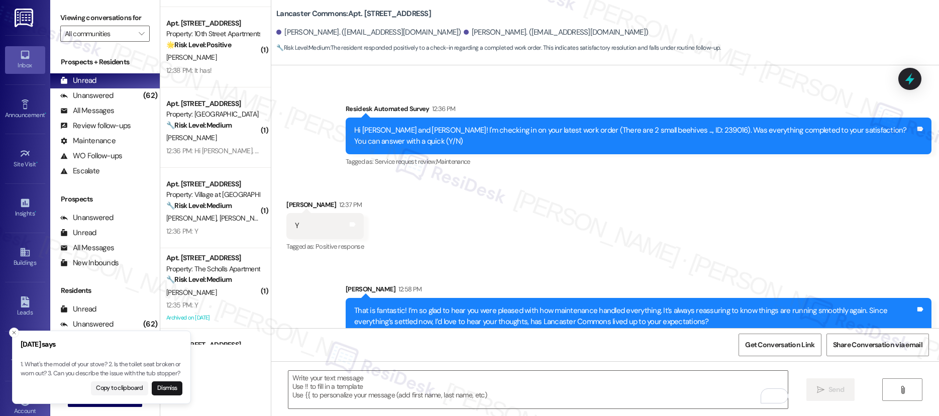
scroll to position [1083, 0]
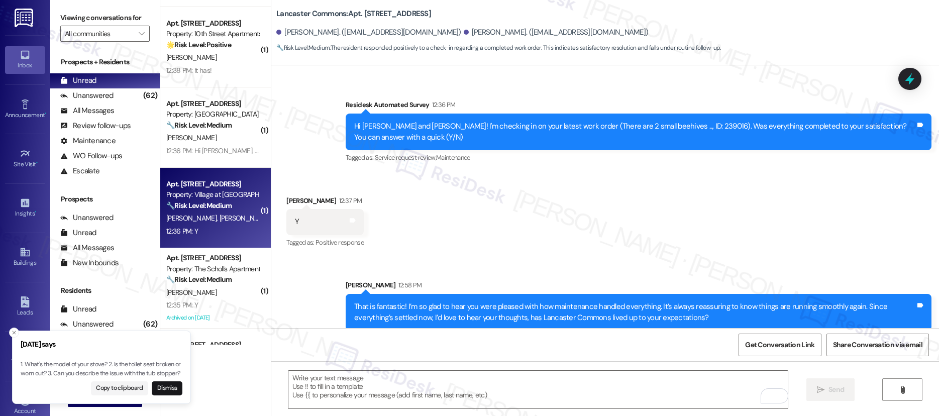
click at [210, 208] on strong "🔧 Risk Level: Medium" at bounding box center [198, 205] width 65 height 9
click at [210, 207] on strong "🔧 Risk Level: Medium" at bounding box center [198, 205] width 65 height 9
type textarea "Fetching suggested responses. Please feel free to read through the conversation…"
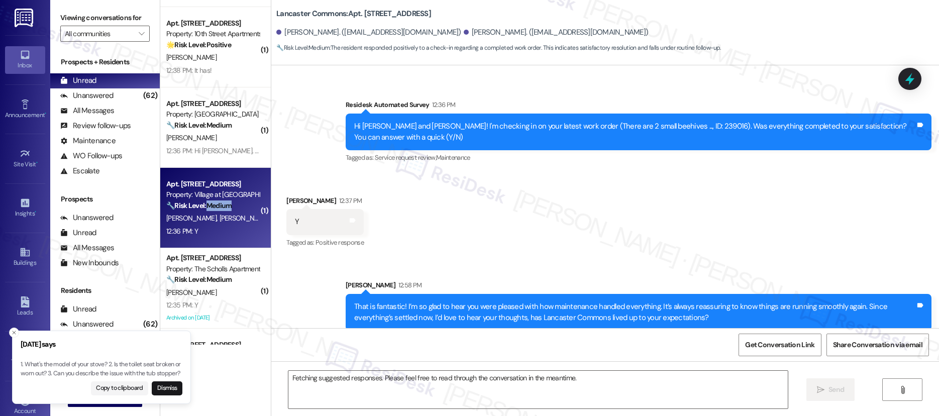
click at [210, 207] on strong "🔧 Risk Level: Medium" at bounding box center [198, 205] width 65 height 9
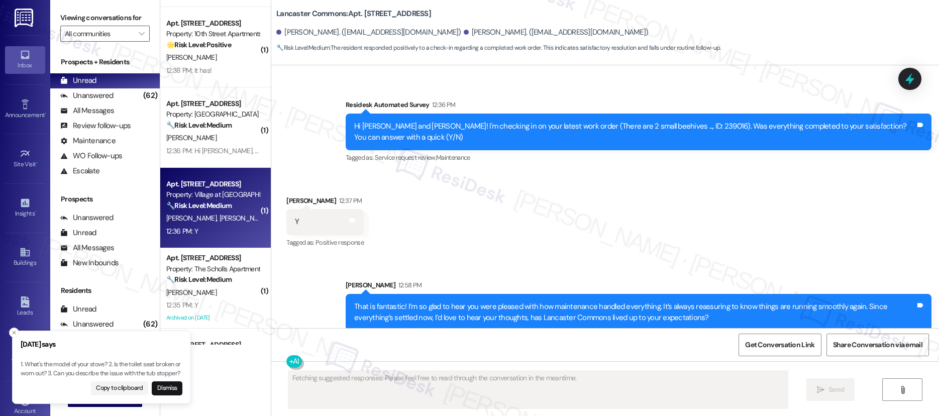
click at [210, 207] on strong "🔧 Risk Level: Medium" at bounding box center [198, 205] width 65 height 9
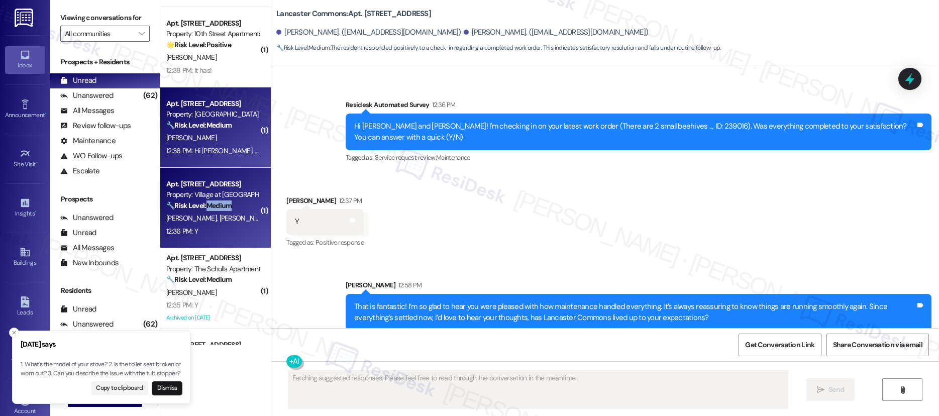
scroll to position [88, 0]
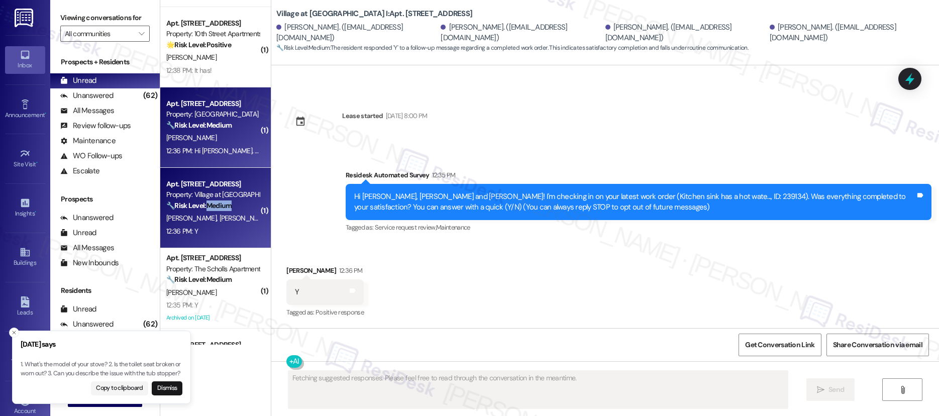
click at [235, 145] on div "12:36 PM: Hi Sarah. So I just signed up for Flex for my rent. Is the water a se…" at bounding box center [212, 151] width 95 height 13
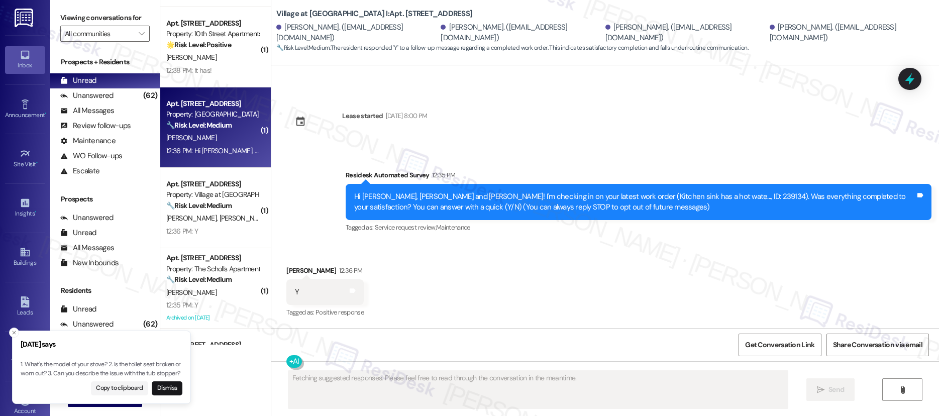
click at [233, 145] on div "12:36 PM: Hi Sarah. So I just signed up for Flex for my rent. Is the water a se…" at bounding box center [212, 151] width 95 height 13
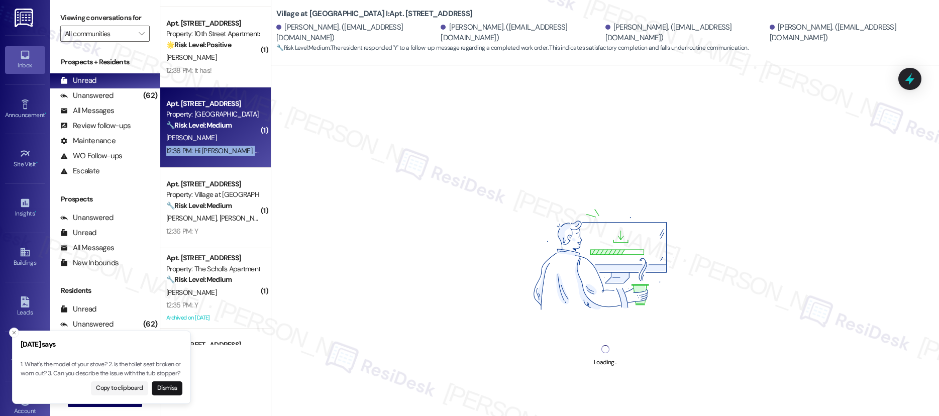
click at [233, 145] on div "12:36 PM: Hi Sarah. So I just signed up for Flex for my rent. Is the water a se…" at bounding box center [212, 151] width 95 height 13
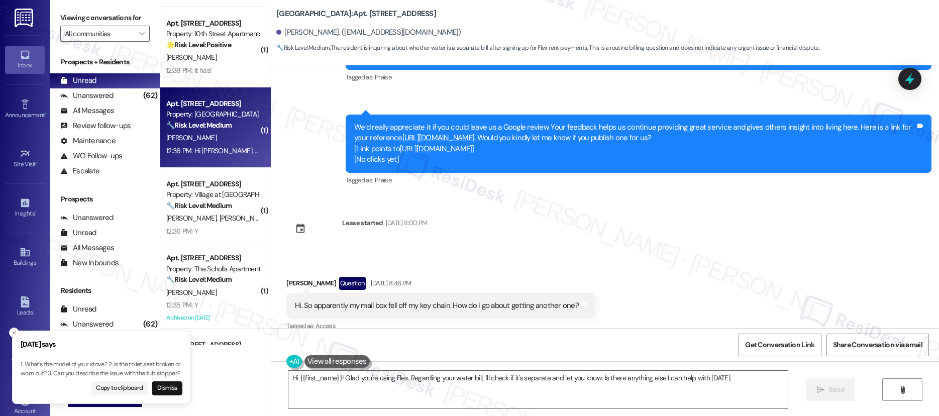
type textarea "Hi {{first_name}}! Glad you're using Flex. Regarding your water bill, I'll chec…"
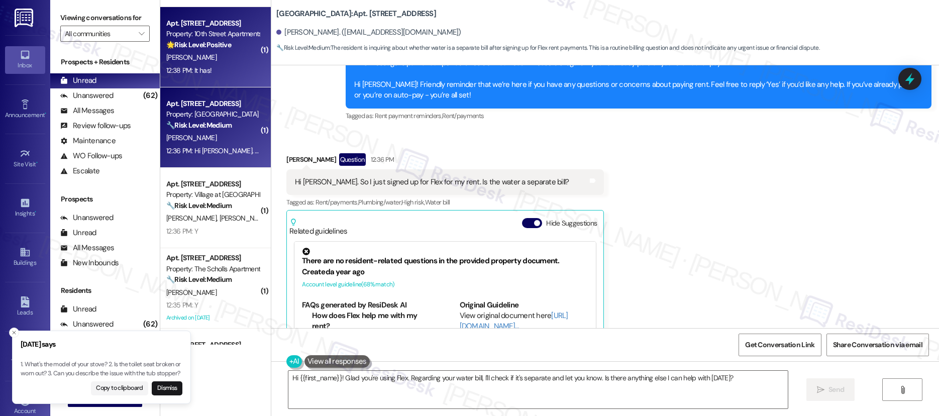
click at [237, 72] on div "12:38 PM: It has! 12:38 PM: It has!" at bounding box center [212, 70] width 95 height 13
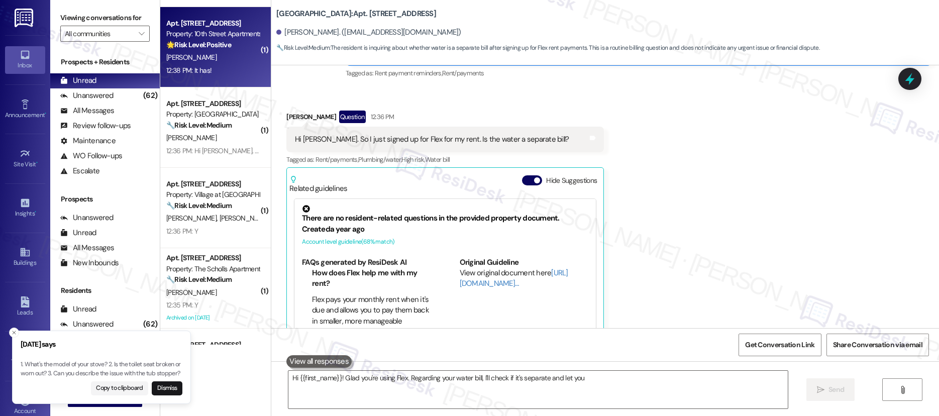
click at [237, 72] on div "12:38 PM: It has! 12:38 PM: It has!" at bounding box center [212, 70] width 95 height 13
type textarea "Hi {{first_name}}! Glad you're using Flex. Regarding your water bill, I'll chec…"
click at [237, 72] on div "12:38 PM: It has! 12:38 PM: It has!" at bounding box center [212, 70] width 95 height 13
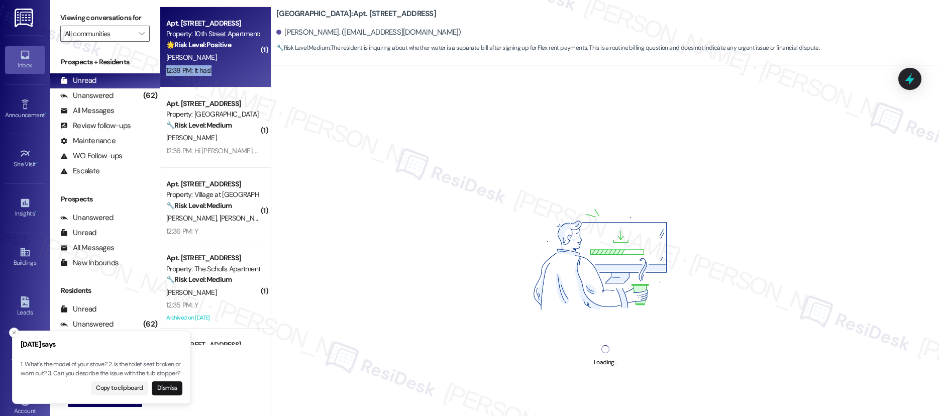
click at [237, 72] on div "12:38 PM: It has! 12:38 PM: It has!" at bounding box center [212, 70] width 95 height 13
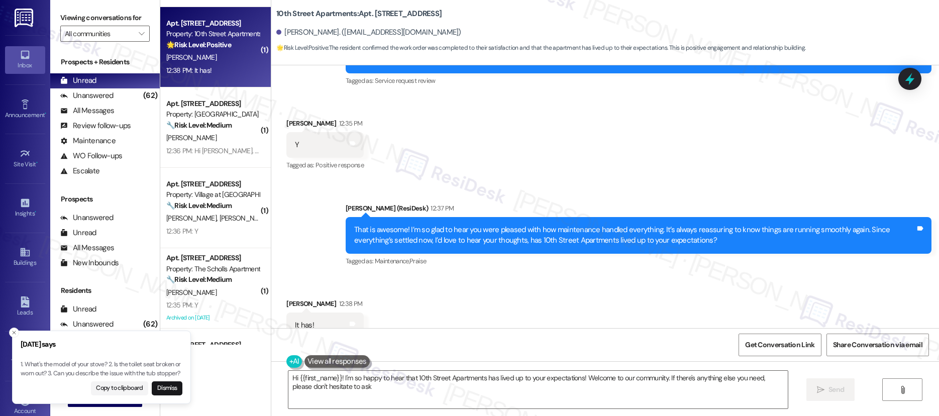
type textarea "Hi {{first_name}}! I'm so happy to hear that 10th Street Apartments has lived u…"
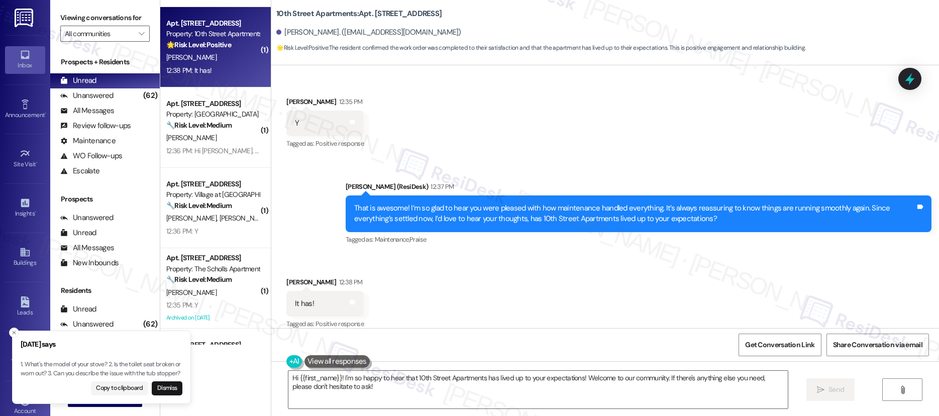
scroll to position [343, 0]
click at [412, 395] on textarea "Hi {{first_name}}! I'm so happy to hear that 10th Street Apartments has lived u…" at bounding box center [538, 390] width 500 height 38
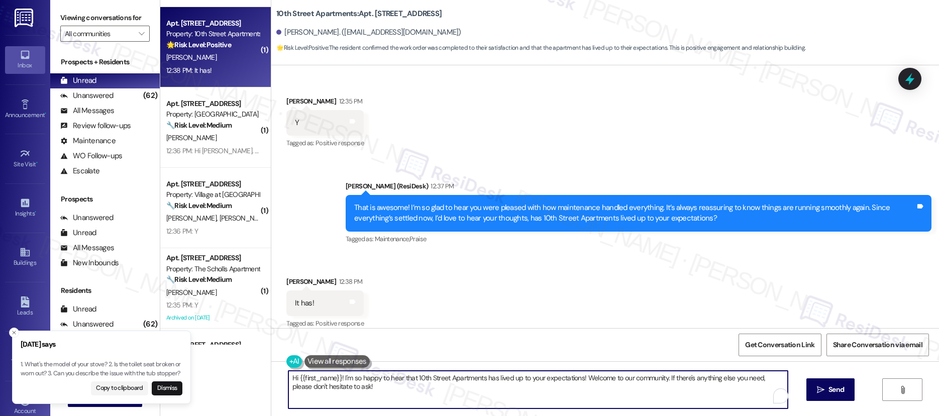
drag, startPoint x: 412, startPoint y: 395, endPoint x: 470, endPoint y: 407, distance: 59.4
click at [412, 394] on textarea "Hi {{first_name}}! I'm so happy to hear that 10th Street Apartments has lived u…" at bounding box center [538, 390] width 500 height 38
click at [413, 394] on textarea "Hi {{first_name}}! I'm so happy to hear that 10th Street Apartments has lived u…" at bounding box center [538, 390] width 500 height 38
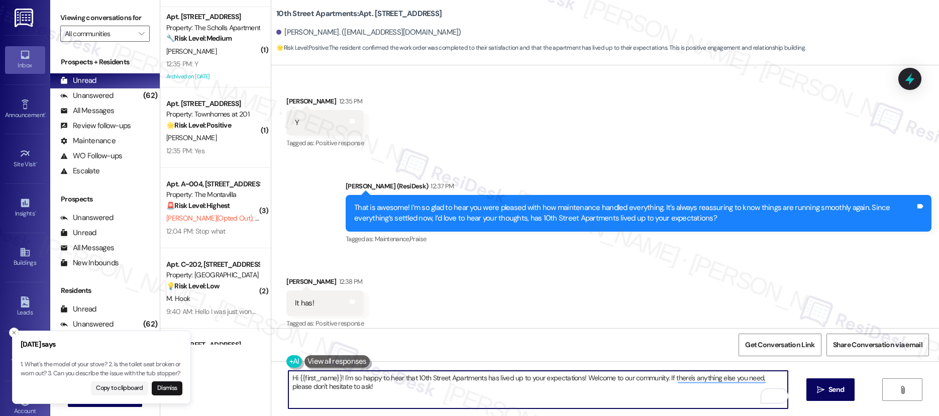
click at [611, 379] on textarea "Hi {{first_name}}! I'm so happy to hear that 10th Street Apartments has lived u…" at bounding box center [538, 390] width 500 height 38
click at [610, 378] on textarea "Hi {{first_name}}! I'm so happy to hear that 10th Street Apartments has lived u…" at bounding box center [538, 390] width 500 height 38
click at [611, 376] on textarea "Hi {{first_name}}! I'm so happy to hear that 10th Street Apartments has lived u…" at bounding box center [538, 390] width 500 height 38
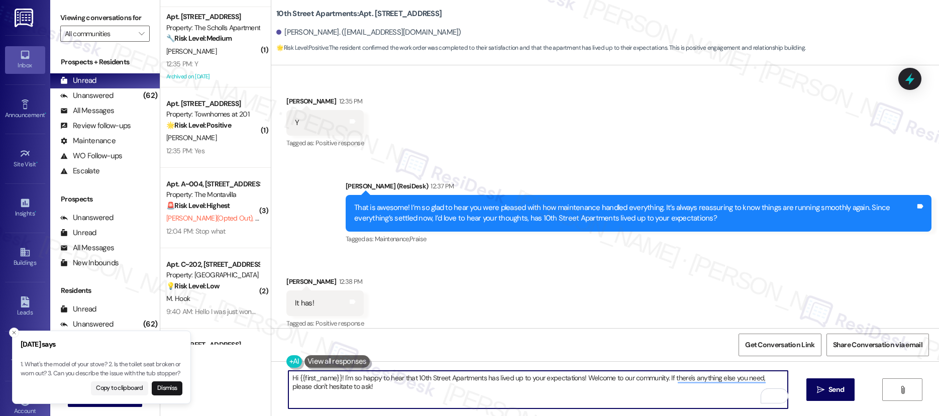
click at [611, 377] on textarea "Hi {{first_name}}! I'm so happy to hear that 10th Street Apartments has lived u…" at bounding box center [538, 390] width 500 height 38
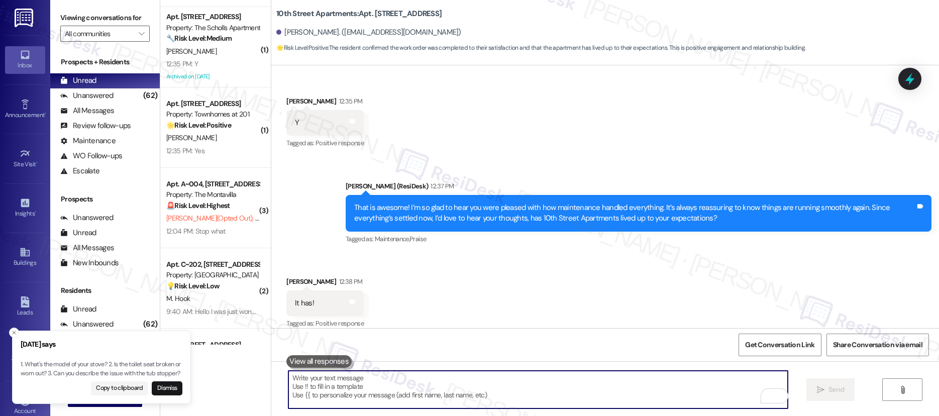
paste textarea "We’re so glad your expectations have been met, and we’ll continue doing our bes…"
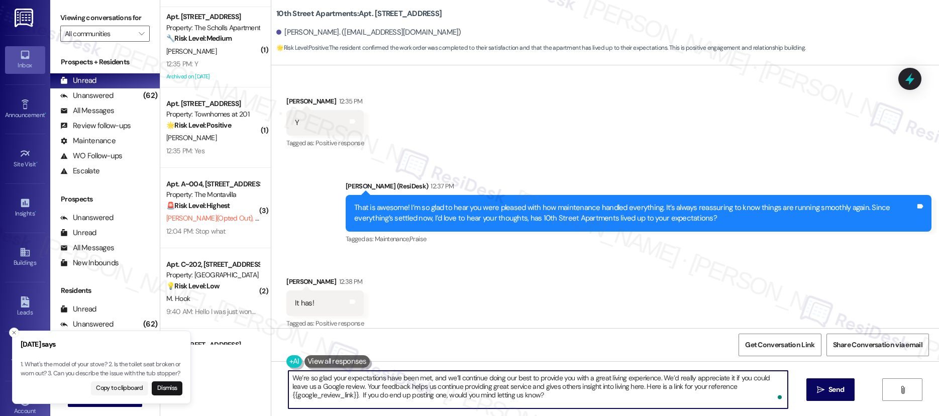
scroll to position [1, 0]
click at [835, 385] on span "Send" at bounding box center [837, 389] width 16 height 11
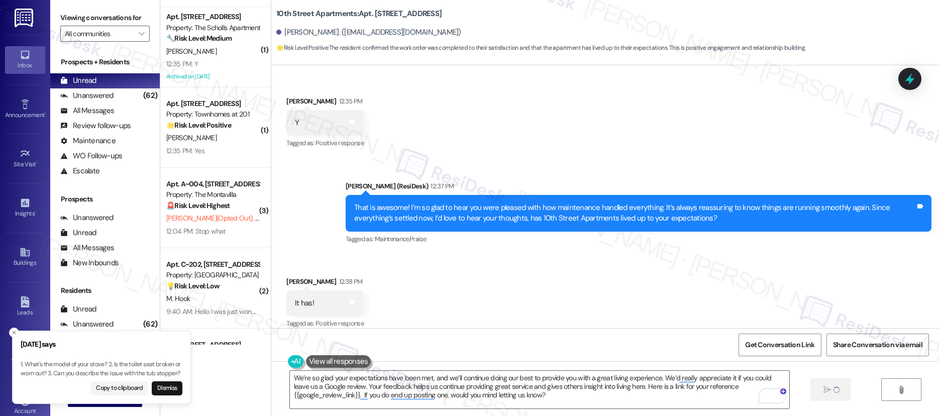
type textarea "Fetching suggested responses. Please feel free to read through the conversation…"
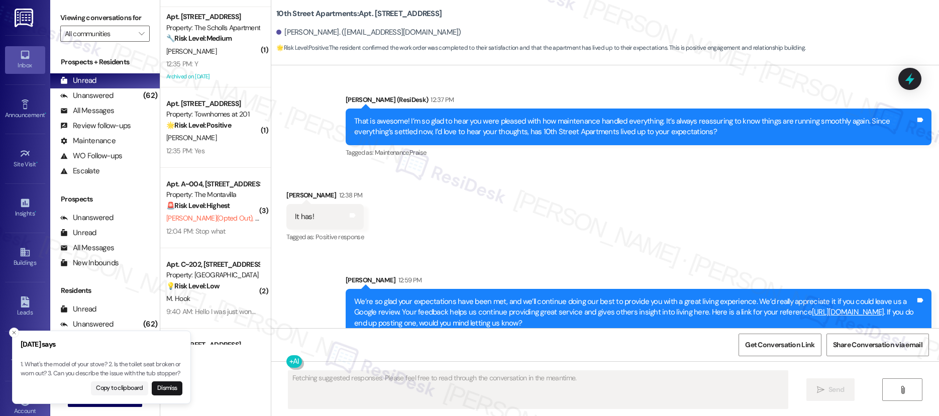
scroll to position [435, 0]
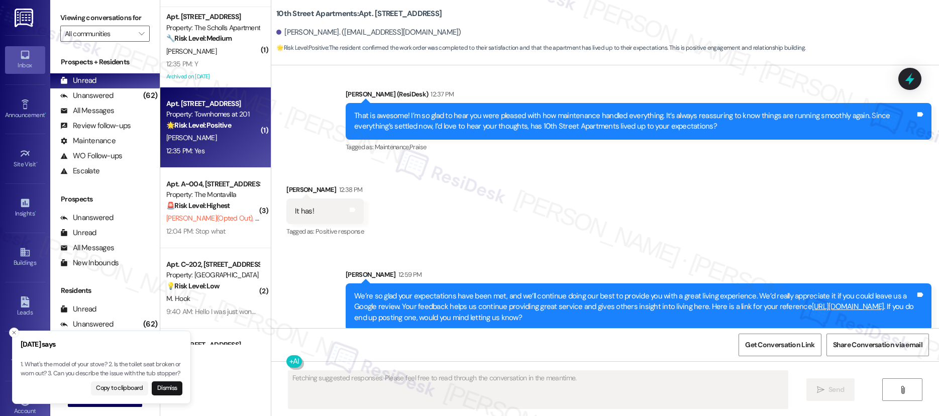
click at [219, 154] on div "12:35 PM: Yes 12:35 PM: Yes" at bounding box center [212, 151] width 95 height 13
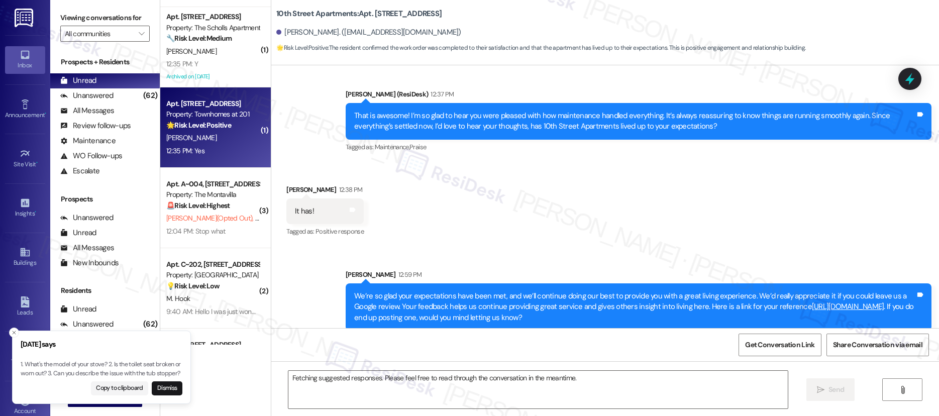
click at [219, 154] on div "12:35 PM: Yes 12:35 PM: Yes" at bounding box center [212, 151] width 95 height 13
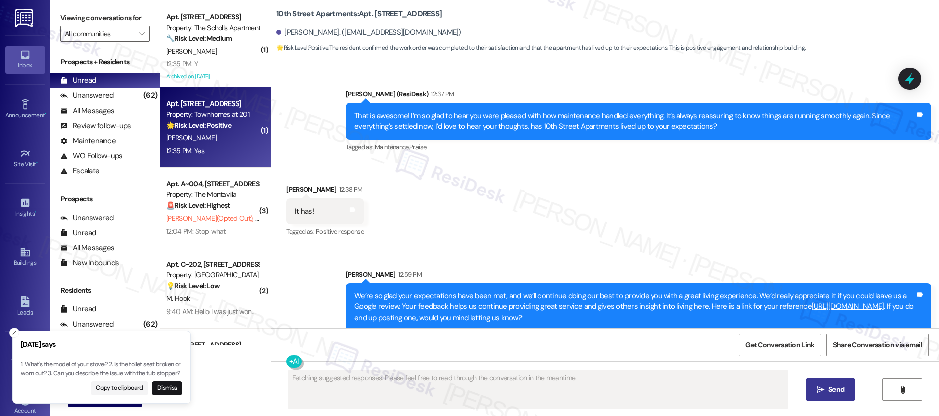
click at [219, 154] on div "12:35 PM: Yes 12:35 PM: Yes" at bounding box center [212, 151] width 95 height 13
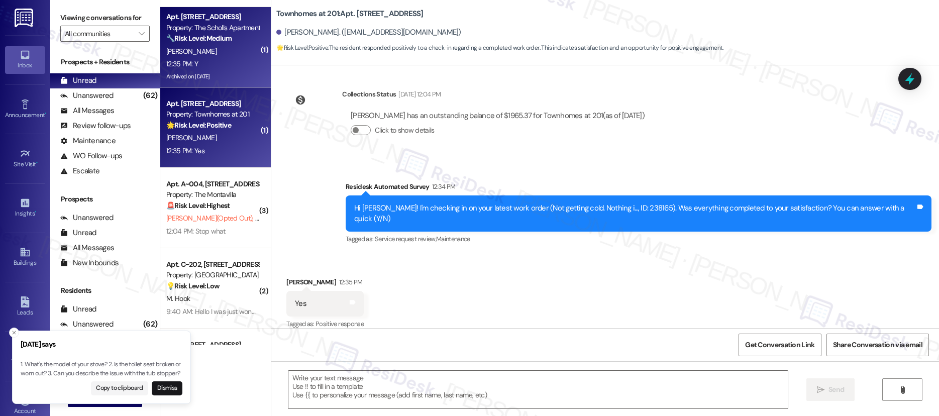
click at [223, 68] on div "12:35 PM: Y 12:35 PM: Y" at bounding box center [212, 64] width 95 height 13
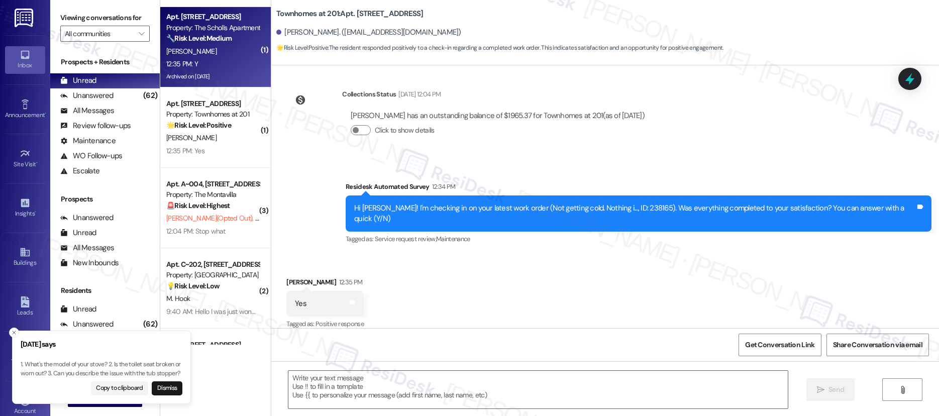
click at [223, 68] on div "12:35 PM: Y 12:35 PM: Y" at bounding box center [212, 64] width 95 height 13
type textarea "Fetching suggested responses. Please feel free to read through the conversation…"
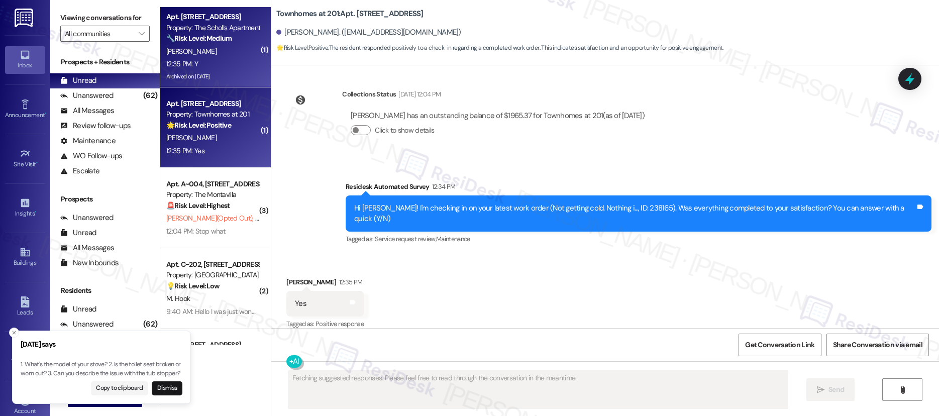
click at [223, 68] on div "12:35 PM: Y 12:35 PM: Y" at bounding box center [212, 64] width 95 height 13
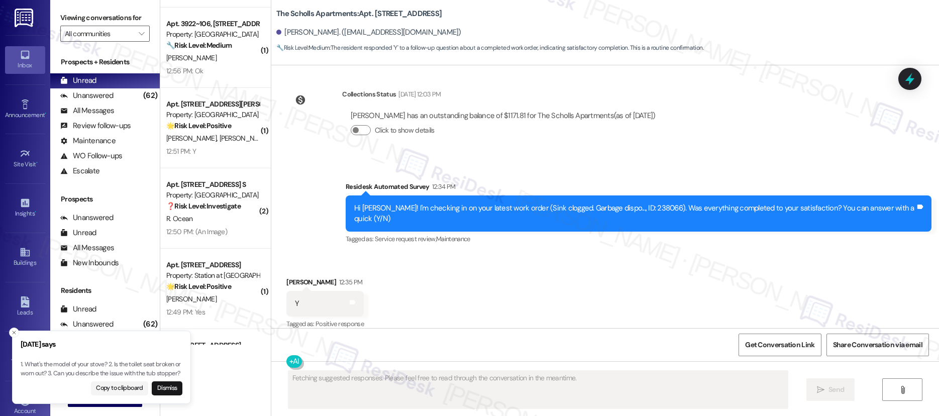
scroll to position [0, 0]
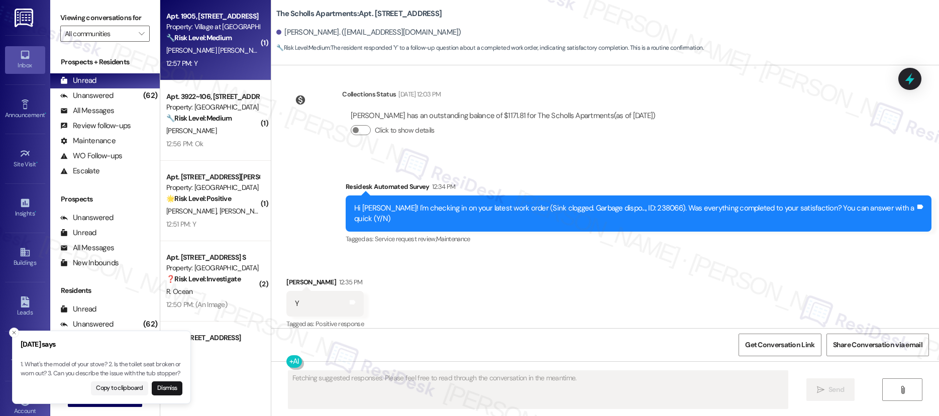
click at [214, 54] on div "V. Guzman Garcia" at bounding box center [212, 50] width 95 height 13
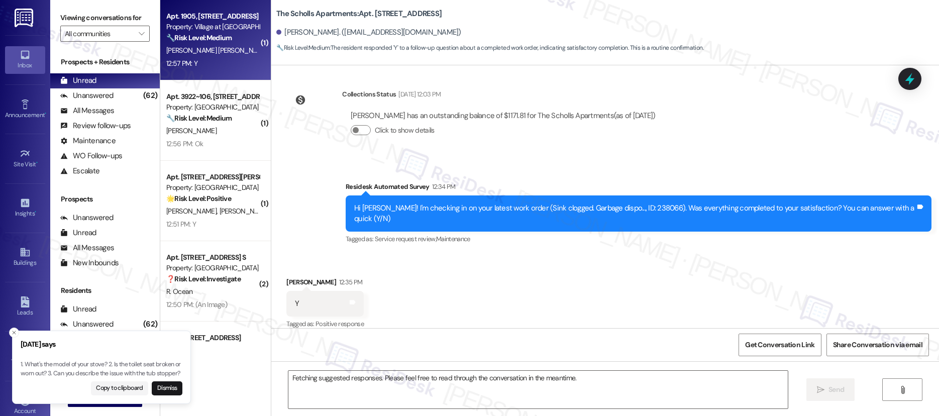
click at [214, 54] on div "V. Guzman Garcia" at bounding box center [212, 50] width 95 height 13
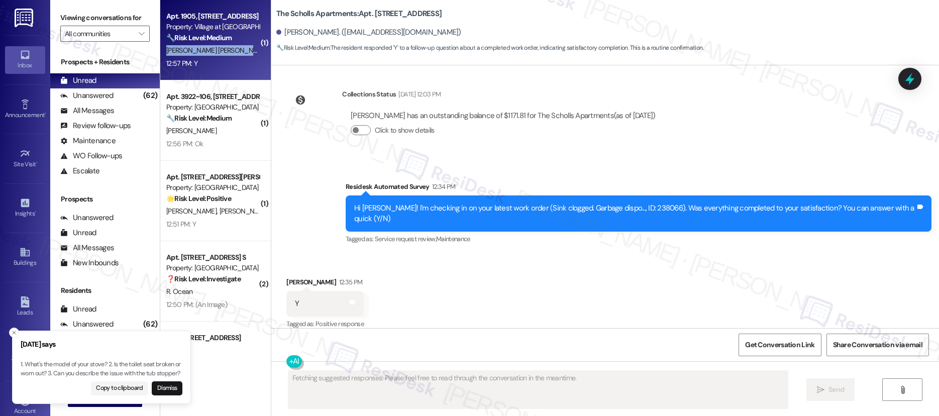
click at [214, 54] on div "V. Guzman Garcia" at bounding box center [212, 50] width 95 height 13
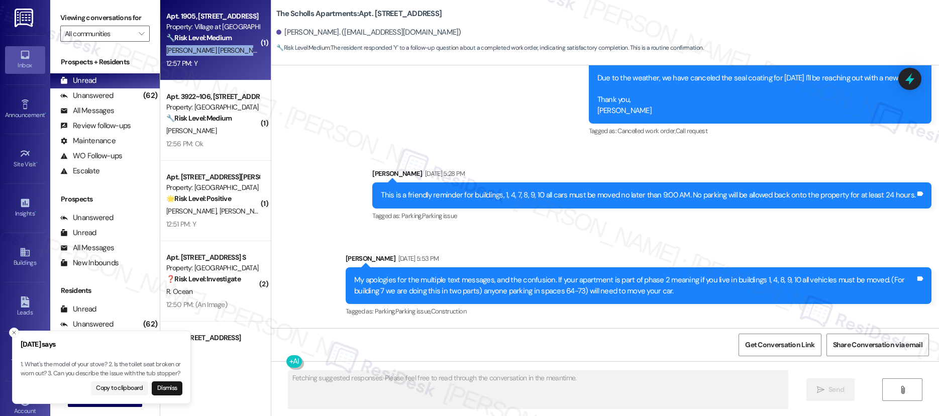
click at [214, 54] on div "V. Guzman Garcia" at bounding box center [212, 50] width 95 height 13
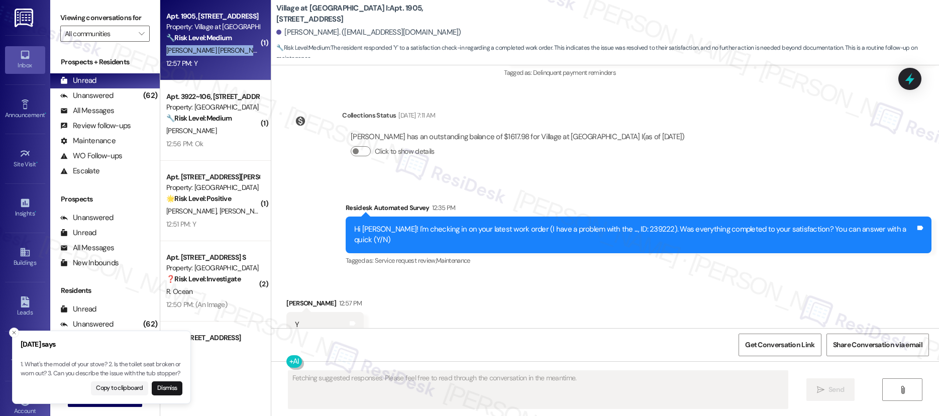
click at [214, 54] on div "V. Guzman Garcia" at bounding box center [212, 50] width 95 height 13
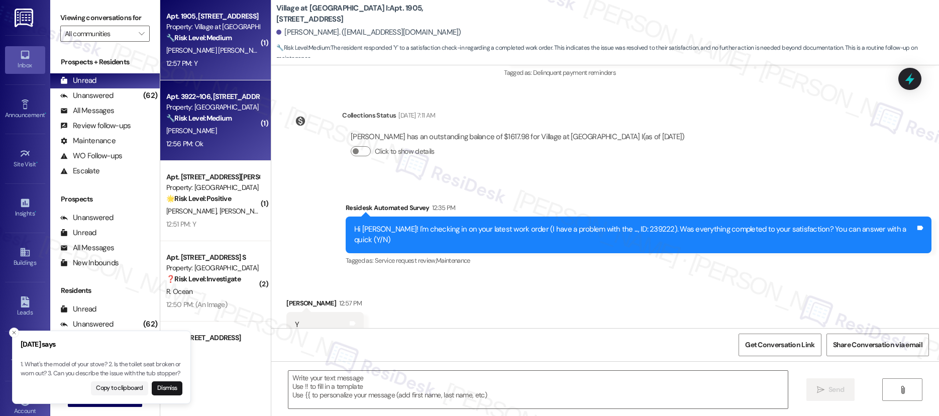
click at [210, 112] on div "Property: Sunnyview Townhomes" at bounding box center [212, 107] width 93 height 11
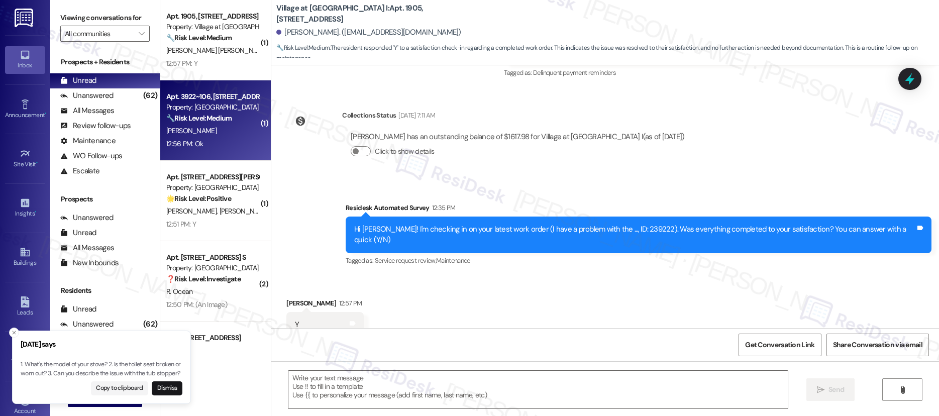
type textarea "Fetching suggested responses. Please feel free to read through the conversation…"
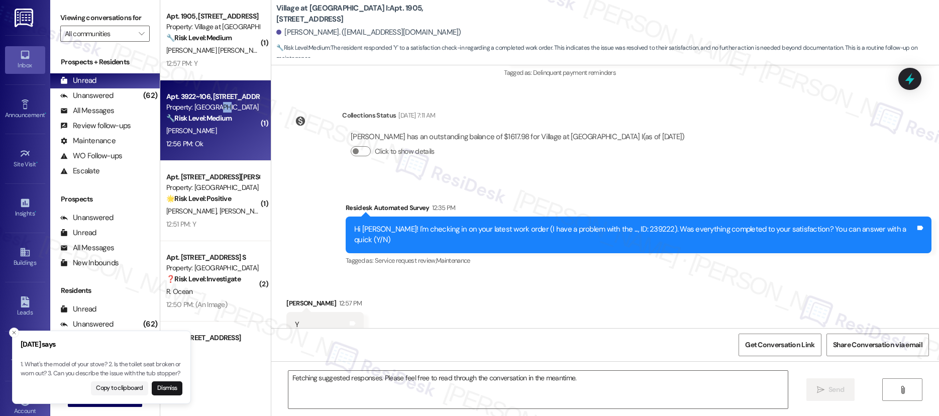
click at [210, 111] on div "Property: Sunnyview Townhomes" at bounding box center [212, 107] width 93 height 11
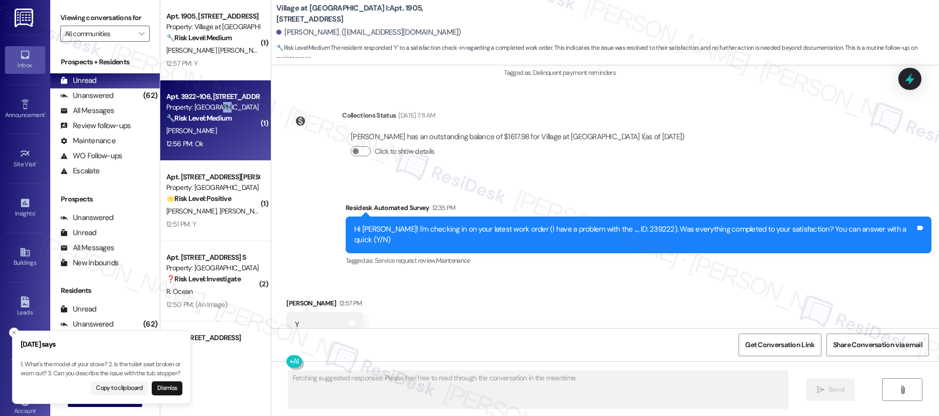
click at [210, 111] on div "Property: Sunnyview Townhomes" at bounding box center [212, 107] width 93 height 11
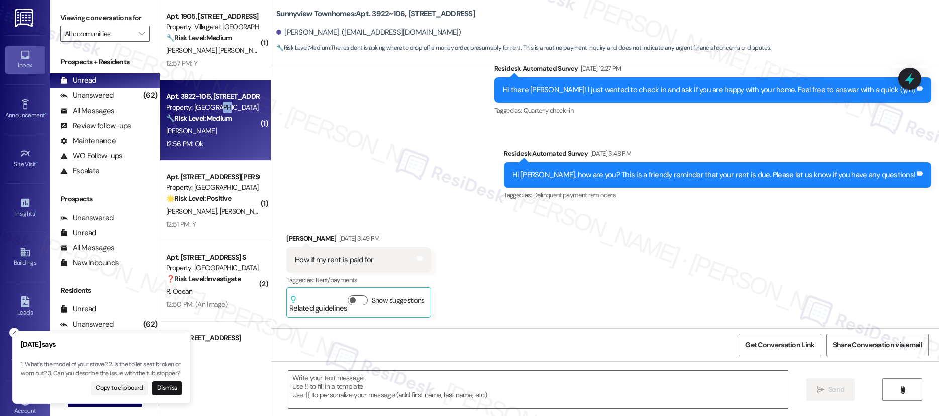
type textarea "Fetching suggested responses. Please feel free to read through the conversation…"
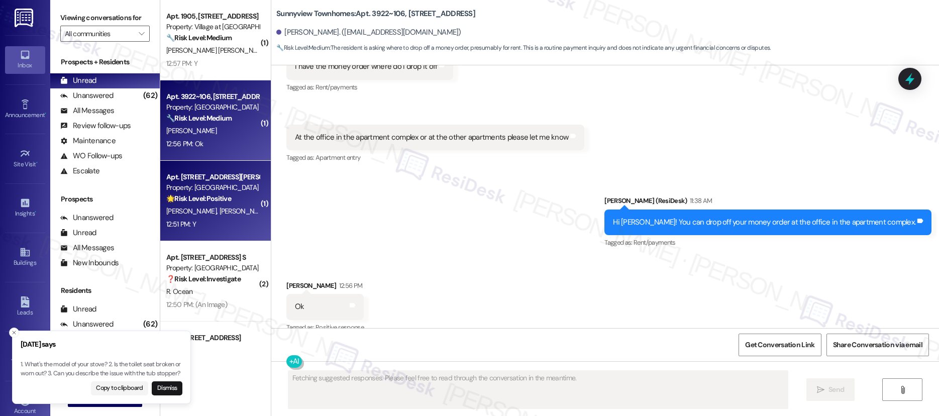
scroll to position [3336, 0]
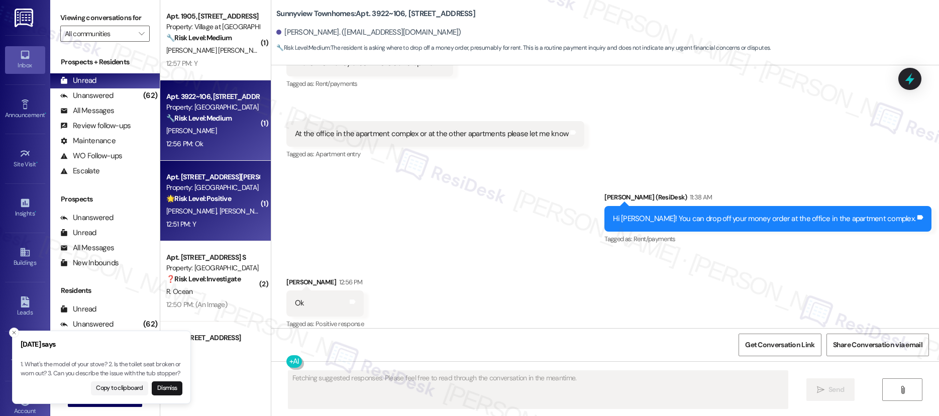
click at [199, 183] on div "Property: River Run Village" at bounding box center [212, 187] width 93 height 11
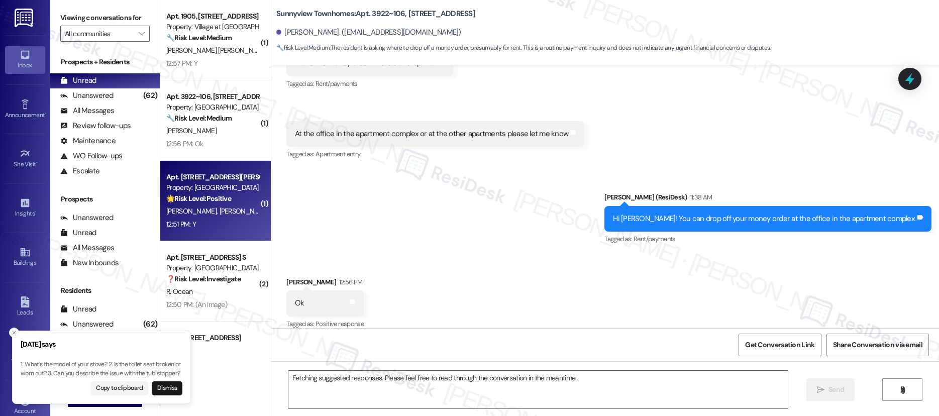
click at [199, 183] on div "Property: River Run Village" at bounding box center [212, 187] width 93 height 11
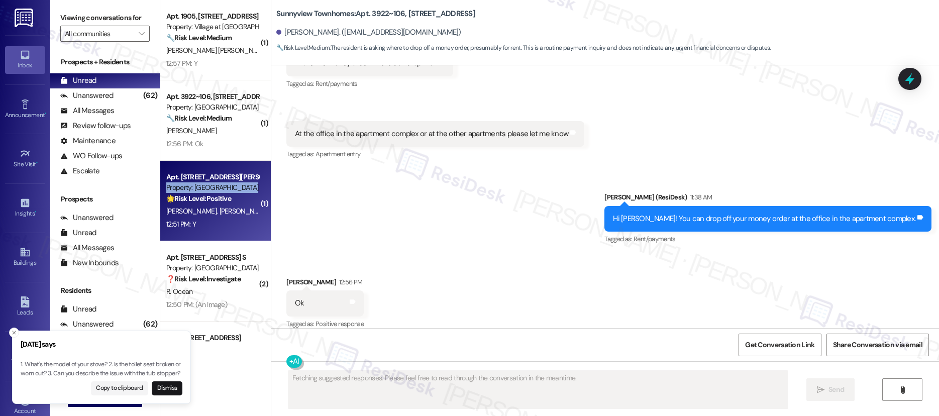
click at [199, 183] on div "Property: River Run Village" at bounding box center [212, 187] width 93 height 11
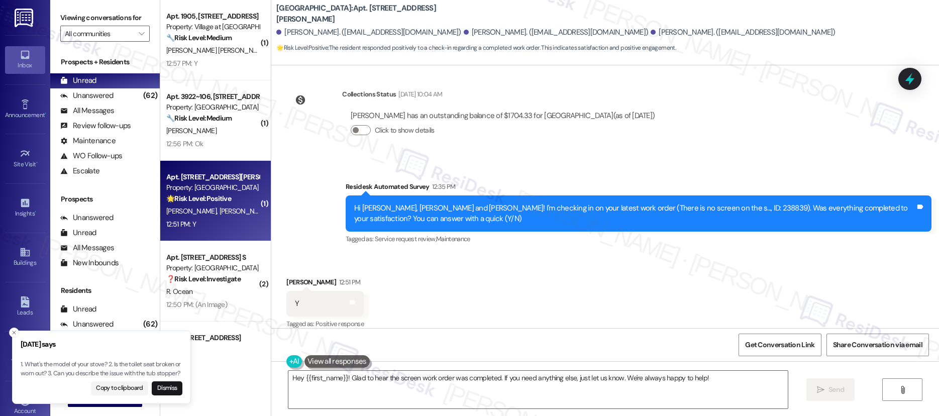
scroll to position [1106, 0]
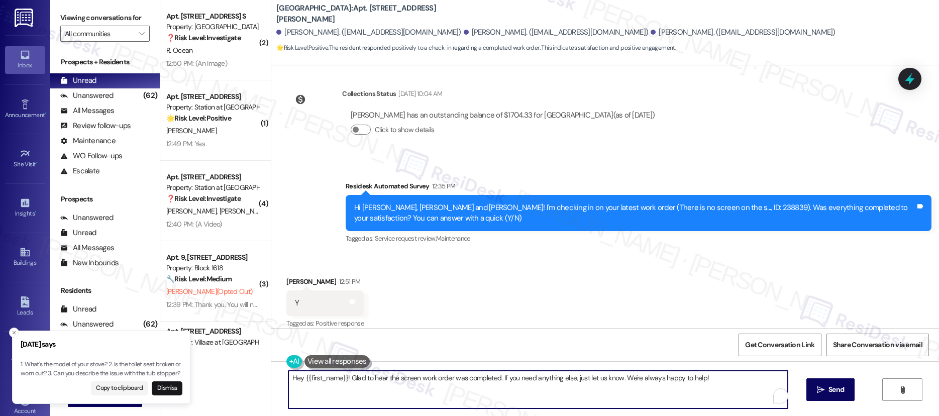
click at [420, 374] on textarea "Hey {{first_name}}! Glad to hear the screen work order was completed. If you ne…" at bounding box center [538, 390] width 500 height 38
click at [420, 373] on textarea "Hey {{first_name}}! Glad to hear the screen work order was completed. If you ne…" at bounding box center [538, 390] width 500 height 38
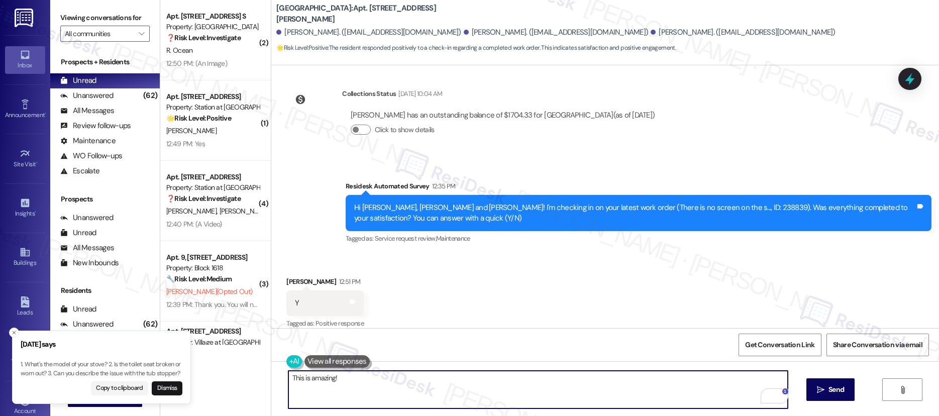
paste textarea "We’re so glad your expectations have been met, and we’ll continue doing our bes…"
paste textarea "I’m so glad to hear you were pleased with how maintenance handled everything. I…"
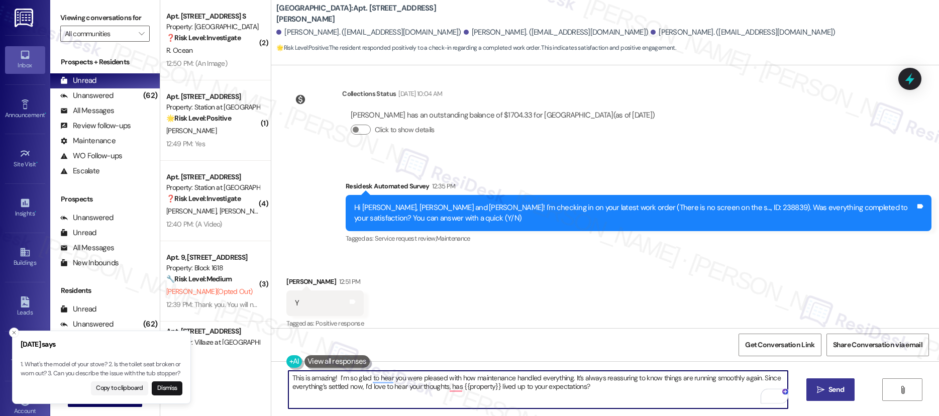
type textarea "This is amazing! I’m so glad to hear you were pleased with how maintenance hand…"
click at [833, 381] on button " Send" at bounding box center [830, 389] width 49 height 23
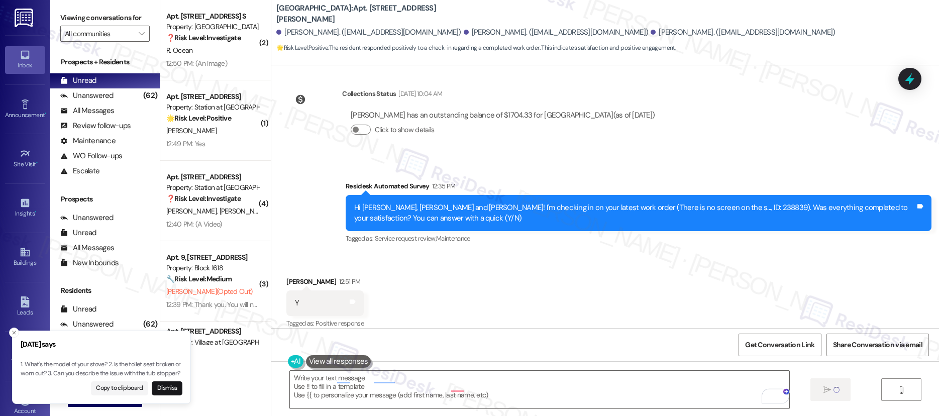
type textarea "Fetching suggested responses. Please feel free to read through the conversation…"
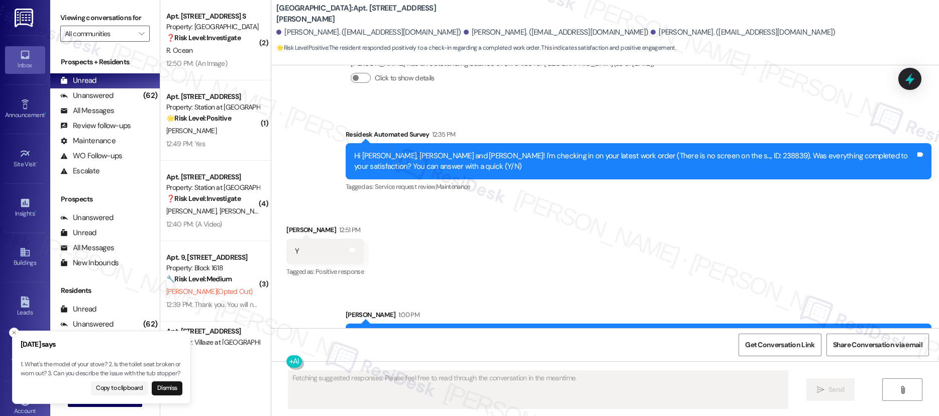
scroll to position [1187, 0]
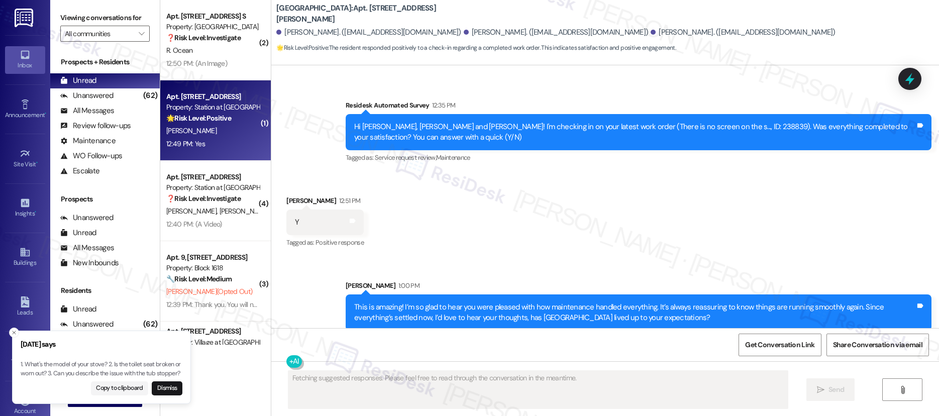
click at [205, 133] on div "K. Campos" at bounding box center [212, 131] width 95 height 13
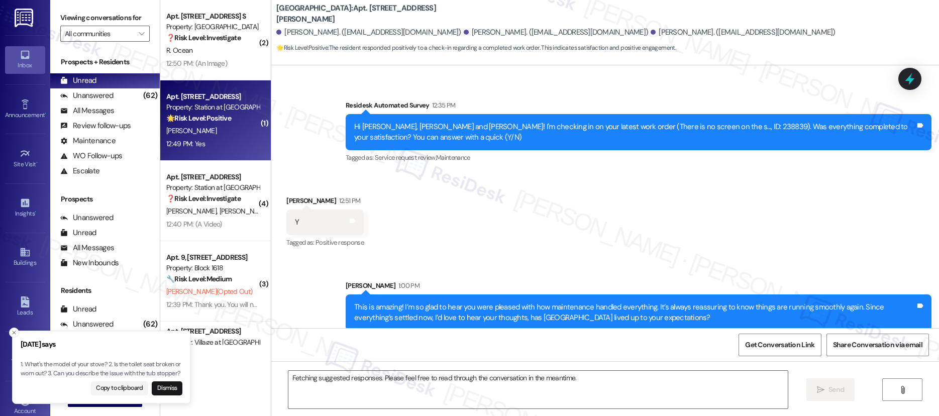
click at [205, 133] on div "K. Campos" at bounding box center [212, 131] width 95 height 13
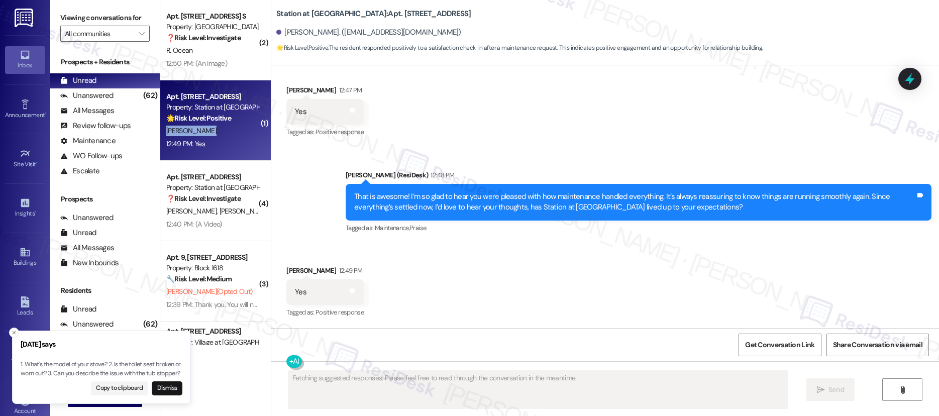
scroll to position [343, 0]
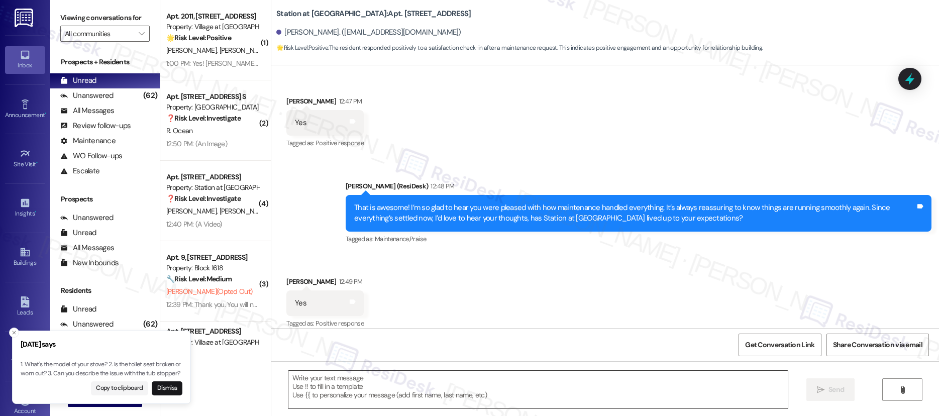
click at [337, 395] on textarea at bounding box center [538, 390] width 500 height 38
click at [338, 394] on textarea at bounding box center [538, 390] width 500 height 38
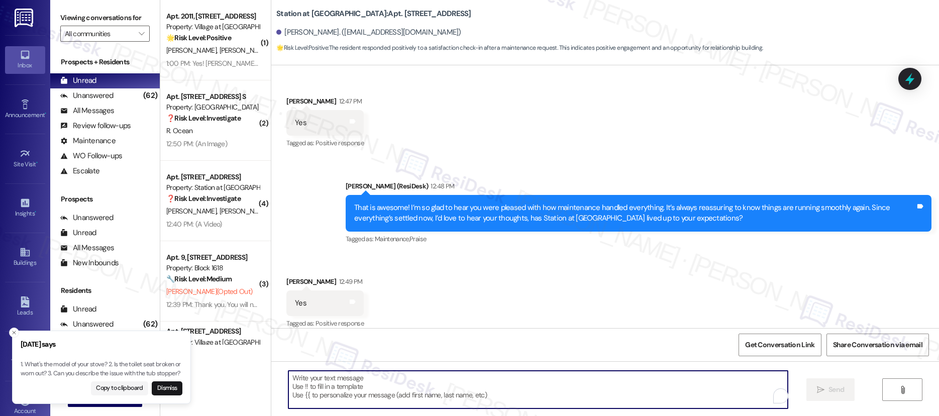
click at [339, 394] on textarea "To enrich screen reader interactions, please activate Accessibility in Grammarl…" at bounding box center [538, 390] width 500 height 38
paste textarea "We’re so glad your expectations have been met, and we’ll continue doing our bes…"
type textarea "We’re so glad your expectations have been met, and we’ll continue doing our bes…"
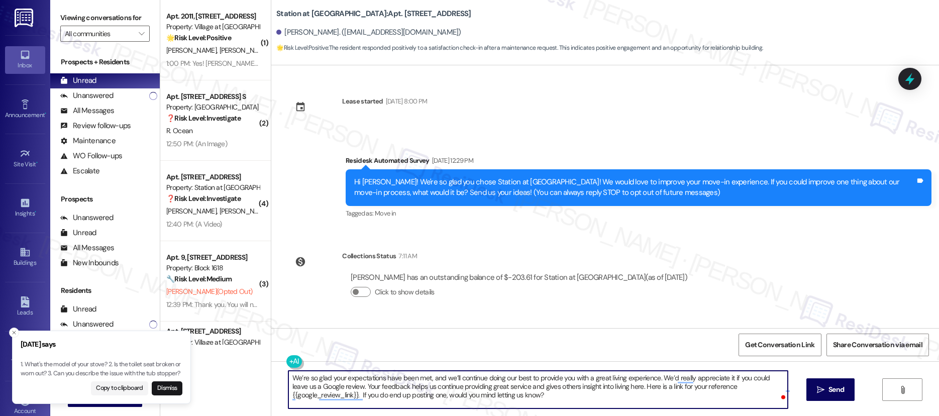
scroll to position [343, 0]
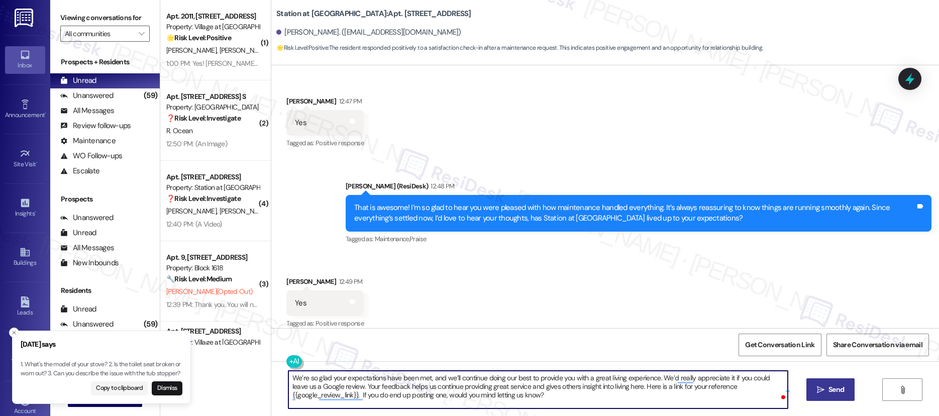
type textarea "We’re so glad your expectations have been met, and we’ll continue doing our bes…"
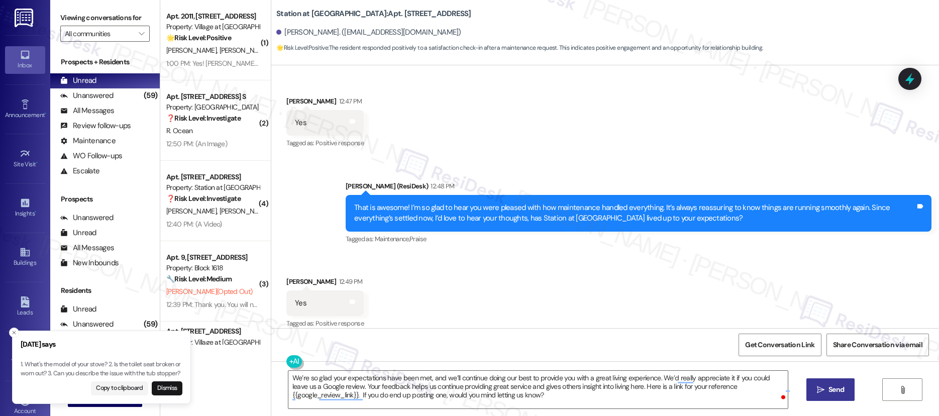
click at [830, 393] on span "Send" at bounding box center [837, 389] width 16 height 11
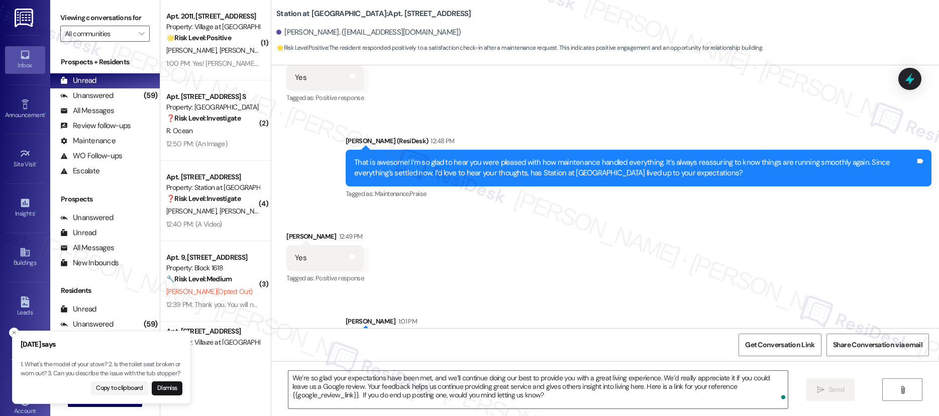
scroll to position [435, 0]
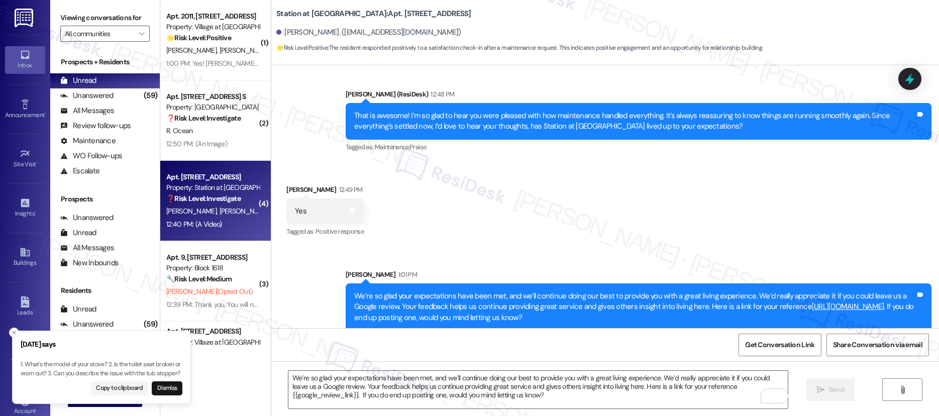
click at [234, 201] on strong "❓ Risk Level: Investigate" at bounding box center [203, 198] width 74 height 9
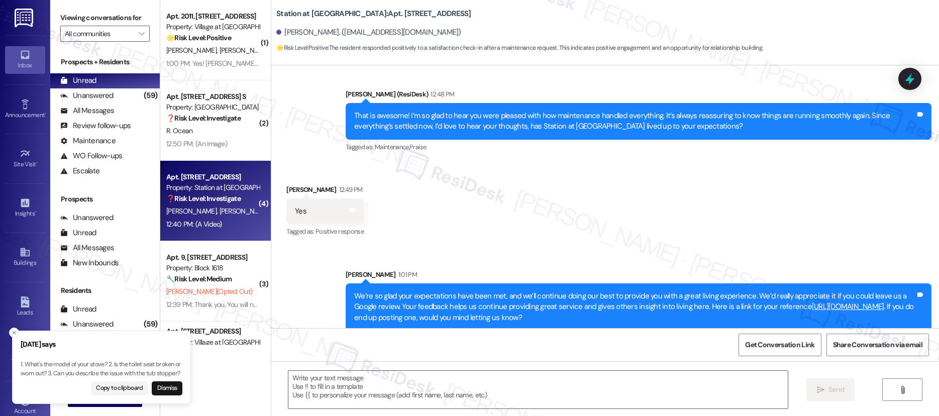
click at [234, 201] on strong "❓ Risk Level: Investigate" at bounding box center [203, 198] width 74 height 9
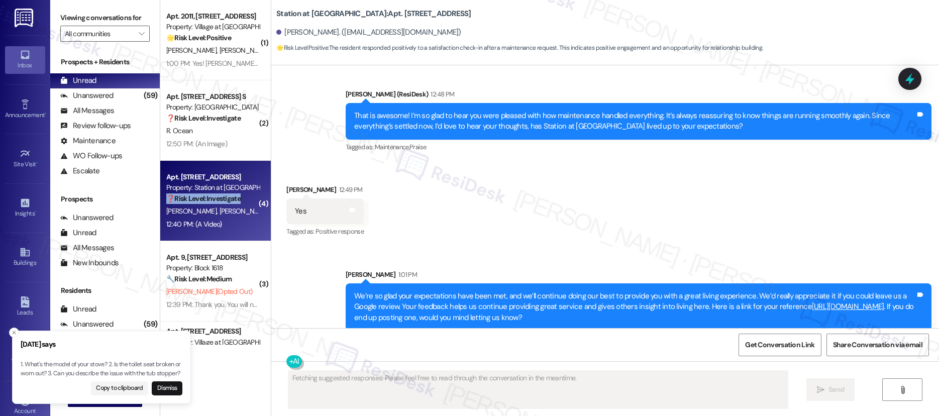
click at [234, 201] on strong "❓ Risk Level: Investigate" at bounding box center [203, 198] width 74 height 9
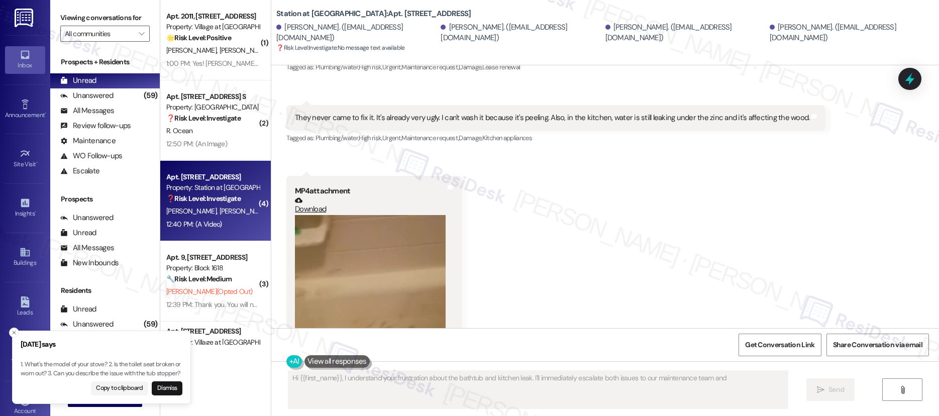
type textarea "Hi {{first_name}}, I understand your frustration about the bathtub and kitchen …"
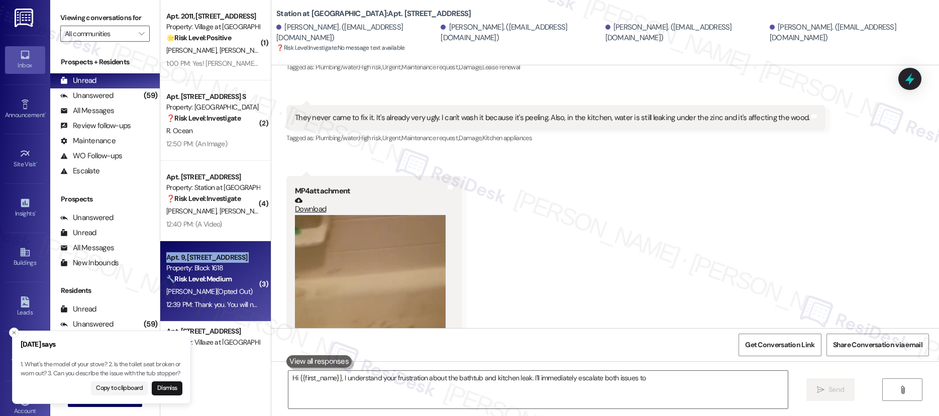
click at [231, 252] on div "Apt. 9, [STREET_ADDRESS]" at bounding box center [212, 257] width 93 height 11
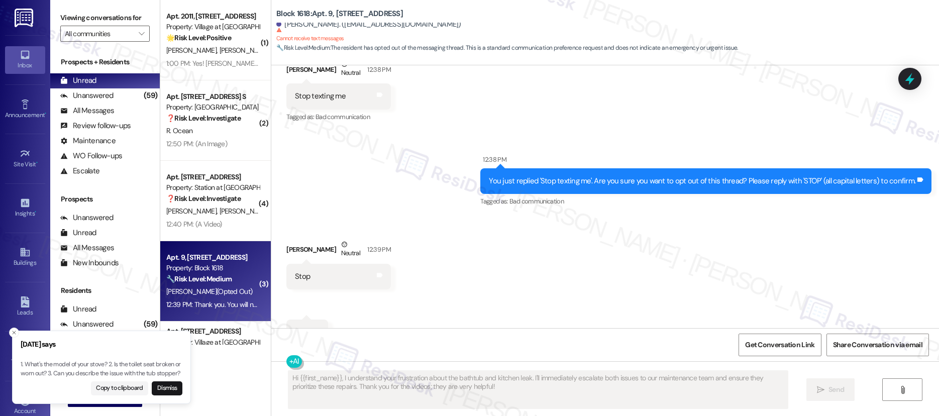
scroll to position [1323, 0]
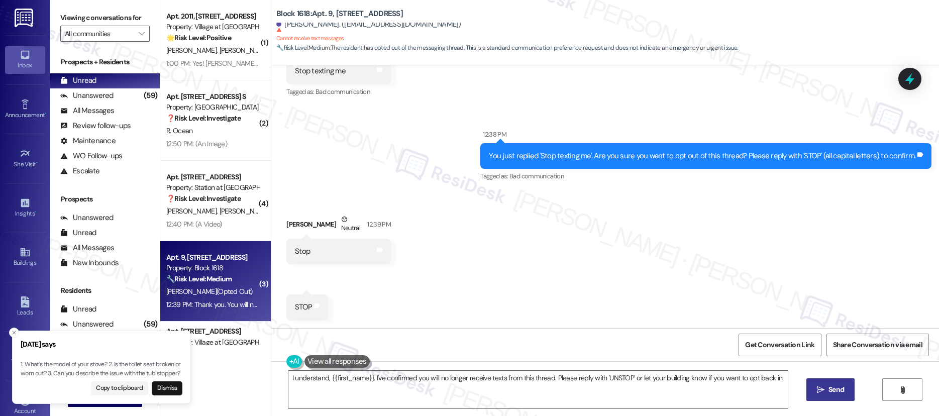
type textarea "I understand, {{first_name}}. I've confirmed you will no longer receive texts f…"
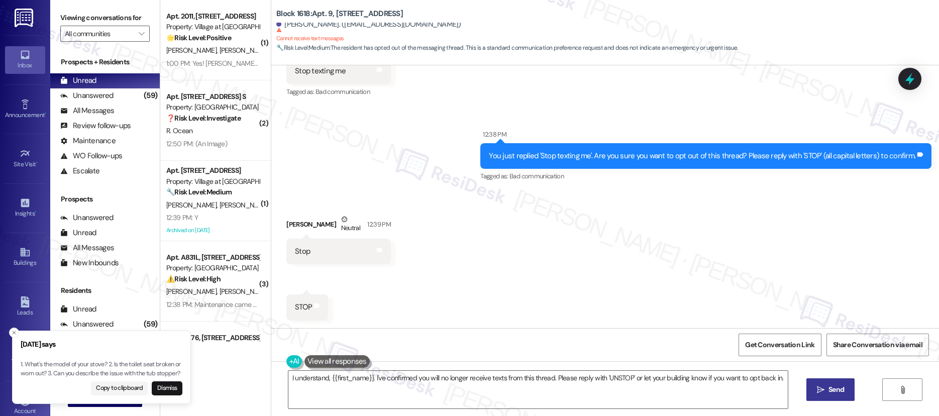
scroll to position [1464, 0]
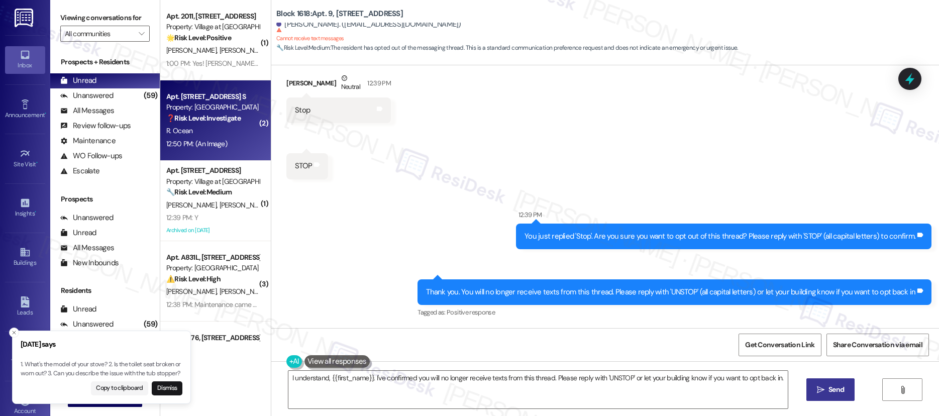
click at [220, 107] on div "Property: [GEOGRAPHIC_DATA]" at bounding box center [212, 107] width 93 height 11
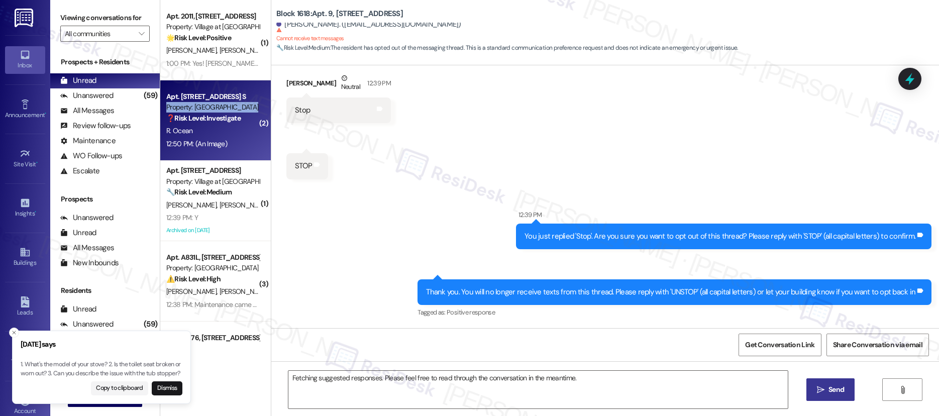
click at [220, 107] on div "Property: [GEOGRAPHIC_DATA]" at bounding box center [212, 107] width 93 height 11
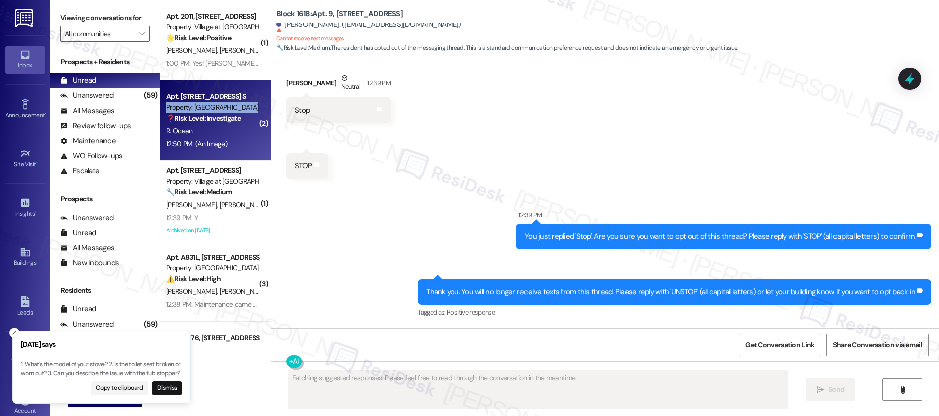
click at [220, 107] on div "Property: [GEOGRAPHIC_DATA]" at bounding box center [212, 107] width 93 height 11
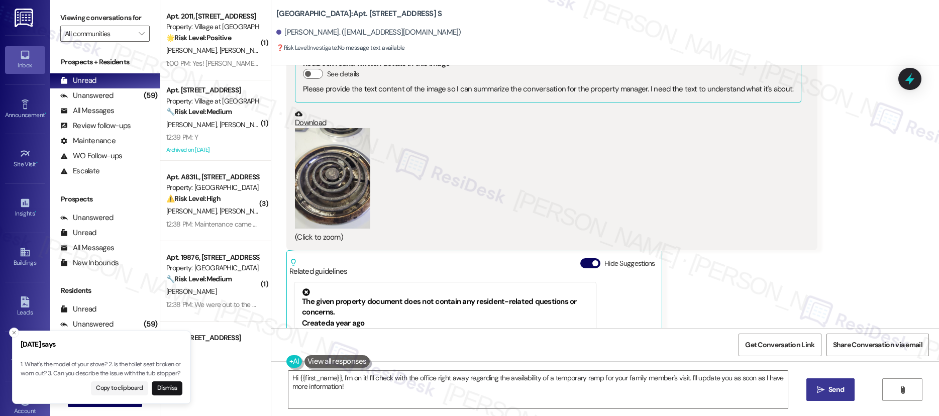
scroll to position [2878, 0]
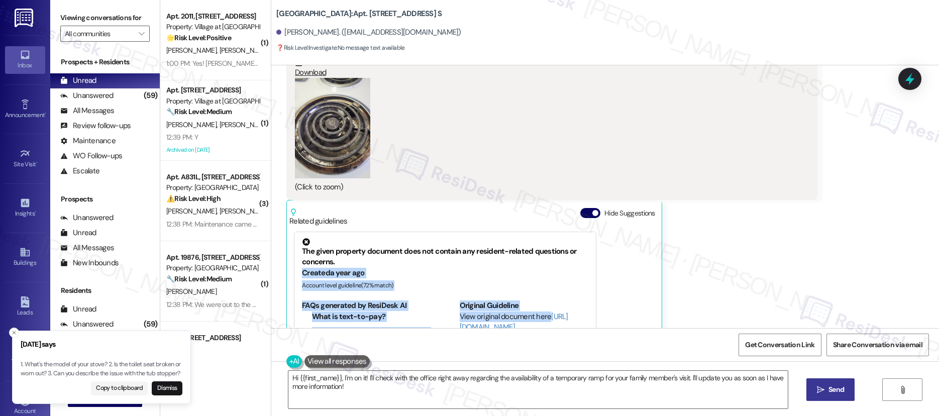
click at [930, 319] on div "Received via SMS [PERSON_NAME] 12:50 PM JPG attachment ResiDesk found written d…" at bounding box center [605, 293] width 668 height 717
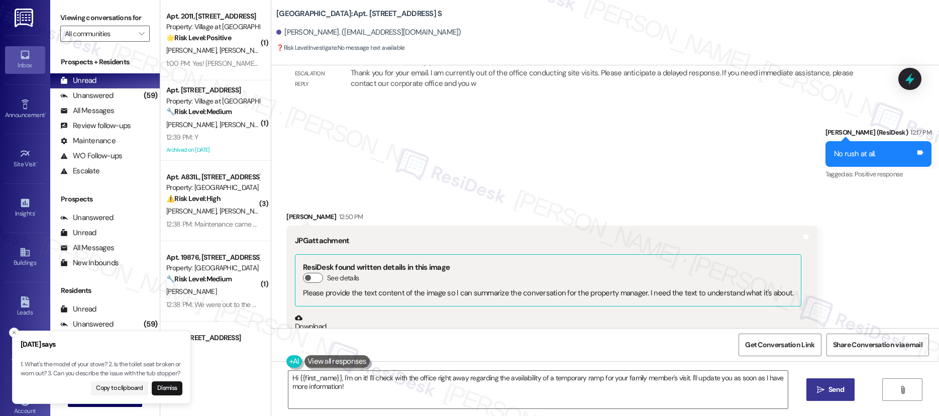
scroll to position [3292, 0]
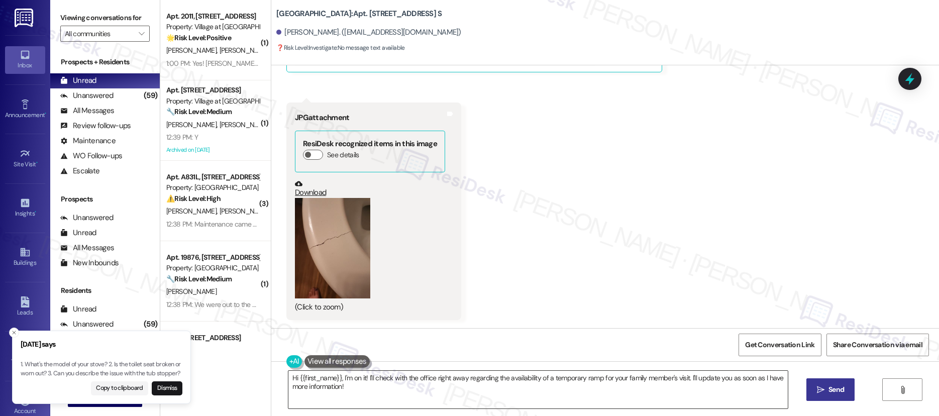
click at [715, 379] on textarea "Hi {{first_name}}, I'm on it! I'll check with the office right away regarding t…" at bounding box center [538, 390] width 500 height 38
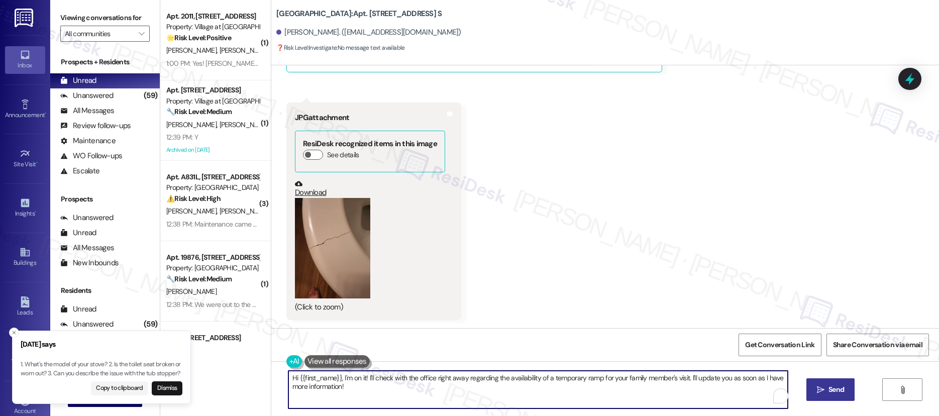
click at [715, 379] on textarea "Hi {{first_name}}, I'm on it! I'll check with the office right away regarding t…" at bounding box center [538, 390] width 500 height 38
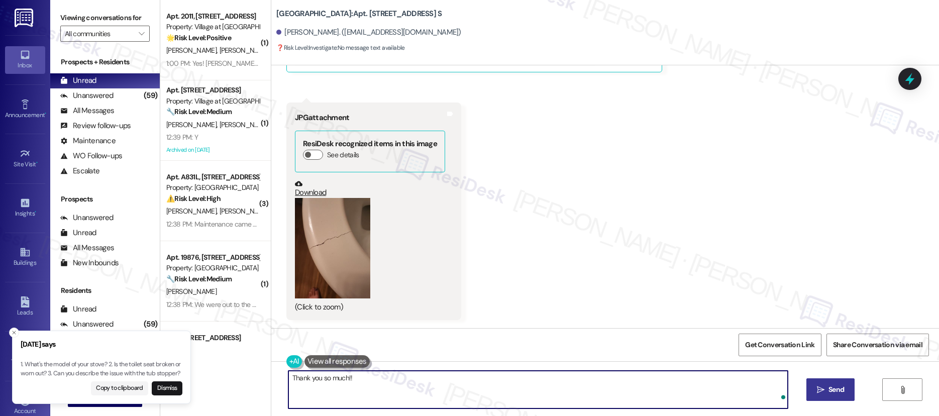
type textarea "Thank you so much!!"
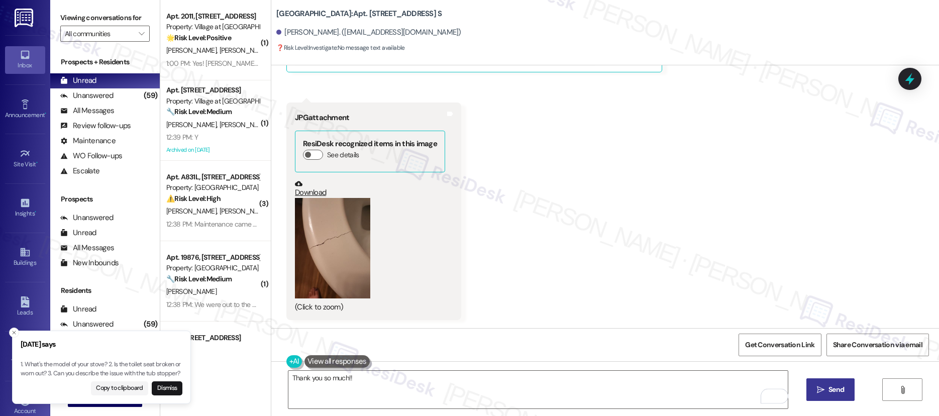
click at [831, 383] on button " Send" at bounding box center [830, 389] width 49 height 23
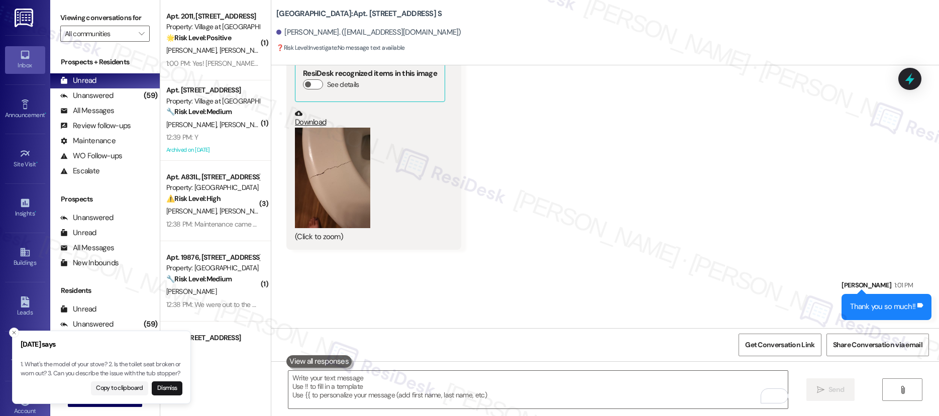
scroll to position [3271, 0]
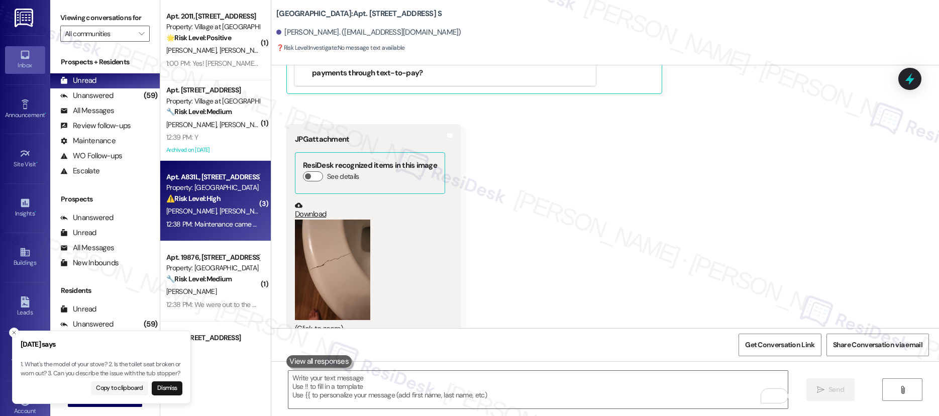
click at [220, 207] on span "[PERSON_NAME]" at bounding box center [245, 211] width 50 height 9
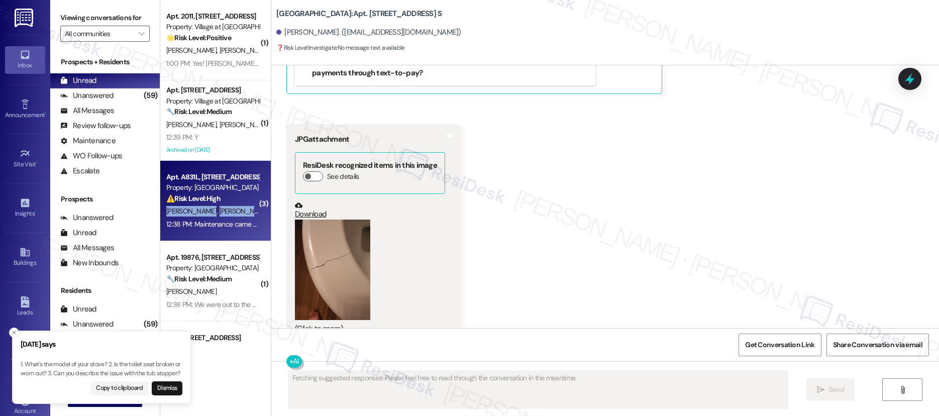
click at [220, 207] on span "[PERSON_NAME]" at bounding box center [245, 211] width 50 height 9
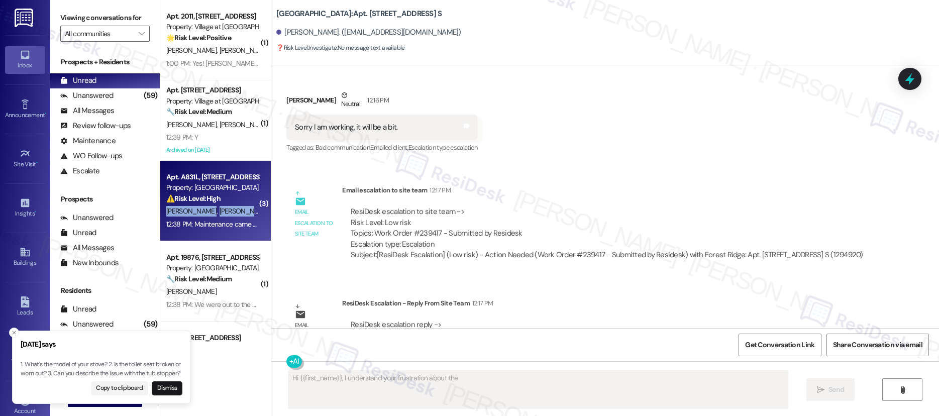
click at [220, 207] on span "[PERSON_NAME]" at bounding box center [245, 211] width 50 height 9
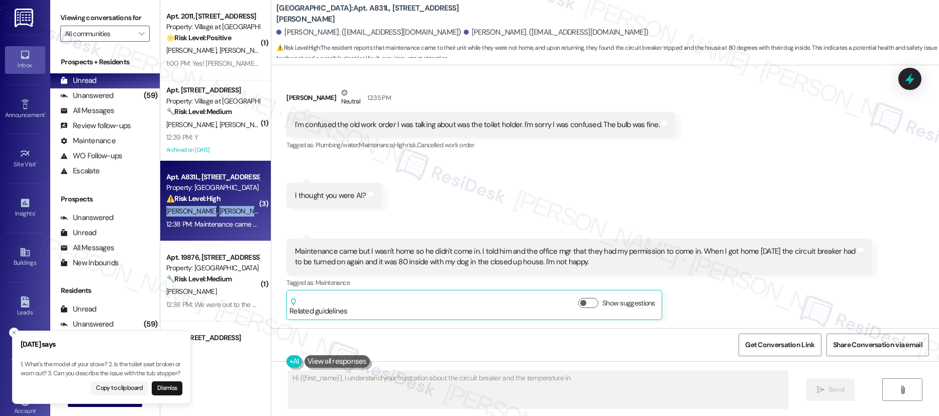
click at [220, 207] on span "[PERSON_NAME]" at bounding box center [245, 211] width 50 height 9
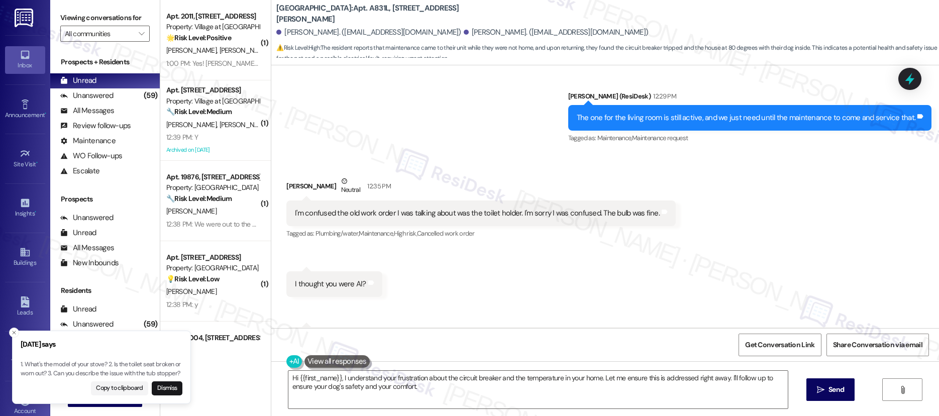
scroll to position [2357, 0]
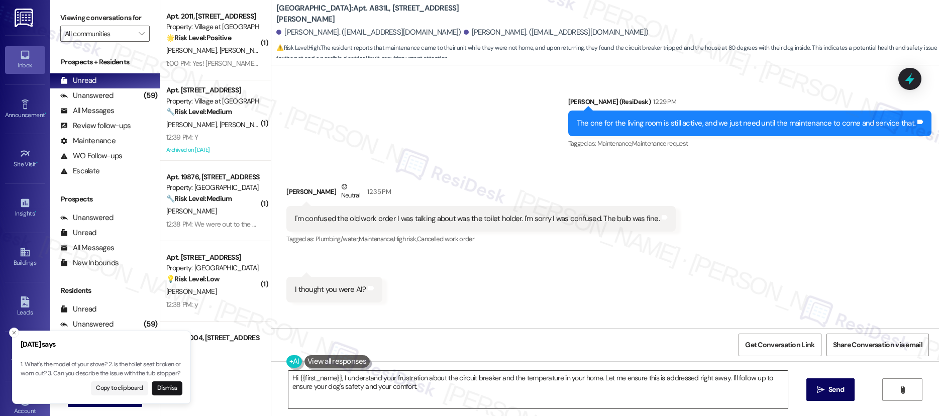
click at [691, 378] on textarea "Hi {{first_name}}, I understand your frustration about the circuit breaker and …" at bounding box center [538, 390] width 500 height 38
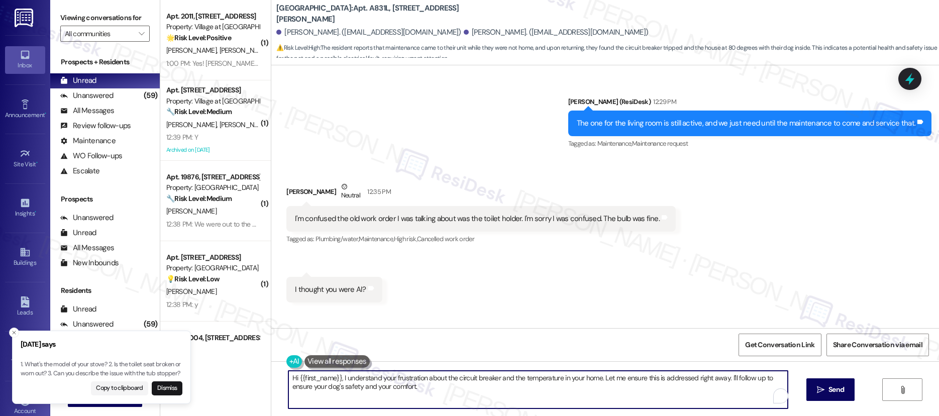
click at [691, 378] on textarea "Hi {{first_name}}, I understand your frustration about the circuit breaker and …" at bounding box center [538, 390] width 500 height 38
click at [684, 377] on textarea "Hi {{first_name}}, I understand your frustration about the circuit breaker and …" at bounding box center [538, 390] width 500 height 38
click at [684, 379] on textarea "Hi {{first_name}}, I understand your frustration about the circuit breaker and …" at bounding box center [538, 390] width 500 height 38
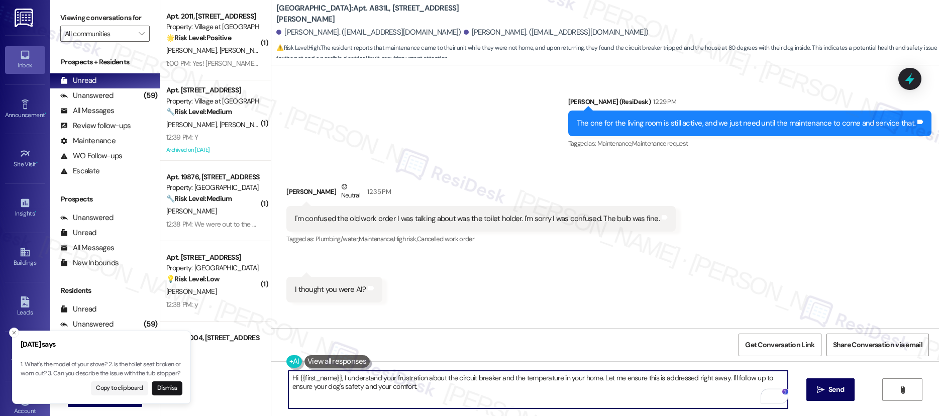
click at [684, 379] on textarea "Hi {{first_name}}, I understand your frustration about the circuit breaker and …" at bounding box center [538, 390] width 500 height 38
click at [684, 380] on textarea "Hi {{first_name}}, I understand your frustration about the circuit breaker and …" at bounding box center [538, 390] width 500 height 38
click at [693, 380] on textarea "Hi {{first_name}}, I understand your frustration about the circuit breaker and …" at bounding box center [538, 390] width 500 height 38
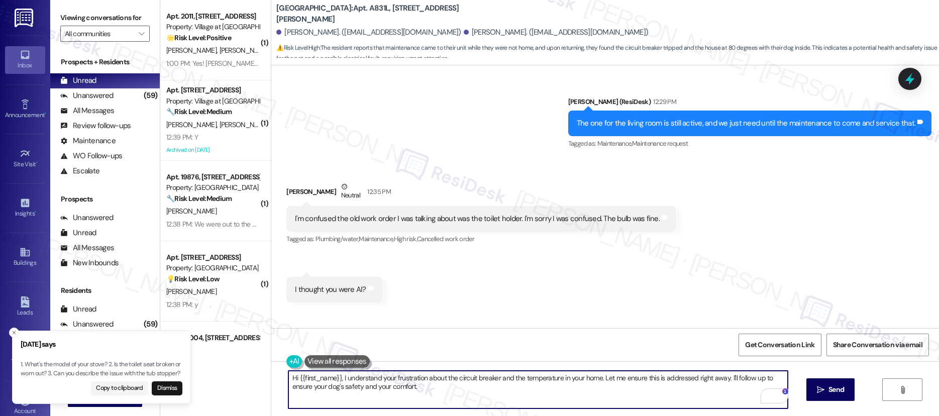
click at [693, 380] on textarea "Hi {{first_name}}, I understand your frustration about the circuit breaker and …" at bounding box center [538, 390] width 500 height 38
type textarea "o"
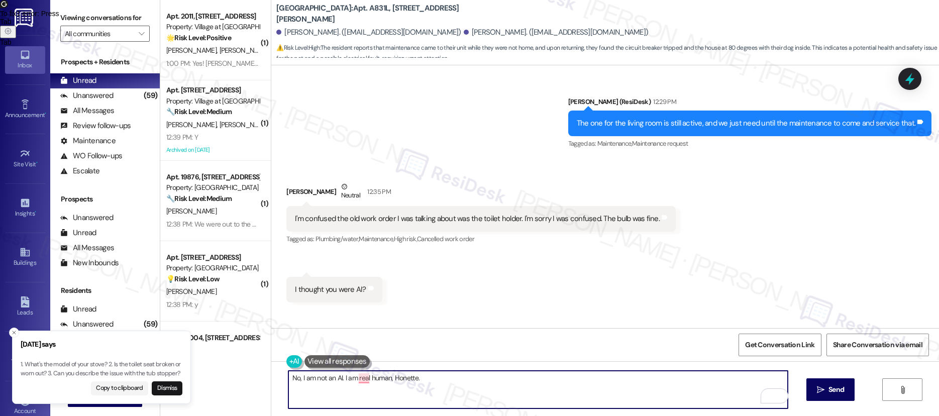
type textarea "No, I am not an AI. I am real human, Honette."
click at [820, 390] on icon "" at bounding box center [821, 390] width 8 height 8
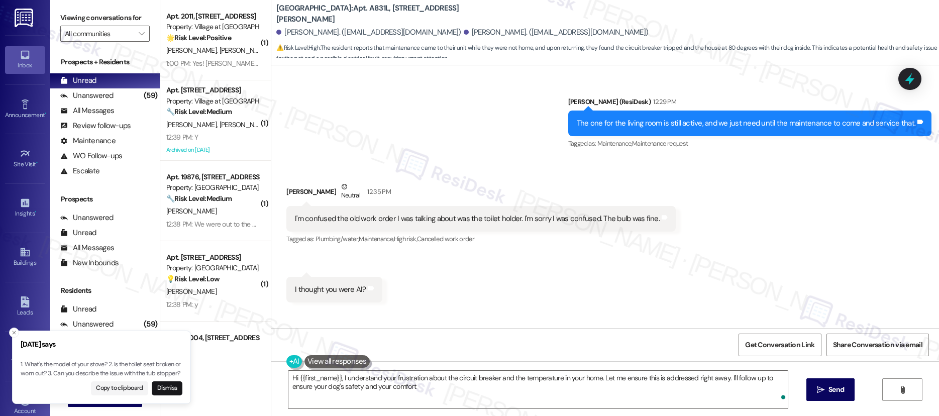
type textarea "Hi {{first_name}}, I understand your frustration about the circuit breaker and …"
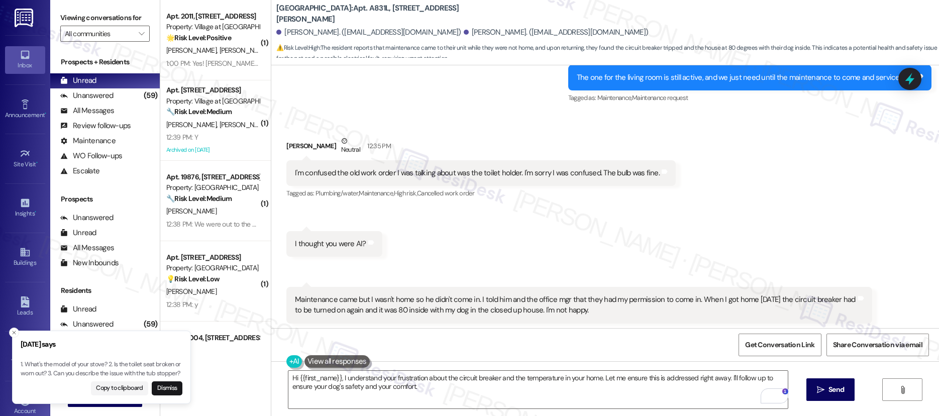
scroll to position [2521, 0]
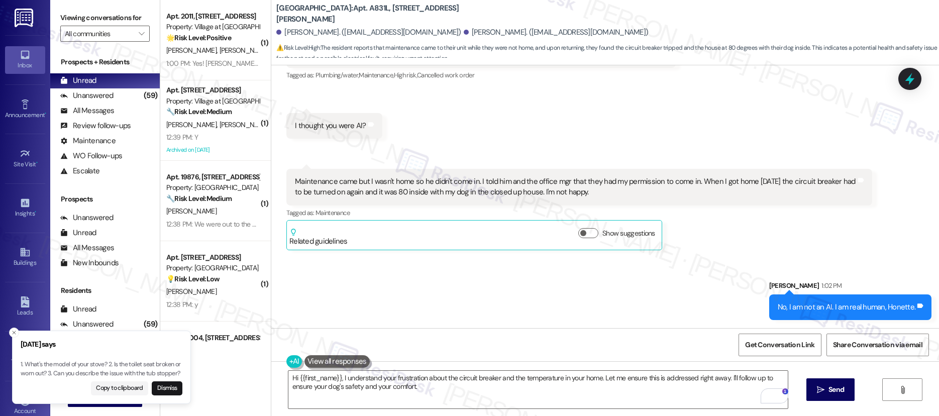
drag, startPoint x: 935, startPoint y: 317, endPoint x: 937, endPoint y: 304, distance: 12.2
click at [937, 304] on div "Lease started May 19, 2025 at 8:00 PM Survey, sent via SMS Residesk Automated S…" at bounding box center [605, 196] width 668 height 263
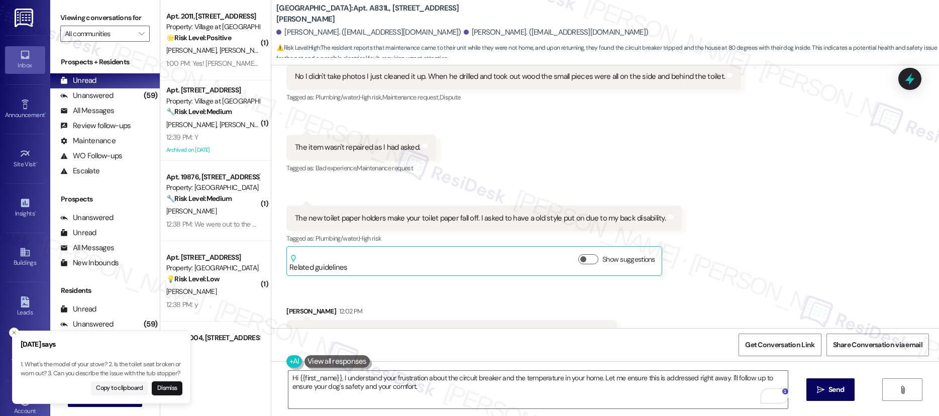
scroll to position [1867, 0]
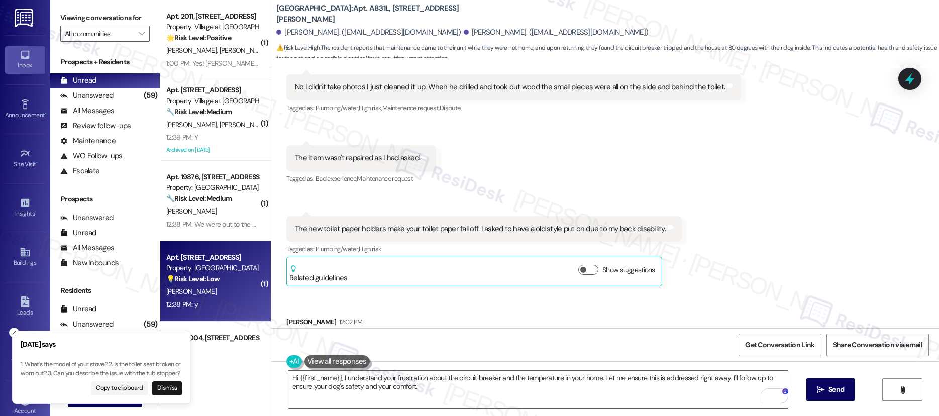
click at [236, 277] on div "💡 Risk Level: Low The message 'y.}' is too short and lacks context to determine…" at bounding box center [212, 279] width 93 height 11
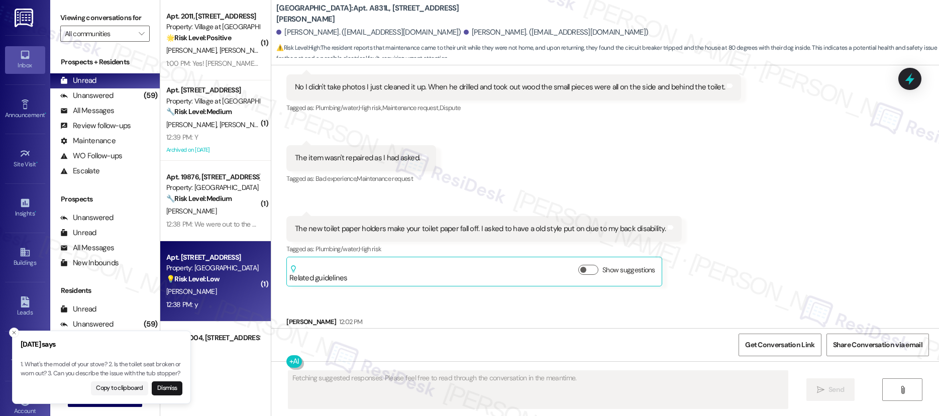
scroll to position [0, 0]
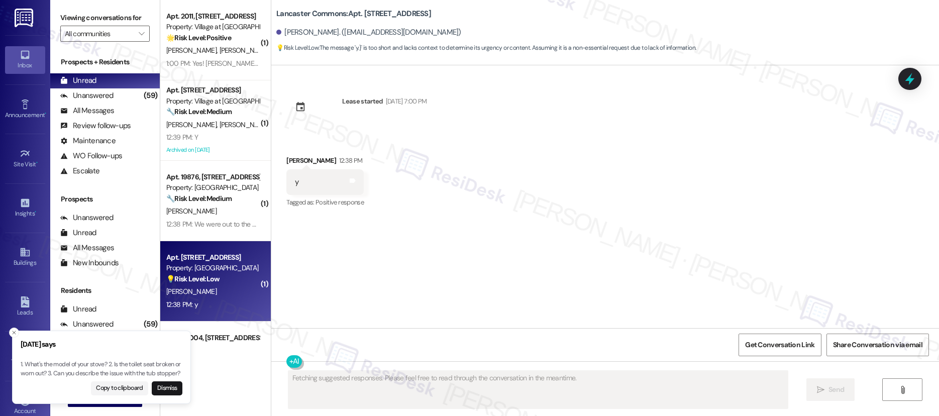
click at [236, 277] on div "💡 Risk Level: Low The message 'y.}' is too short and lacks context to determine…" at bounding box center [212, 279] width 93 height 11
click at [237, 276] on div "💡 Risk Level: Low The message 'y.}' is too short and lacks context to determine…" at bounding box center [212, 279] width 93 height 11
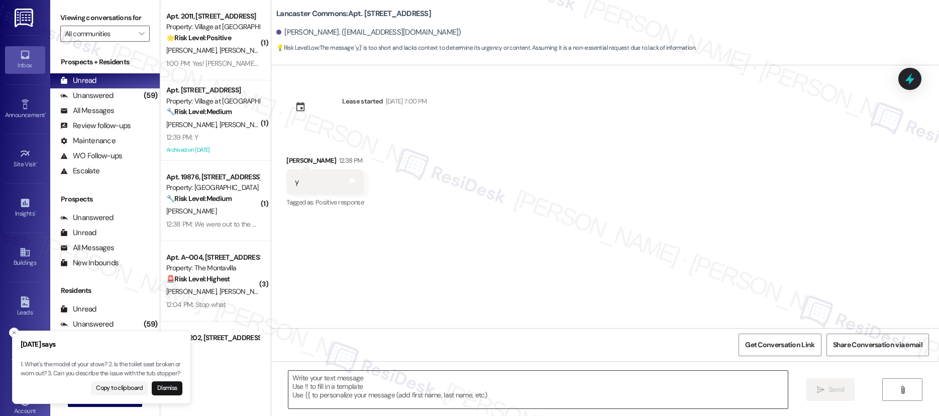
click at [345, 397] on textarea at bounding box center [538, 390] width 500 height 38
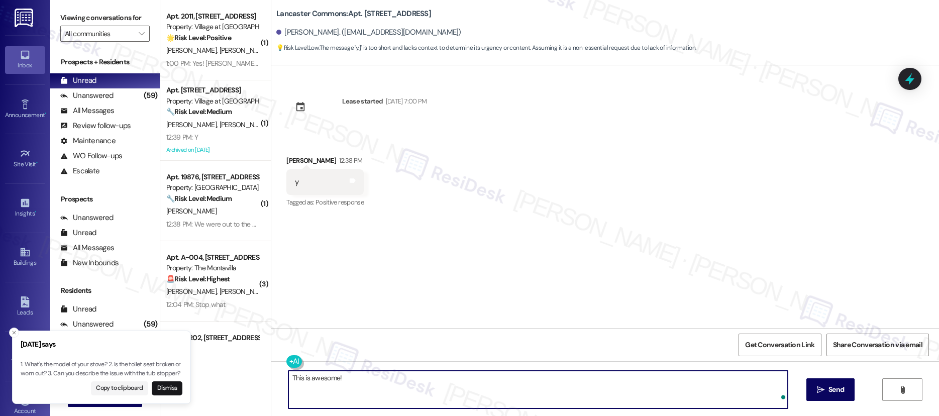
paste textarea "I’m so glad to hear you were pleased with how maintenance handled everything. I…"
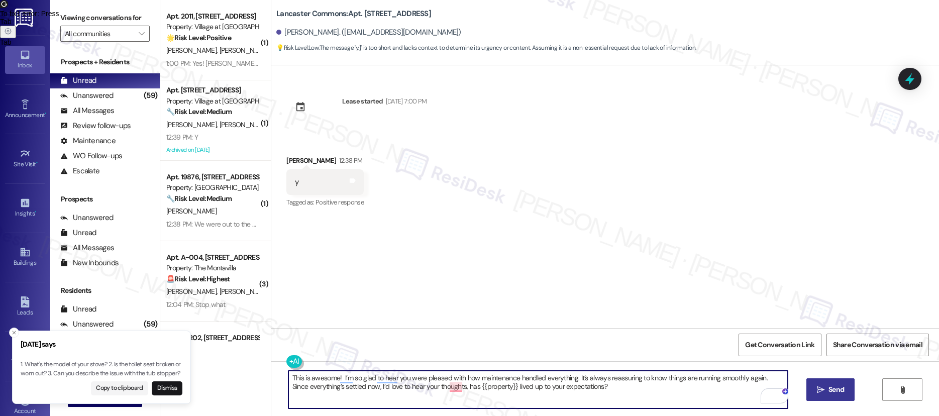
type textarea "This is awesome! I’m so glad to hear you were pleased with how maintenance hand…"
click at [829, 387] on span "Send" at bounding box center [837, 389] width 16 height 11
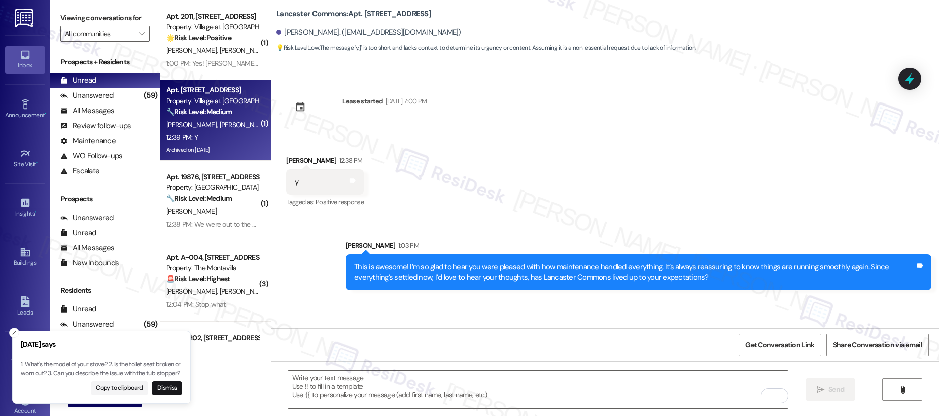
click at [239, 133] on div "12:39 PM: Y 12:39 PM: Y" at bounding box center [212, 137] width 95 height 13
click at [238, 134] on div "12:39 PM: Y 12:39 PM: Y" at bounding box center [212, 137] width 95 height 13
type textarea "Fetching suggested responses. Please feel free to read through the conversation…"
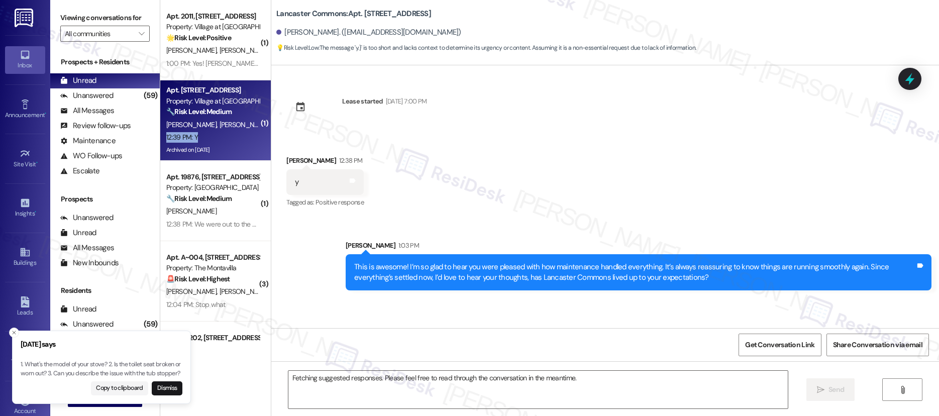
click at [238, 134] on div "12:39 PM: Y 12:39 PM: Y" at bounding box center [212, 137] width 95 height 13
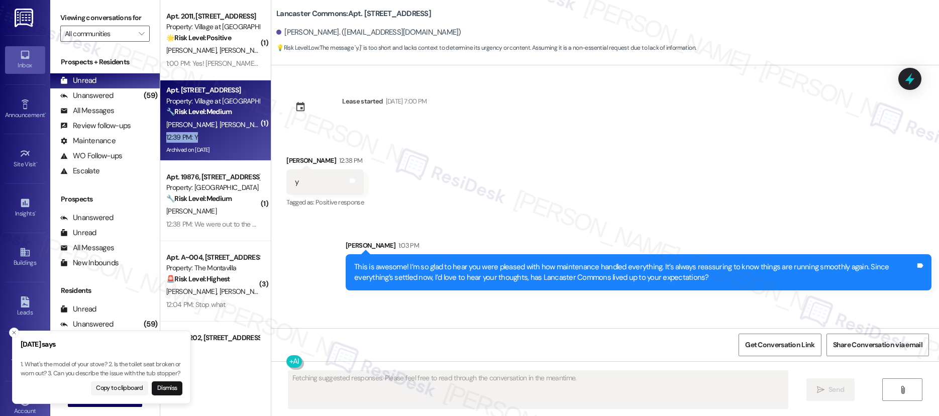
click at [238, 134] on div "12:39 PM: Y 12:39 PM: Y" at bounding box center [212, 137] width 95 height 13
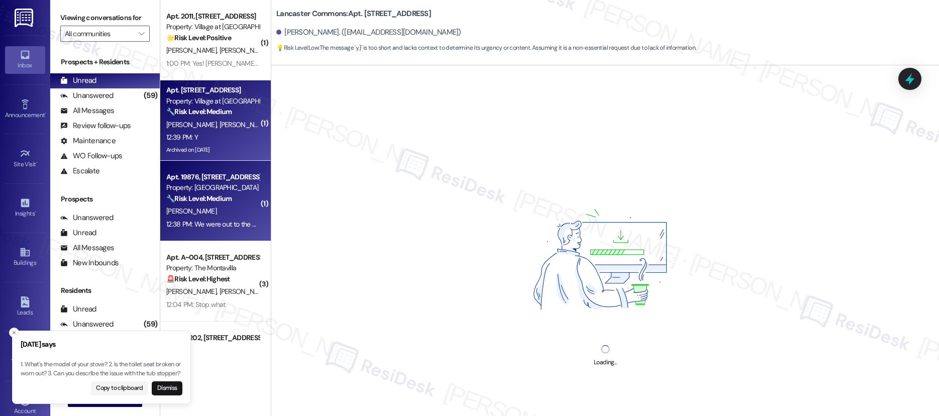
click at [232, 195] on div "🔧 Risk Level: Medium The resident is reporting that a previous work order regar…" at bounding box center [212, 198] width 93 height 11
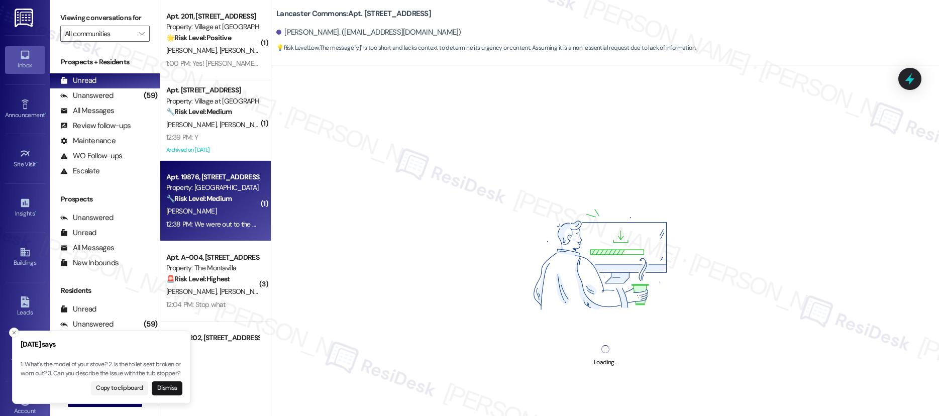
click at [232, 195] on div "🔧 Risk Level: Medium The resident is reporting that a previous work order regar…" at bounding box center [212, 198] width 93 height 11
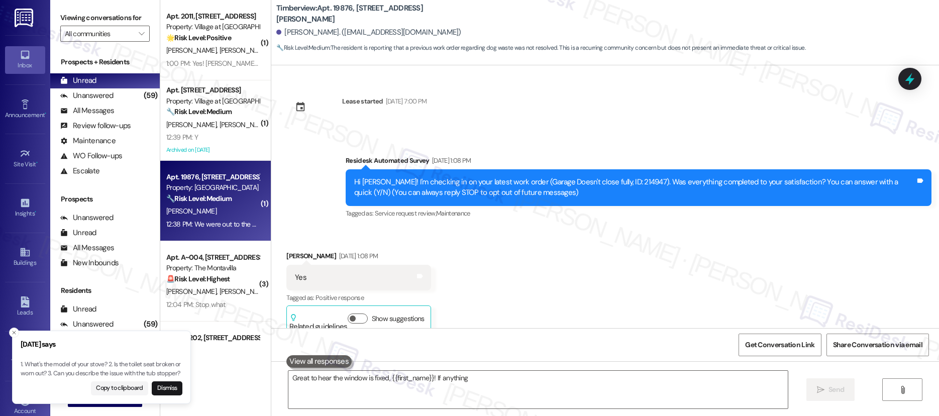
scroll to position [3165, 0]
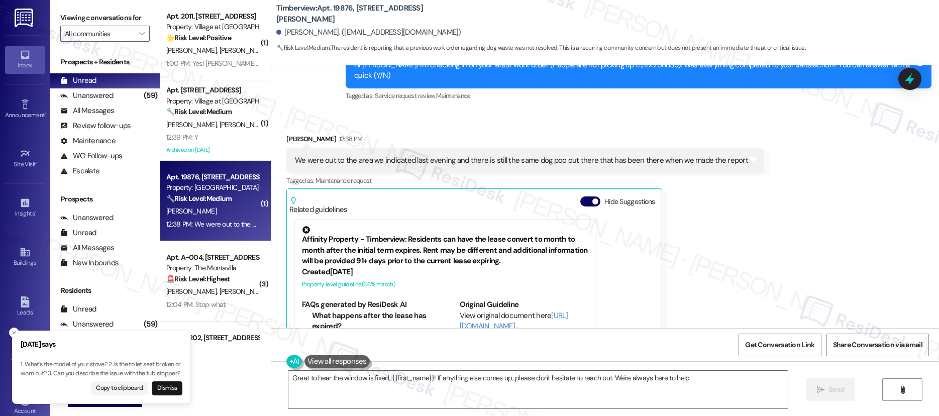
type textarea "Great to hear the window is fixed, {{first_name}}! If anything else comes up, p…"
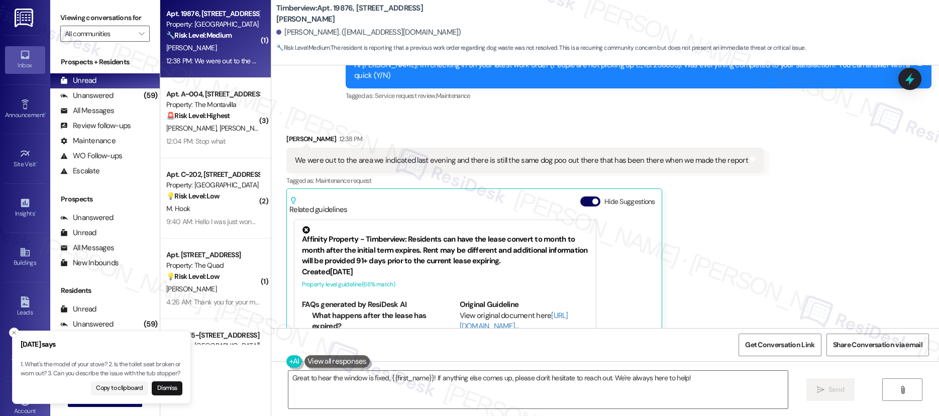
scroll to position [197, 0]
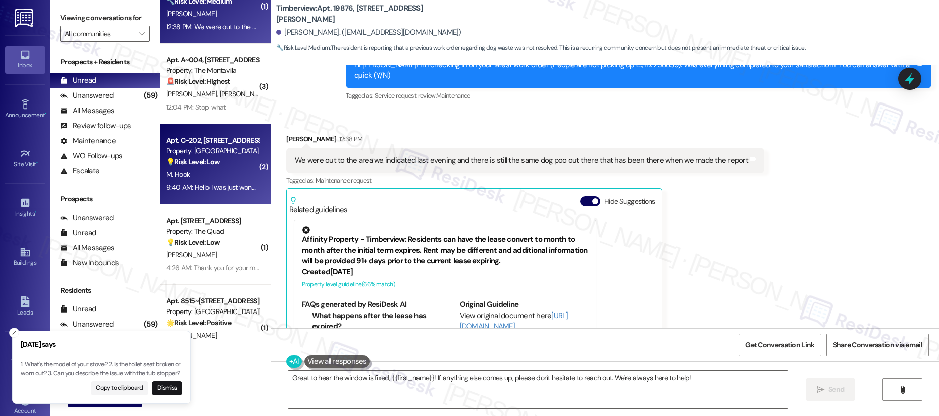
click at [211, 134] on div "Apt. C~202, 445 N Volland St Property: Crown Village 💡 Risk Level: Low The resi…" at bounding box center [212, 151] width 95 height 34
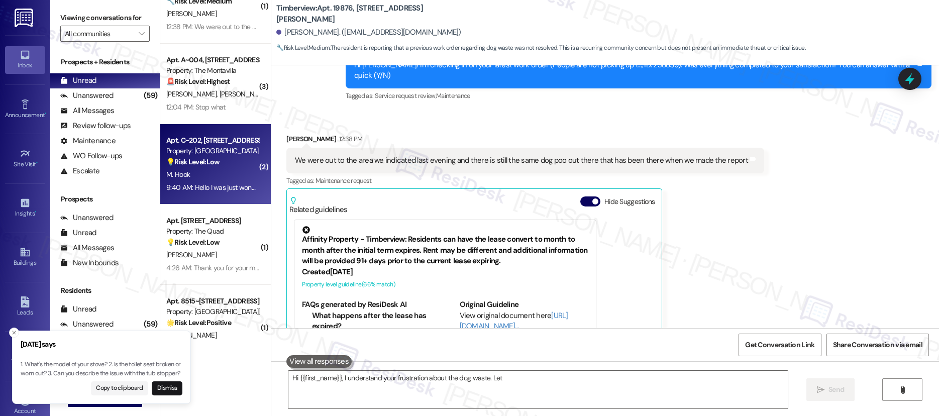
click at [211, 142] on div "Apt. C~202, [STREET_ADDRESS][PERSON_NAME]" at bounding box center [212, 140] width 93 height 11
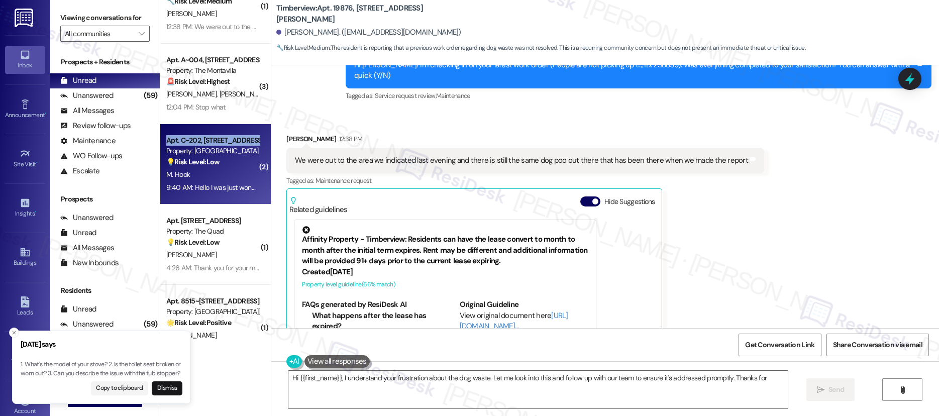
click at [211, 142] on div "Apt. C~202, [STREET_ADDRESS][PERSON_NAME]" at bounding box center [212, 140] width 93 height 11
type textarea "Hi {{first_name}}, I understand your frustration about the dog waste. Let me lo…"
click at [211, 142] on div "Apt. C~202, [STREET_ADDRESS][PERSON_NAME]" at bounding box center [212, 140] width 93 height 11
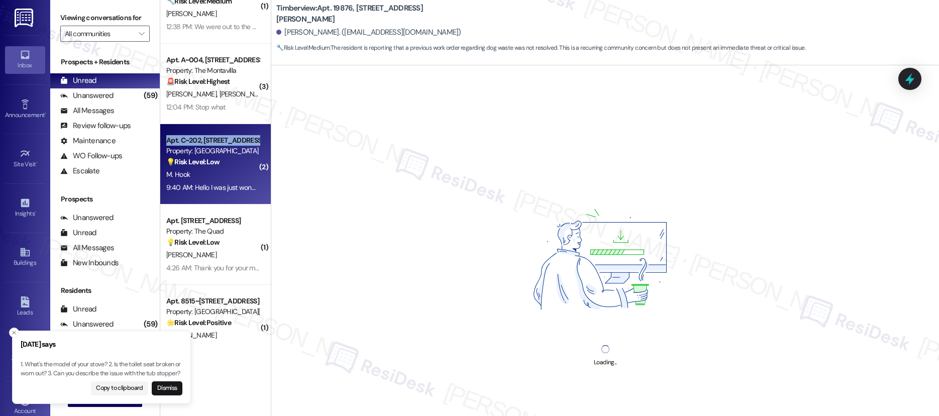
click at [211, 142] on div "Apt. C~202, [STREET_ADDRESS][PERSON_NAME]" at bounding box center [212, 140] width 93 height 11
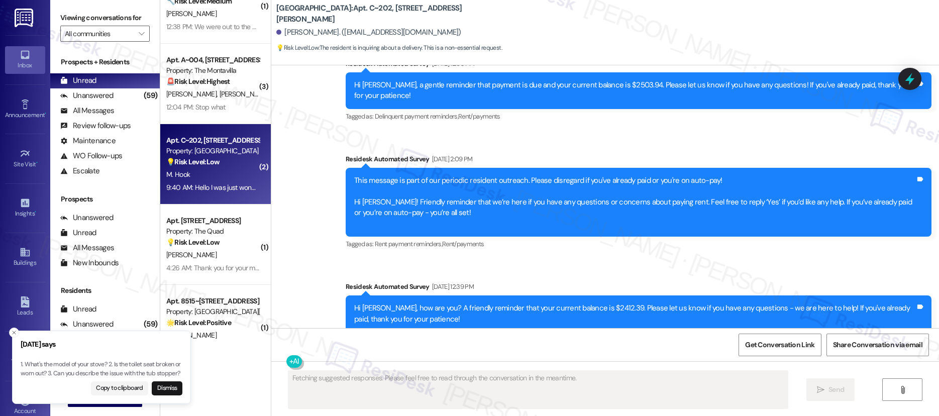
scroll to position [7070, 0]
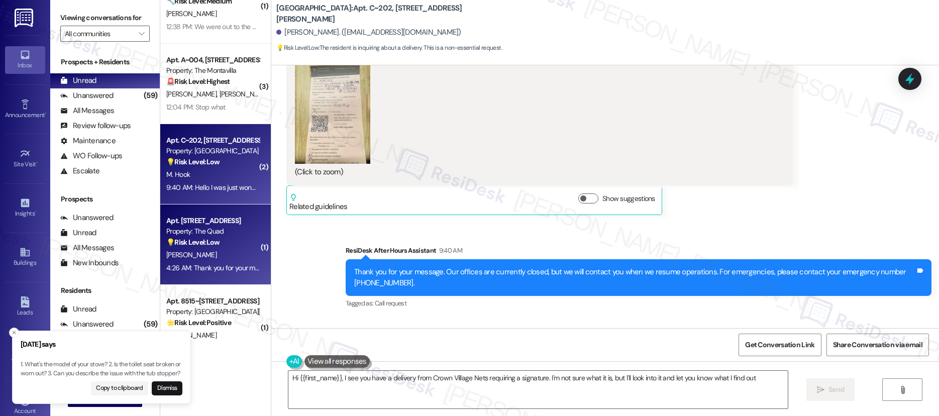
type textarea "Hi {{first_name}}, I see you have a delivery from Crown Village Nets requiring …"
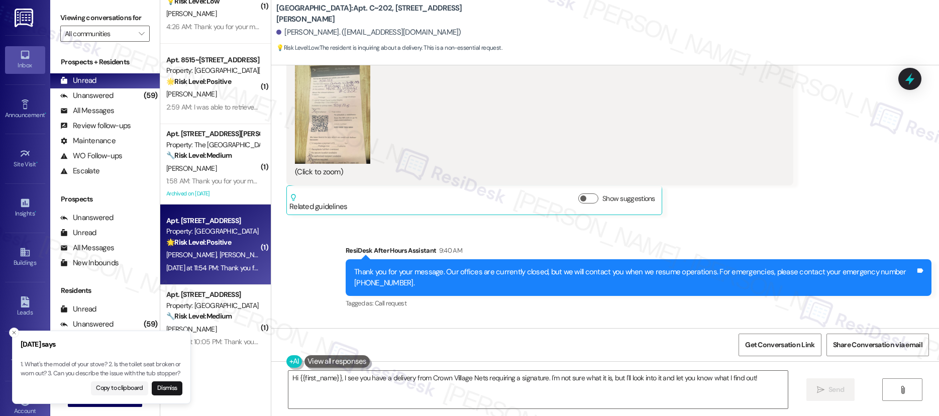
click at [232, 229] on div "Property: [GEOGRAPHIC_DATA]" at bounding box center [212, 231] width 93 height 11
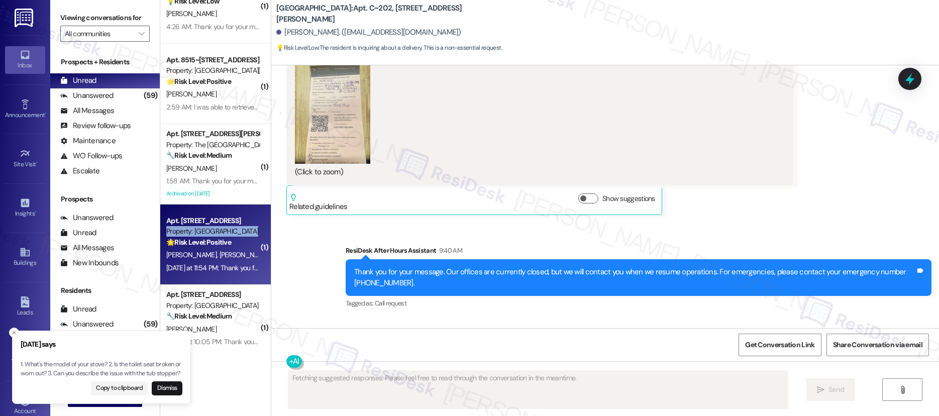
click at [232, 229] on div "Property: [GEOGRAPHIC_DATA]" at bounding box center [212, 231] width 93 height 11
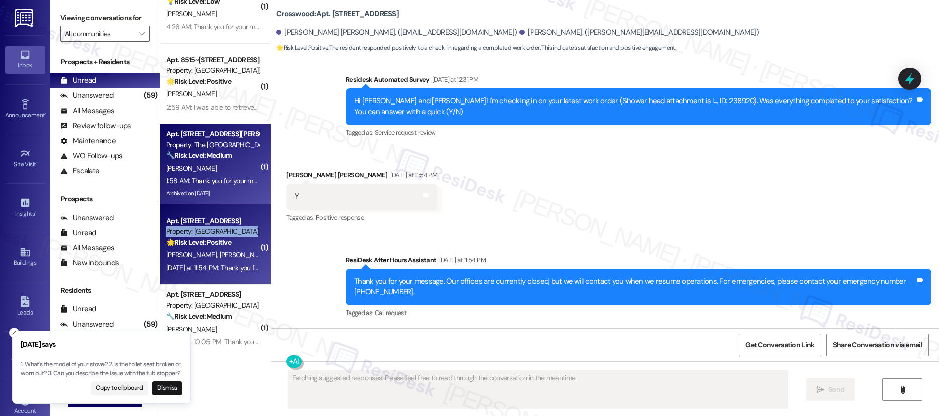
scroll to position [357, 0]
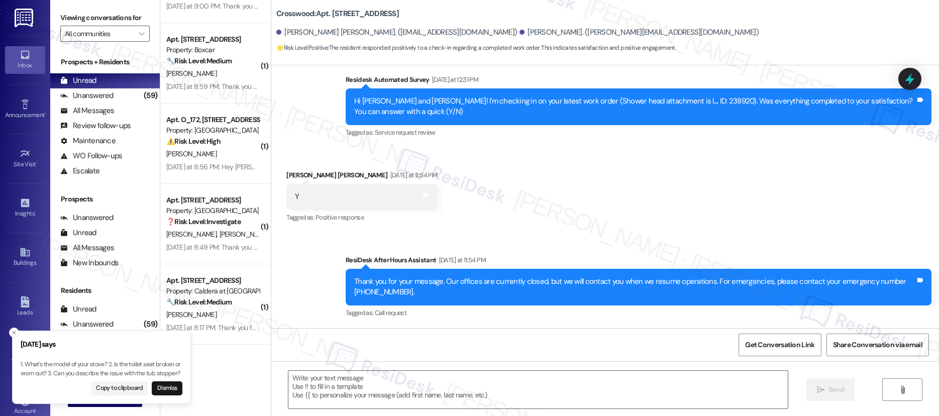
click at [230, 302] on div "( 1 ) Apt. 205D, 320 NE Columbia Ave Property: Port View 🔧 Risk Level: Medium T…" at bounding box center [215, 172] width 111 height 345
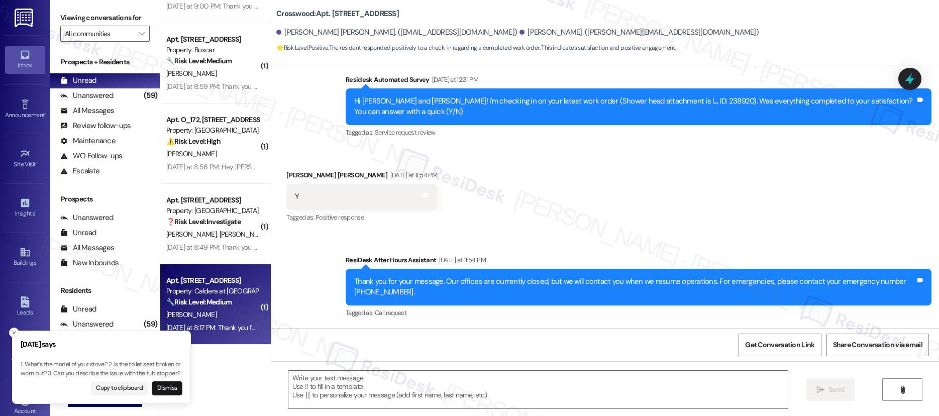
click at [230, 303] on div "( 1 ) Apt. 205D, 320 NE Columbia Ave Property: Port View 🔧 Risk Level: Medium T…" at bounding box center [215, 172] width 111 height 345
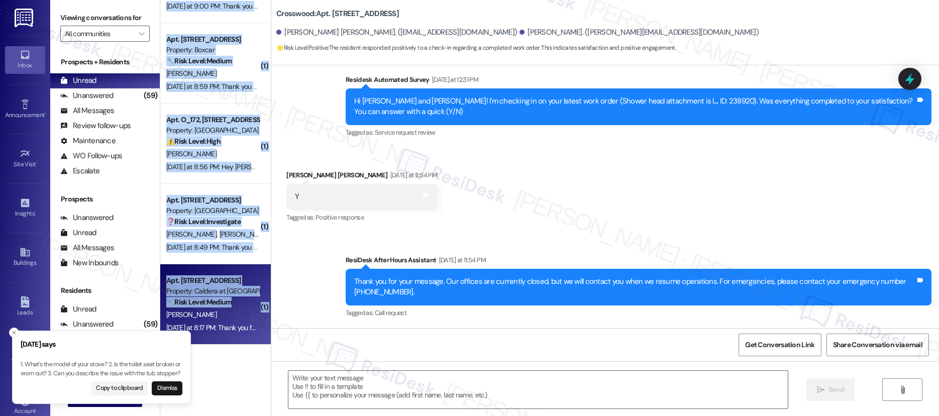
click at [229, 303] on div "🔧 Risk Level: Medium The resident provided a payment date in response to a rent…" at bounding box center [212, 302] width 93 height 11
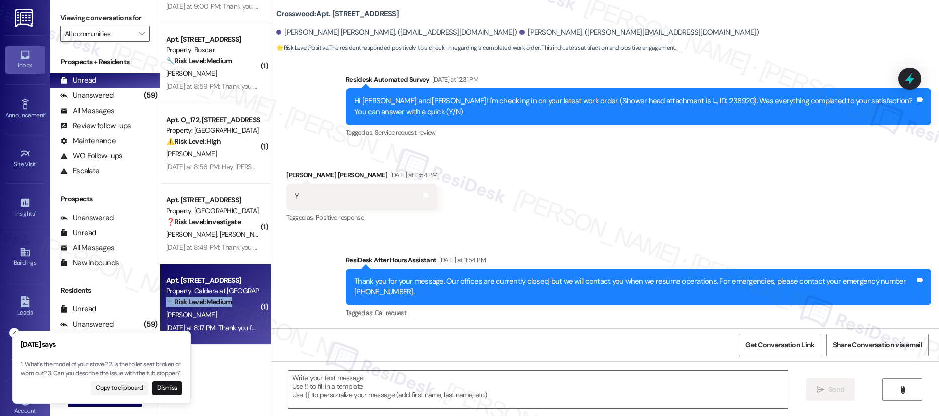
click at [229, 303] on div "🔧 Risk Level: Medium The resident provided a payment date in response to a rent…" at bounding box center [212, 302] width 93 height 11
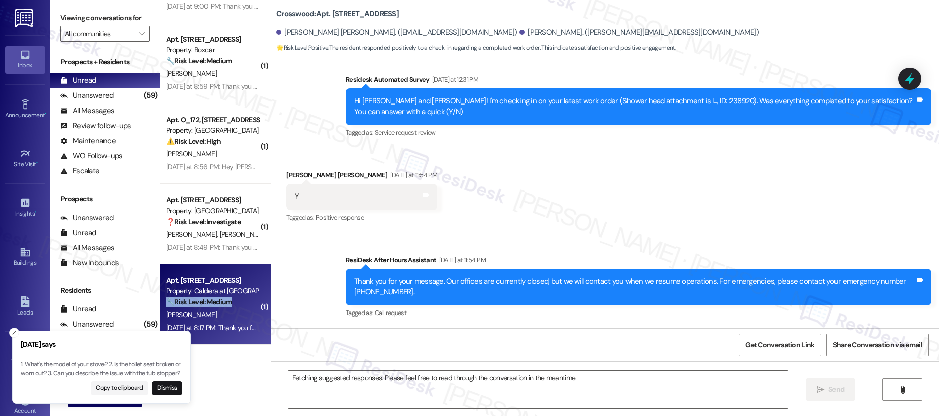
click at [229, 303] on div "🔧 Risk Level: Medium The resident provided a payment date in response to a rent…" at bounding box center [212, 302] width 93 height 11
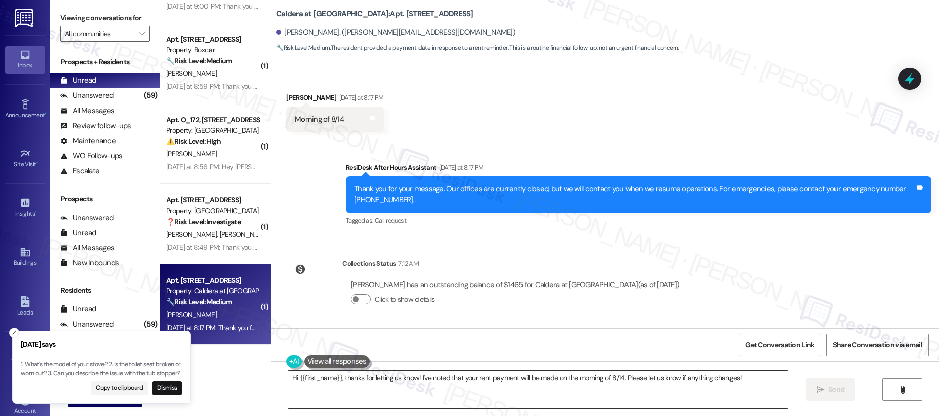
scroll to position [620, 0]
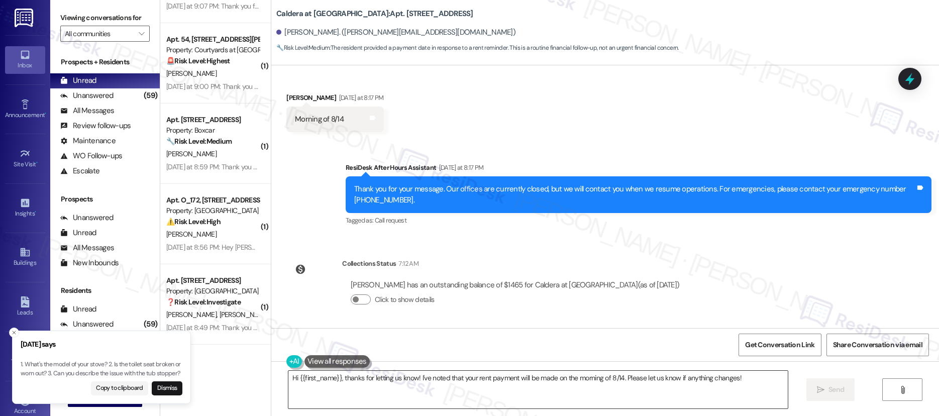
click at [489, 378] on textarea "Hi {{first_name}}, thanks for letting us know! I've noted that your rent paymen…" at bounding box center [538, 390] width 500 height 38
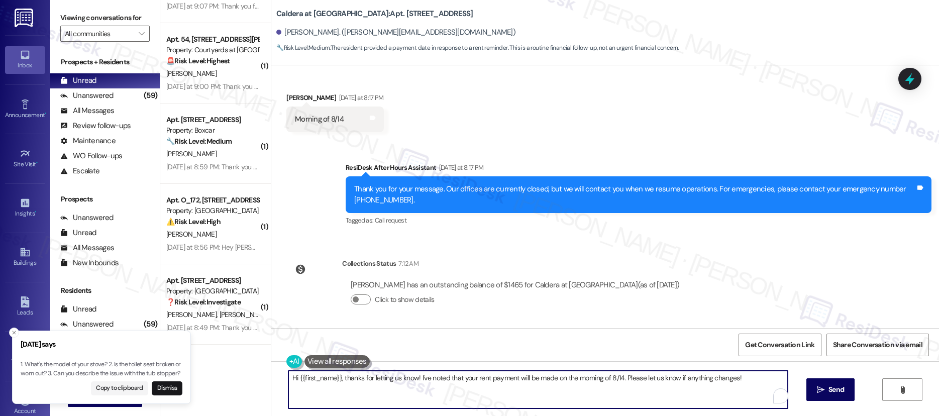
click at [489, 378] on textarea "Hi {{first_name}}, thanks for letting us know! I've noted that your rent paymen…" at bounding box center [538, 390] width 500 height 38
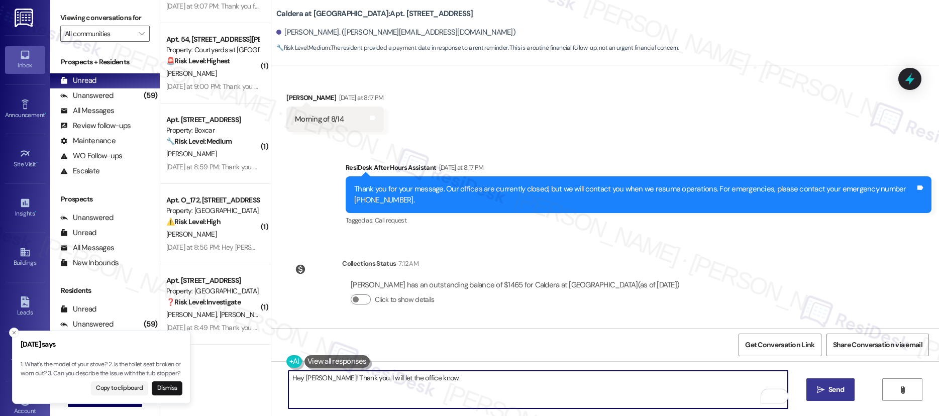
type textarea "Hey Nia! Thank you. I will let the office know."
click at [848, 395] on button " Send" at bounding box center [830, 389] width 49 height 23
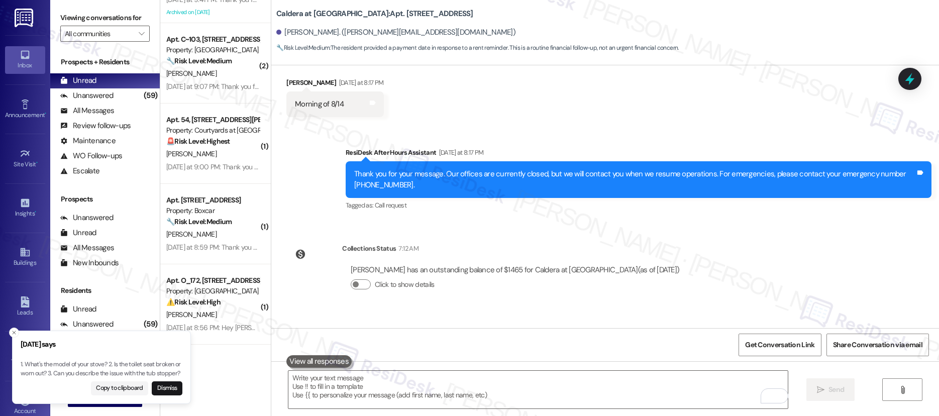
scroll to position [757, 0]
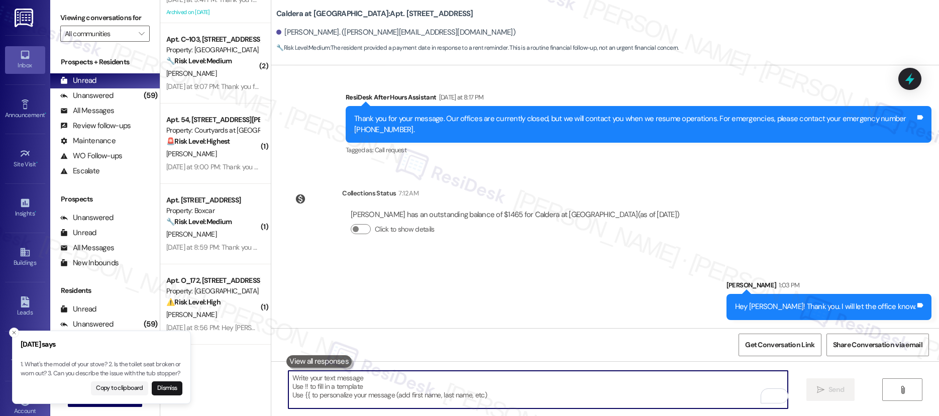
click at [469, 376] on textarea "To enrich screen reader interactions, please activate Accessibility in Grammarl…" at bounding box center [538, 390] width 500 height 38
click at [468, 377] on textarea "To enrich screen reader interactions, please activate Accessibility in Grammarl…" at bounding box center [538, 390] width 500 height 38
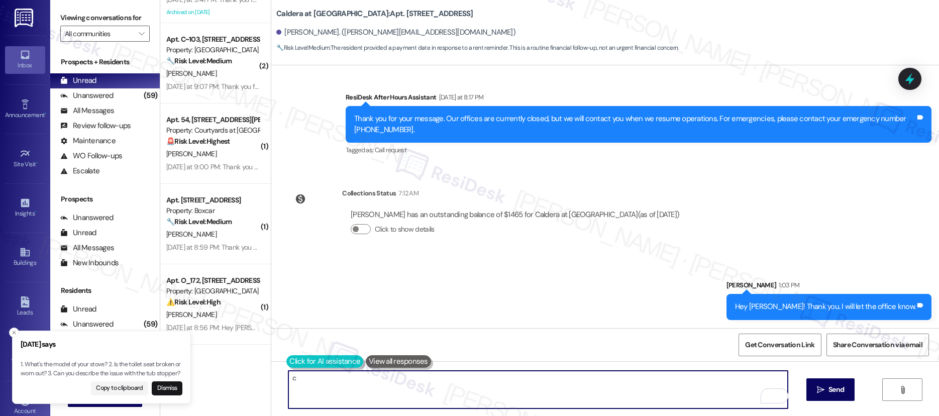
type textarea "c"
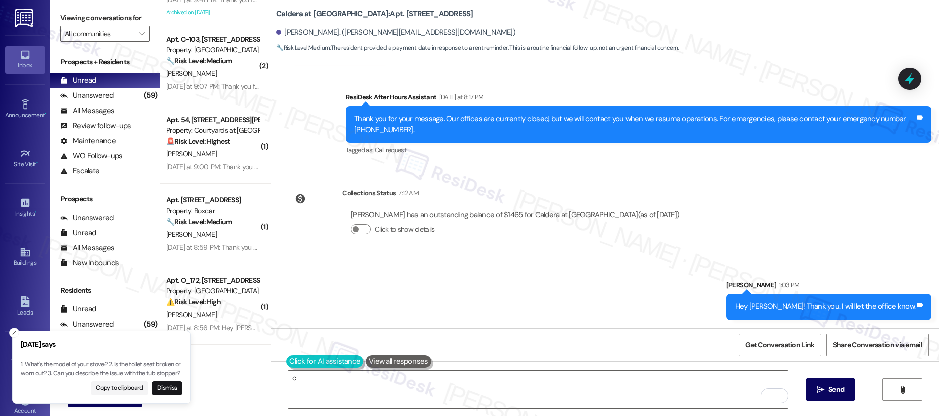
click at [288, 362] on button at bounding box center [324, 361] width 77 height 13
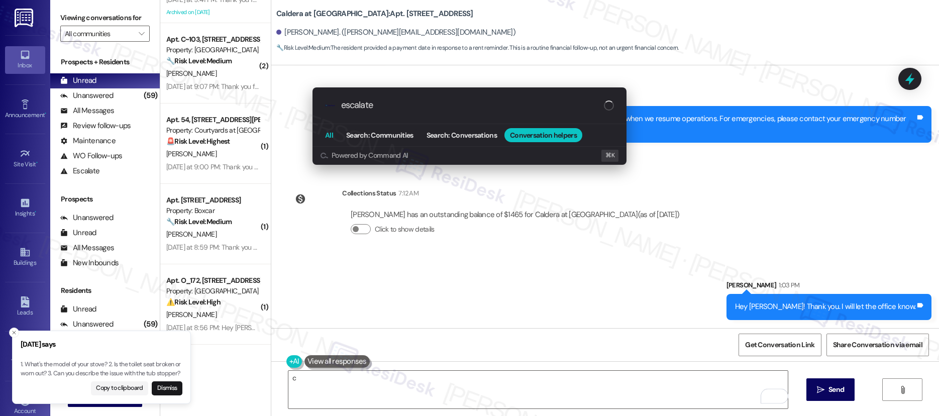
type input "escalate"
click at [332, 141] on button "All" at bounding box center [329, 135] width 19 height 14
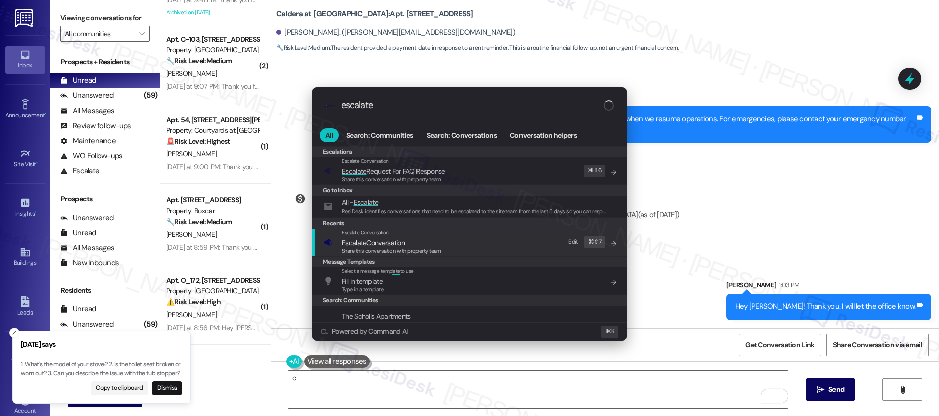
click at [387, 243] on span "Escalate Conversation" at bounding box center [373, 242] width 63 height 9
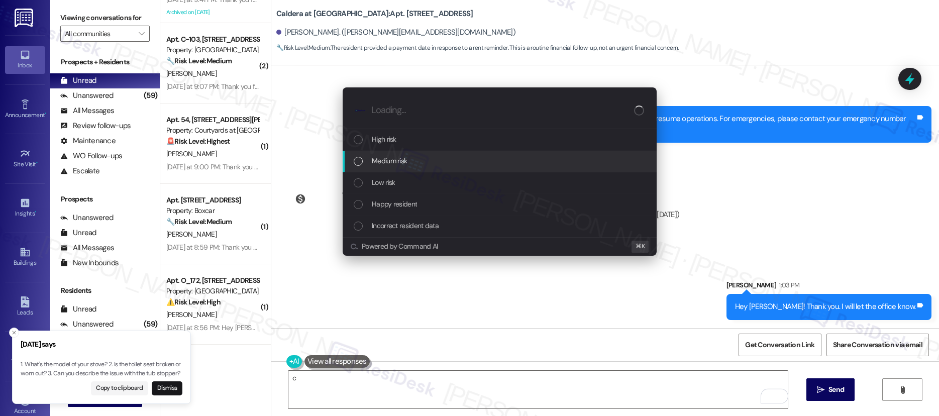
click at [437, 160] on div "Medium risk" at bounding box center [501, 160] width 294 height 11
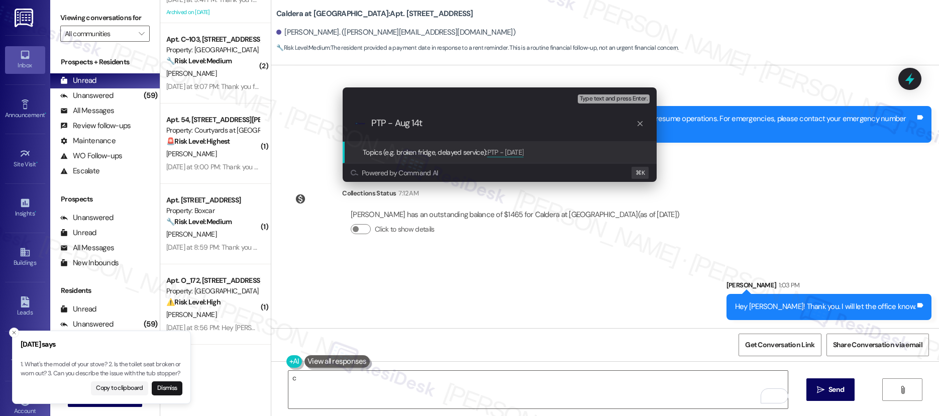
type input "PTP - Aug 14th"
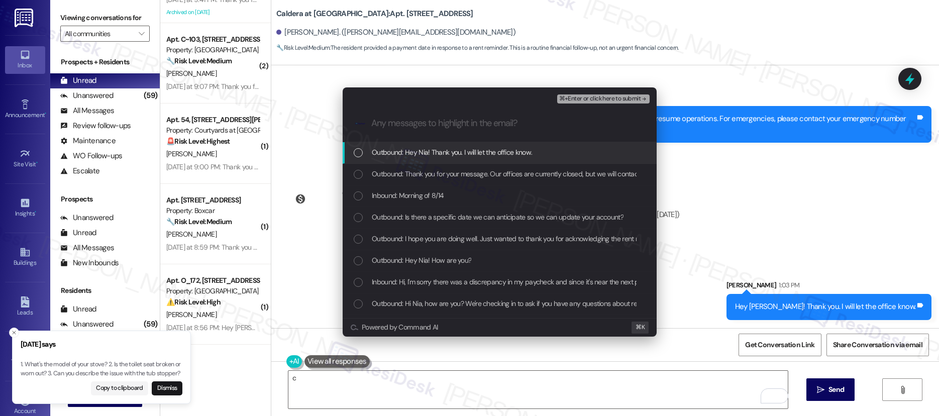
click at [589, 102] on span "⌘+Enter or click here to submit" at bounding box center [599, 98] width 81 height 7
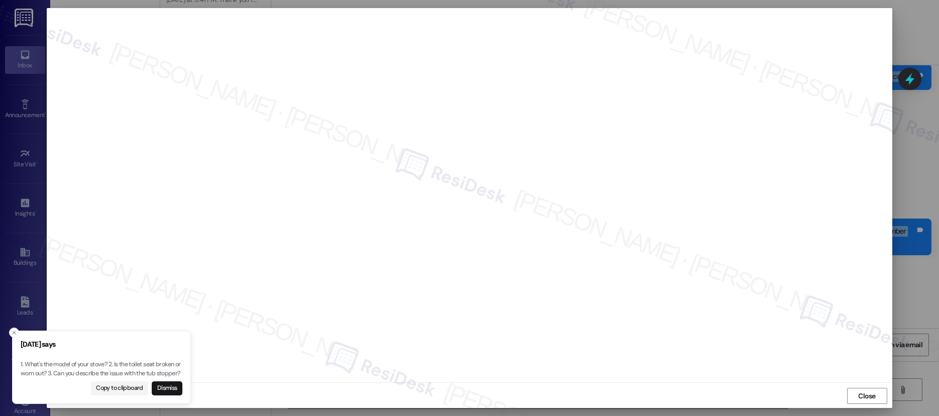
click at [639, 325] on div "Lease started Jun 23, 2025 at 8:00 PM Survey, sent via SMS Residesk Automated S…" at bounding box center [605, 196] width 668 height 263
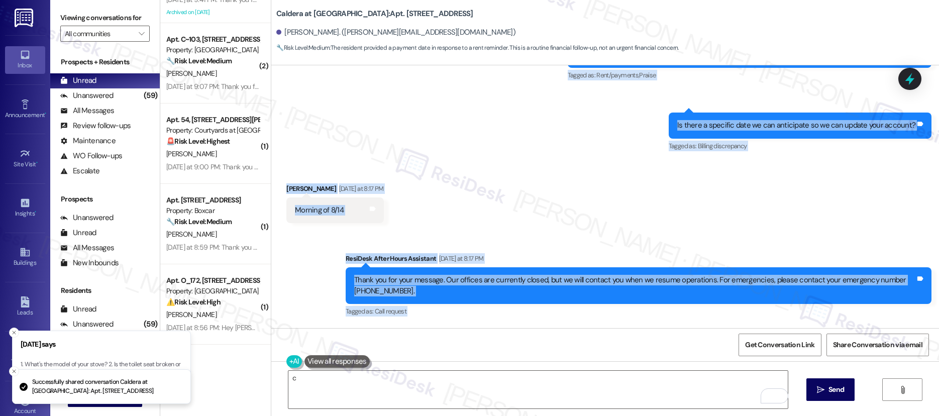
click at [639, 325] on div "Lease started Jun 23, 2025 at 8:00 PM Survey, sent via SMS Residesk Automated S…" at bounding box center [605, 196] width 668 height 263
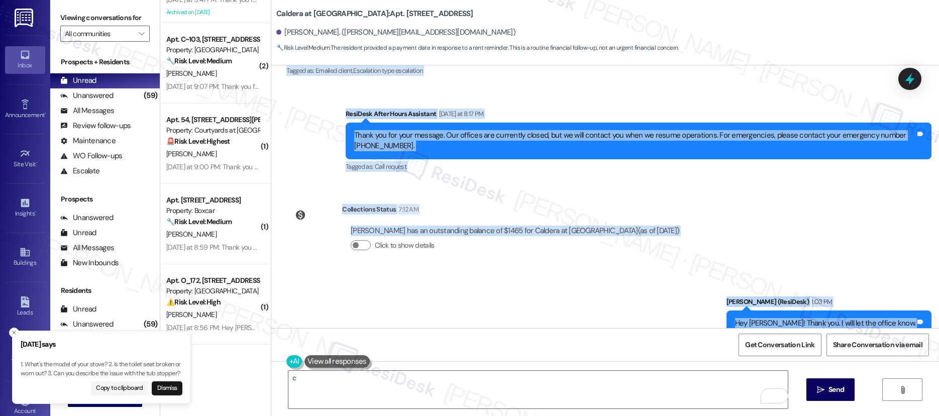
scroll to position [786, 0]
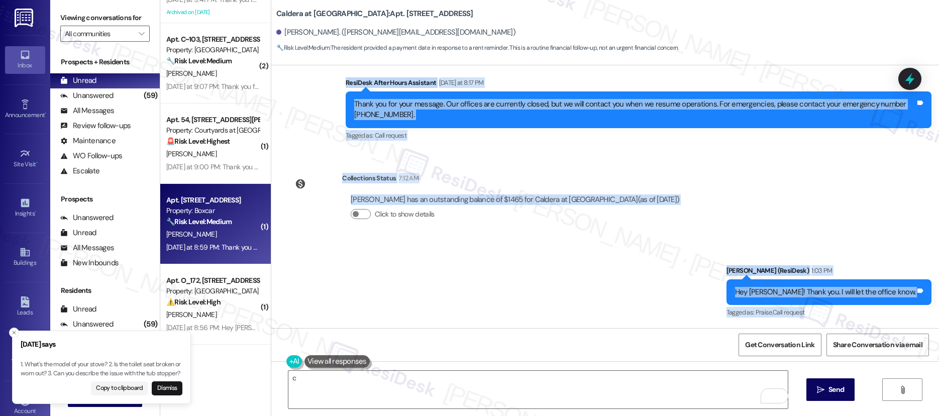
click at [244, 217] on div "🔧 Risk Level: Medium The resident is following up on a request to have keys lef…" at bounding box center [212, 222] width 93 height 11
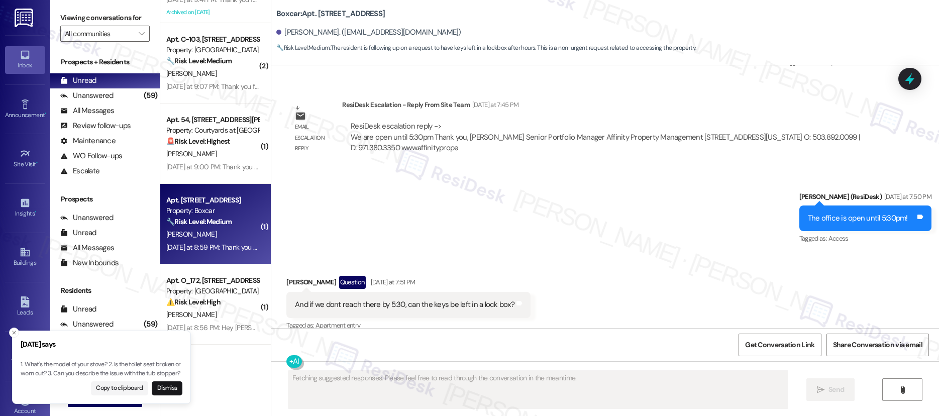
click at [244, 217] on div "🔧 Risk Level: Medium The resident is following up on a request to have keys lef…" at bounding box center [212, 222] width 93 height 11
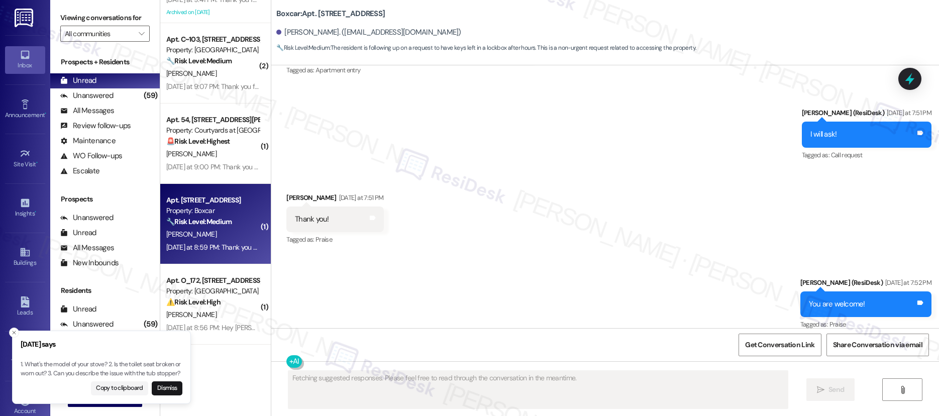
click at [244, 217] on div "🔧 Risk Level: Medium The resident is following up on a request to have keys lef…" at bounding box center [212, 222] width 93 height 11
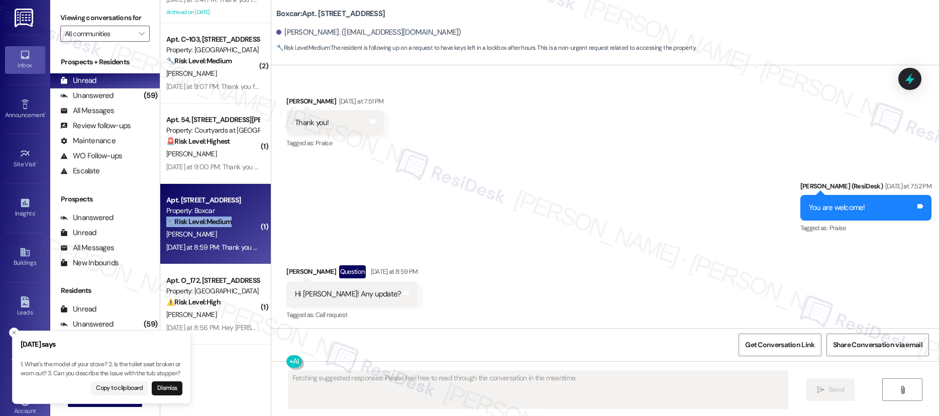
click at [244, 217] on div "🔧 Risk Level: Medium The resident is following up on a request to have keys lef…" at bounding box center [212, 222] width 93 height 11
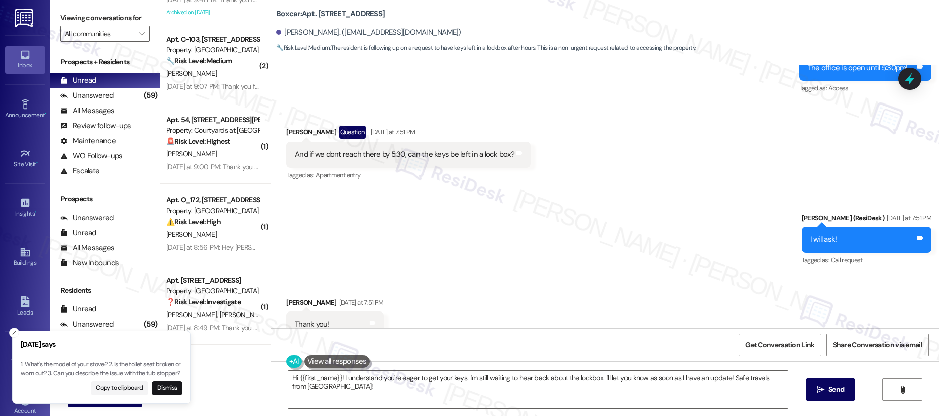
scroll to position [1544, 0]
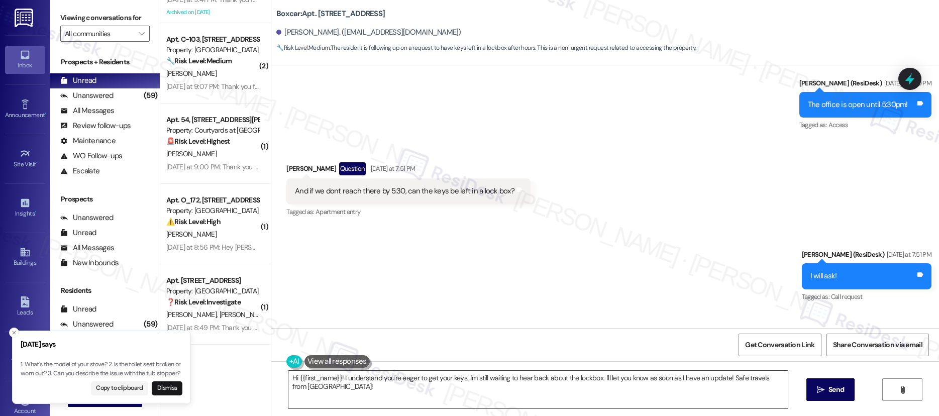
click at [581, 374] on textarea "Hi {{first_name}}! I understand you're eager to get your keys. I'm still waitin…" at bounding box center [538, 390] width 500 height 38
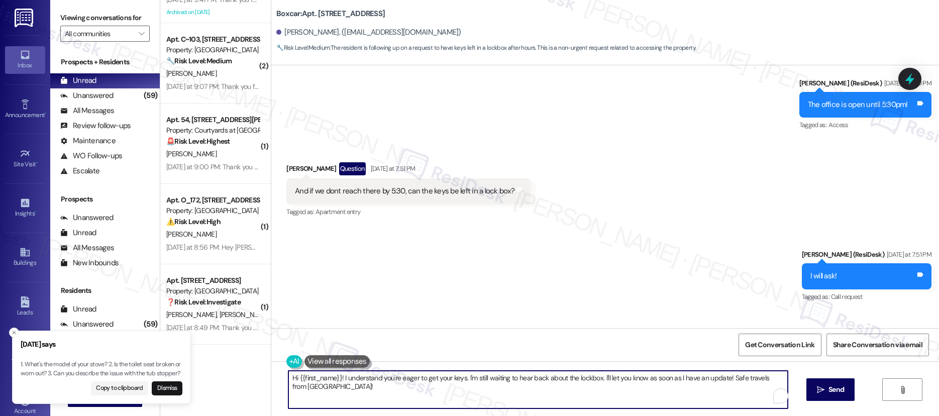
click at [581, 374] on textarea "Hi {{first_name}}! I understand you're eager to get your keys. I'm still waitin…" at bounding box center [538, 390] width 500 height 38
click at [579, 376] on textarea "Hi {{first_name}}! I understand you're eager to get your keys. I'm still waitin…" at bounding box center [538, 390] width 500 height 38
click at [580, 376] on textarea "Hi {{first_name}}! I understand you're eager to get your keys. I'm still waitin…" at bounding box center [538, 390] width 500 height 38
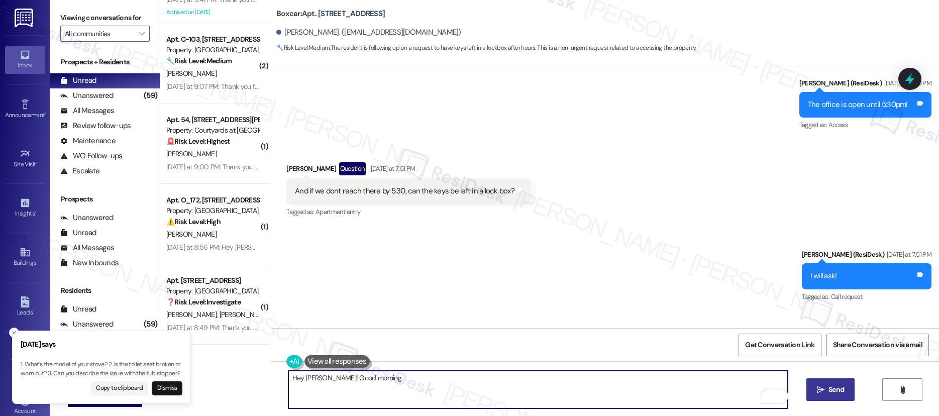
type textarea "Hey Gurleen! Good morning."
click at [823, 396] on button " Send" at bounding box center [830, 389] width 49 height 23
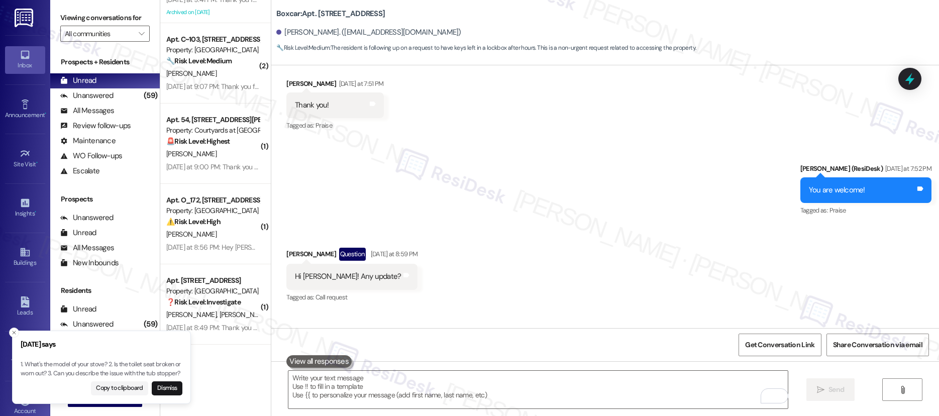
scroll to position [1950, 0]
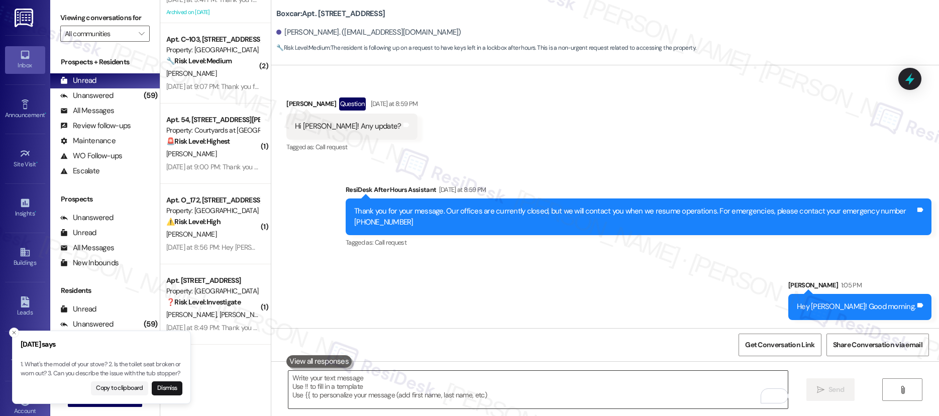
click at [631, 373] on textarea "To enrich screen reader interactions, please activate Accessibility in Grammarl…" at bounding box center [538, 390] width 500 height 38
click at [632, 373] on textarea "To enrich screen reader interactions, please activate Accessibility in Grammarl…" at bounding box center [538, 390] width 500 height 38
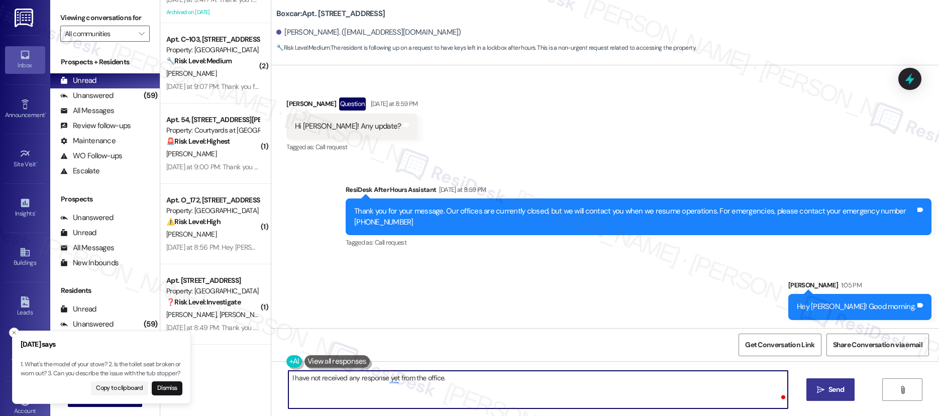
type textarea "I have not received any response yet from the office."
click at [841, 381] on div "I have not received any response yet from the office.  Send " at bounding box center [605, 398] width 668 height 75
click at [839, 383] on button " Send" at bounding box center [830, 389] width 49 height 23
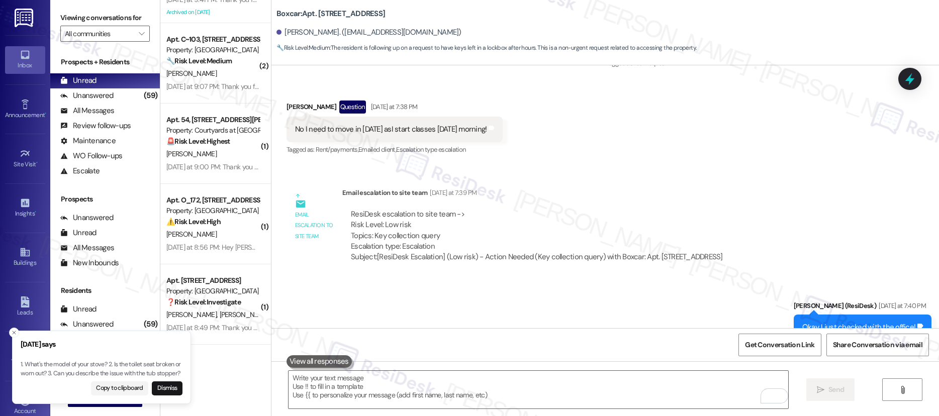
scroll to position [816, 0]
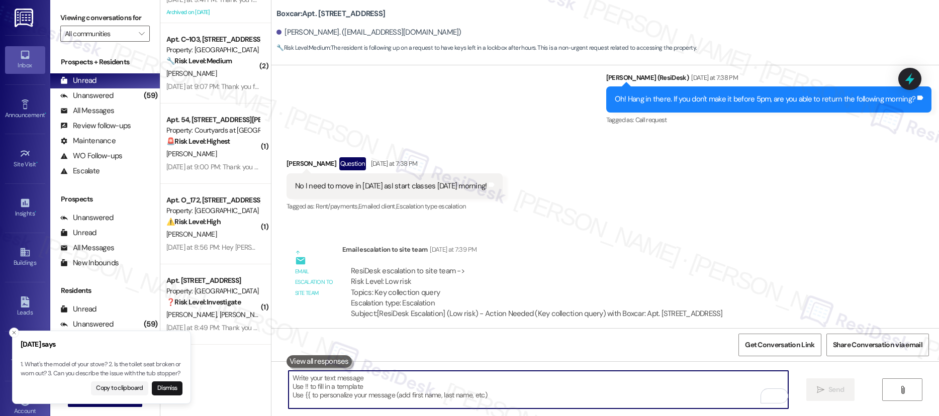
click at [654, 393] on textarea "To enrich screen reader interactions, please activate Accessibility in Grammarl…" at bounding box center [537, 390] width 499 height 38
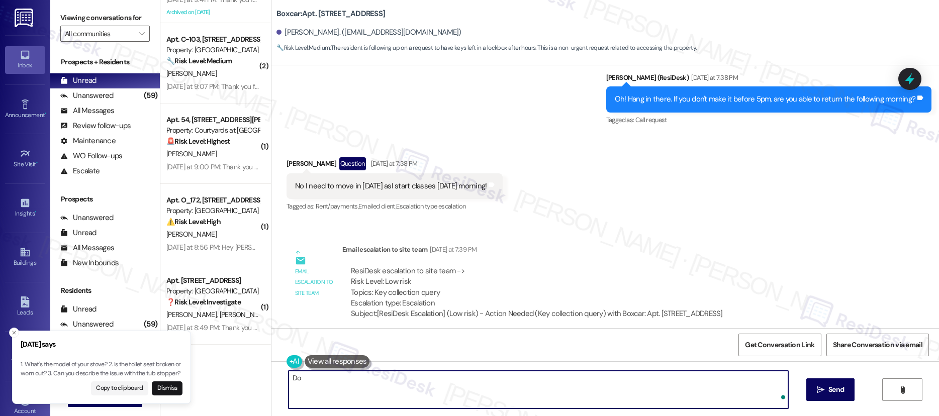
type textarea "D"
click at [302, 332] on div "Get Conversation Link Share Conversation via email" at bounding box center [604, 344] width 667 height 33
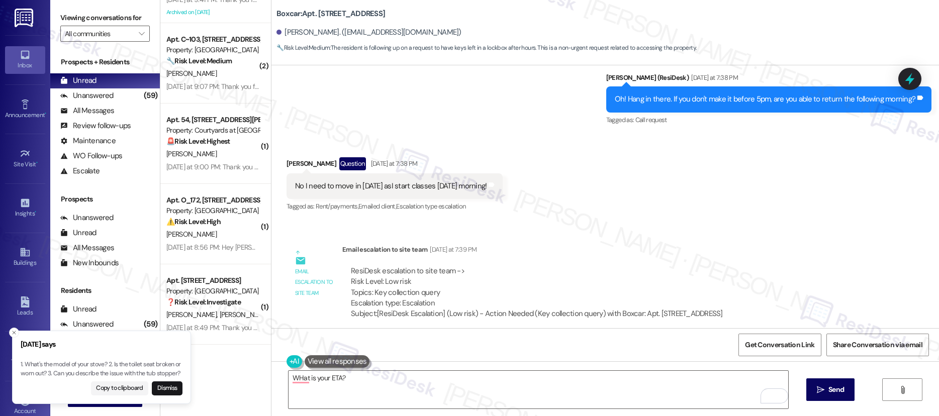
click at [297, 341] on div "Get Conversation Link Share Conversation via email" at bounding box center [604, 344] width 667 height 33
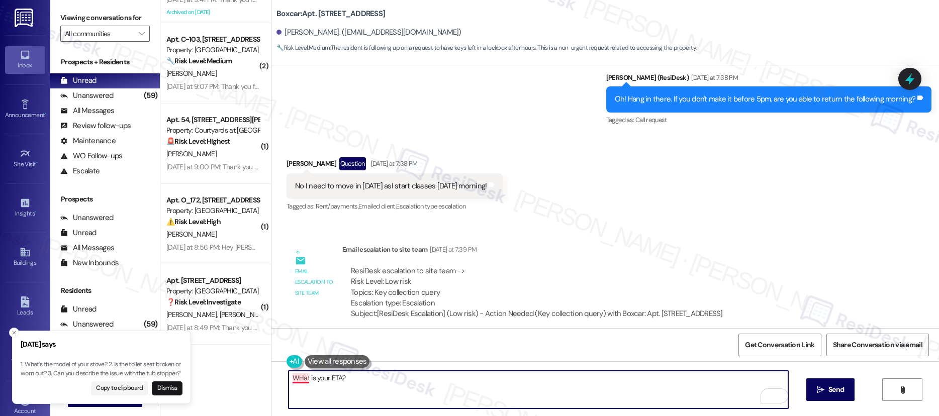
click at [294, 379] on textarea "WHat is your ETA?" at bounding box center [537, 390] width 499 height 38
type textarea "What is your ETA?"
click at [835, 380] on div "What is your ETA?  Send " at bounding box center [604, 398] width 667 height 75
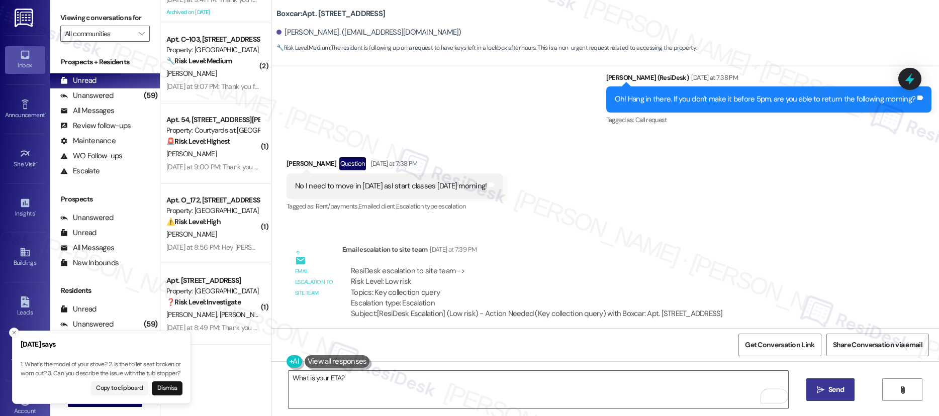
click at [835, 380] on button " Send" at bounding box center [830, 389] width 49 height 23
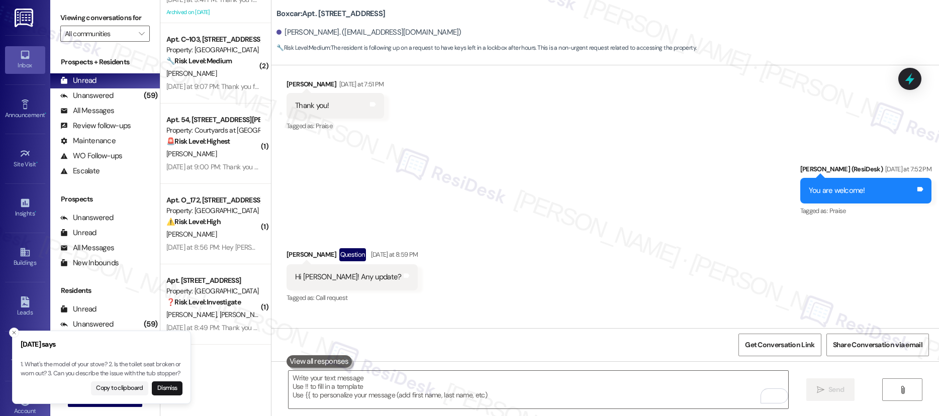
scroll to position [2089, 0]
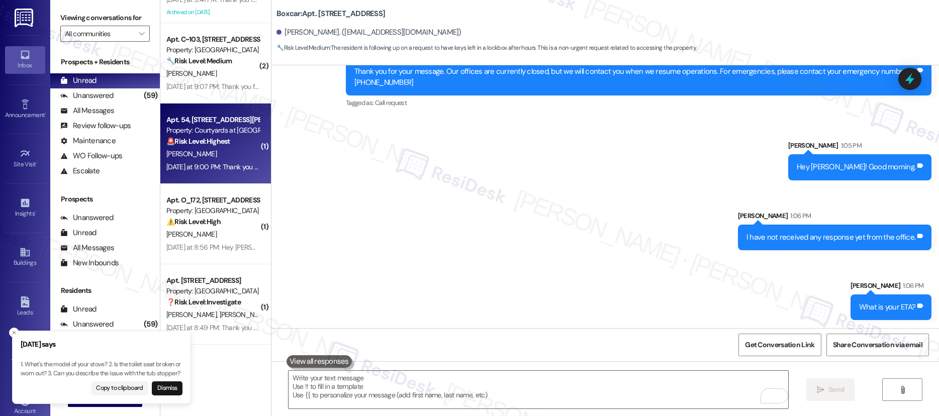
click at [227, 135] on div "Property: Courtyards at Fairview" at bounding box center [212, 130] width 93 height 11
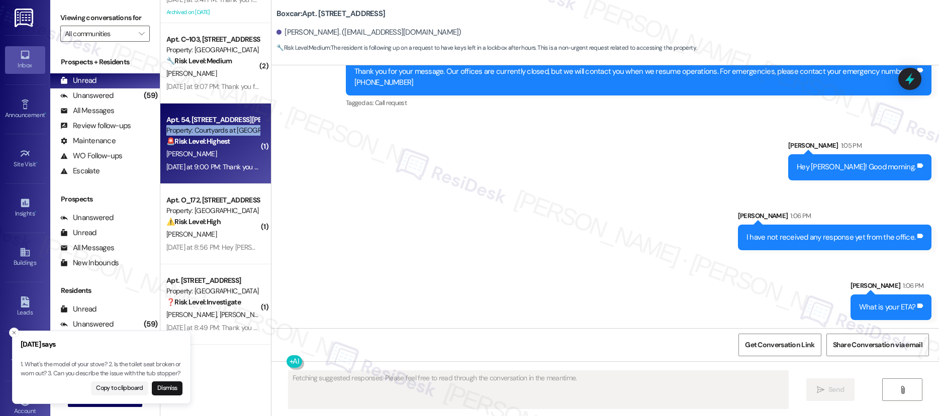
click at [227, 135] on div "Property: Courtyards at Fairview" at bounding box center [212, 130] width 93 height 11
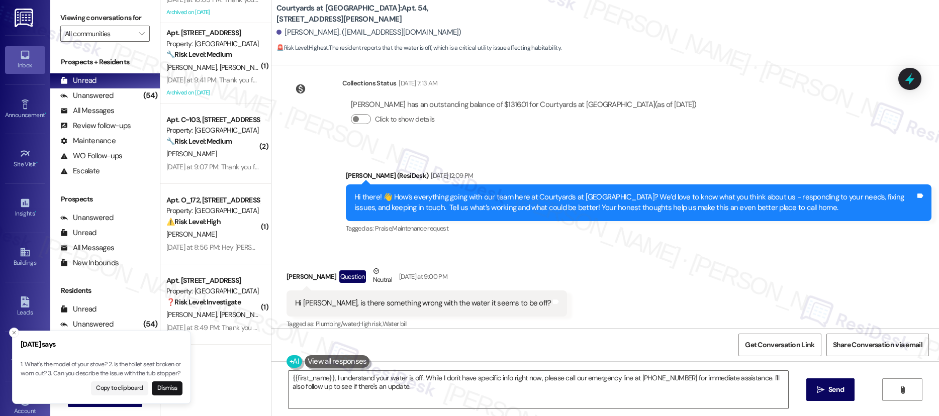
scroll to position [3517, 0]
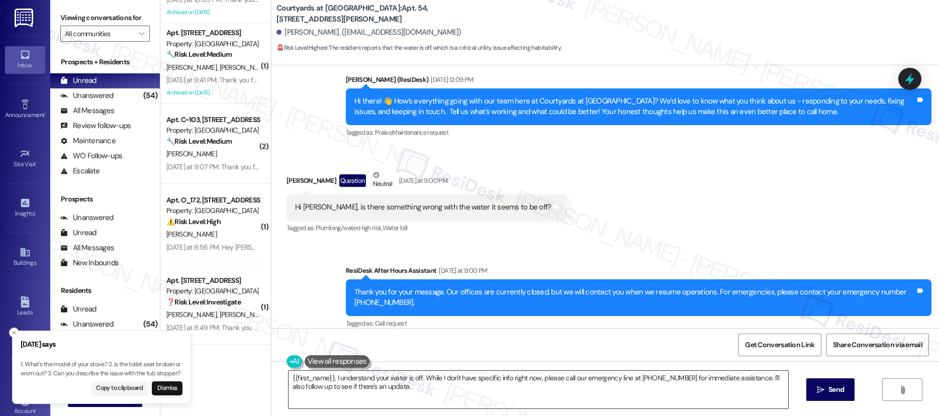
click at [466, 383] on textarea "{{first_name}}, I understand your water is off. While I don't have specific inf…" at bounding box center [537, 390] width 499 height 38
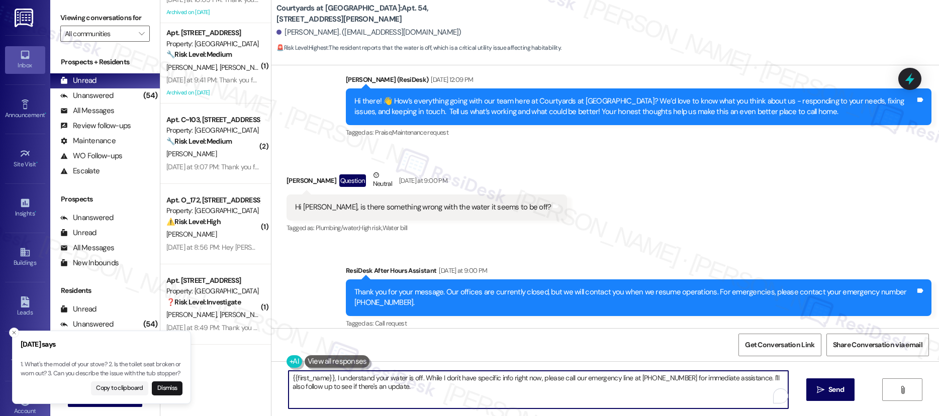
click at [466, 383] on textarea "{{first_name}}, I understand your water is off. While I don't have specific inf…" at bounding box center [537, 390] width 499 height 38
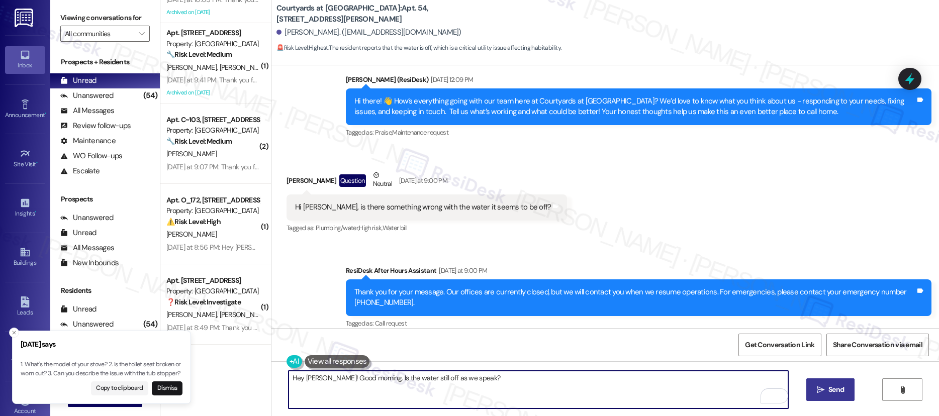
type textarea "Hey Janet! Good morning. Is the water still off as we speak?"
click at [828, 388] on span "Send" at bounding box center [836, 389] width 16 height 11
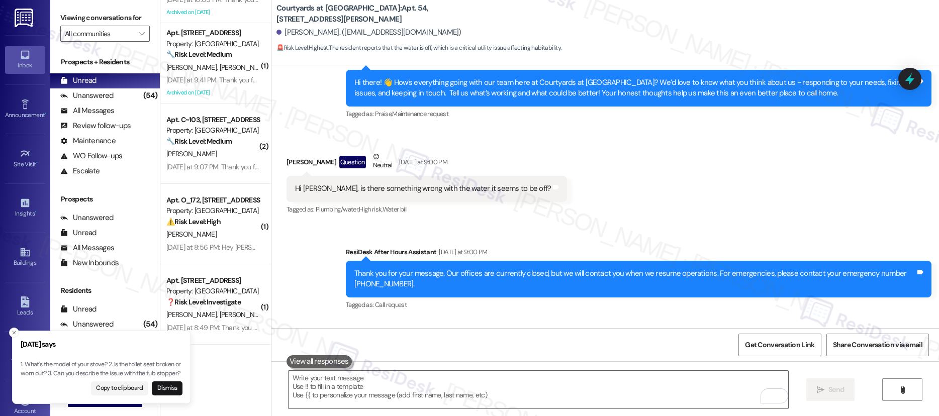
scroll to position [3587, 0]
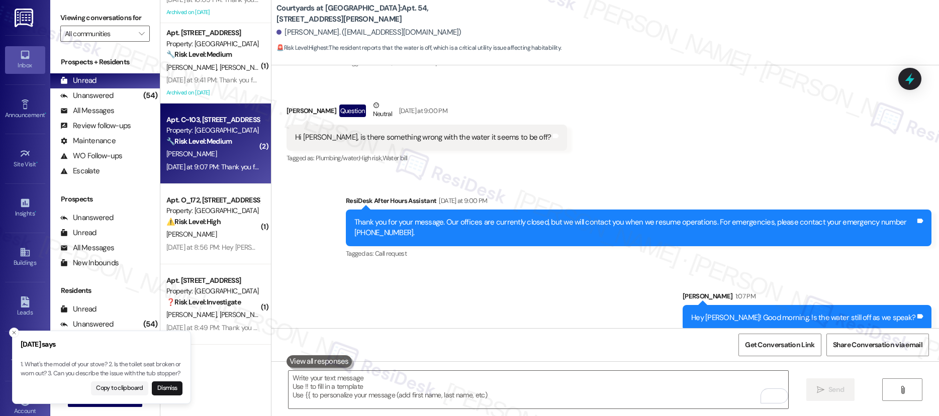
click at [207, 148] on div "A. Leckenby" at bounding box center [212, 154] width 95 height 13
type textarea "Fetching suggested responses. Please feel free to read through the conversation…"
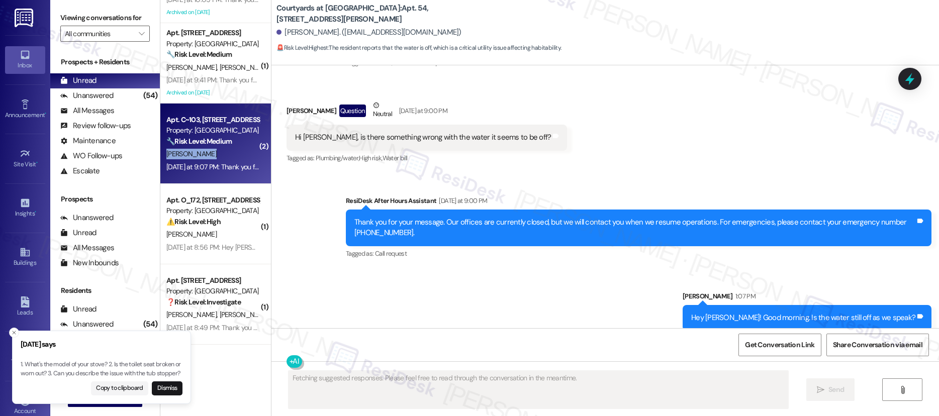
click at [207, 148] on div "A. Leckenby" at bounding box center [212, 154] width 95 height 13
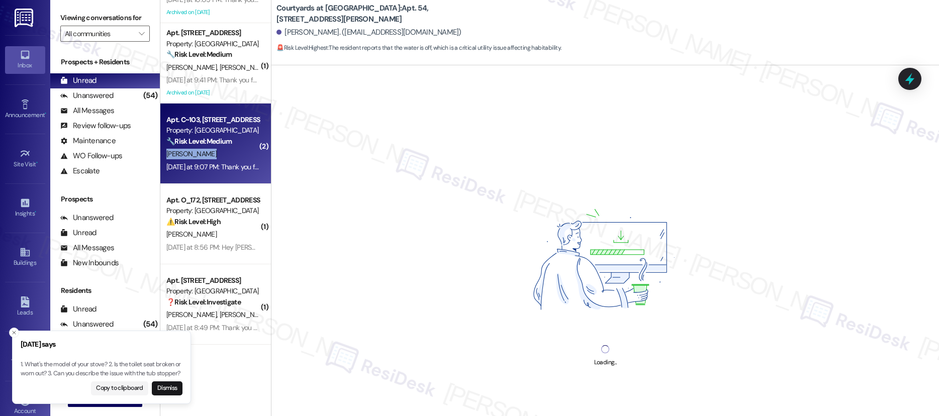
click at [207, 148] on div "A. Leckenby" at bounding box center [212, 154] width 95 height 13
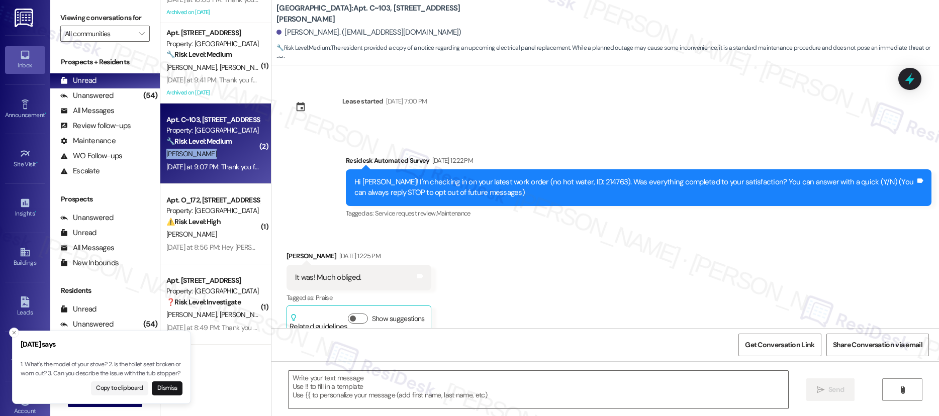
click at [207, 148] on div "A. Leckenby" at bounding box center [212, 154] width 95 height 13
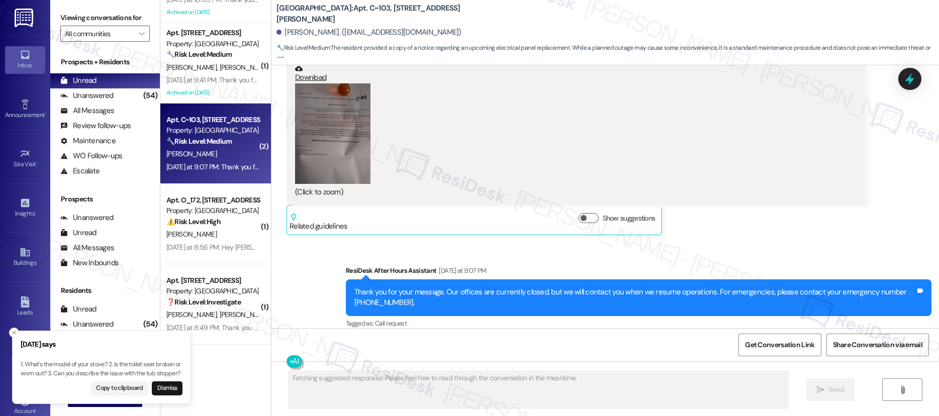
scroll to position [459, 0]
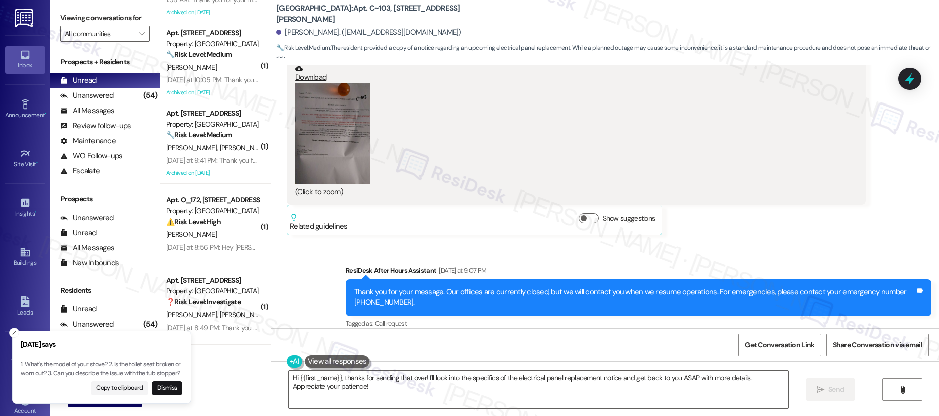
click at [319, 128] on button "Zoom image" at bounding box center [332, 133] width 75 height 100
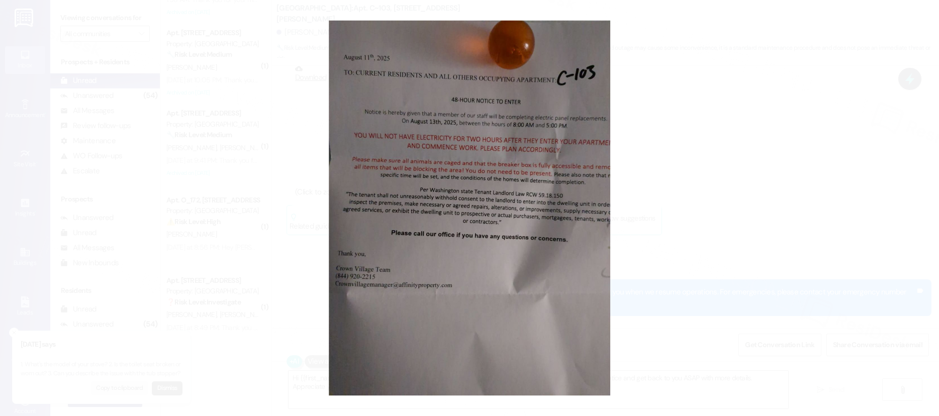
click at [695, 221] on button "Unzoom image" at bounding box center [469, 208] width 939 height 416
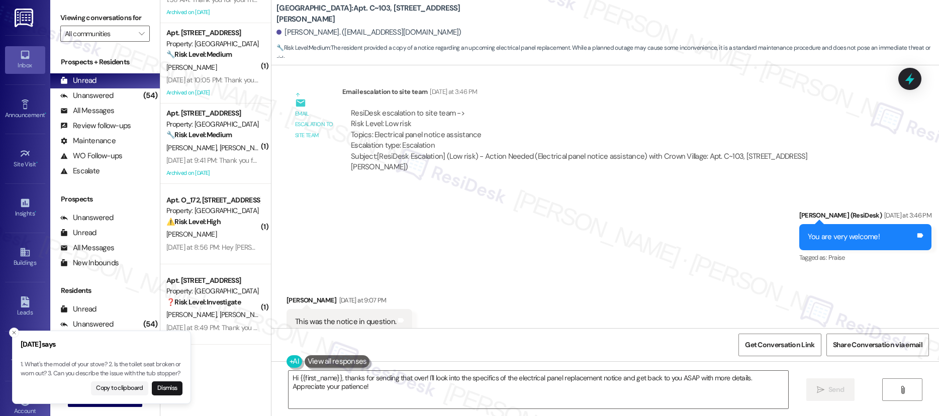
scroll to position [2600, 0]
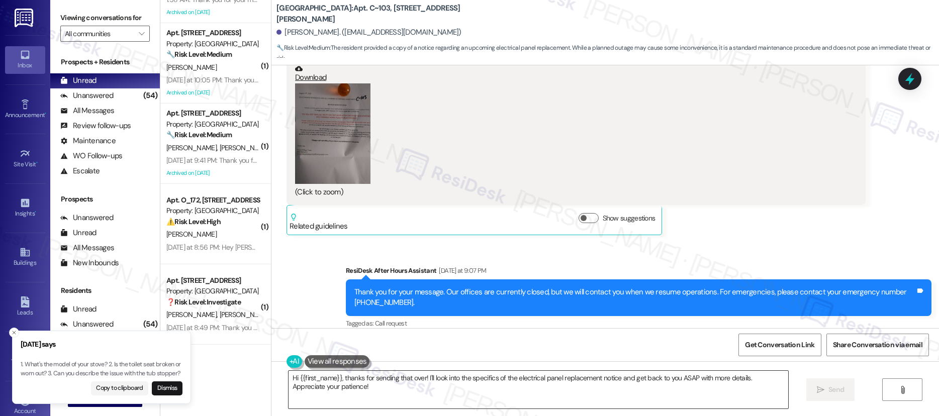
click at [669, 381] on textarea "Hi {{first_name}}, thanks for sending that over! I'll look into the specifics o…" at bounding box center [537, 390] width 499 height 38
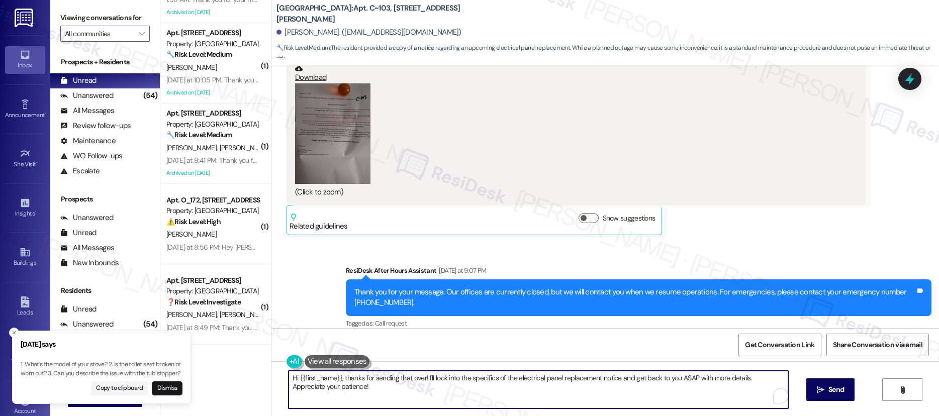
click at [671, 376] on textarea "Hi {{first_name}}, thanks for sending that over! I'll look into the specifics o…" at bounding box center [537, 390] width 499 height 38
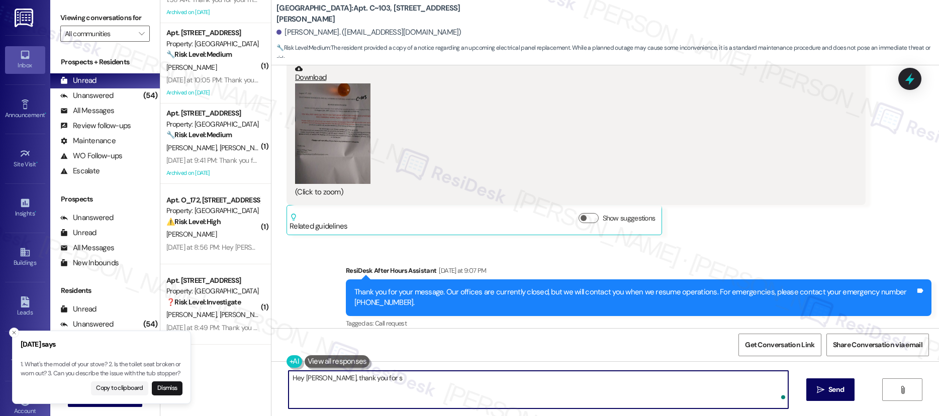
type textarea "Hey Andrew, thank you for sh"
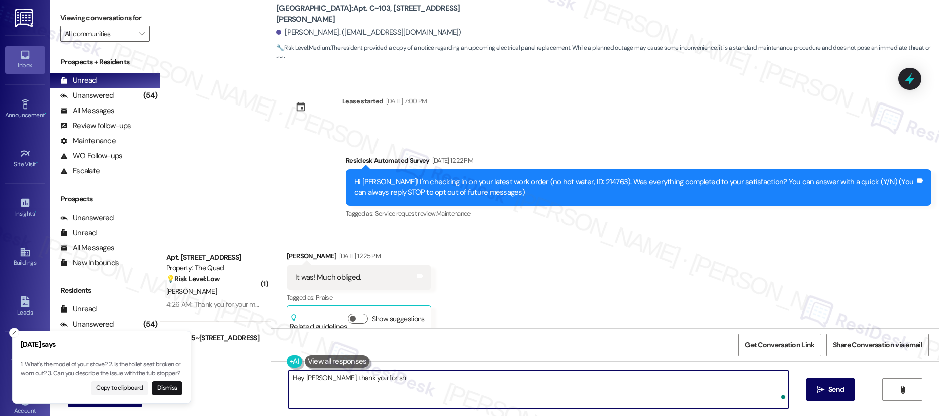
scroll to position [2600, 0]
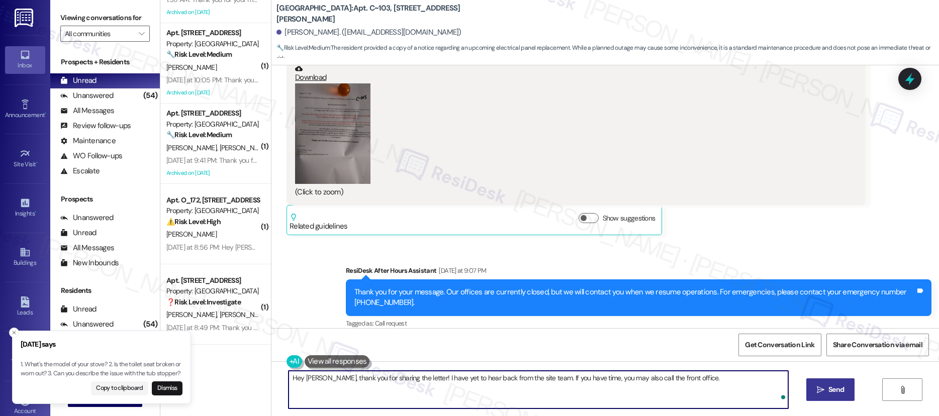
type textarea "Hey [PERSON_NAME], thank you for sharing the letter! I have yet to hear back fr…"
click at [826, 387] on span "Send" at bounding box center [836, 389] width 20 height 11
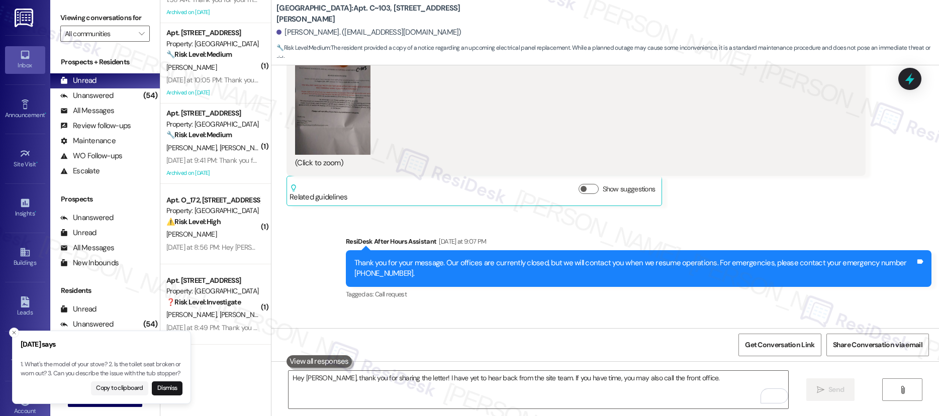
scroll to position [2670, 0]
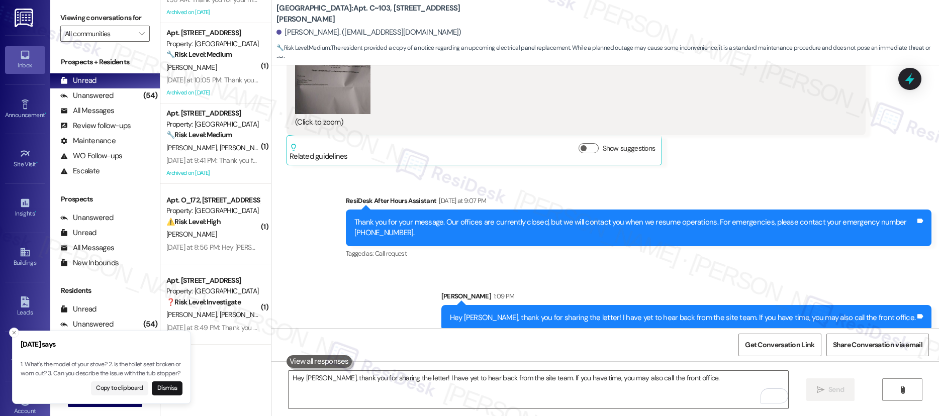
click at [341, 92] on button "Zoom image" at bounding box center [332, 64] width 75 height 100
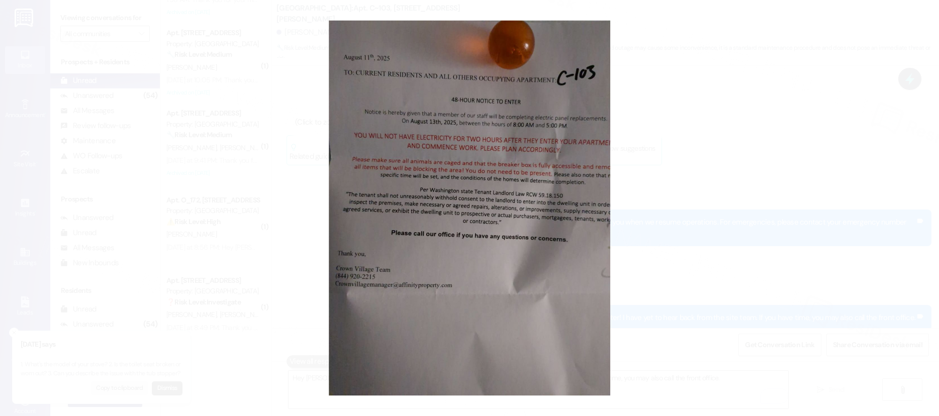
click at [652, 209] on button "Unzoom image" at bounding box center [469, 208] width 939 height 416
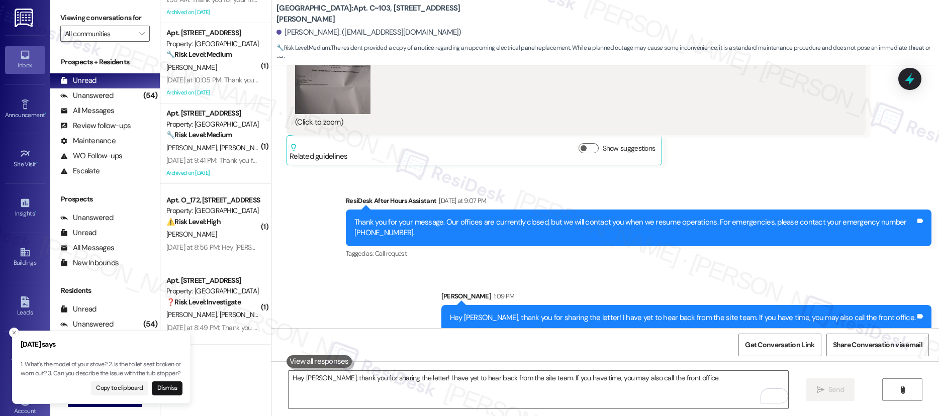
click at [341, 92] on button "Zoom image" at bounding box center [332, 64] width 75 height 100
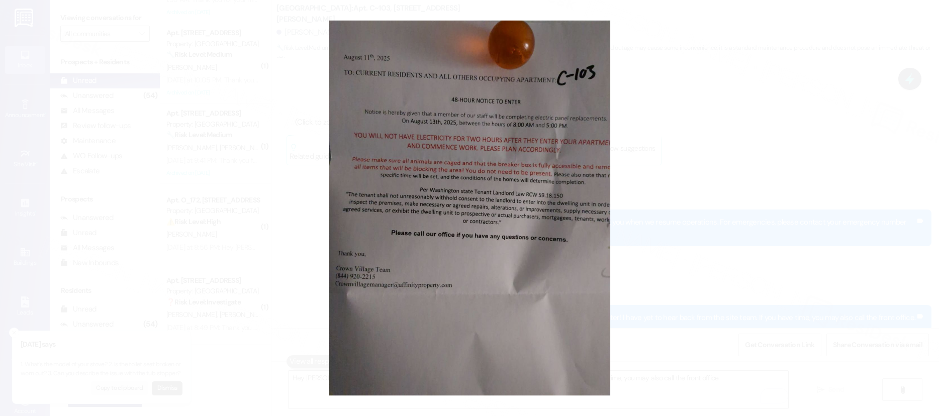
click at [662, 228] on button "Unzoom image" at bounding box center [469, 208] width 939 height 416
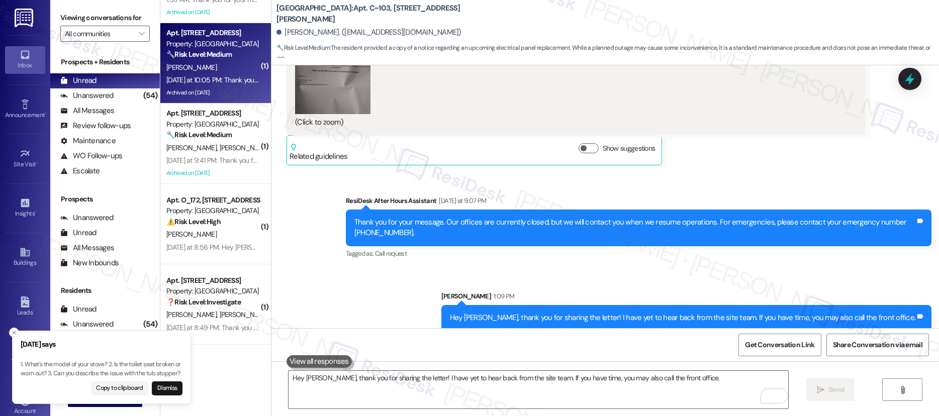
click at [219, 72] on div "[PERSON_NAME]" at bounding box center [212, 67] width 95 height 13
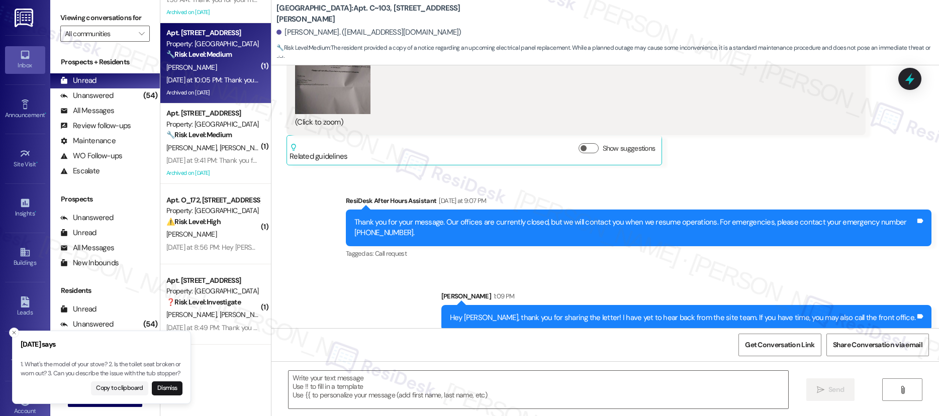
type textarea "Fetching suggested responses. Please feel free to read through the conversation…"
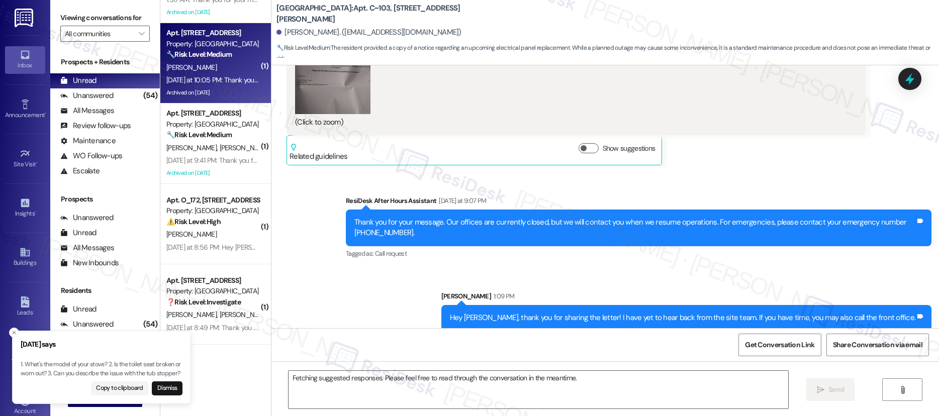
click at [219, 72] on div "[PERSON_NAME]" at bounding box center [212, 67] width 95 height 13
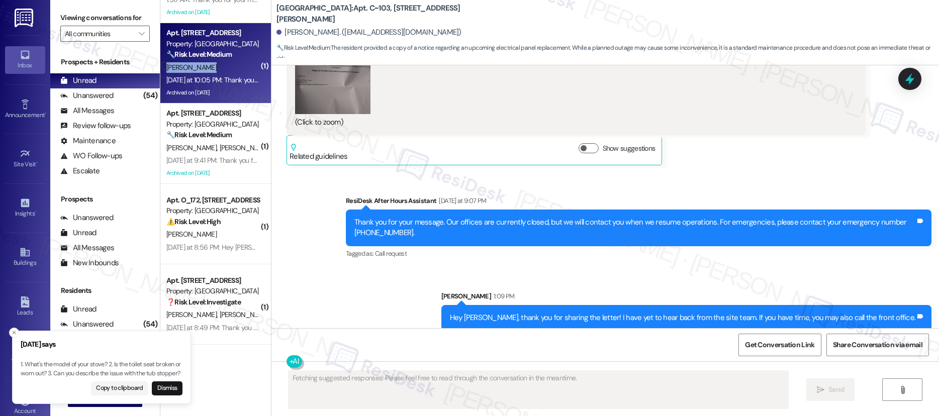
click at [219, 72] on div "[PERSON_NAME]" at bounding box center [212, 67] width 95 height 13
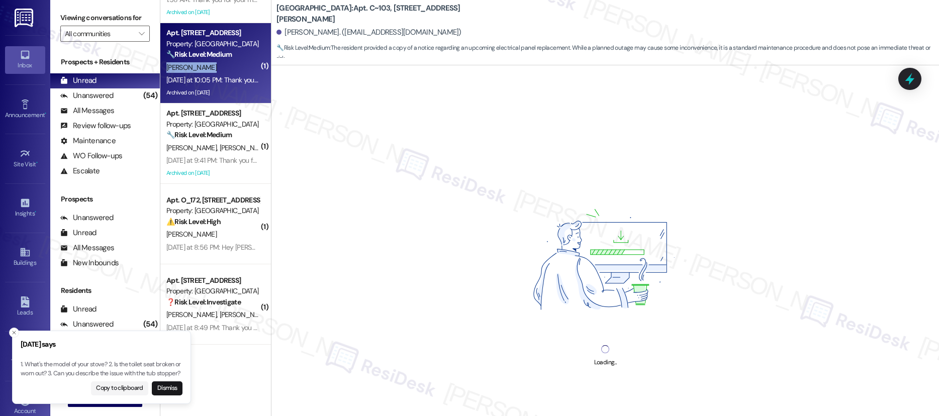
click at [219, 72] on div "[PERSON_NAME]" at bounding box center [212, 67] width 95 height 13
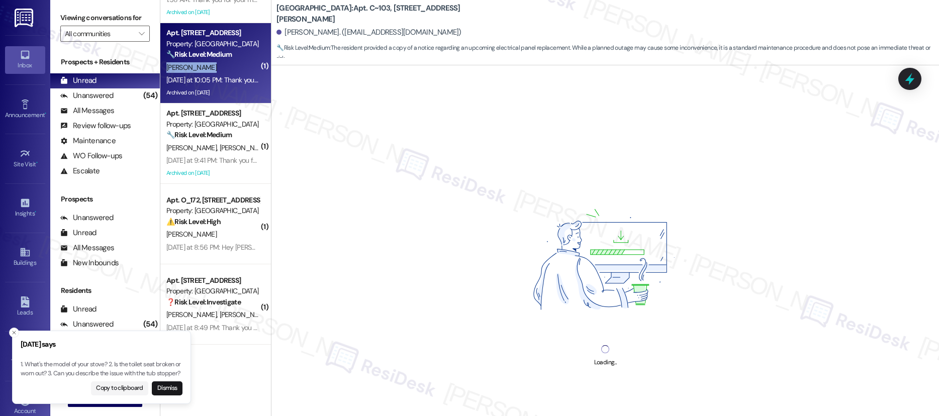
click at [219, 72] on div "[PERSON_NAME]" at bounding box center [212, 67] width 95 height 13
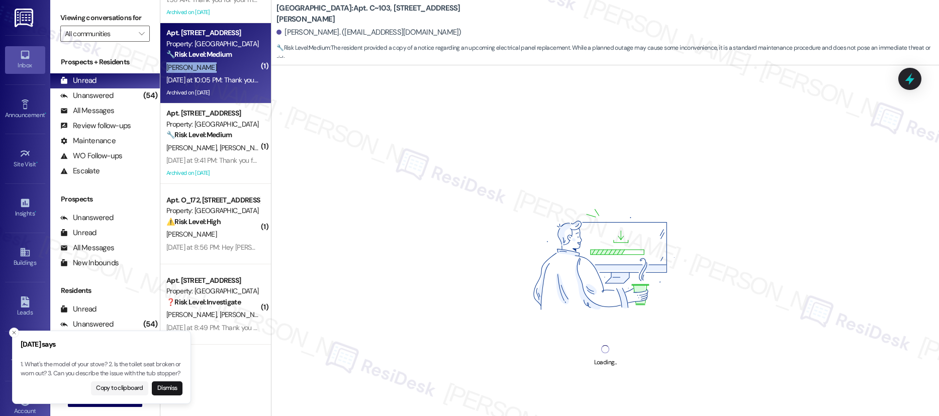
click at [219, 72] on div "[PERSON_NAME]" at bounding box center [212, 67] width 95 height 13
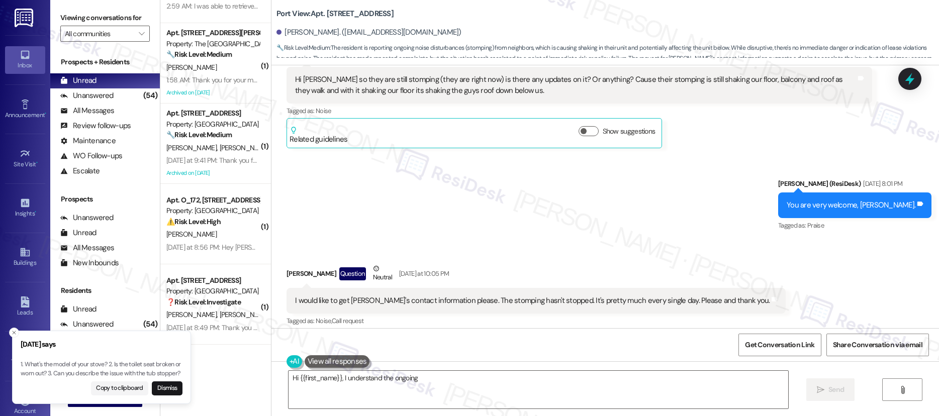
scroll to position [379, 0]
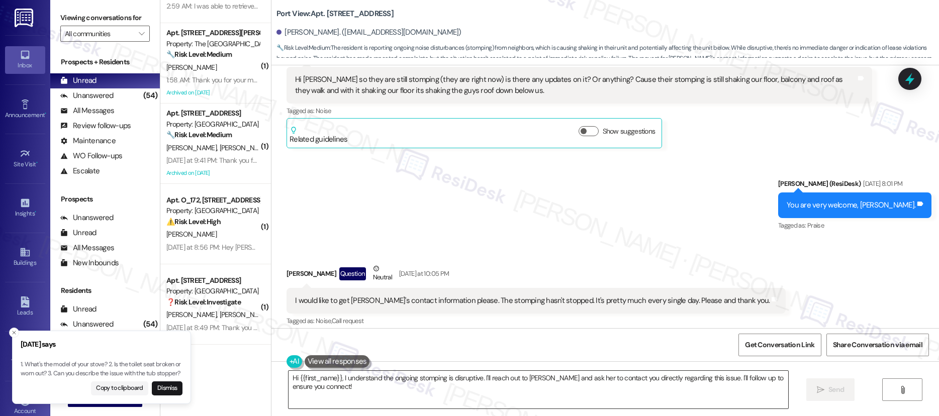
click at [612, 391] on textarea "Hi {{first_name}}, I understand the ongoing stomping is disruptive. I'll reach …" at bounding box center [537, 390] width 499 height 38
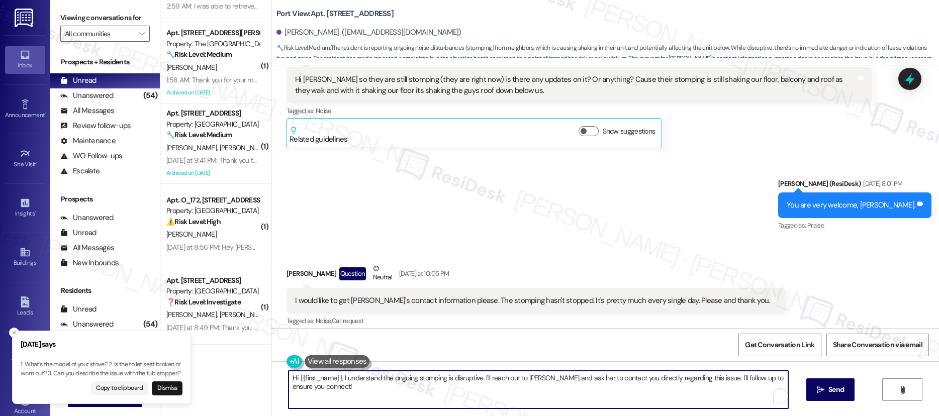
click at [612, 391] on textarea "Hi {{first_name}}, I understand the ongoing stomping is disruptive. I'll reach …" at bounding box center [537, 390] width 499 height 38
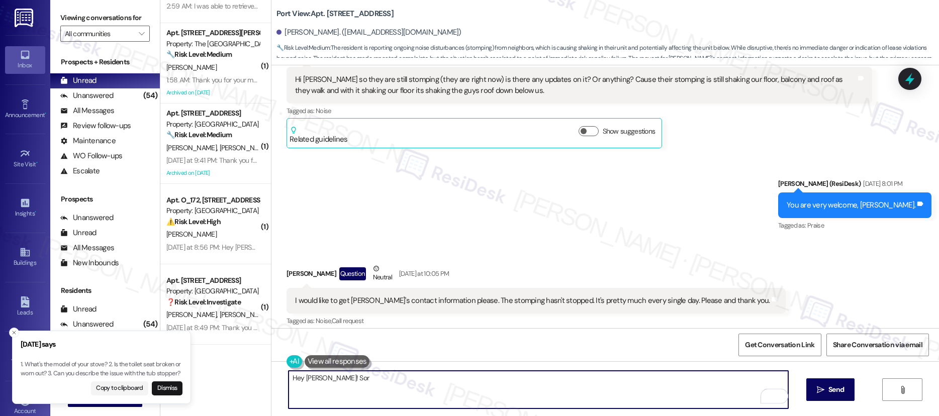
click at [649, 295] on div "I would like to get [PERSON_NAME]'s contact information please. The stomping ha…" at bounding box center [532, 300] width 474 height 11
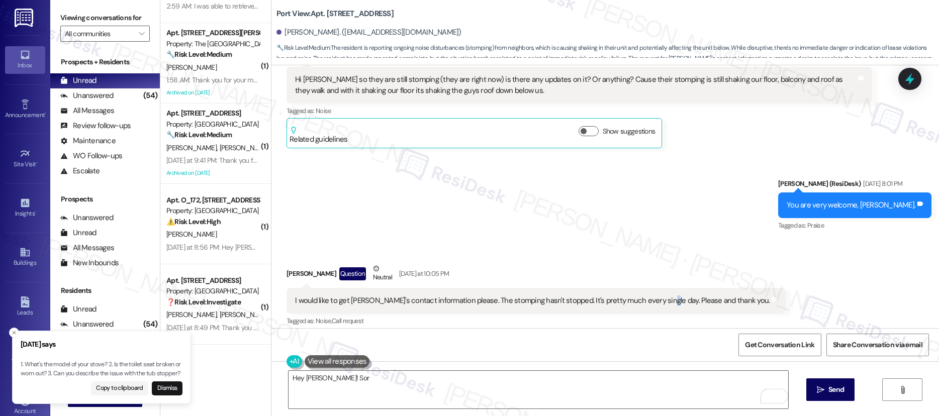
click at [649, 295] on div "I would like to get Rachel's contact information please. The stomping hasn't st…" at bounding box center [532, 300] width 474 height 11
click at [647, 295] on div "I would like to get Rachel's contact information please. The stomping hasn't st…" at bounding box center [532, 300] width 474 height 11
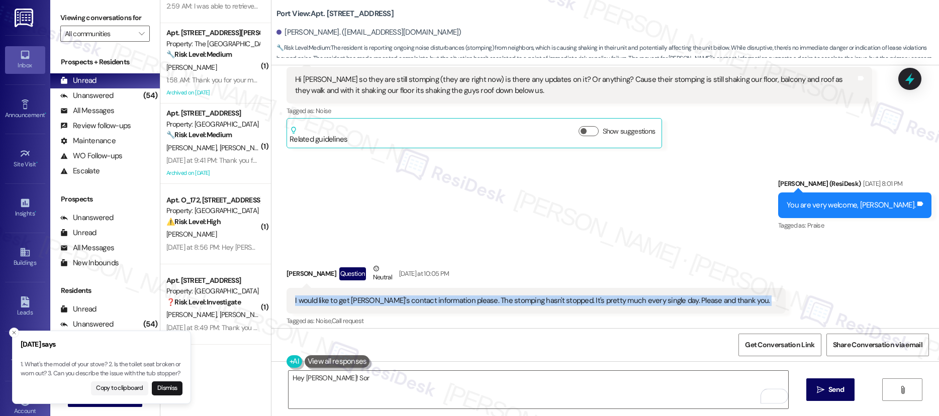
click at [647, 295] on div "I would like to get Rachel's contact information please. The stomping hasn't st…" at bounding box center [532, 300] width 474 height 11
copy div "I would like to get Rachel's contact information please. The stomping hasn't st…"
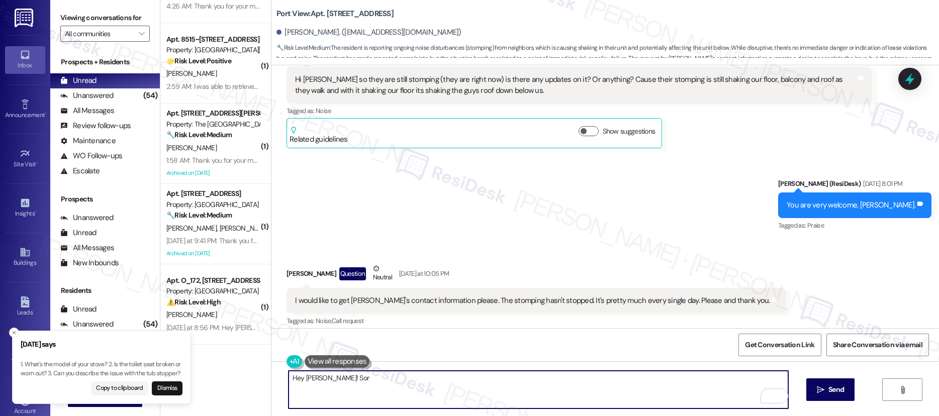
click at [479, 381] on textarea "Hey Erica! Sor" at bounding box center [537, 390] width 499 height 38
paste textarea "I’m sorry to hear the stomping has continued and is happening daily. I’ll make …"
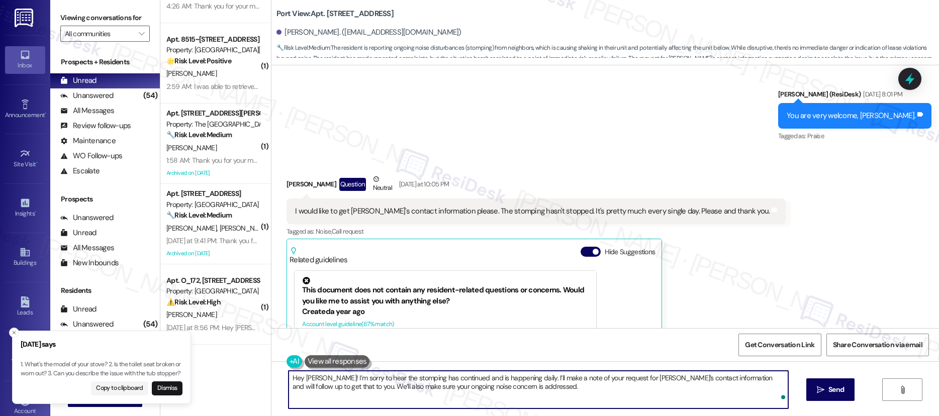
scroll to position [39947, 0]
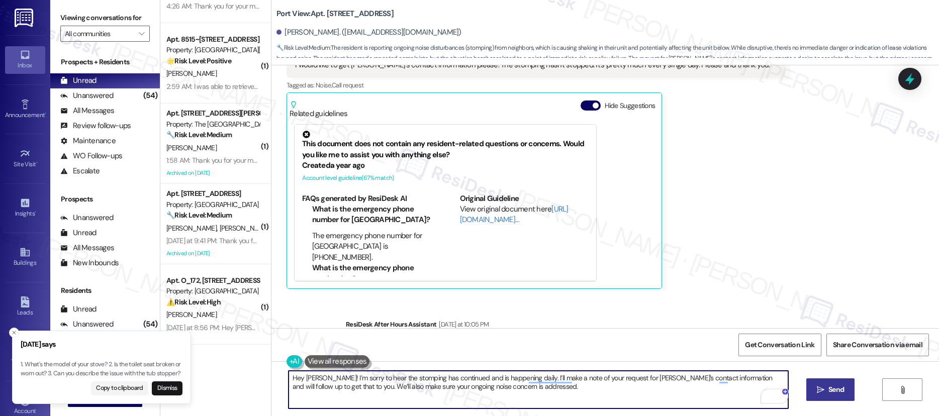
type textarea "Hey Erica! I’m sorry to hear the stomping has continued and is happening daily.…"
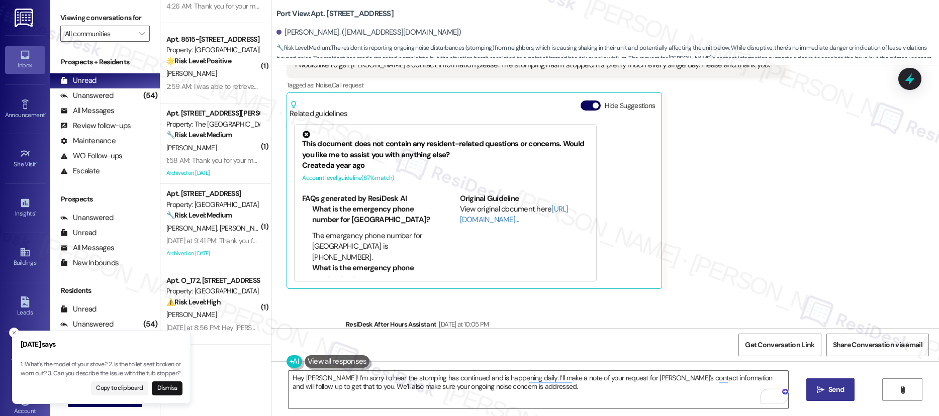
click at [826, 386] on span "Send" at bounding box center [836, 389] width 20 height 11
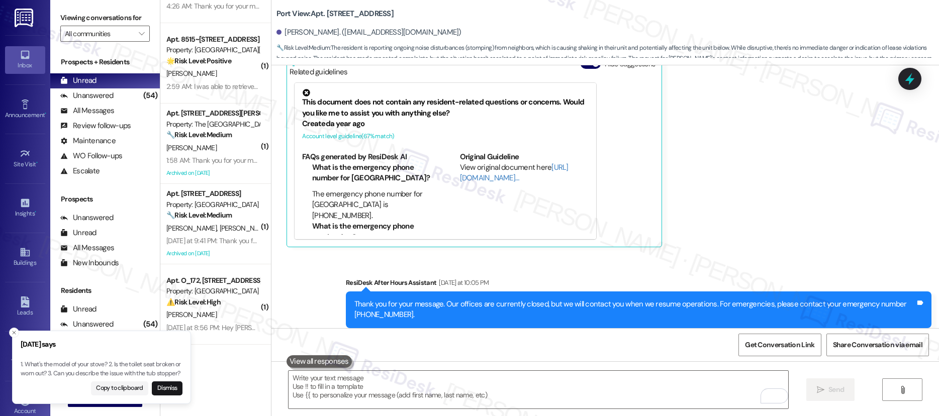
scroll to position [40027, 0]
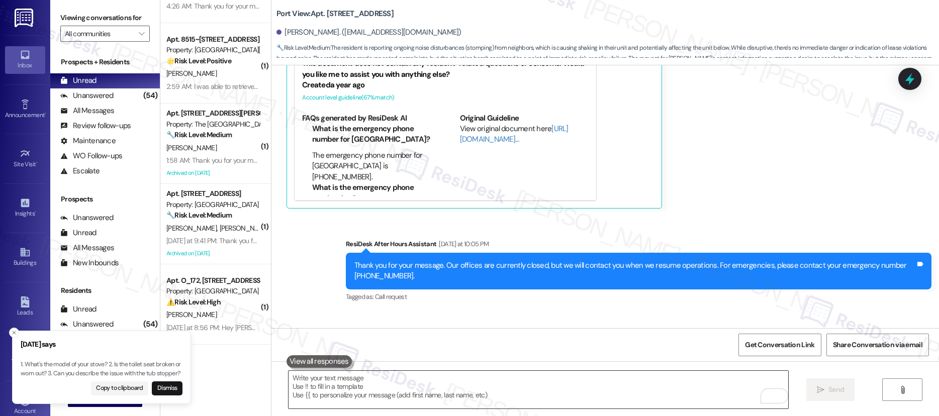
click at [313, 380] on textarea "To enrich screen reader interactions, please activate Accessibility in Grammarl…" at bounding box center [537, 390] width 499 height 38
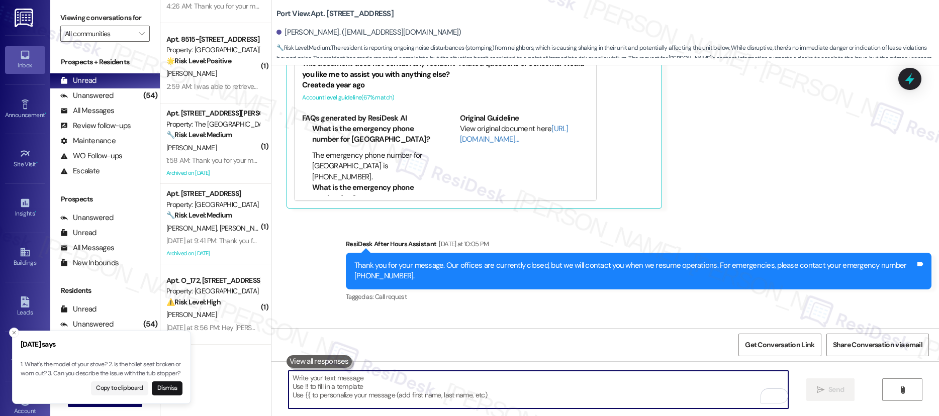
click at [314, 381] on textarea "To enrich screen reader interactions, please activate Accessibility in Grammarl…" at bounding box center [537, 390] width 499 height 38
click at [316, 382] on textarea "To enrich screen reader interactions, please activate Accessibility in Grammarl…" at bounding box center [537, 390] width 499 height 38
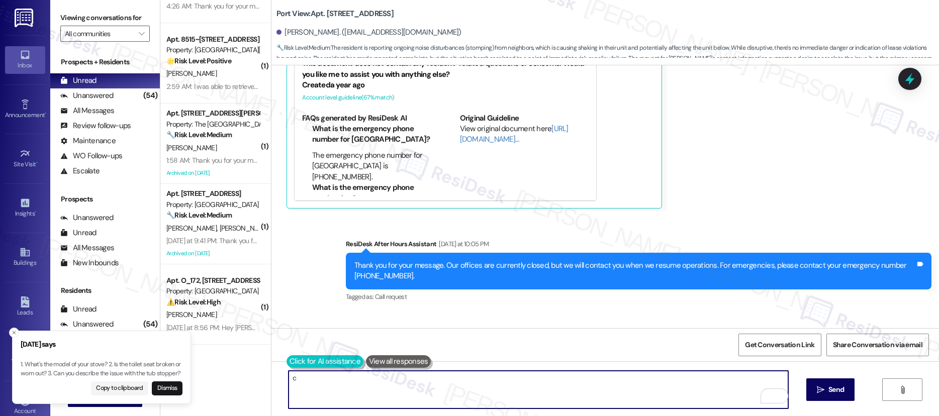
type textarea "c"
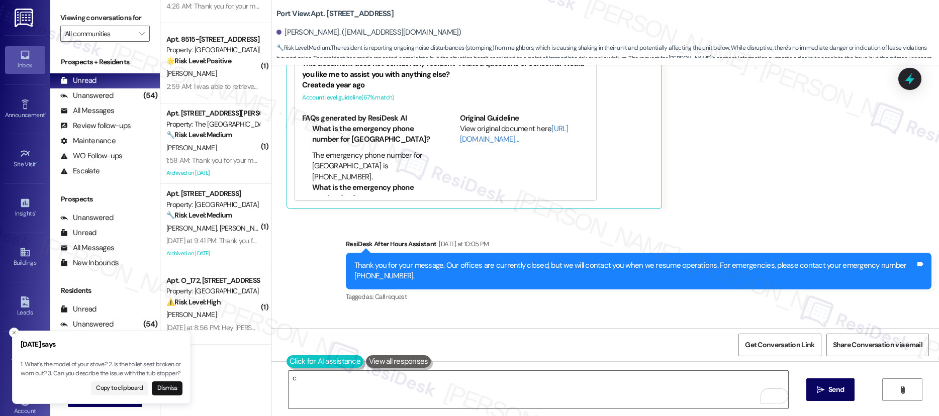
click at [286, 360] on button at bounding box center [324, 361] width 77 height 13
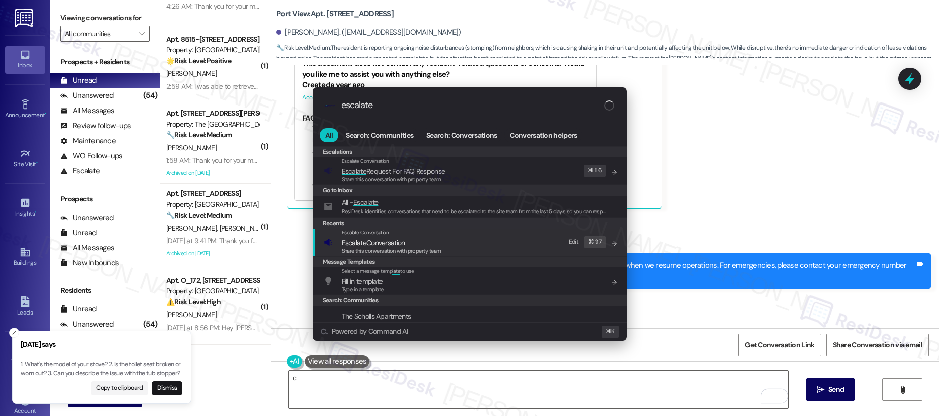
type input "escalate"
click at [392, 238] on span "Escalate Conversation" at bounding box center [373, 242] width 63 height 9
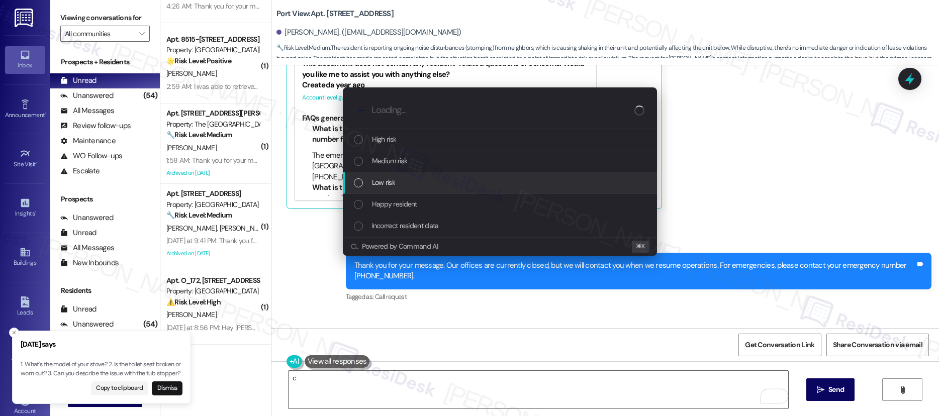
drag, startPoint x: 418, startPoint y: 169, endPoint x: 421, endPoint y: 175, distance: 6.7
click at [421, 175] on div "High risk Medium risk Low risk Happy resident Incorrect resident data" at bounding box center [500, 183] width 314 height 108
click at [421, 174] on div "Low risk" at bounding box center [500, 183] width 314 height 22
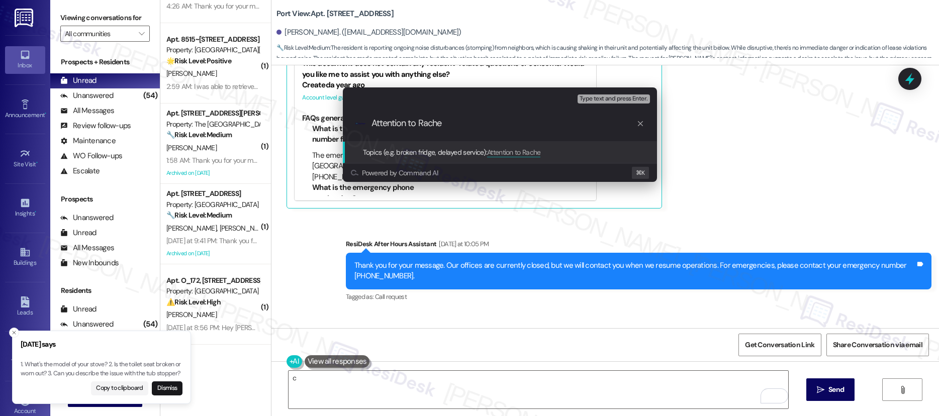
type input "Attention to Rachel"
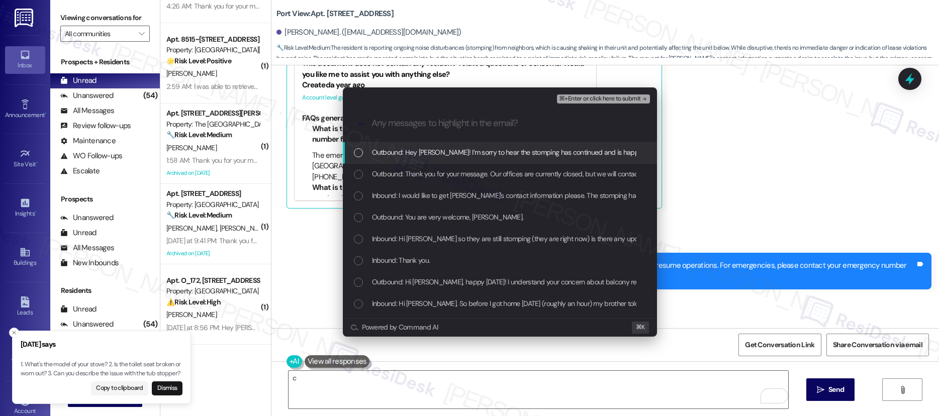
click at [578, 96] on span "⌘+Enter or click here to submit" at bounding box center [599, 98] width 81 height 7
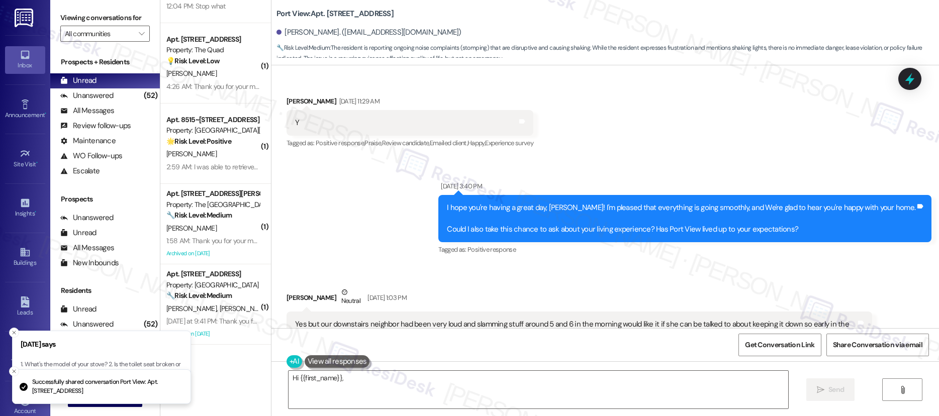
scroll to position [40156, 0]
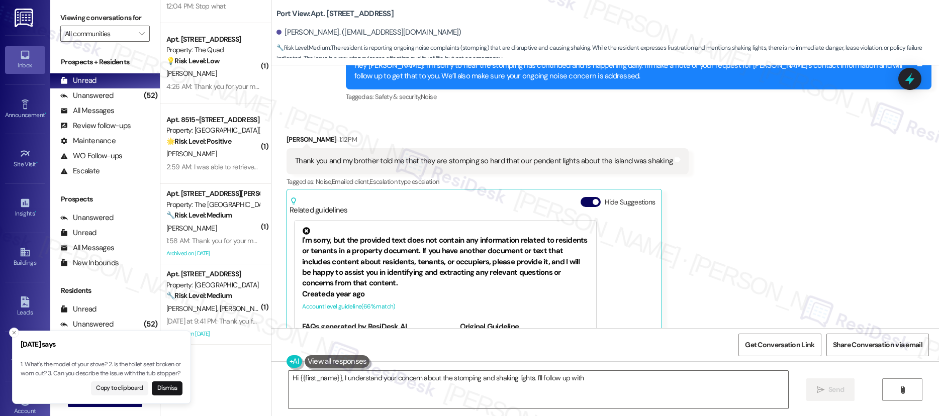
type textarea "Hi {{first_name}}, I understand your concern about the stomping and shaking lig…"
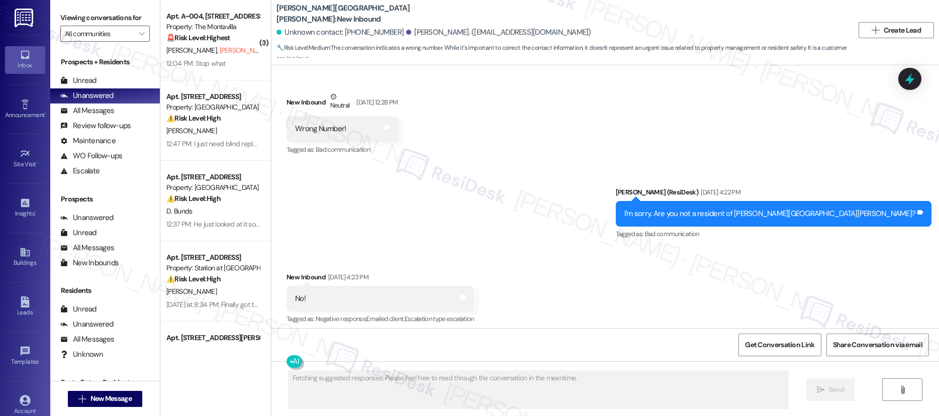
scroll to position [1281, 0]
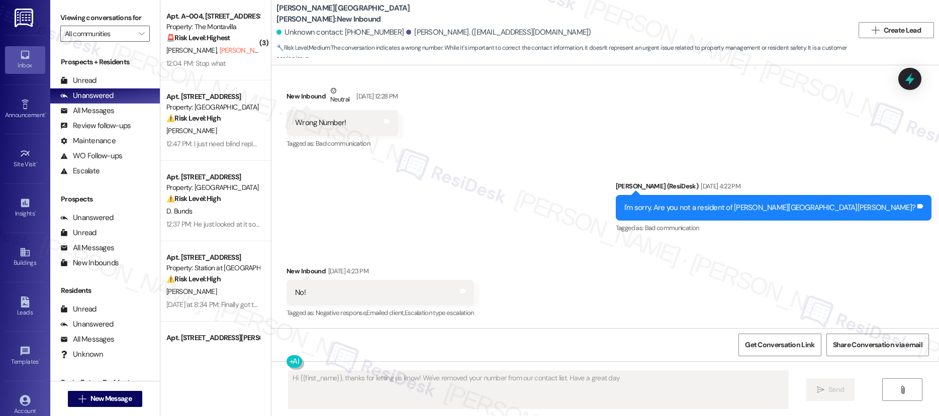
type textarea "Hi {{first_name}}, thanks for letting us know! We've removed your number from o…"
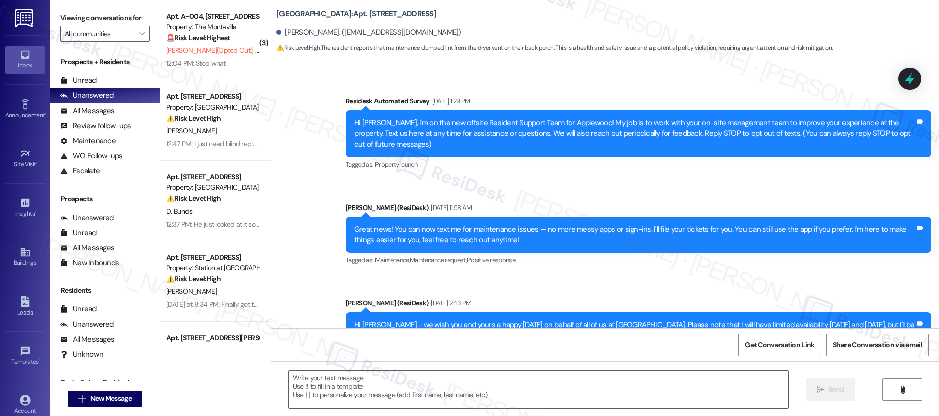
scroll to position [13383, 0]
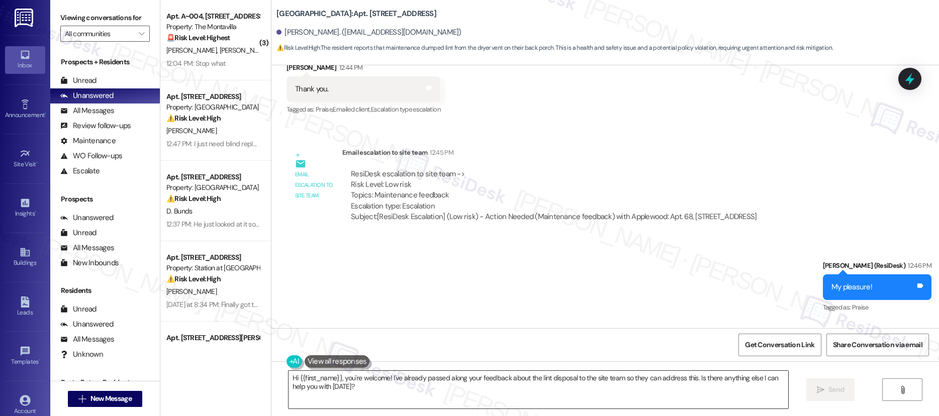
click at [544, 389] on textarea "Hi {{first_name}}, you're welcome! I've already passed along your feedback abou…" at bounding box center [537, 390] width 499 height 38
click at [544, 388] on textarea "Hi {{first_name}}, you're welcome! I've already passed along your feedback abou…" at bounding box center [537, 390] width 499 height 38
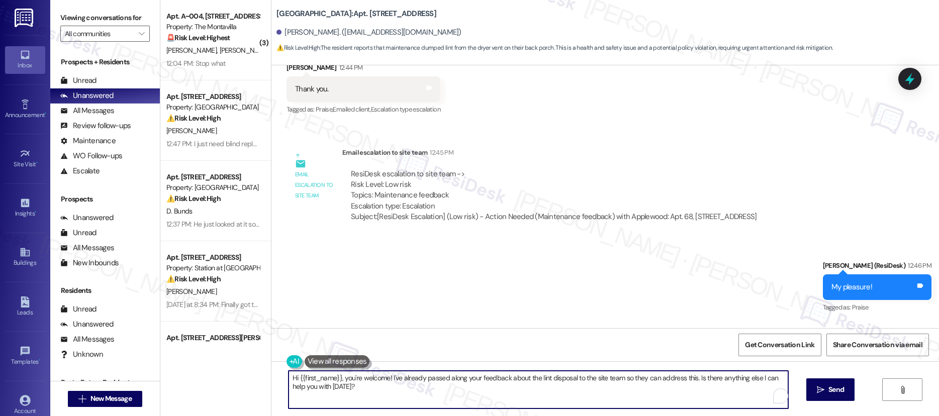
click at [544, 388] on textarea "Hi {{first_name}}, you're welcome! I've already passed along your feedback abou…" at bounding box center [537, 390] width 499 height 38
click at [546, 388] on textarea "Hi {{first_name}}, you're welcome! I've already passed along your feedback abou…" at bounding box center [537, 390] width 499 height 38
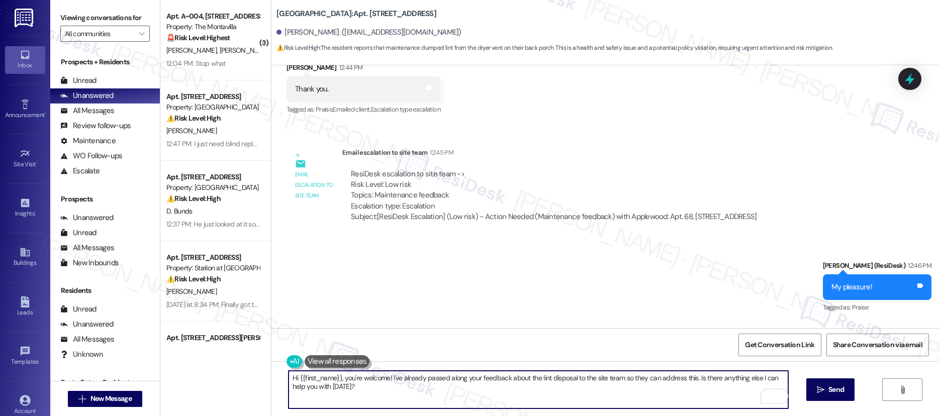
click at [546, 388] on textarea "Hi {{first_name}}, you're welcome! I've already passed along your feedback abou…" at bounding box center [537, 390] width 499 height 38
paste textarea "Let the resident know we apologize for that and will ask maintenance to be more…"
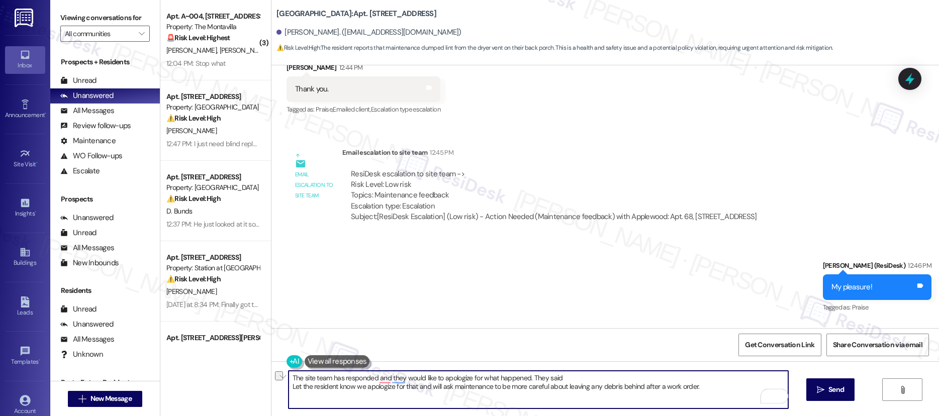
drag, startPoint x: 407, startPoint y: 387, endPoint x: 280, endPoint y: 388, distance: 127.1
click at [280, 388] on div "The site team has responded and they would like to apologize for what happened.…" at bounding box center [604, 398] width 667 height 75
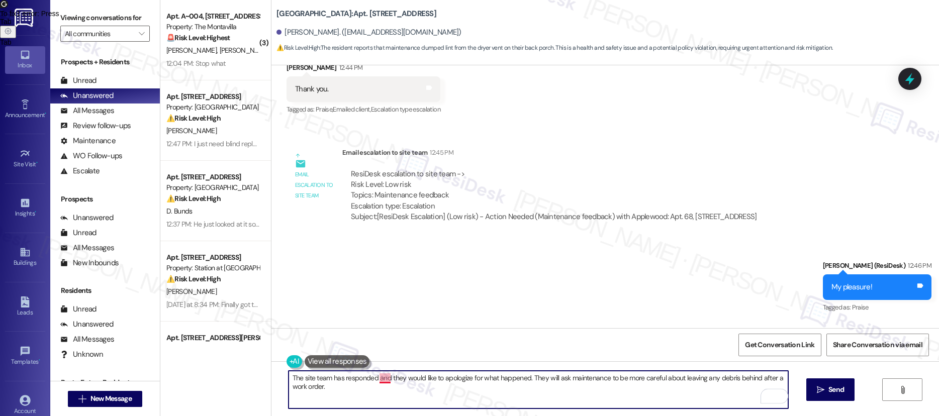
click at [378, 380] on textarea "The site team has responded and they would like to apologize for what happened.…" at bounding box center [537, 390] width 499 height 38
click at [381, 379] on textarea "The site team has responded and they would like to apologize for what happened.…" at bounding box center [537, 390] width 499 height 38
type textarea "The site team has responded, and they would like to apologize for what happened…"
click at [836, 398] on button " Send" at bounding box center [830, 389] width 49 height 23
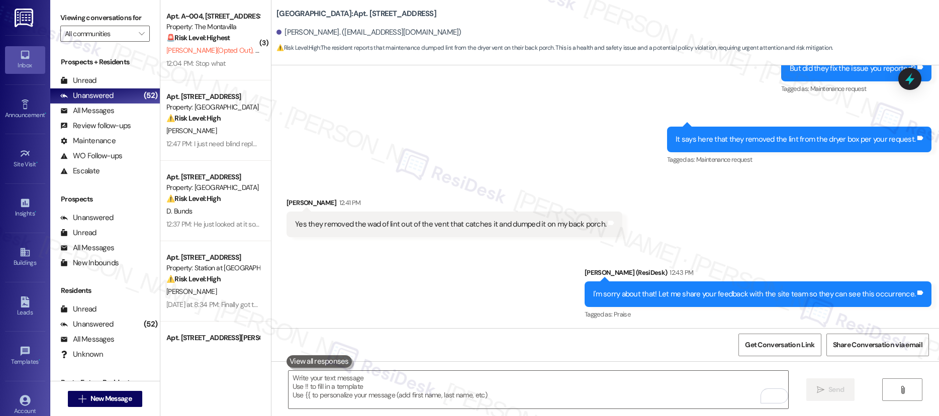
scroll to position [13454, 0]
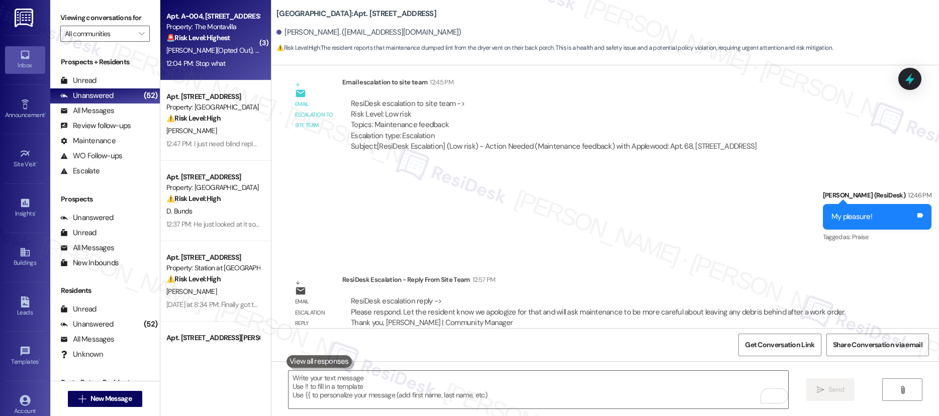
click at [216, 46] on span "[PERSON_NAME] (Opted Out)" at bounding box center [210, 50] width 89 height 9
type textarea "Fetching suggested responses. Please feel free to read through the conversation…"
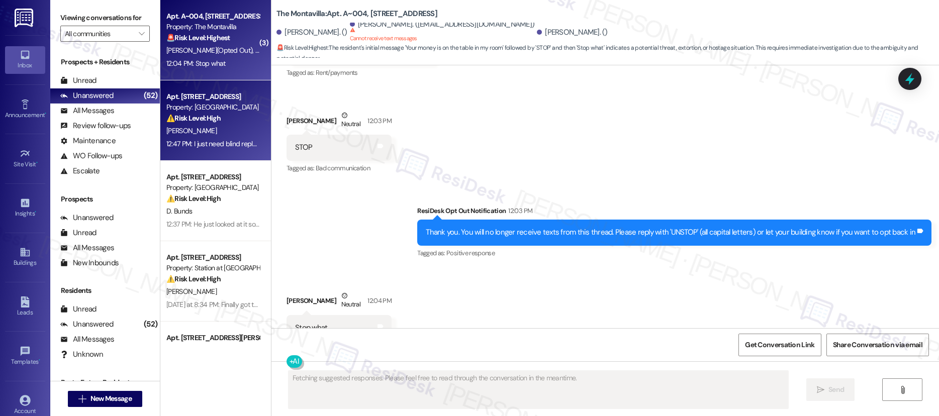
scroll to position [517, 0]
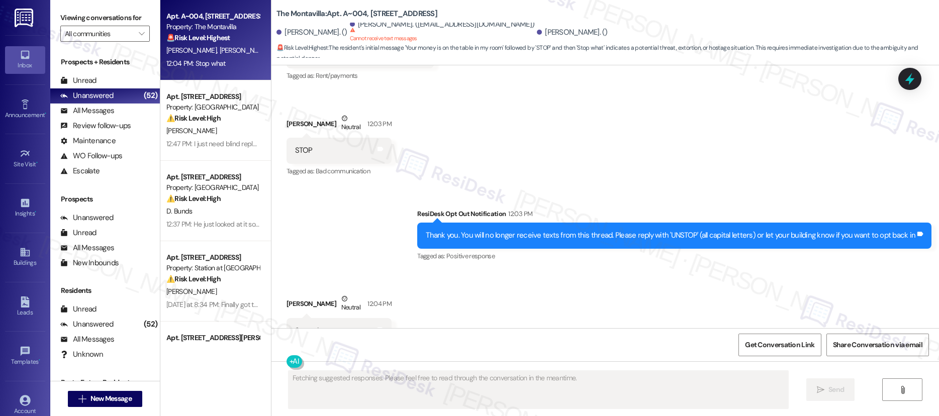
click at [240, 123] on div "⚠️ Risk Level: High The resident indicates that the work order was not complete…" at bounding box center [212, 118] width 93 height 11
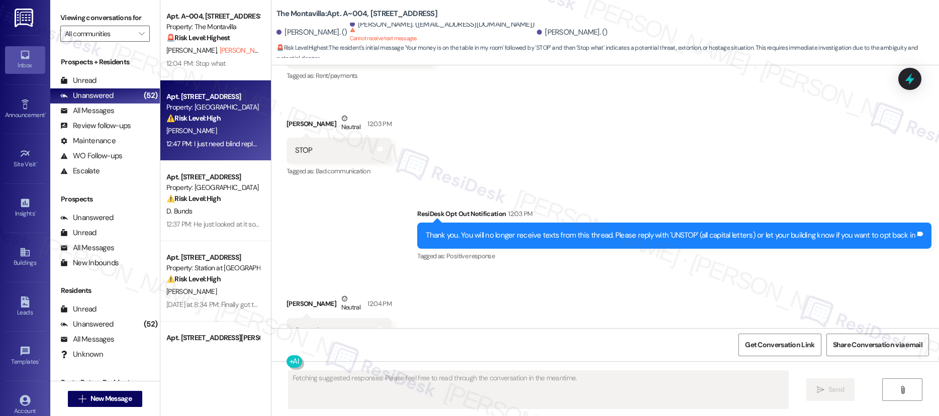
click at [240, 123] on div "⚠️ Risk Level: High The resident indicates that the work order was not complete…" at bounding box center [212, 118] width 93 height 11
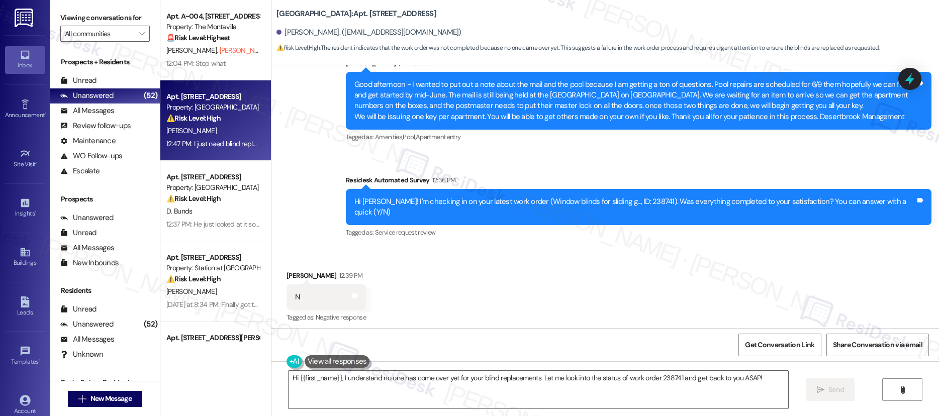
scroll to position [5381, 0]
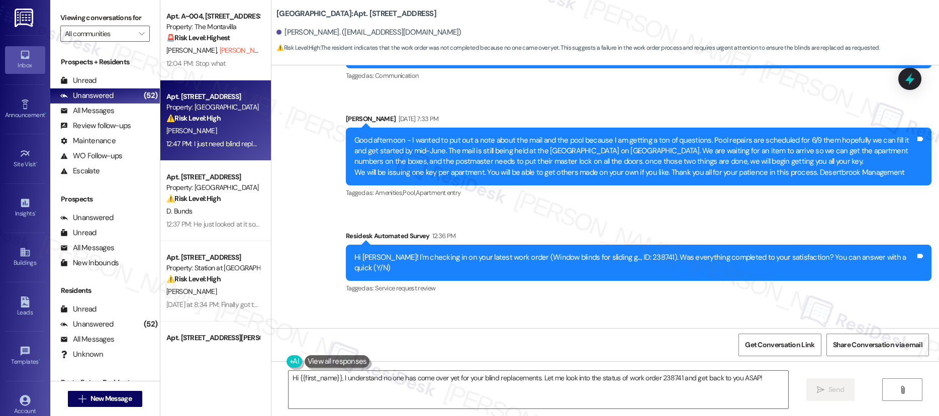
click at [642, 252] on div "Hi [PERSON_NAME]! I'm checking in on your latest work order (Window blinds for …" at bounding box center [634, 263] width 561 height 22
copy div "238741"
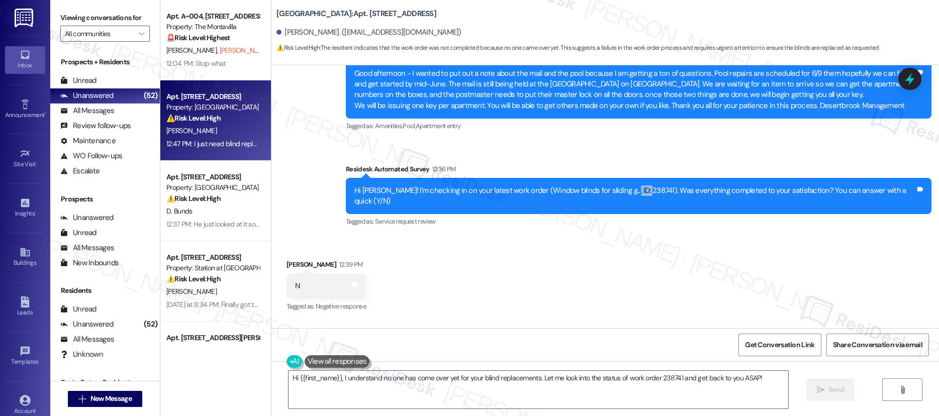
scroll to position [5393, 0]
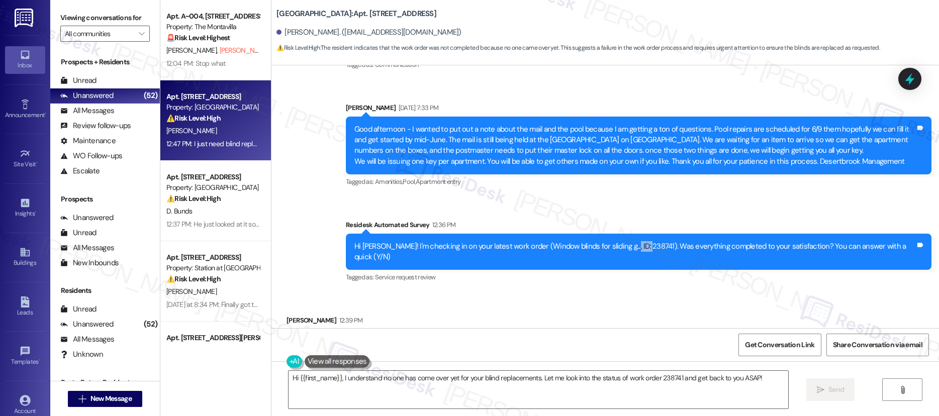
click at [643, 241] on div "Hi Chelsea! I'm checking in on your latest work order (Window blinds for slidin…" at bounding box center [634, 252] width 561 height 22
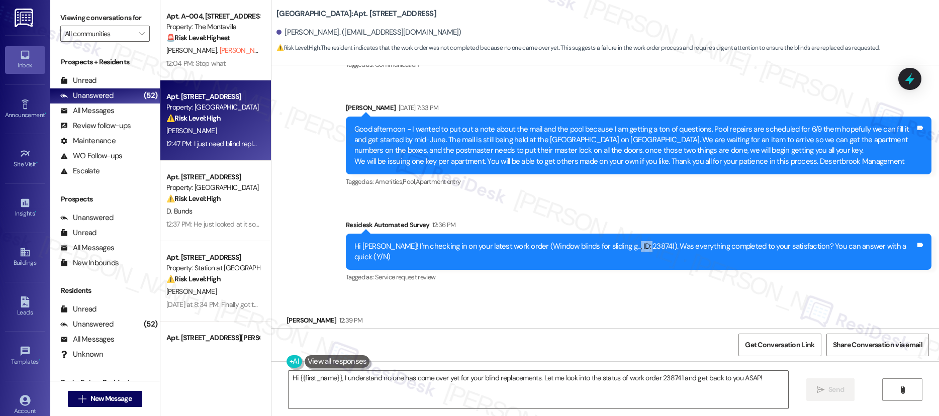
click at [643, 241] on div "Hi Chelsea! I'm checking in on your latest work order (Window blinds for slidin…" at bounding box center [634, 252] width 561 height 22
copy div "238741"
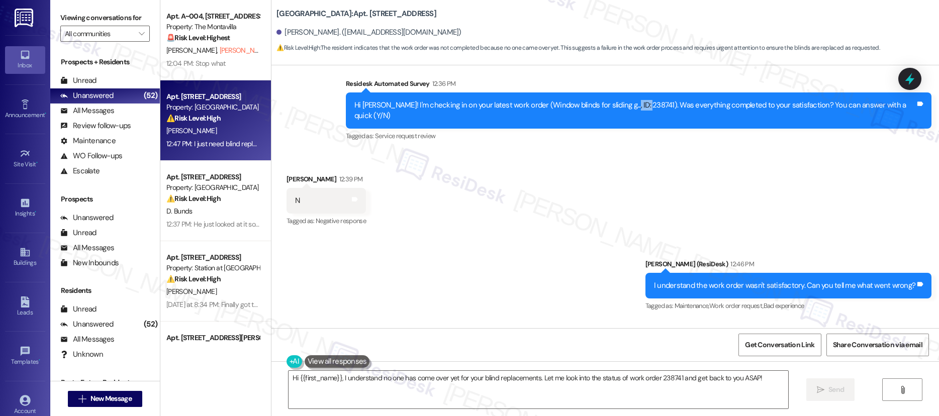
scroll to position [5560, 0]
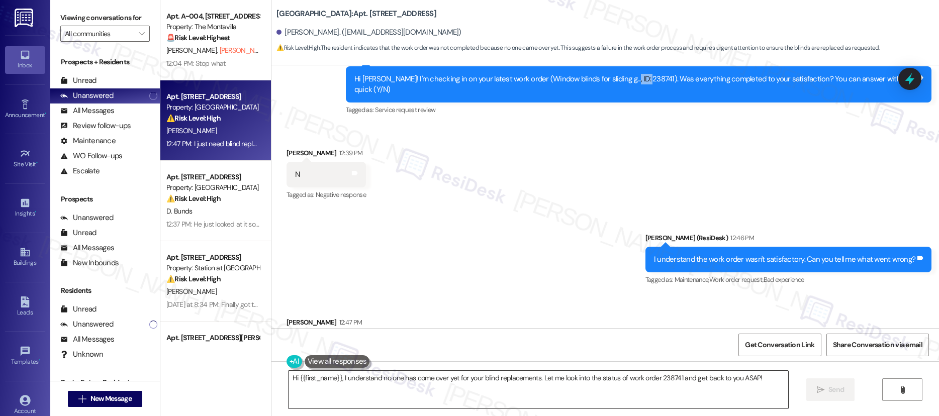
click at [512, 371] on textarea "Hi {{first_name}}, I understand no one has come over yet for your blind replace…" at bounding box center [537, 390] width 499 height 38
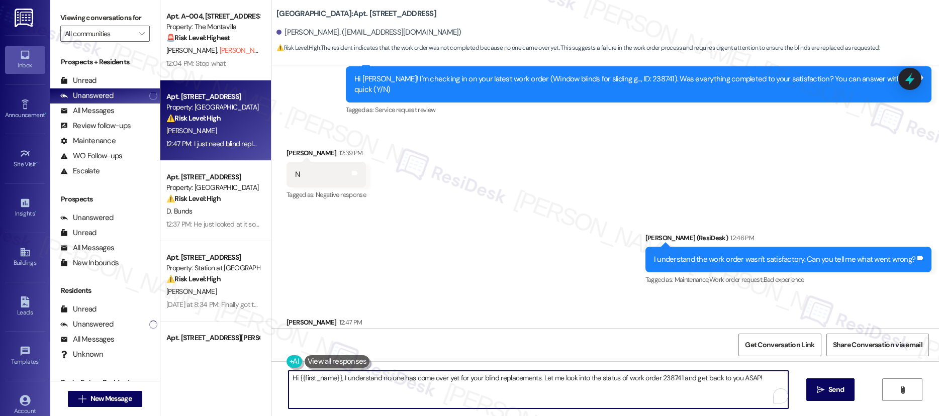
click at [512, 371] on textarea "Hi {{first_name}}, I understand no one has come over yet for your blind replace…" at bounding box center [537, 390] width 499 height 38
click at [513, 373] on textarea "Hi {{first_name}}, I understand no one has come over yet for your blind replace…" at bounding box center [537, 390] width 499 height 38
click at [515, 375] on textarea "Hi {{first_name}}, I understand no one has come over yet for your blind replace…" at bounding box center [537, 390] width 499 height 38
click at [518, 376] on textarea "Hi {{first_name}}, I understand no one has come over yet for your blind replace…" at bounding box center [537, 390] width 499 height 38
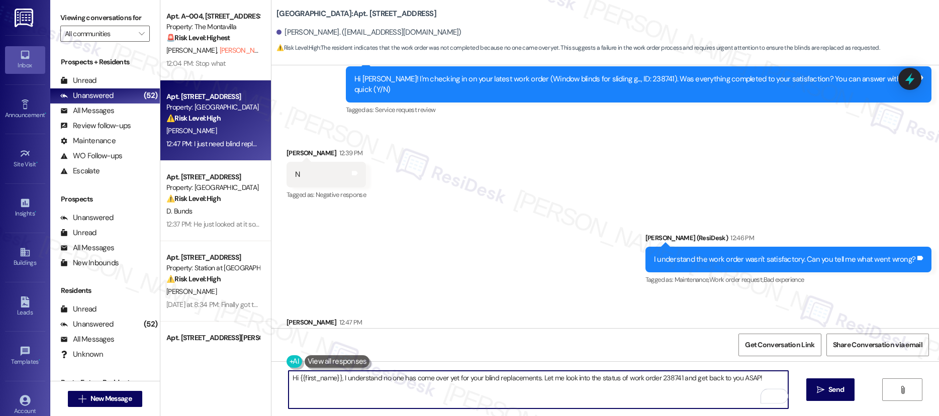
click at [518, 376] on textarea "Hi {{first_name}}, I understand no one has come over yet for your blind replace…" at bounding box center [537, 390] width 499 height 38
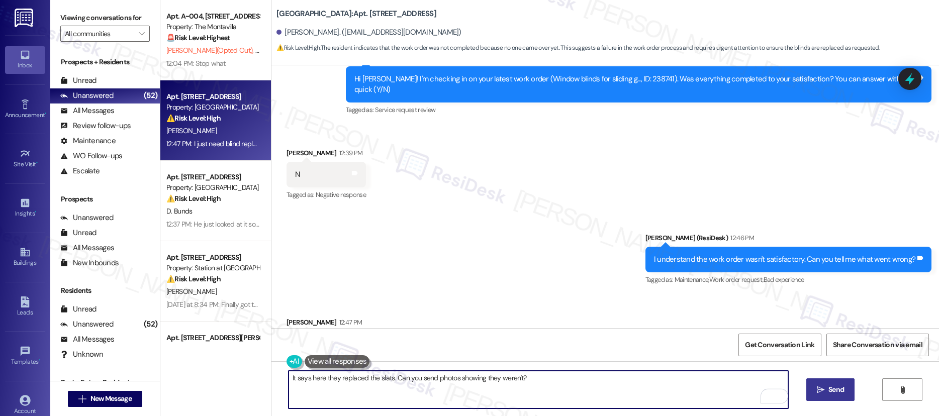
type textarea "It says here they replaced the slats. Can you send photos showing they weren't?"
click at [833, 392] on span "Send" at bounding box center [836, 389] width 16 height 11
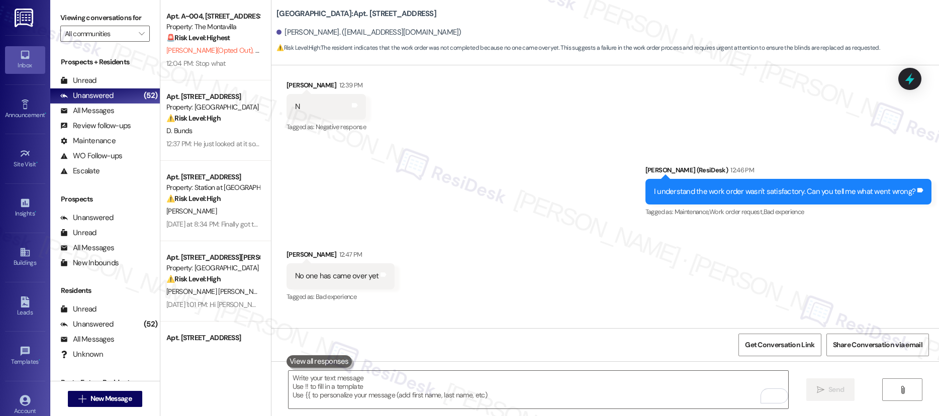
scroll to position [5630, 0]
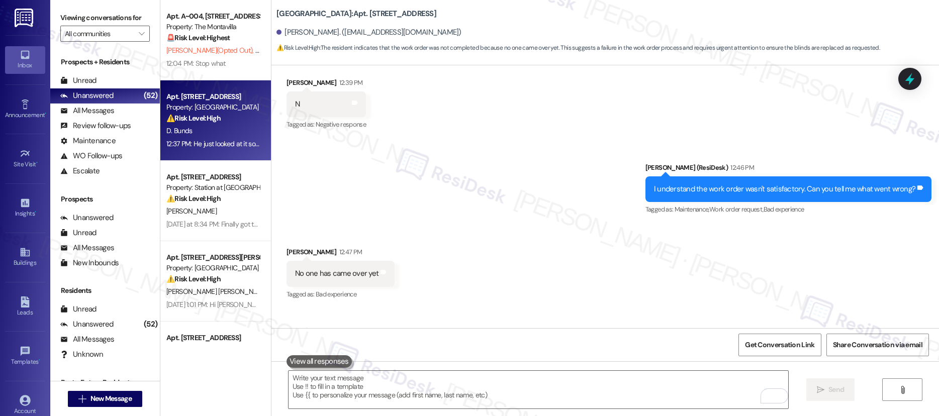
click at [210, 108] on div "Property: Audubon Square" at bounding box center [212, 107] width 93 height 11
click at [209, 108] on div "Property: Audubon Square" at bounding box center [212, 107] width 93 height 11
type textarea "Fetching suggested responses. Please feel free to read through the conversation…"
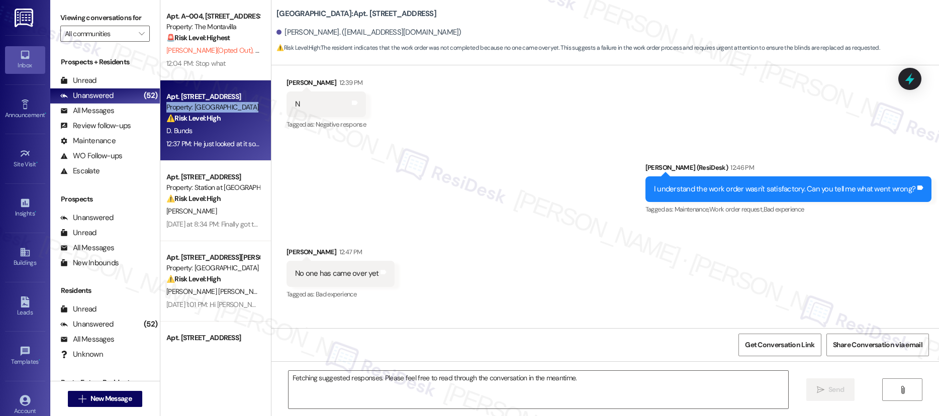
click at [209, 108] on div "Property: Audubon Square" at bounding box center [212, 107] width 93 height 11
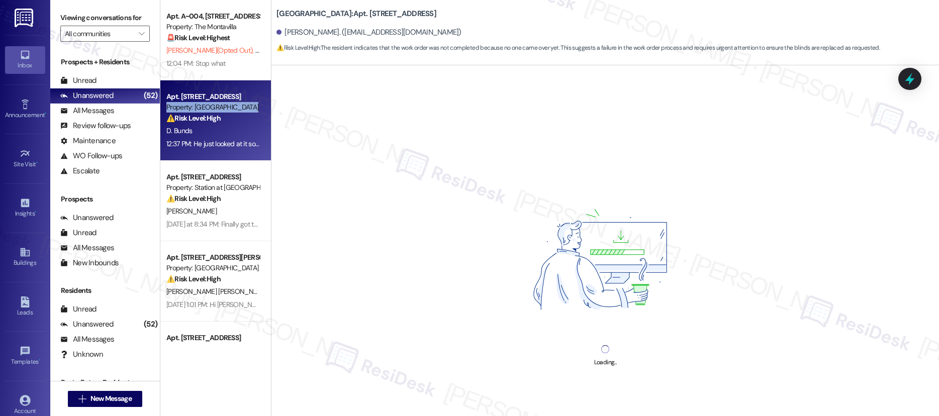
click at [209, 108] on div "Property: Audubon Square" at bounding box center [212, 107] width 93 height 11
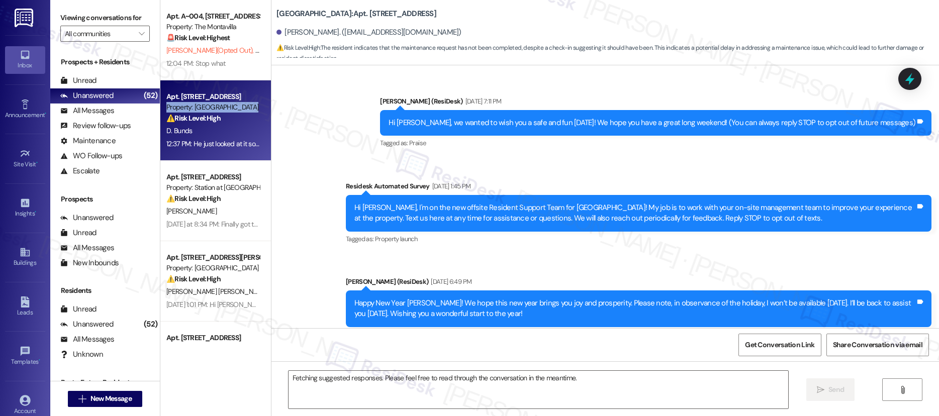
scroll to position [11510, 0]
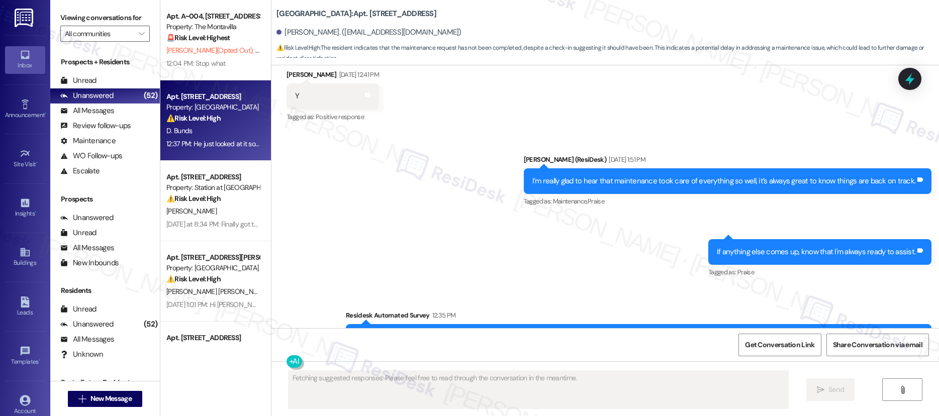
click at [637, 332] on div "Hi David! I'm checking in on your latest work order (The large burner front rig…" at bounding box center [634, 343] width 561 height 22
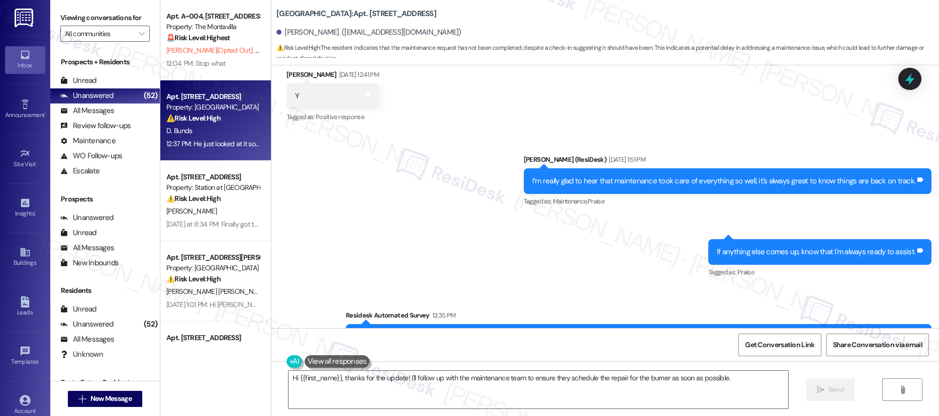
click at [641, 332] on div "Hi David! I'm checking in on your latest work order (The large burner front rig…" at bounding box center [634, 343] width 561 height 22
click at [642, 332] on div "Hi David! I'm checking in on your latest work order (The large burner front rig…" at bounding box center [634, 343] width 561 height 22
click at [639, 332] on div "Hi David! I'm checking in on your latest work order (The large burner front rig…" at bounding box center [634, 343] width 561 height 22
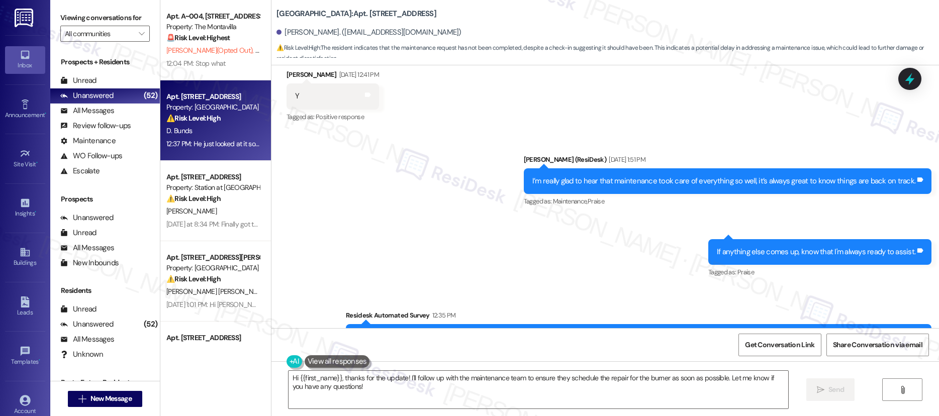
click at [639, 332] on div "Hi David! I'm checking in on your latest work order (The large burner front rig…" at bounding box center [634, 343] width 561 height 22
copy div "238998"
click at [390, 390] on textarea "Hi {{first_name}}, thanks for the update! I'll follow up with the maintenance t…" at bounding box center [537, 390] width 499 height 38
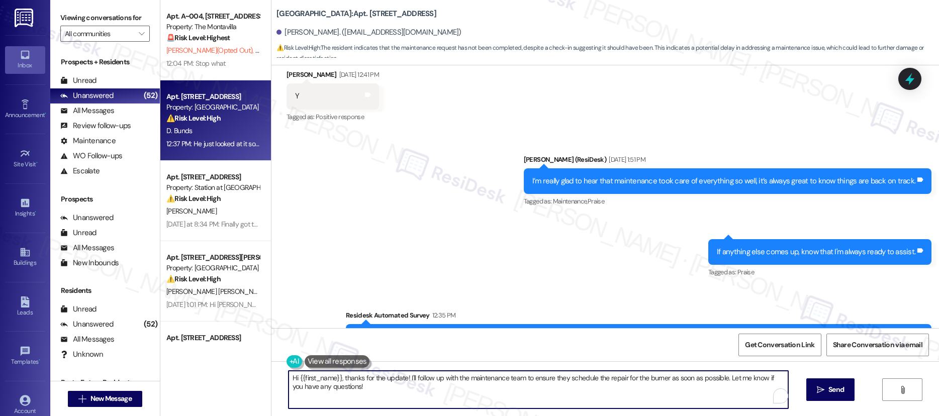
drag, startPoint x: 326, startPoint y: 378, endPoint x: 274, endPoint y: 369, distance: 52.6
click at [275, 369] on div "Hi {{first_name}}, thanks for the update! I'll follow up with the maintenance t…" at bounding box center [604, 398] width 667 height 75
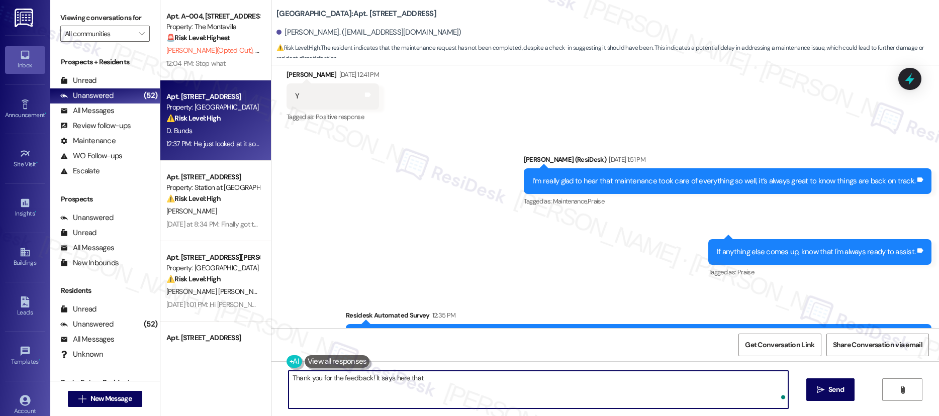
paste textarea "Infinite switch ordered will let resident know when it arrives KD"
drag, startPoint x: 482, startPoint y: 379, endPoint x: 651, endPoint y: 392, distance: 168.9
click at [652, 392] on html "Inbox Go to Inbox Announcement • Send A Text Announcement Site Visit • Go to Si…" at bounding box center [469, 208] width 939 height 416
type textarea "Thank you for the feedback! It says here that Infinite switch ordered and they …"
click at [830, 391] on span "Send" at bounding box center [836, 389] width 16 height 11
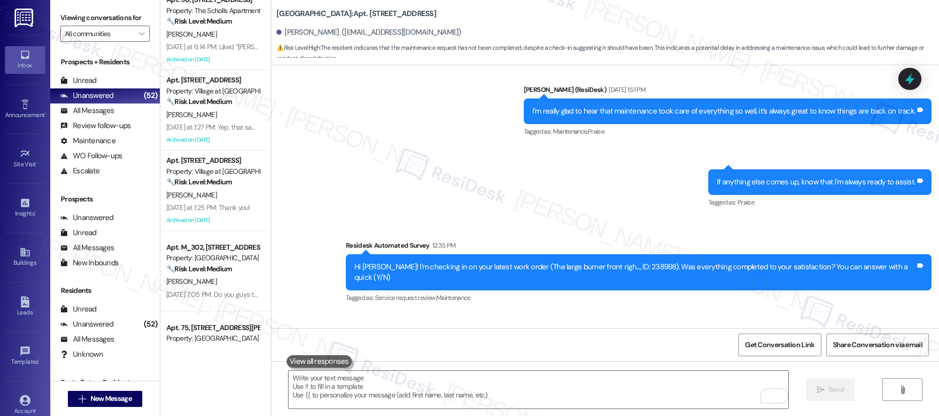
scroll to position [2485, 0]
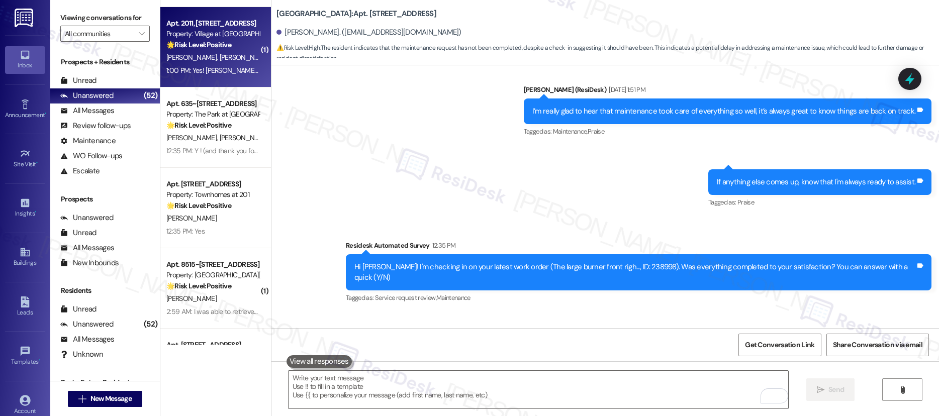
click at [213, 75] on div "1:00 PM: Yes! Sam helped take care of everything and knocked it all out super q…" at bounding box center [212, 70] width 95 height 13
type textarea "Fetching suggested responses. Please feel free to read through the conversation…"
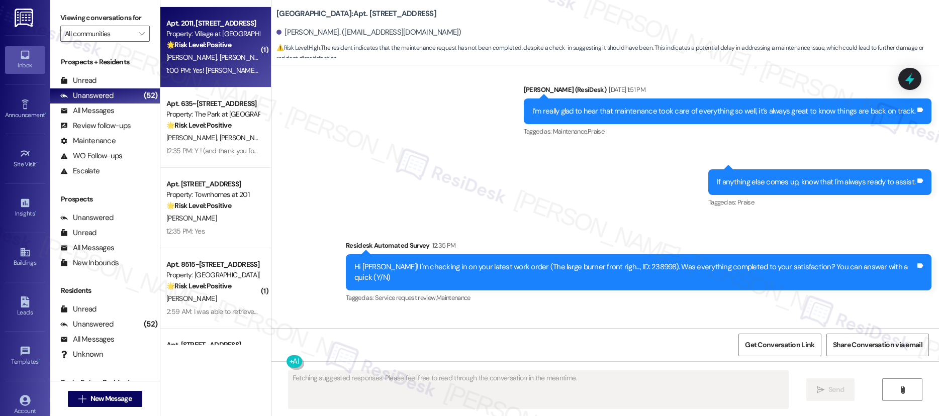
click at [213, 73] on div "1:00 PM: Yes! Sam helped take care of everything and knocked it all out super q…" at bounding box center [367, 70] width 403 height 9
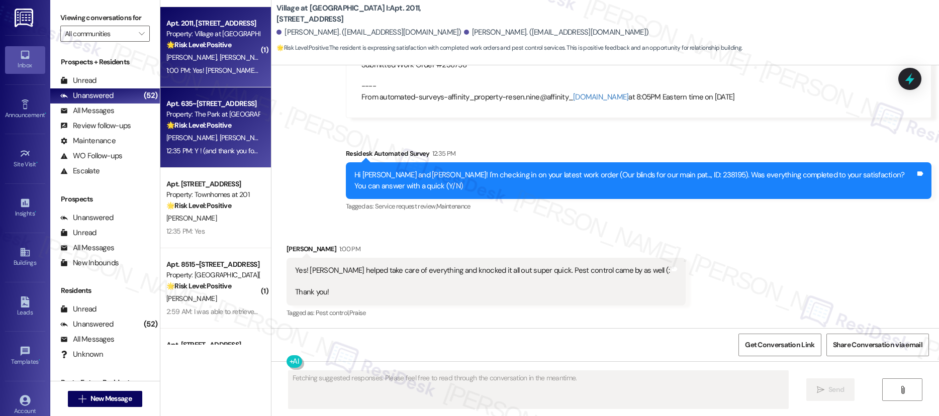
click at [220, 139] on span "[PERSON_NAME]" at bounding box center [245, 137] width 50 height 9
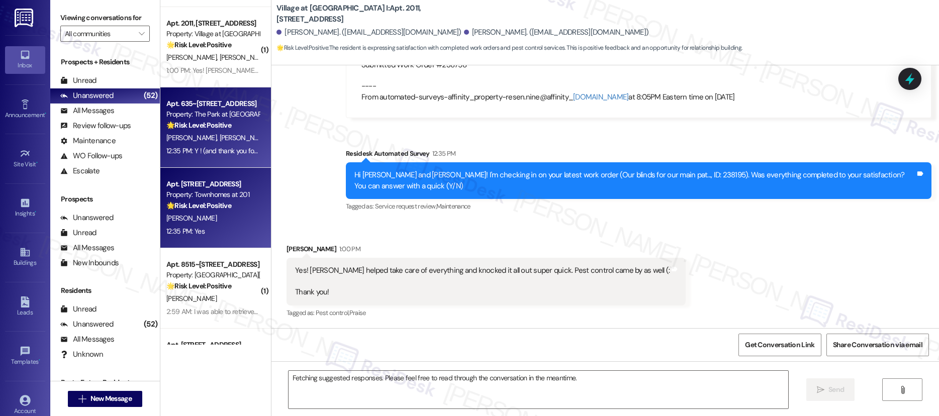
drag, startPoint x: 211, startPoint y: 139, endPoint x: 205, endPoint y: 189, distance: 50.2
click at [220, 139] on span "[PERSON_NAME]" at bounding box center [245, 137] width 50 height 9
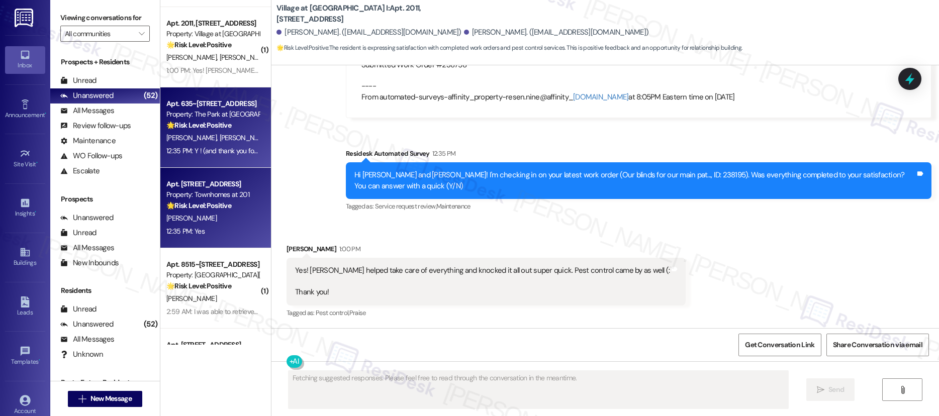
click at [207, 218] on div "[PERSON_NAME]" at bounding box center [212, 218] width 95 height 13
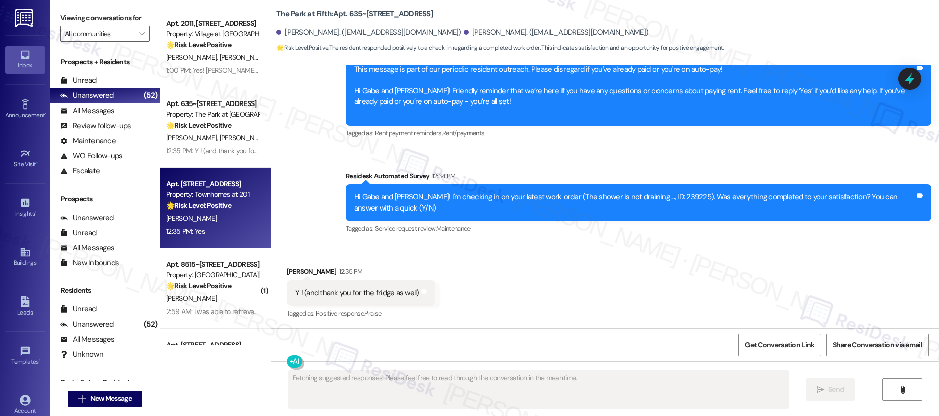
click at [207, 218] on div "[PERSON_NAME]" at bounding box center [212, 218] width 95 height 13
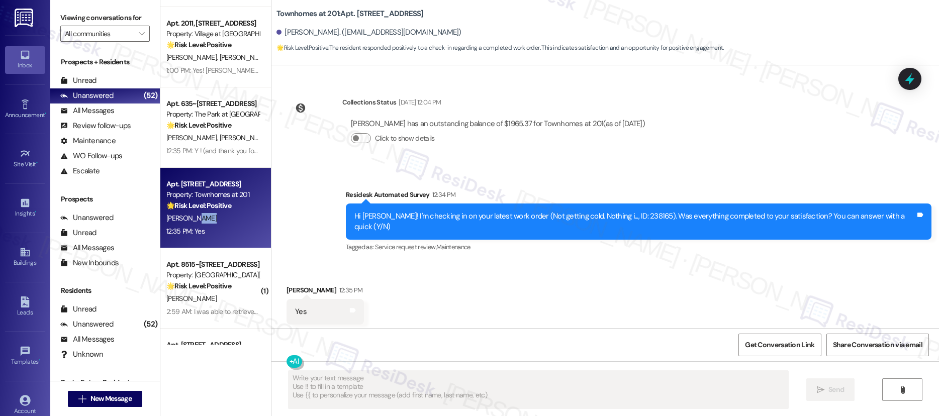
scroll to position [427, 0]
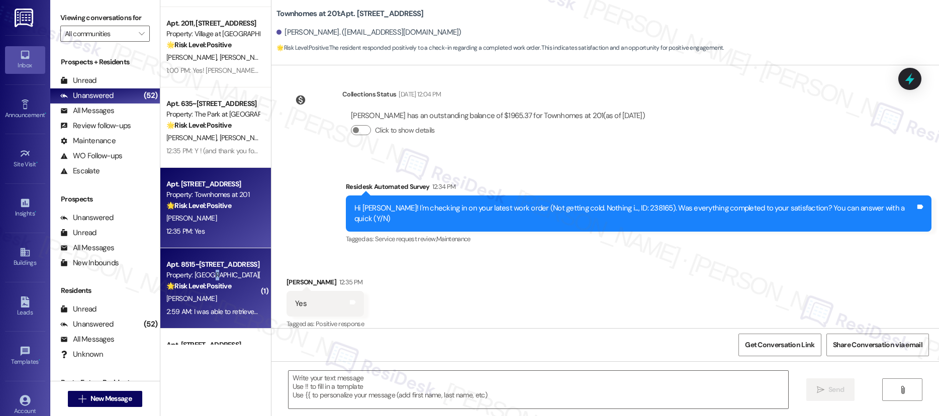
click at [208, 278] on div "Property: [GEOGRAPHIC_DATA][PERSON_NAME]" at bounding box center [212, 275] width 93 height 11
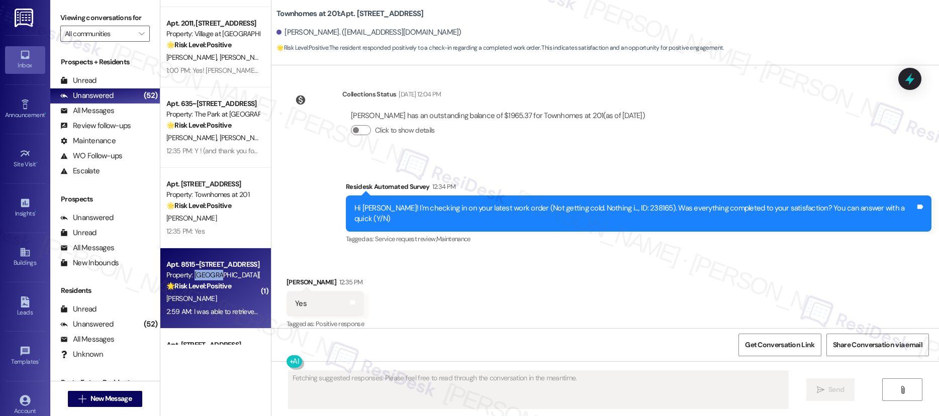
click at [208, 278] on div "Property: [GEOGRAPHIC_DATA][PERSON_NAME]" at bounding box center [212, 275] width 93 height 11
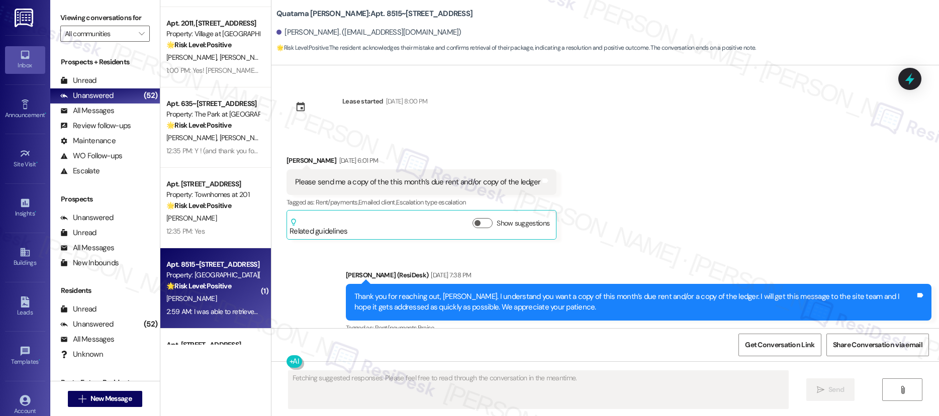
scroll to position [19806, 0]
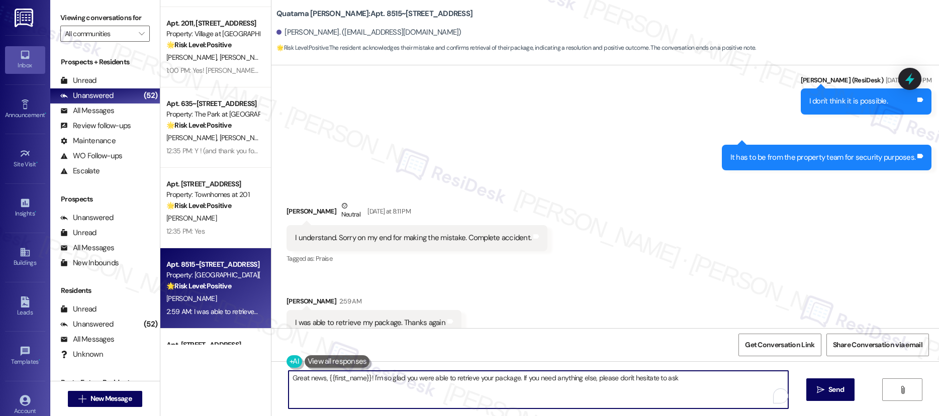
type textarea "Great news, {{first_name}}! I'm so glad you were able to retrieve your package.…"
click at [451, 376] on textarea "Great news, {{first_name}}! I'm so glad you were able to retrieve your package.…" at bounding box center [537, 390] width 499 height 38
click at [452, 376] on textarea "Great news, {{first_name}}! I'm so glad you were able to retrieve your package.…" at bounding box center [537, 390] width 499 height 38
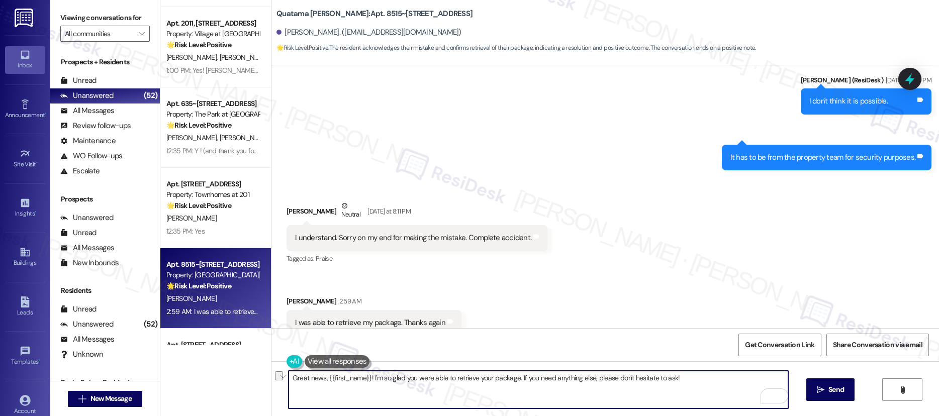
click at [493, 384] on textarea "Great news, {{first_name}}! I'm so glad you were able to retrieve your package.…" at bounding box center [537, 390] width 499 height 38
click at [825, 384] on span " Send" at bounding box center [831, 389] width 32 height 11
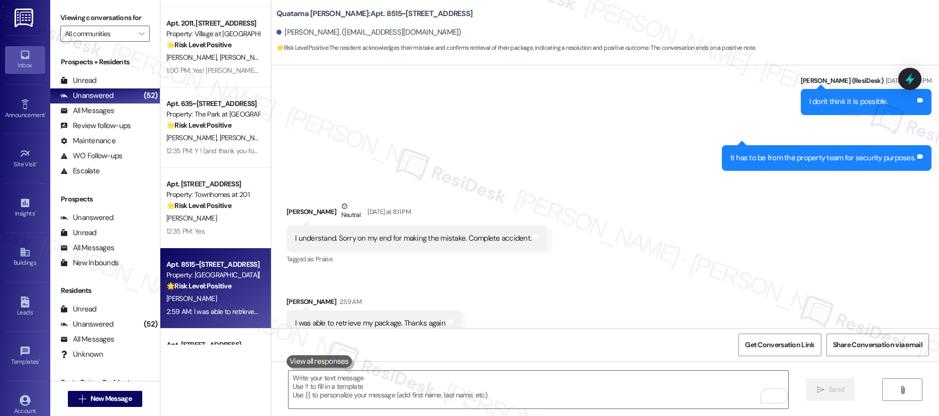
scroll to position [19876, 0]
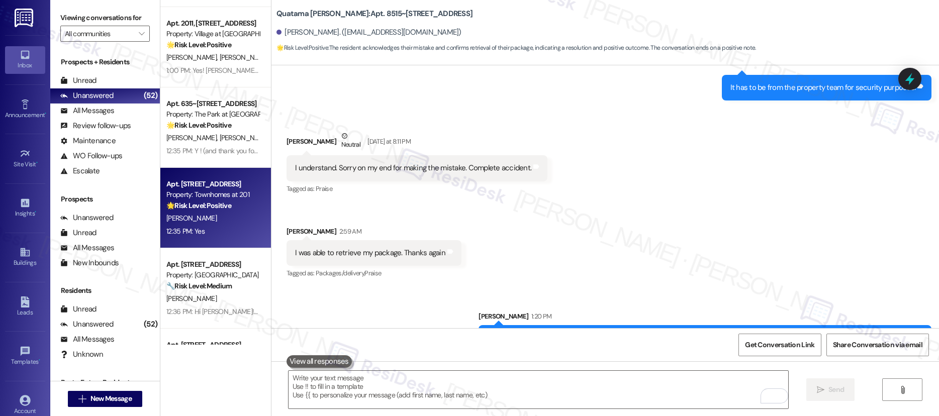
click at [226, 208] on div "🌟 Risk Level: Positive The resident responded positively to a check-in regardin…" at bounding box center [212, 205] width 93 height 11
type textarea "Fetching suggested responses. Please feel free to read through the conversation…"
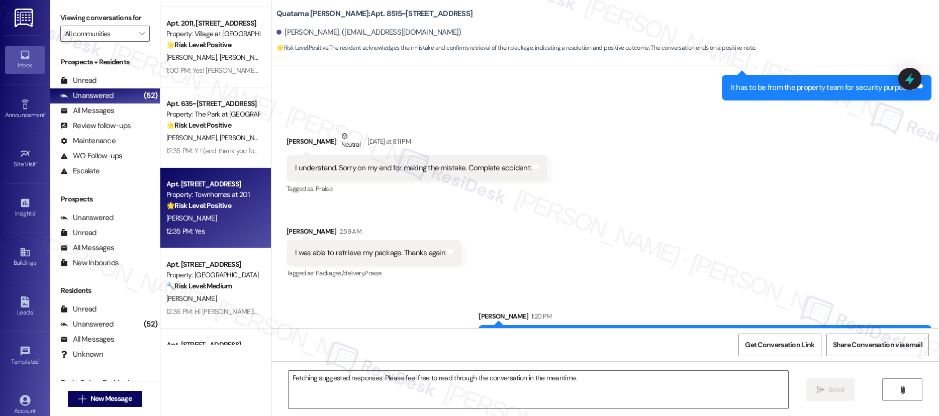
click at [226, 208] on div "🌟 Risk Level: Positive The resident responded positively to a check-in regardin…" at bounding box center [212, 205] width 93 height 11
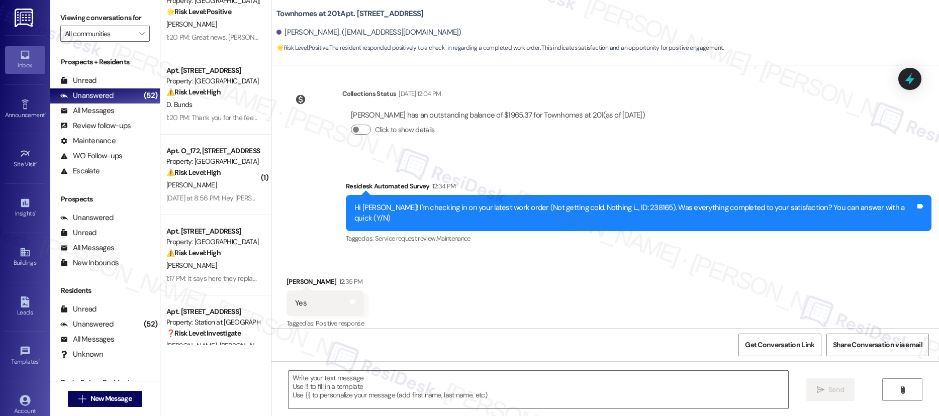
scroll to position [3675, 0]
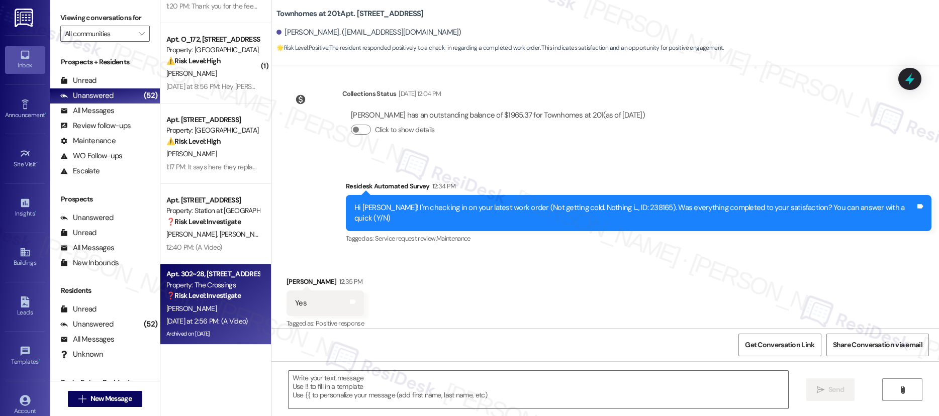
click at [219, 311] on div "A. Jacobson" at bounding box center [212, 308] width 95 height 13
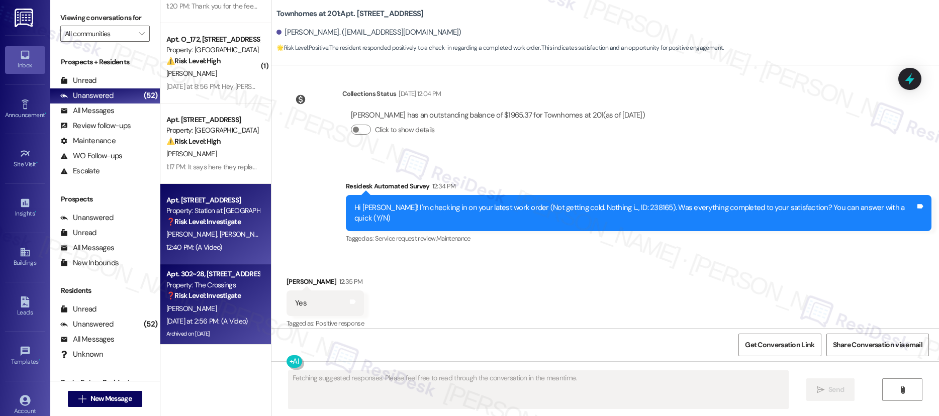
click at [226, 227] on div "❓ Risk Level: Investigate No message text available" at bounding box center [212, 222] width 93 height 11
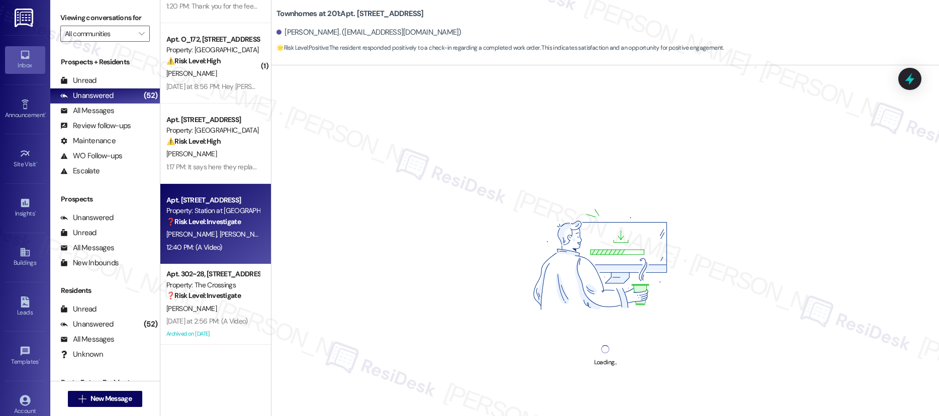
click at [225, 227] on div "❓ Risk Level: Investigate No message text available" at bounding box center [212, 222] width 93 height 11
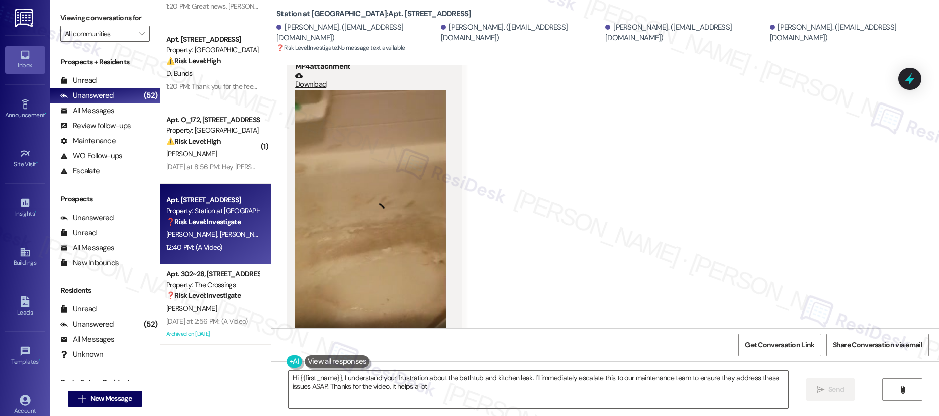
type textarea "Hi {{first_name}}, I understand your frustration about the bathtub and kitchen …"
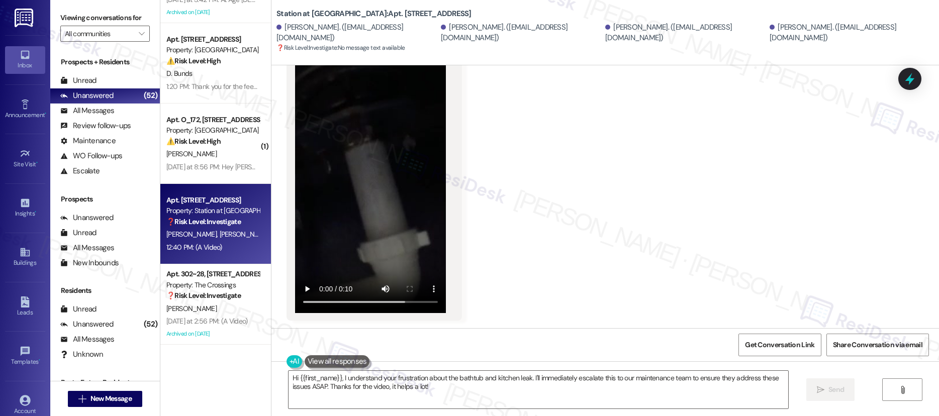
scroll to position [939, 0]
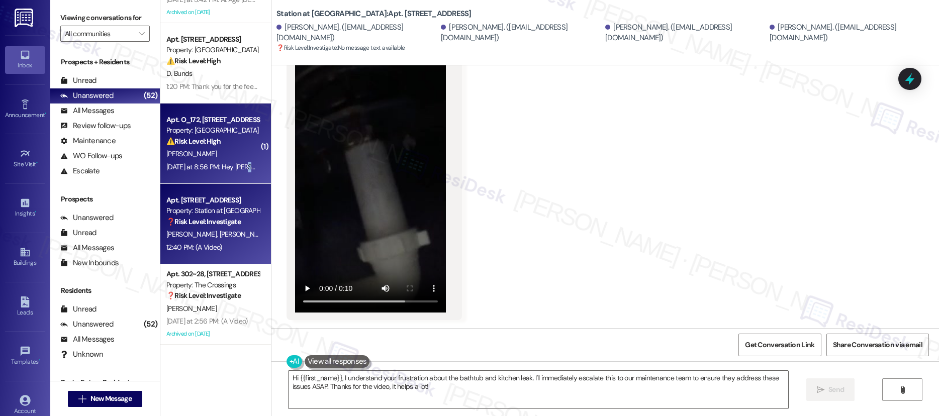
click at [239, 165] on div "Yesterday at 8:56 PM: Hey Stacy, we appreciate your text! We'll be back at 11AM…" at bounding box center [392, 166] width 453 height 9
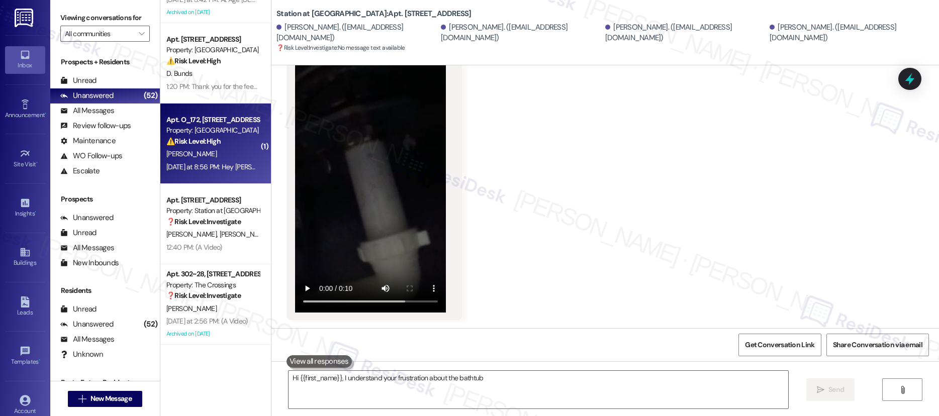
click at [239, 165] on div "Yesterday at 8:56 PM: Hey Stacy, we appreciate your text! We'll be back at 11AM…" at bounding box center [392, 166] width 453 height 9
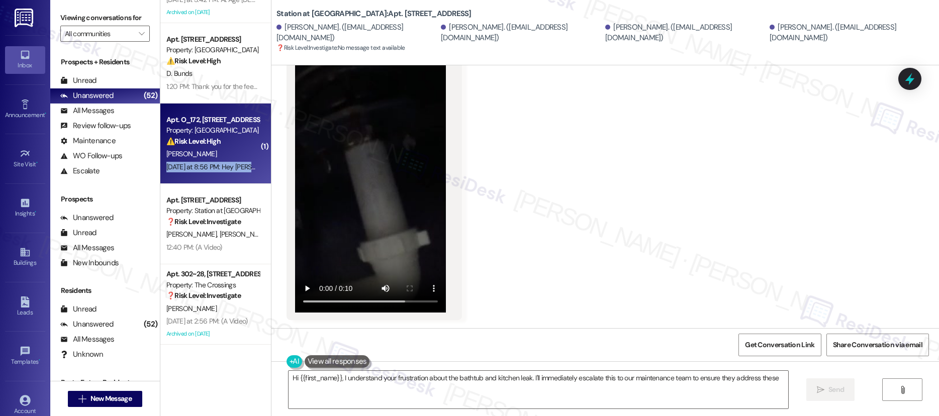
click at [239, 165] on div "Yesterday at 8:56 PM: Hey Stacy, we appreciate your text! We'll be back at 11AM…" at bounding box center [392, 166] width 453 height 9
type textarea "Hi {{first_name}}, I understand your frustration about the bathtub and kitchen …"
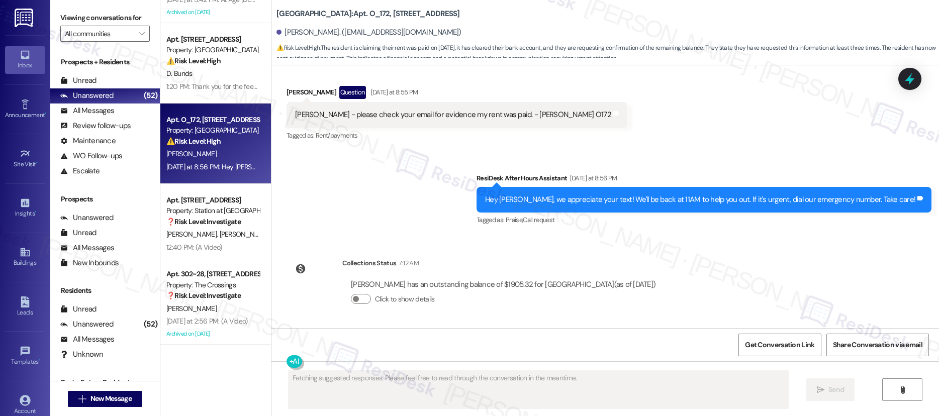
scroll to position [2339, 0]
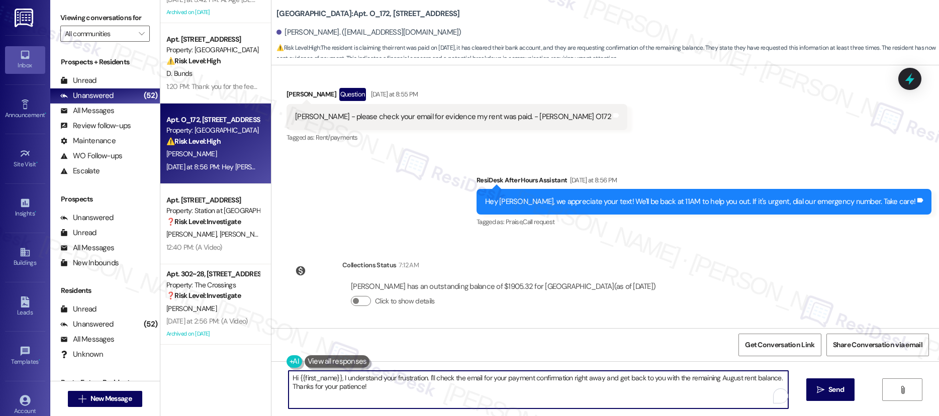
click at [448, 374] on textarea "Hi {{first_name}}, I understand your frustration. I'll check the email for your…" at bounding box center [537, 390] width 499 height 38
click at [448, 376] on textarea "Hi {{first_name}}, I understand your frustration. I'll check the email for your…" at bounding box center [537, 390] width 499 height 38
click at [448, 375] on textarea "Hi {{first_name}}, I understand your frustration. I'll check the email for your…" at bounding box center [537, 390] width 499 height 38
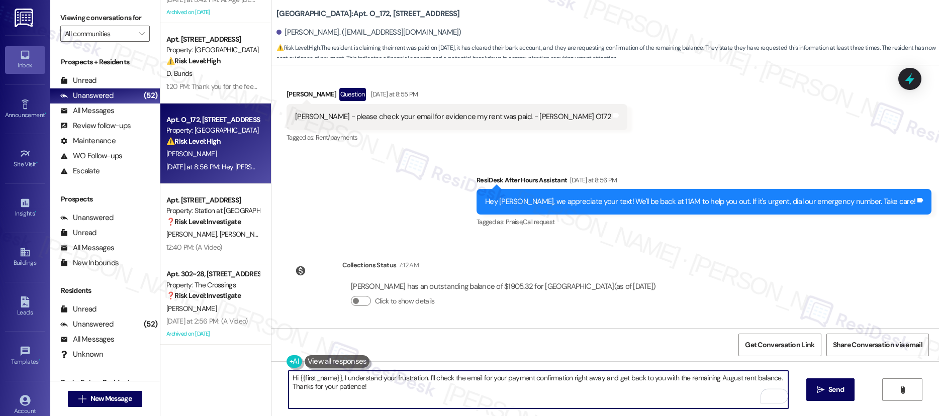
click at [448, 375] on textarea "Hi {{first_name}}, I understand your frustration. I'll check the email for your…" at bounding box center [537, 390] width 499 height 38
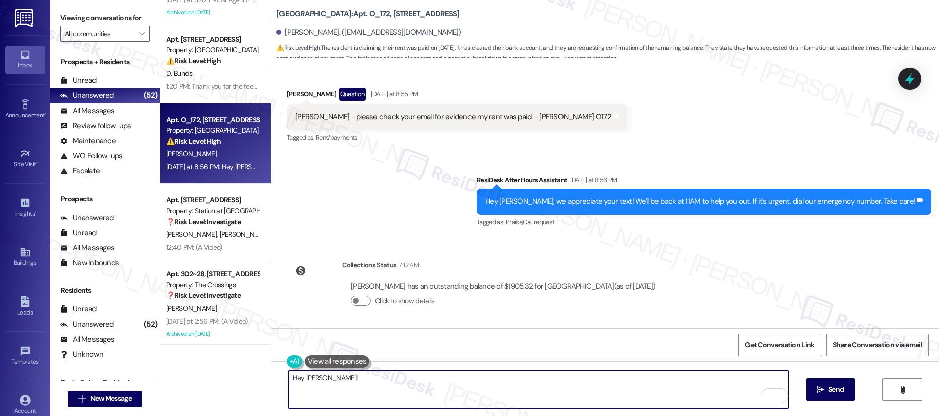
click at [355, 379] on textarea "Hey Stacy!" at bounding box center [537, 390] width 499 height 38
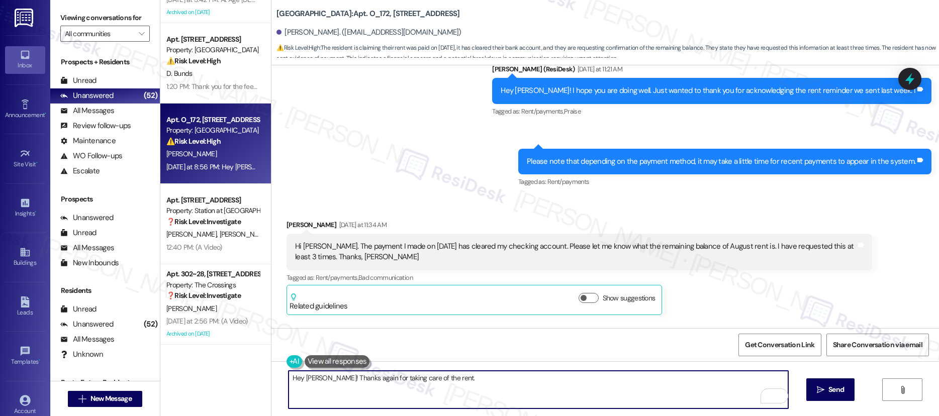
scroll to position [2341, 0]
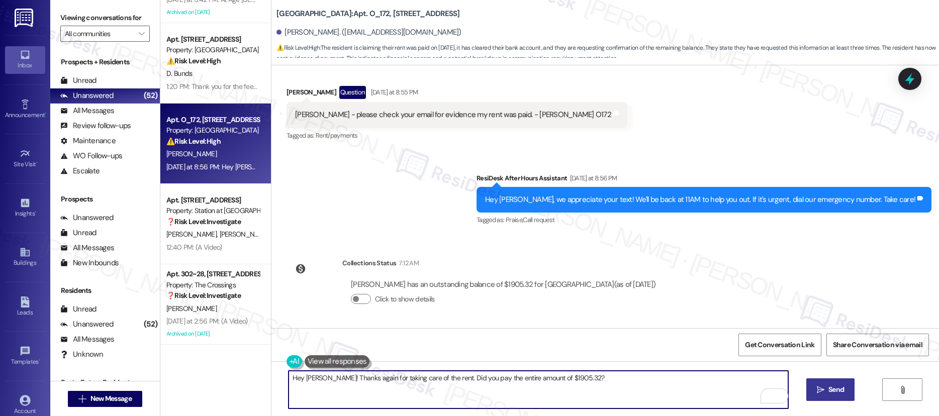
type textarea "Hey Stacy! Thanks again for taking care of the rent. Did you pay the entire amo…"
click at [829, 389] on span "Send" at bounding box center [836, 389] width 16 height 11
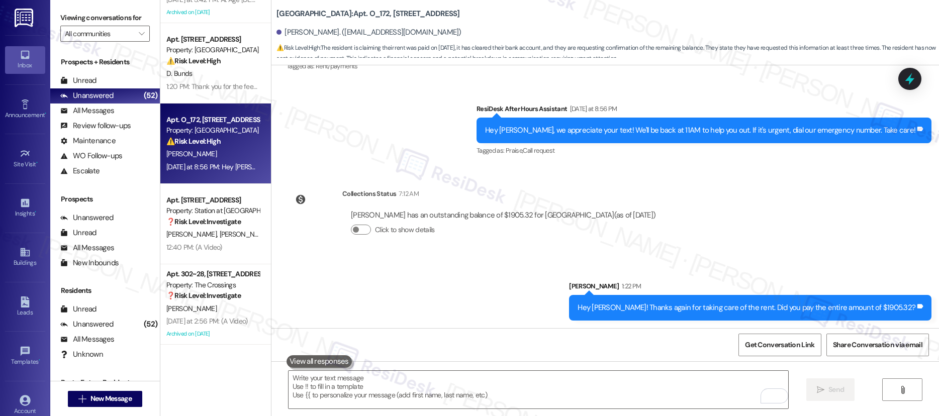
scroll to position [2410, 0]
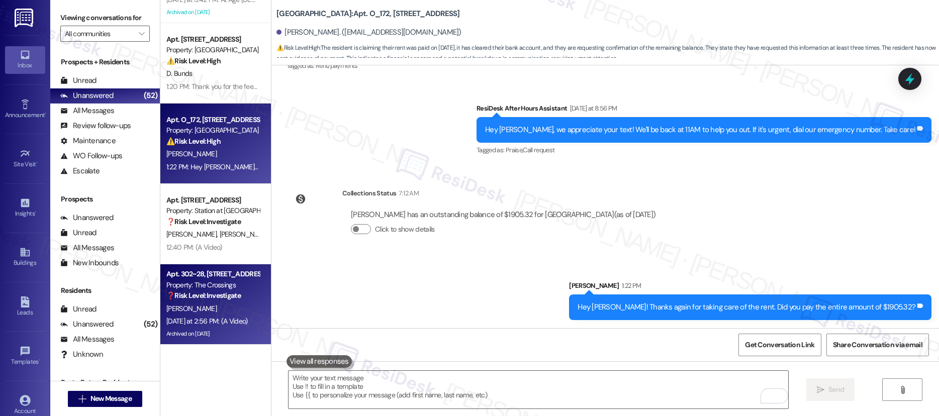
drag, startPoint x: 262, startPoint y: 323, endPoint x: 228, endPoint y: 297, distance: 42.7
click at [262, 329] on div "Apt. 2196~11, 2148 Geary St SE Property: New Heritage Apartments ⚠️ Risk Level:…" at bounding box center [549, 208] width 778 height 416
click at [229, 297] on strong "❓ Risk Level: Investigate" at bounding box center [203, 295] width 74 height 9
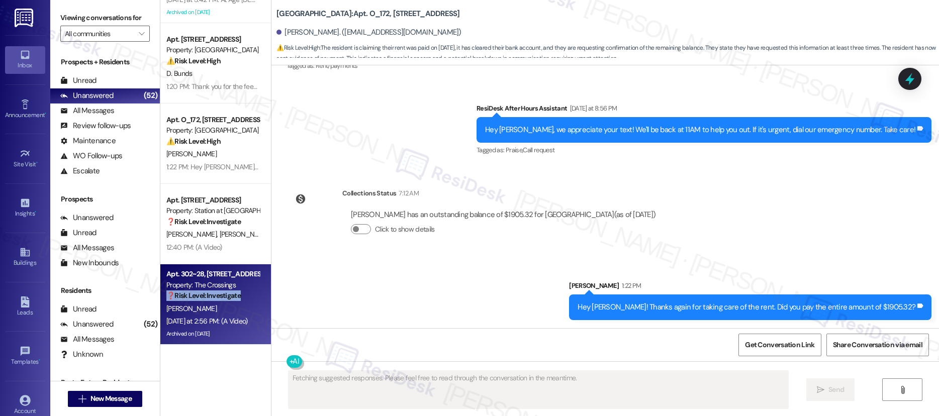
click at [229, 297] on strong "❓ Risk Level: Investigate" at bounding box center [203, 295] width 74 height 9
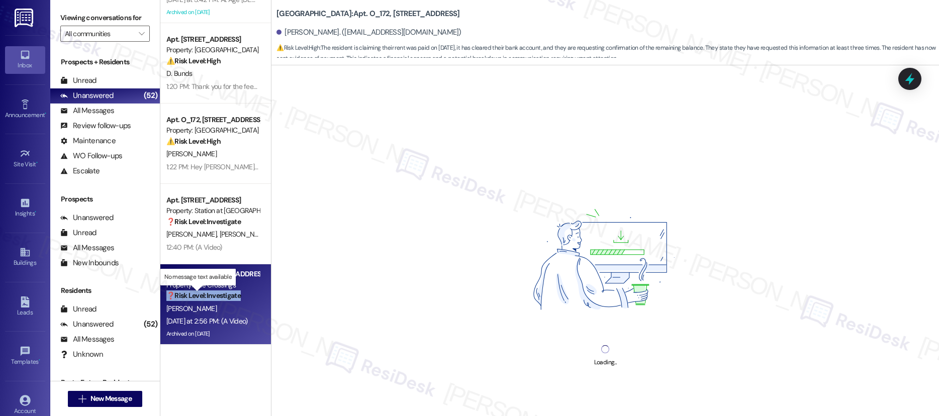
click at [229, 297] on strong "❓ Risk Level: Investigate" at bounding box center [203, 295] width 74 height 9
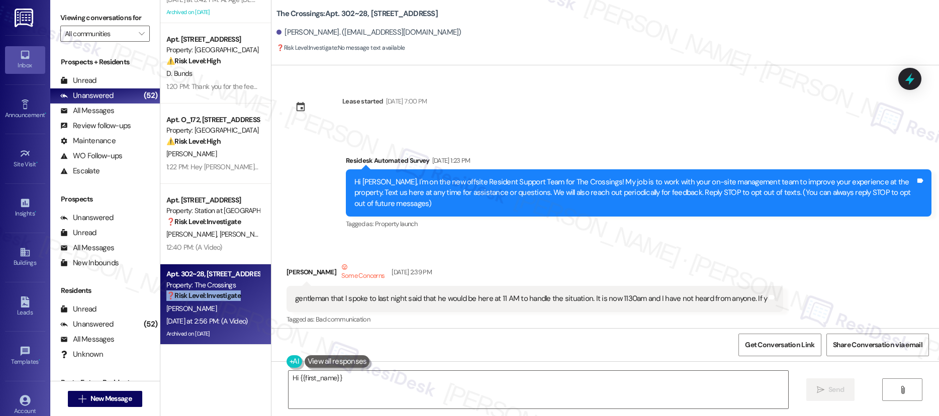
scroll to position [55607, 0]
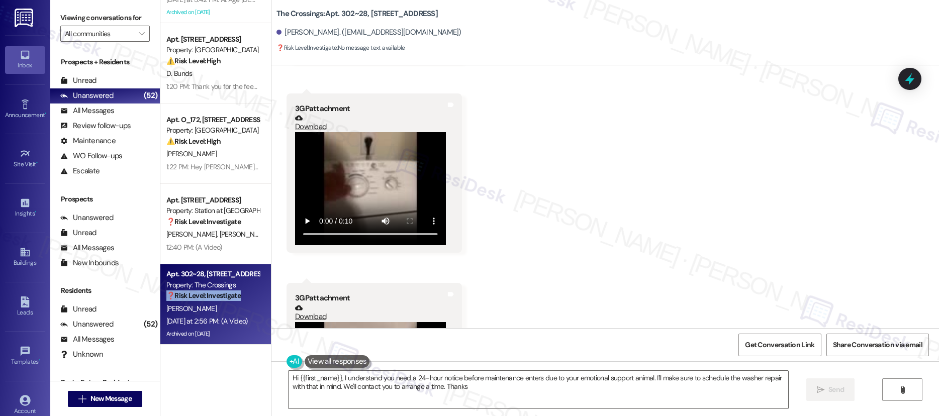
type textarea "Hi {{first_name}}, I understand you need a 24-hour notice before maintenance en…"
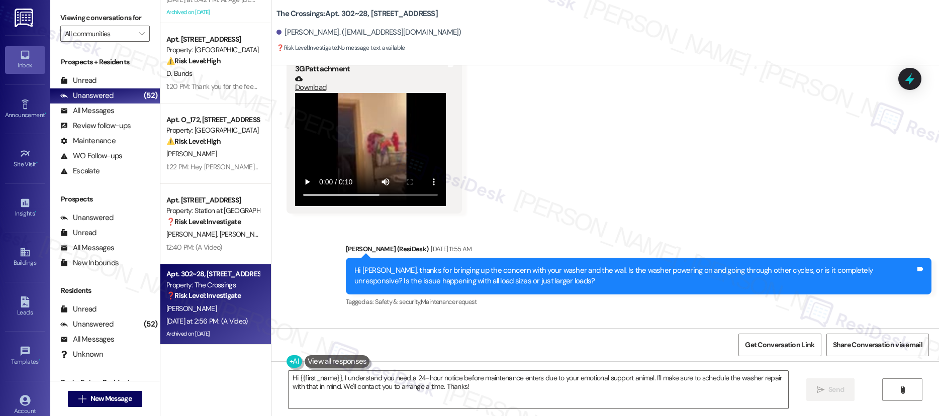
scroll to position [54950, 0]
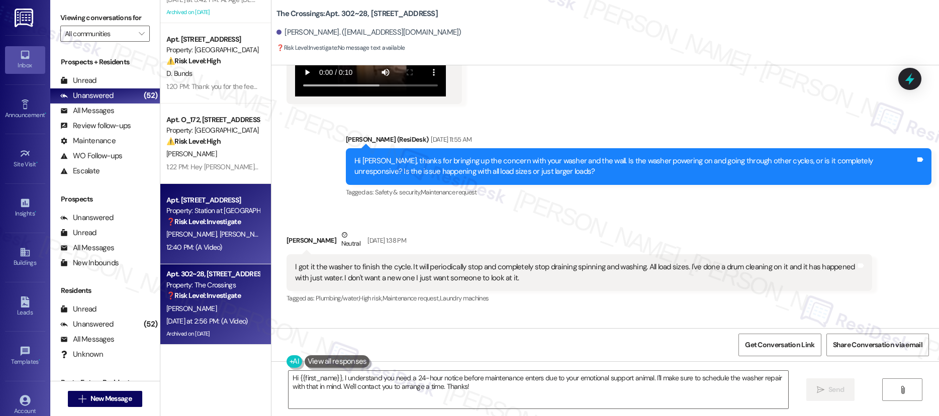
click at [272, 230] on span "A. Alvarez" at bounding box center [298, 234] width 53 height 9
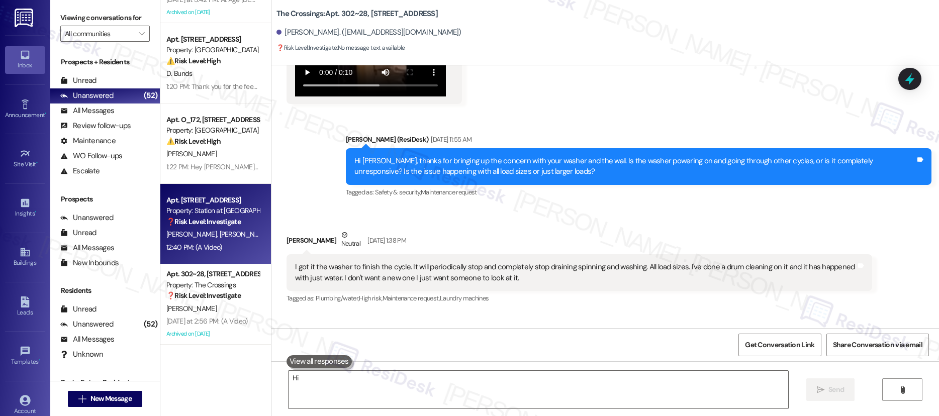
click at [272, 230] on span "A. Alvarez" at bounding box center [298, 234] width 53 height 9
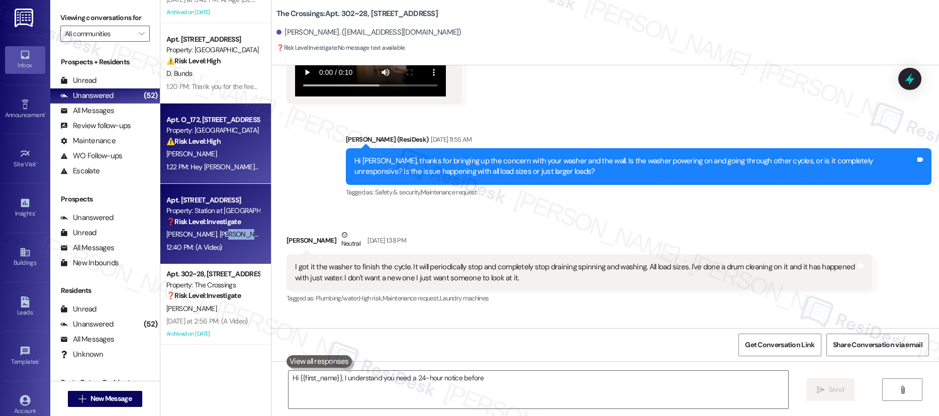
type textarea "Hi {{first_name}}, I understand you need a 24-hour notice before maintenance"
click at [238, 147] on div "⚠️ Risk Level: High The resident is claiming their rent was paid on August 1st,…" at bounding box center [212, 141] width 93 height 11
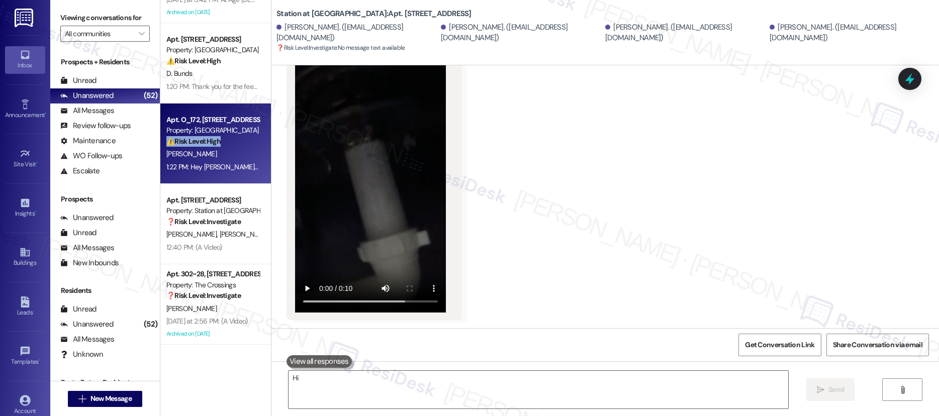
click at [237, 147] on div "⚠️ Risk Level: High The resident is claiming their rent was paid on August 1st,…" at bounding box center [212, 141] width 93 height 11
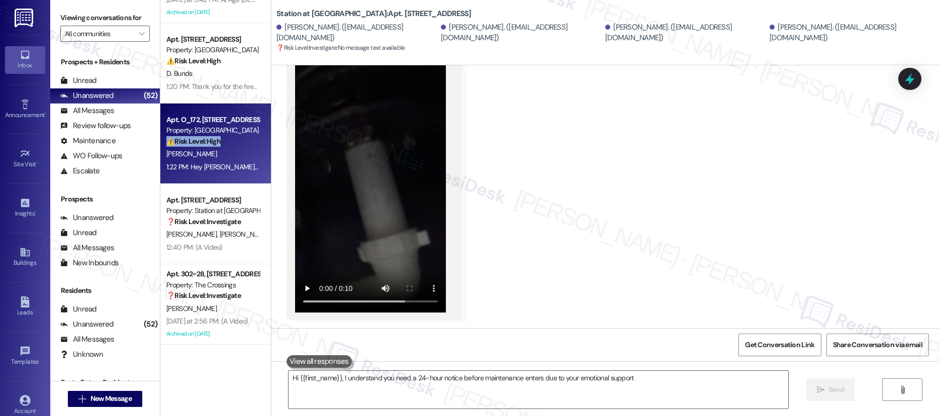
scroll to position [422, 0]
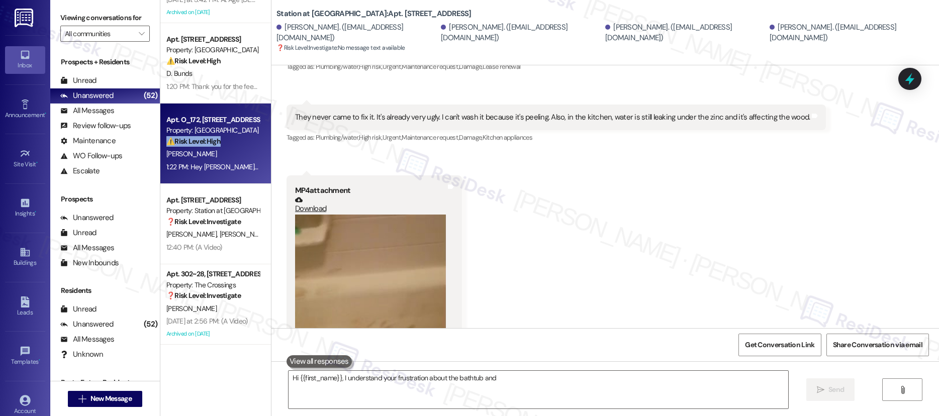
click at [237, 147] on div "⚠️ Risk Level: High The resident is claiming their rent was paid on August 1st,…" at bounding box center [212, 141] width 93 height 11
type textarea "Hi {{first_name}}, I understand your frustration about the bathtub and kitchen …"
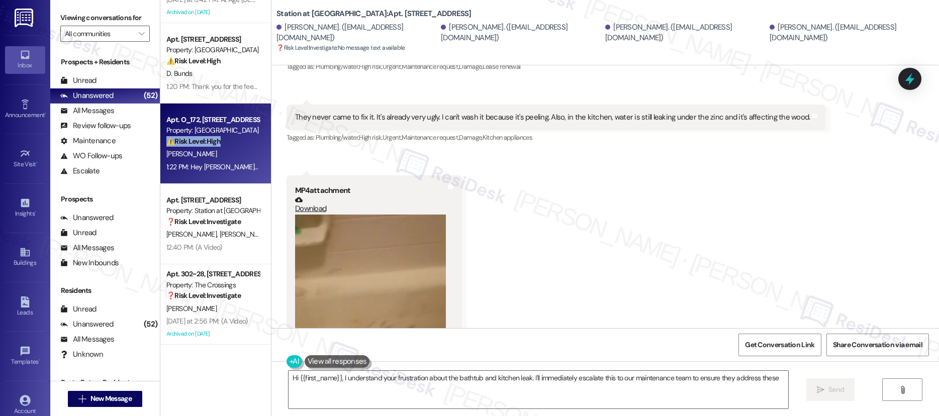
click at [237, 147] on div "⚠️ Risk Level: High The resident is claiming their rent was paid on August 1st,…" at bounding box center [212, 141] width 93 height 11
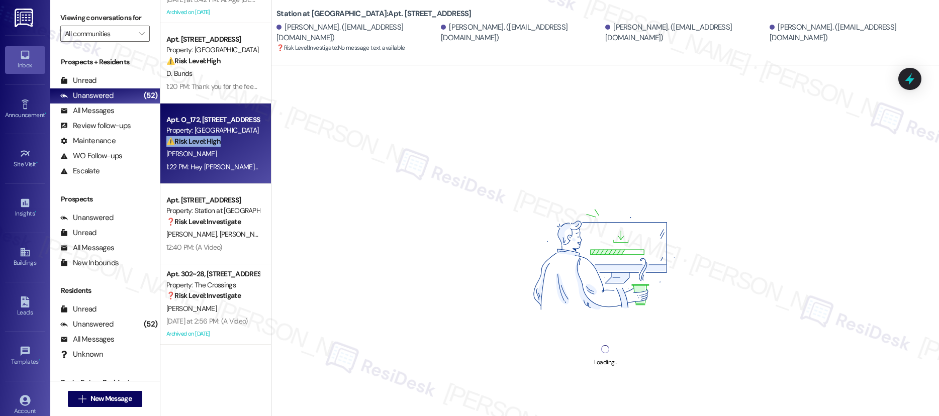
click at [237, 147] on div "⚠️ Risk Level: High The resident is claiming their rent was paid on August 1st,…" at bounding box center [212, 141] width 93 height 11
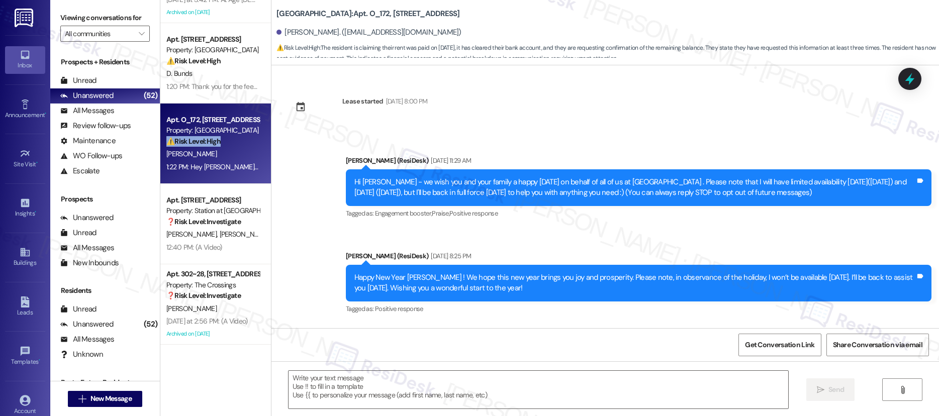
click at [237, 147] on div "⚠️ Risk Level: High The resident is claiming their rent was paid on August 1st,…" at bounding box center [212, 141] width 93 height 11
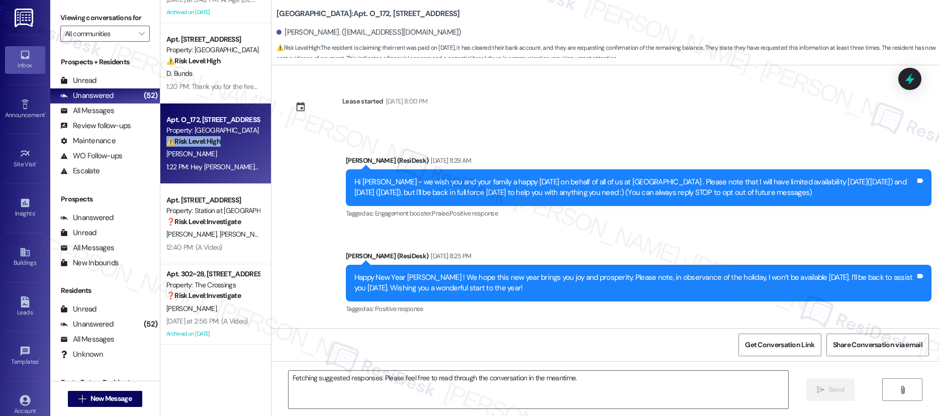
scroll to position [2163, 0]
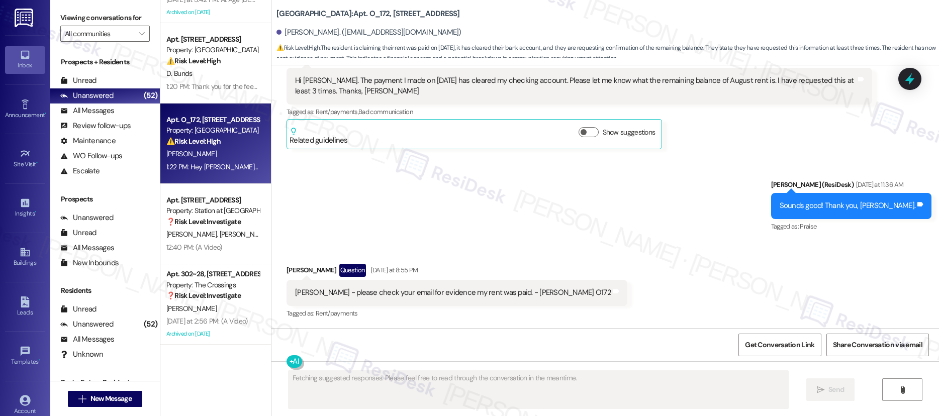
click at [237, 147] on div "⚠️ Risk Level: High The resident is claiming their rent was paid on August 1st,…" at bounding box center [212, 141] width 93 height 11
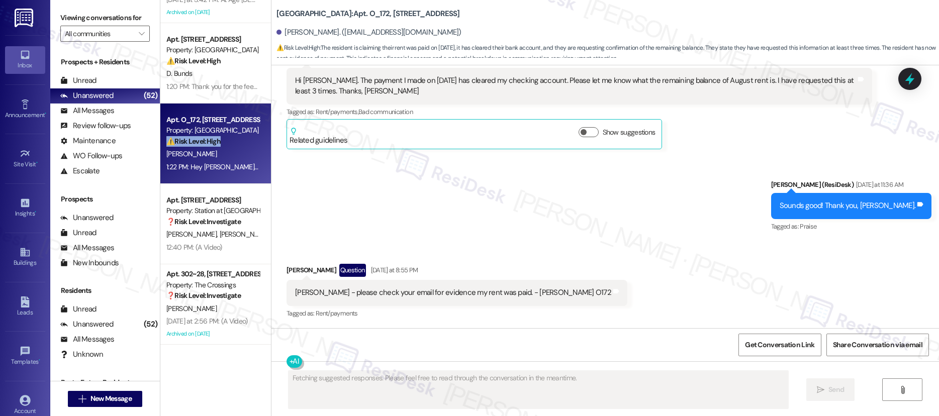
click at [237, 147] on div "⚠️ Risk Level: High The resident is claiming their rent was paid on August 1st,…" at bounding box center [212, 141] width 93 height 11
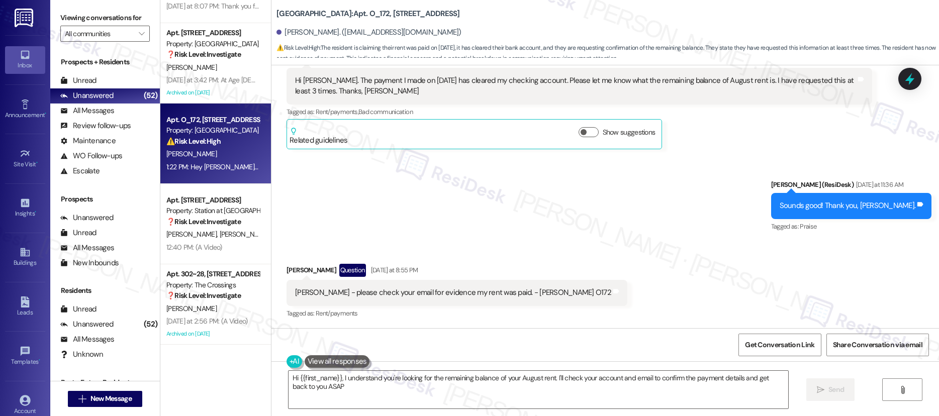
type textarea "Hi {{first_name}}, I understand you're looking for the remaining balance of you…"
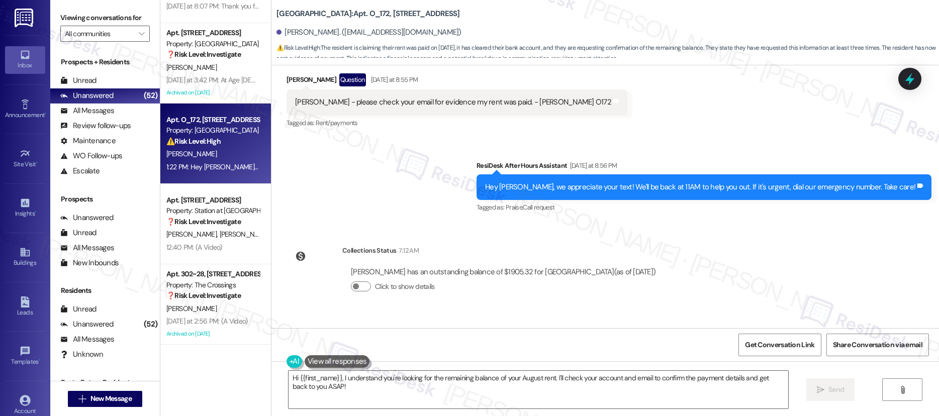
scroll to position [2425, 0]
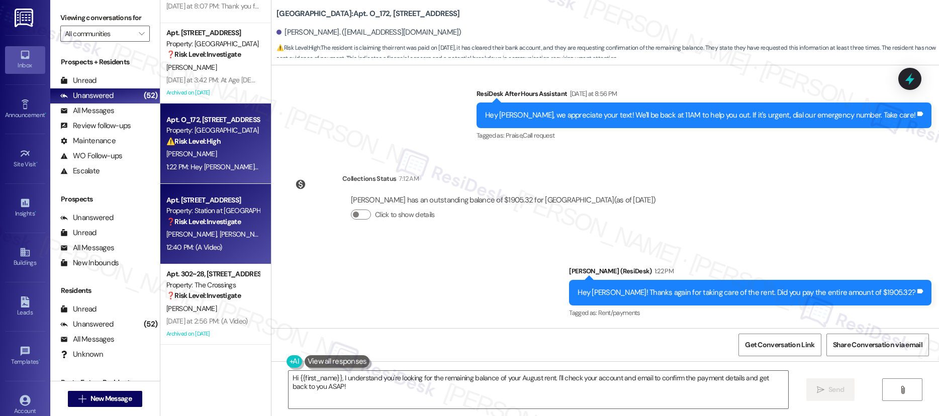
click at [230, 223] on strong "❓ Risk Level: Investigate" at bounding box center [203, 221] width 74 height 9
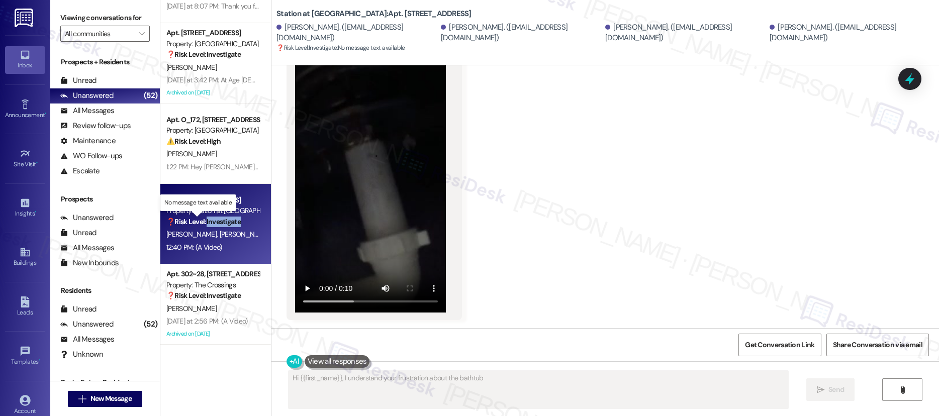
scroll to position [939, 0]
click at [230, 223] on strong "❓ Risk Level: Investigate" at bounding box center [203, 221] width 74 height 9
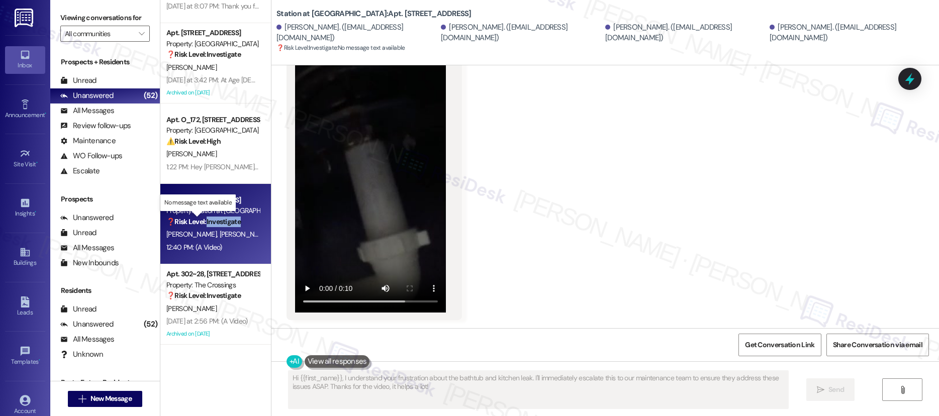
click at [230, 223] on strong "❓ Risk Level: Investigate" at bounding box center [203, 221] width 74 height 9
click at [225, 225] on strong "❓ Risk Level: Investigate" at bounding box center [203, 221] width 74 height 9
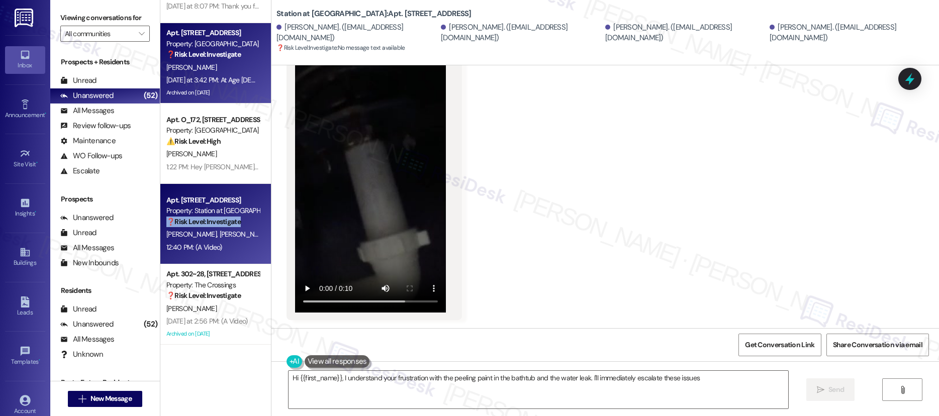
type textarea "Hi {{first_name}}, I understand your frustration with the peeling paint in the …"
click at [221, 85] on div "Yesterday at 3:42 PM: At Age 64 Done playing Games.with 10 year old Carpet you'…" at bounding box center [212, 80] width 95 height 13
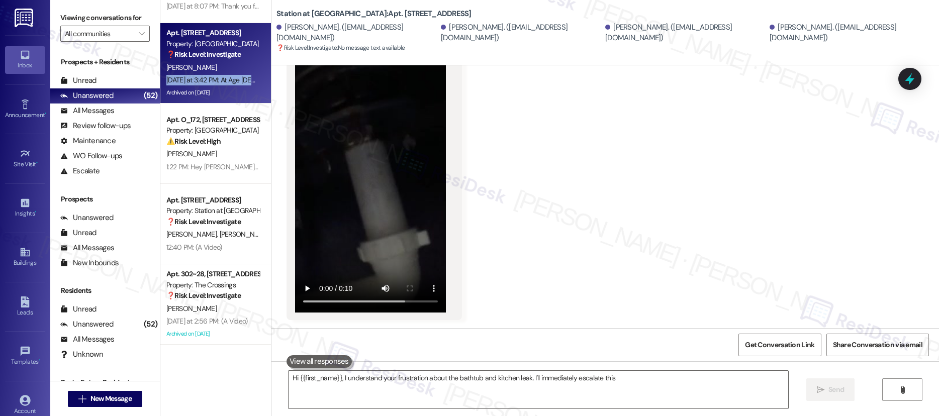
click at [221, 85] on div "Yesterday at 3:42 PM: At Age 64 Done playing Games.with 10 year old Carpet you'…" at bounding box center [212, 80] width 95 height 13
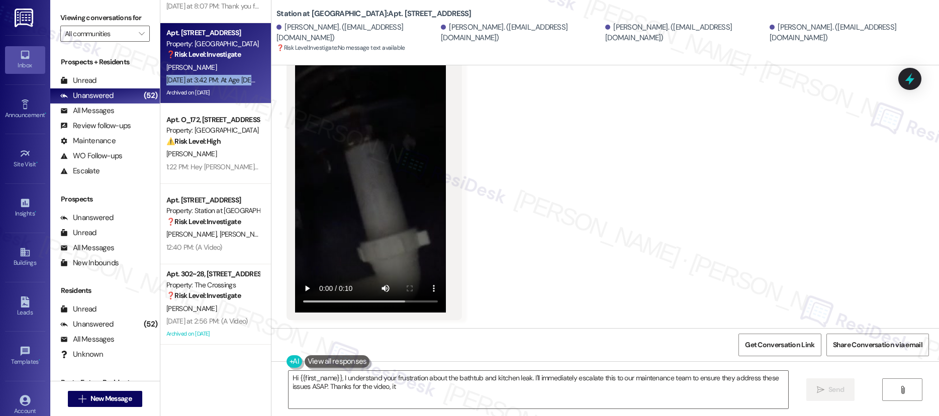
click at [221, 85] on div "Yesterday at 3:42 PM: At Age 64 Done playing Games.with 10 year old Carpet you'…" at bounding box center [212, 80] width 95 height 13
type textarea "Hi {{first_name}}, I understand your frustration about the bathtub and kitchen …"
click at [221, 85] on div "Yesterday at 3:42 PM: At Age 64 Done playing Games.with 10 year old Carpet you'…" at bounding box center [212, 80] width 95 height 13
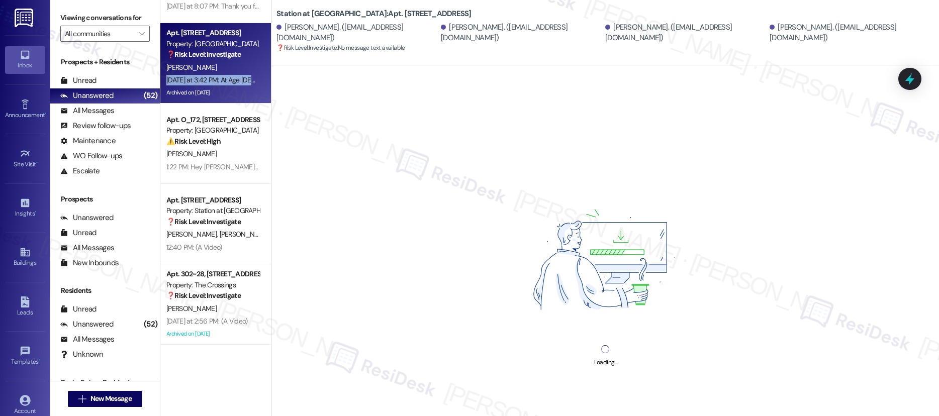
click at [221, 85] on div "Yesterday at 3:42 PM: At Age 64 Done playing Games.with 10 year old Carpet you'…" at bounding box center [212, 80] width 95 height 13
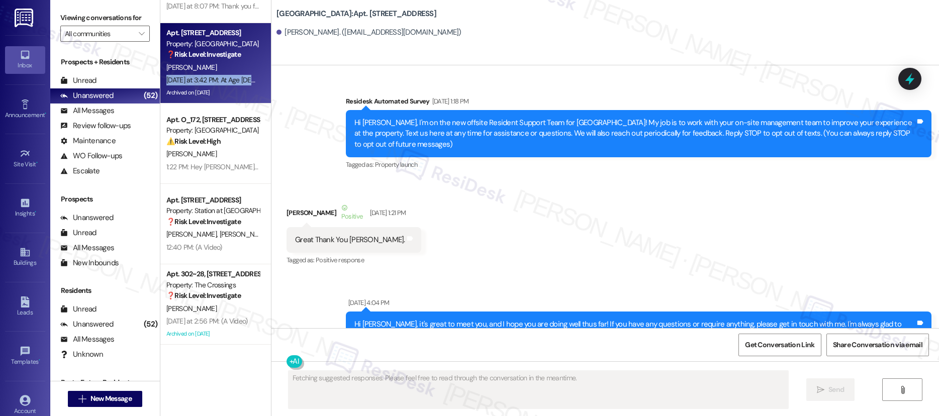
scroll to position [102681, 0]
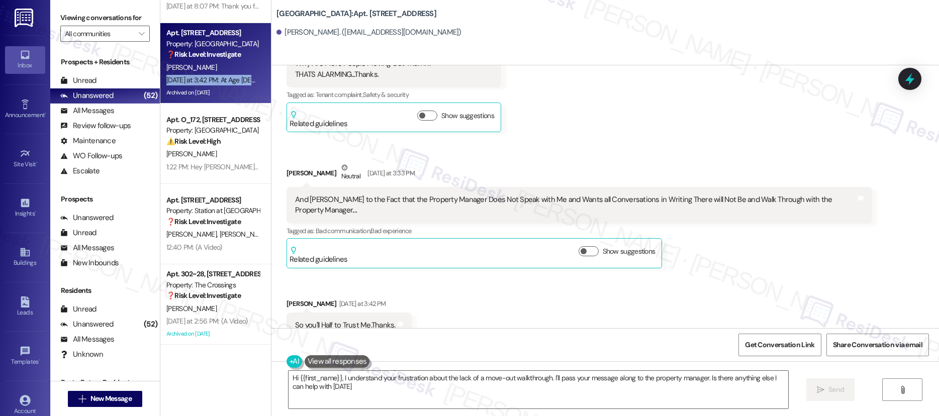
type textarea "Hi {{first_name}}, I understand your frustration about the lack of a move-out w…"
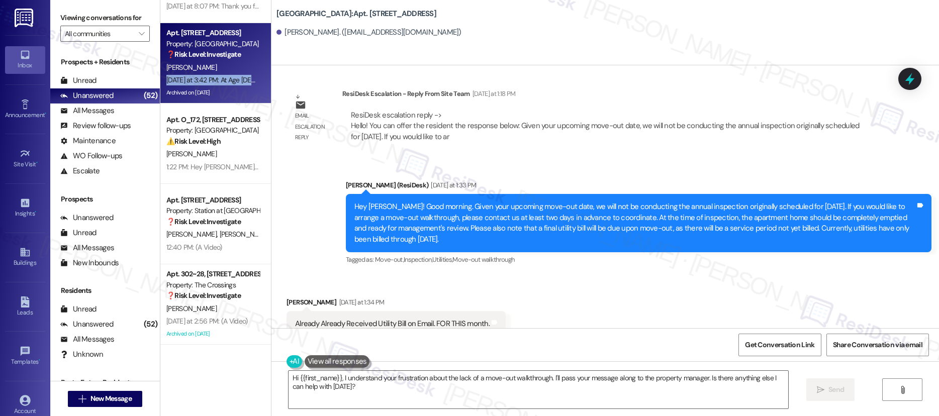
scroll to position [100861, 0]
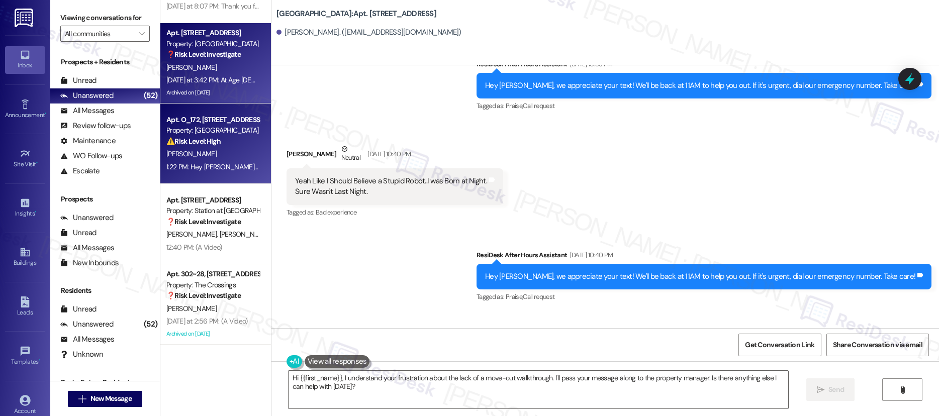
click at [216, 143] on div "⚠️ Risk Level: High The resident is claiming their rent was paid on August 1st,…" at bounding box center [212, 141] width 93 height 11
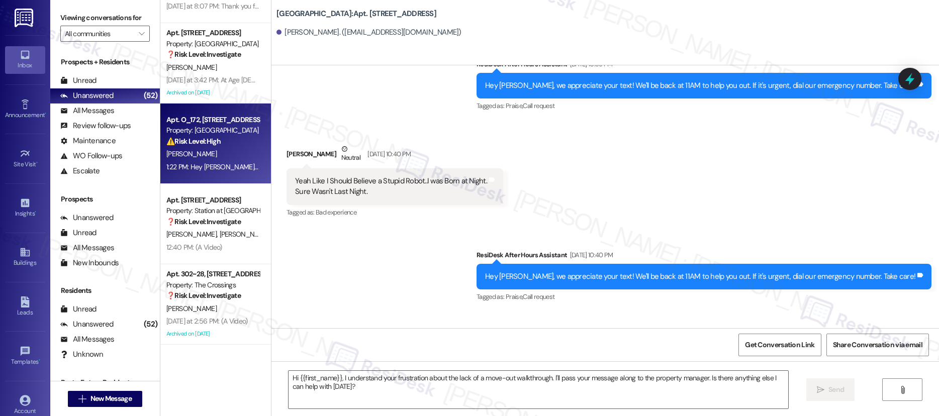
click at [216, 143] on div "⚠️ Risk Level: High The resident is claiming their rent was paid on August 1st,…" at bounding box center [212, 141] width 93 height 11
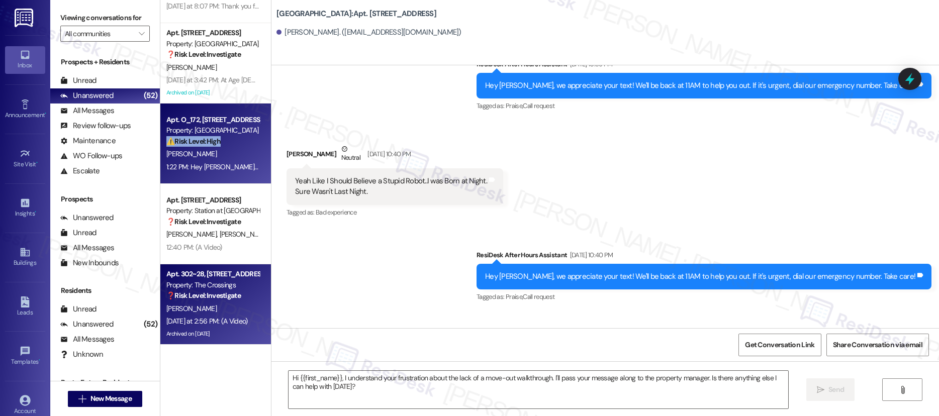
type textarea "Fetching suggested responses. Please feel free to read through the conversation…"
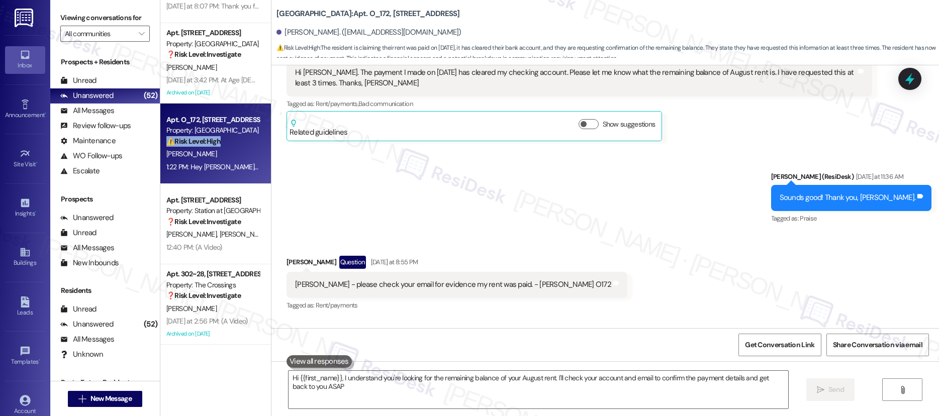
type textarea "Hi {{first_name}}, I understand you're looking for the remaining balance of you…"
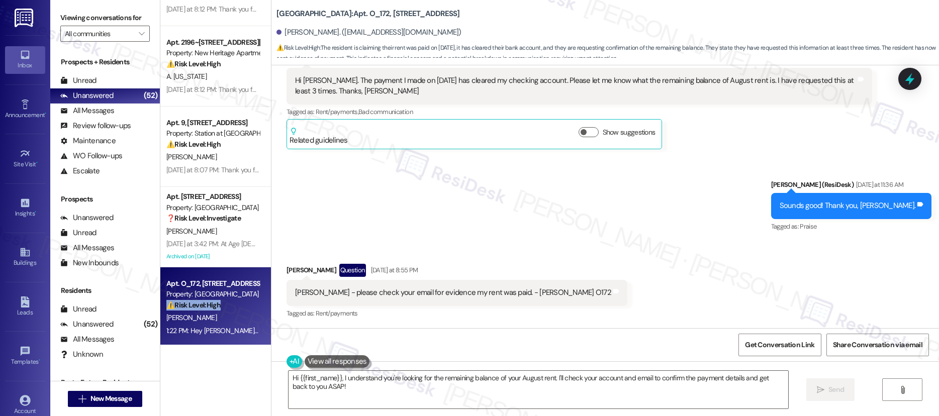
scroll to position [3505, 0]
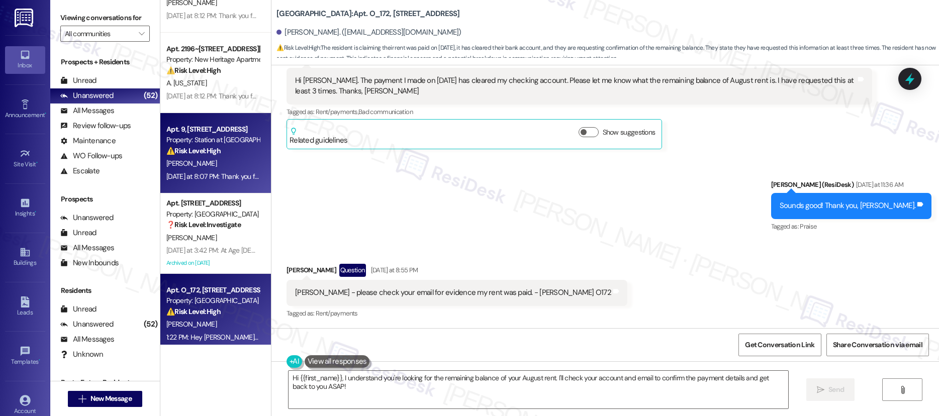
click at [191, 184] on div "Apt. 9, 5050 Fredericksburg Rd Property: Station at Elm Creek ⚠️ Risk Level: Hi…" at bounding box center [215, 153] width 111 height 80
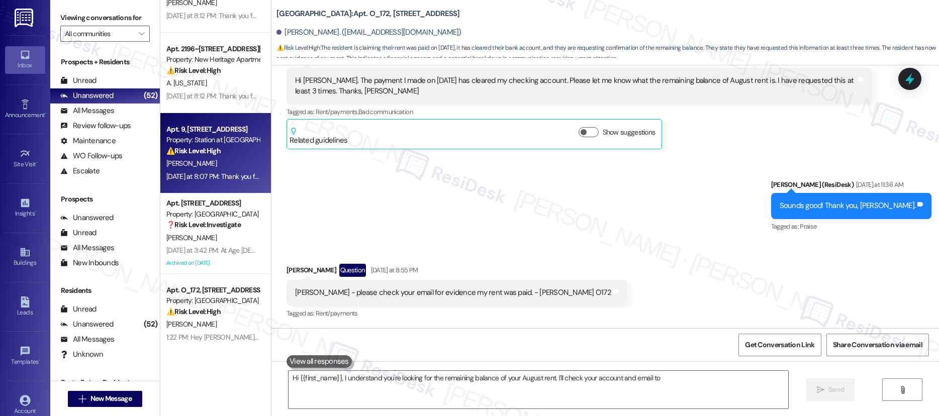
click at [191, 184] on div "Apt. 9, 5050 Fredericksburg Rd Property: Station at Elm Creek ⚠️ Risk Level: Hi…" at bounding box center [215, 153] width 111 height 80
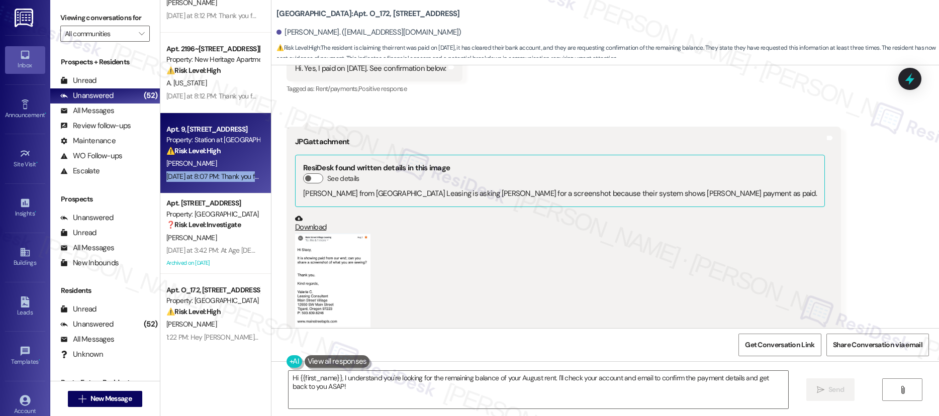
click at [191, 184] on div "Apt. 9, 5050 Fredericksburg Rd Property: Station at Elm Creek ⚠️ Risk Level: Hi…" at bounding box center [215, 153] width 111 height 80
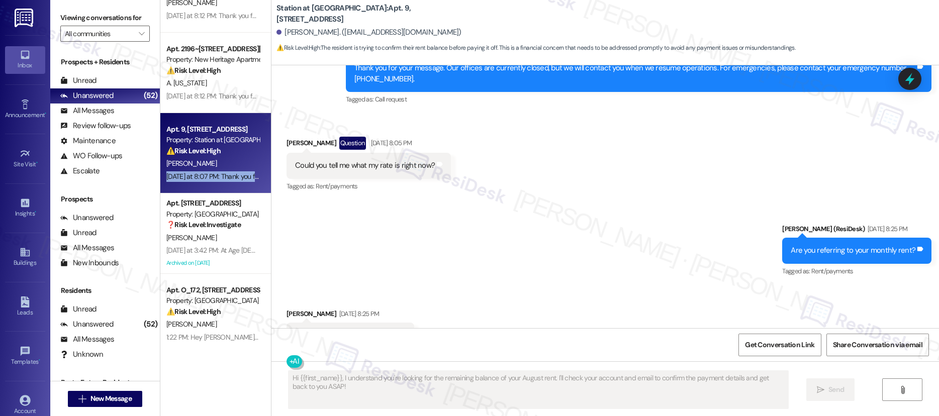
click at [191, 184] on div "Apt. 9, 5050 Fredericksburg Rd Property: Station at Elm Creek ⚠️ Risk Level: Hi…" at bounding box center [215, 153] width 111 height 80
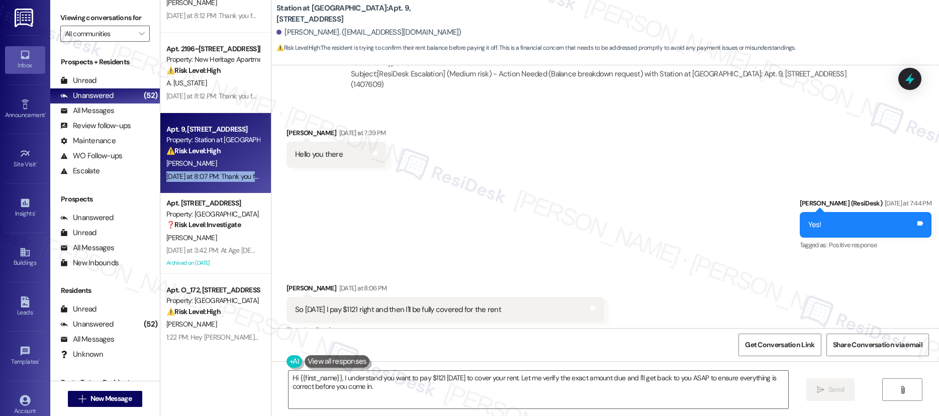
scroll to position [2885, 0]
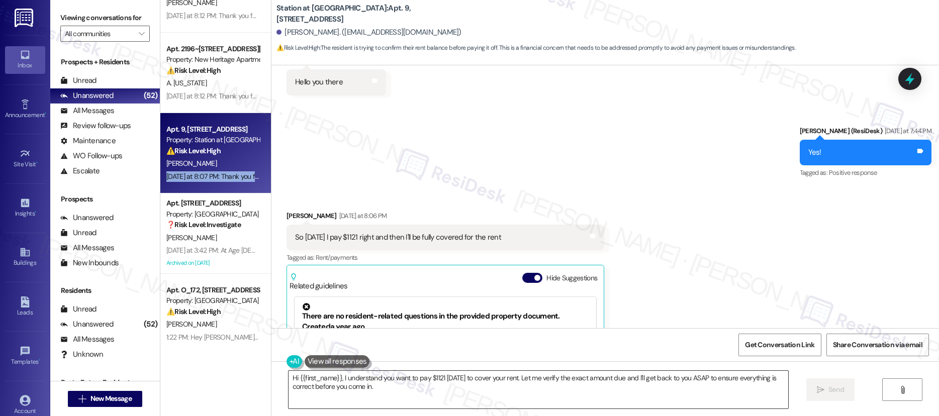
click at [419, 394] on textarea "Hi {{first_name}}, I understand you want to pay $1121 tomorrow to cover your re…" at bounding box center [537, 390] width 499 height 38
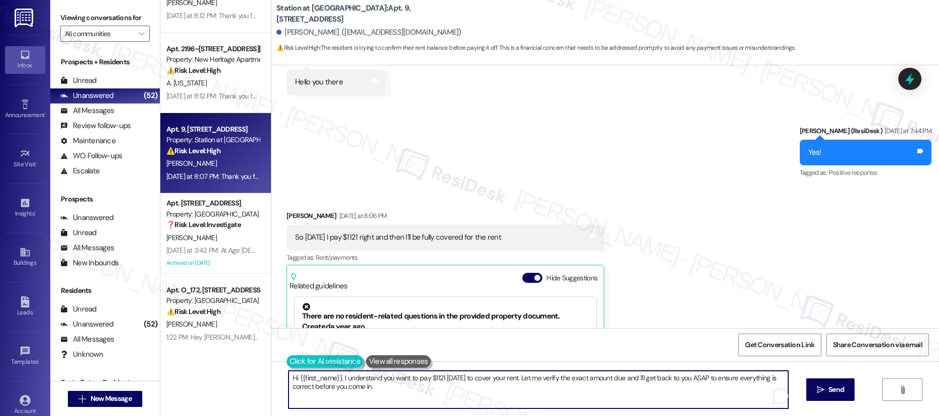
drag, startPoint x: 327, startPoint y: 379, endPoint x: 284, endPoint y: 368, distance: 44.0
click at [282, 369] on div "Hi {{first_name}}, I understand you want to pay $1121 tomorrow to cover your re…" at bounding box center [604, 398] width 667 height 75
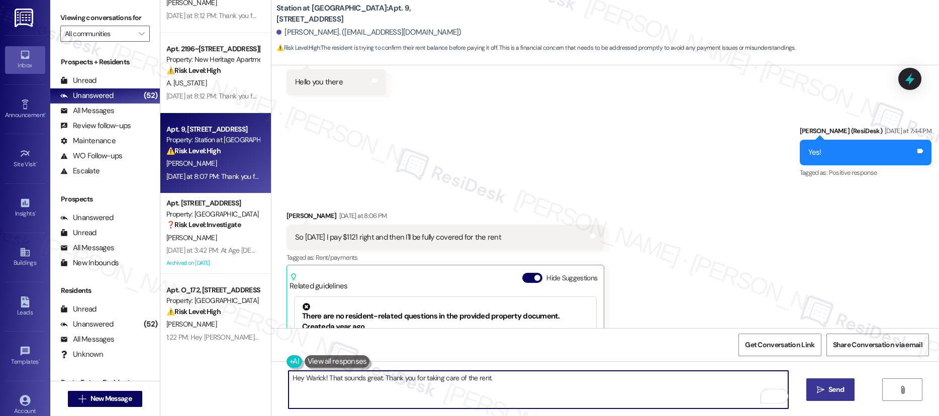
type textarea "Hey Warick! That sounds great. Thank you for taking care of the rent."
click at [831, 390] on span "Send" at bounding box center [836, 389] width 16 height 11
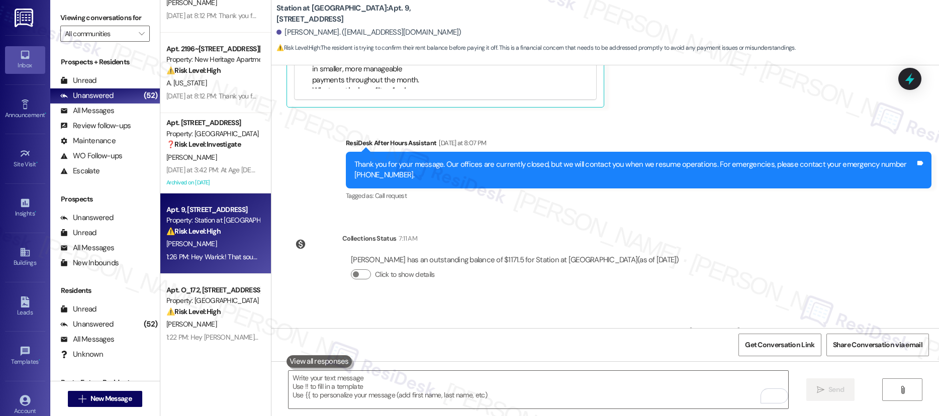
scroll to position [3259, 0]
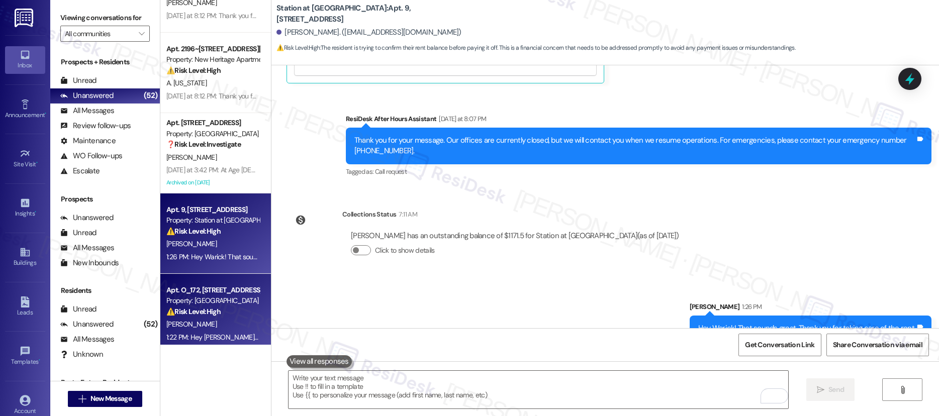
click at [232, 290] on div "Apt. O_172, 12650 SW Main Street" at bounding box center [212, 290] width 93 height 11
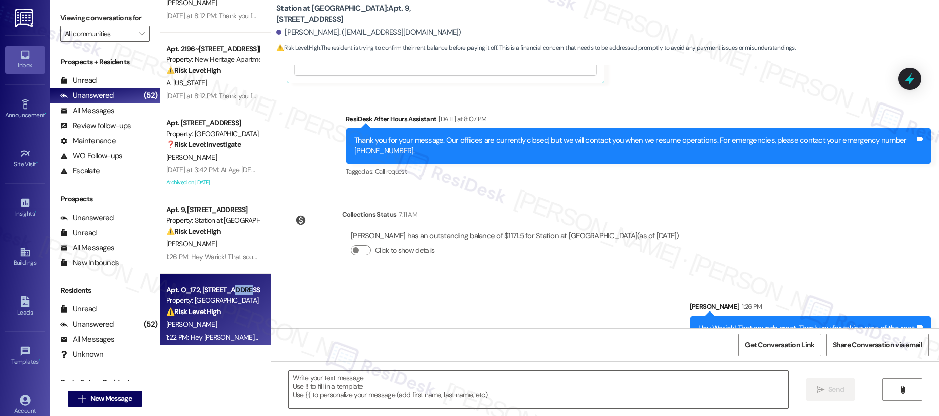
click at [232, 290] on div "Apt. O_172, 12650 SW Main Street" at bounding box center [212, 290] width 93 height 11
type textarea "Fetching suggested responses. Please feel free to read through the conversation…"
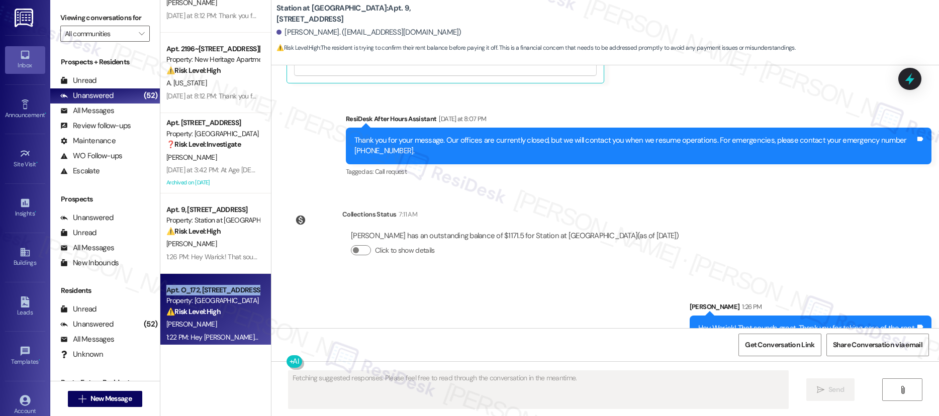
click at [232, 290] on div "Apt. O_172, 12650 SW Main Street" at bounding box center [212, 290] width 93 height 11
click at [231, 290] on div "Apt. O_172, 12650 SW Main Street" at bounding box center [212, 290] width 93 height 11
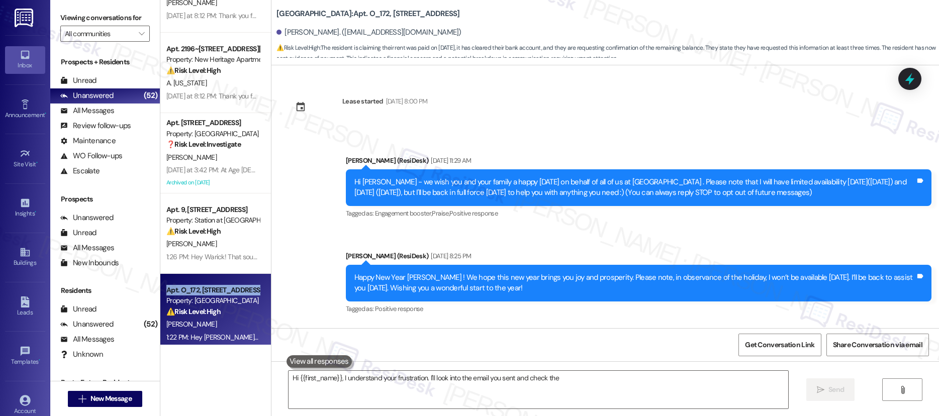
click at [231, 290] on div "Apt. O_172, 12650 SW Main Street" at bounding box center [212, 290] width 93 height 11
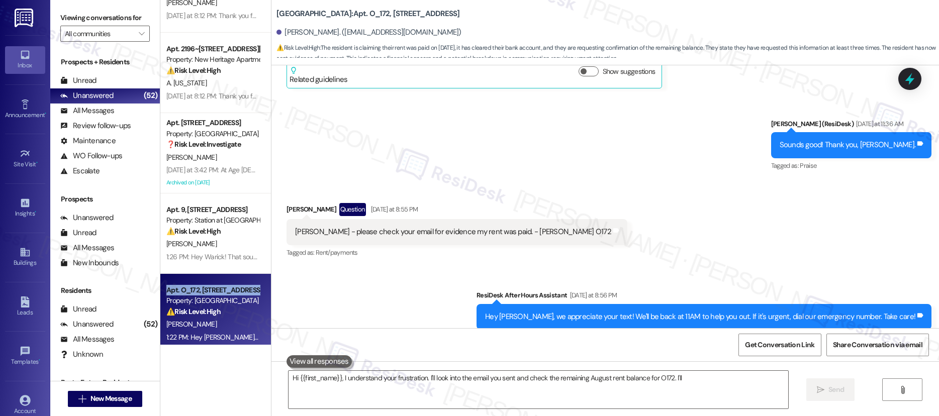
click at [231, 290] on div "Apt. O_172, 12650 SW Main Street" at bounding box center [212, 290] width 93 height 11
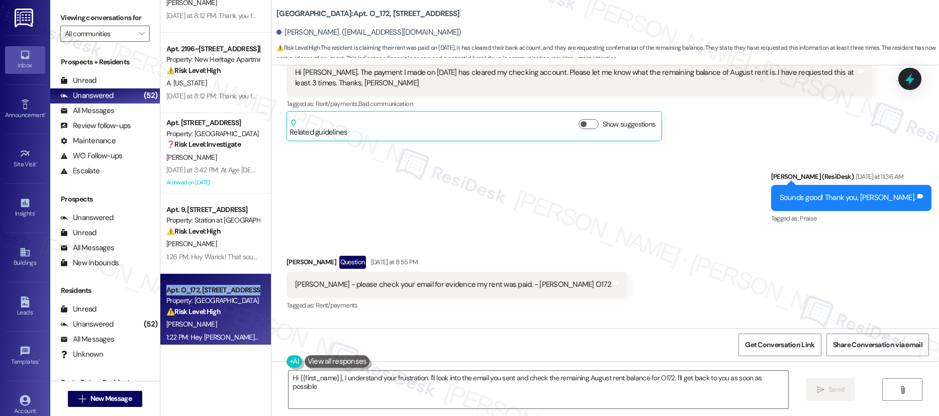
type textarea "Hi {{first_name}}, I understand your frustration. I'll look into the email you …"
click at [231, 290] on div "Apt. O_172, 12650 SW Main Street" at bounding box center [212, 290] width 93 height 11
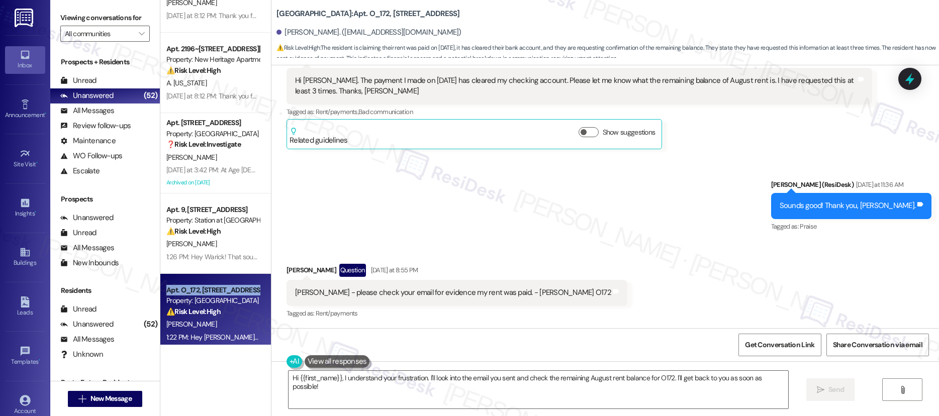
click at [231, 290] on div "Apt. O_172, 12650 SW Main Street" at bounding box center [212, 290] width 93 height 11
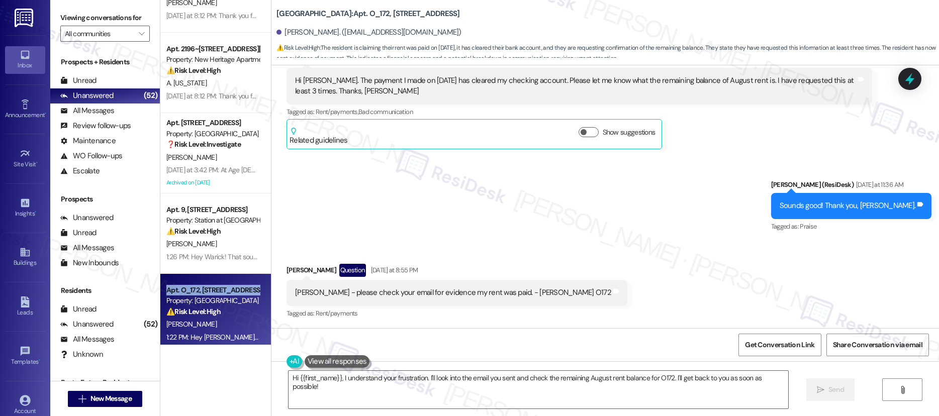
click at [231, 290] on div "Apt. O_172, 12650 SW Main Street" at bounding box center [212, 290] width 93 height 11
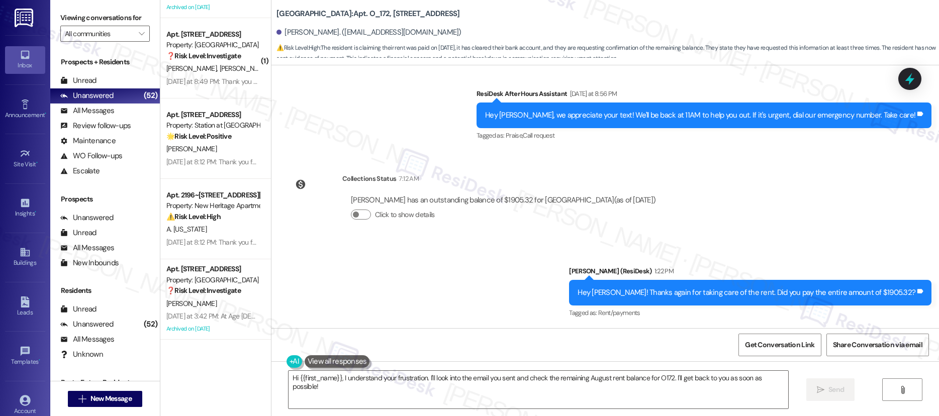
scroll to position [3323, 0]
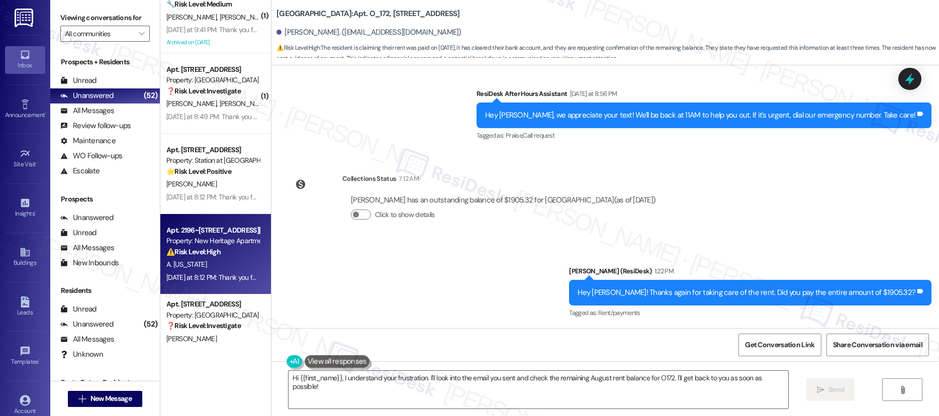
click at [216, 252] on div "⚠️ Risk Level: High The resident received a late fee notice after making a paym…" at bounding box center [212, 252] width 93 height 11
type textarea "Hi {{first_name}}, I understand your frustration. I'll look into the email you …"
click at [216, 252] on div "⚠️ Risk Level: High The resident received a late fee notice after making a paym…" at bounding box center [212, 252] width 93 height 11
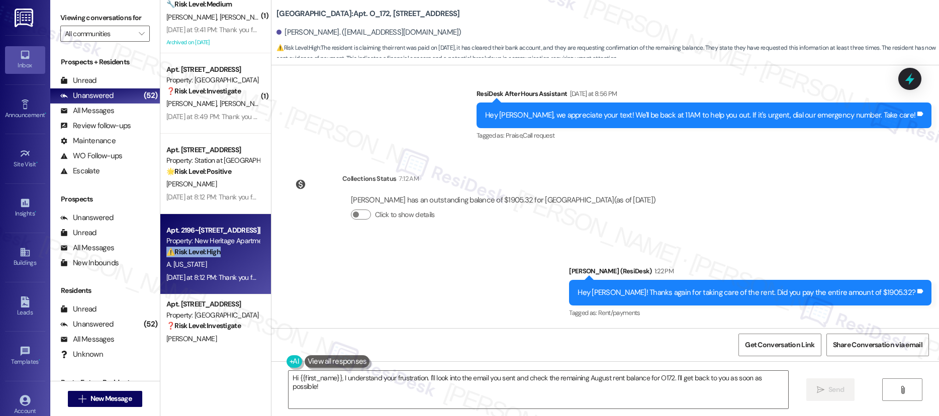
click at [216, 252] on div "⚠️ Risk Level: High The resident received a late fee notice after making a paym…" at bounding box center [212, 252] width 93 height 11
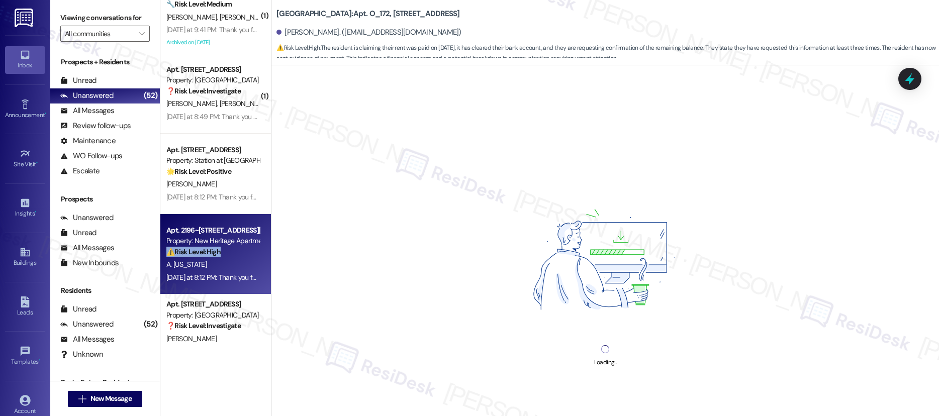
click at [216, 252] on div "⚠️ Risk Level: High The resident received a late fee notice after making a paym…" at bounding box center [212, 252] width 93 height 11
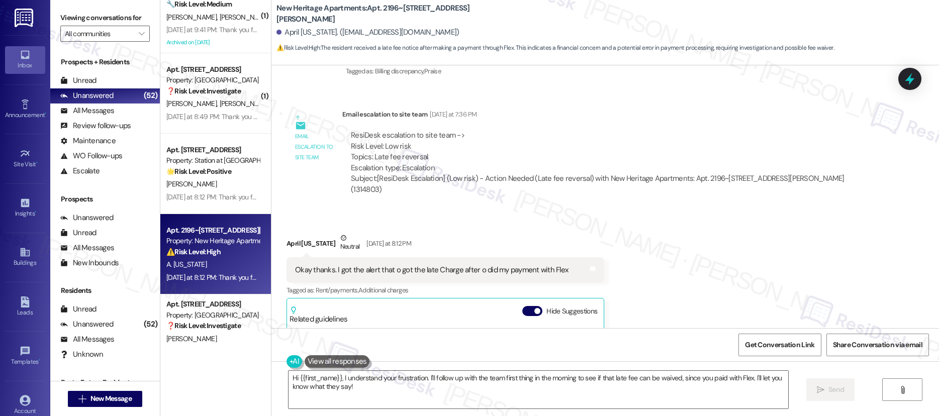
scroll to position [1938, 0]
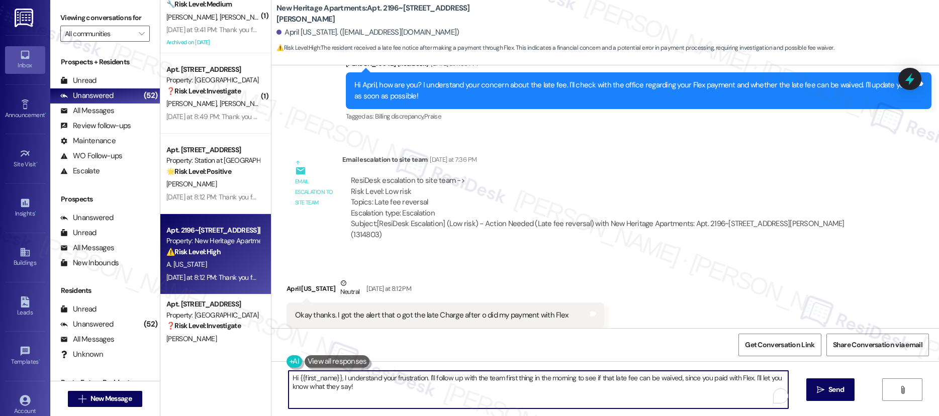
drag, startPoint x: 356, startPoint y: 389, endPoint x: 295, endPoint y: 372, distance: 63.5
click at [295, 372] on textarea "Hi {{first_name}}, I understand your frustration. I'll follow up with the team …" at bounding box center [537, 390] width 499 height 38
click at [293, 372] on textarea "Hi {{first_name}}, I understand your frustration. I'll follow up with the team …" at bounding box center [537, 390] width 499 height 38
click at [365, 395] on textarea "Hi {{first_name}}, I understand your frustration. I'll follow up with the team …" at bounding box center [537, 390] width 499 height 38
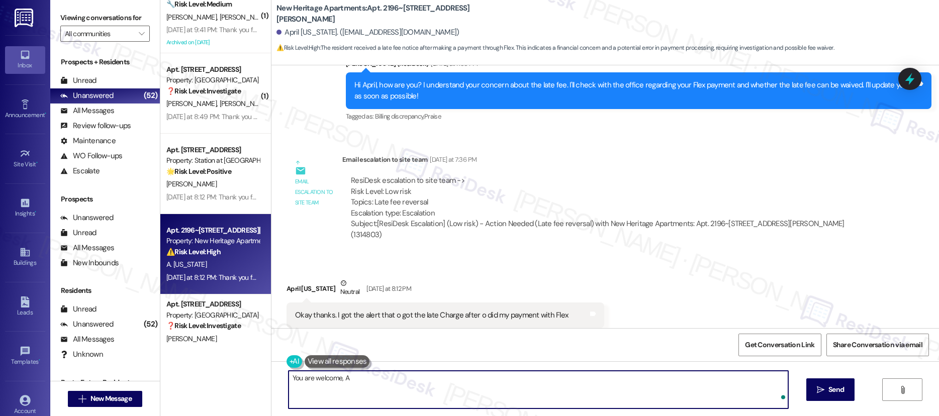
type textarea "You are welcome, AP"
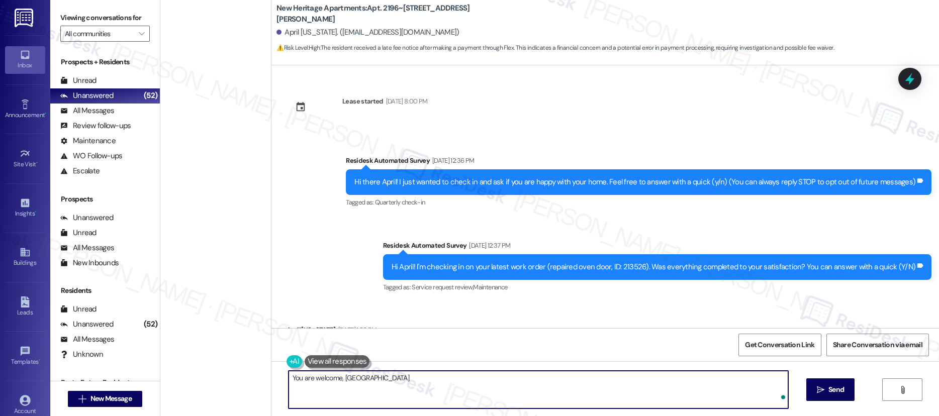
scroll to position [1938, 0]
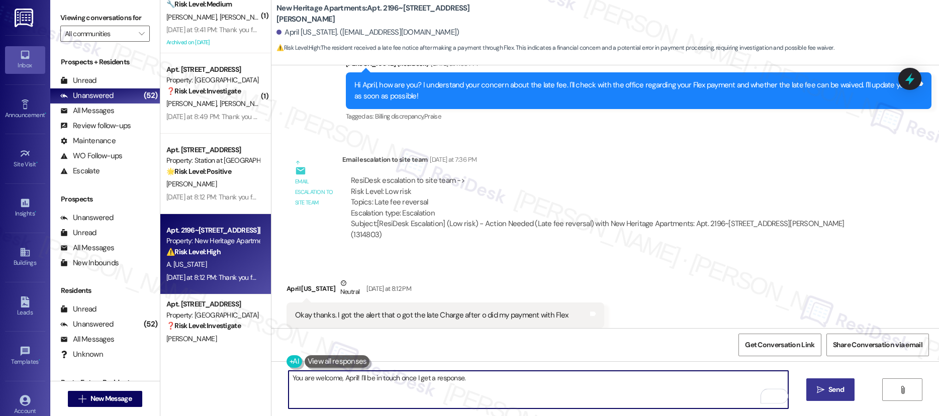
type textarea "You are welcome, April! I'll be in touch once I get a response."
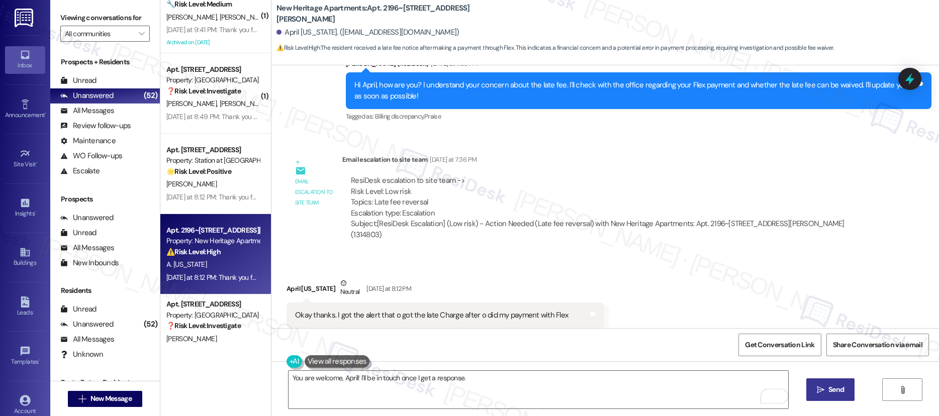
click at [828, 392] on span "Send" at bounding box center [836, 389] width 16 height 11
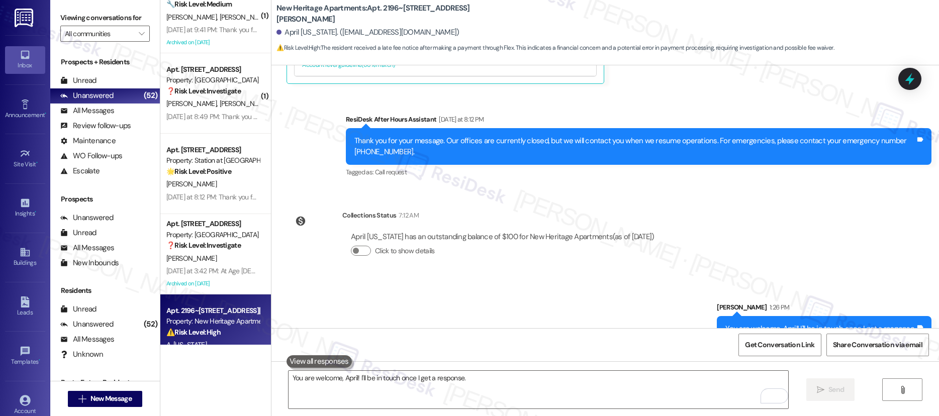
scroll to position [2393, 0]
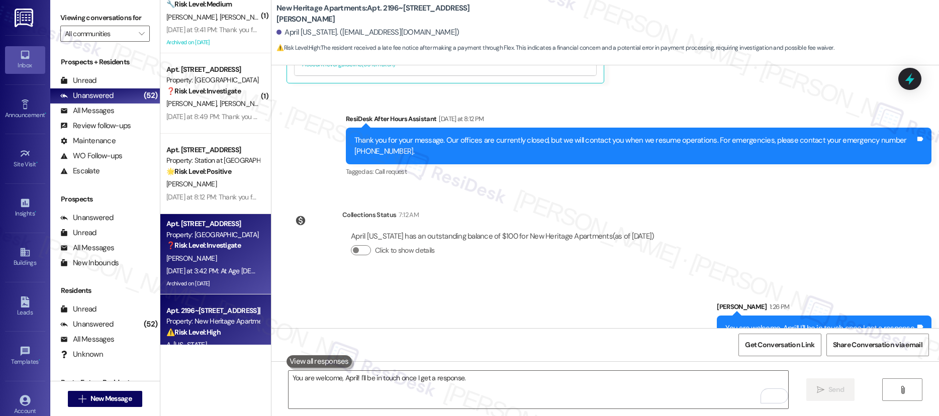
click at [212, 226] on div "Apt. 5966C, 5952 Park Court SE" at bounding box center [212, 224] width 93 height 11
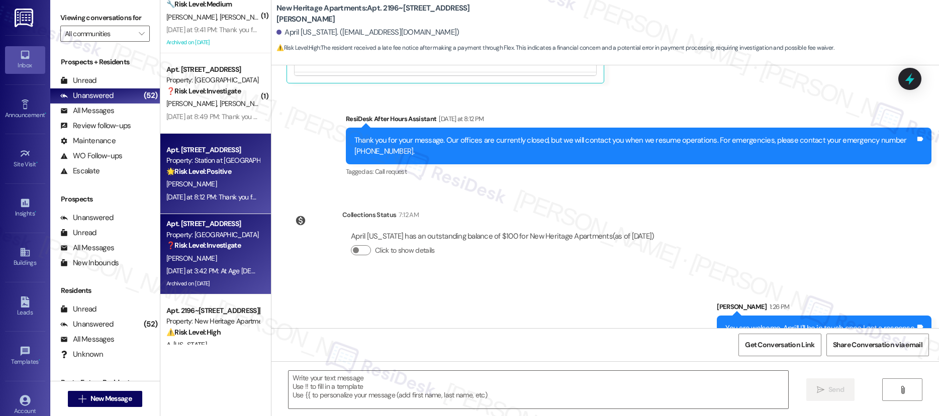
type textarea "Fetching suggested responses. Please feel free to read through the conversation…"
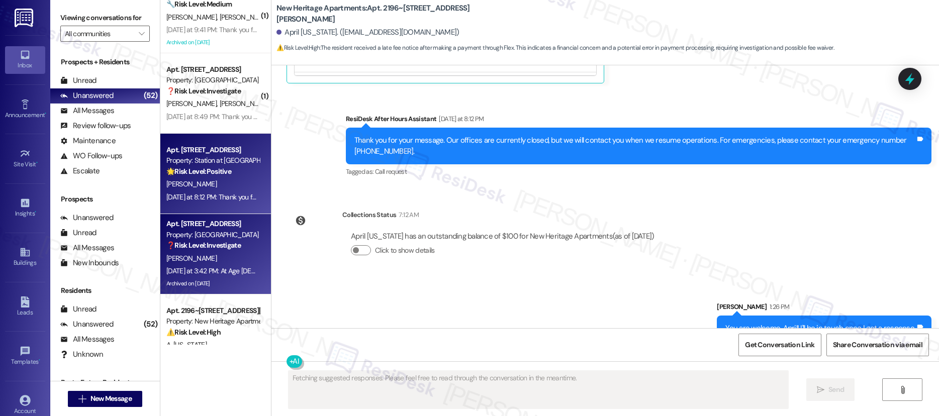
click at [211, 177] on div "Apt. 125, 5050 Fredericksburg Rd Property: Station at Elm Creek 🌟 Risk Level: P…" at bounding box center [212, 161] width 95 height 34
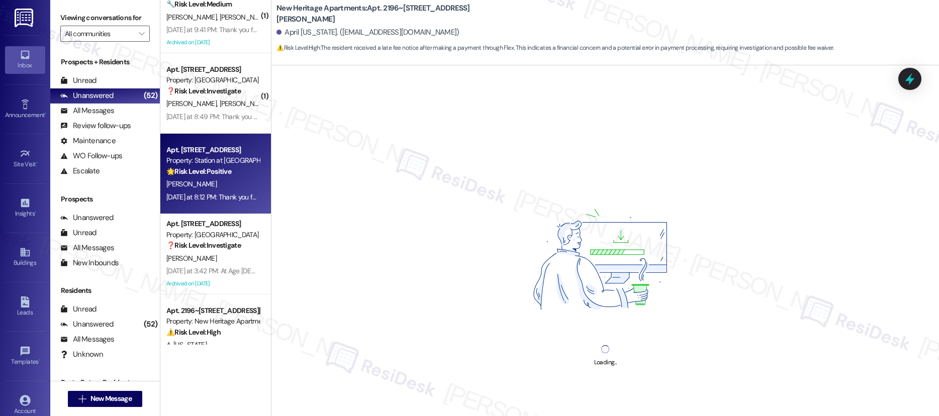
click at [223, 116] on div "Yesterday at 8:49 PM: Thank you for your message. Our offices are currently clo…" at bounding box center [474, 116] width 617 height 9
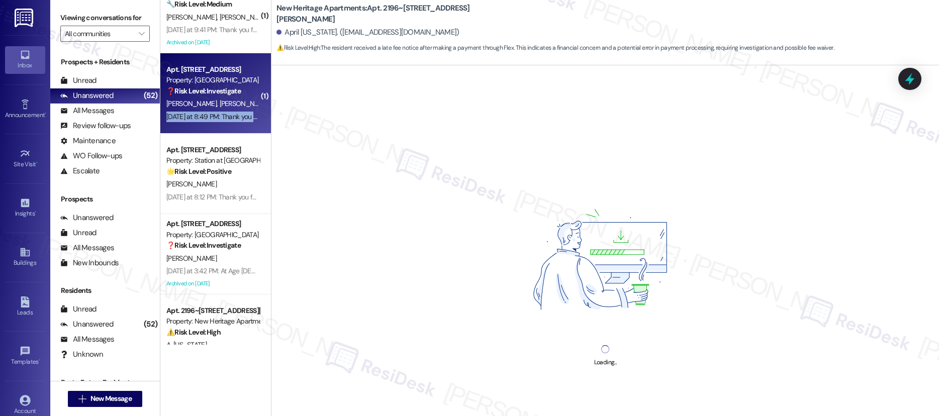
click at [223, 116] on div "Yesterday at 8:49 PM: Thank you for your message. Our offices are currently clo…" at bounding box center [474, 116] width 617 height 9
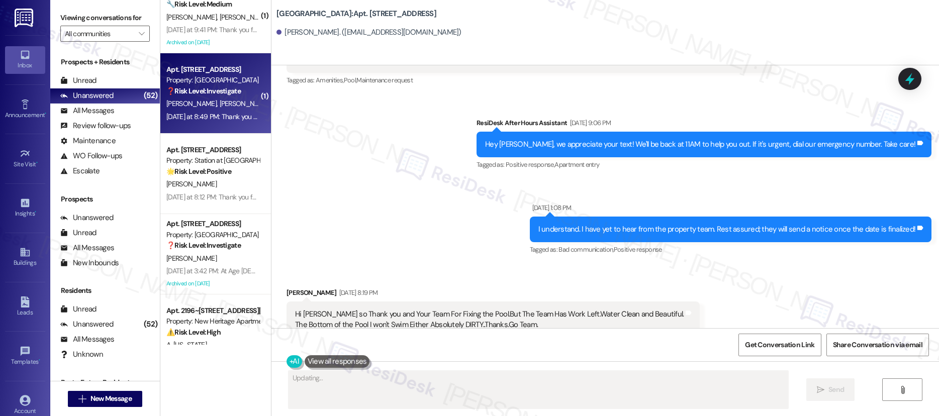
scroll to position [102681, 0]
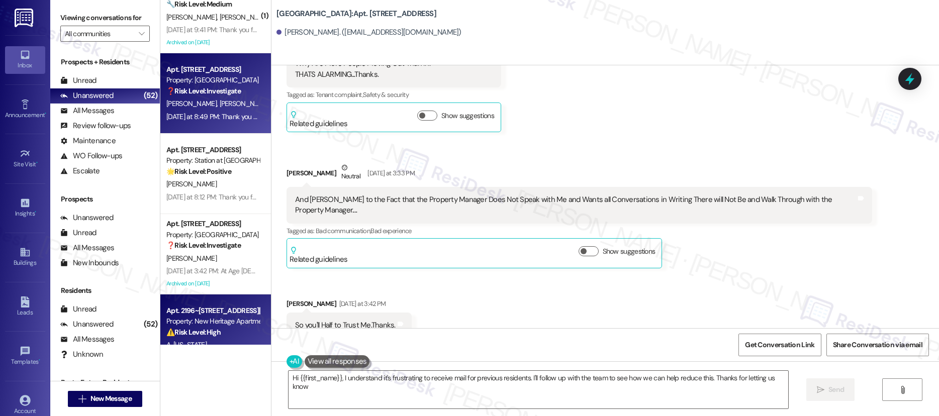
type textarea "Hi {{first_name}}, I understand it's frustrating to receive mail for previous r…"
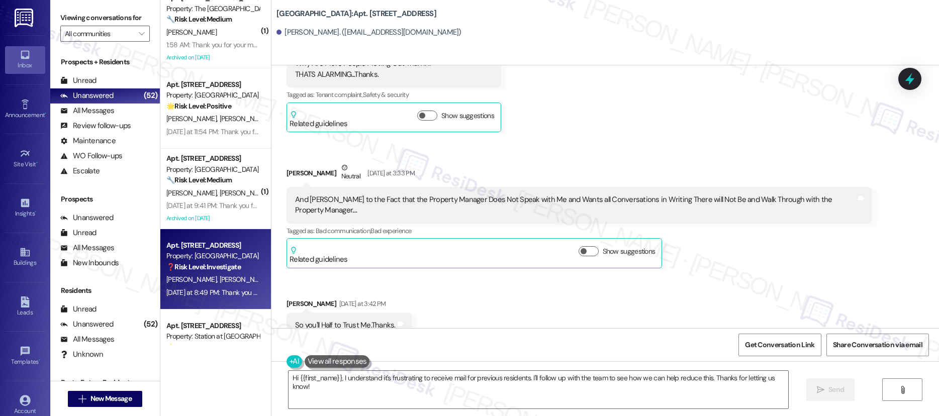
scroll to position [3072, 0]
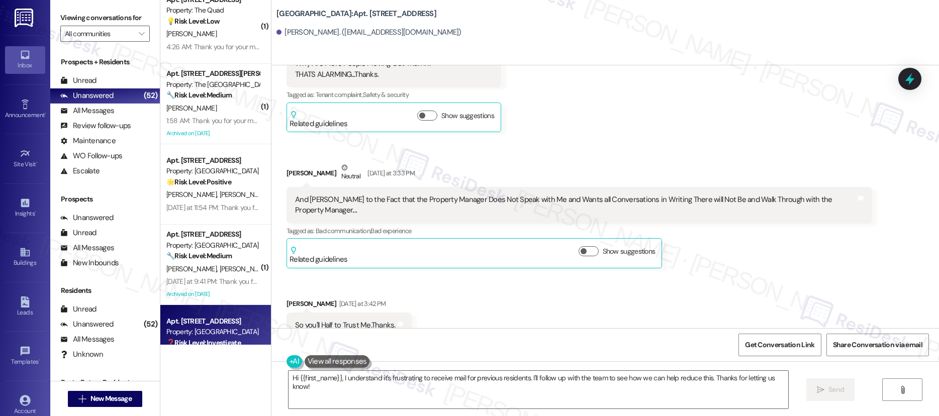
click at [271, 278] on div "Survey, sent via SMS Residesk Automated Survey Jul 18, 2023 at 1:18 PM Hi Scott…" at bounding box center [604, 196] width 667 height 263
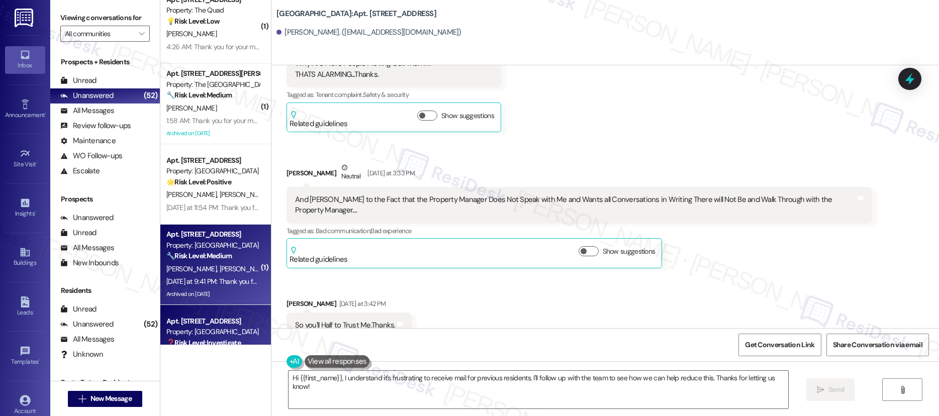
click at [218, 258] on strong "🔧 Risk Level: Medium" at bounding box center [198, 255] width 65 height 9
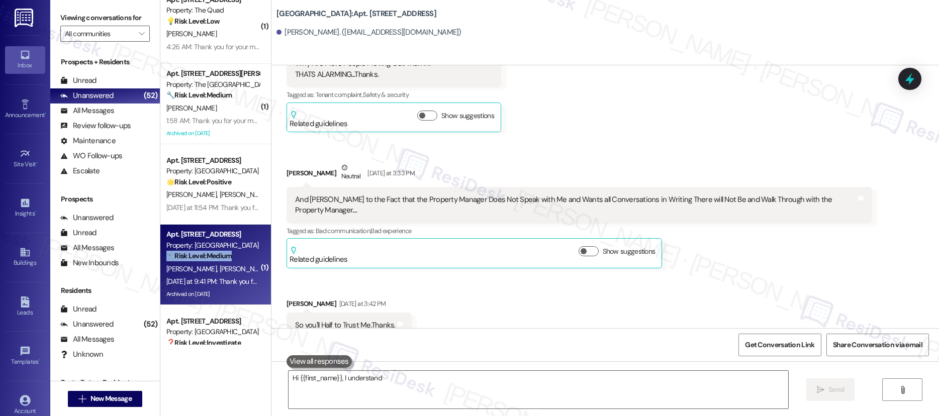
click at [218, 258] on strong "🔧 Risk Level: Medium" at bounding box center [198, 255] width 65 height 9
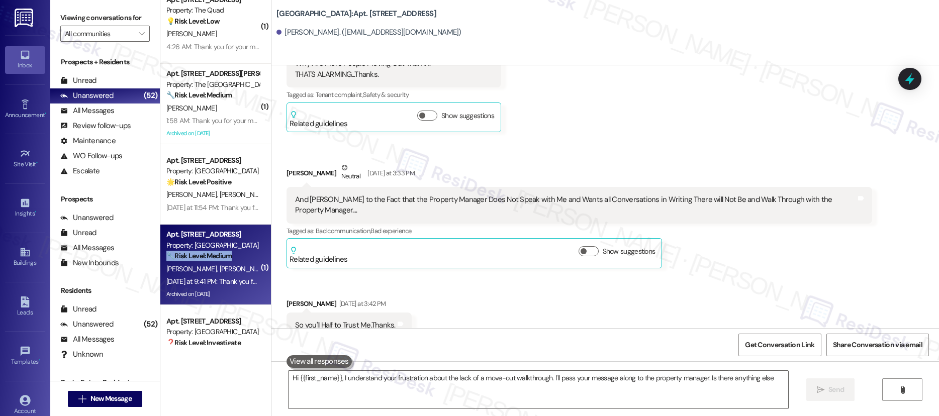
click at [218, 258] on strong "🔧 Risk Level: Medium" at bounding box center [198, 255] width 65 height 9
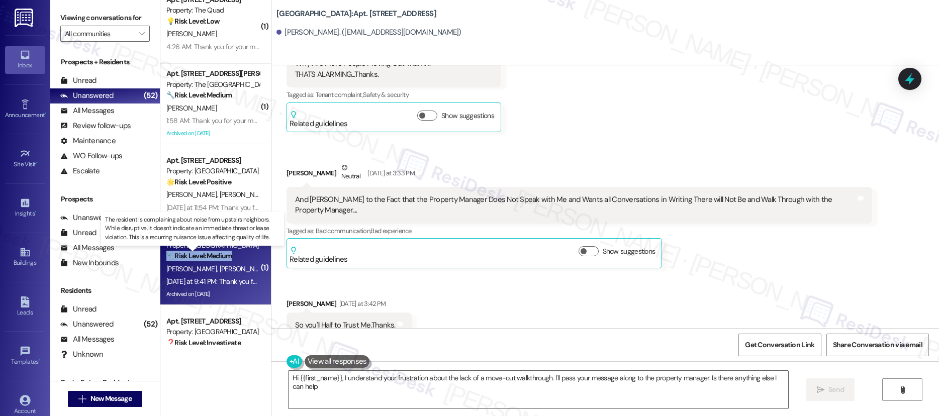
type textarea "Hi {{first_name}}, I understand your frustration about the lack of a move-out w…"
click at [218, 258] on strong "🔧 Risk Level: Medium" at bounding box center [198, 255] width 65 height 9
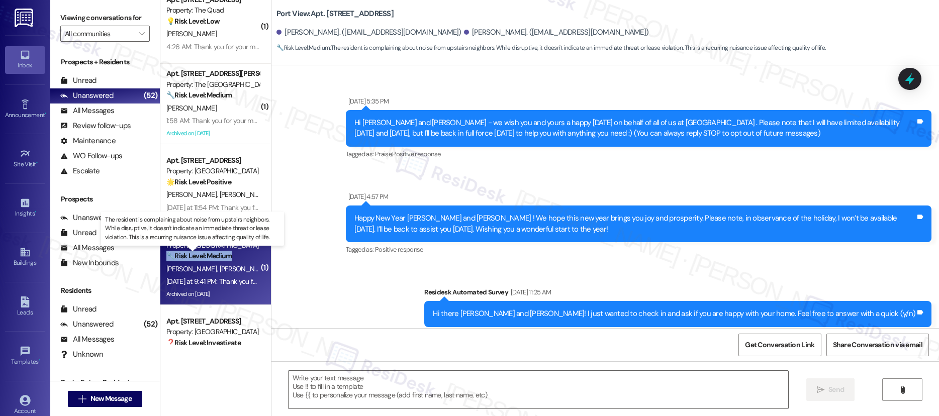
click at [218, 258] on strong "🔧 Risk Level: Medium" at bounding box center [198, 255] width 65 height 9
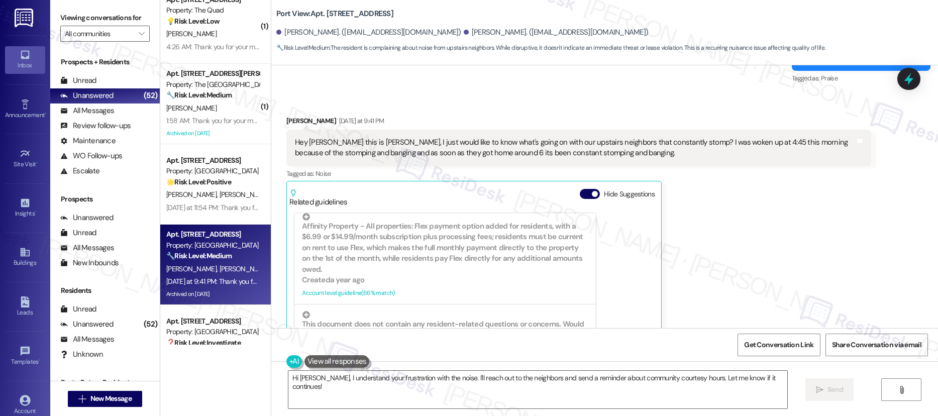
scroll to position [7432, 0]
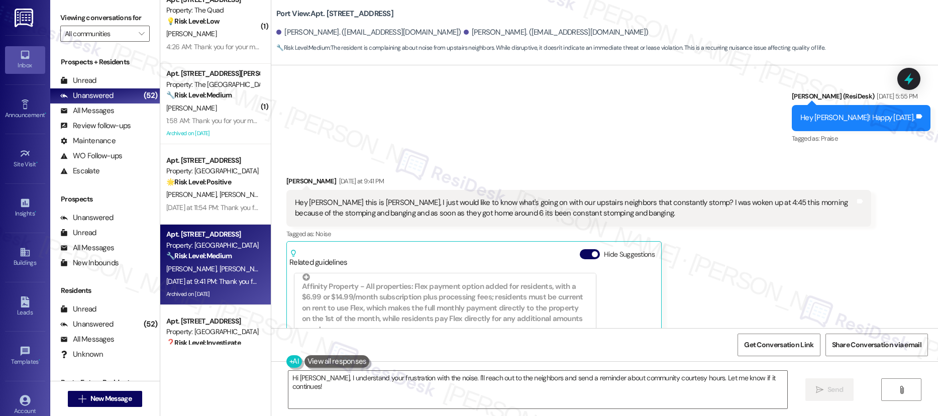
click at [664, 197] on div "Hey Sarah this is Richard, I just would like to know what's going on with our u…" at bounding box center [575, 208] width 560 height 22
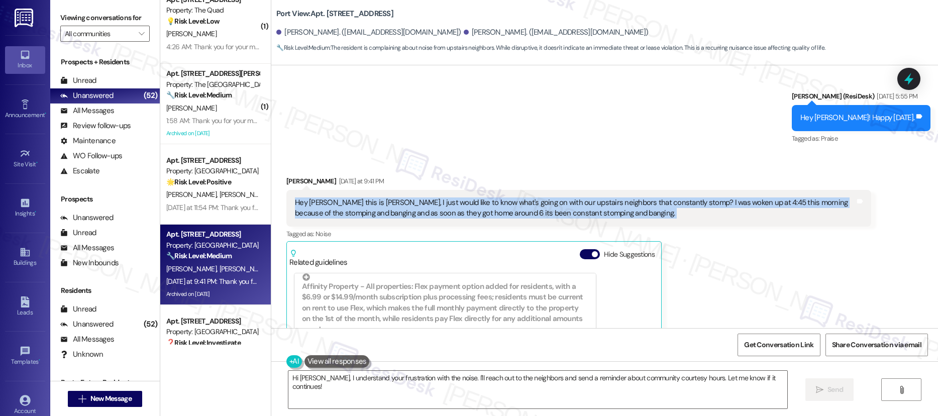
click at [664, 197] on div "Hey Sarah this is Richard, I just would like to know what's going on with our u…" at bounding box center [575, 208] width 560 height 22
copy div "Hey Sarah this is Richard, I just would like to know what's going on with our u…"
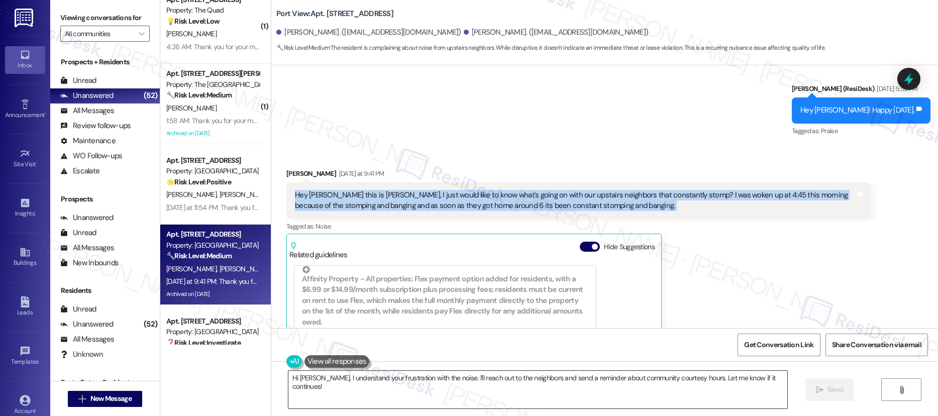
scroll to position [7459, 0]
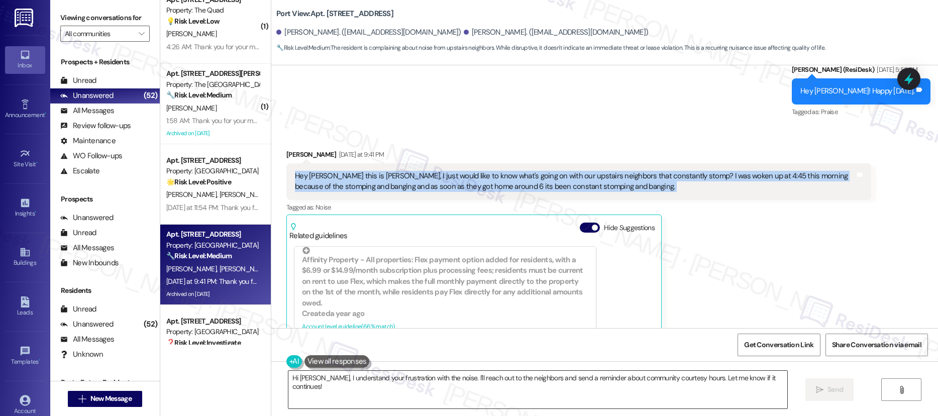
click at [411, 379] on textarea "Hi Richard, I understand your frustration with the noise. I'll reach out to the…" at bounding box center [537, 390] width 499 height 38
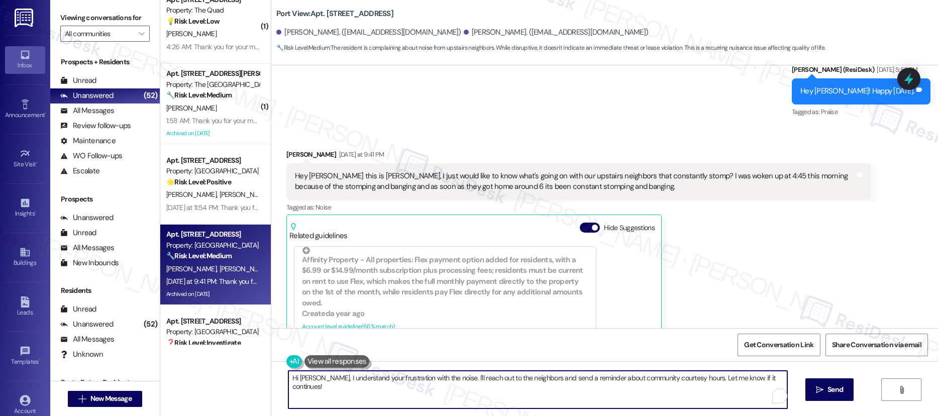
click at [411, 379] on textarea "Hi Richard, I understand your frustration with the noise. I'll reach out to the…" at bounding box center [537, 390] width 499 height 38
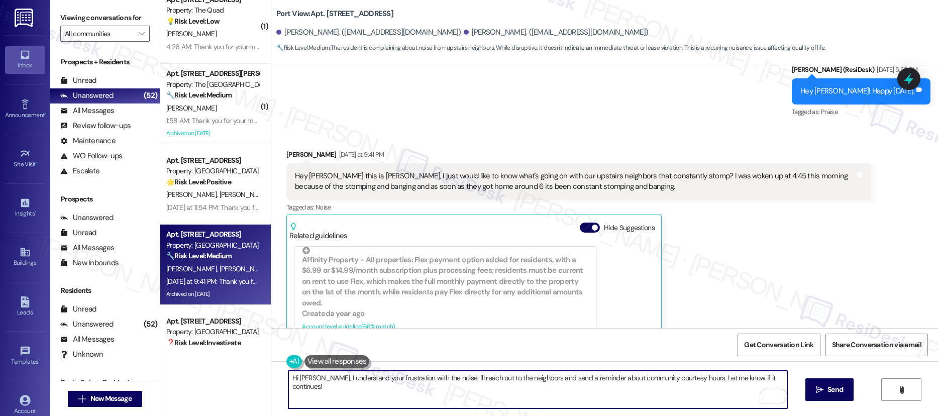
click at [411, 379] on textarea "Hi Richard, I understand your frustration with the noise. I'll reach out to the…" at bounding box center [537, 390] width 499 height 38
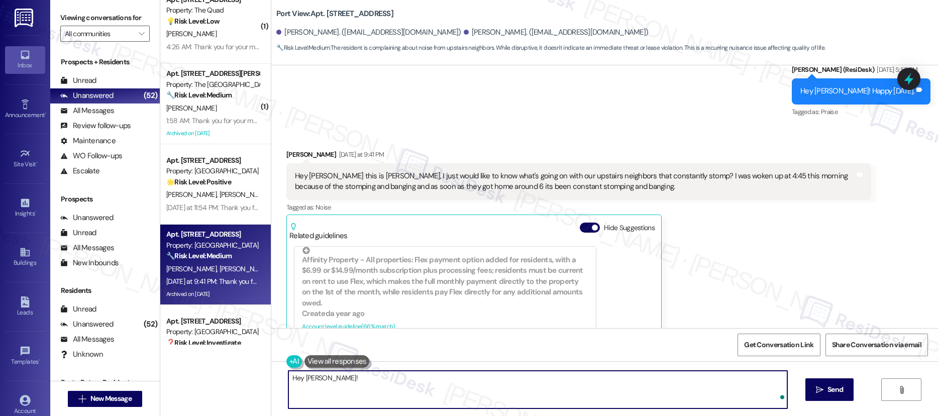
paste textarea "I’m sorry to hear that the stomping and banging have been disturbing you, espec…"
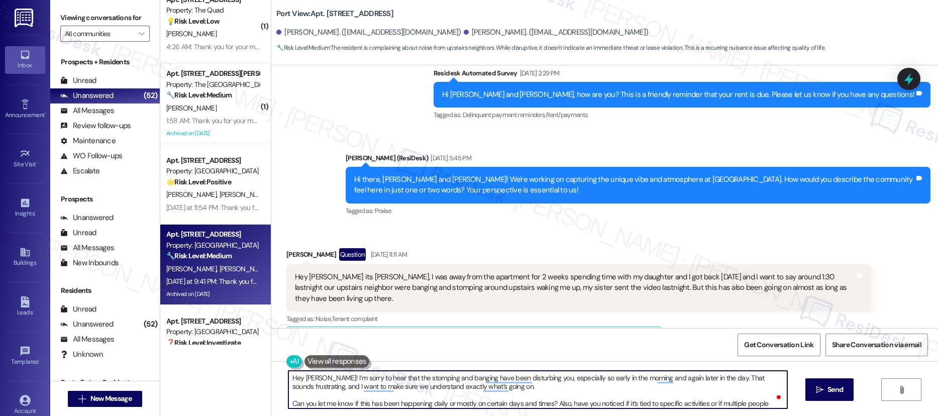
scroll to position [7613, 0]
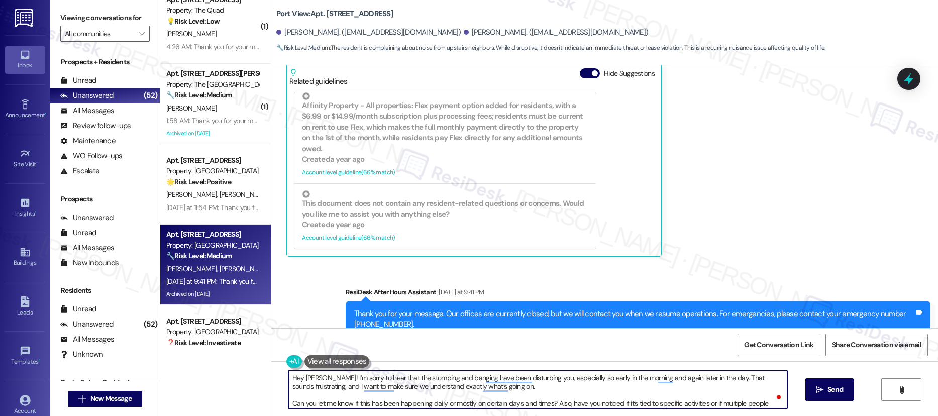
drag, startPoint x: 713, startPoint y: 376, endPoint x: 719, endPoint y: 386, distance: 11.3
click at [719, 386] on textarea "Hey Richard! I’m sorry to hear that the stomping and banging have been disturbi…" at bounding box center [537, 390] width 499 height 38
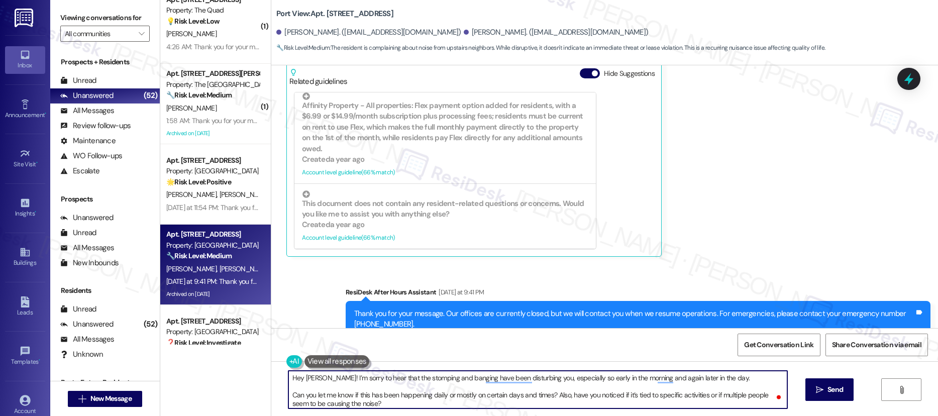
click at [288, 392] on textarea "Hey Richard! I’m sorry to hear that the stomping and banging have been disturbi…" at bounding box center [537, 390] width 499 height 38
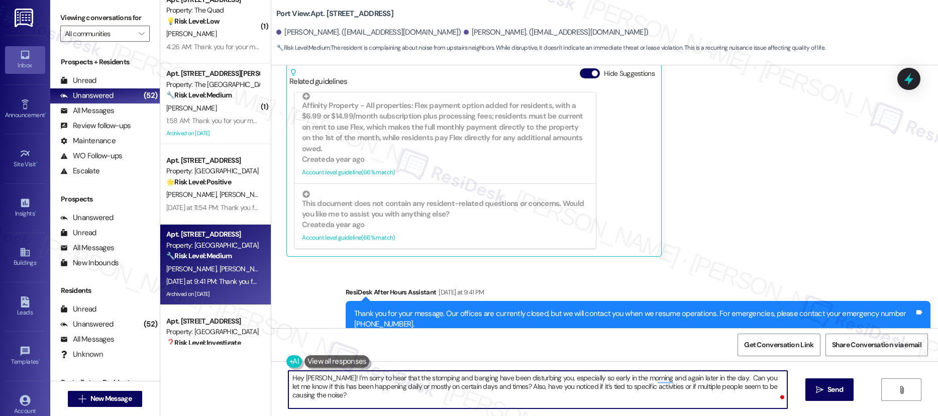
drag, startPoint x: 573, startPoint y: 398, endPoint x: 580, endPoint y: 402, distance: 8.5
click at [576, 400] on textarea "Hey Richard! I’m sorry to hear that the stomping and banging have been disturbi…" at bounding box center [537, 390] width 499 height 38
type textarea "Hey Richard! I’m sorry to hear that the stomping and banging have been disturbi…"
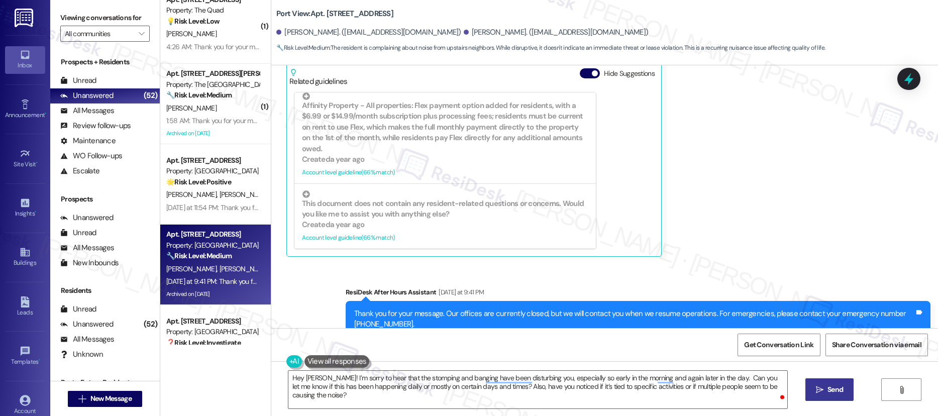
click at [823, 391] on span " Send" at bounding box center [830, 389] width 32 height 11
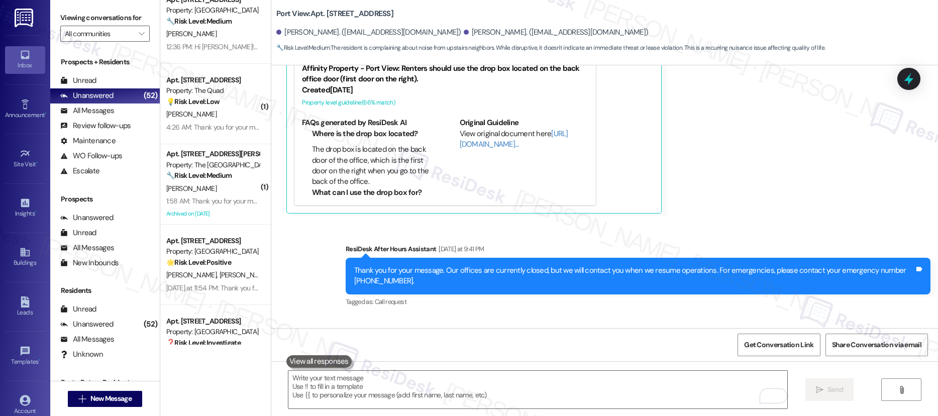
scroll to position [7694, 0]
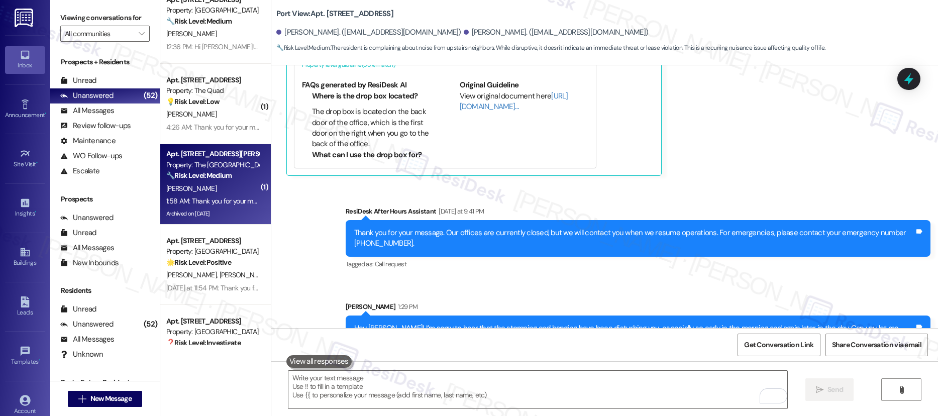
click at [206, 193] on div "S. Han" at bounding box center [212, 188] width 95 height 13
click at [205, 193] on div "S. Han" at bounding box center [212, 188] width 95 height 13
type textarea "Fetching suggested responses. Please feel free to read through the conversation…"
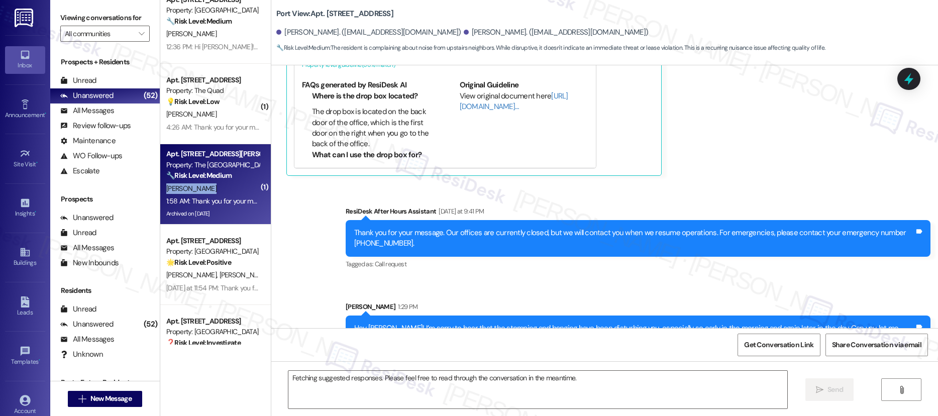
drag, startPoint x: 205, startPoint y: 193, endPoint x: 213, endPoint y: 174, distance: 21.2
click at [205, 192] on div "S. Han" at bounding box center [212, 188] width 95 height 13
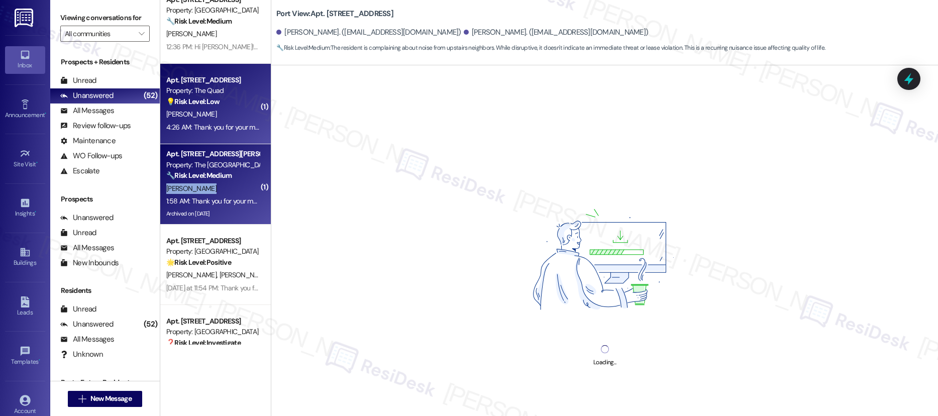
click at [219, 121] on div "4:26 AM: Thank you for your message. Our offices are currently closed, but we w…" at bounding box center [212, 127] width 95 height 13
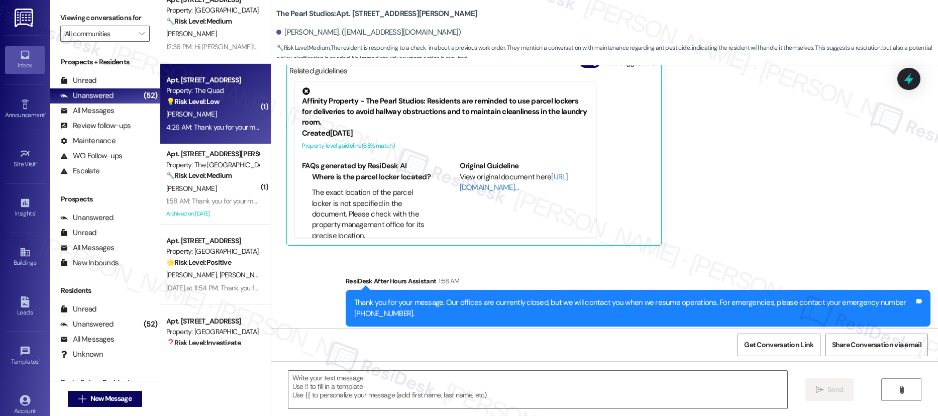
type textarea "Fetching suggested responses. Please feel free to read through the conversation…"
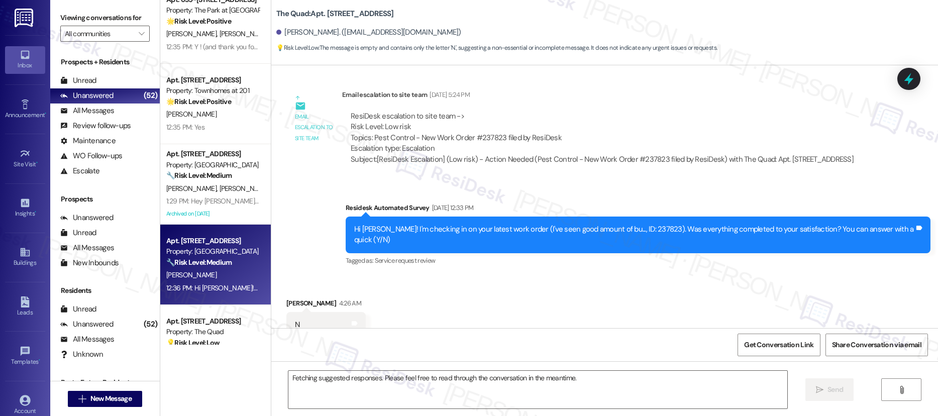
click at [224, 266] on strong "🔧 Risk Level: Medium" at bounding box center [198, 262] width 65 height 9
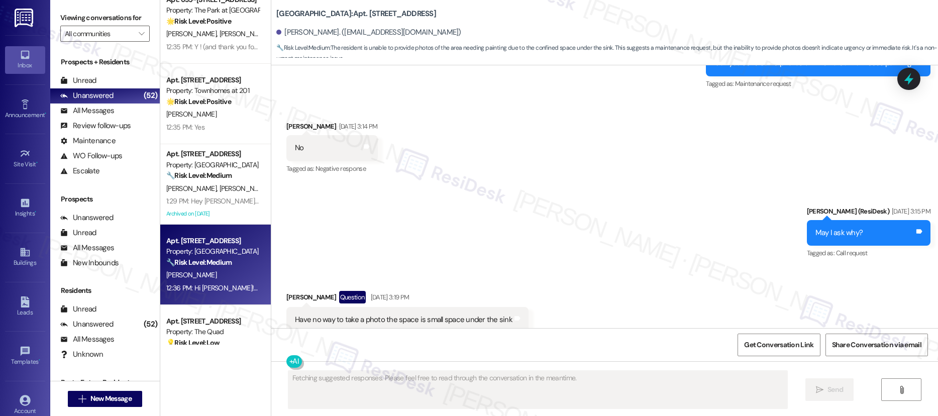
scroll to position [7737, 0]
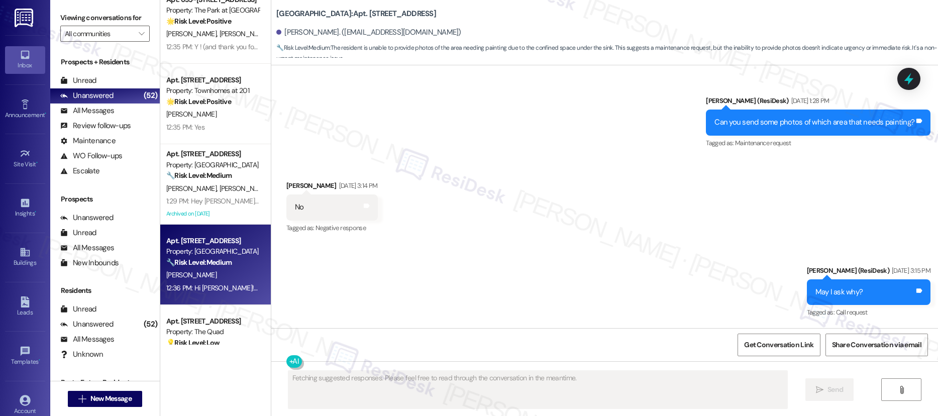
click at [223, 265] on strong "🔧 Risk Level: Medium" at bounding box center [198, 262] width 65 height 9
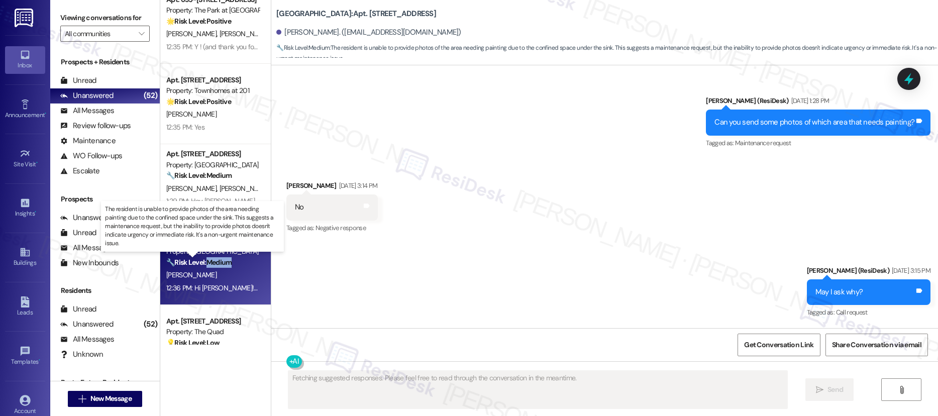
click at [223, 265] on strong "🔧 Risk Level: Medium" at bounding box center [198, 262] width 65 height 9
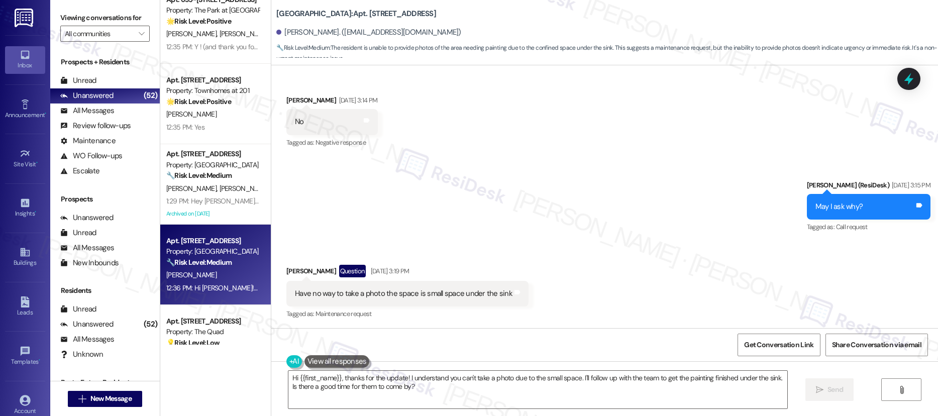
scroll to position [7820, 0]
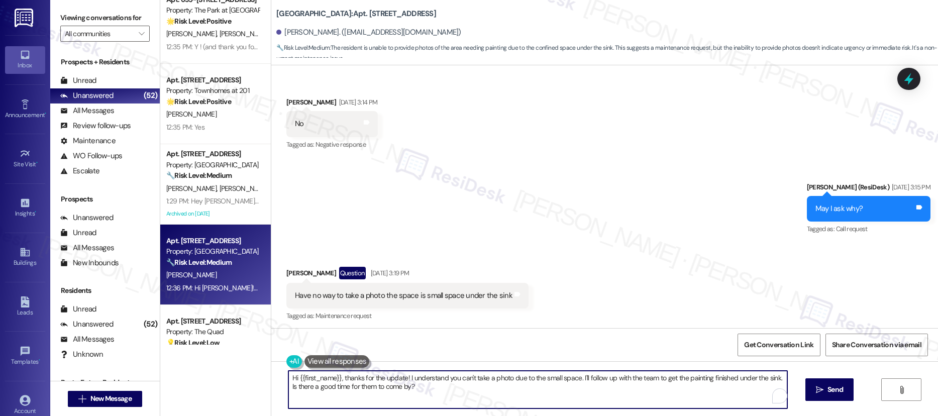
click at [433, 390] on textarea "Hi {{first_name}}, thanks for the update! I understand you can't take a photo d…" at bounding box center [537, 390] width 499 height 38
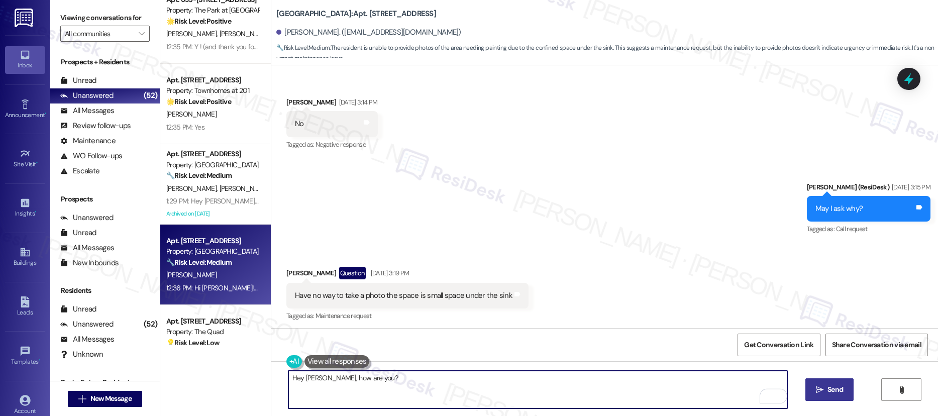
type textarea "Hey Ronald, how are you?"
click at [826, 388] on span "Send" at bounding box center [836, 389] width 20 height 11
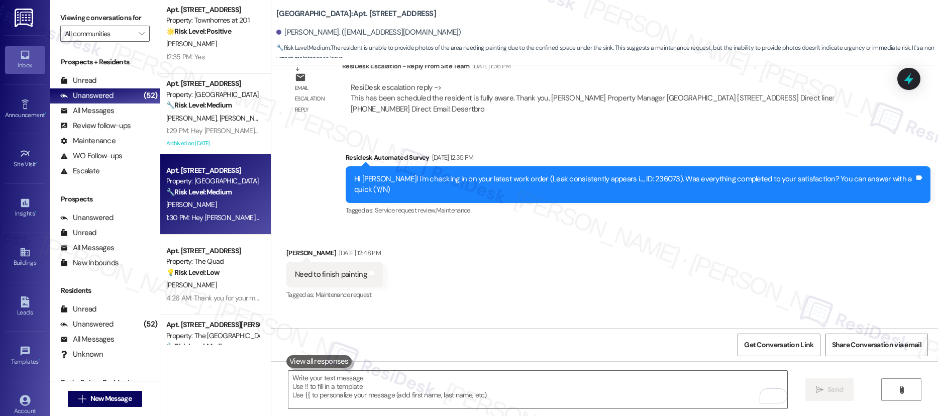
scroll to position [7315, 0]
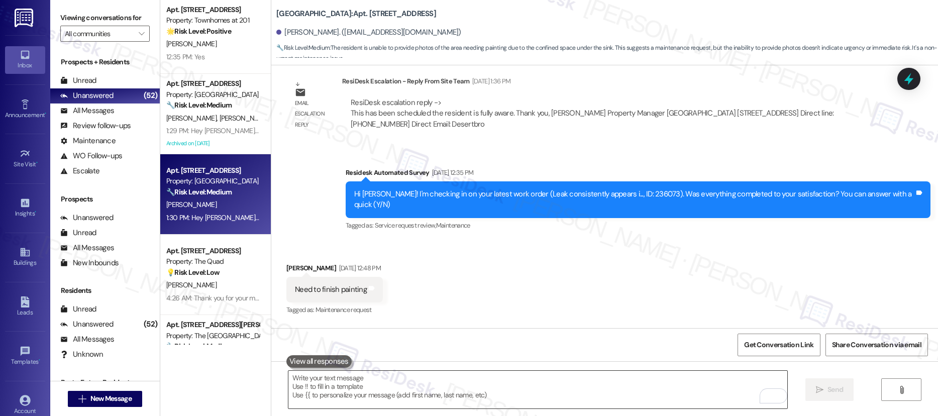
click at [680, 381] on textarea "To enrich screen reader interactions, please activate Accessibility in Grammarl…" at bounding box center [537, 390] width 499 height 38
click at [680, 383] on textarea "To enrich screen reader interactions, please activate Accessibility in Grammarl…" at bounding box center [537, 390] width 499 height 38
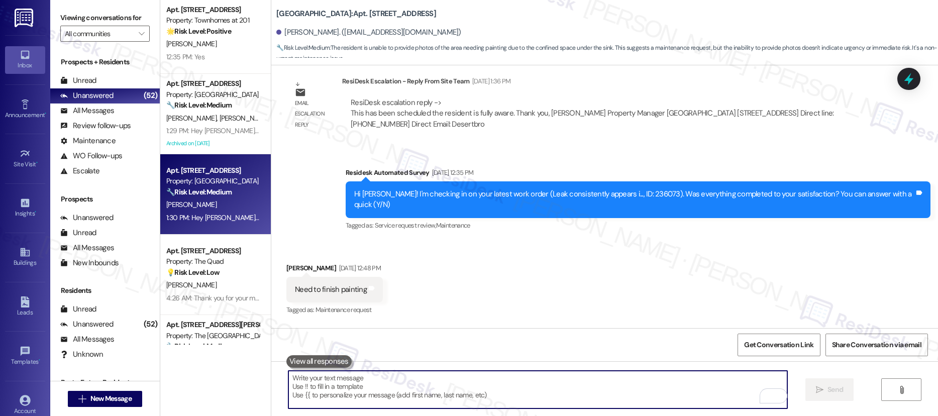
click at [680, 383] on textarea "To enrich screen reader interactions, please activate Accessibility in Grammarl…" at bounding box center [537, 390] width 499 height 38
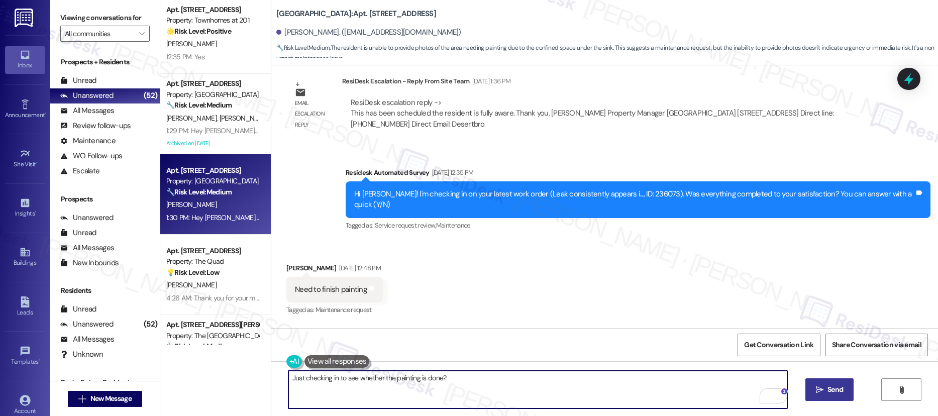
type textarea "Just checking in to see whether the painting is done?"
click at [828, 385] on span "Send" at bounding box center [836, 389] width 16 height 11
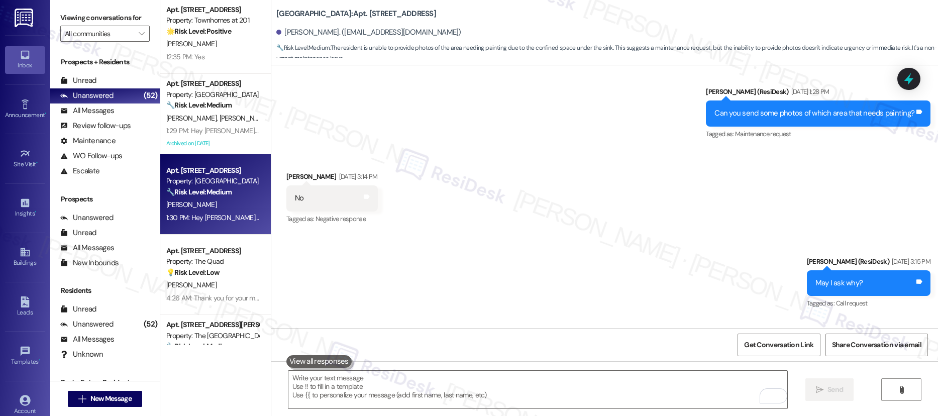
scroll to position [7962, 0]
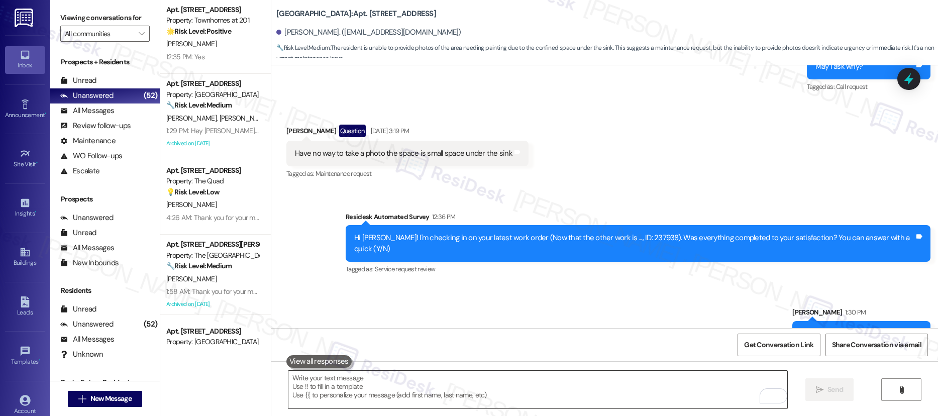
click at [628, 381] on textarea "To enrich screen reader interactions, please activate Accessibility in Grammarl…" at bounding box center [537, 390] width 499 height 38
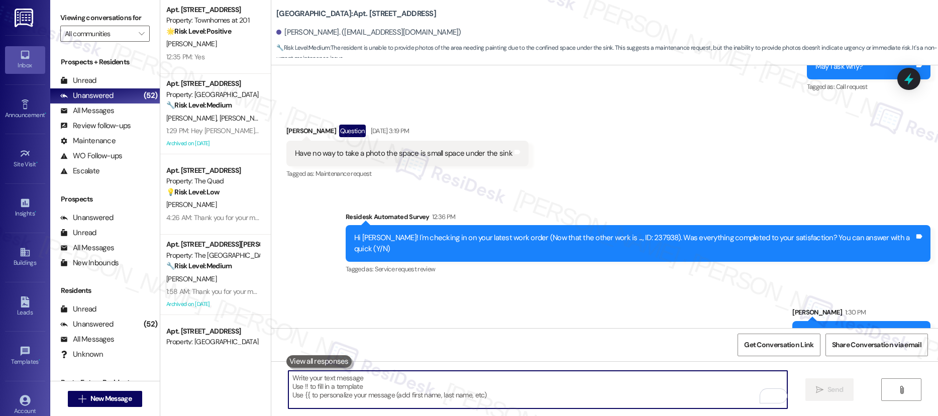
click at [627, 380] on textarea "To enrich screen reader interactions, please activate Accessibility in Grammarl…" at bounding box center [537, 390] width 499 height 38
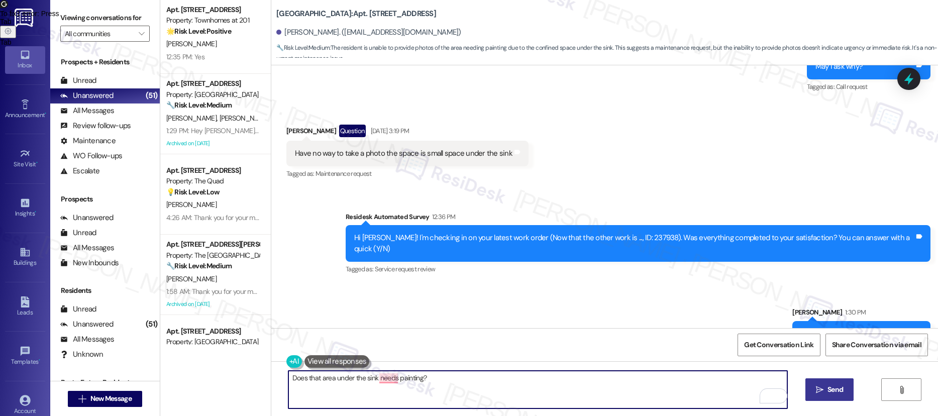
click at [567, 373] on textarea "Does that area under the sink needs painting?" at bounding box center [537, 390] width 499 height 38
click at [566, 374] on textarea "Does that area under the sink needs painting?" at bounding box center [537, 390] width 499 height 38
click at [387, 380] on textarea "Does that area under the sink needs painting?" at bounding box center [537, 390] width 499 height 38
click at [422, 380] on textarea "Does that area under the sink need painting?" at bounding box center [537, 390] width 499 height 38
click at [430, 378] on textarea "Does that area under the sink need painting?" at bounding box center [537, 390] width 499 height 38
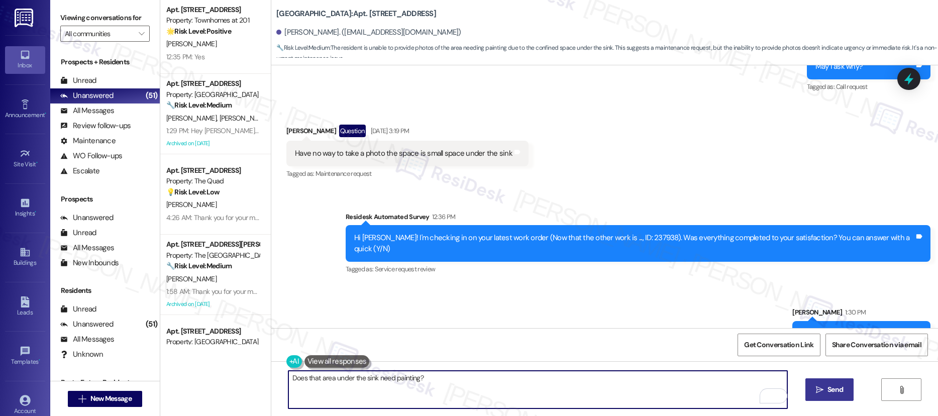
click at [313, 377] on textarea "Does that area under the sink need painting?" at bounding box center [537, 390] width 499 height 38
click at [420, 377] on textarea "Does that area under the sink need painting?" at bounding box center [537, 390] width 499 height 38
type textarea "Does that area under the sink need painting?"
drag, startPoint x: 798, startPoint y: 389, endPoint x: 832, endPoint y: 398, distance: 34.9
click at [799, 389] on div "Does that area under the sink need painting?  Send " at bounding box center [604, 398] width 667 height 75
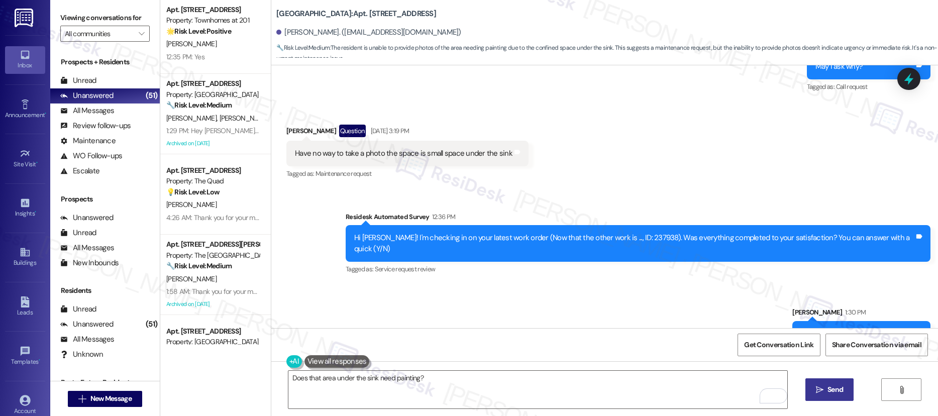
click at [832, 398] on button " Send" at bounding box center [829, 389] width 49 height 23
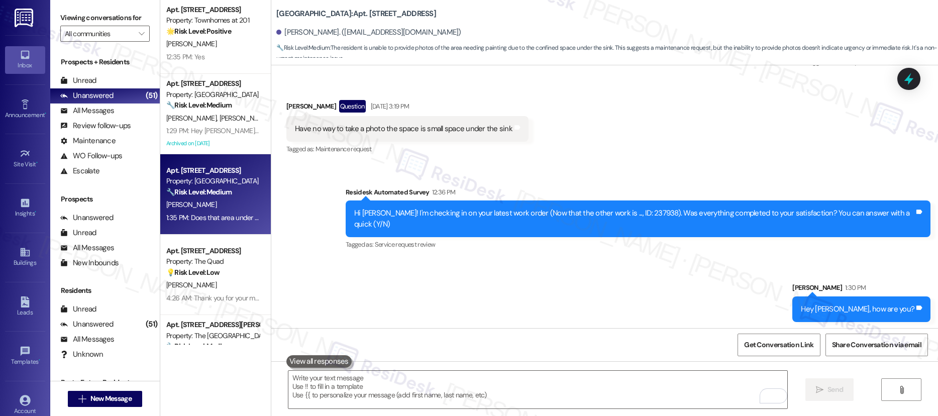
scroll to position [8032, 0]
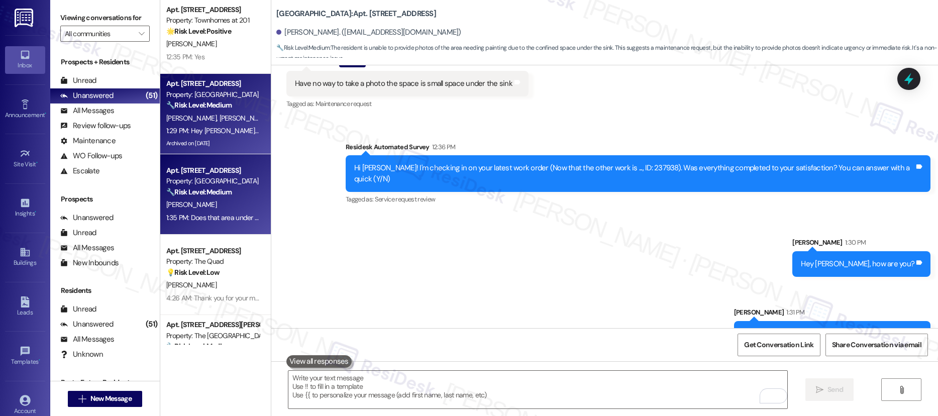
click at [228, 137] on div "Archived on 02/07/2025" at bounding box center [212, 143] width 95 height 13
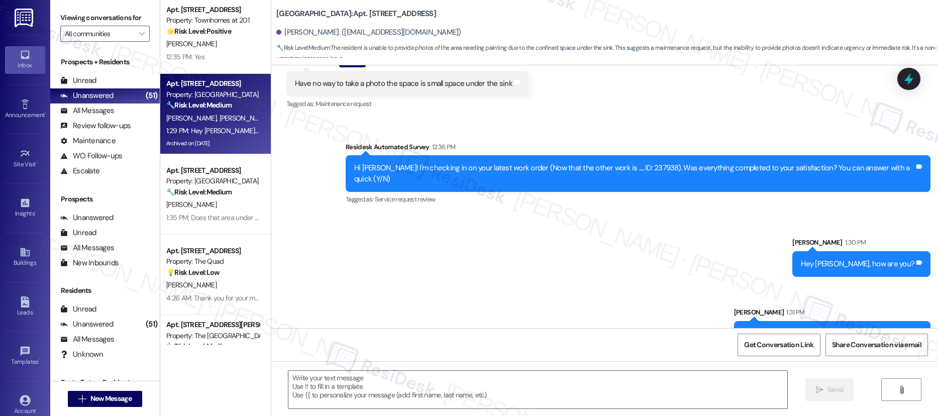
click at [227, 136] on div "1:29 PM: Hey Richard! I’m sorry to hear that the stomping and banging have been…" at bounding box center [212, 131] width 95 height 13
type textarea "Fetching suggested responses. Please feel free to read through the conversation…"
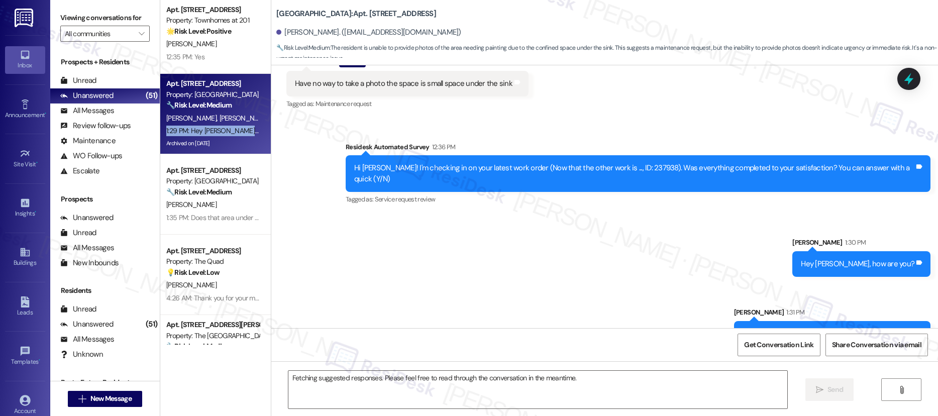
click at [227, 136] on div "1:29 PM: Hey Richard! I’m sorry to hear that the stomping and banging have been…" at bounding box center [212, 131] width 95 height 13
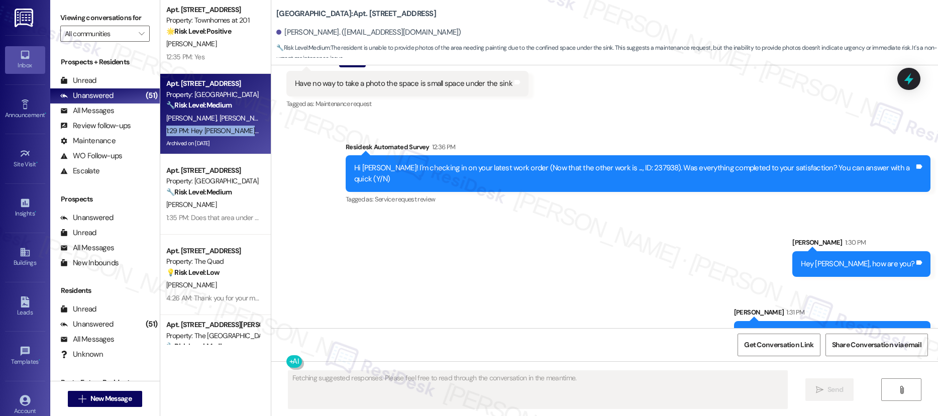
click at [227, 136] on div "1:29 PM: Hey Richard! I’m sorry to hear that the stomping and banging have been…" at bounding box center [212, 131] width 95 height 13
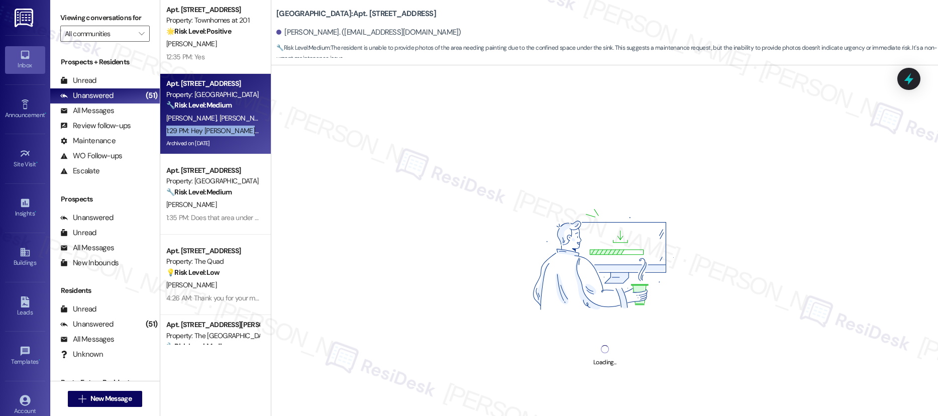
click at [227, 136] on div "1:29 PM: Hey Richard! I’m sorry to hear that the stomping and banging have been…" at bounding box center [212, 131] width 95 height 13
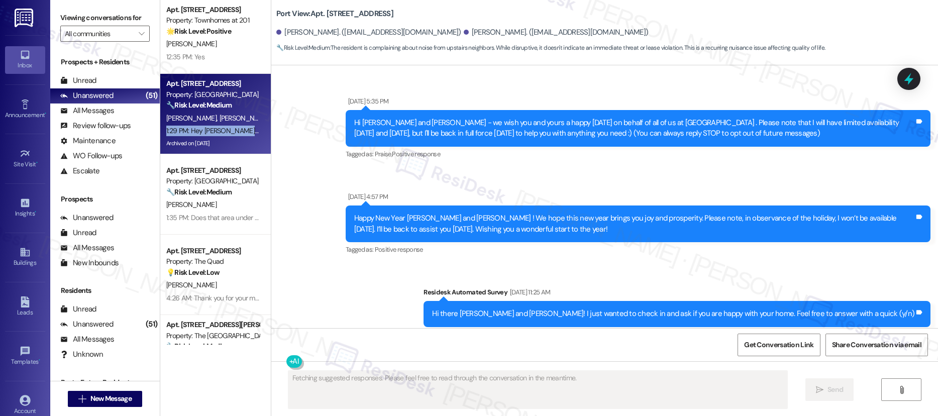
click at [227, 136] on div "1:29 PM: Hey Richard! I’m sorry to hear that the stomping and banging have been…" at bounding box center [212, 131] width 95 height 13
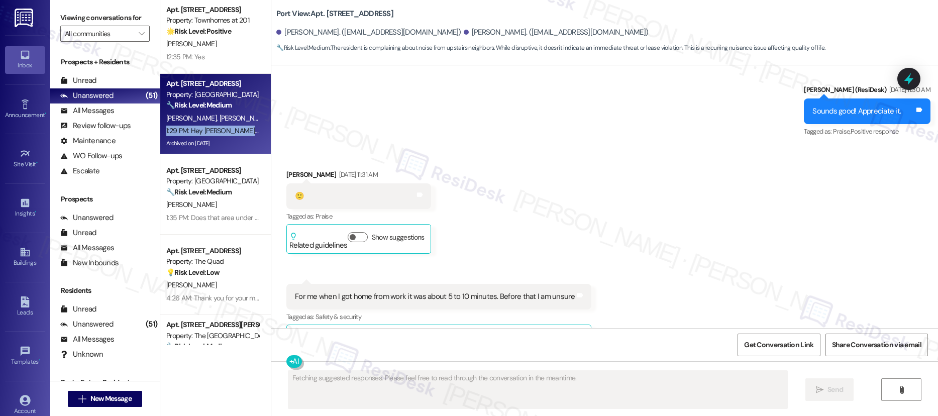
click at [227, 136] on div "1:29 PM: Hey Richard! I’m sorry to hear that the stomping and banging have been…" at bounding box center [212, 131] width 95 height 13
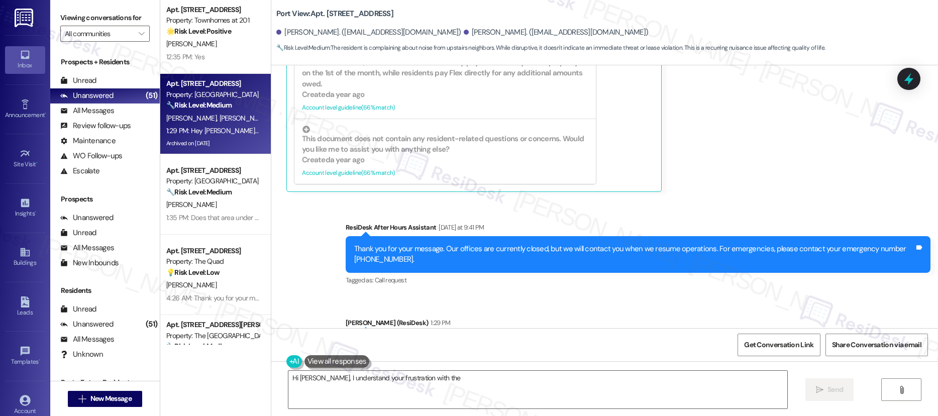
scroll to position [7708, 0]
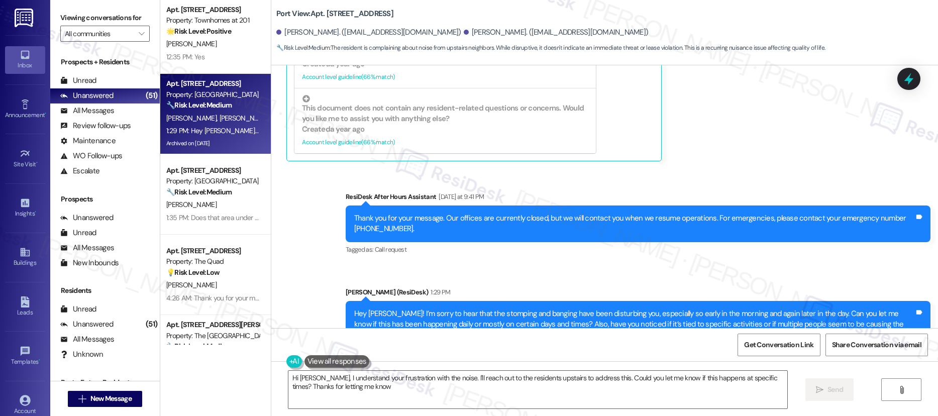
type textarea "Hi Richard, I understand your frustration with the noise. I'll reach out to the…"
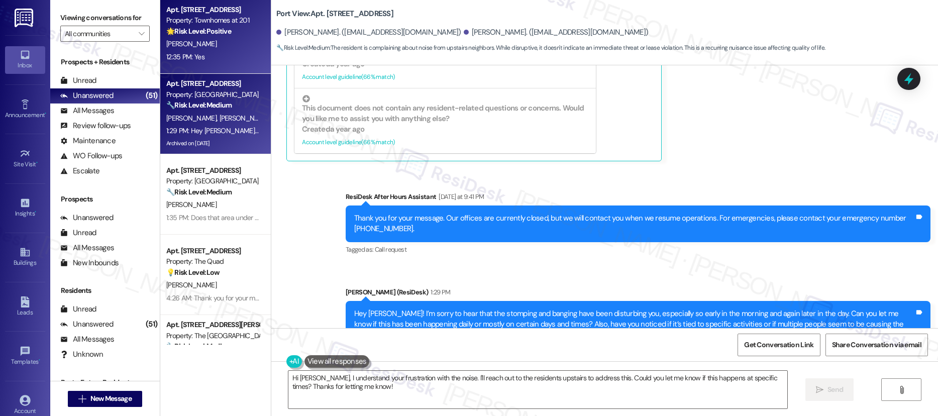
click at [219, 50] on div "[PERSON_NAME]" at bounding box center [212, 44] width 95 height 13
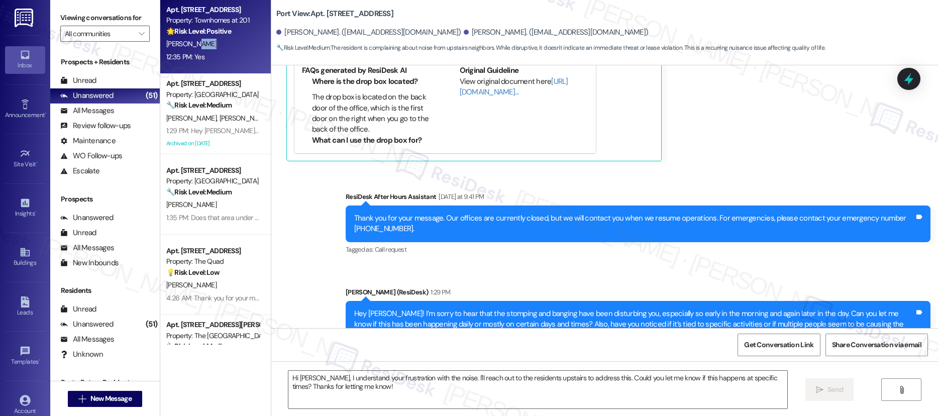
click at [220, 50] on div "[PERSON_NAME]" at bounding box center [212, 44] width 95 height 13
type textarea "Fetching suggested responses. Please feel free to read through the conversation…"
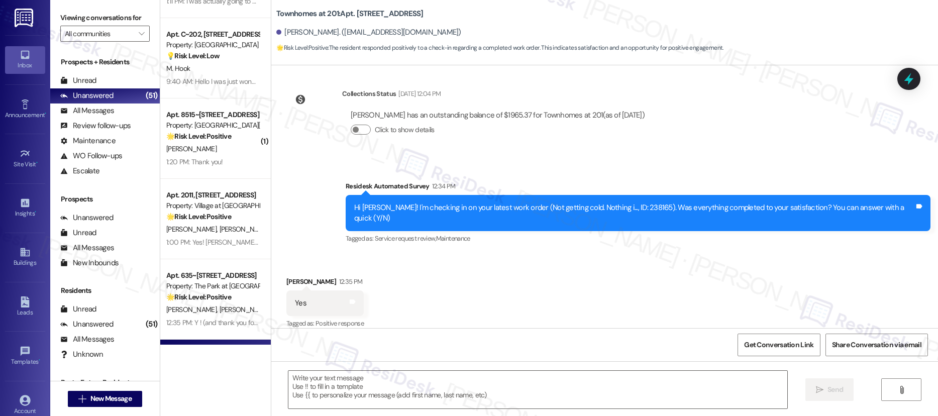
scroll to position [2761, 0]
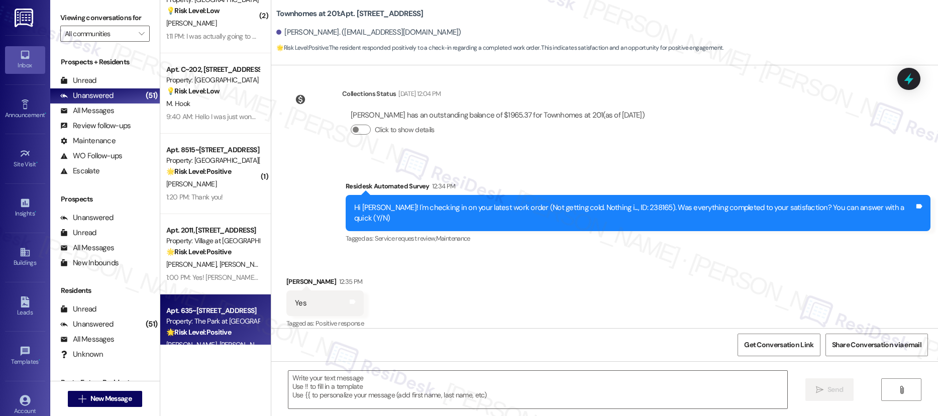
click at [227, 296] on div "Apt. 635~14, 625 NW 5th Ave Property: The Park at Fifth 🌟 Risk Level: Positive …" at bounding box center [215, 334] width 111 height 80
click at [228, 299] on div "Apt. 635~14, 625 NW 5th Ave Property: The Park at Fifth 🌟 Risk Level: Positive …" at bounding box center [215, 334] width 111 height 80
type textarea "Fetching suggested responses. Please feel free to read through the conversation…"
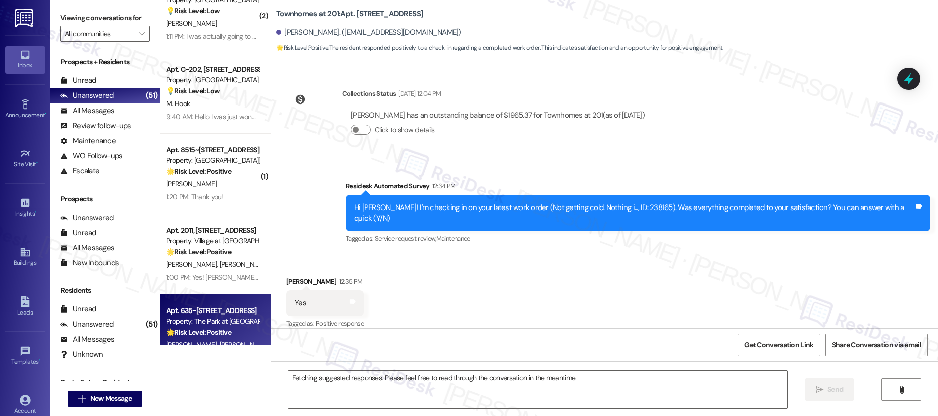
click at [231, 302] on div "Apt. 635~14, 625 NW 5th Ave Property: The Park at Fifth 🌟 Risk Level: Positive …" at bounding box center [215, 334] width 111 height 80
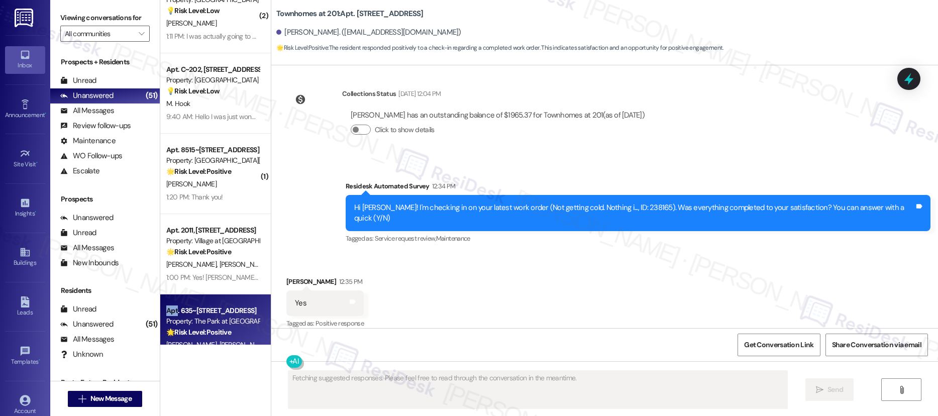
click at [231, 302] on div "Apt. 635~14, 625 NW 5th Ave Property: The Park at Fifth 🌟 Risk Level: Positive …" at bounding box center [215, 334] width 111 height 80
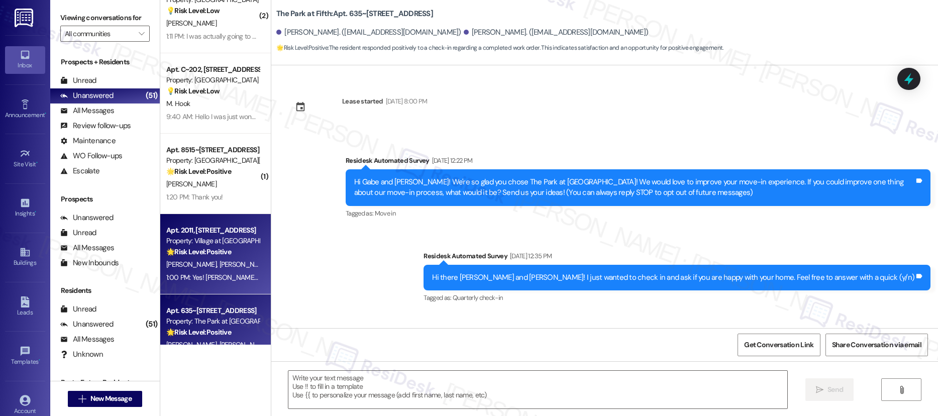
click at [223, 265] on div "G. Ambriz E. Elliott" at bounding box center [212, 264] width 95 height 13
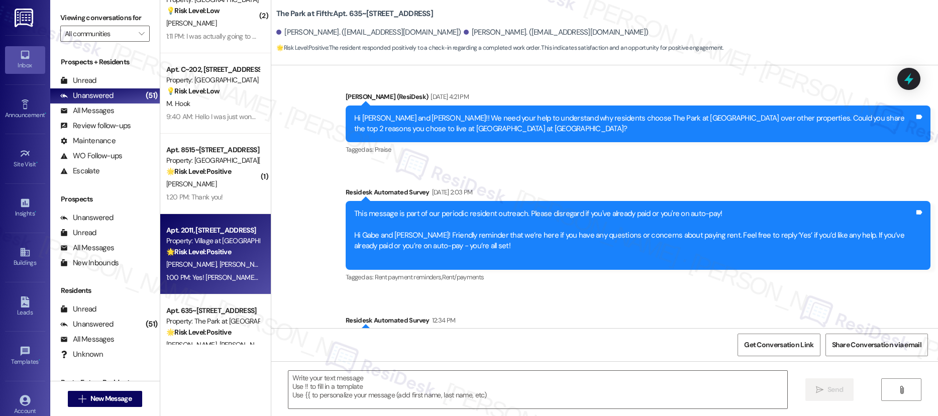
click at [223, 265] on div "G. Ambriz E. Elliott" at bounding box center [212, 264] width 95 height 13
type textarea "Fetching suggested responses. Please feel free to read through the conversation…"
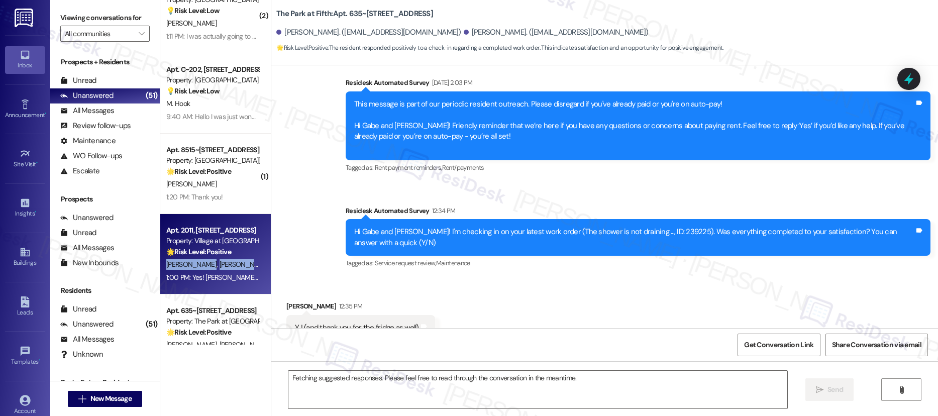
click at [223, 265] on div "G. Ambriz E. Elliott" at bounding box center [212, 264] width 95 height 13
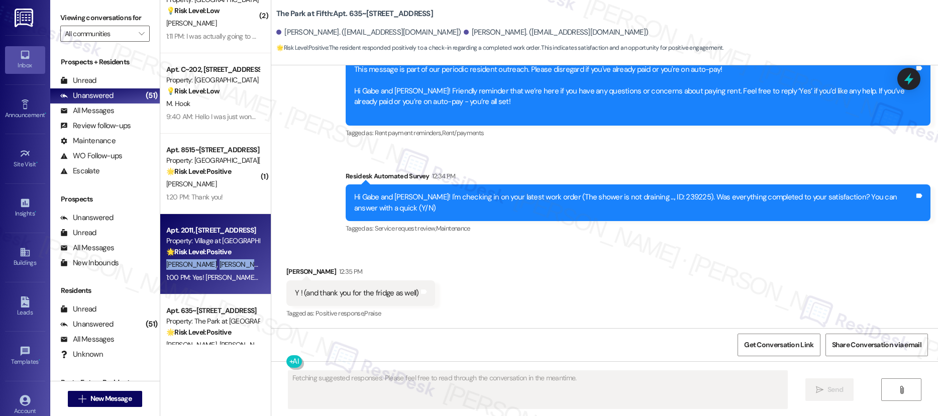
click at [223, 265] on div "G. Ambriz E. Elliott" at bounding box center [212, 264] width 95 height 13
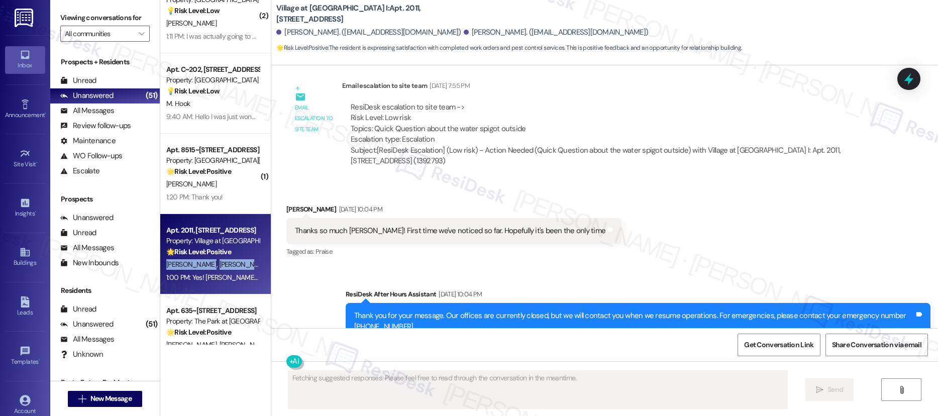
click at [223, 265] on div "G. Ambriz E. Elliott" at bounding box center [212, 264] width 95 height 13
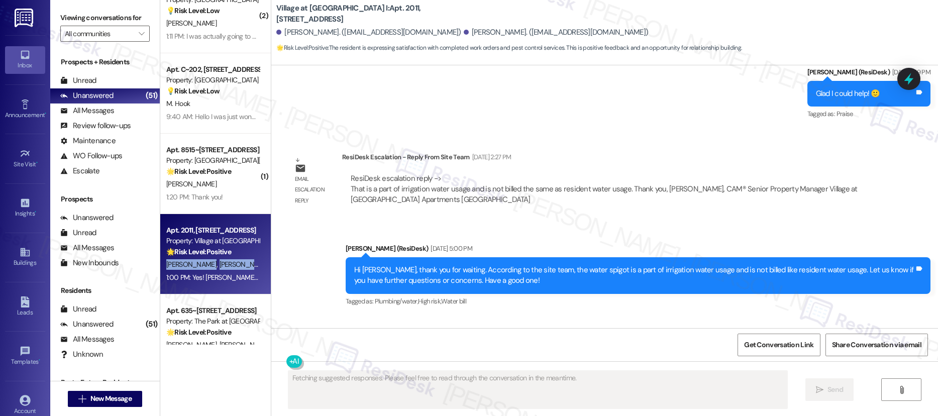
click at [223, 265] on div "G. Ambriz E. Elliott" at bounding box center [212, 264] width 95 height 13
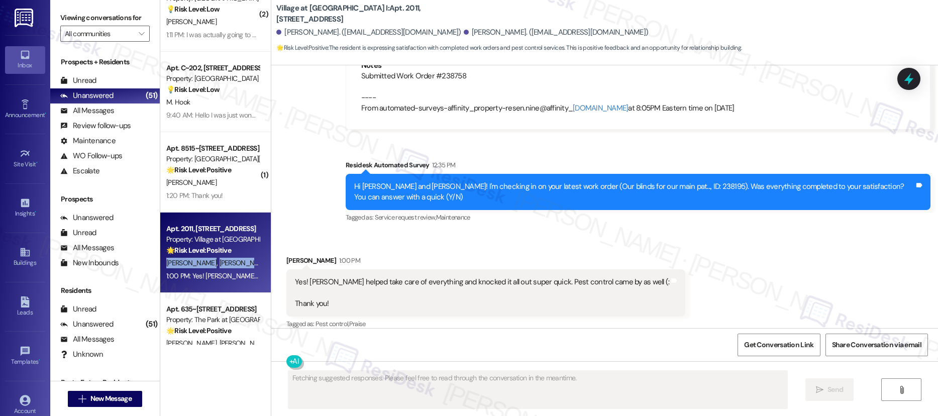
scroll to position [2763, 0]
click at [229, 184] on div "Apt. B~204, 445 N Volland St Property: Crown Village 🔧 Risk Level: Medium The r…" at bounding box center [215, 172] width 111 height 345
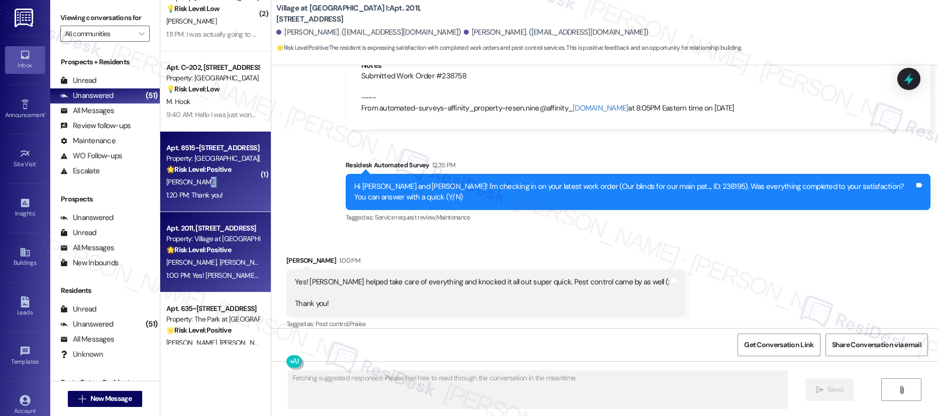
click at [228, 184] on div "N. Campbell" at bounding box center [212, 182] width 95 height 13
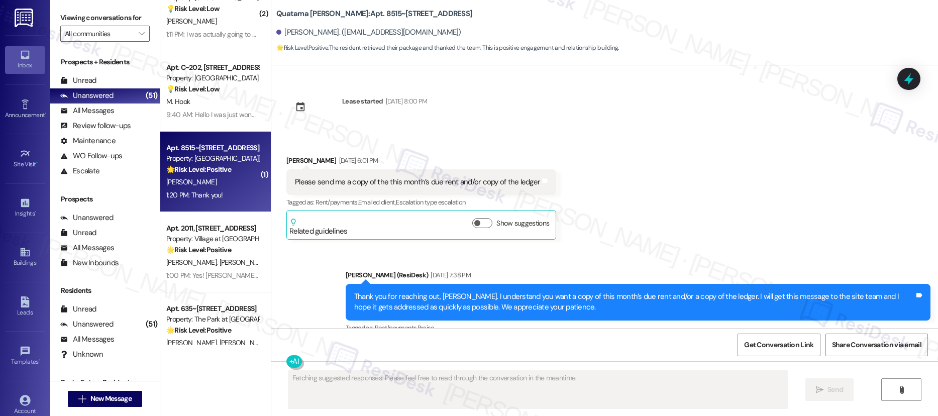
scroll to position [19975, 0]
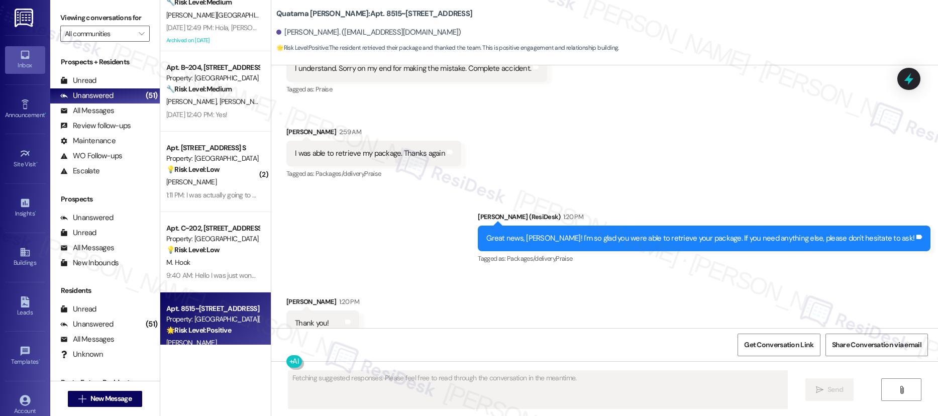
click at [459, 413] on div "Fetching suggested responses. Please feel free to read through the conversation…" at bounding box center [604, 398] width 667 height 75
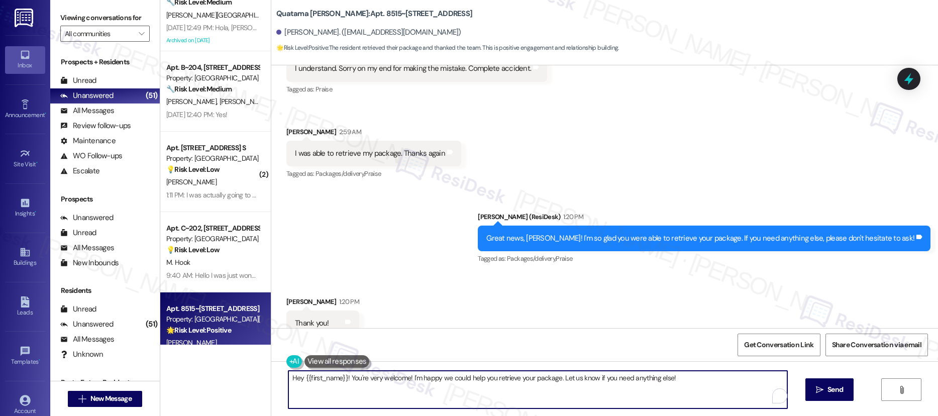
click at [473, 376] on textarea "Hey {{first_name}}! You're very welcome! I'm happy we could help you retrieve y…" at bounding box center [537, 390] width 499 height 38
click at [474, 381] on textarea "Hey {{first_name}}! You're very welcome! I'm happy we could help you retrieve y…" at bounding box center [537, 390] width 499 height 38
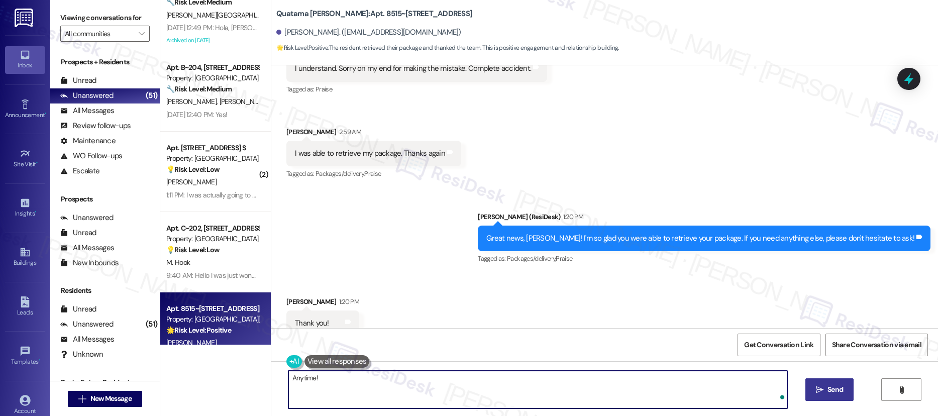
type textarea "Anytime!"
click at [826, 385] on span "Send" at bounding box center [836, 389] width 20 height 11
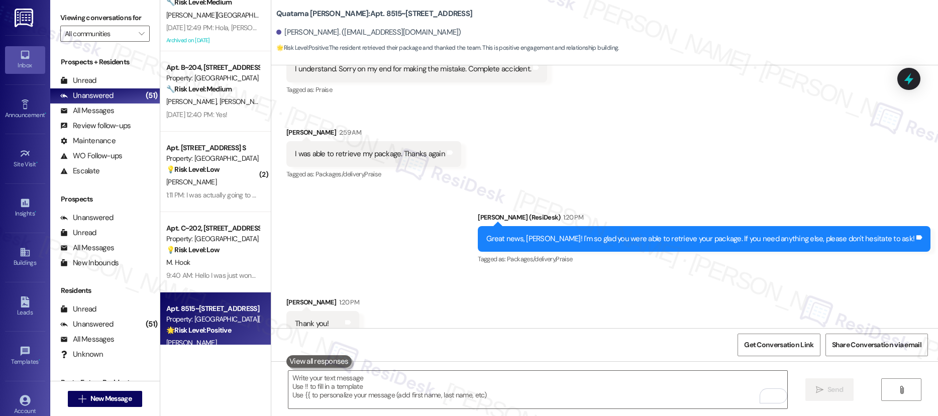
scroll to position [20045, 0]
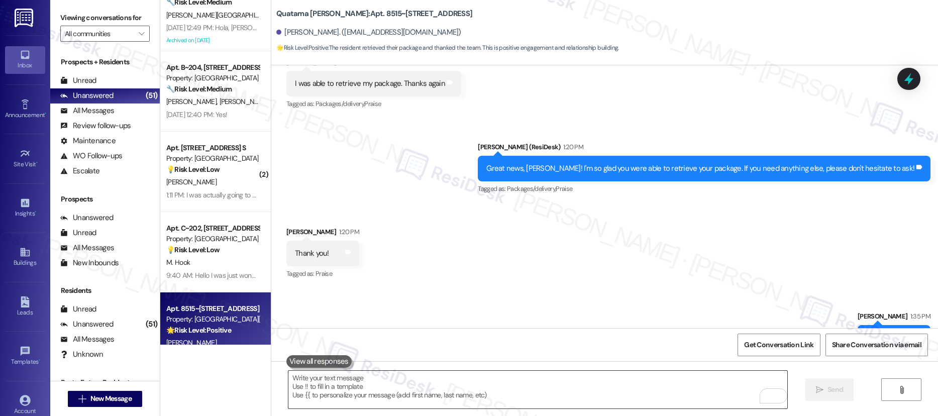
click at [496, 384] on textarea "To enrich screen reader interactions, please activate Accessibility in Grammarl…" at bounding box center [537, 390] width 499 height 38
click at [497, 385] on textarea "To enrich screen reader interactions, please activate Accessibility in Grammarl…" at bounding box center [537, 390] width 499 height 38
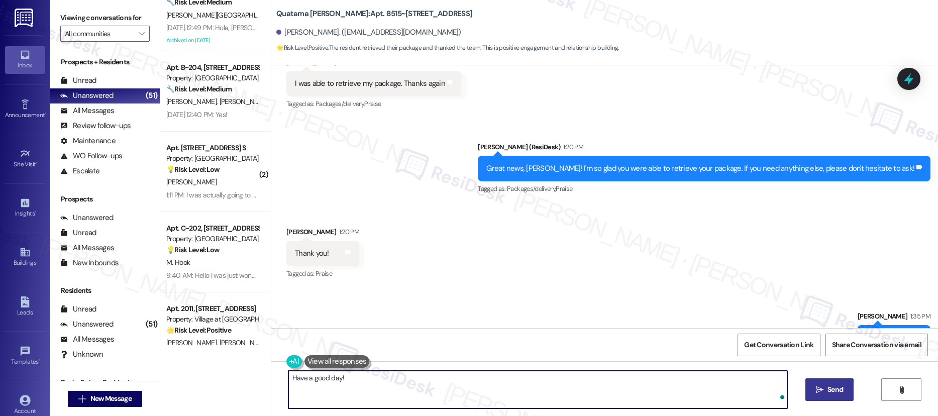
type textarea "Have a good day!"
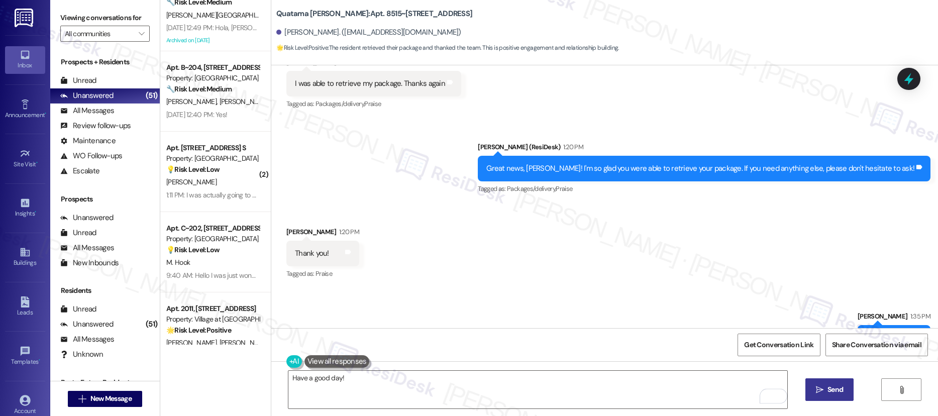
click at [820, 386] on icon "" at bounding box center [820, 390] width 8 height 8
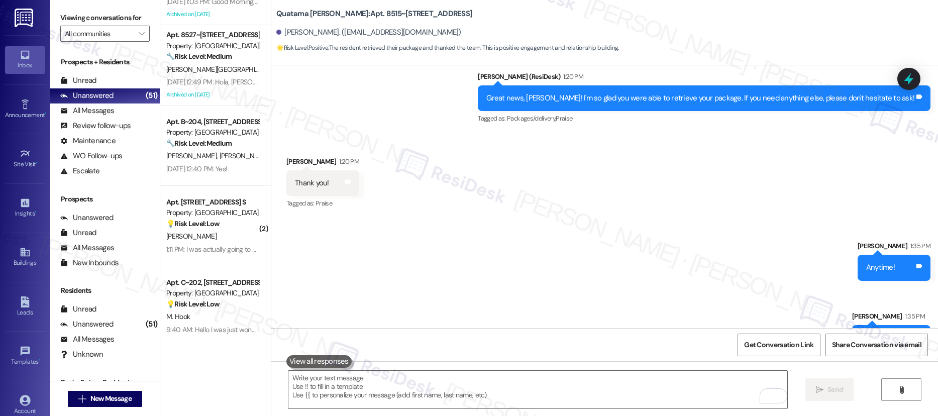
scroll to position [2696, 0]
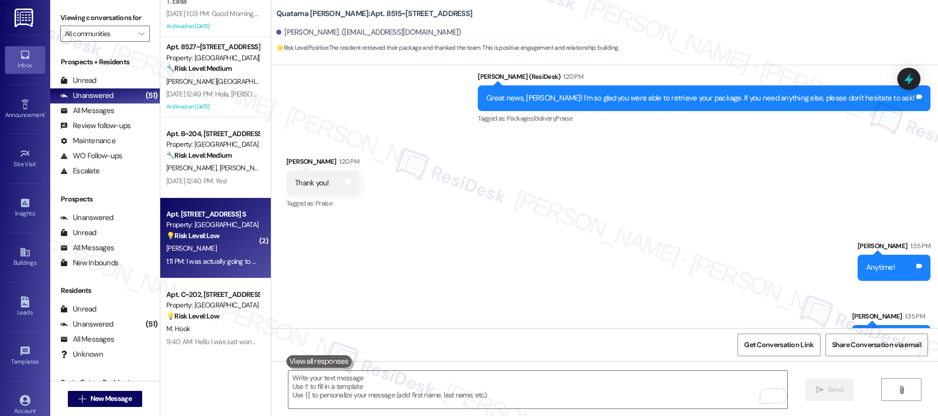
click at [225, 245] on div "[PERSON_NAME]" at bounding box center [212, 248] width 95 height 13
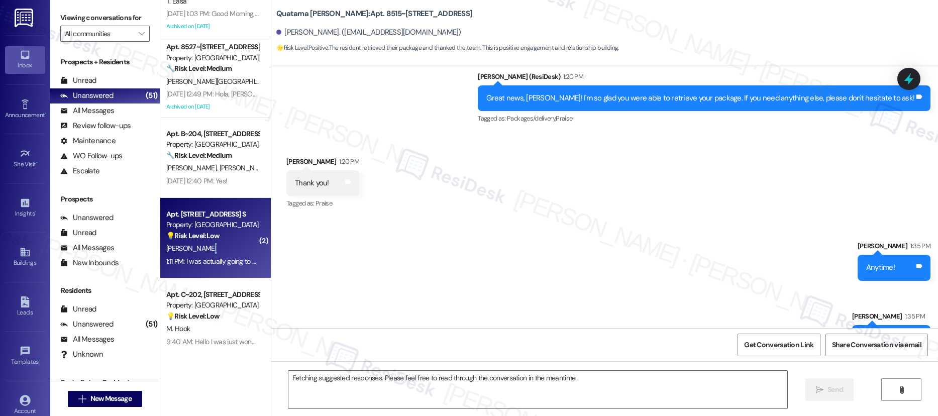
click at [225, 245] on div "[PERSON_NAME]" at bounding box center [212, 248] width 95 height 13
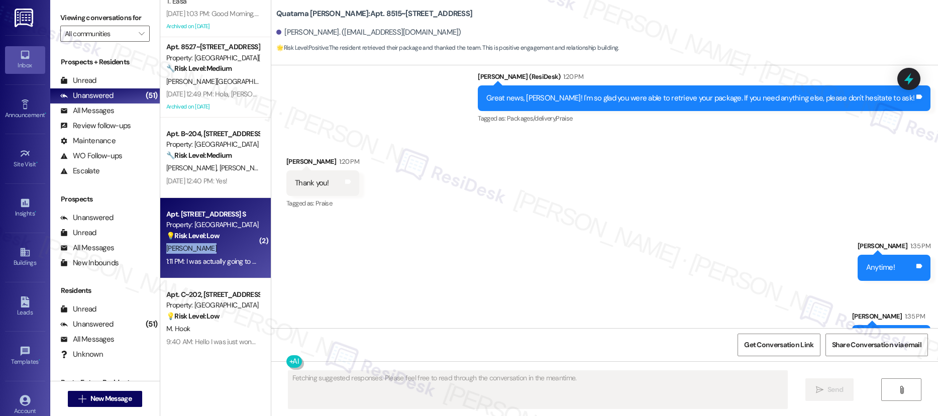
click at [225, 245] on div "[PERSON_NAME]" at bounding box center [212, 248] width 95 height 13
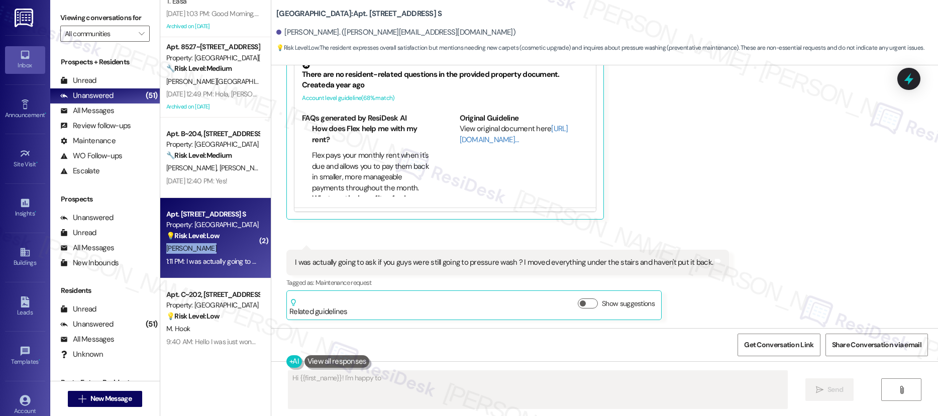
scroll to position [2604, 0]
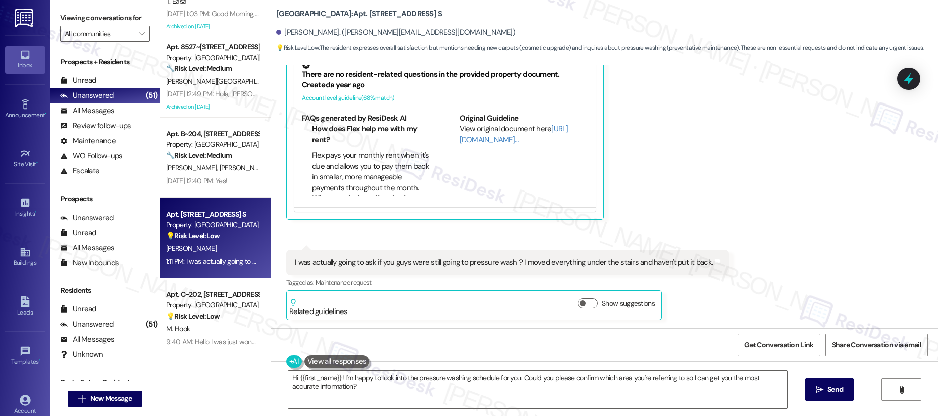
click at [707, 194] on div "Received via SMS Katie Sarbacher 1:10 PM Um yes I love the apartments. Just sti…" at bounding box center [604, 131] width 667 height 392
drag, startPoint x: 818, startPoint y: 244, endPoint x: 851, endPoint y: 270, distance: 41.9
click at [821, 245] on div "Received via SMS Katie Sarbacher 1:10 PM Um yes I love the apartments. Just sti…" at bounding box center [604, 131] width 667 height 392
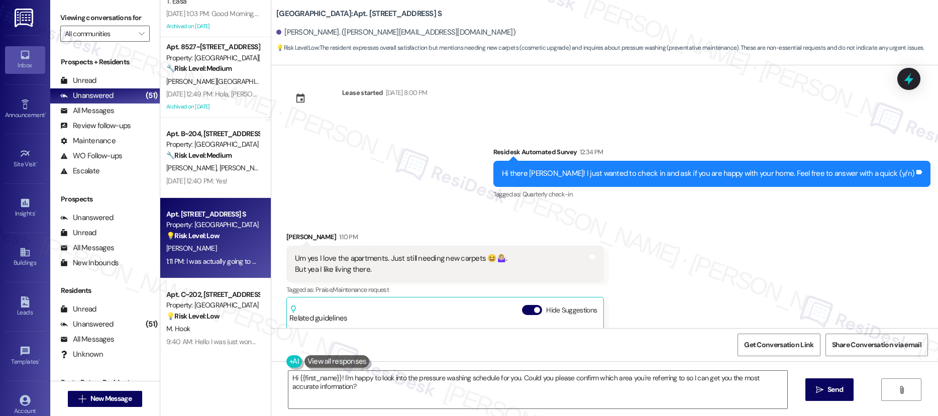
scroll to position [2318, 0]
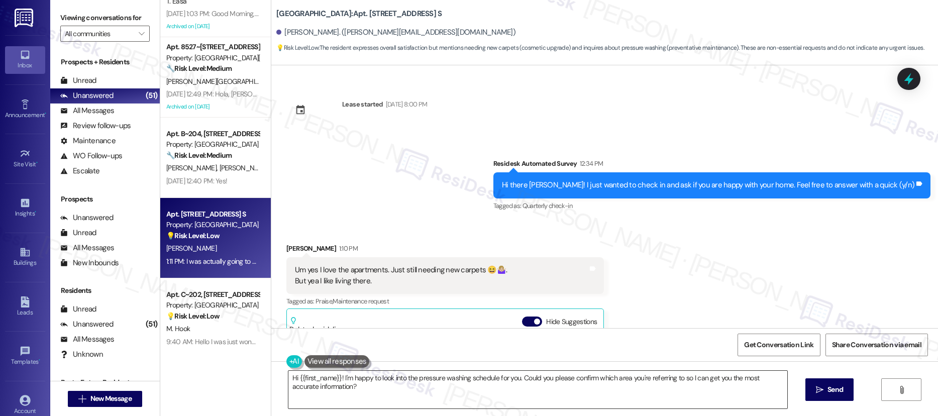
click at [465, 377] on textarea "Hi {{first_name}}! I'm happy to look into the pressure washing schedule for you…" at bounding box center [537, 390] width 499 height 38
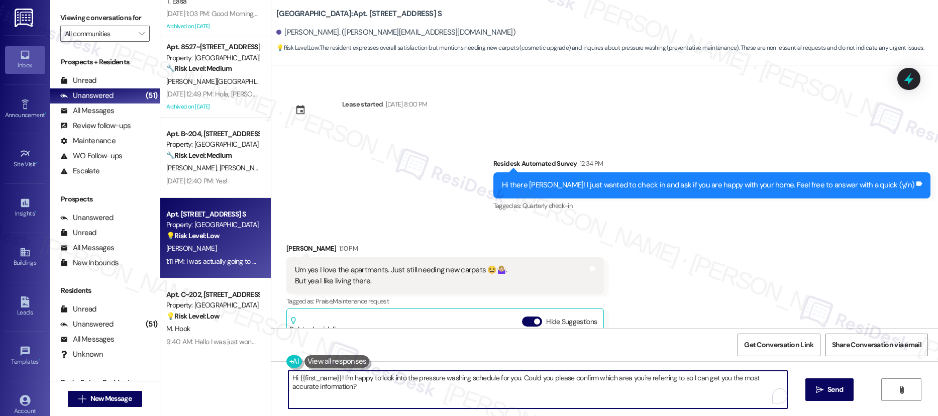
click at [465, 377] on textarea "Hi {{first_name}}! I'm happy to look into the pressure washing schedule for you…" at bounding box center [537, 390] width 499 height 38
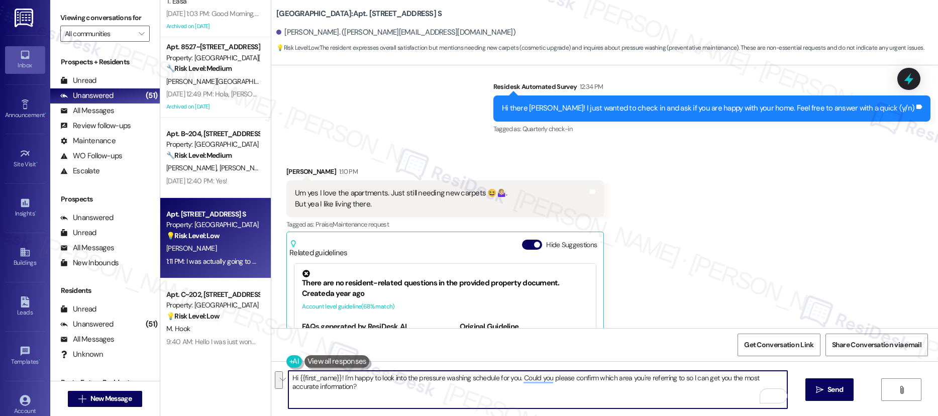
scroll to position [2389, 0]
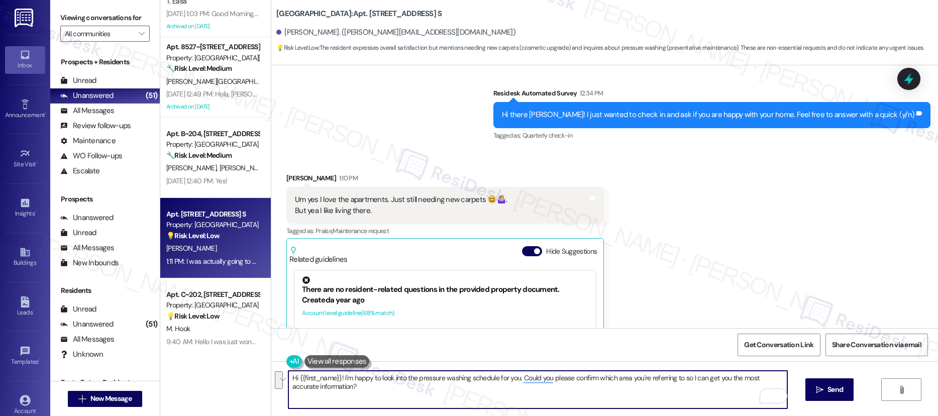
click at [642, 385] on textarea "Hi {{first_name}}! I'm happy to look into the pressure washing schedule for you…" at bounding box center [537, 390] width 499 height 38
click at [643, 382] on textarea "Hi {{first_name}}! I'm happy to look into the pressure washing schedule for you…" at bounding box center [537, 390] width 499 height 38
click at [645, 380] on textarea "Hi {{first_name}}! I'm happy to look into the pressure washing schedule for you…" at bounding box center [537, 390] width 499 height 38
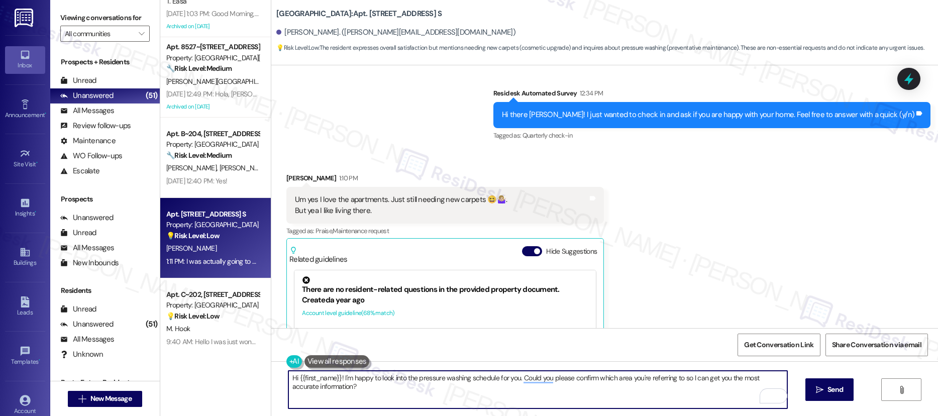
click at [645, 380] on textarea "Hi {{first_name}}! I'm happy to look into the pressure washing schedule for you…" at bounding box center [537, 390] width 499 height 38
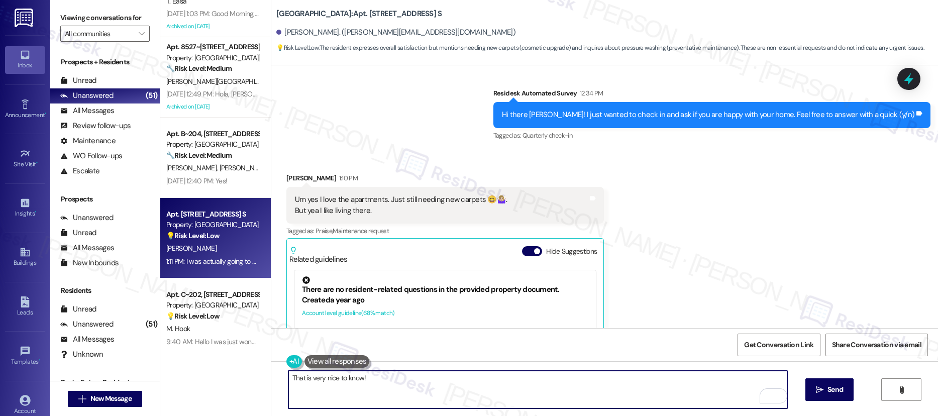
click at [370, 377] on textarea "That is very nice to know!" at bounding box center [537, 390] width 499 height 38
paste textarea "Happy to hear that you’re loving your space! We’d love it if you could share yo…"
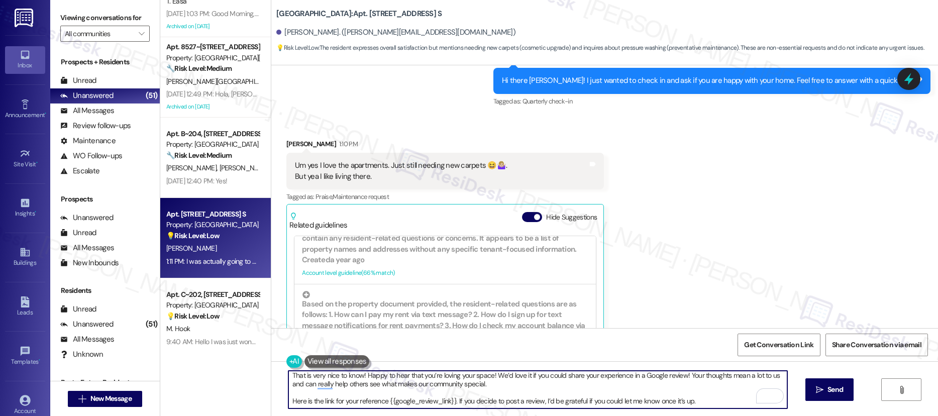
scroll to position [2604, 0]
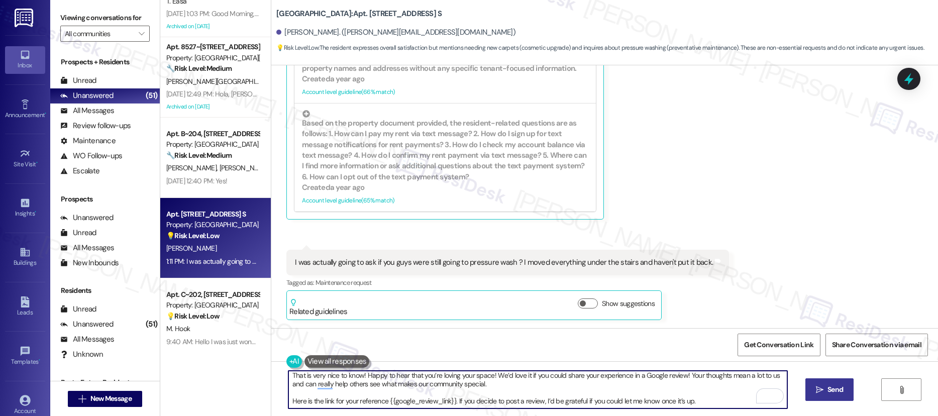
click at [818, 394] on span " Send" at bounding box center [830, 389] width 32 height 11
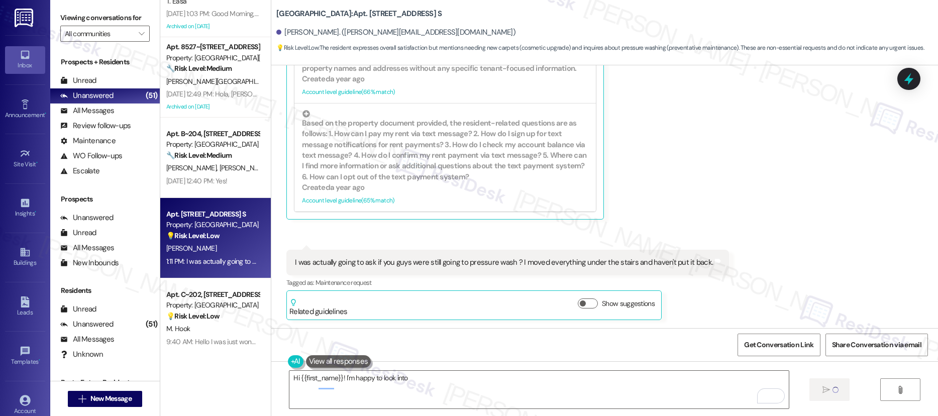
scroll to position [0, 0]
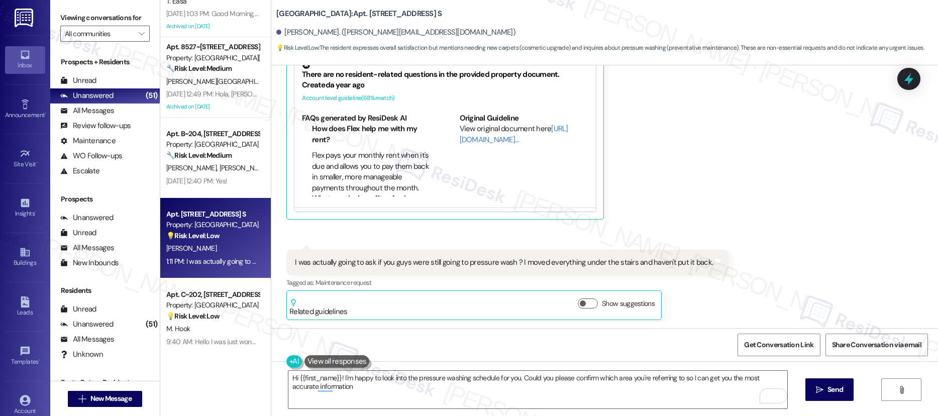
type textarea "Hi {{first_name}}! I'm happy to look into the pressure washing schedule for you…"
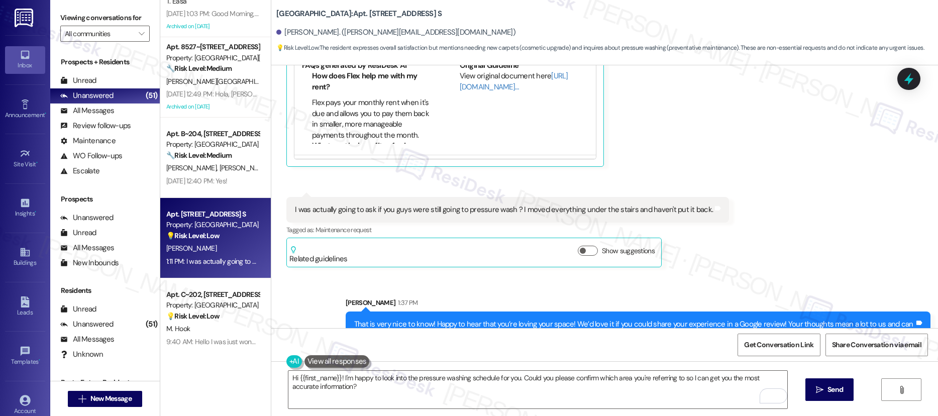
scroll to position [2706, 0]
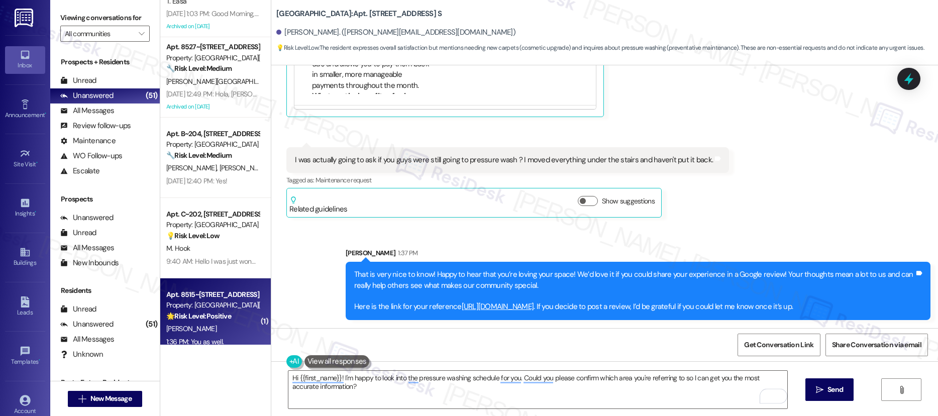
click at [221, 310] on div "Property: [GEOGRAPHIC_DATA][PERSON_NAME]" at bounding box center [212, 305] width 93 height 11
type textarea "Fetching suggested responses. Please feel free to read through the conversation…"
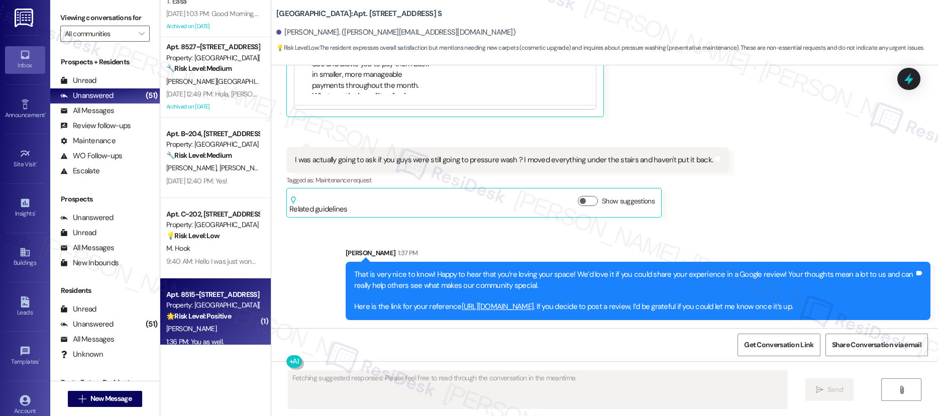
click at [221, 310] on div "Property: [GEOGRAPHIC_DATA][PERSON_NAME]" at bounding box center [212, 305] width 93 height 11
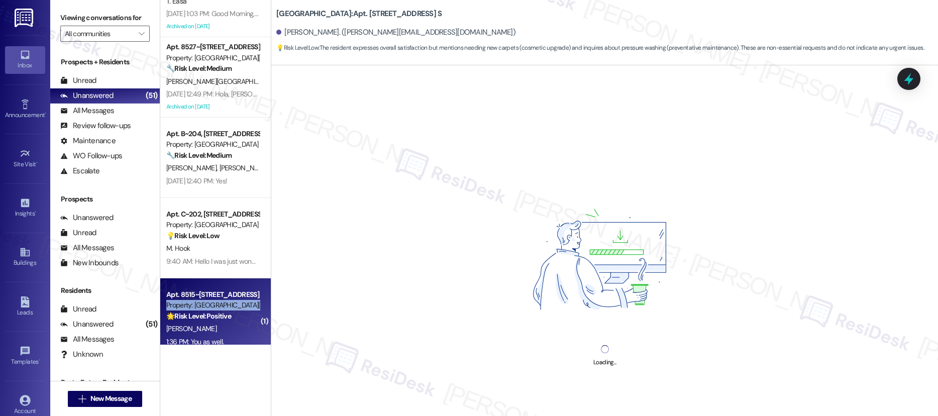
click at [221, 310] on div "Property: [GEOGRAPHIC_DATA][PERSON_NAME]" at bounding box center [212, 305] width 93 height 11
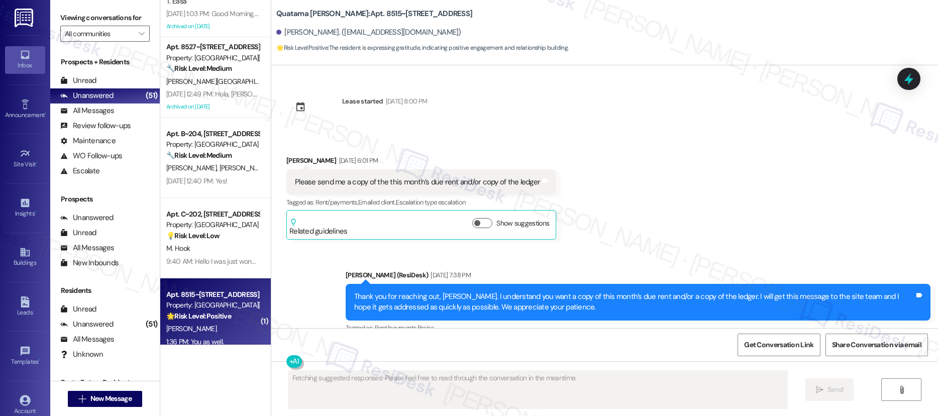
scroll to position [20216, 0]
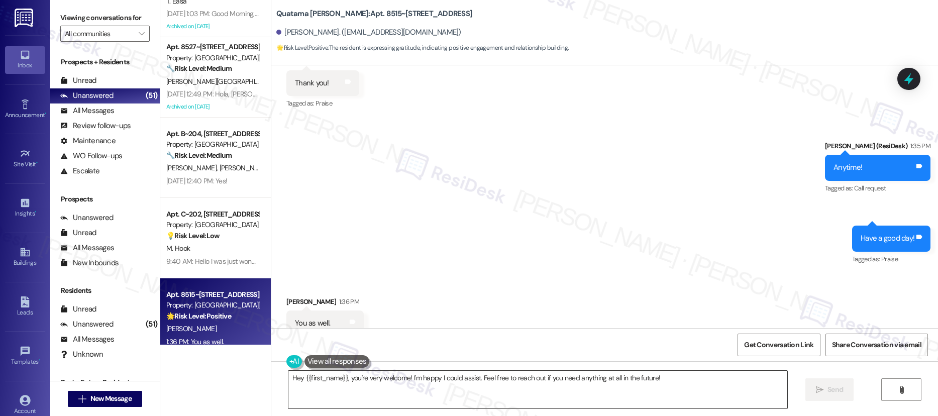
click at [548, 379] on textarea "Hey {{first_name}}, you're very welcome! I'm happy I could assist. Feel free to…" at bounding box center [537, 390] width 499 height 38
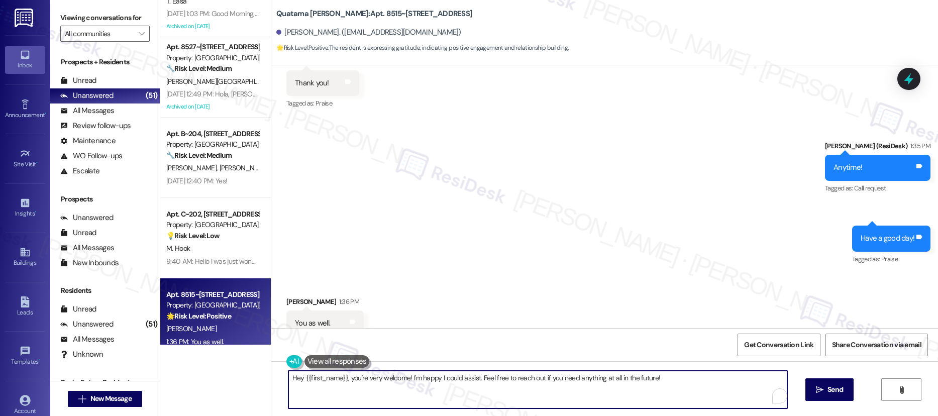
click at [548, 379] on textarea "Hey {{first_name}}, you're very welcome! I'm happy I could assist. Feel free to…" at bounding box center [537, 390] width 499 height 38
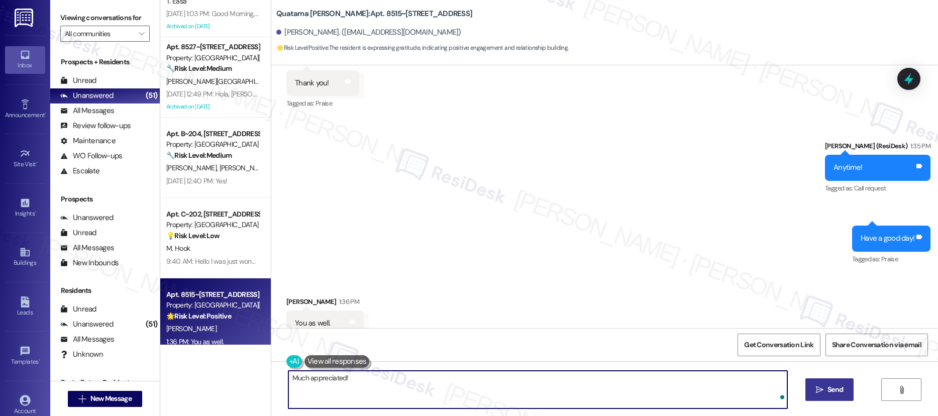
type textarea "Much appreciated!"
click at [826, 392] on span "Send" at bounding box center [836, 389] width 20 height 11
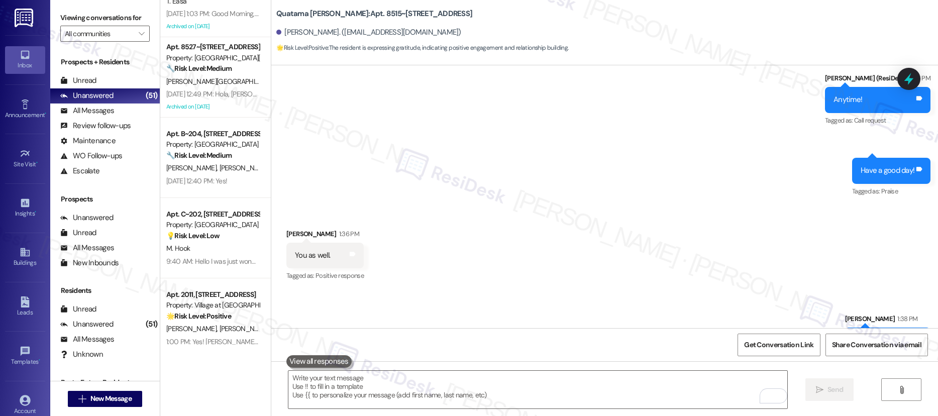
scroll to position [20286, 0]
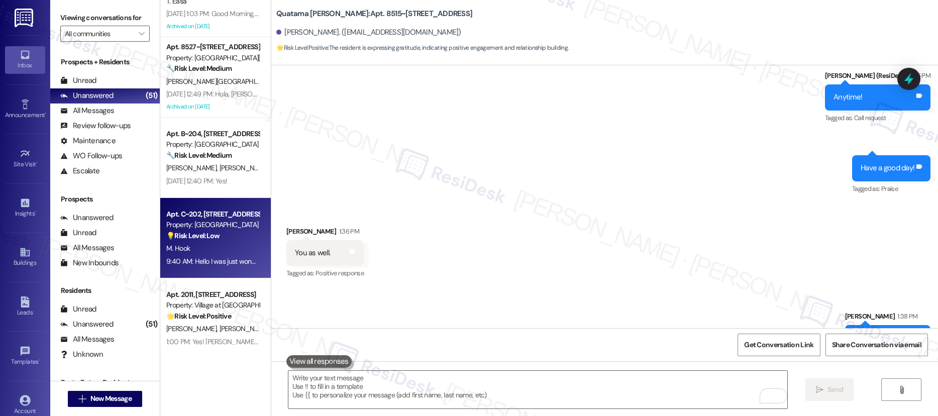
click at [217, 242] on div "M. Hook" at bounding box center [212, 248] width 95 height 13
type textarea "Fetching suggested responses. Please feel free to read through the conversation…"
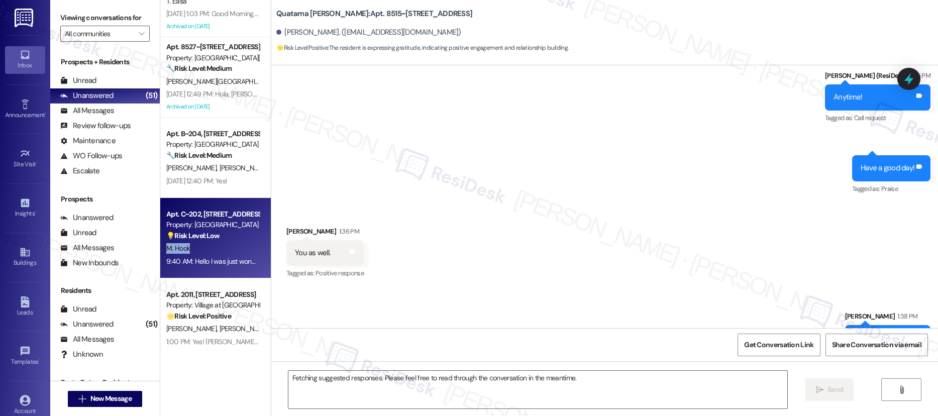
click at [217, 242] on div "M. Hook" at bounding box center [212, 248] width 95 height 13
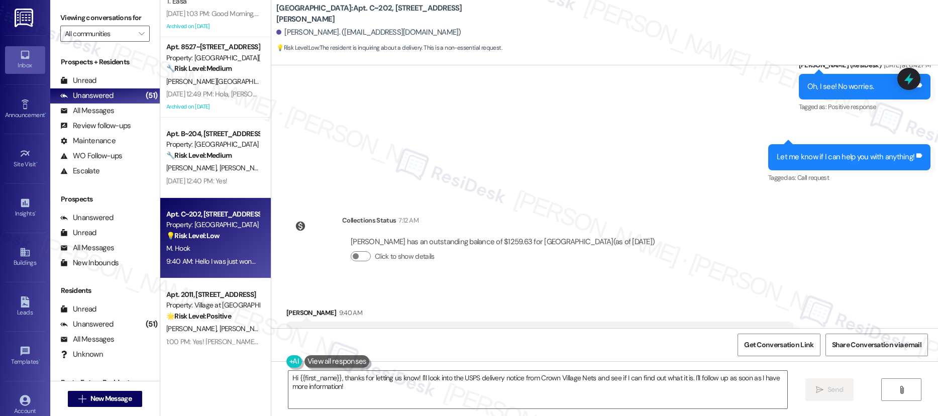
scroll to position [6677, 0]
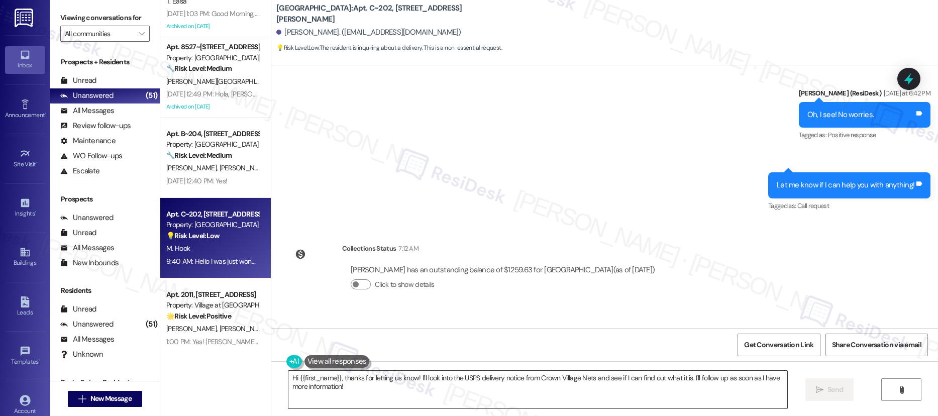
click at [504, 375] on textarea "Hi {{first_name}}, thanks for letting us know! I'll look into the USPS delivery…" at bounding box center [537, 390] width 499 height 38
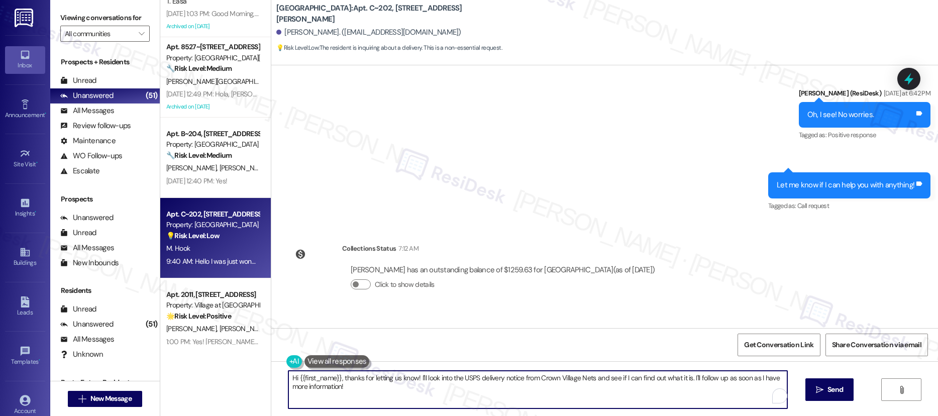
click at [504, 375] on textarea "Hi {{first_name}}, thanks for letting us know! I'll look into the USPS delivery…" at bounding box center [537, 390] width 499 height 38
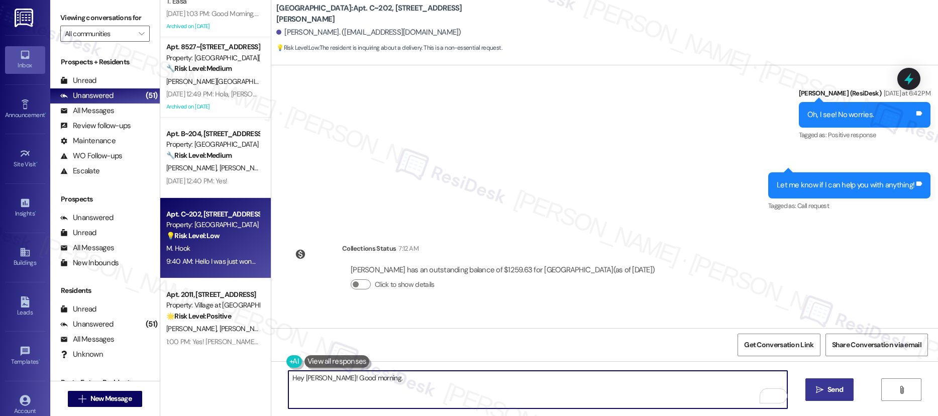
type textarea "Hey [PERSON_NAME]! Good morning."
click at [821, 386] on icon "" at bounding box center [820, 390] width 8 height 8
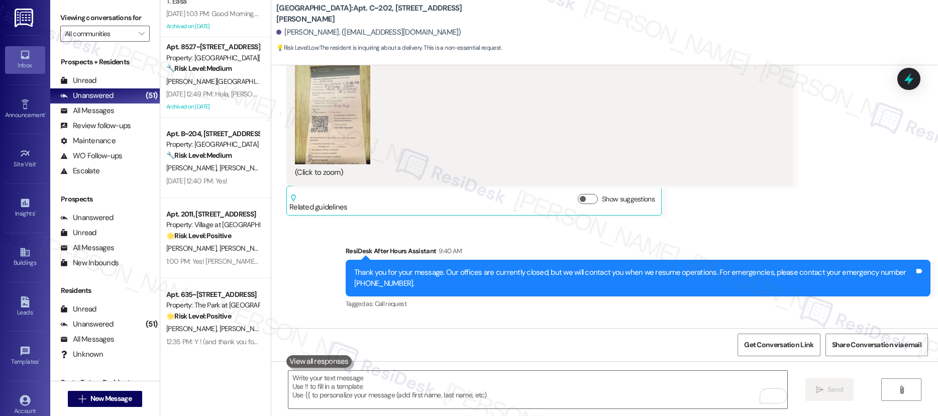
scroll to position [7098, 0]
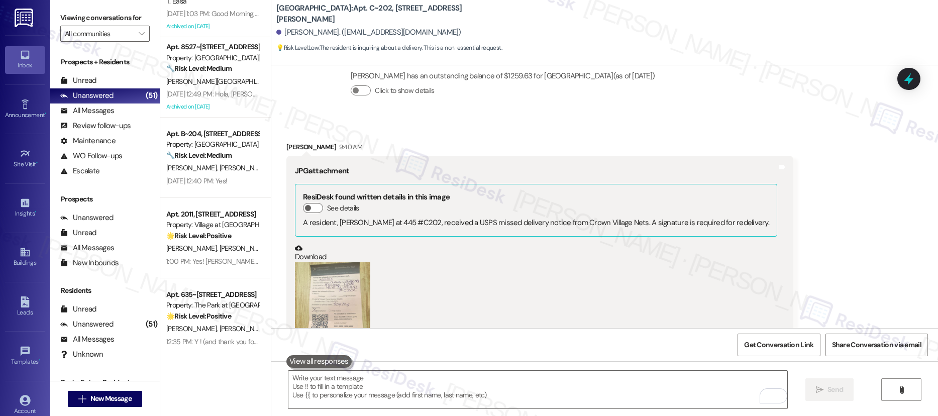
scroll to position [6829, 0]
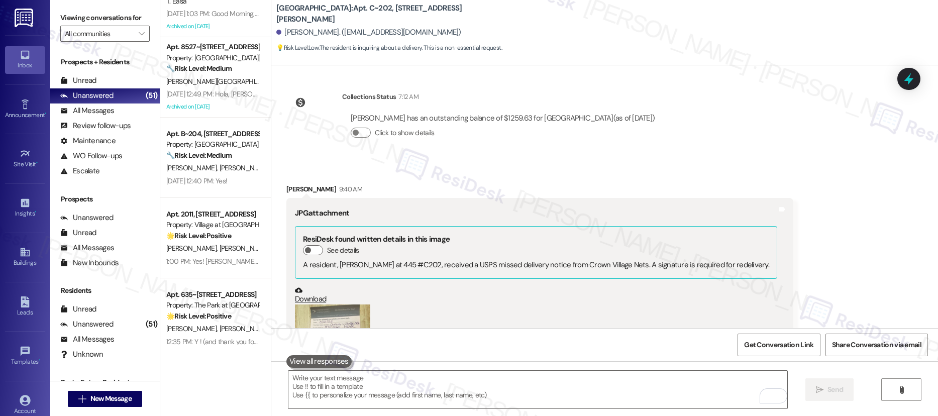
drag, startPoint x: 376, startPoint y: 291, endPoint x: 355, endPoint y: 291, distance: 21.1
click at [368, 304] on div "(Click to zoom)" at bounding box center [536, 361] width 482 height 115
click at [355, 304] on button "Zoom image" at bounding box center [332, 354] width 75 height 100
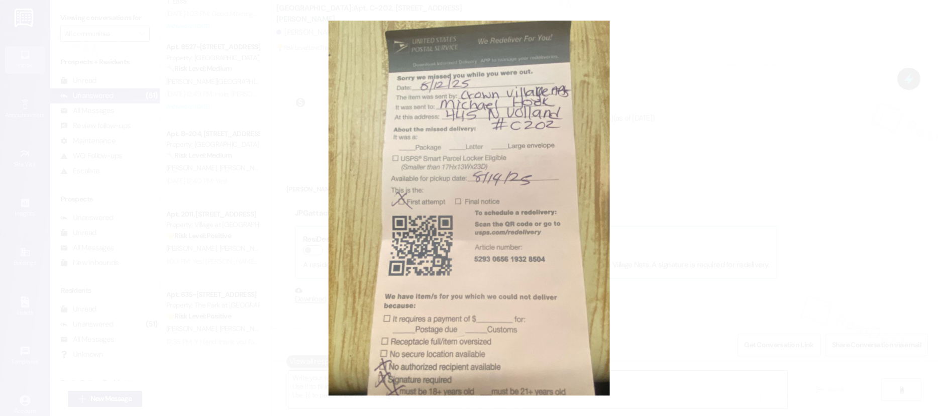
click at [691, 285] on button "Unzoom image" at bounding box center [469, 208] width 938 height 416
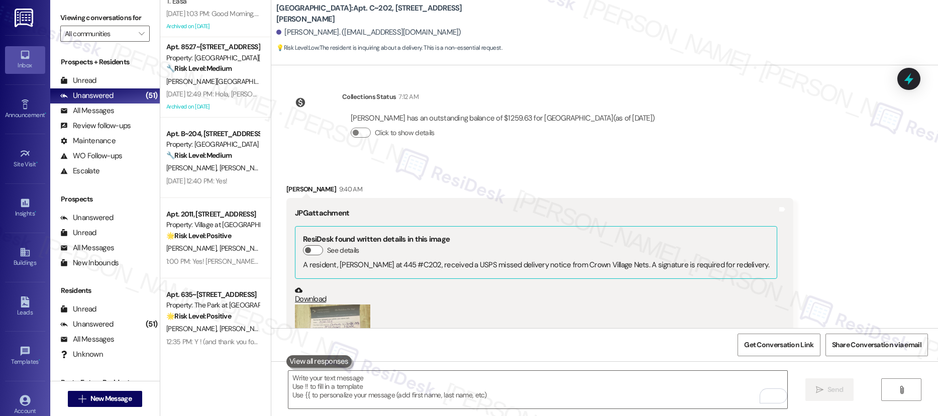
scroll to position [7140, 0]
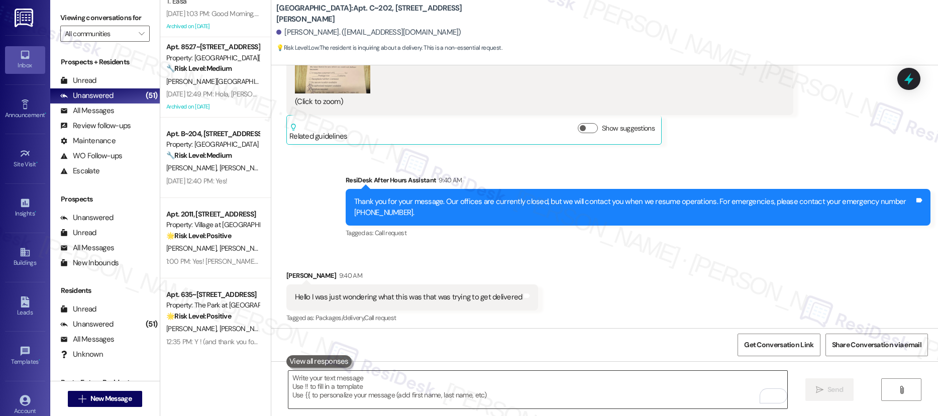
click at [739, 391] on textarea "To enrich screen reader interactions, please activate Accessibility in Grammarl…" at bounding box center [537, 390] width 499 height 38
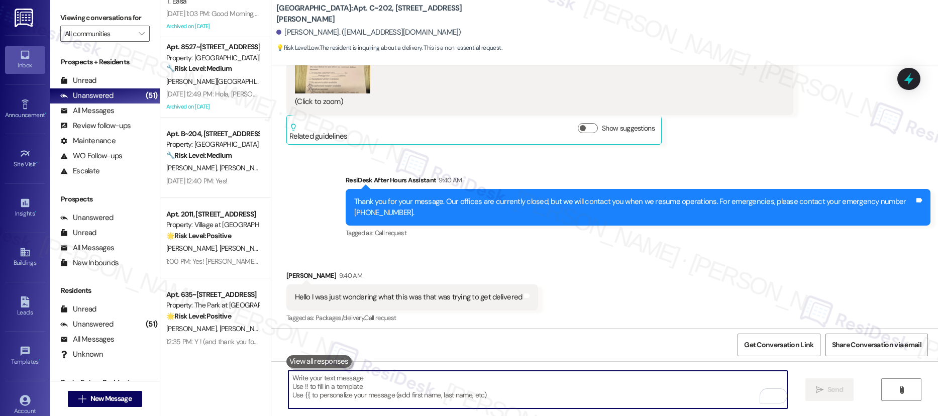
click at [739, 391] on textarea "To enrich screen reader interactions, please activate Accessibility in Grammarl…" at bounding box center [537, 390] width 499 height 38
type textarea "S"
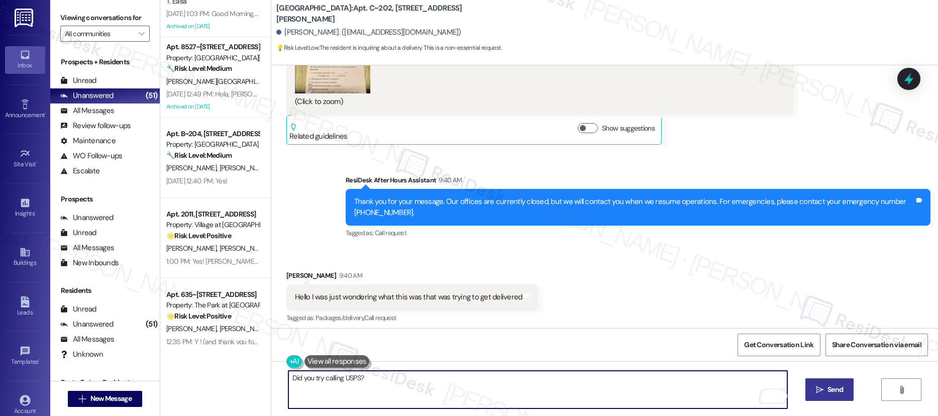
type textarea "Did you try calling USPS?"
click at [832, 389] on span "Send" at bounding box center [836, 389] width 16 height 11
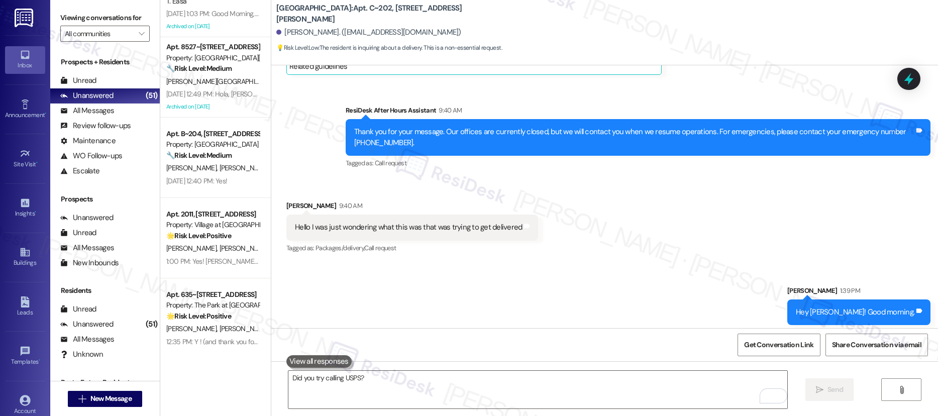
scroll to position [2585, 0]
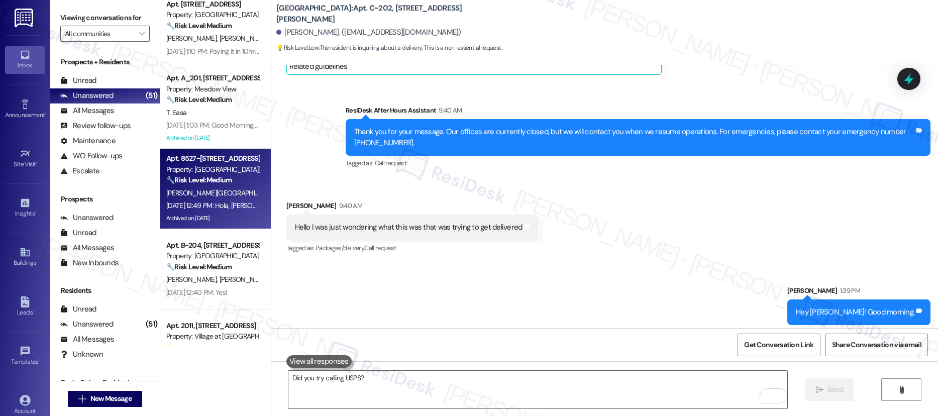
click at [217, 195] on div "[PERSON_NAME][GEOGRAPHIC_DATA]" at bounding box center [212, 193] width 95 height 13
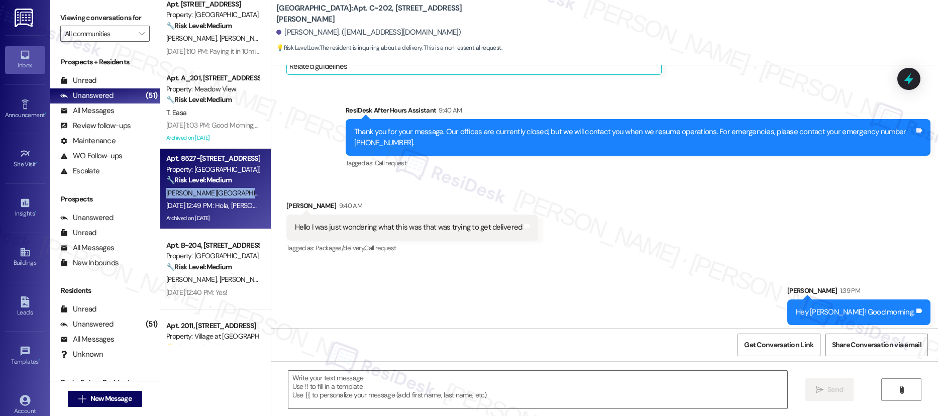
click at [217, 195] on div "[PERSON_NAME][GEOGRAPHIC_DATA]" at bounding box center [212, 193] width 95 height 13
type textarea "Fetching suggested responses. Please feel free to read through the conversation…"
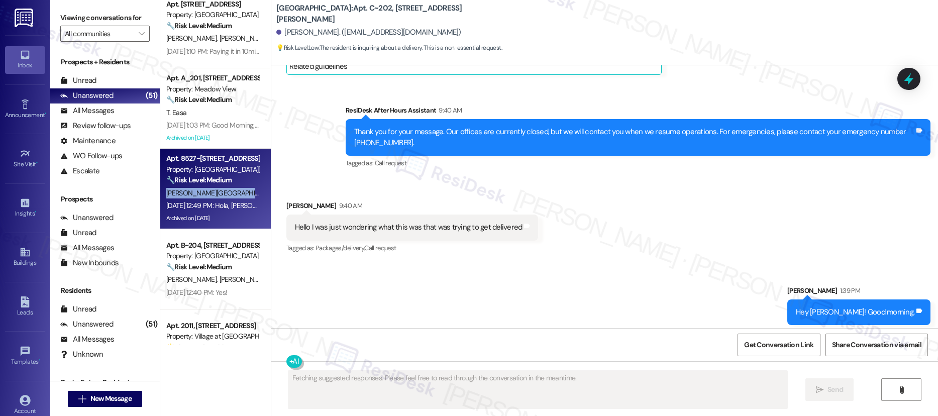
click at [217, 195] on div "[PERSON_NAME][GEOGRAPHIC_DATA]" at bounding box center [212, 193] width 95 height 13
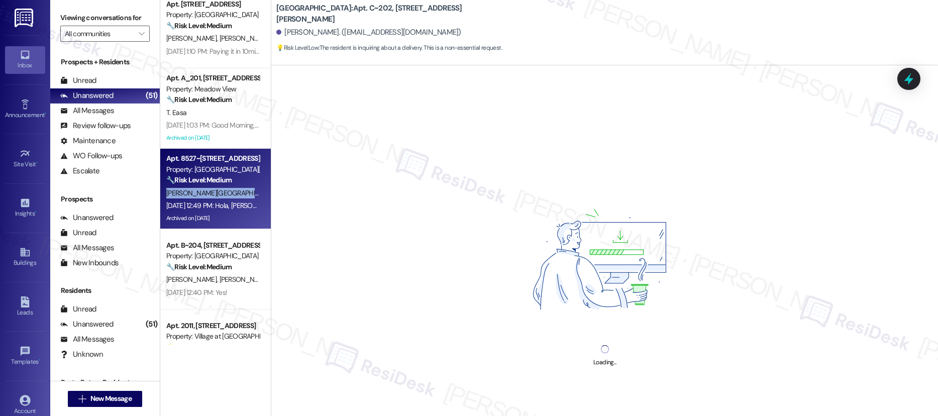
click at [217, 195] on div "[PERSON_NAME][GEOGRAPHIC_DATA]" at bounding box center [212, 193] width 95 height 13
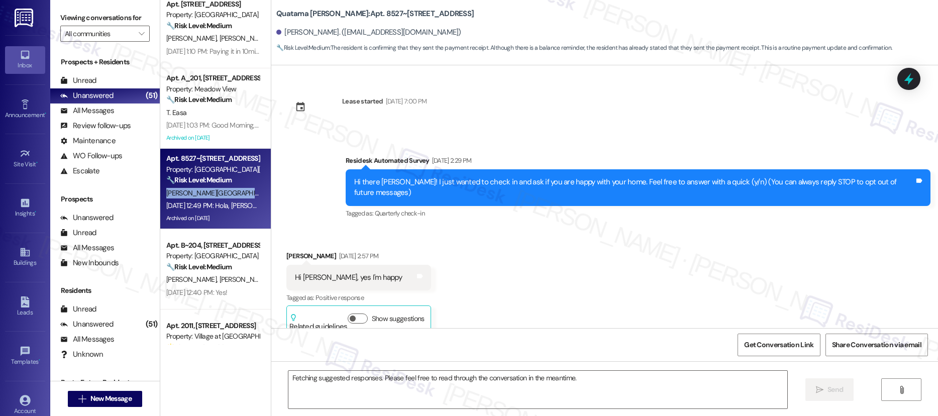
scroll to position [10081, 0]
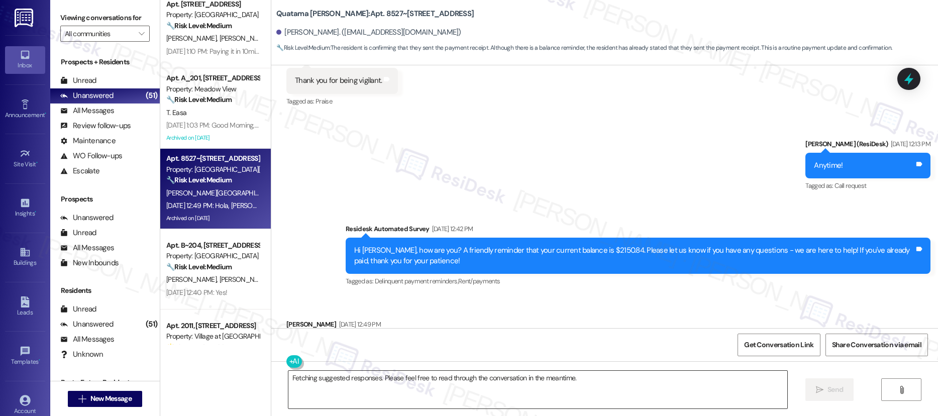
click at [541, 382] on textarea "Fetching suggested responses. Please feel free to read through the conversation…" at bounding box center [537, 390] width 499 height 38
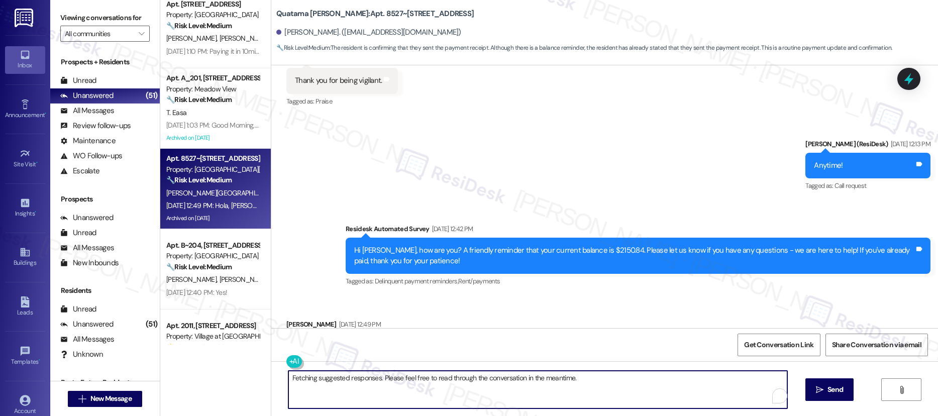
click at [541, 382] on textarea "Fetching suggested responses. Please feel free to read through the conversation…" at bounding box center [537, 390] width 499 height 38
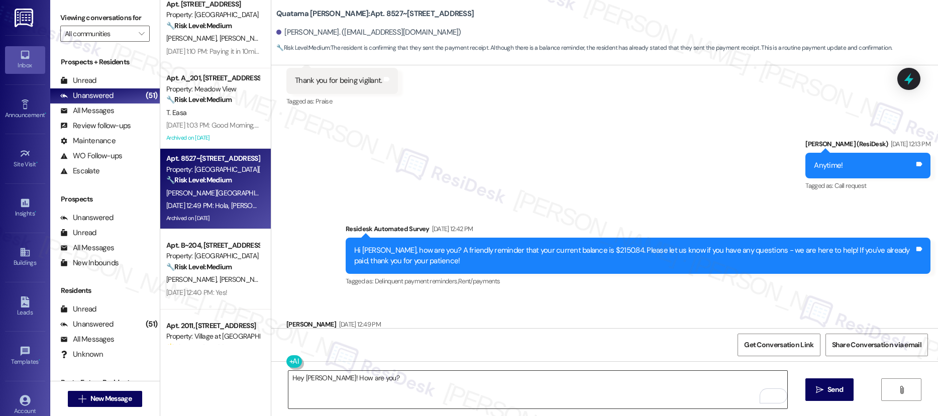
drag, startPoint x: 819, startPoint y: 386, endPoint x: 456, endPoint y: 393, distance: 362.9
click at [456, 393] on div "Hey [PERSON_NAME]! How are you?  Send " at bounding box center [604, 398] width 667 height 75
click at [288, 361] on button at bounding box center [324, 361] width 77 height 13
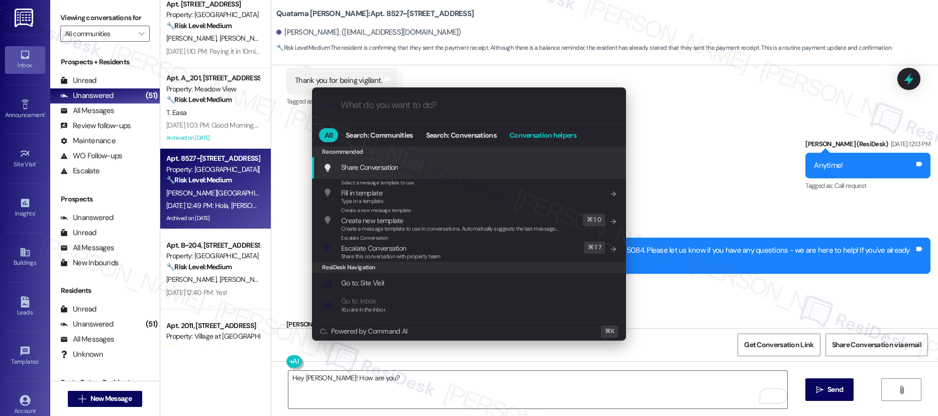
click at [542, 136] on span "Conversation helpers" at bounding box center [543, 135] width 67 height 7
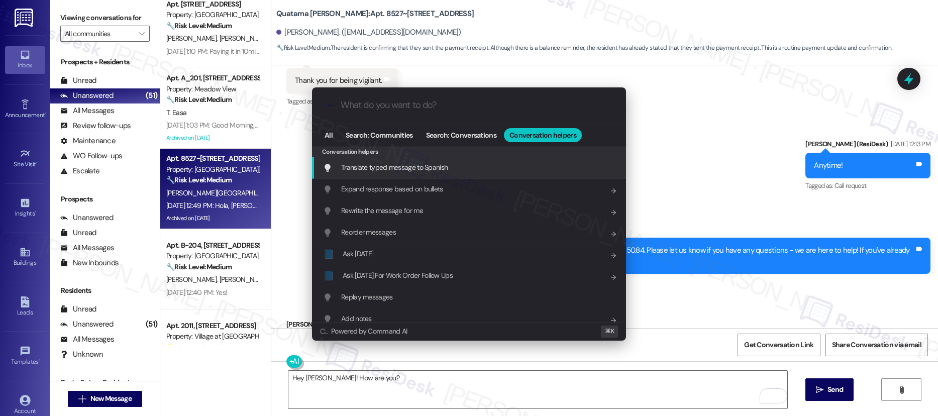
click at [473, 168] on div "Translate typed message to Spanish Add shortcut" at bounding box center [470, 167] width 294 height 11
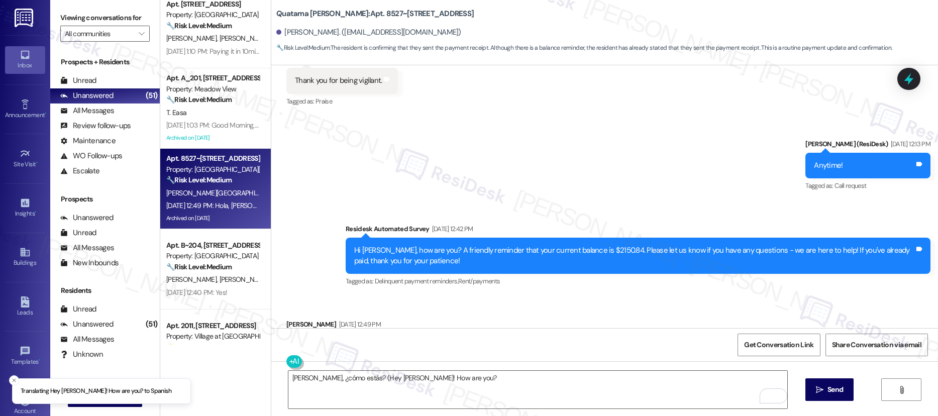
type textarea "[PERSON_NAME], ¿cómo estás? (Hey [PERSON_NAME]! How are you?)"
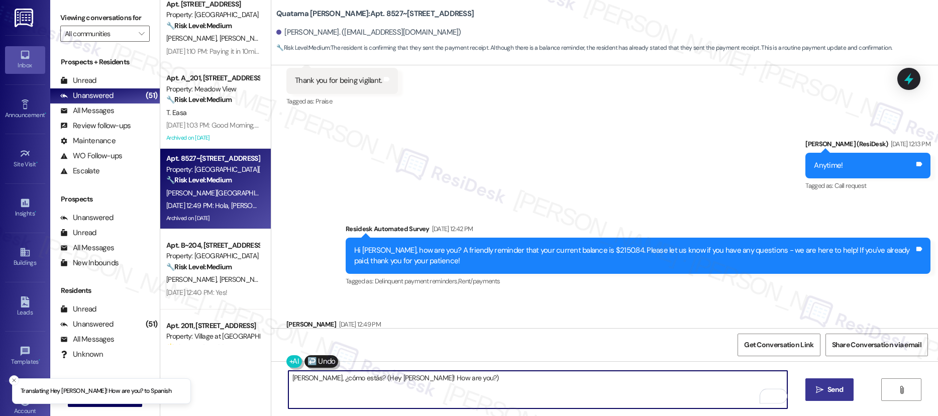
click at [830, 387] on span "Send" at bounding box center [836, 389] width 16 height 11
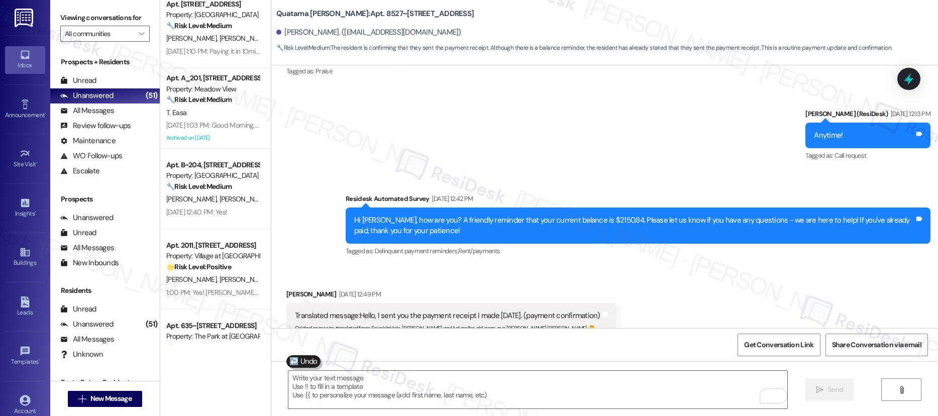
scroll to position [10151, 0]
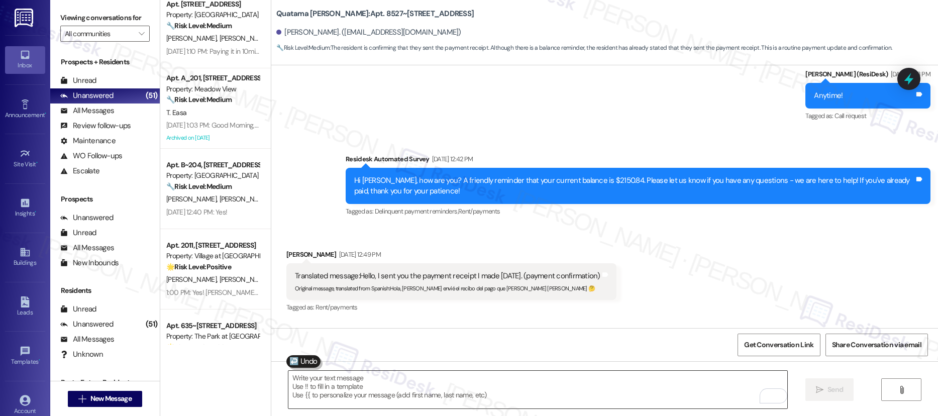
click at [691, 389] on textarea "To enrich screen reader interactions, please activate Accessibility in Grammarl…" at bounding box center [537, 390] width 499 height 38
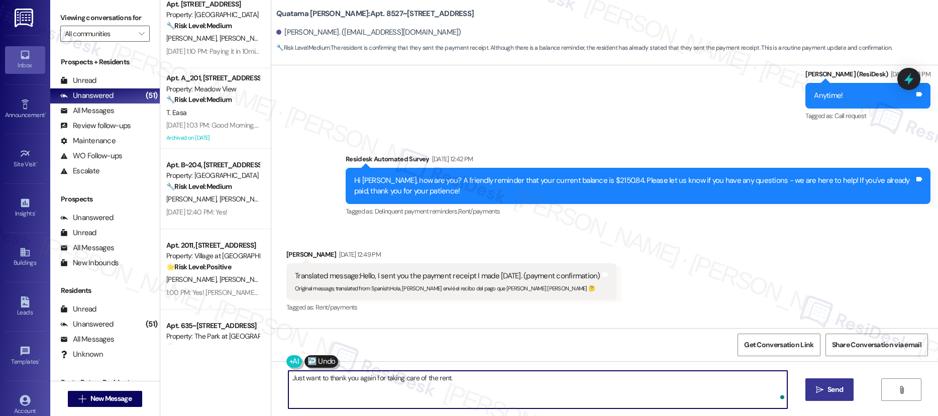
type textarea "Just want to thank you again for taking care of the rent."
click at [838, 389] on span "Send" at bounding box center [836, 389] width 16 height 11
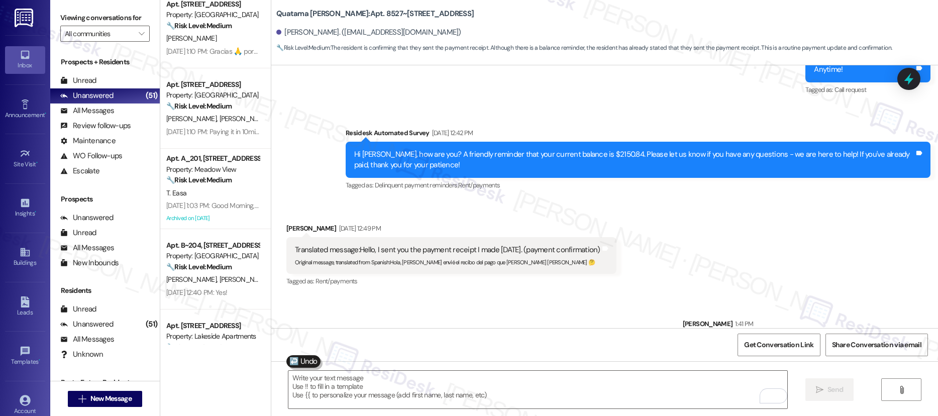
scroll to position [10221, 0]
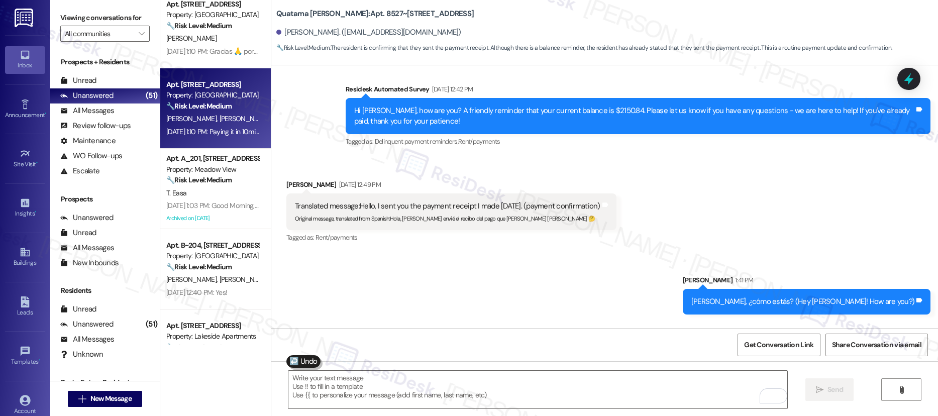
click at [242, 144] on div "Apt. [STREET_ADDRESS] Property: Port View 🔧 Risk Level: Medium The resident is …" at bounding box center [215, 108] width 111 height 80
type textarea "Fetching suggested responses. Please feel free to read through the conversation…"
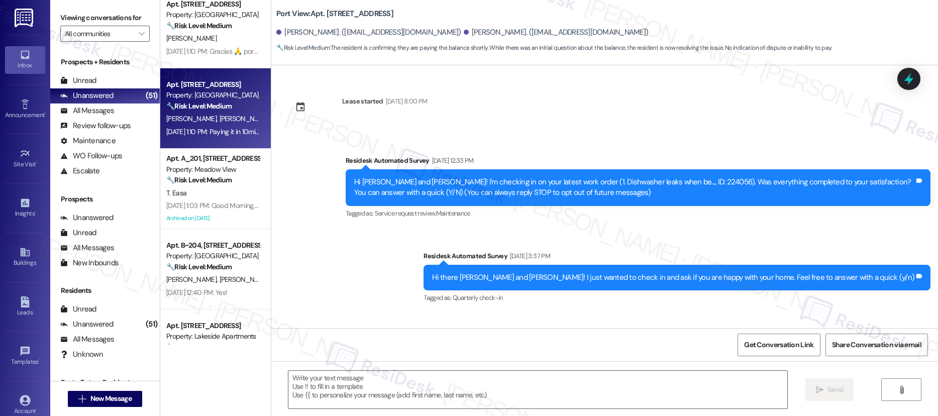
click at [234, 137] on div "[DATE] 1:10 PM: Paying it in 10mins [DATE] 1:10 PM: Paying it in 10mins" at bounding box center [212, 132] width 95 height 13
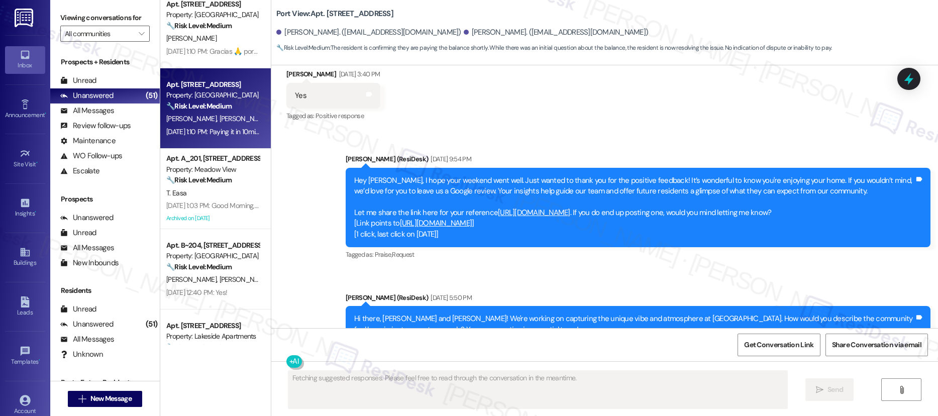
click at [234, 137] on div "[DATE] 1:10 PM: Paying it in 10mins [DATE] 1:10 PM: Paying it in 10mins" at bounding box center [212, 132] width 95 height 13
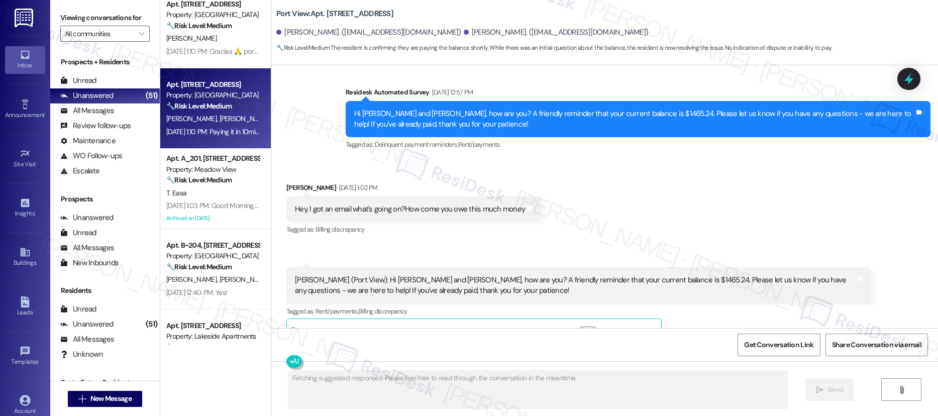
click at [234, 137] on div "[DATE] 1:10 PM: Paying it in 10mins [DATE] 1:10 PM: Paying it in 10mins" at bounding box center [212, 132] width 95 height 13
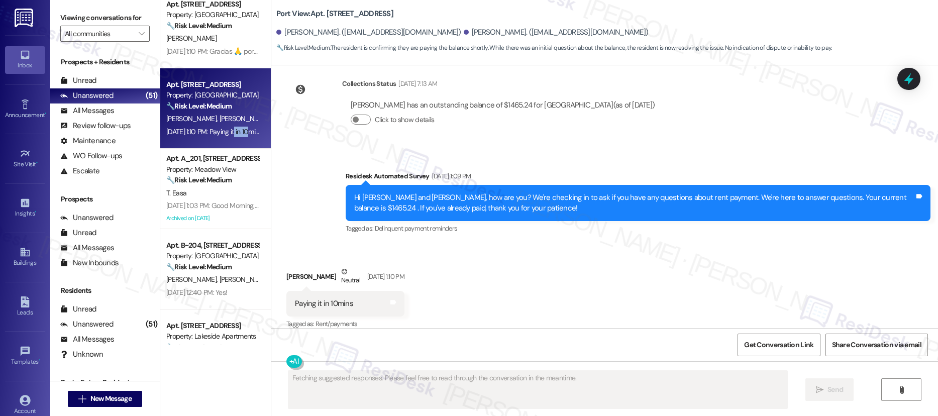
scroll to position [1004, 0]
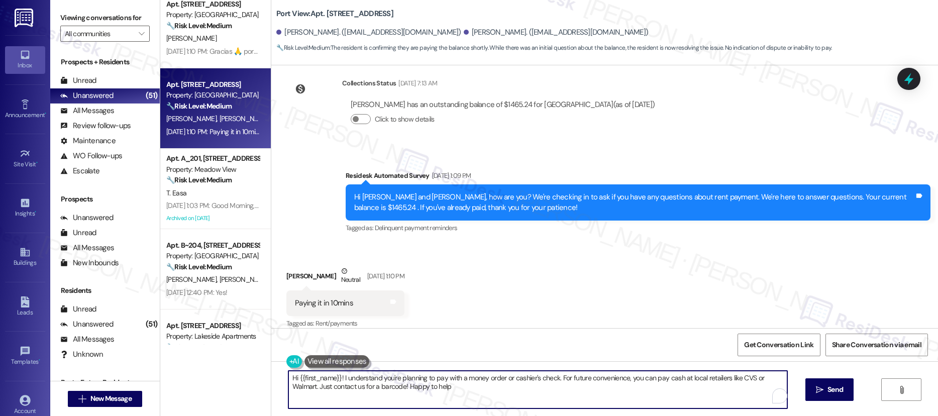
type textarea "Hi {{first_name}}! I understand you're planning to pay with a money order or ca…"
click at [441, 380] on textarea "Hi {{first_name}}! I understand you're planning to pay with a money order or ca…" at bounding box center [537, 390] width 499 height 38
